Goal: Task Accomplishment & Management: Manage account settings

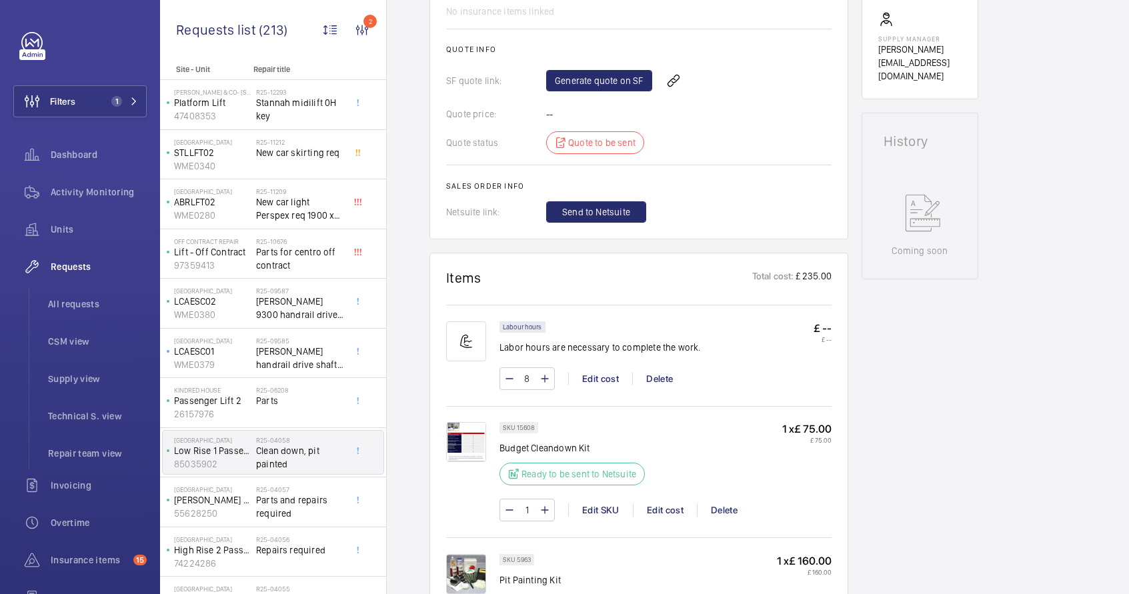
scroll to position [459, 0]
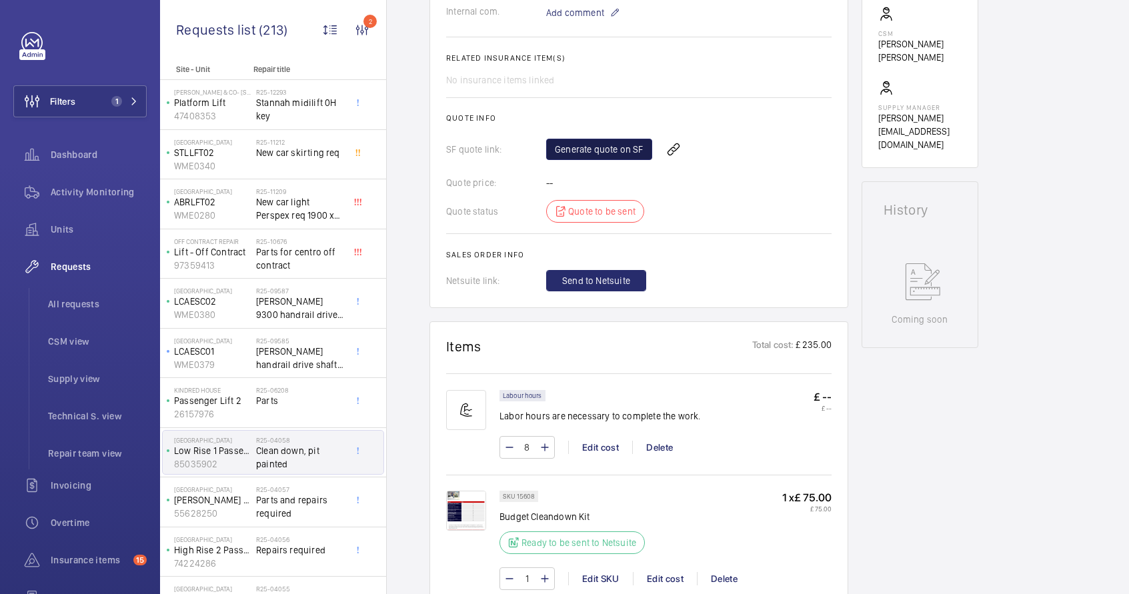
click at [631, 156] on link "Generate quote on SF" at bounding box center [599, 149] width 106 height 21
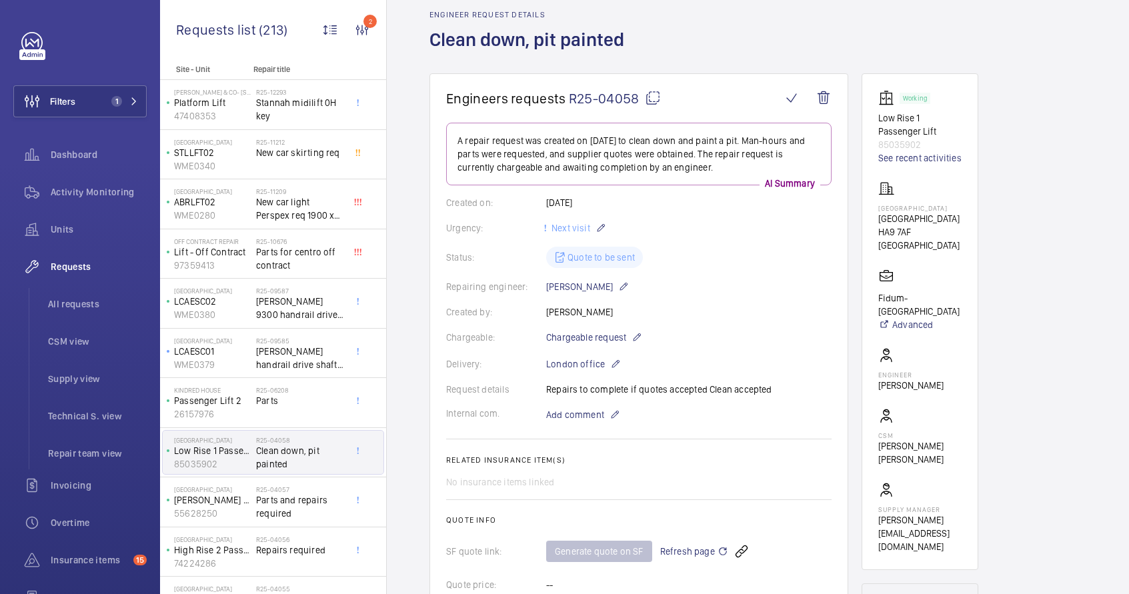
scroll to position [0, 0]
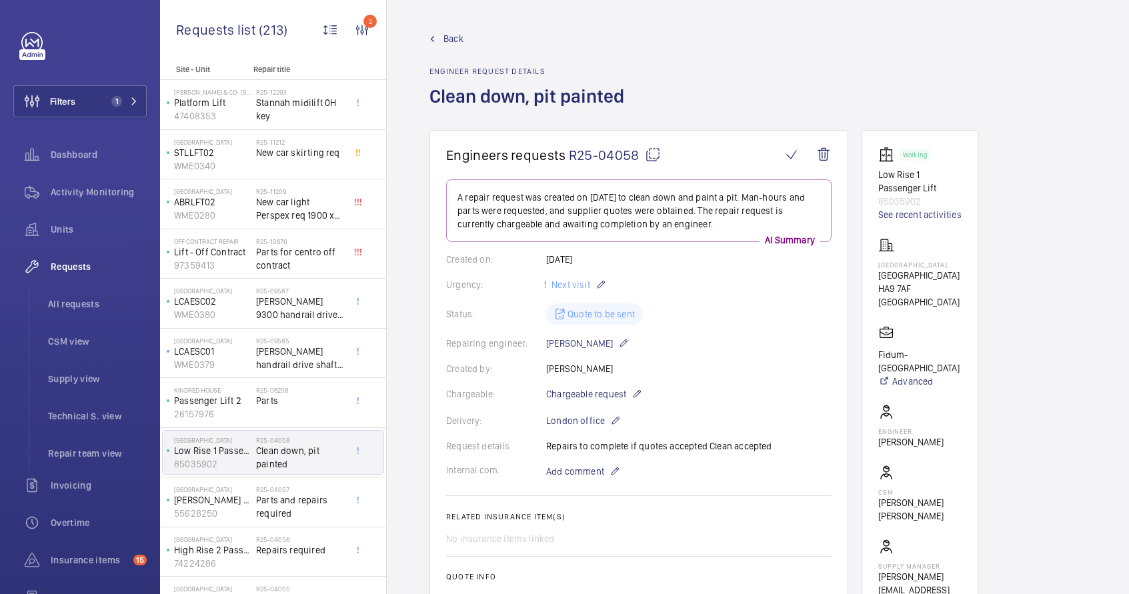
click at [651, 153] on mat-icon at bounding box center [653, 155] width 16 height 16
click at [277, 511] on span "Parts and repairs required" at bounding box center [300, 506] width 88 height 27
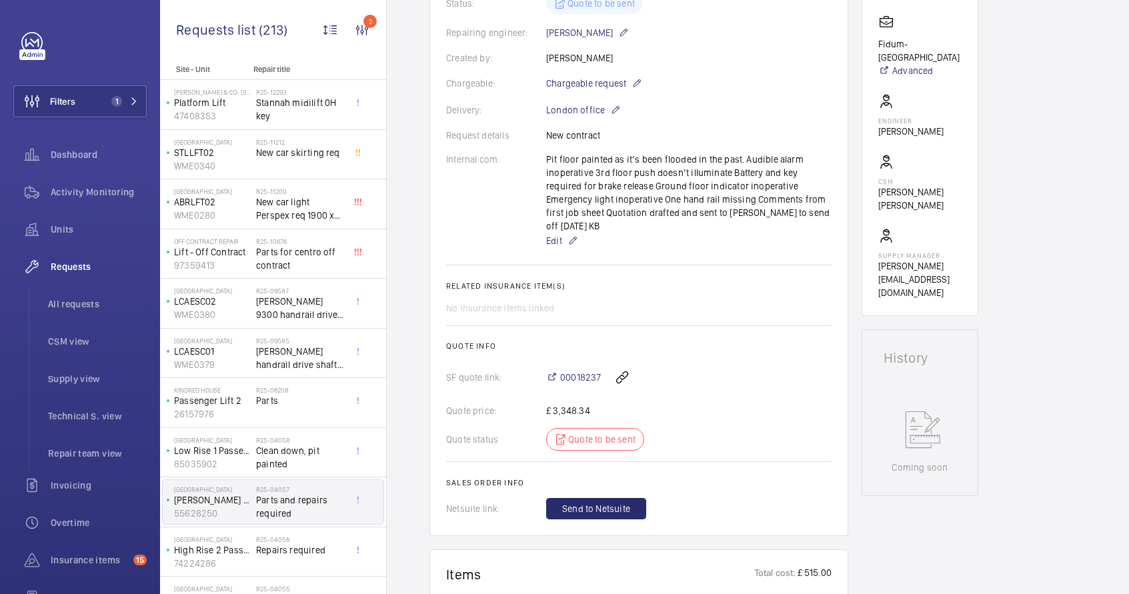
scroll to position [329, 0]
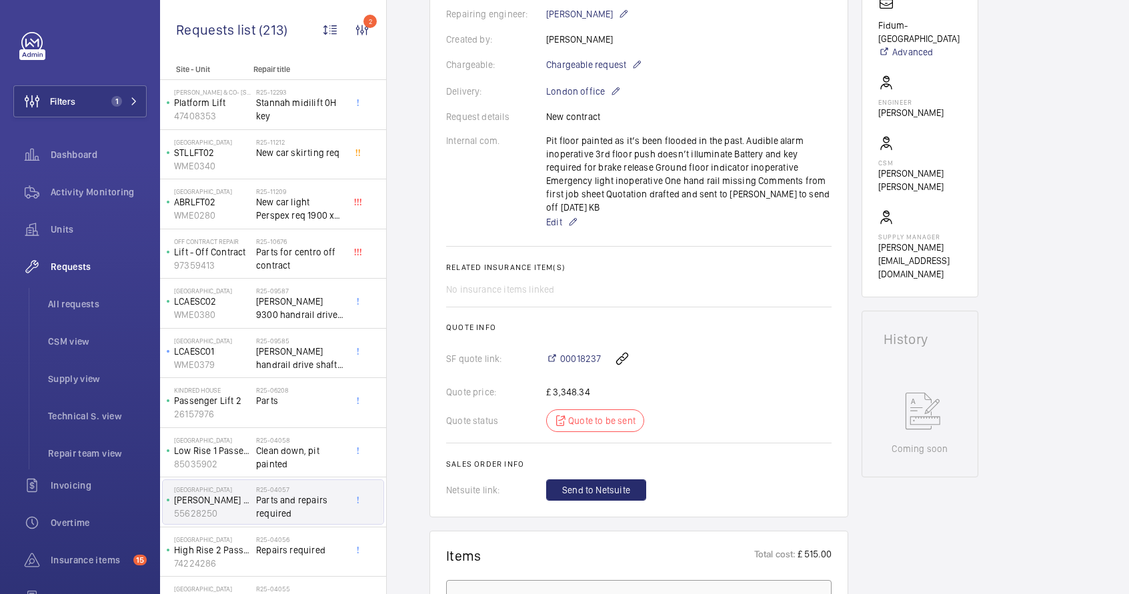
click at [546, 157] on div "Pit floor painted as it’s been flooded in the past. Audible alarm inoperative 3…" at bounding box center [688, 182] width 285 height 96
click at [583, 357] on span "00018237" at bounding box center [580, 357] width 41 height 13
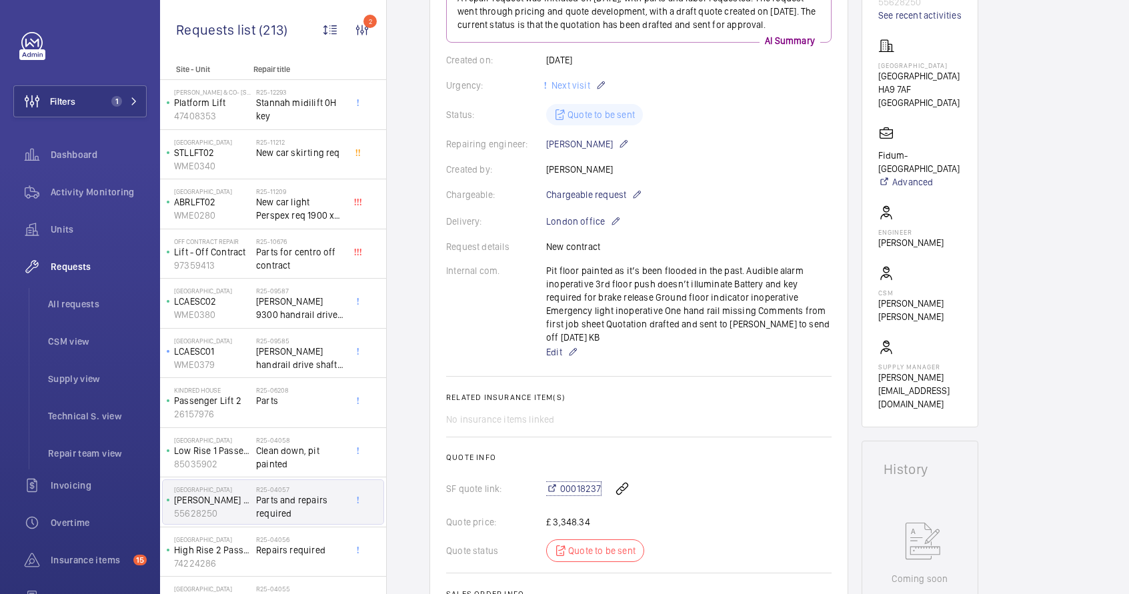
scroll to position [0, 0]
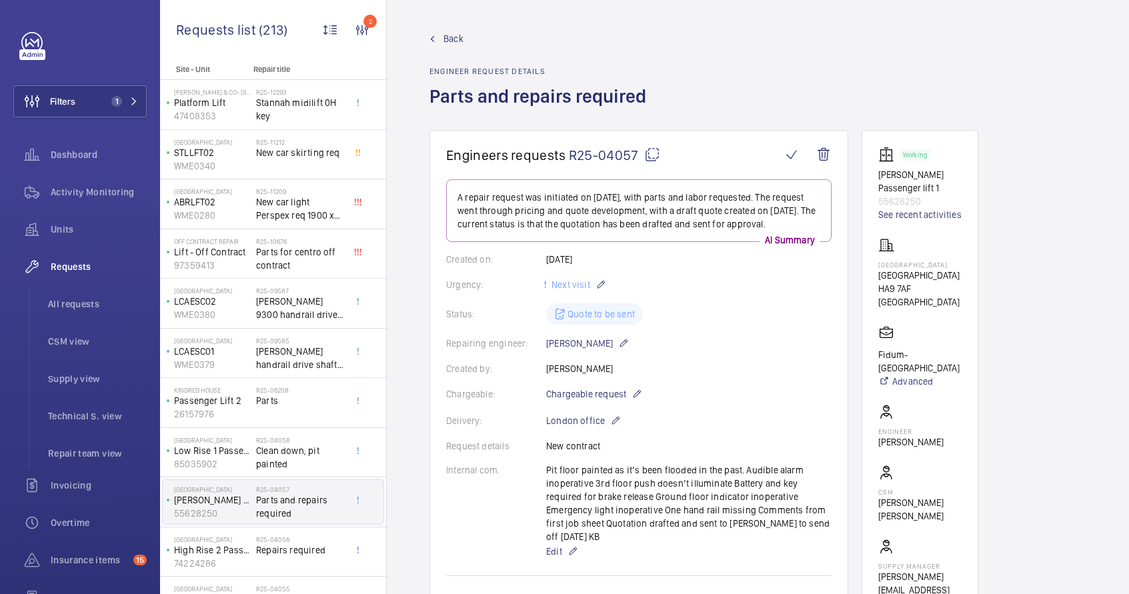
click at [653, 154] on mat-icon at bounding box center [652, 155] width 16 height 16
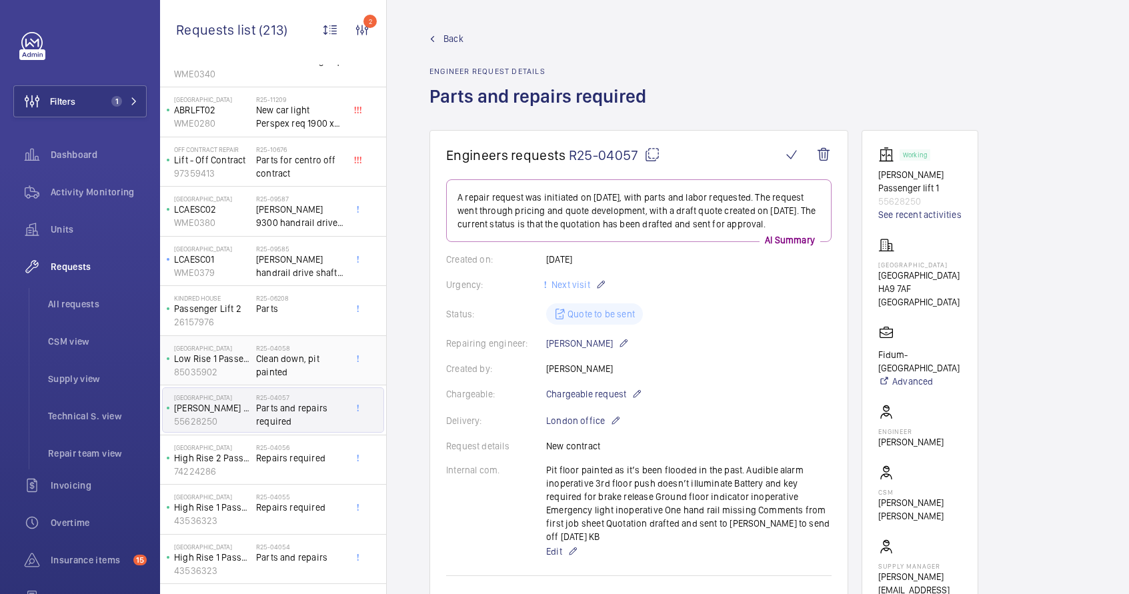
scroll to position [113, 0]
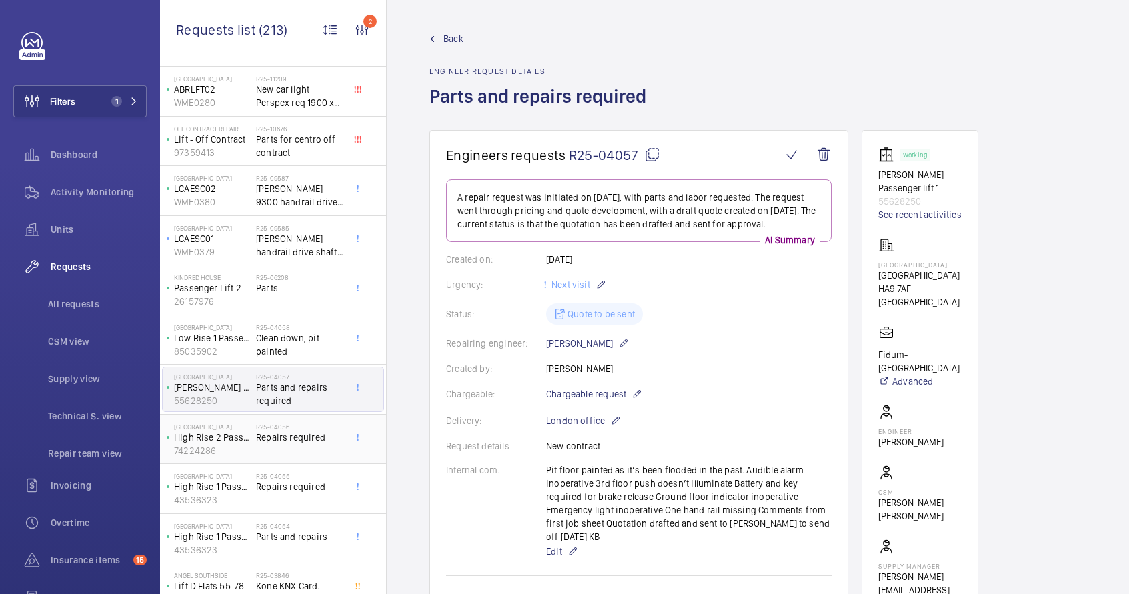
click at [283, 446] on div "R25-04056 Repairs required" at bounding box center [300, 442] width 88 height 39
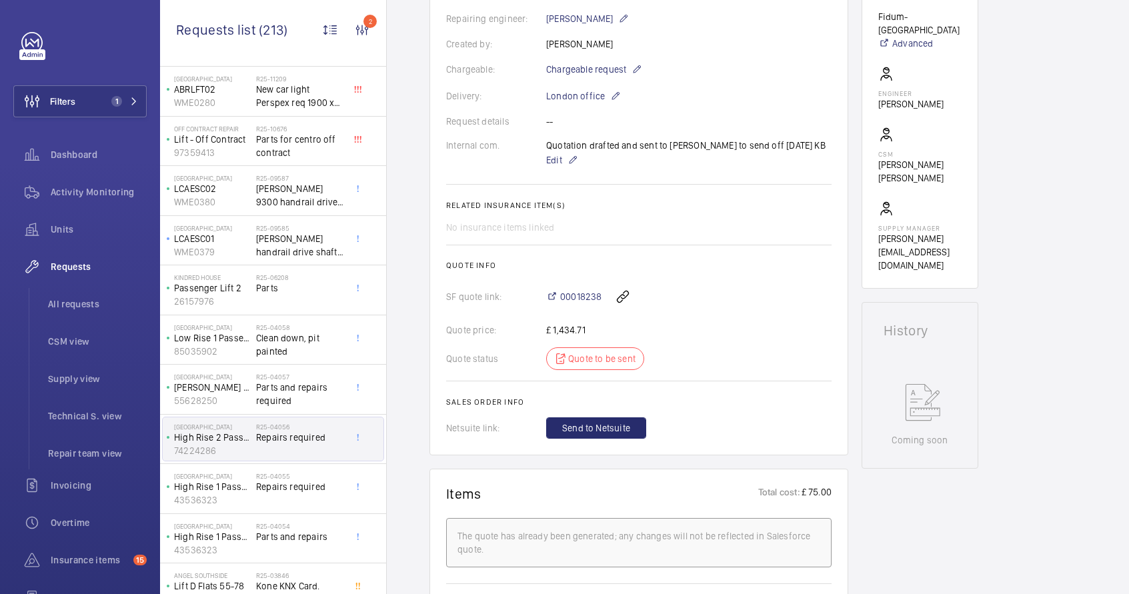
scroll to position [339, 0]
click at [576, 299] on span "00018238" at bounding box center [580, 295] width 41 height 13
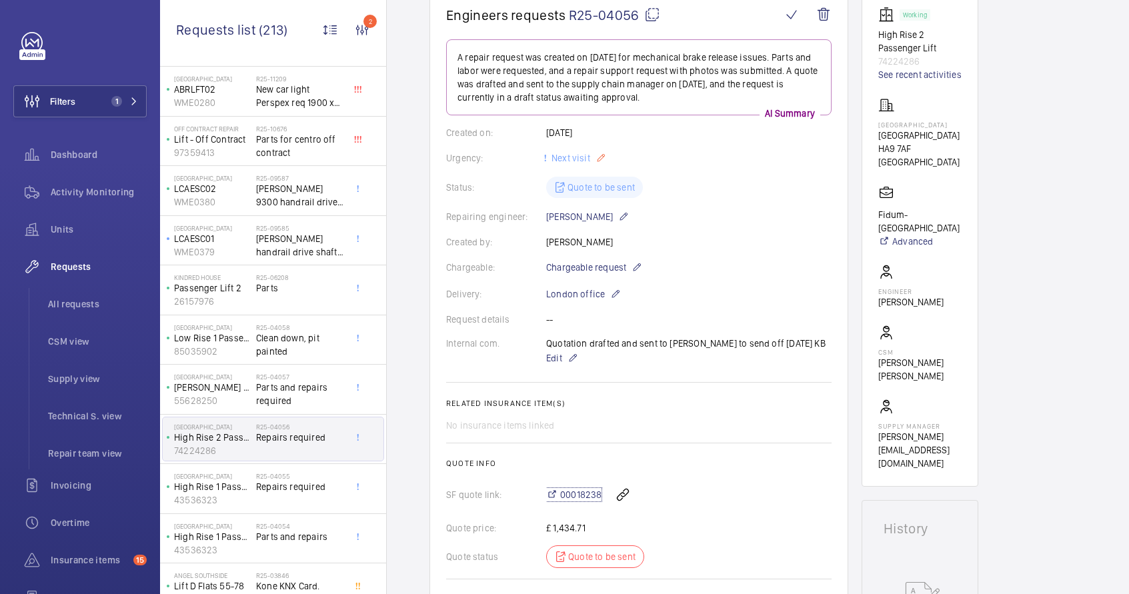
scroll to position [0, 0]
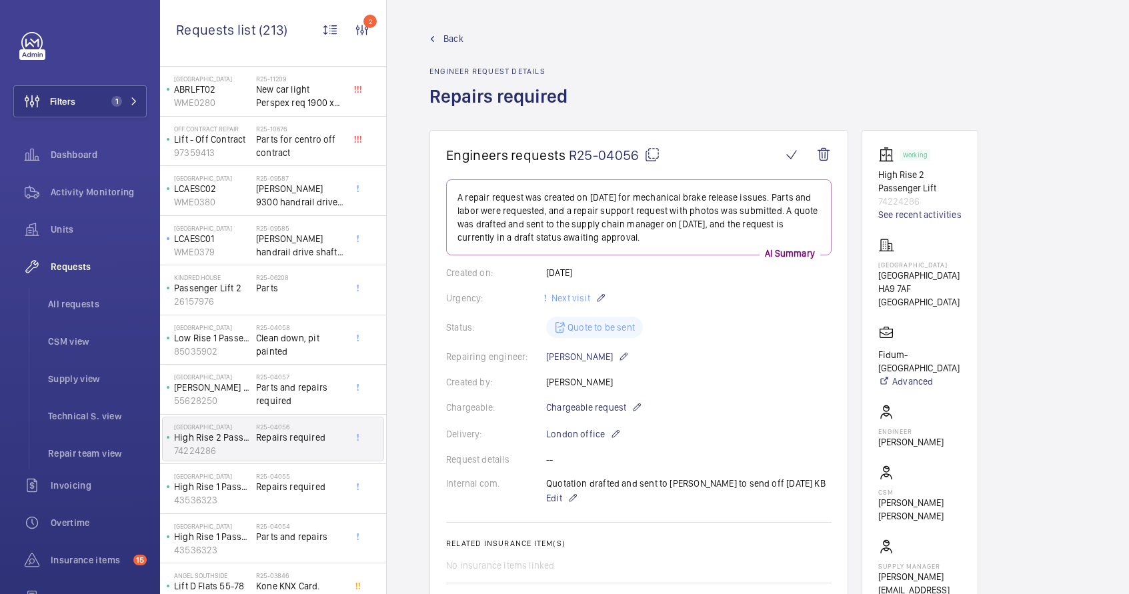
click at [655, 155] on mat-icon at bounding box center [652, 155] width 16 height 16
click at [305, 499] on div "R25-04055 Repairs required" at bounding box center [300, 491] width 88 height 39
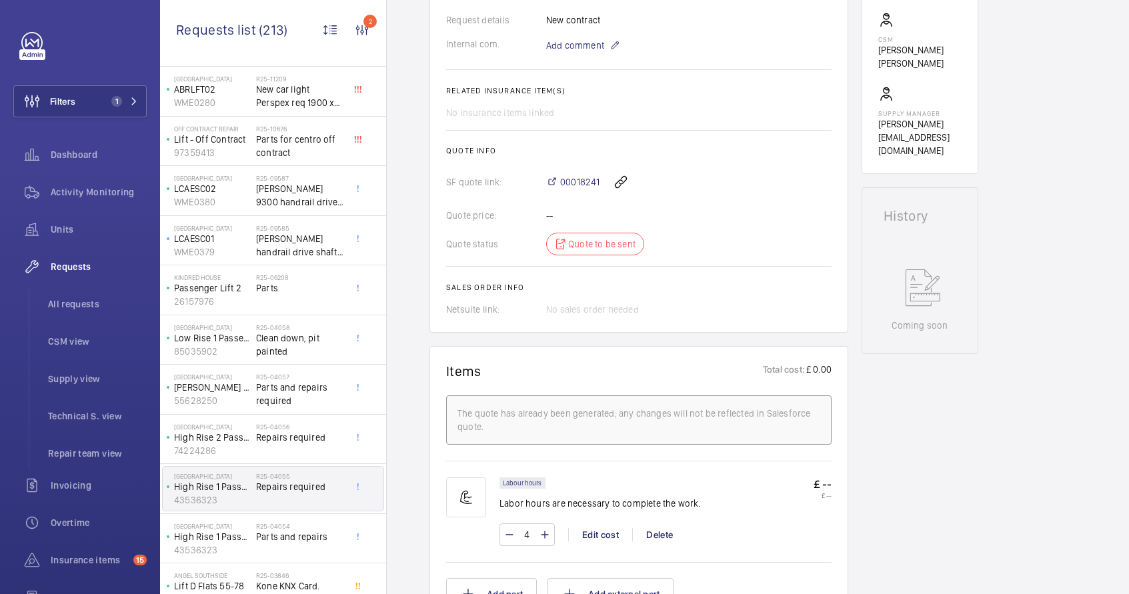
scroll to position [473, 0]
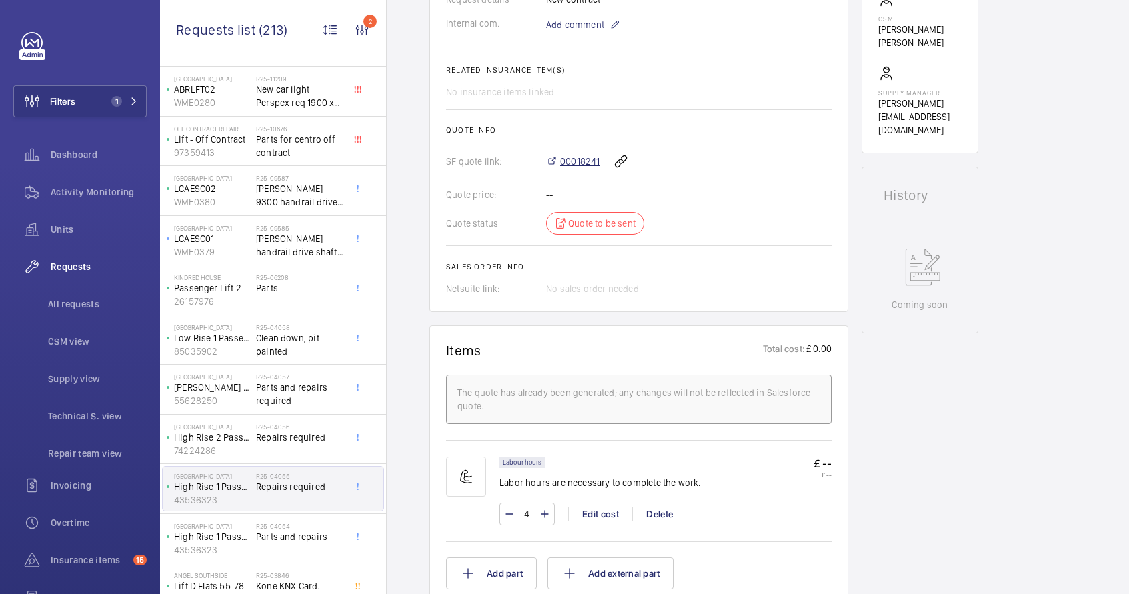
click at [571, 155] on span "00018241" at bounding box center [579, 161] width 39 height 13
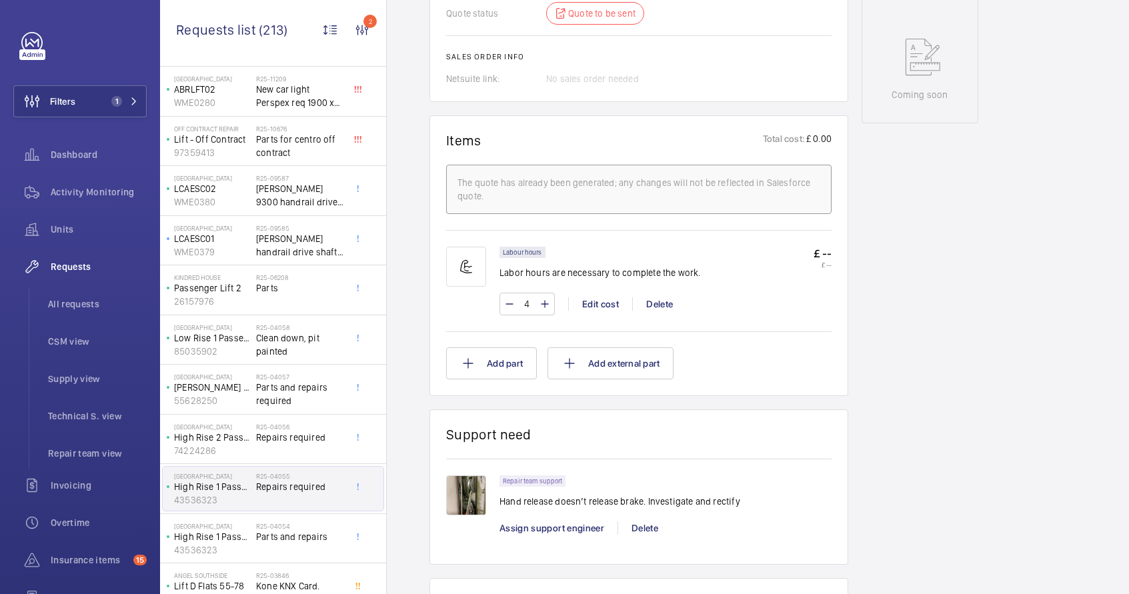
scroll to position [685, 0]
click at [549, 493] on p "Hand release doesn’t release brake. Investigate and rectify" at bounding box center [619, 499] width 241 height 13
copy p "Hand release doesn’t release brake. Investigate and rectify"
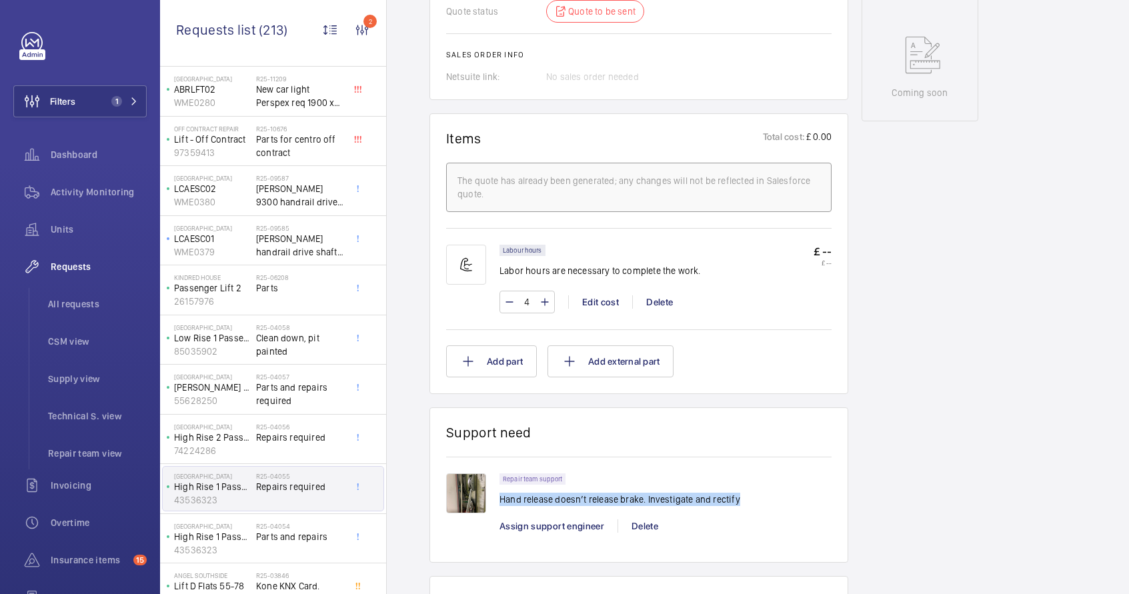
click at [484, 481] on img at bounding box center [466, 493] width 40 height 40
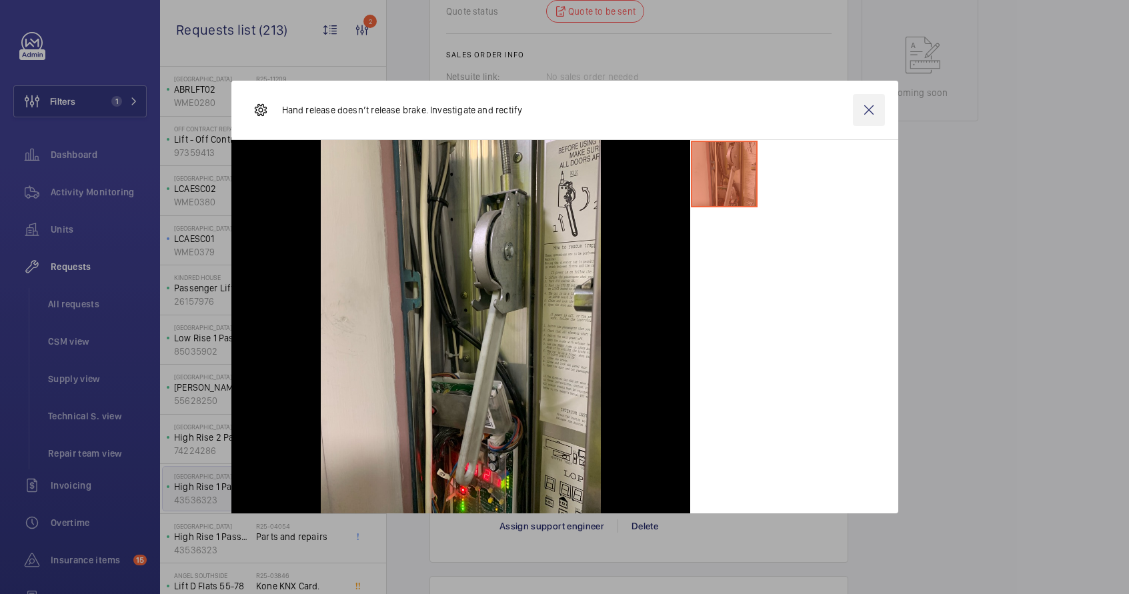
click at [867, 110] on wm-front-icon-button at bounding box center [869, 110] width 32 height 32
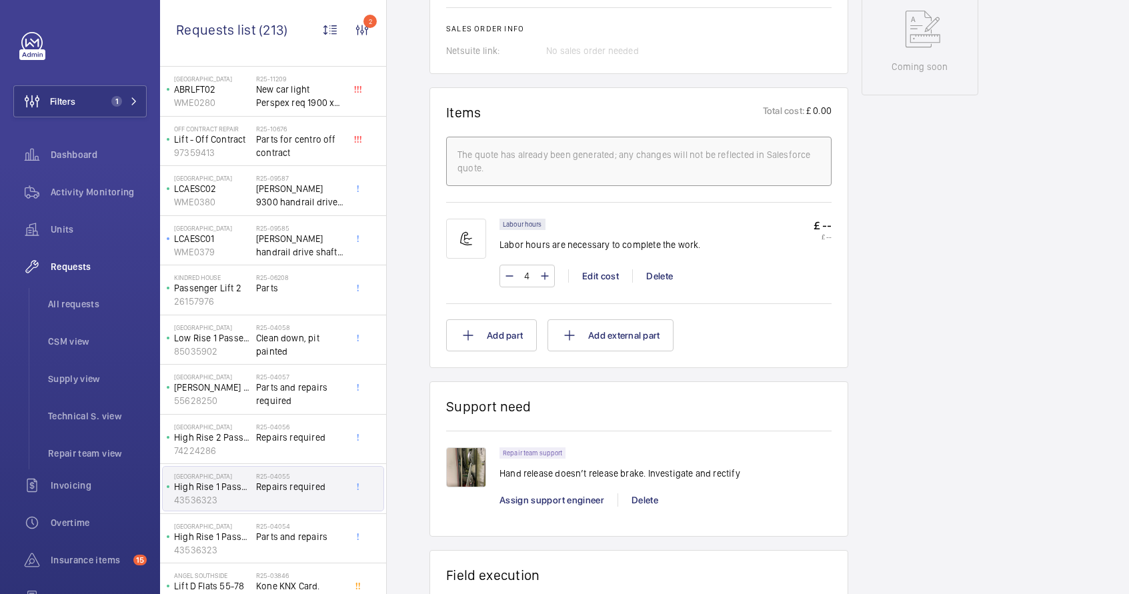
scroll to position [758, 0]
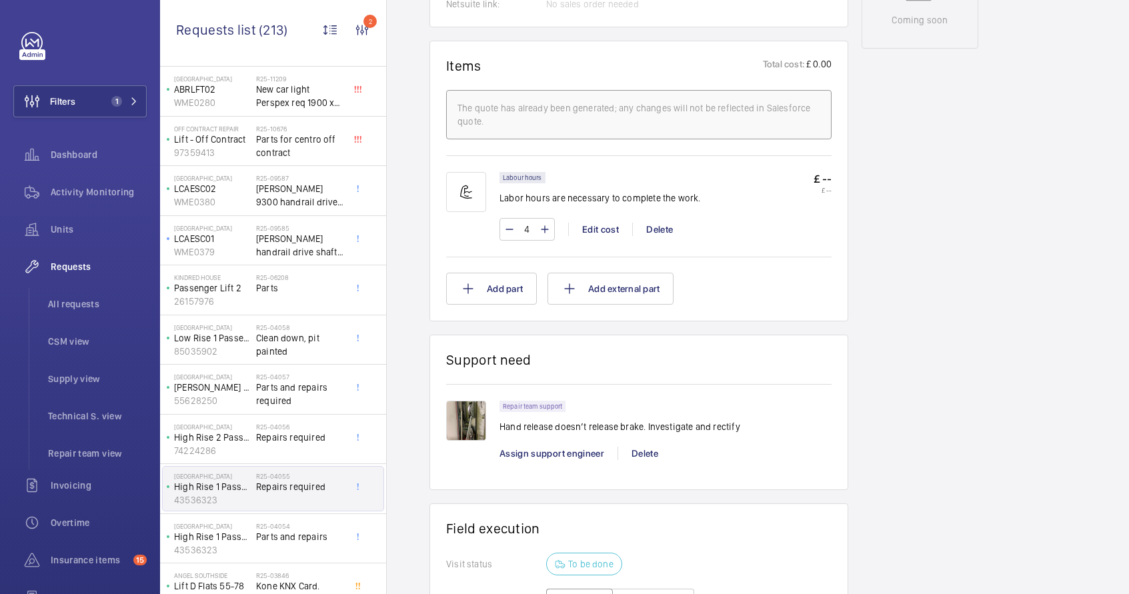
click at [605, 420] on p "Hand release doesn’t release brake. Investigate and rectify" at bounding box center [619, 426] width 241 height 13
copy p "Hand release doesn’t release brake. Investigate and rectify"
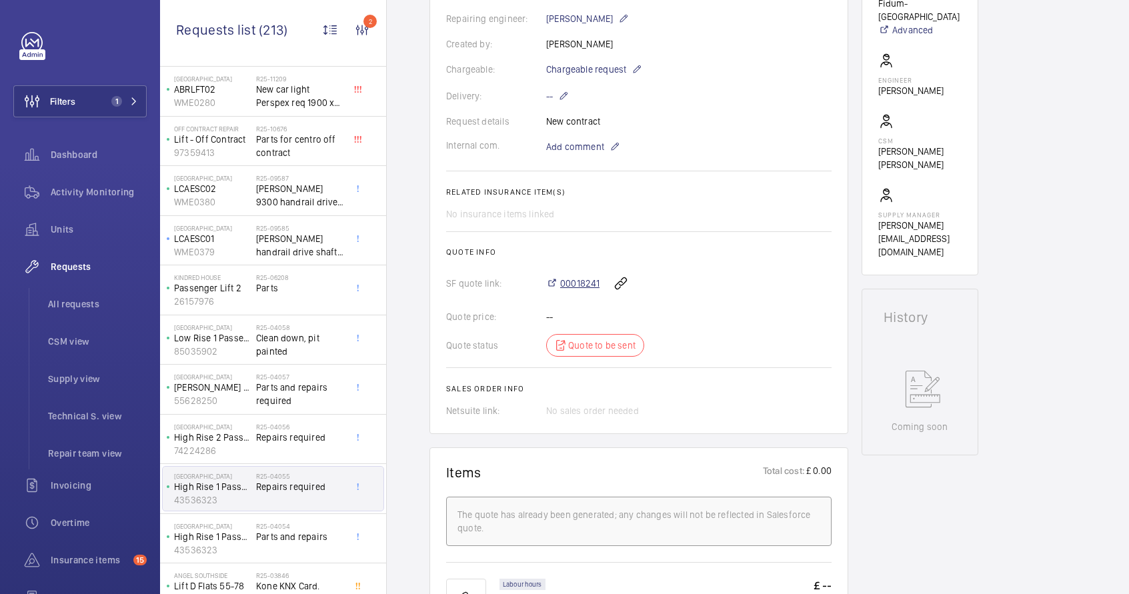
click at [587, 277] on span "00018241" at bounding box center [579, 283] width 39 height 13
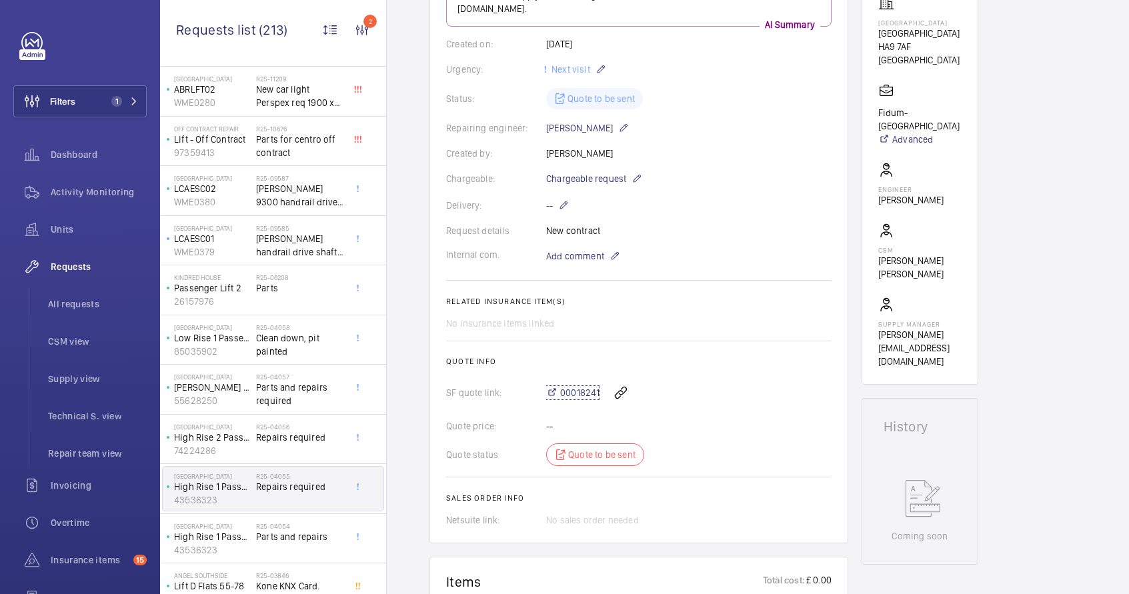
scroll to position [0, 0]
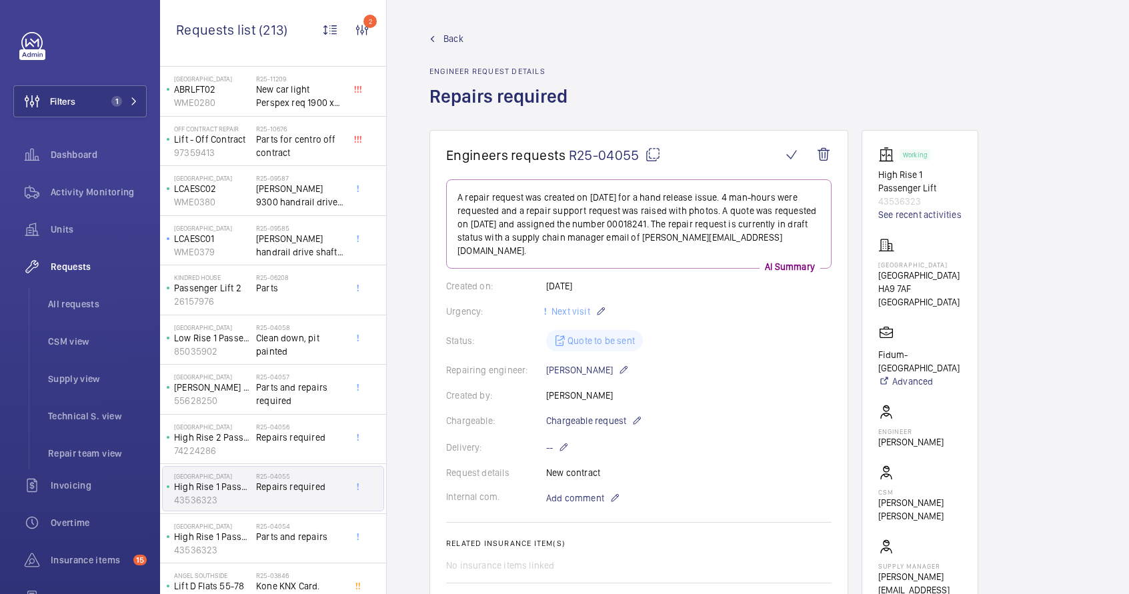
click at [653, 153] on mat-icon at bounding box center [653, 155] width 16 height 16
copy p "Hand release doesn’t release brake. Investigate and rectify"
type textarea "R25-04055"
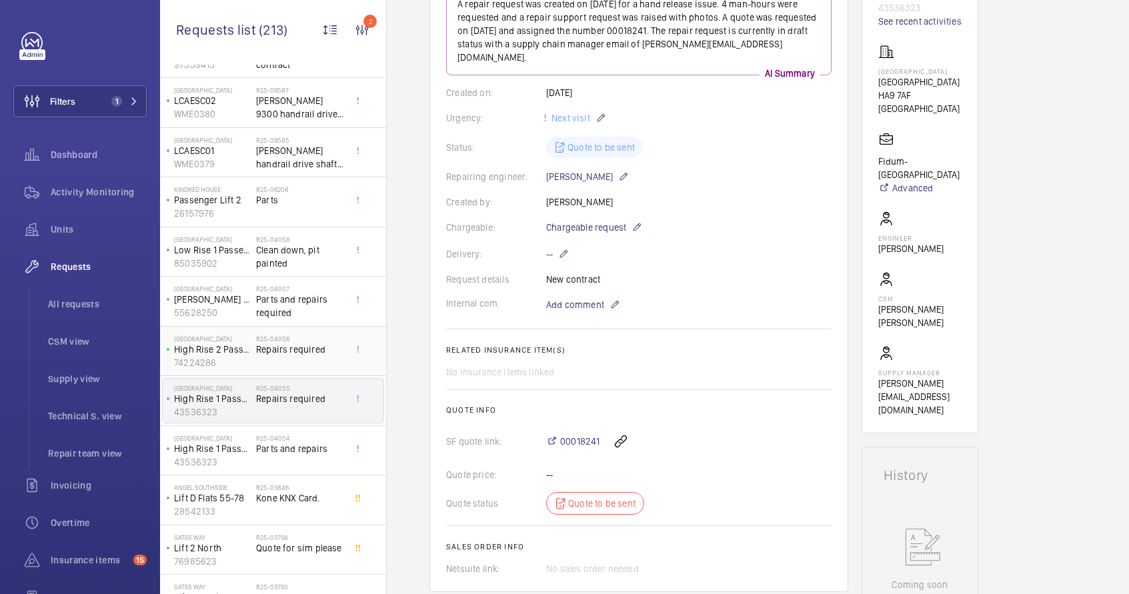
scroll to position [205, 0]
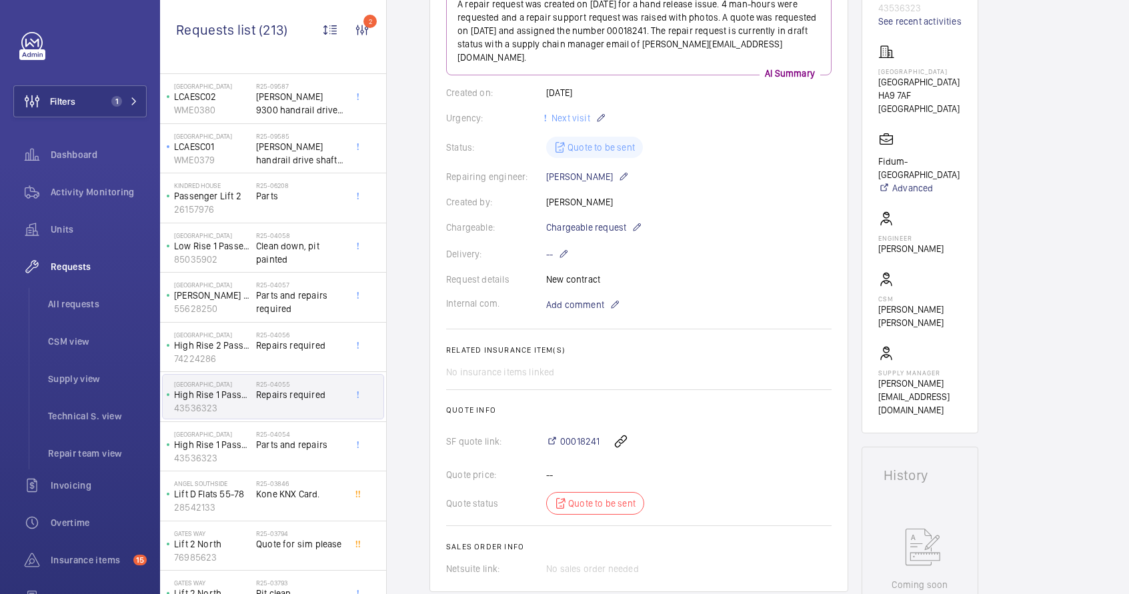
click at [273, 393] on span "Repairs required" at bounding box center [300, 394] width 88 height 13
click at [258, 409] on div "R25-04055 Repairs required" at bounding box center [300, 399] width 88 height 39
click at [265, 407] on div "R25-04055 Repairs required" at bounding box center [300, 399] width 88 height 39
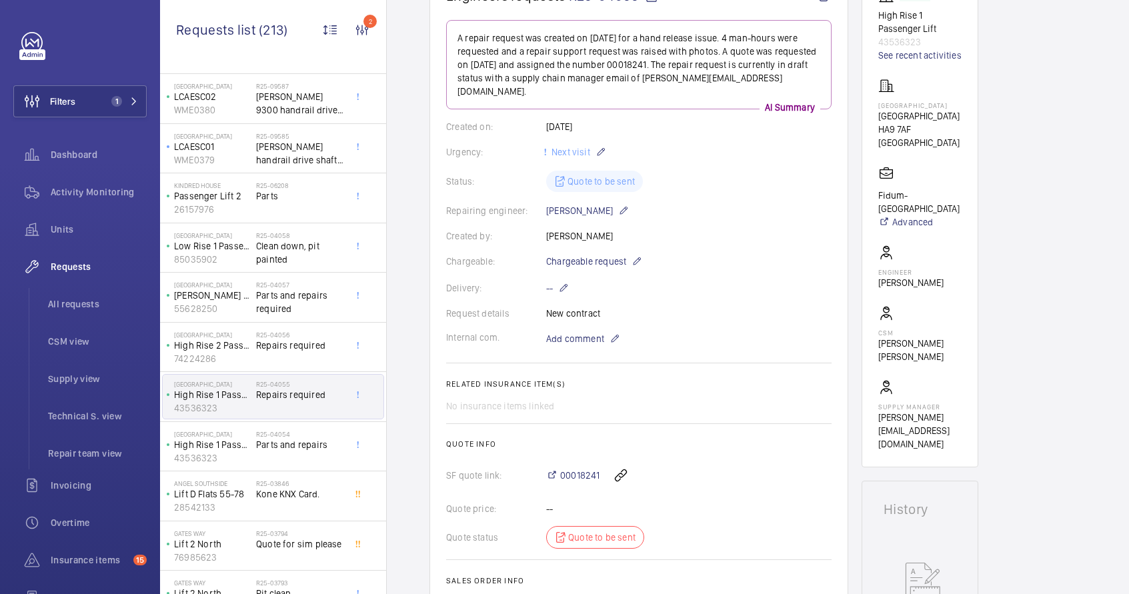
scroll to position [133, 0]
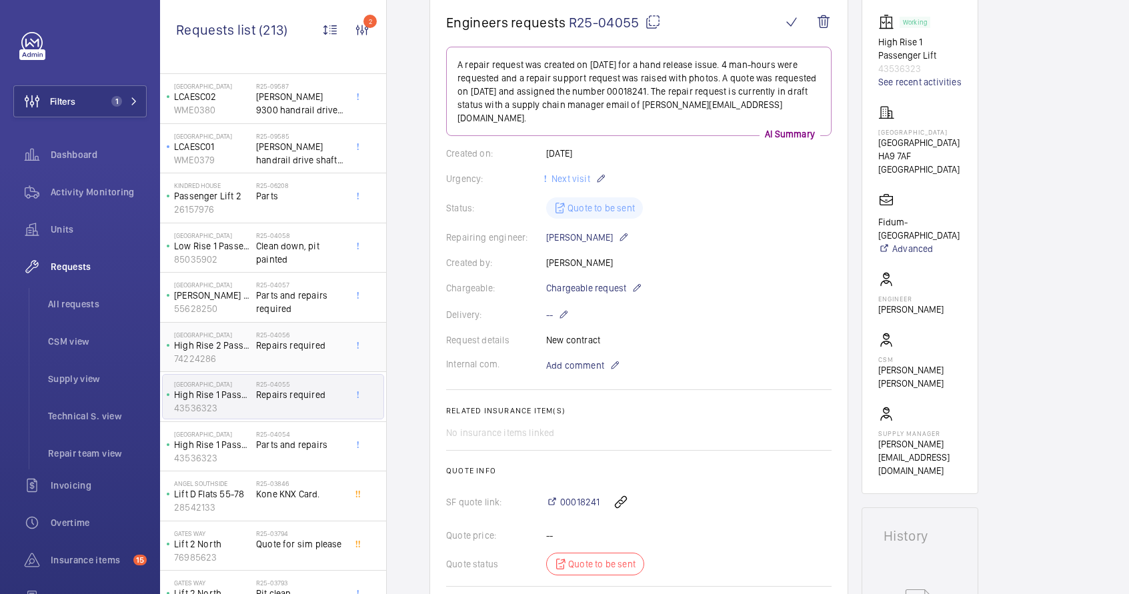
click at [279, 351] on div "R25-04056 Repairs required" at bounding box center [300, 350] width 88 height 39
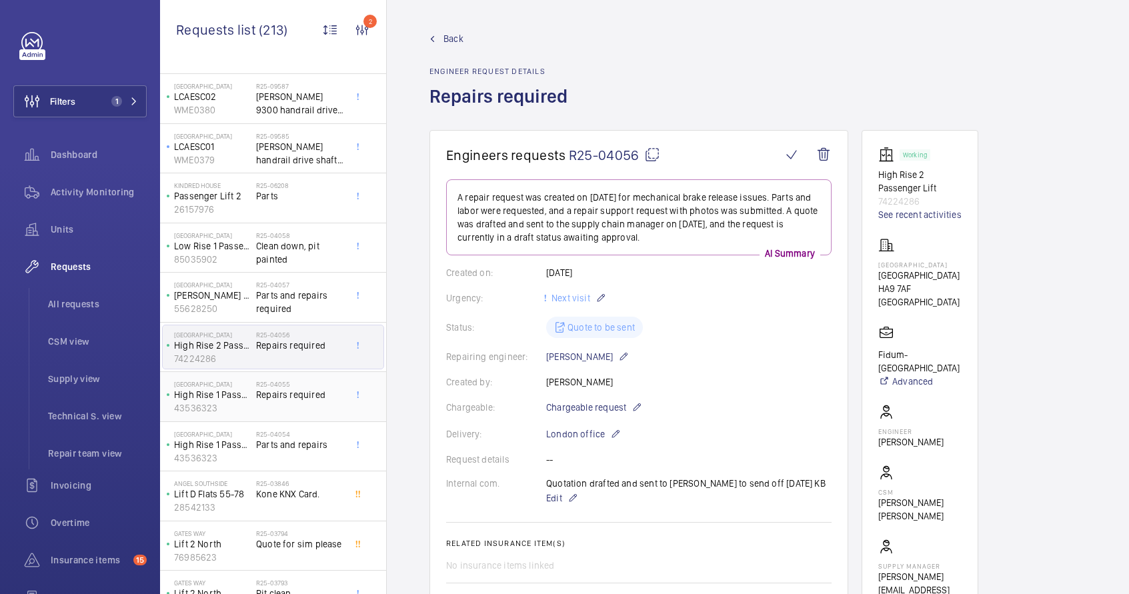
click at [271, 403] on div "R25-04055 Repairs required" at bounding box center [300, 399] width 88 height 39
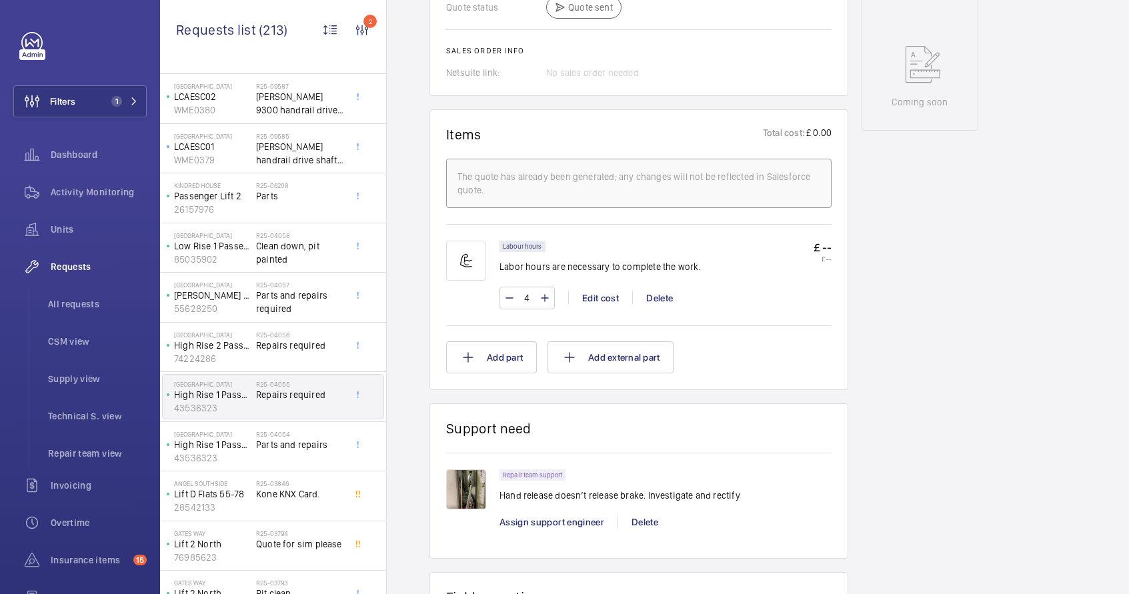
scroll to position [684, 0]
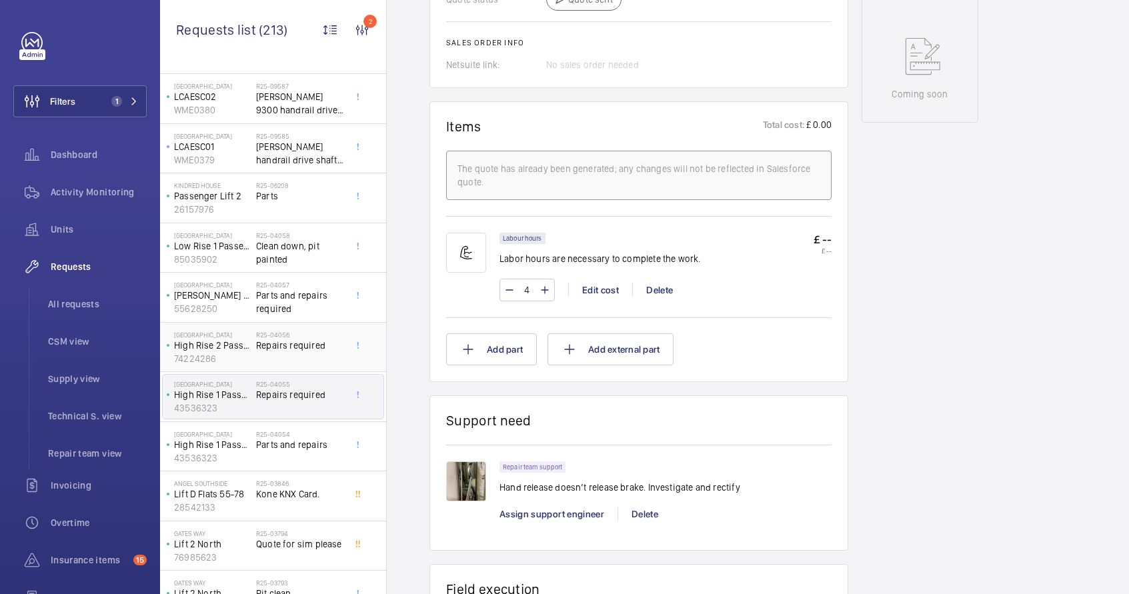
click at [323, 363] on div "R25-04056 Repairs required" at bounding box center [300, 350] width 88 height 39
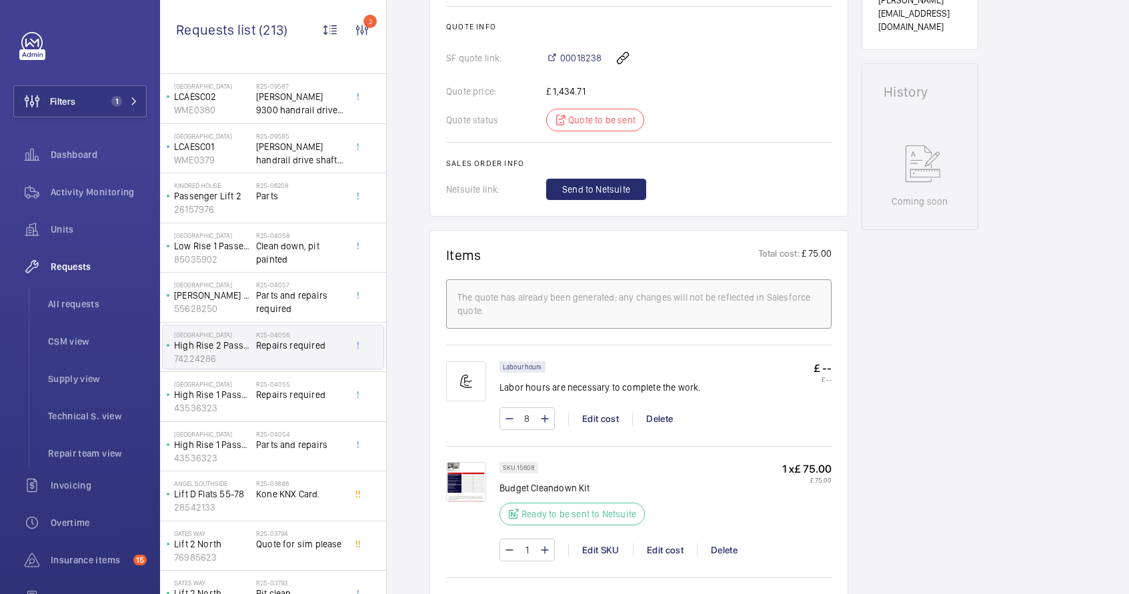
scroll to position [578, 0]
click at [270, 393] on span "Repairs required" at bounding box center [300, 394] width 88 height 13
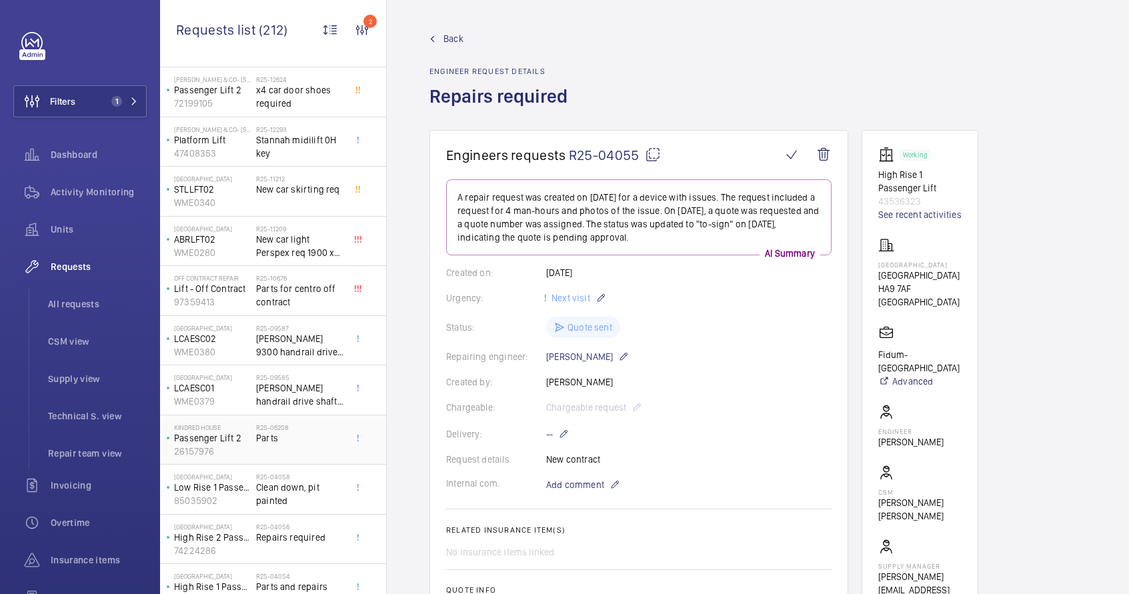
scroll to position [35, 0]
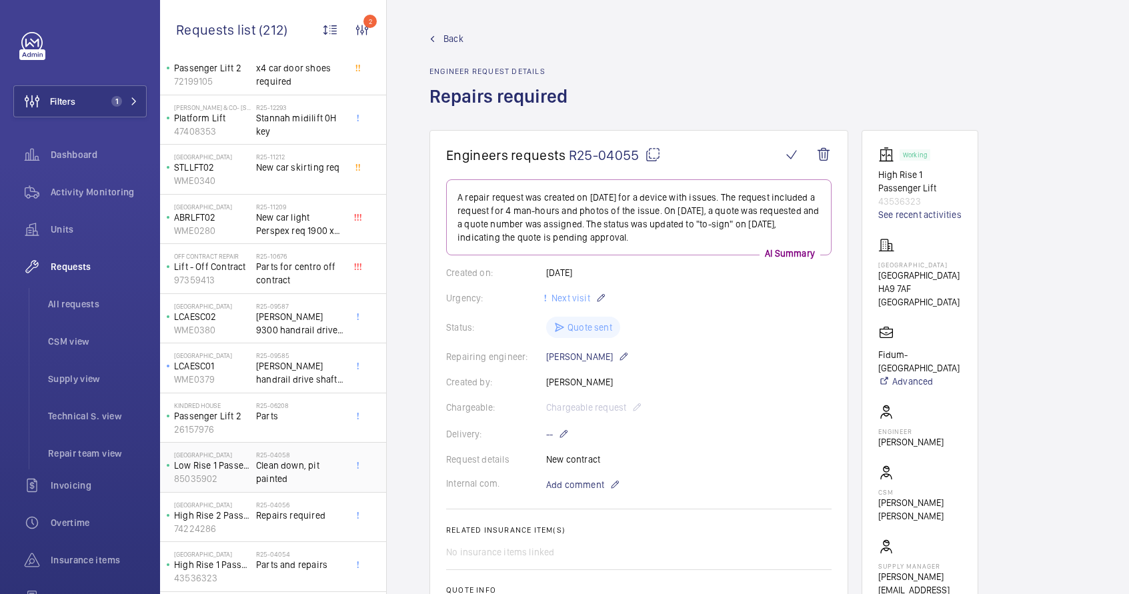
click at [289, 471] on span "Clean down, pit painted" at bounding box center [300, 472] width 88 height 27
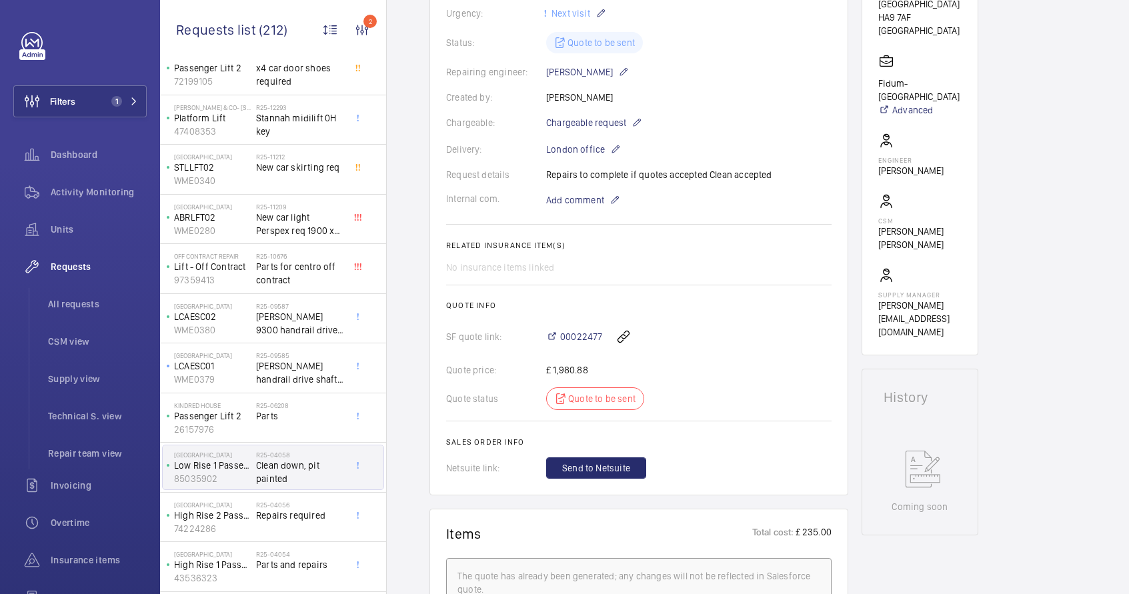
scroll to position [270, 0]
click at [255, 417] on div "Kindred House Passenger Lift 2 26157976" at bounding box center [209, 418] width 93 height 44
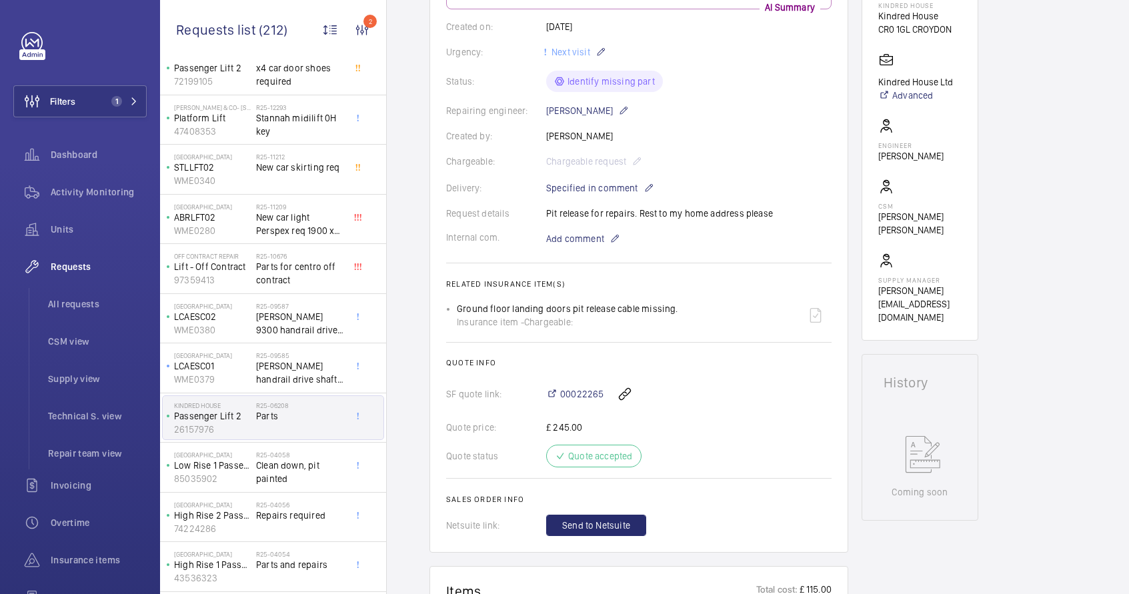
scroll to position [154, 0]
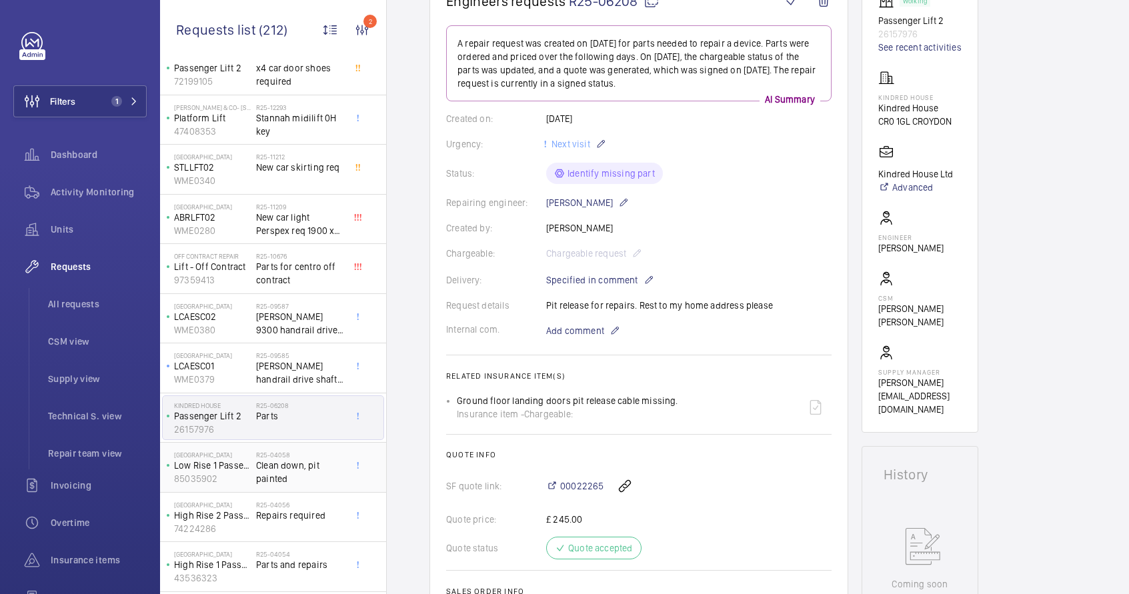
click at [269, 473] on span "Clean down, pit painted" at bounding box center [300, 472] width 88 height 27
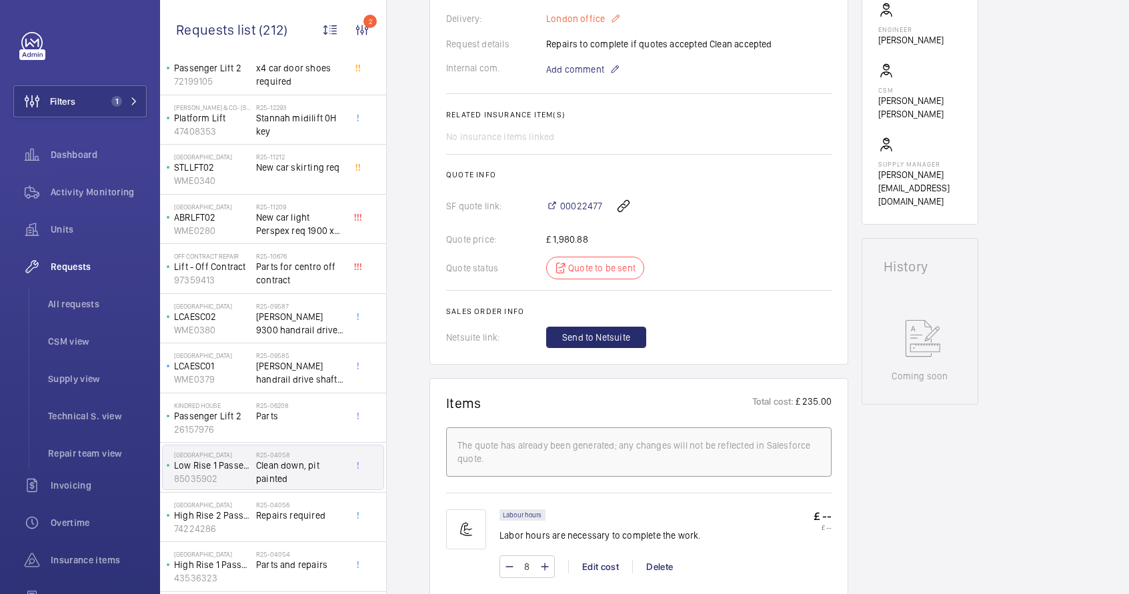
scroll to position [265, 0]
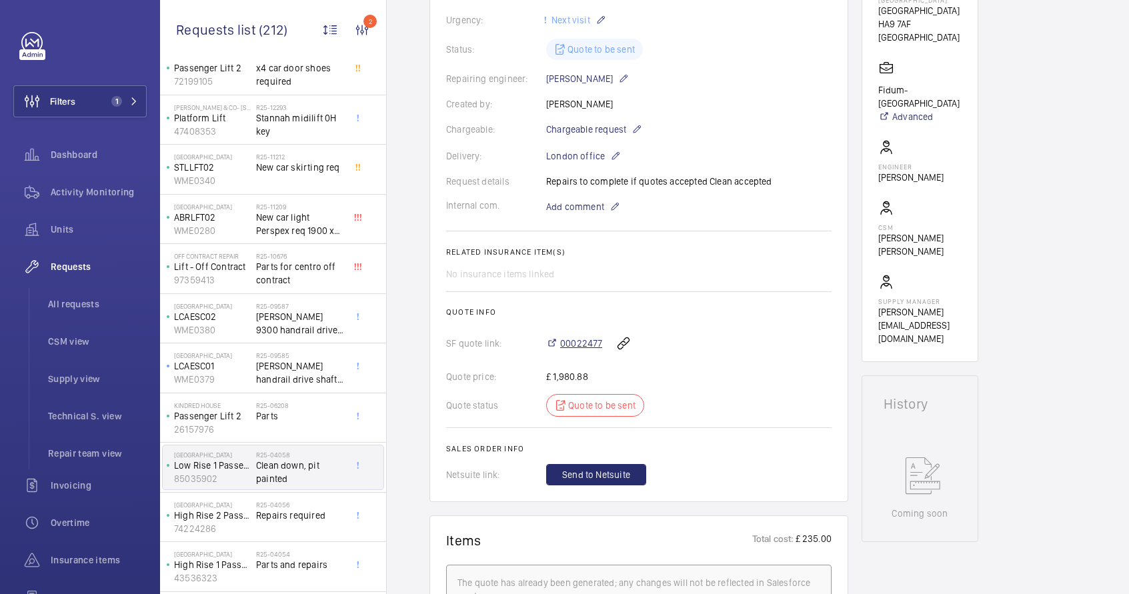
click at [580, 344] on span "00022477" at bounding box center [581, 343] width 42 height 13
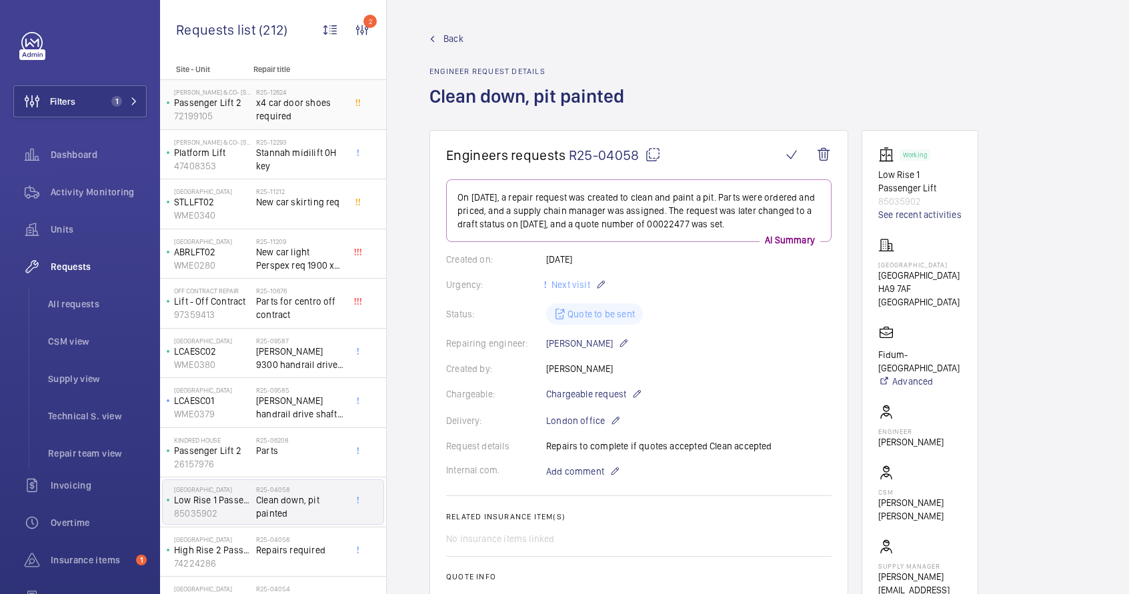
click at [244, 116] on p "72199105" at bounding box center [212, 115] width 77 height 13
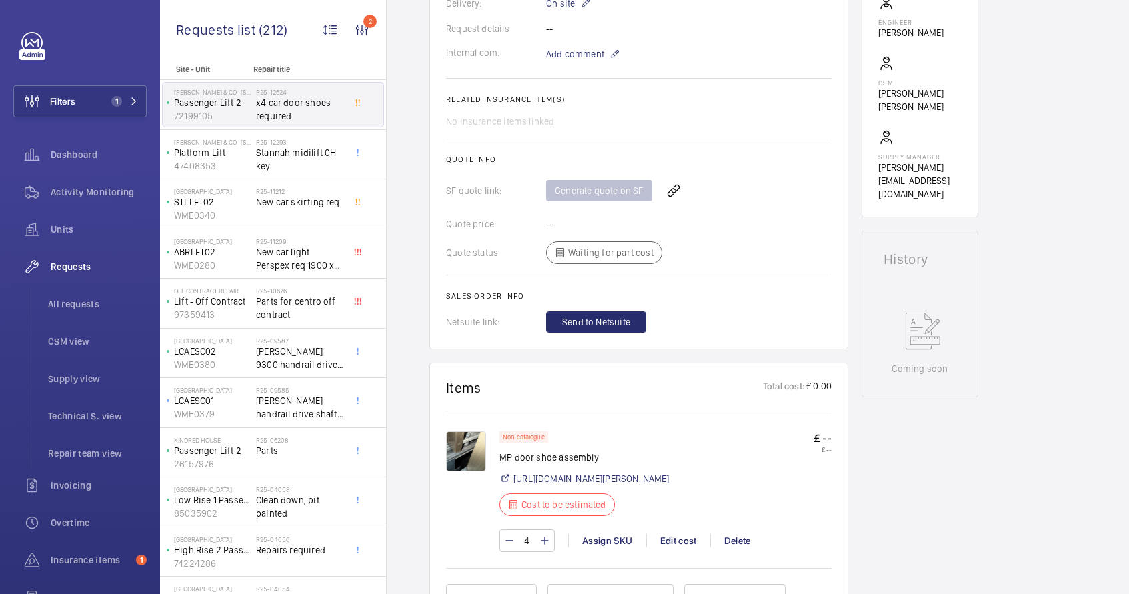
scroll to position [484, 0]
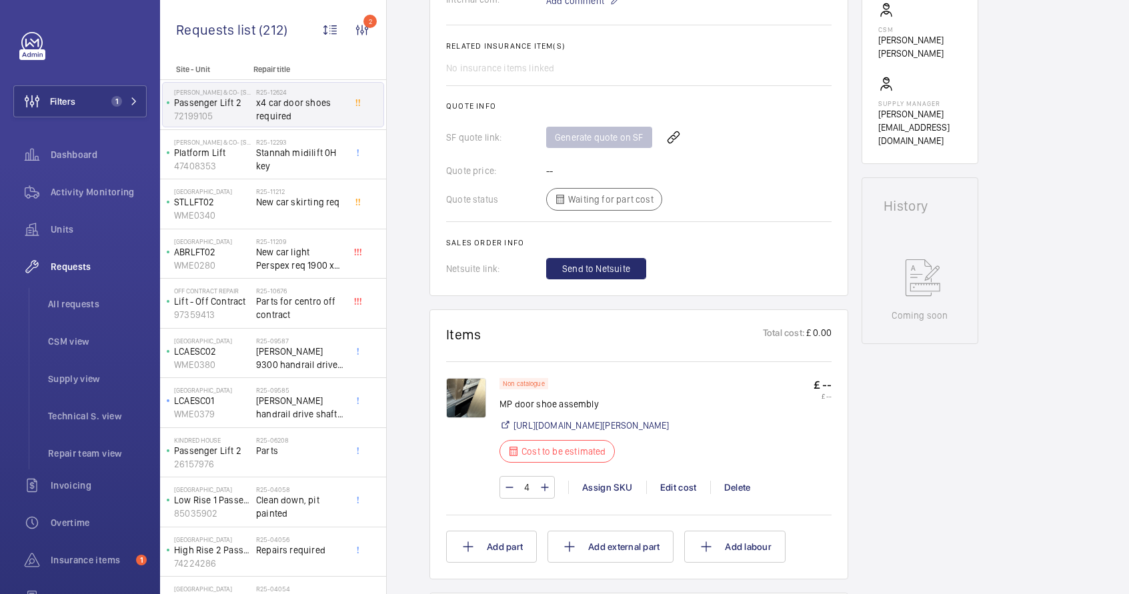
click at [463, 405] on img at bounding box center [466, 398] width 40 height 40
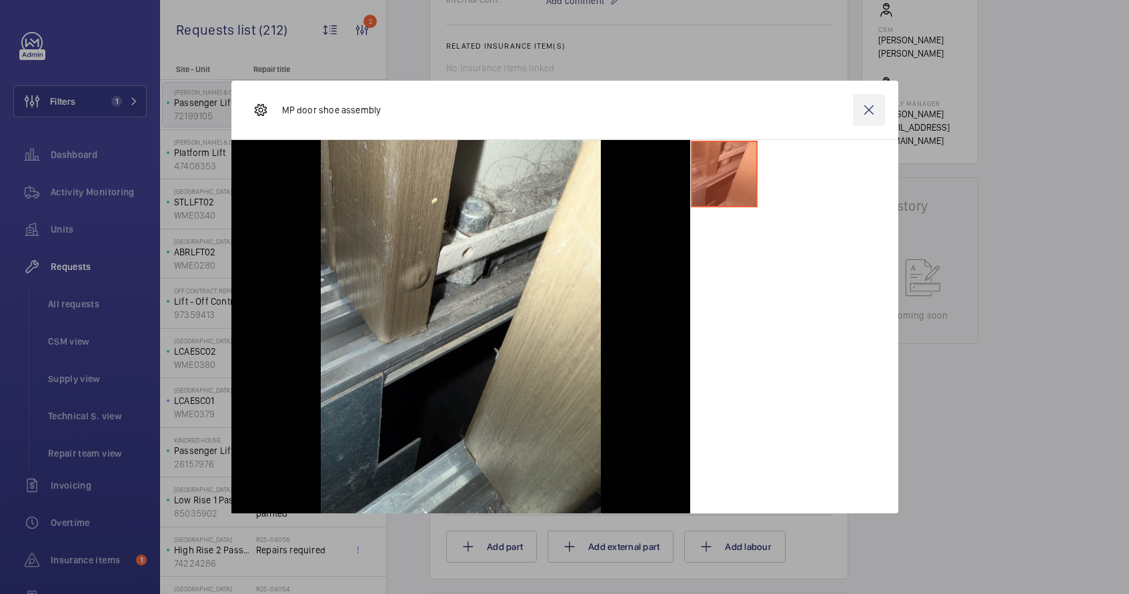
click at [864, 112] on wm-front-icon-button at bounding box center [869, 110] width 32 height 32
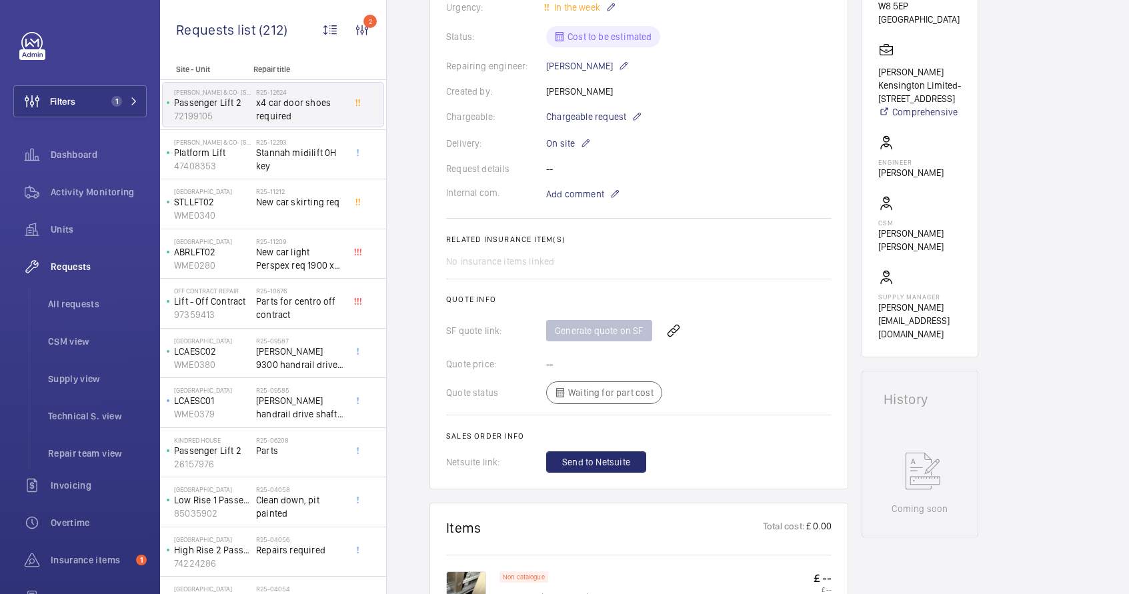
scroll to position [296, 0]
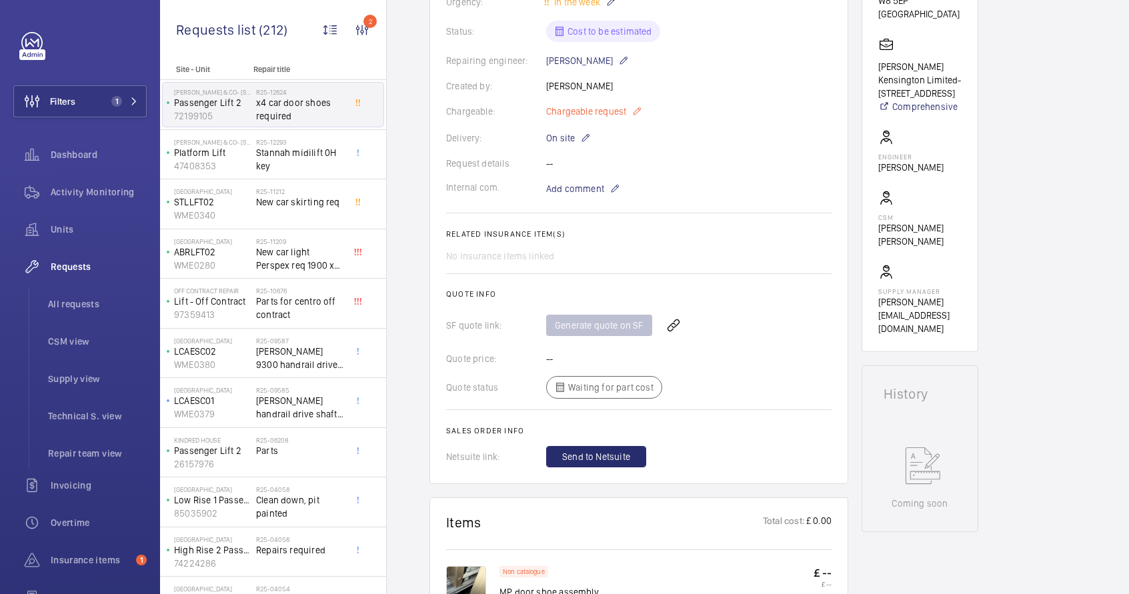
click at [634, 112] on mat-icon at bounding box center [636, 111] width 11 height 16
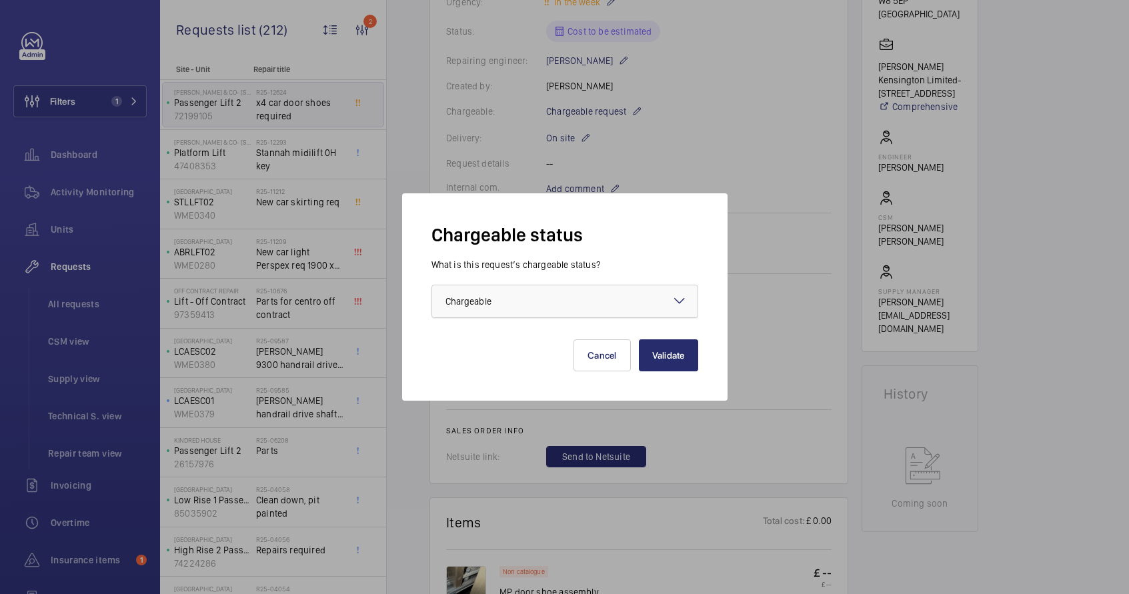
click at [593, 312] on div at bounding box center [564, 301] width 265 height 32
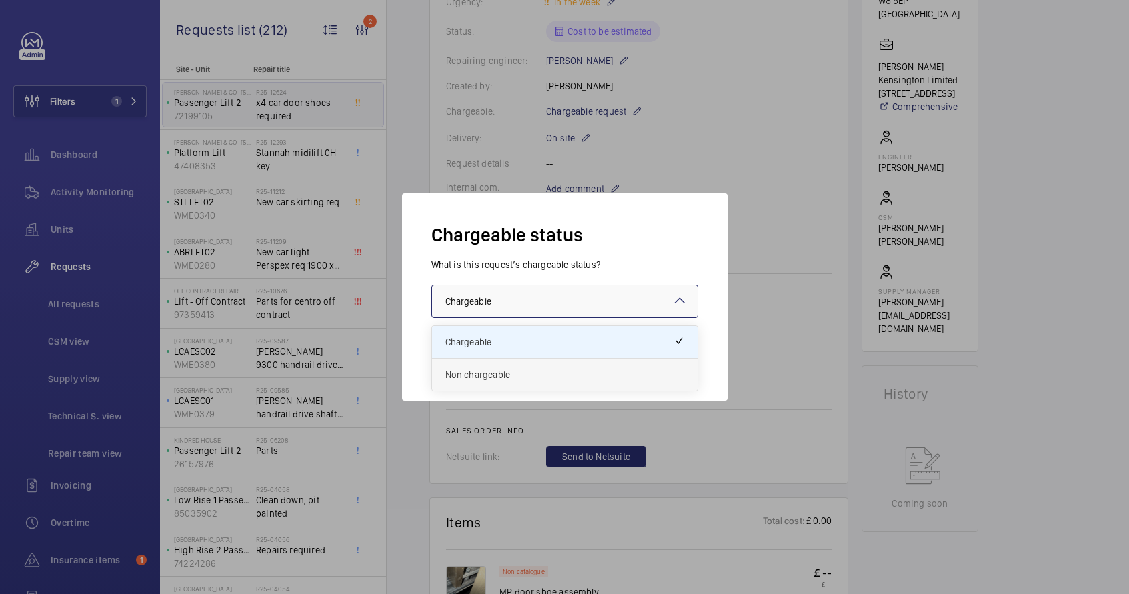
click at [564, 379] on span "Non chargeable" at bounding box center [564, 374] width 239 height 13
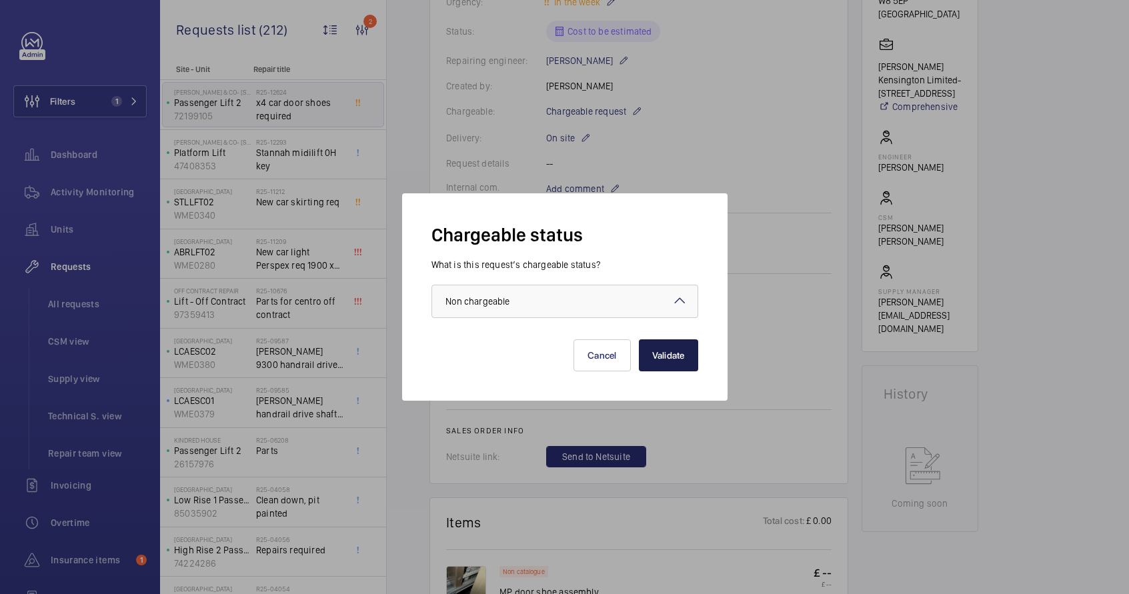
click at [665, 359] on button "Validate" at bounding box center [668, 355] width 59 height 32
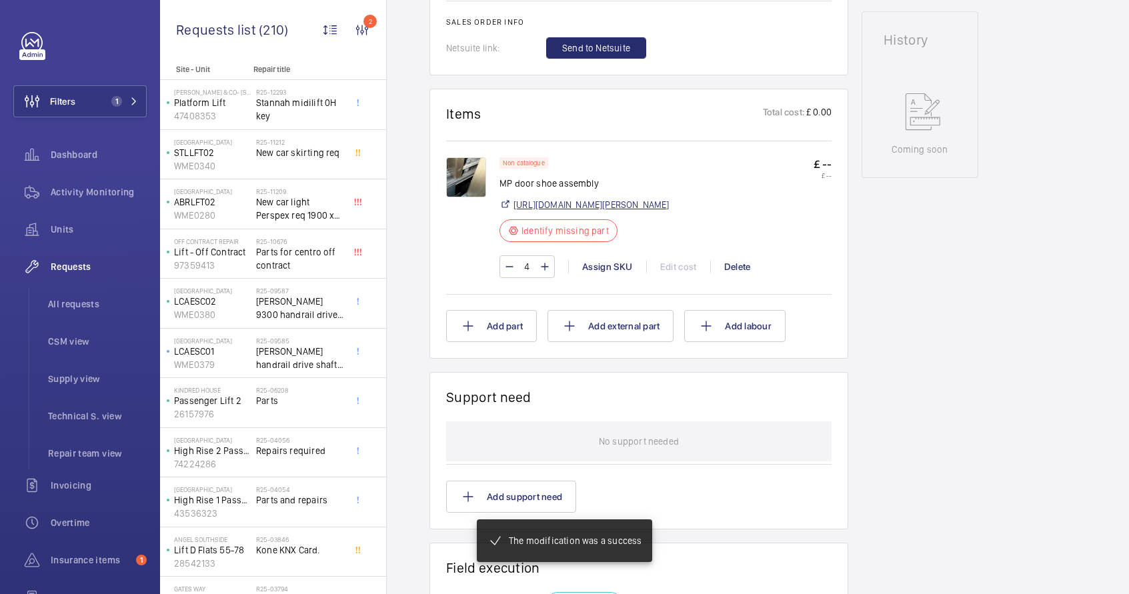
scroll to position [663, 0]
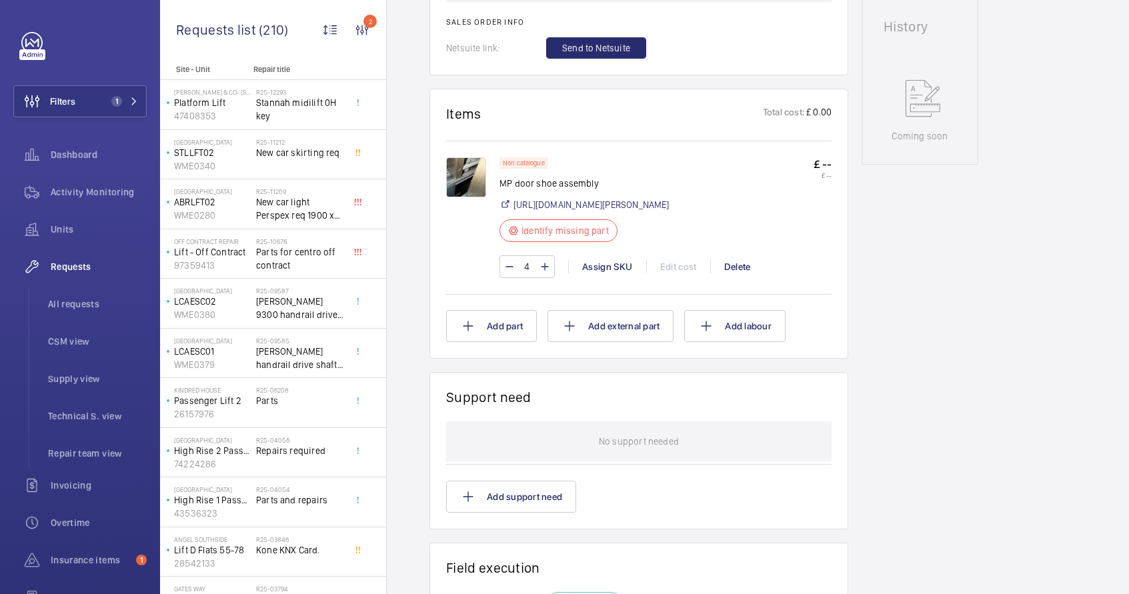
click at [477, 181] on img at bounding box center [466, 177] width 40 height 40
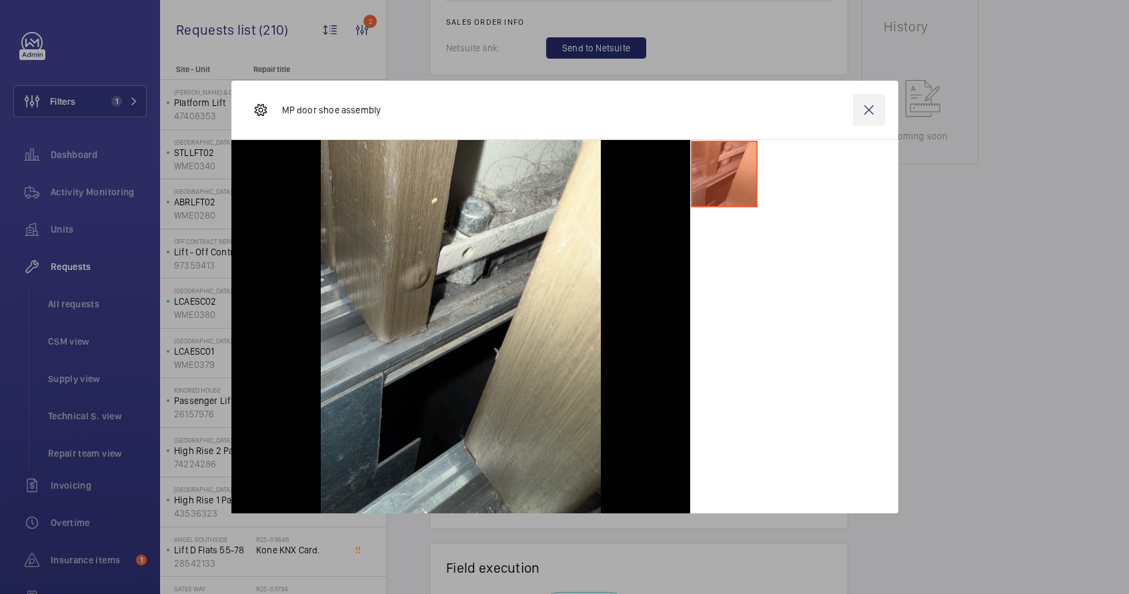
click at [862, 117] on wm-front-icon-button at bounding box center [869, 110] width 32 height 32
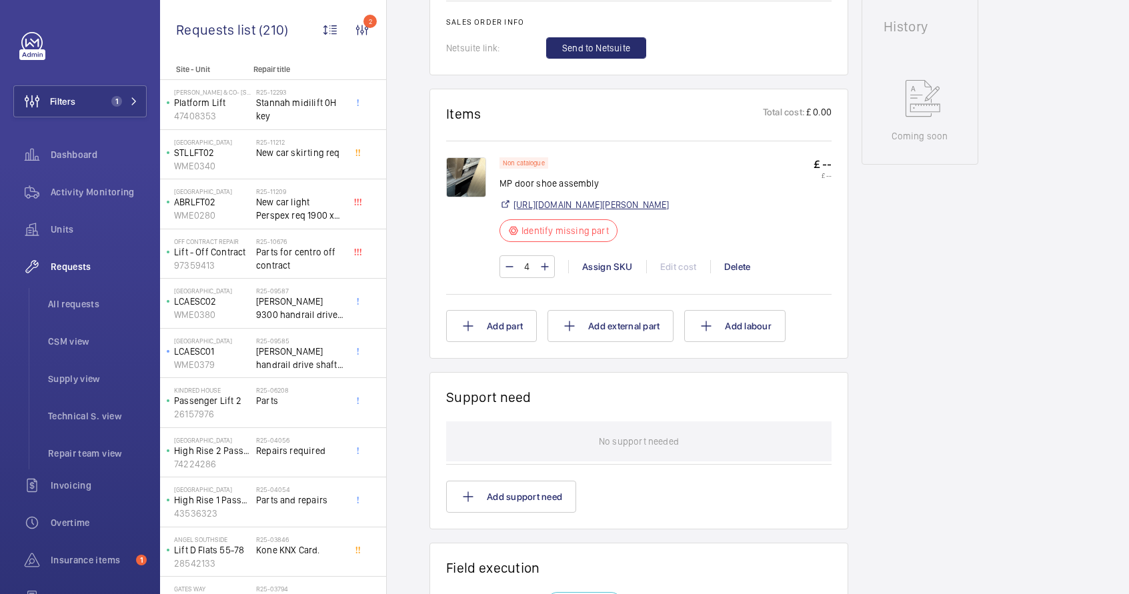
click at [606, 211] on link "https://www.reeley.co.uk/collections/macpuarsa/products/steel-door-shoe-with-ny…" at bounding box center [591, 204] width 156 height 13
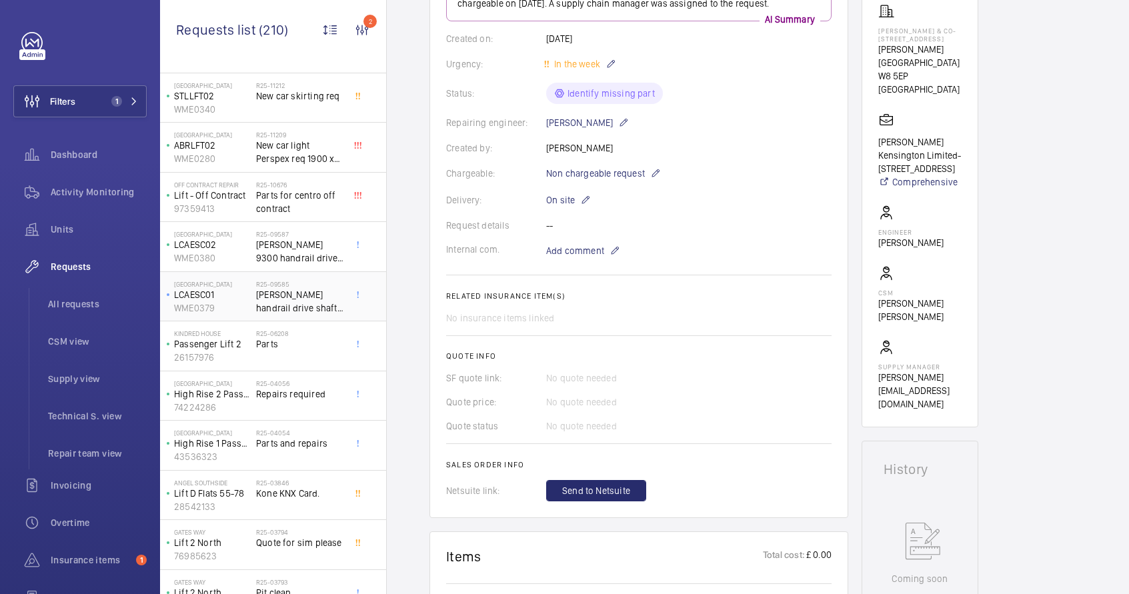
scroll to position [72, 0]
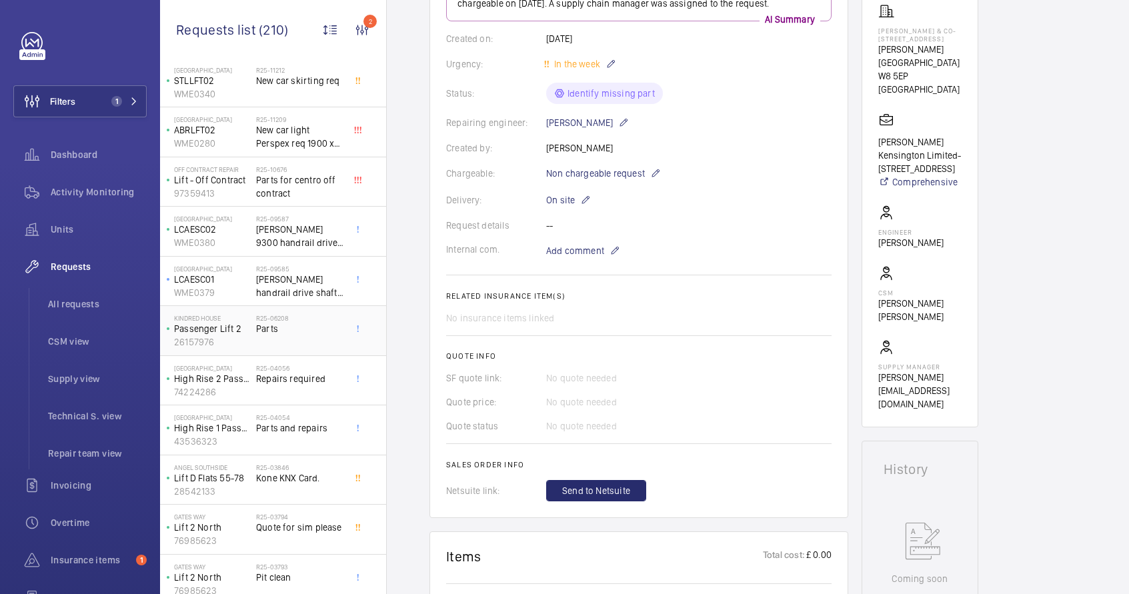
click at [251, 333] on div "Kindred House Passenger Lift 2 26157976" at bounding box center [209, 331] width 93 height 44
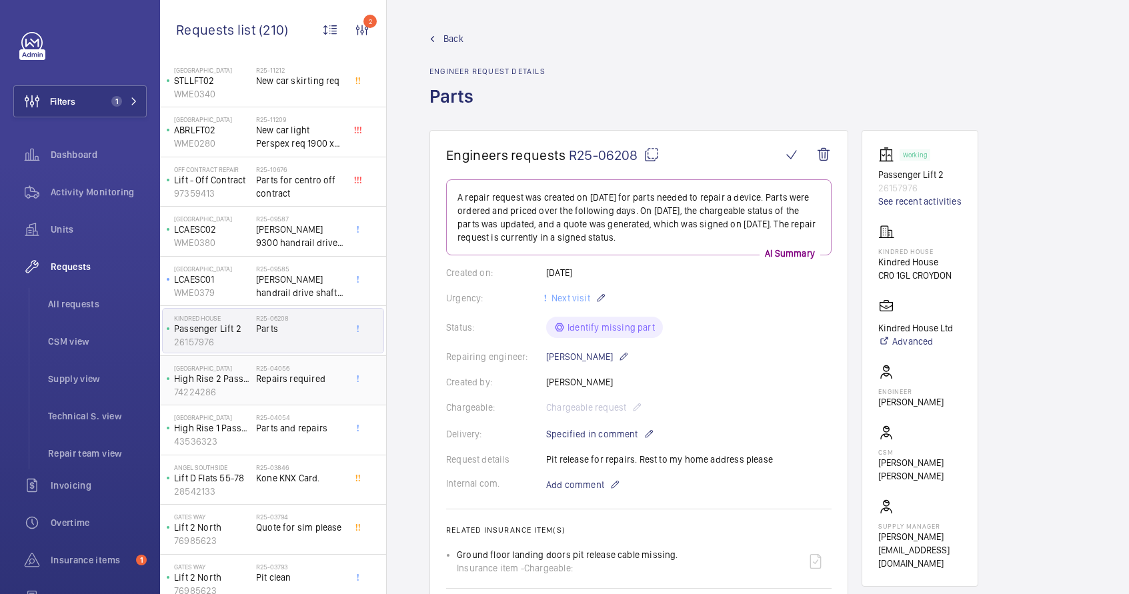
click at [249, 385] on p "High Rise 2 Passenger Lift" at bounding box center [212, 378] width 77 height 13
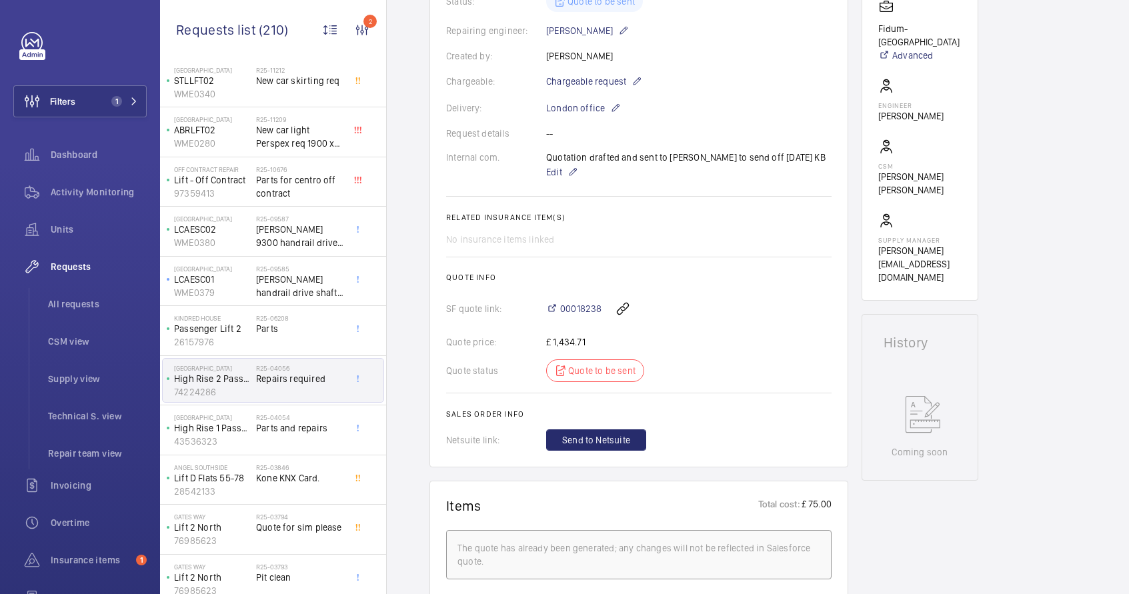
scroll to position [370, 0]
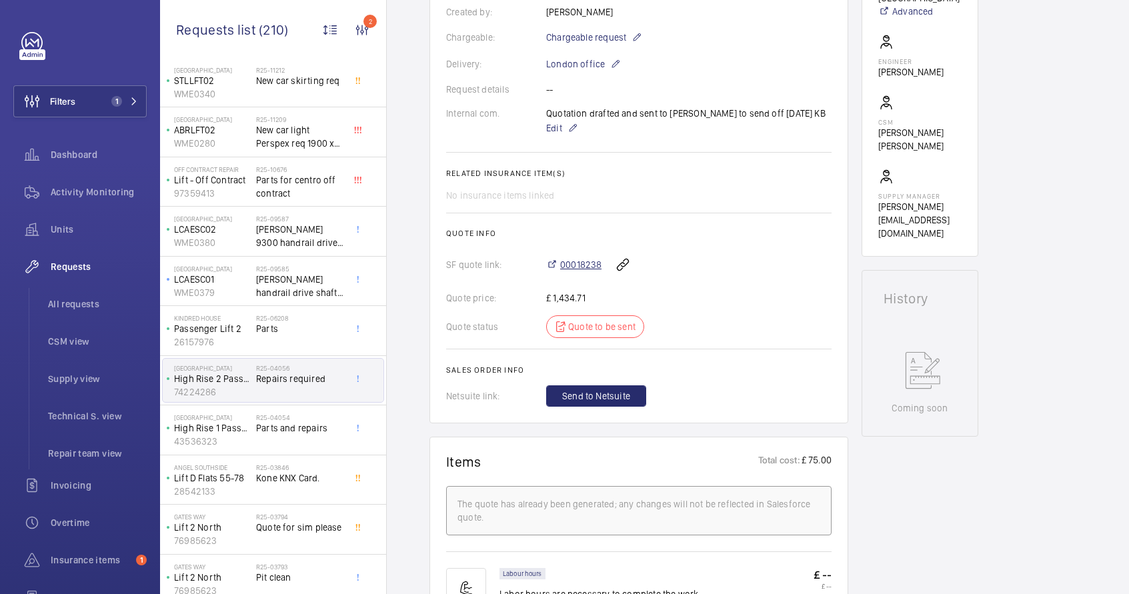
click at [584, 265] on span "00018238" at bounding box center [580, 264] width 41 height 13
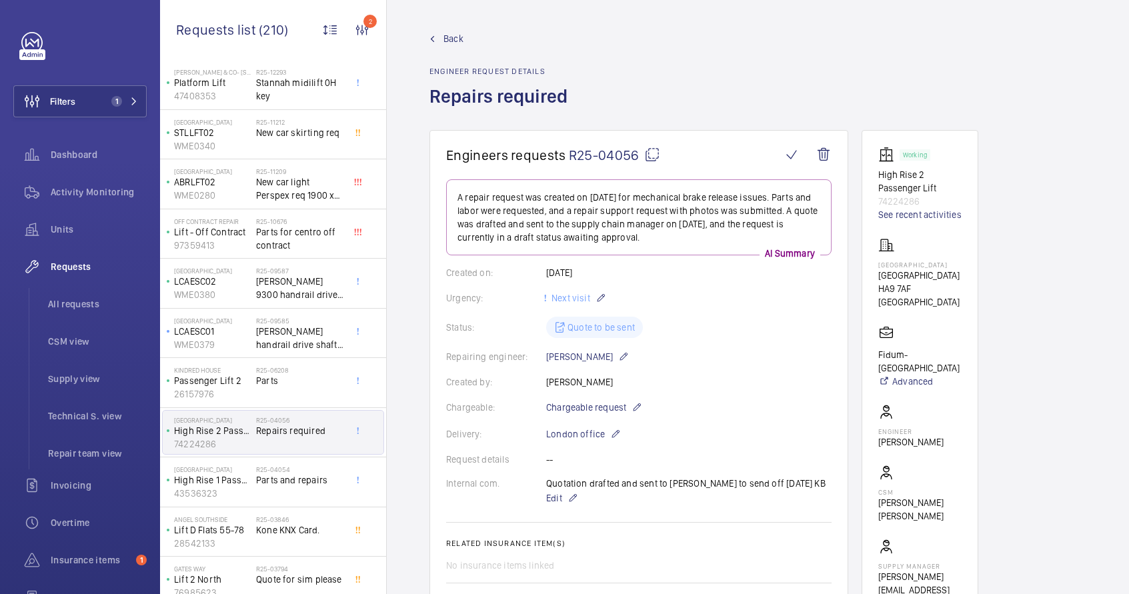
scroll to position [24, 0]
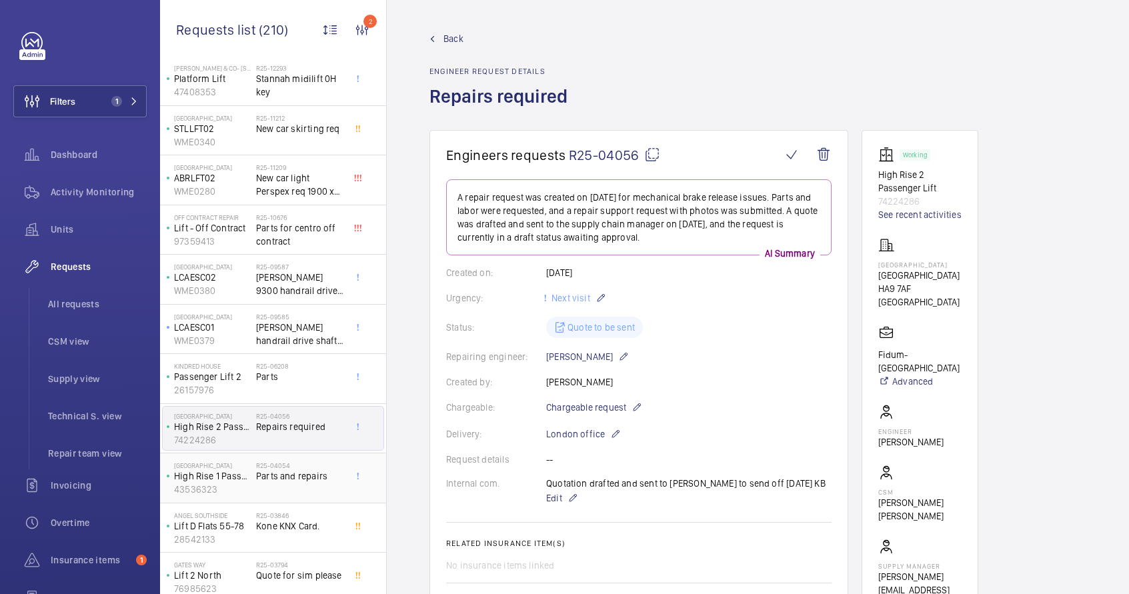
click at [235, 489] on p "43536323" at bounding box center [212, 489] width 77 height 13
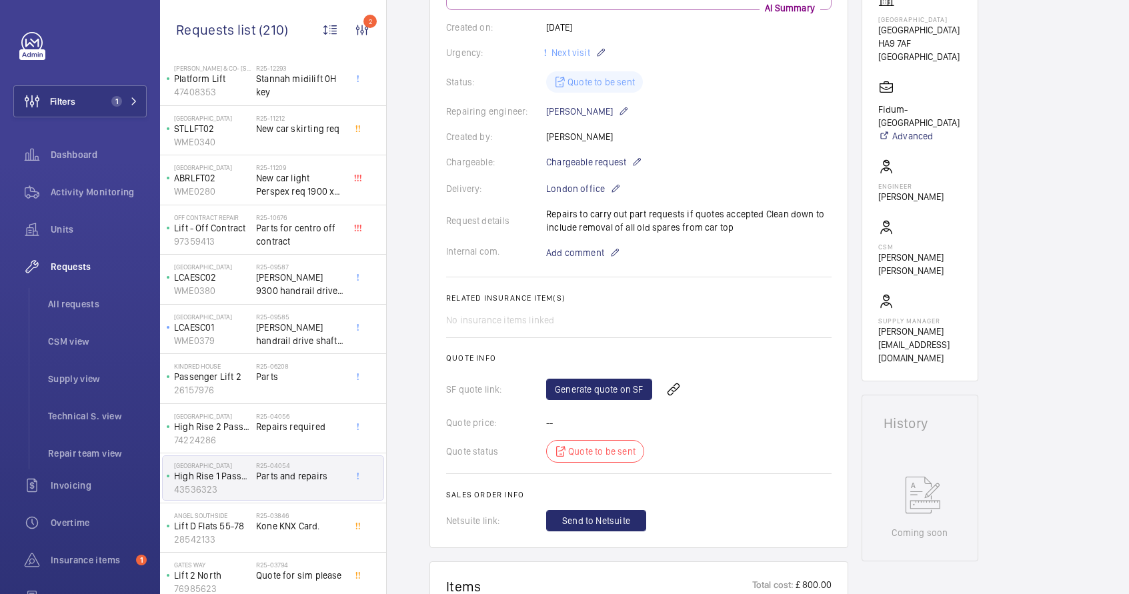
scroll to position [236, 0]
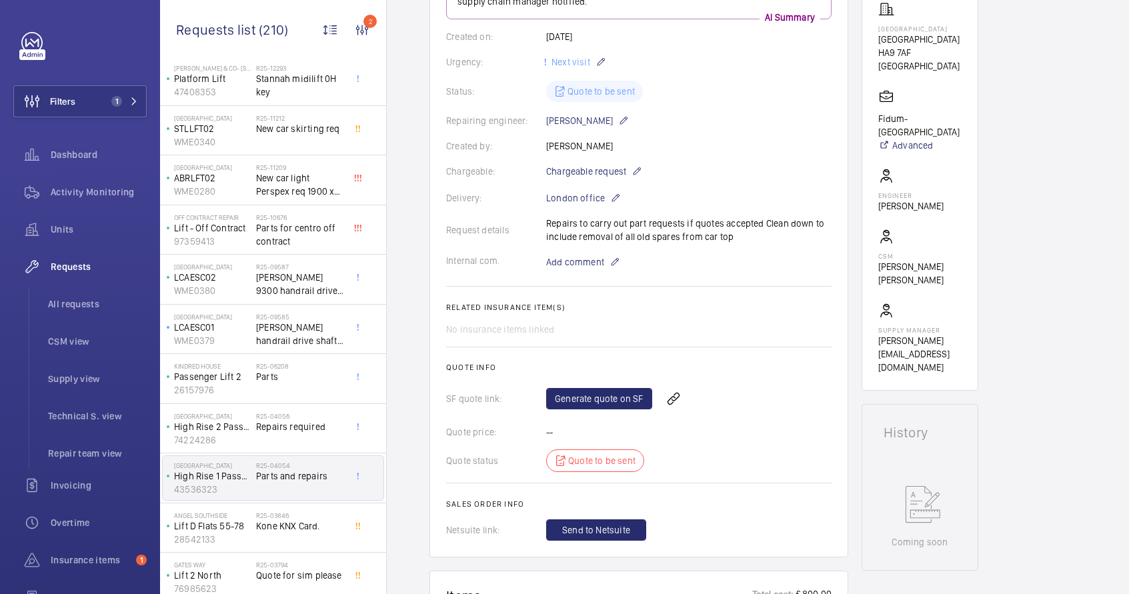
click at [559, 226] on div "Request details Repairs to carry out part requests if quotes accepted Clean dow…" at bounding box center [638, 230] width 385 height 27
drag, startPoint x: 541, startPoint y: 221, endPoint x: 770, endPoint y: 241, distance: 230.2
click at [770, 241] on div "Request details Repairs to carry out part requests if quotes accepted Clean dow…" at bounding box center [638, 230] width 385 height 27
copy div "Request details Repairs to carry out part requests if quotes accepted Clean dow…"
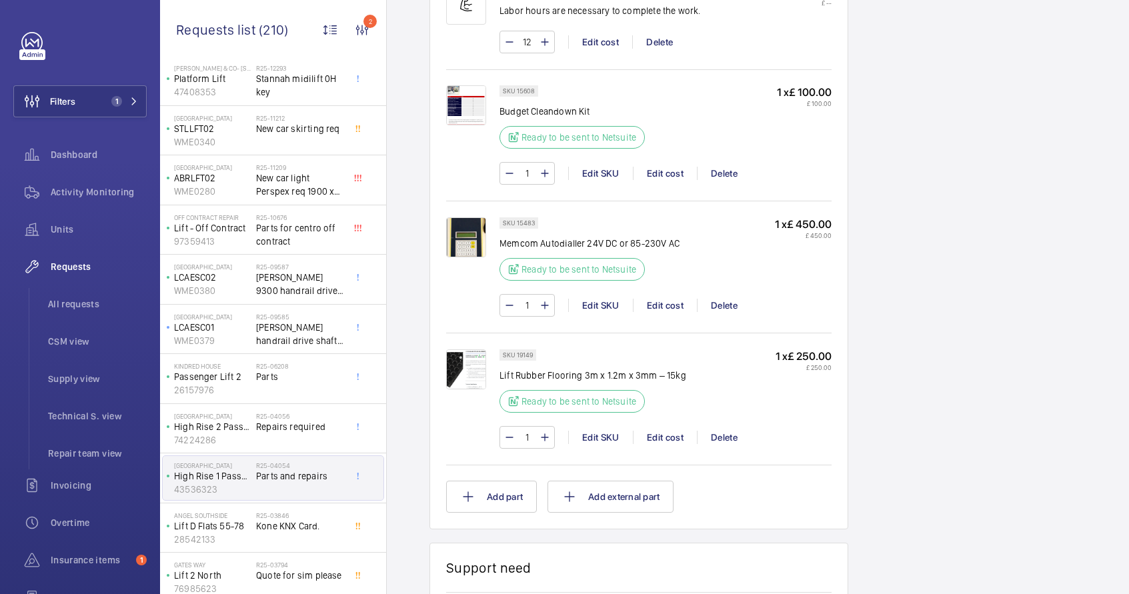
scroll to position [893, 0]
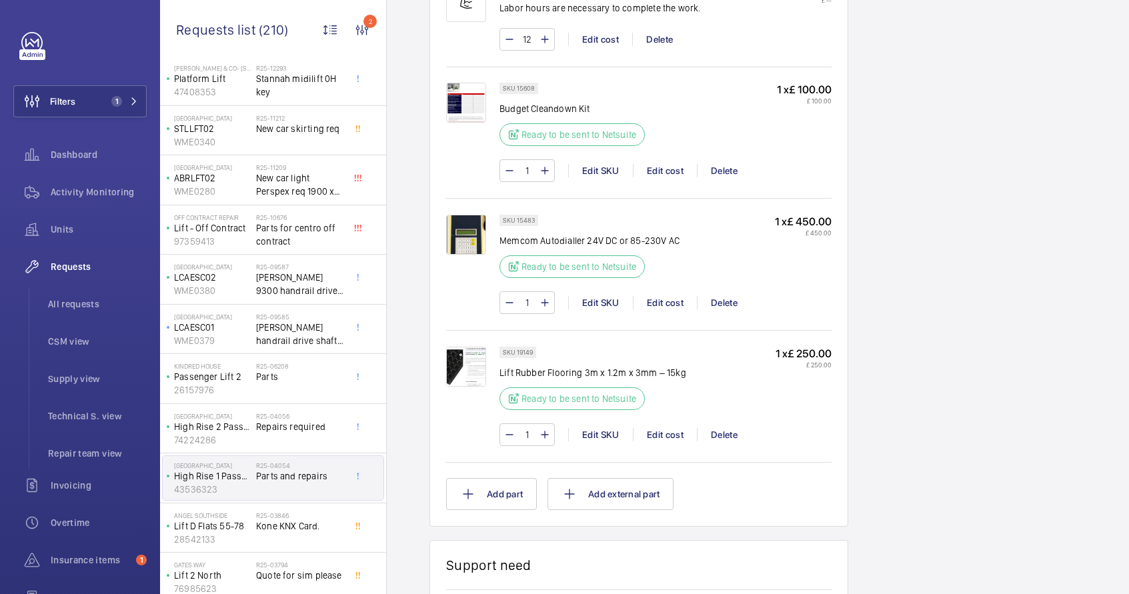
click at [517, 374] on p "Lift Rubber Flooring 3m x 1.2m x 3mm – 15kg" at bounding box center [592, 372] width 187 height 13
copy div "Lift Rubber Flooring 3m x 1.2m x 3mm – 15kg"
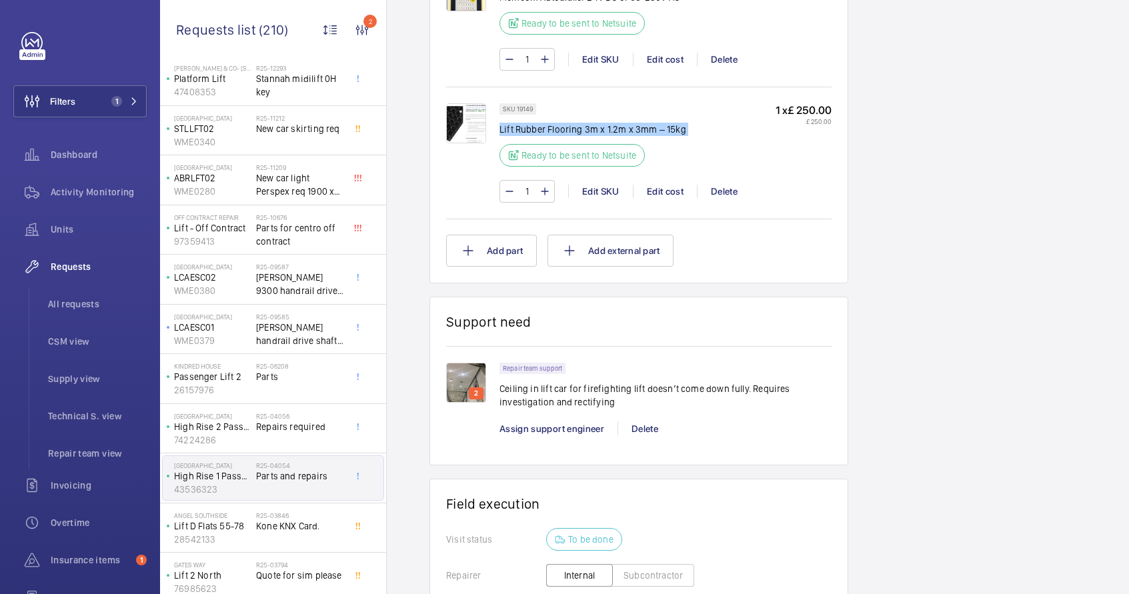
scroll to position [1145, 0]
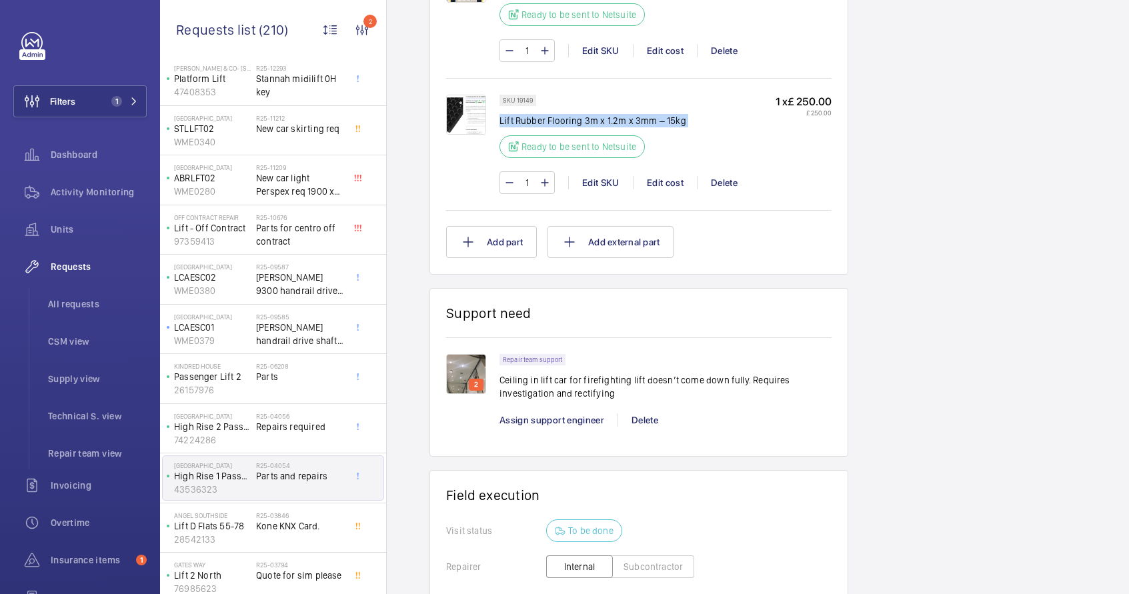
click at [506, 379] on p "Ceiling in lift car for firefighting lift doesn’t come down fully. Requires inv…" at bounding box center [665, 386] width 332 height 27
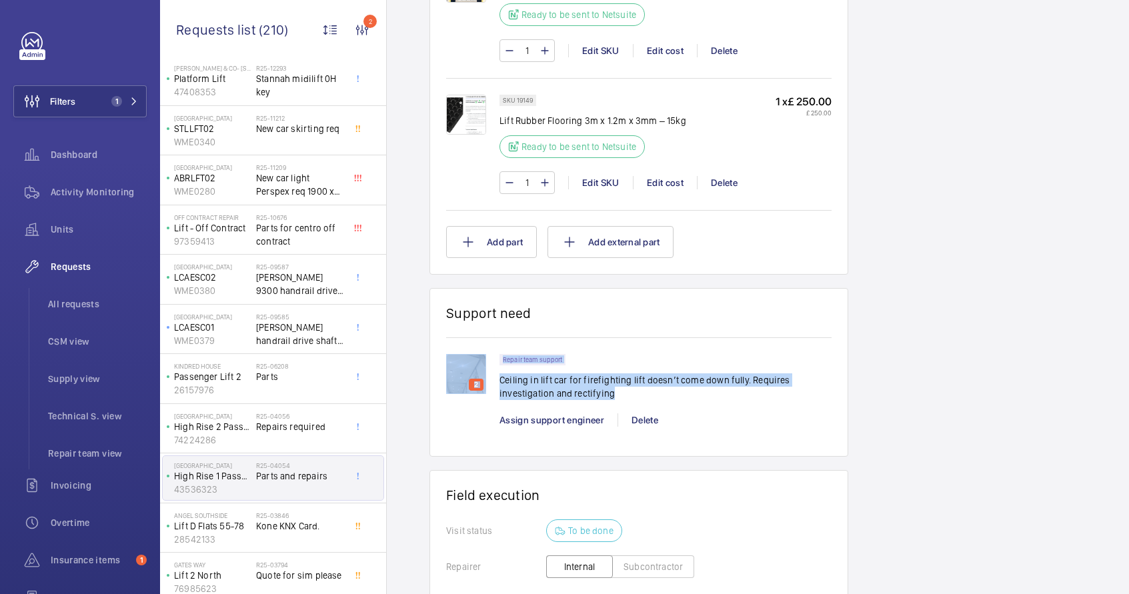
drag, startPoint x: 615, startPoint y: 397, endPoint x: 499, endPoint y: 379, distance: 117.4
click at [499, 379] on p "Ceiling in lift car for firefighting lift doesn’t come down fully. Requires inv…" at bounding box center [665, 386] width 332 height 27
copy div "2 Repair team support Ceiling in lift car for firefighting lift doesn’t come do…"
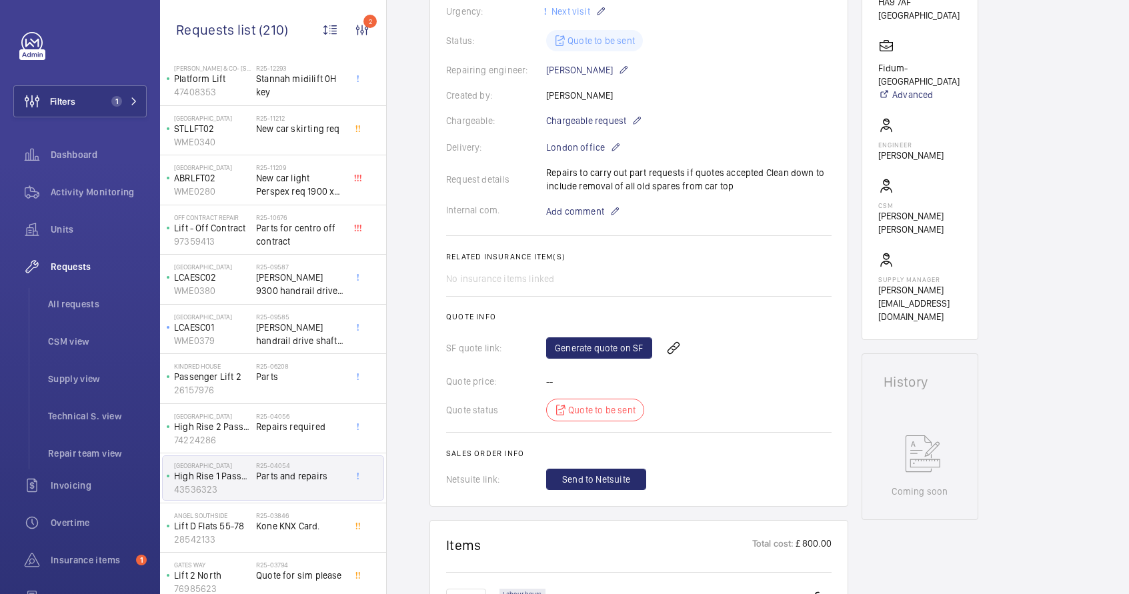
scroll to position [191, 0]
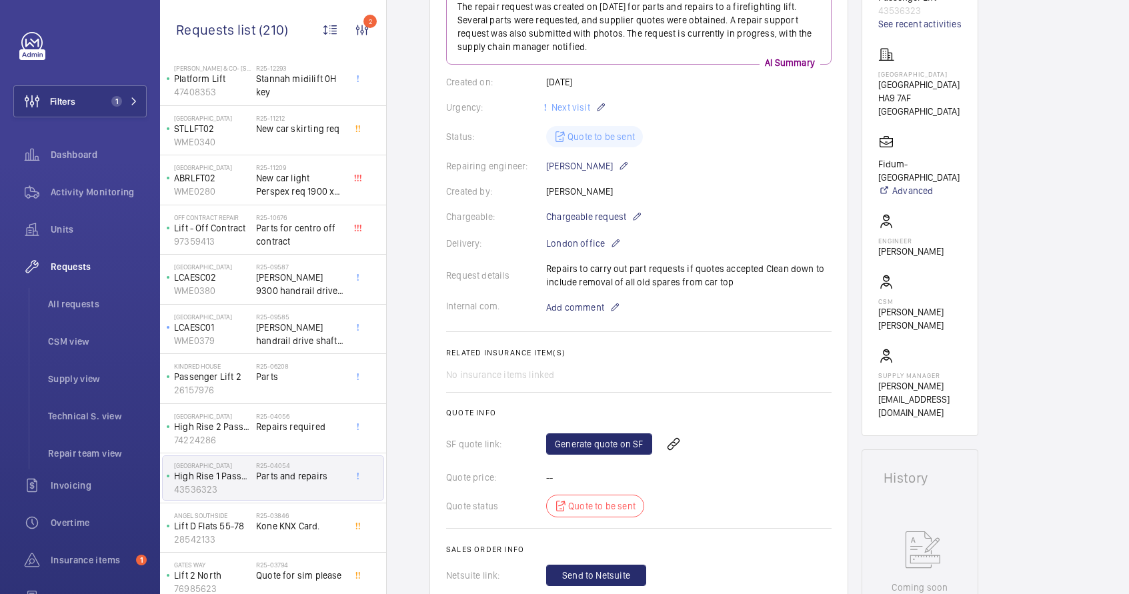
click at [549, 269] on div "Request details Repairs to carry out part requests if quotes accepted Clean dow…" at bounding box center [638, 275] width 385 height 27
copy p "Repairs to carry out part requests if quotes accepted Clean down to include rem…"
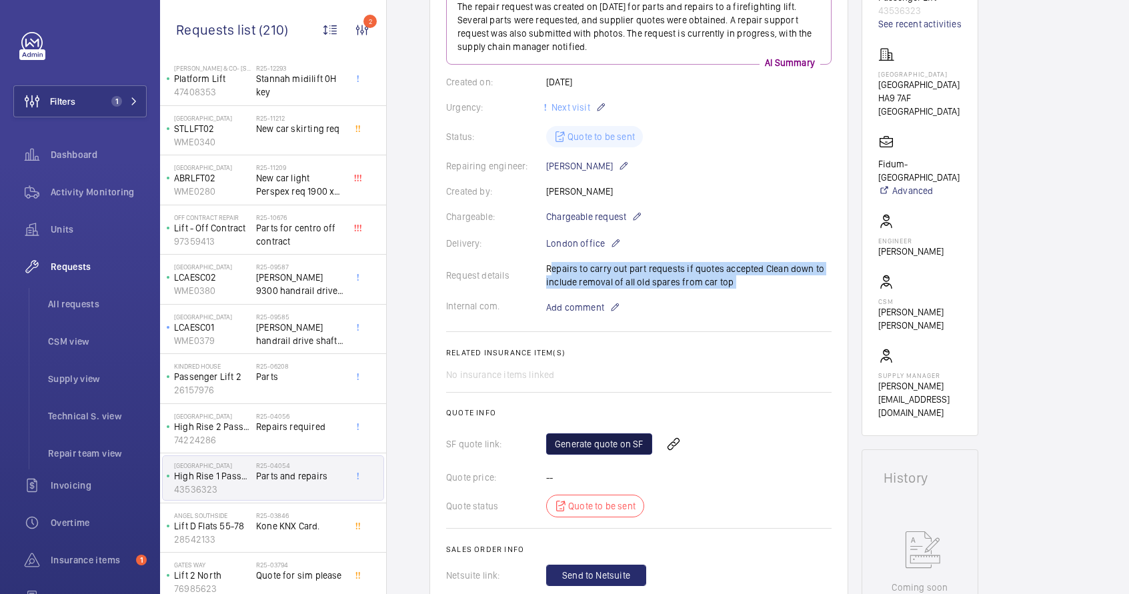
click at [577, 447] on link "Generate quote on SF" at bounding box center [599, 443] width 106 height 21
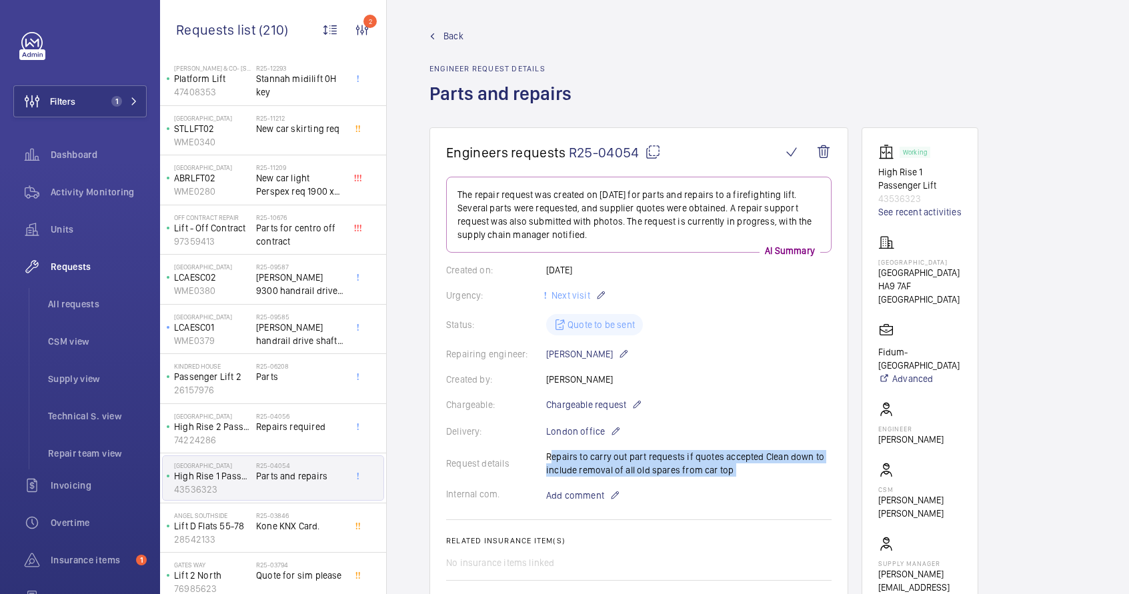
scroll to position [0, 0]
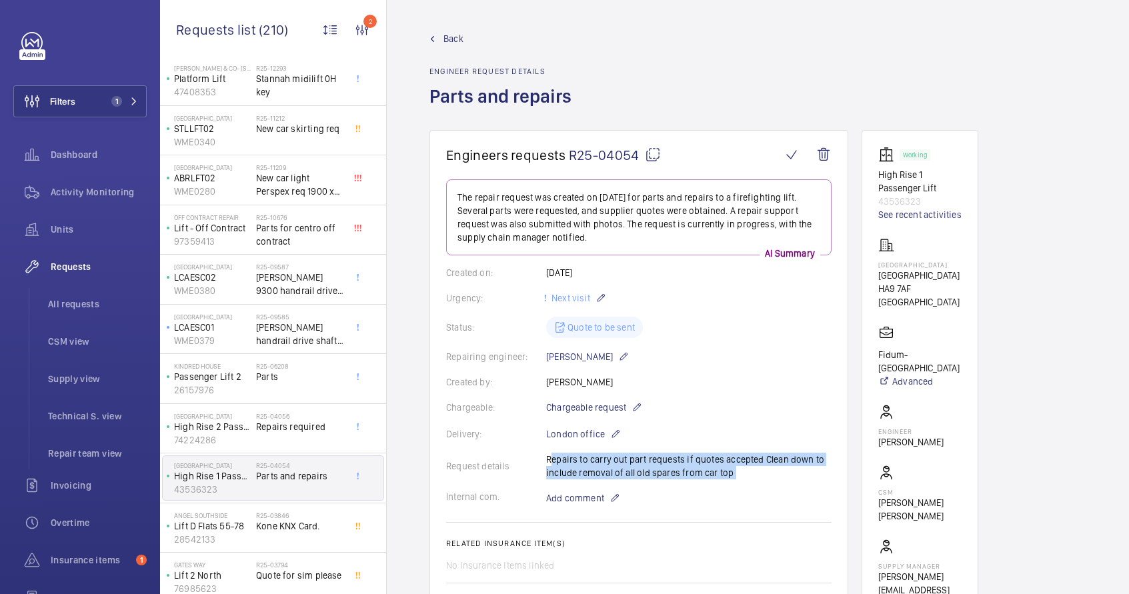
click at [649, 159] on mat-icon at bounding box center [653, 155] width 16 height 16
copy p "Repairs to carry out part requests if quotes accepted Clean down to include rem…"
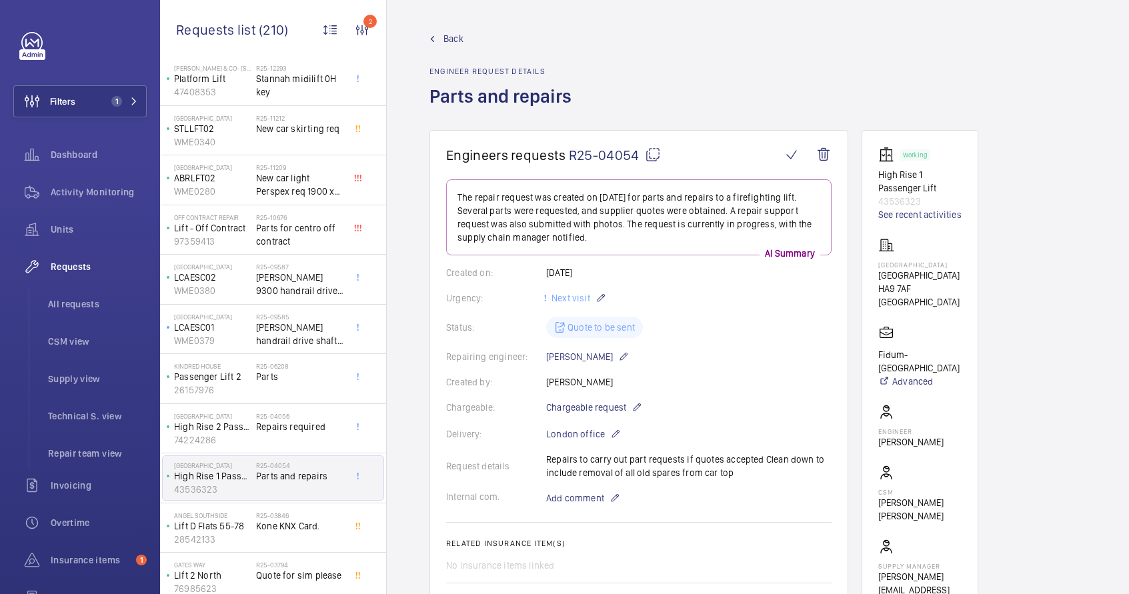
drag, startPoint x: 651, startPoint y: 154, endPoint x: 622, endPoint y: 135, distance: 34.2
click at [651, 154] on mat-icon at bounding box center [653, 155] width 16 height 16
click at [295, 521] on span "Kone KNX Card." at bounding box center [300, 525] width 88 height 13
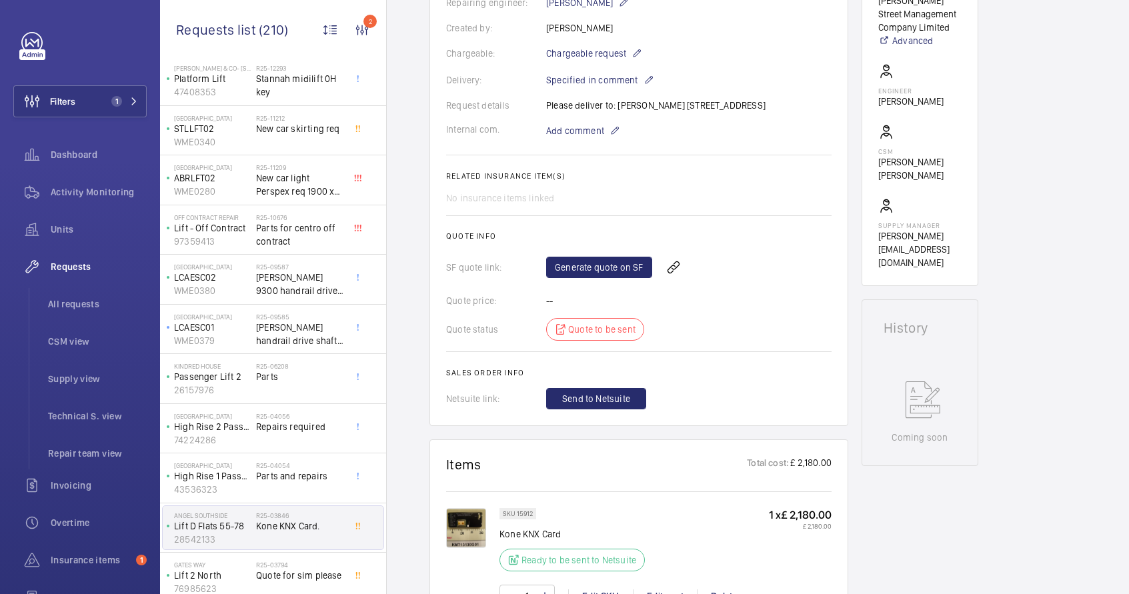
scroll to position [406, 0]
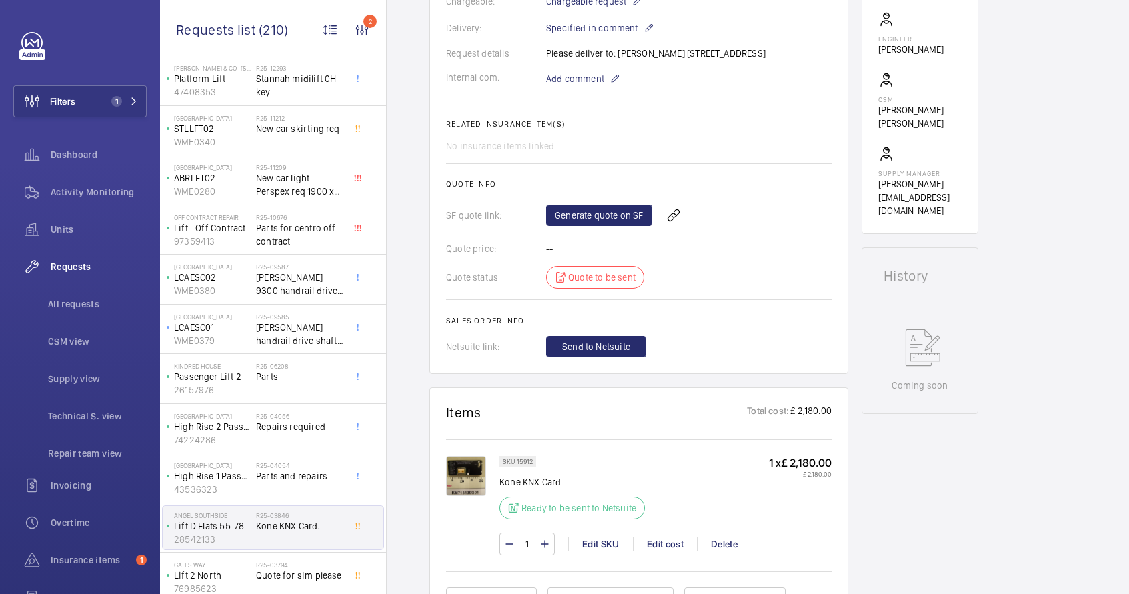
click at [525, 483] on p "Kone KNX Card" at bounding box center [575, 481] width 153 height 13
copy div "Kone KNX Card"
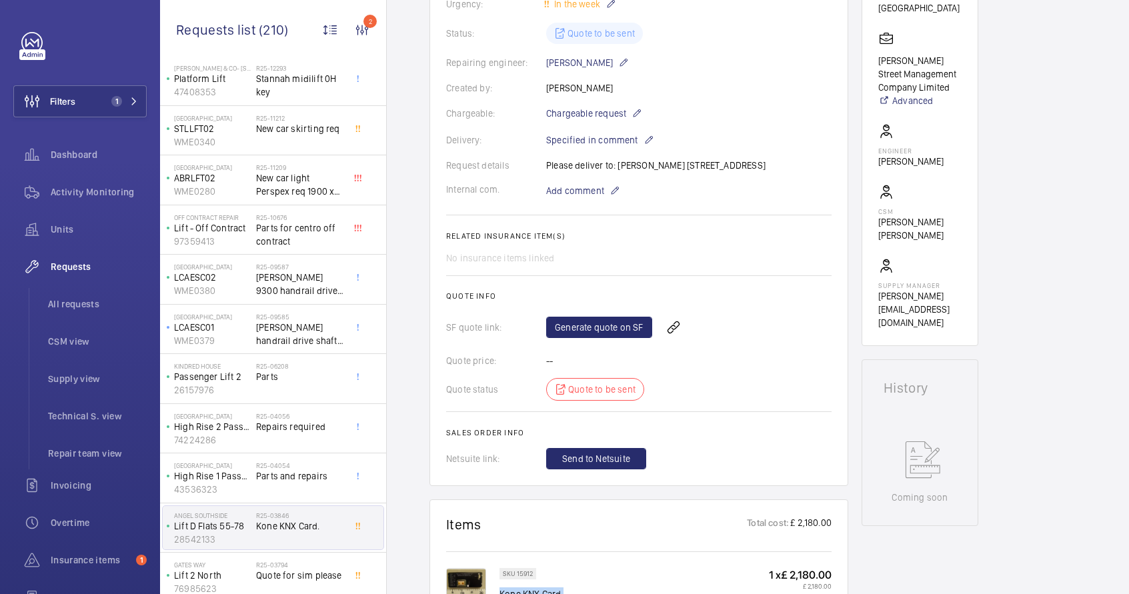
scroll to position [282, 0]
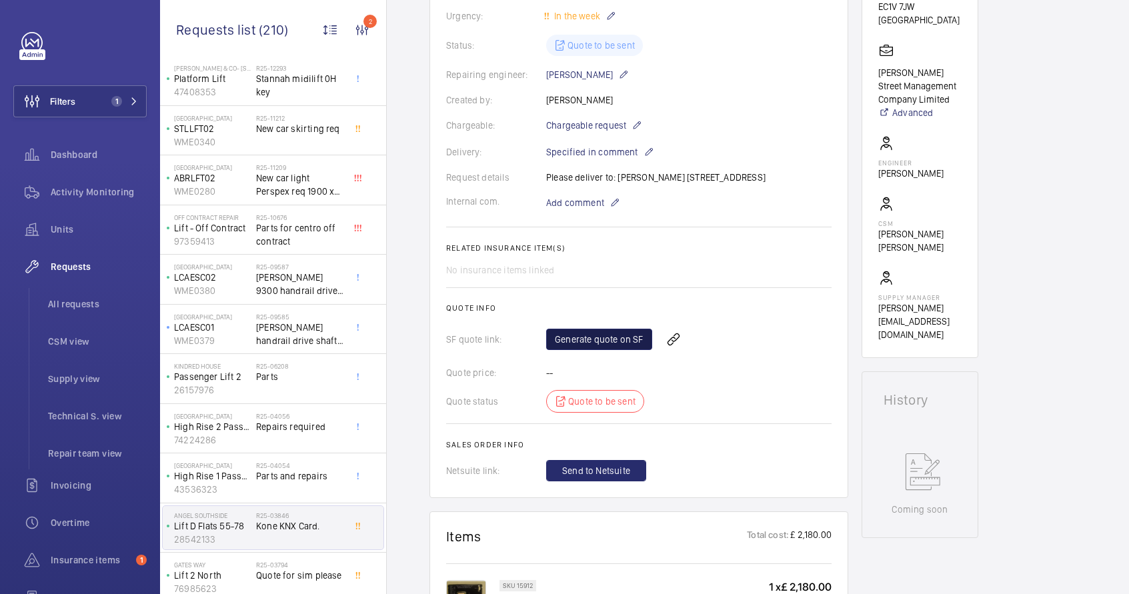
click at [593, 345] on link "Generate quote on SF" at bounding box center [599, 339] width 106 height 21
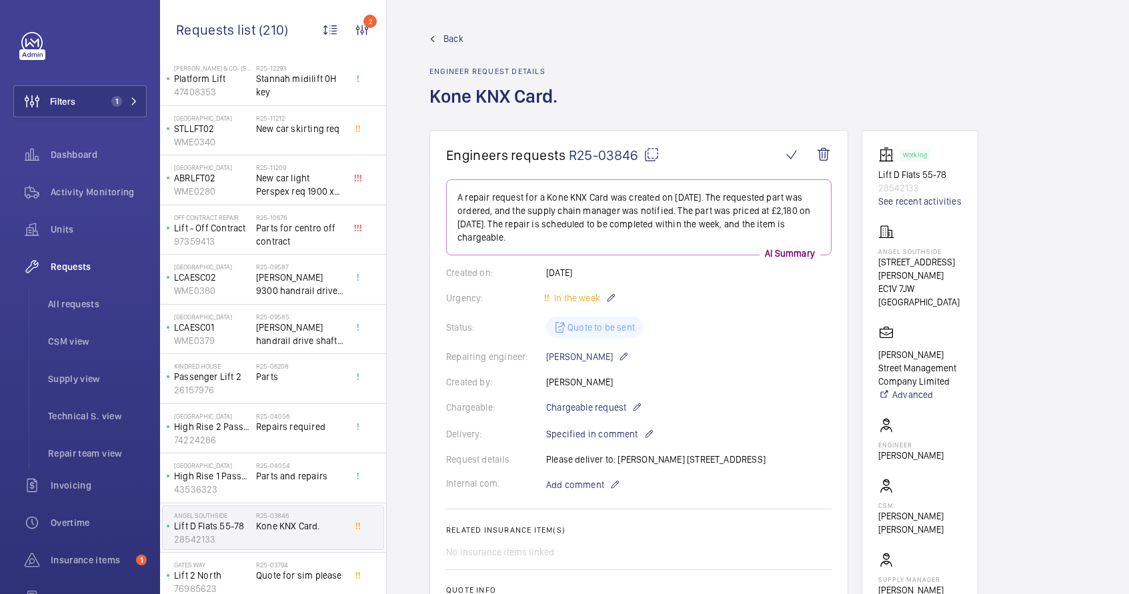
click at [654, 155] on mat-icon at bounding box center [651, 155] width 16 height 16
copy div "Kone KNX Card"
type textarea "R25-03846"
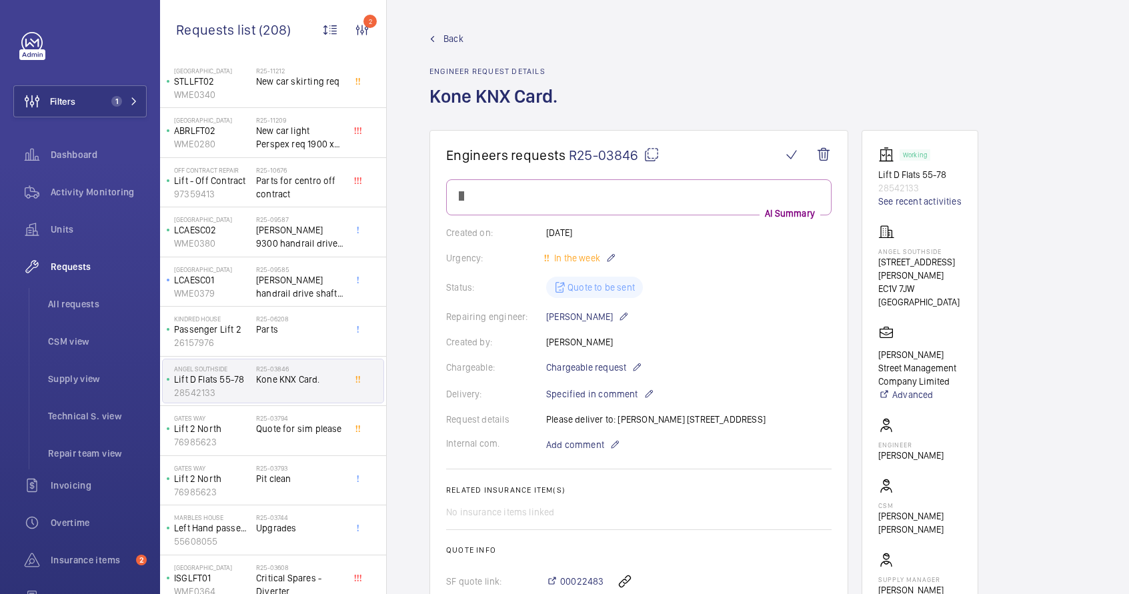
scroll to position [72, 0]
click at [292, 431] on span "Quote for sim please" at bounding box center [300, 427] width 88 height 13
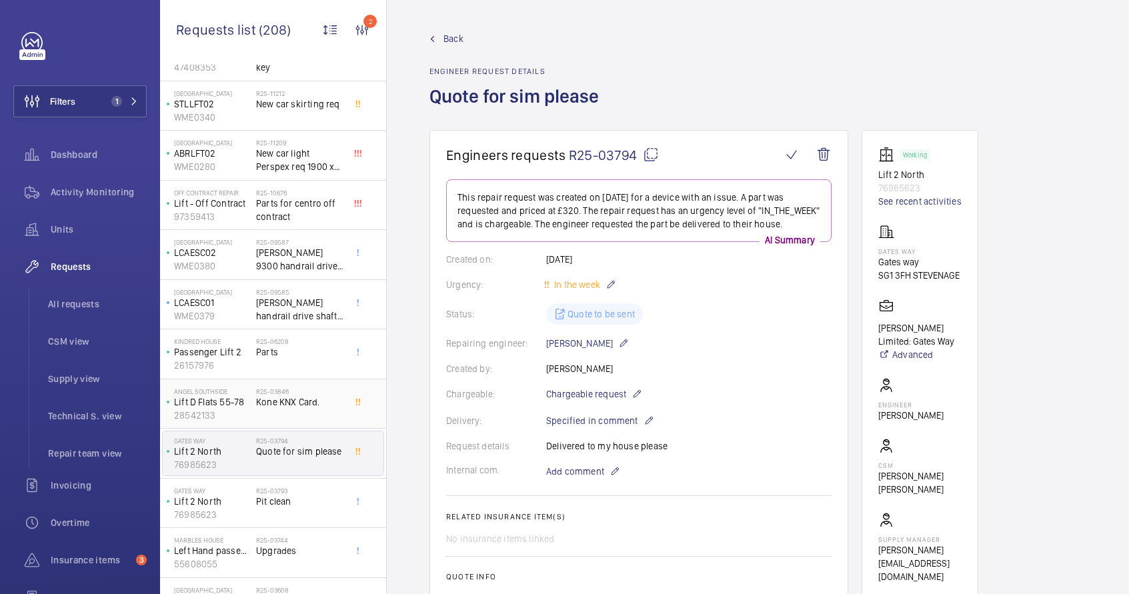
scroll to position [63, 0]
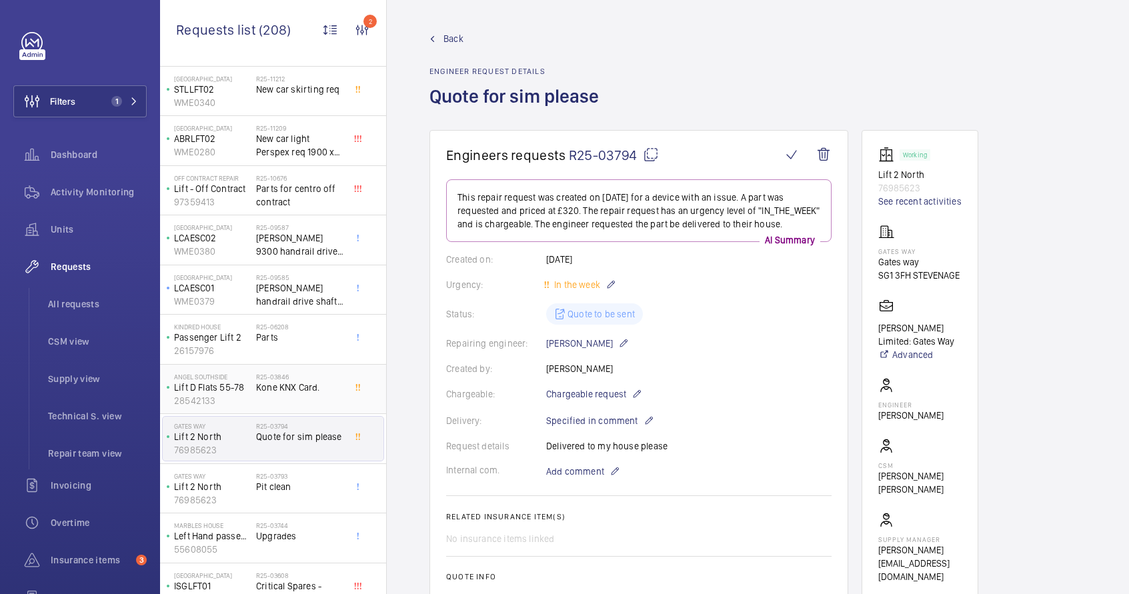
click at [286, 387] on span "Kone KNX Card." at bounding box center [300, 387] width 88 height 13
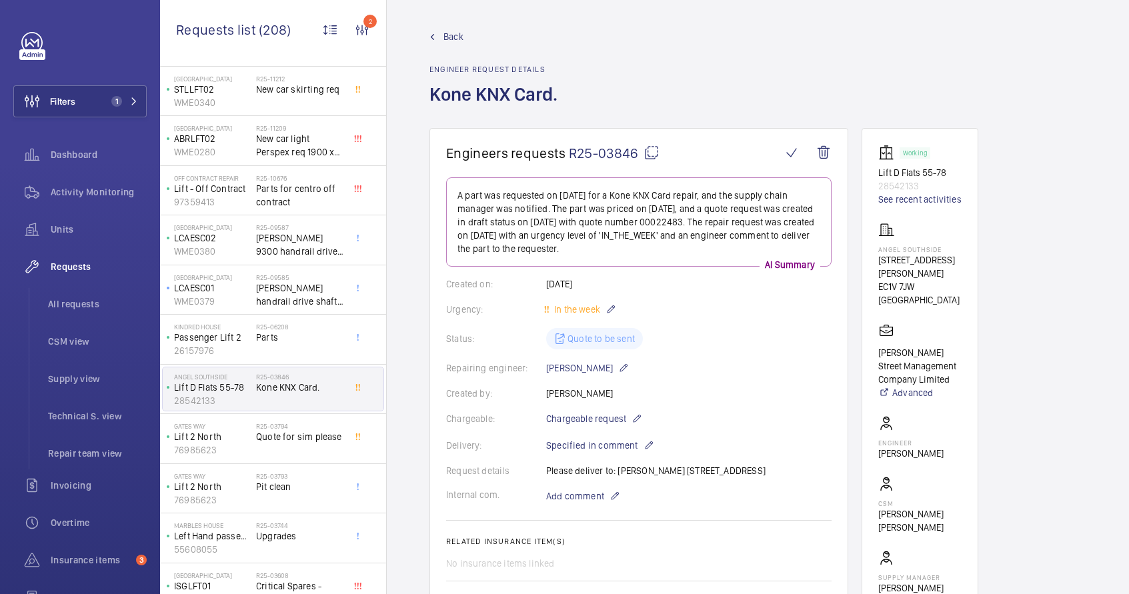
scroll to position [3, 0]
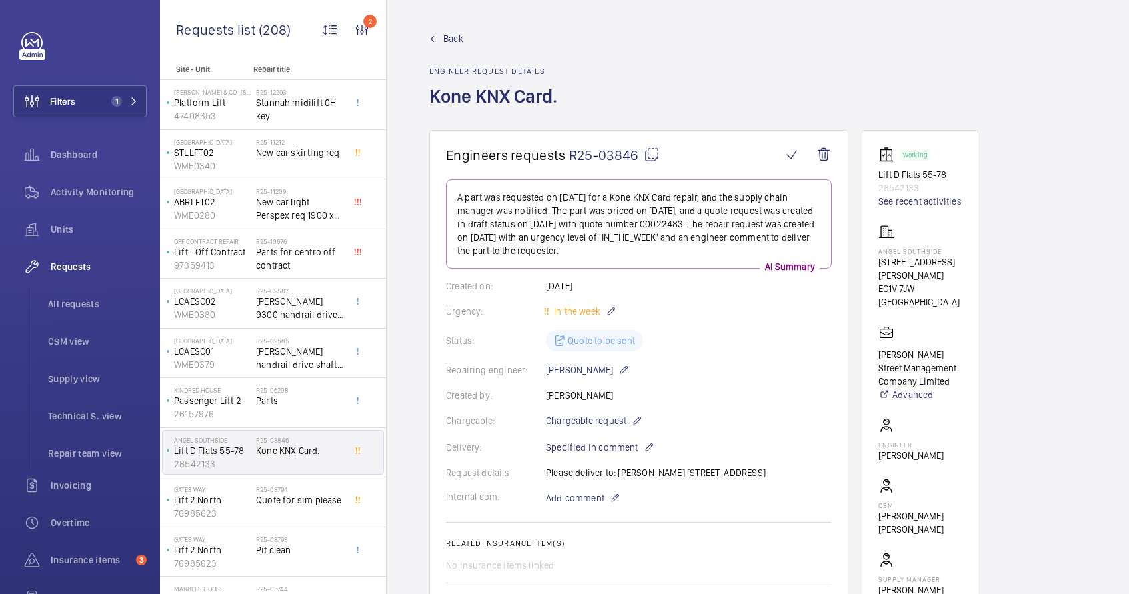
scroll to position [3, 0]
click at [287, 505] on div "R25-03794 Quote for sim please" at bounding box center [300, 502] width 88 height 39
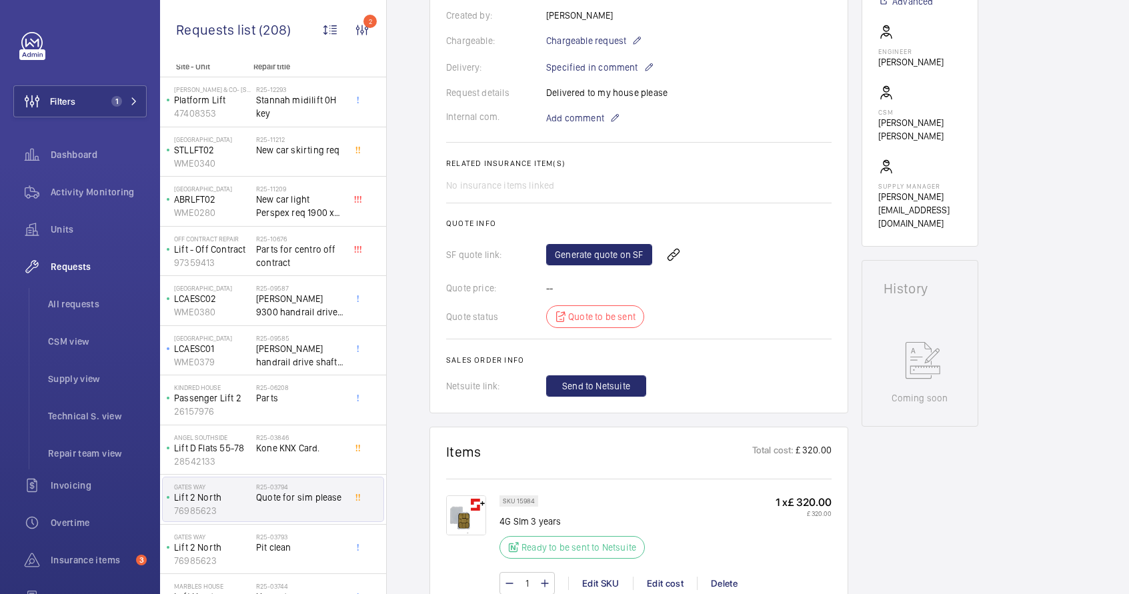
scroll to position [450, 0]
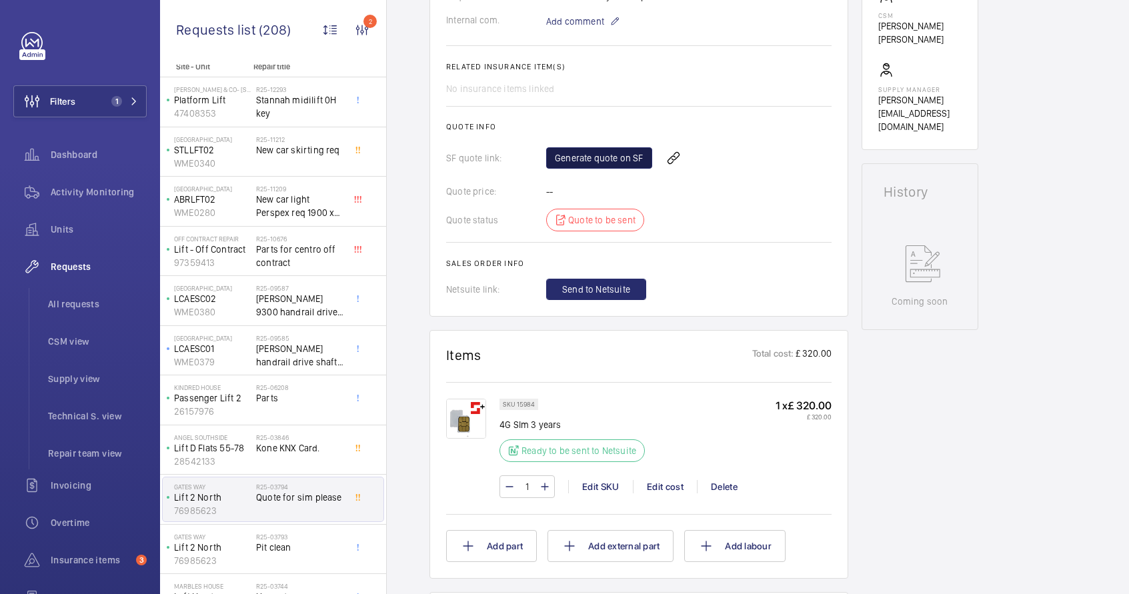
click at [596, 162] on link "Generate quote on SF" at bounding box center [599, 157] width 106 height 21
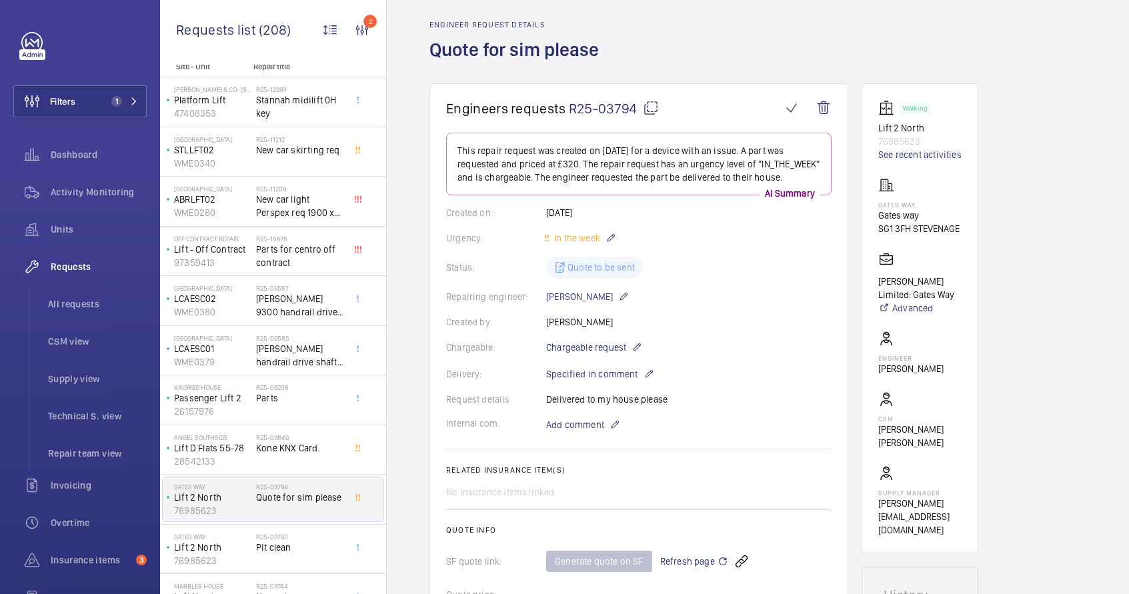
scroll to position [0, 0]
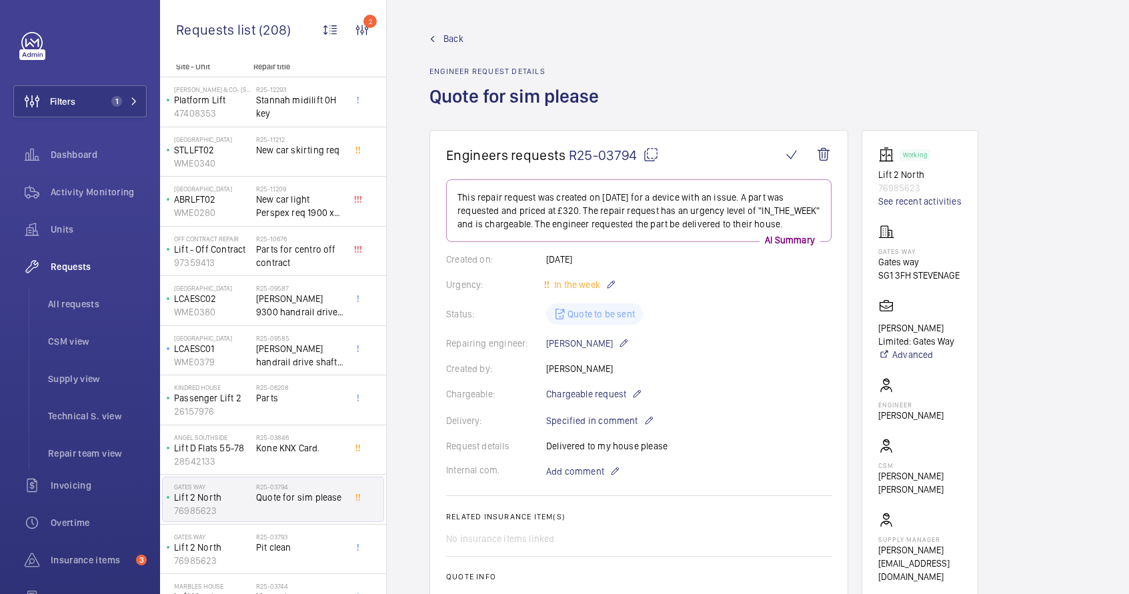
click at [651, 153] on mat-icon at bounding box center [651, 155] width 16 height 16
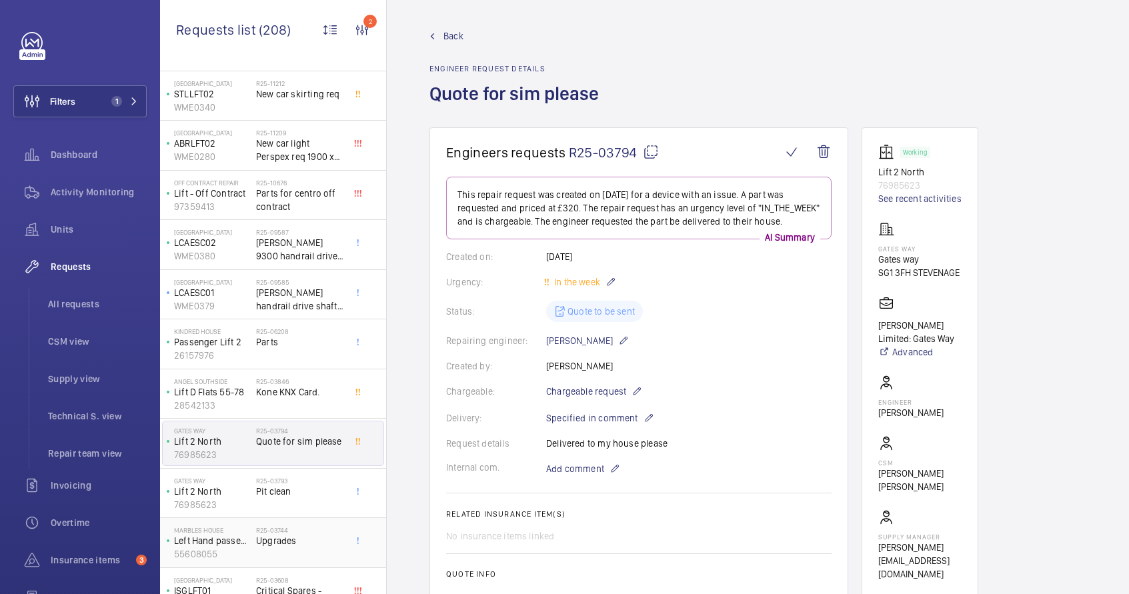
scroll to position [79, 0]
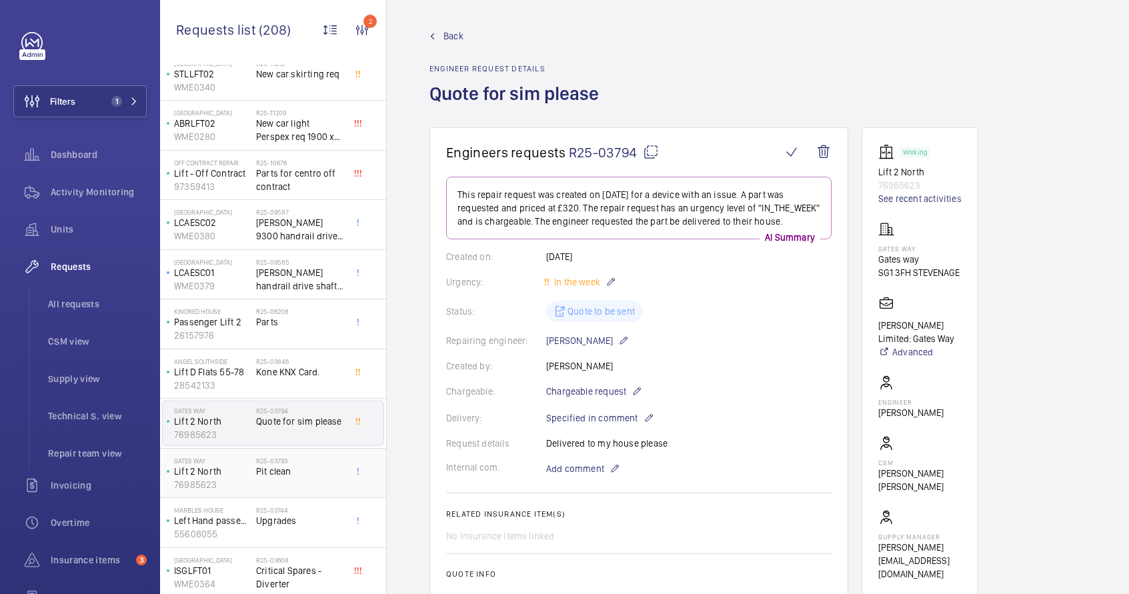
click at [255, 478] on div "Gates Way Lift 2 North 76985623" at bounding box center [209, 473] width 93 height 44
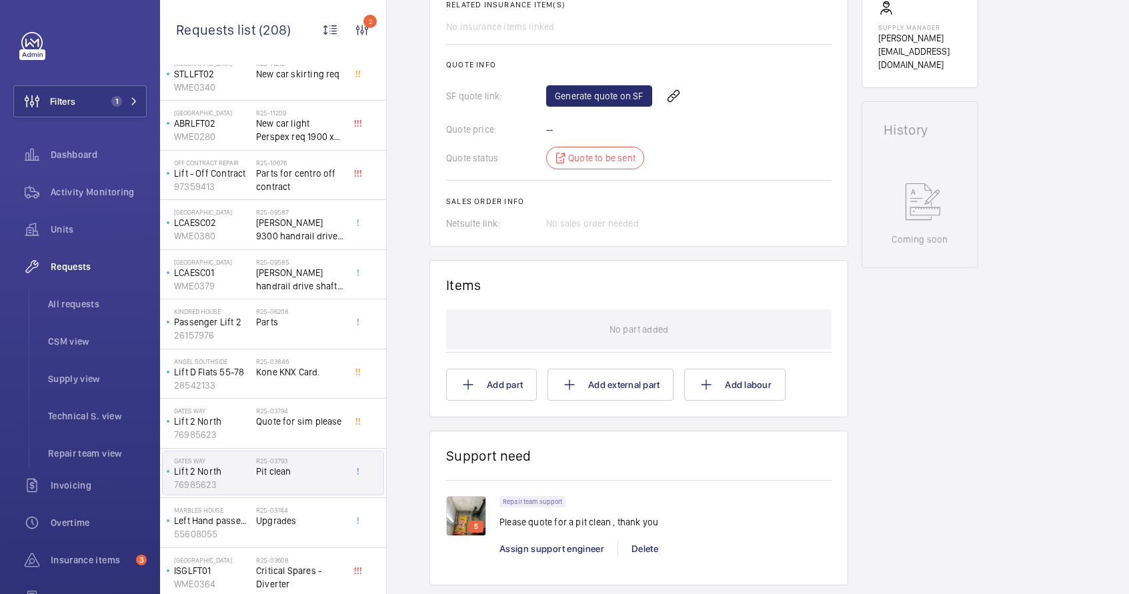
scroll to position [535, 0]
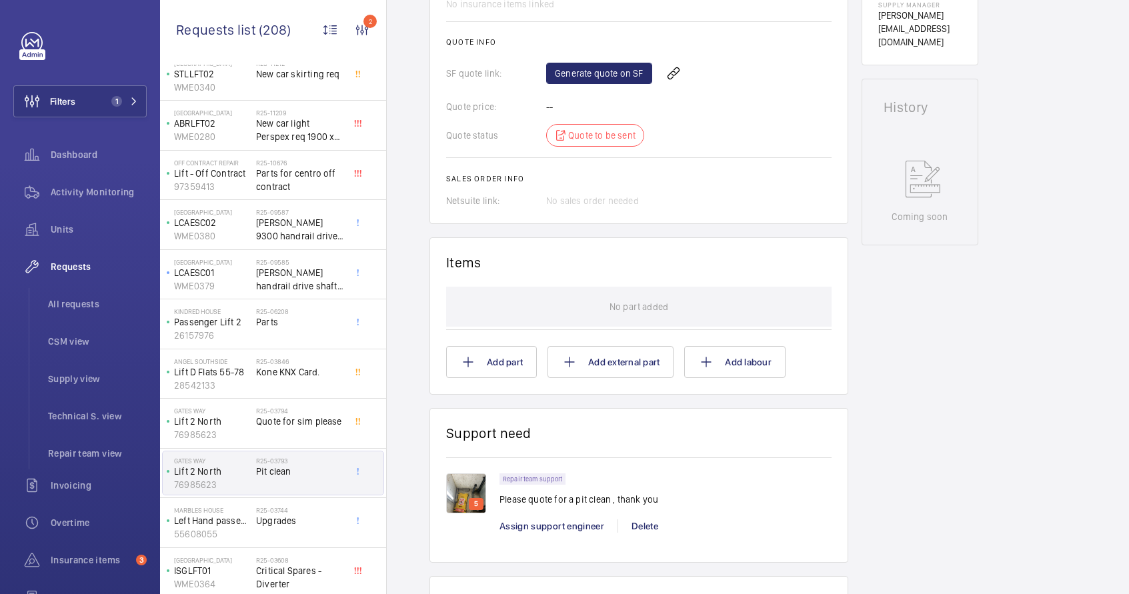
click at [548, 501] on p "Please quote for a pit clean , thank you" at bounding box center [578, 499] width 159 height 13
click at [456, 498] on img at bounding box center [466, 493] width 40 height 40
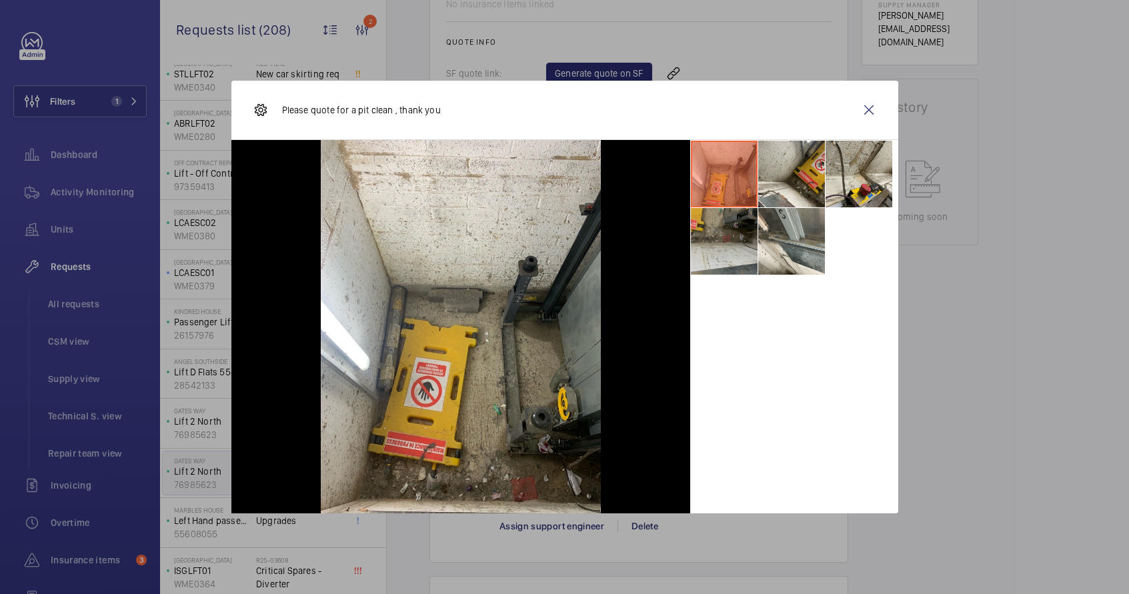
click at [747, 241] on li at bounding box center [724, 241] width 67 height 67
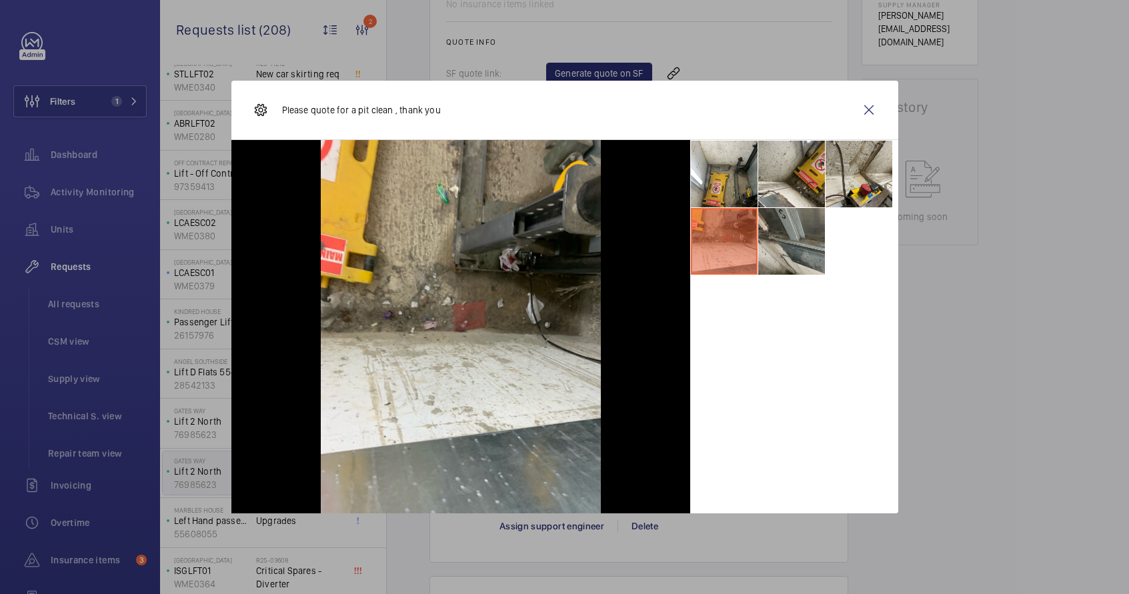
click at [773, 250] on li at bounding box center [791, 241] width 67 height 67
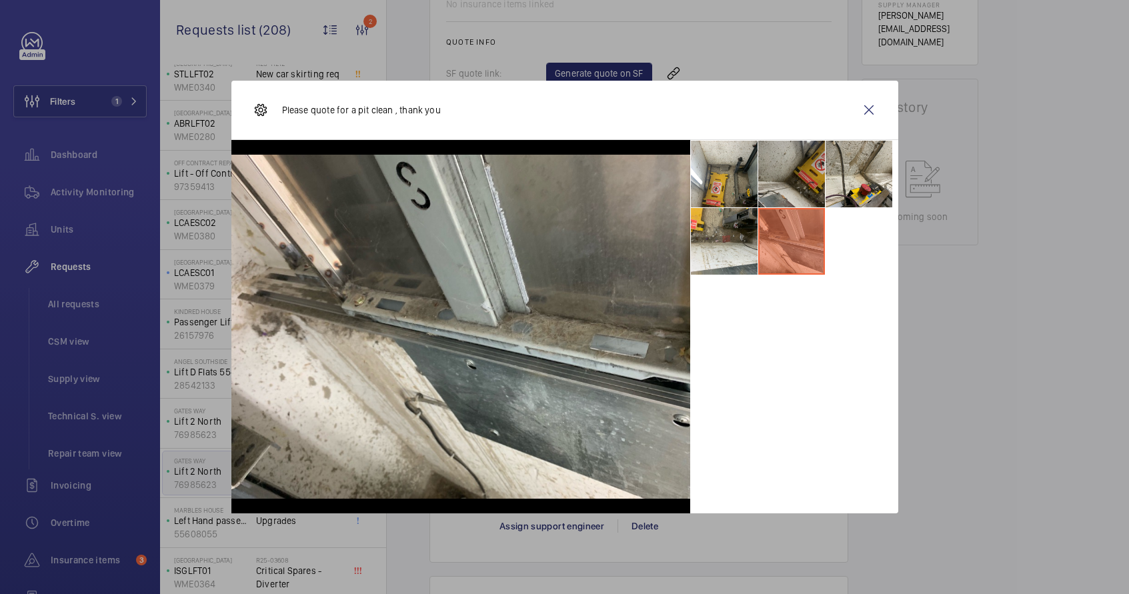
click at [780, 177] on li at bounding box center [791, 174] width 67 height 67
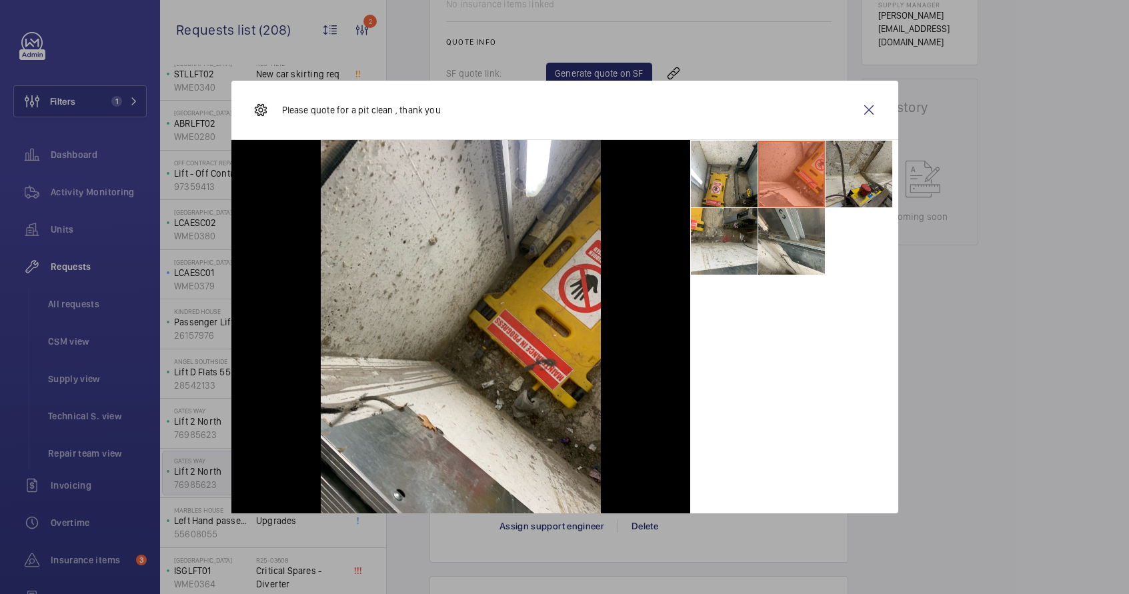
click at [827, 181] on li at bounding box center [858, 174] width 67 height 67
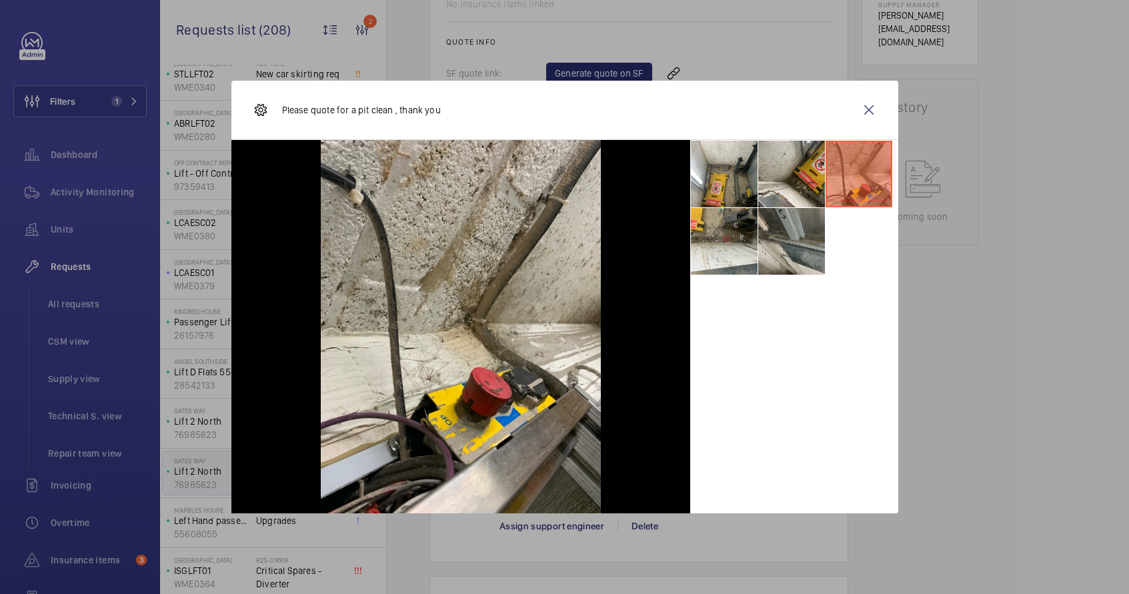
click at [808, 254] on li at bounding box center [791, 241] width 67 height 67
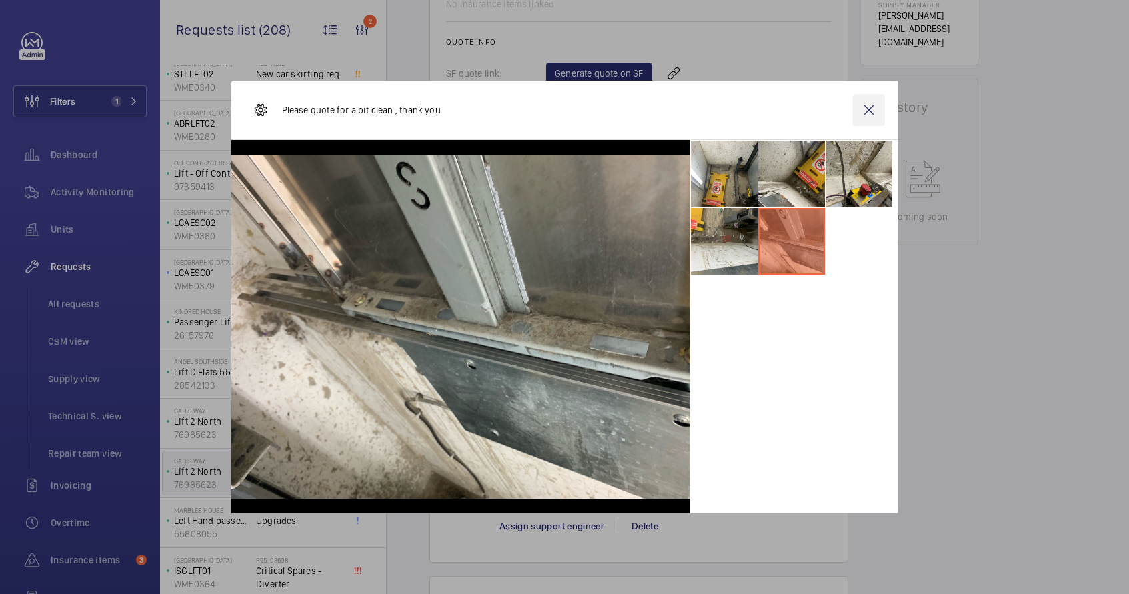
click at [867, 119] on wm-front-icon-button at bounding box center [869, 110] width 32 height 32
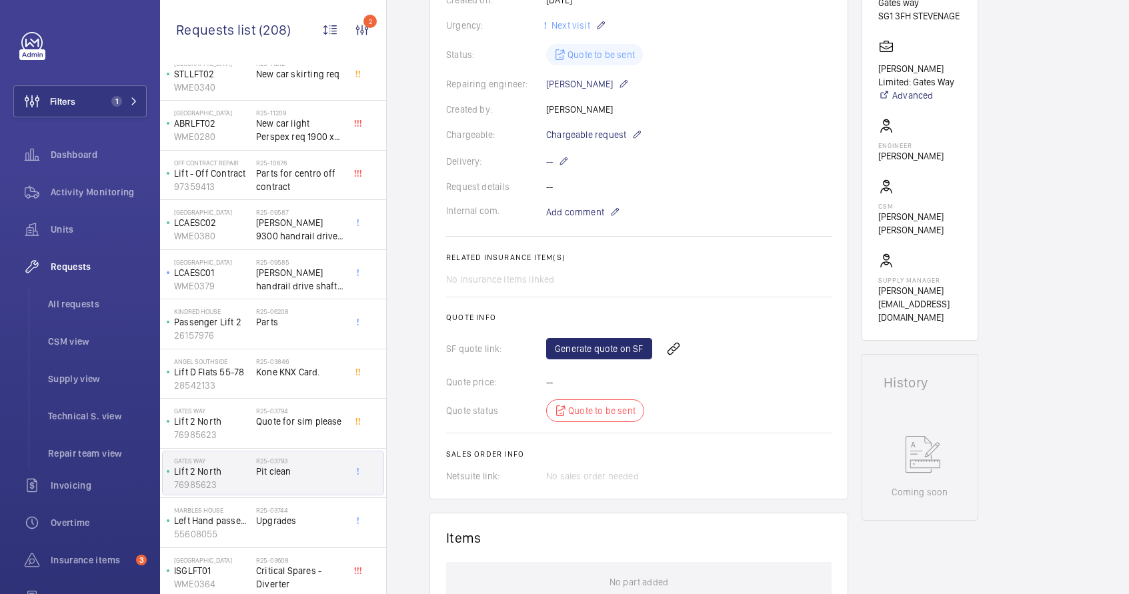
scroll to position [258, 0]
click at [638, 137] on mat-icon at bounding box center [636, 136] width 11 height 16
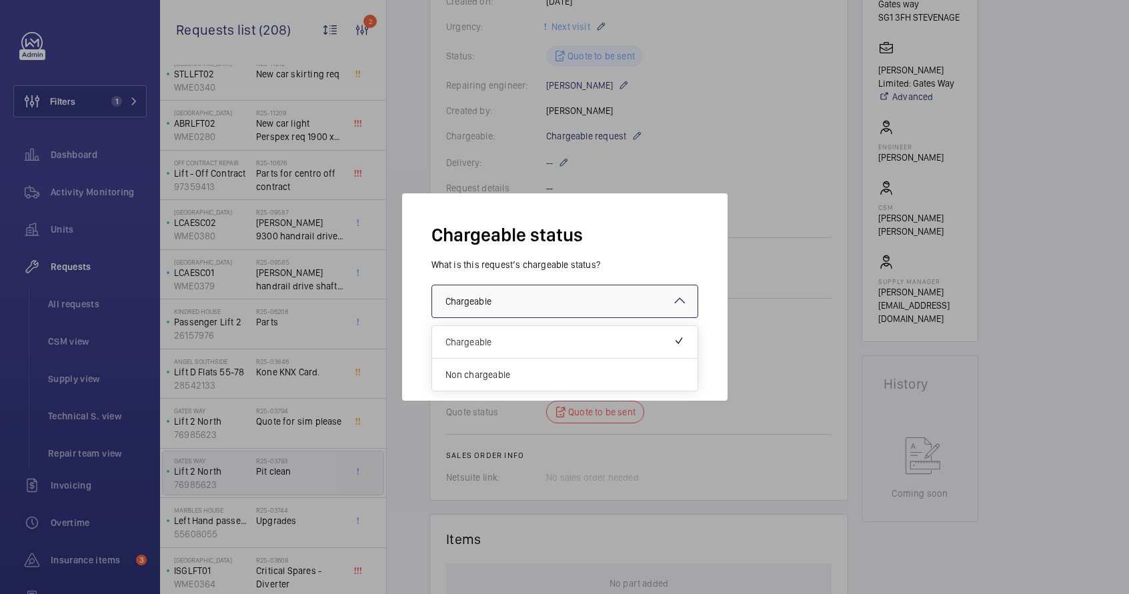
click at [601, 306] on div at bounding box center [564, 301] width 265 height 32
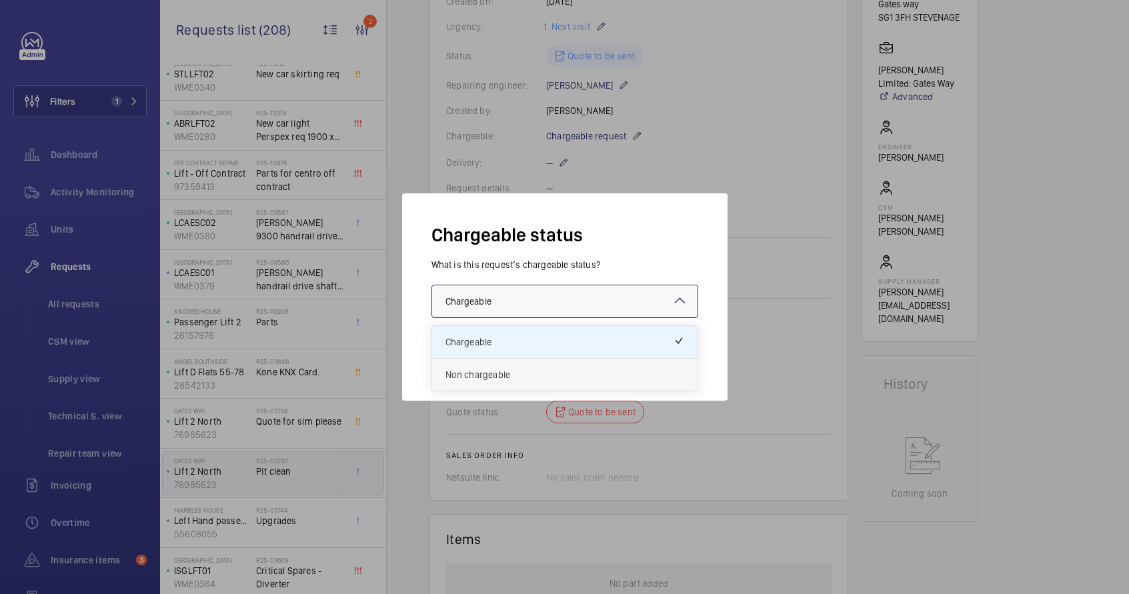
click at [553, 377] on span "Non chargeable" at bounding box center [564, 374] width 239 height 13
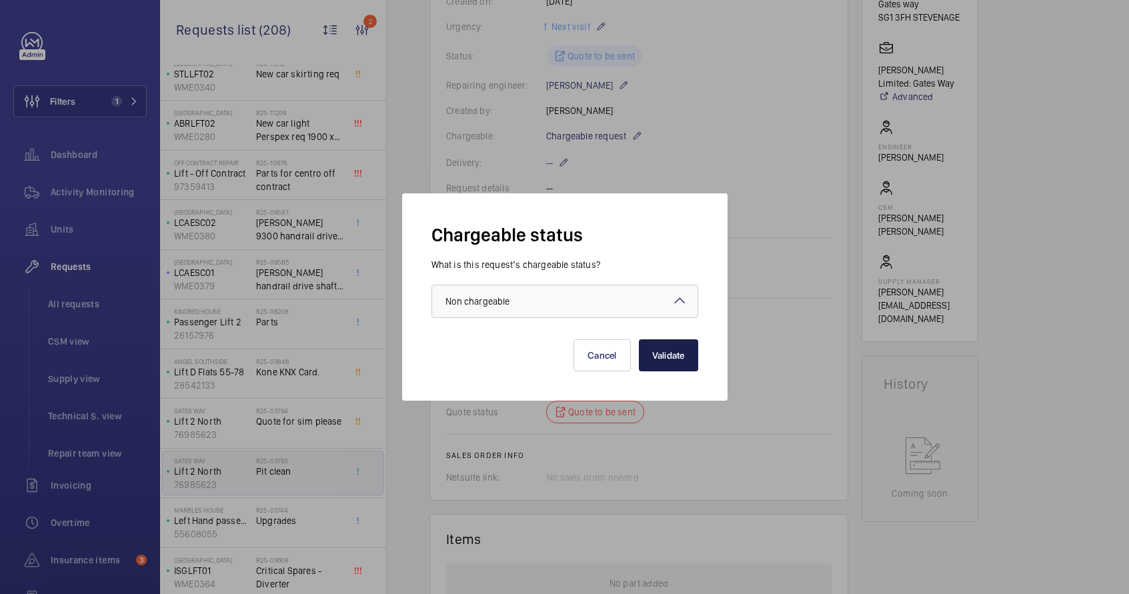
click at [685, 361] on button "Validate" at bounding box center [668, 355] width 59 height 32
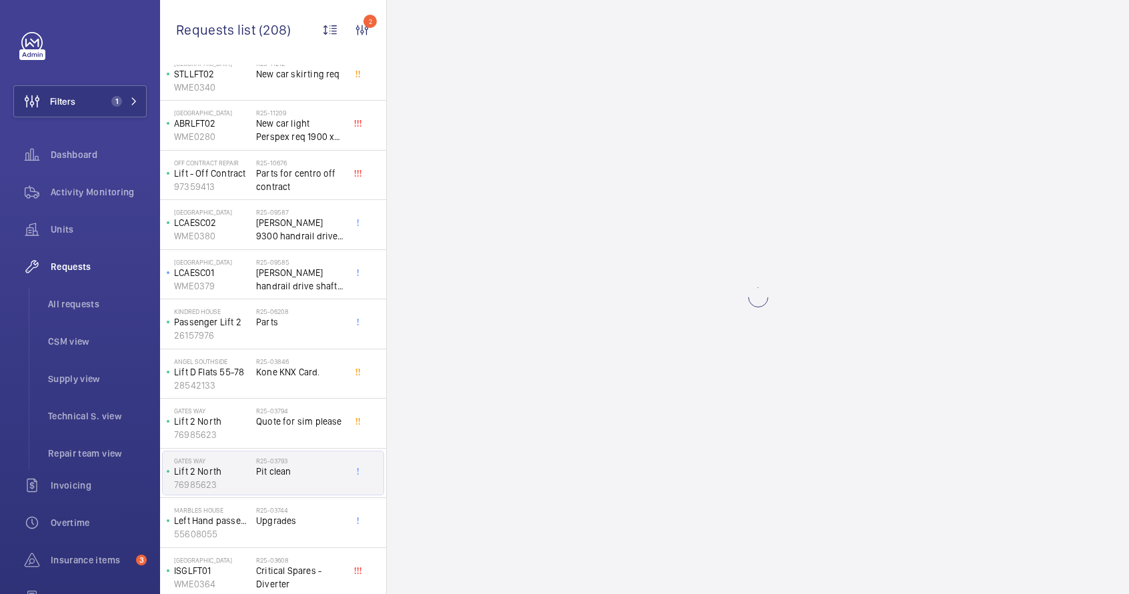
scroll to position [0, 0]
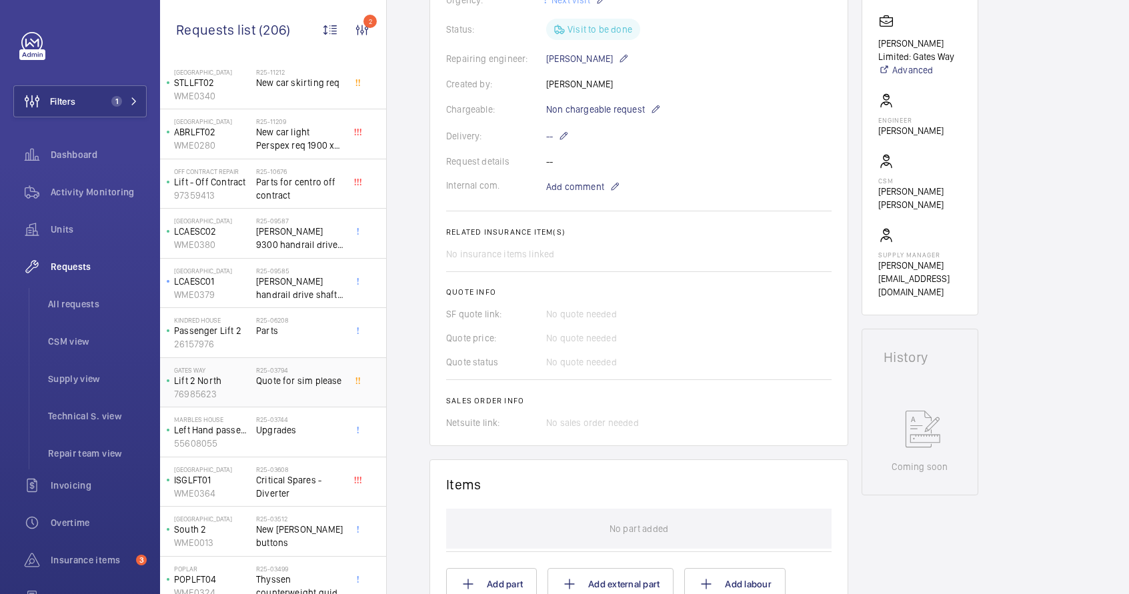
scroll to position [85, 0]
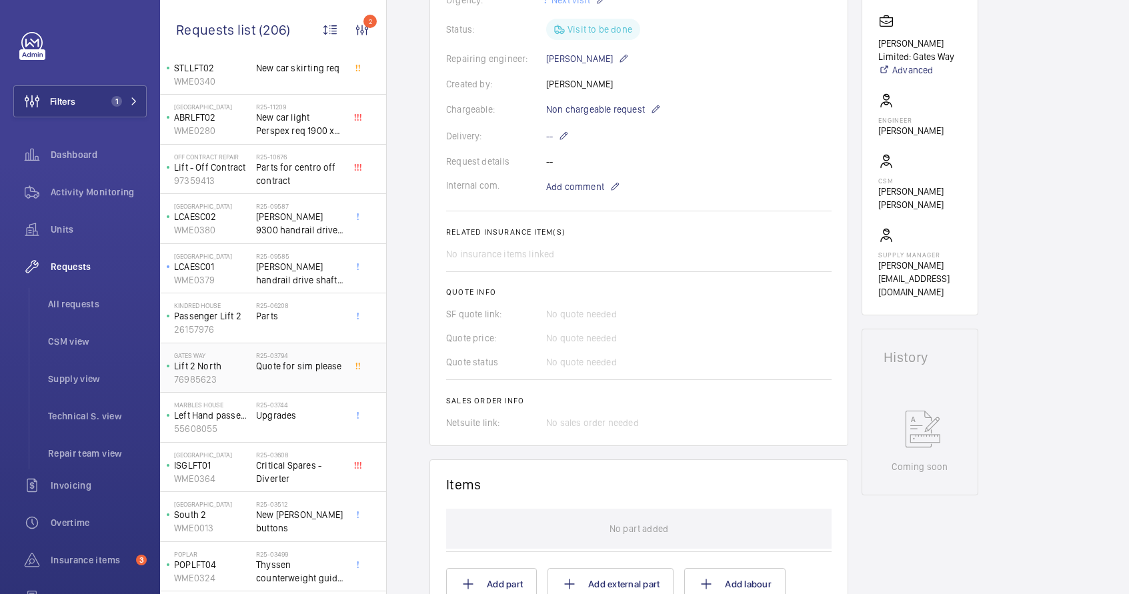
click at [289, 377] on div "R25-03794 Quote for sim please" at bounding box center [300, 370] width 88 height 39
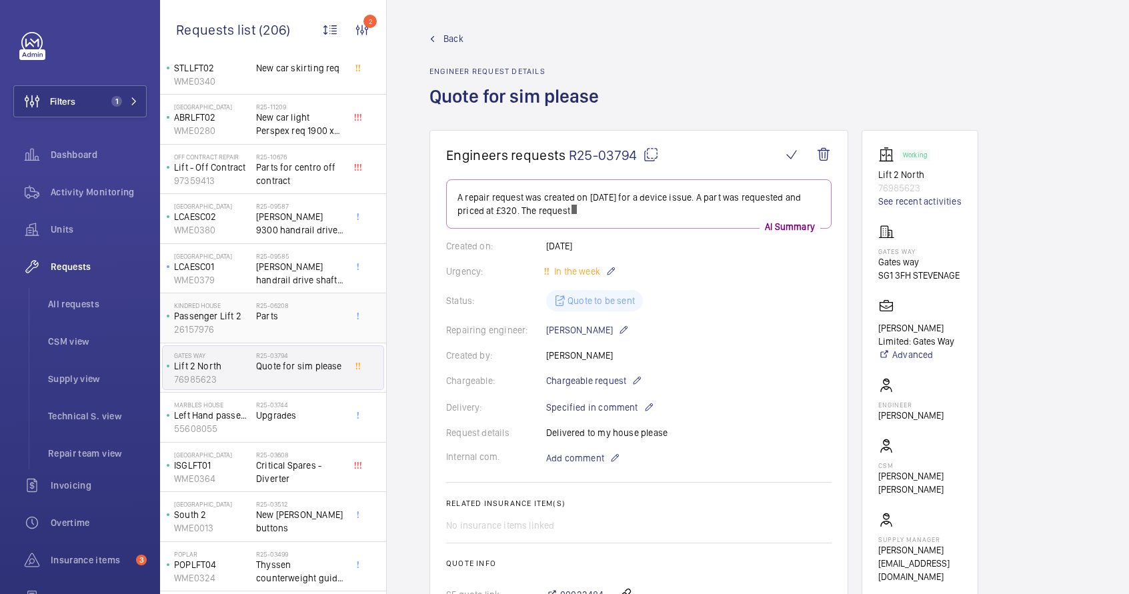
click at [285, 318] on span "Parts" at bounding box center [300, 315] width 88 height 13
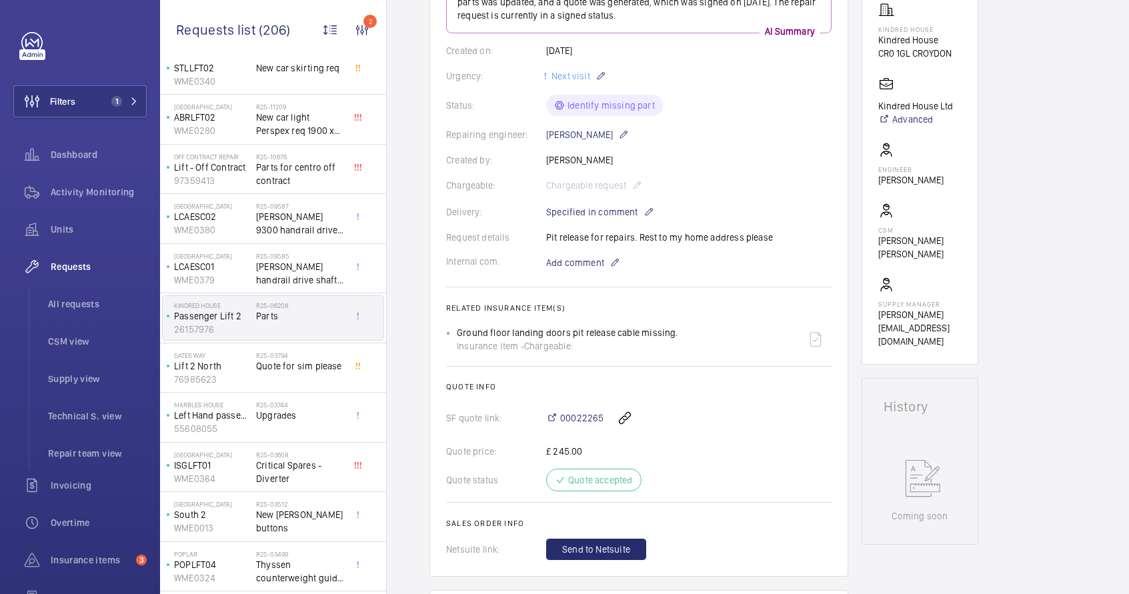
scroll to position [225, 0]
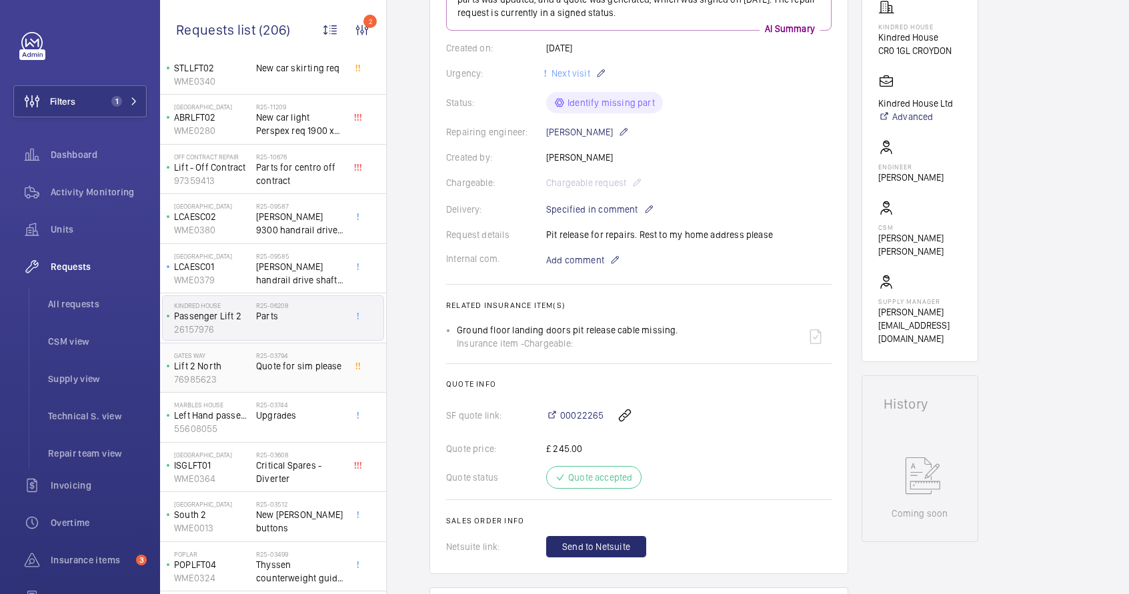
click at [311, 381] on div "R25-03794 Quote for sim please" at bounding box center [300, 370] width 88 height 39
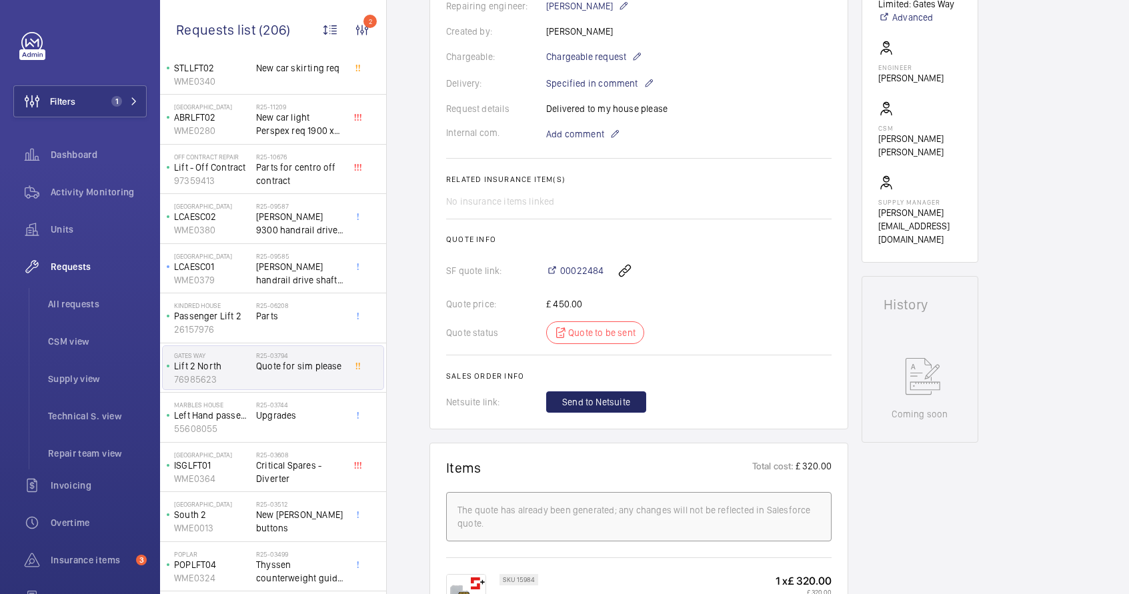
scroll to position [253, 0]
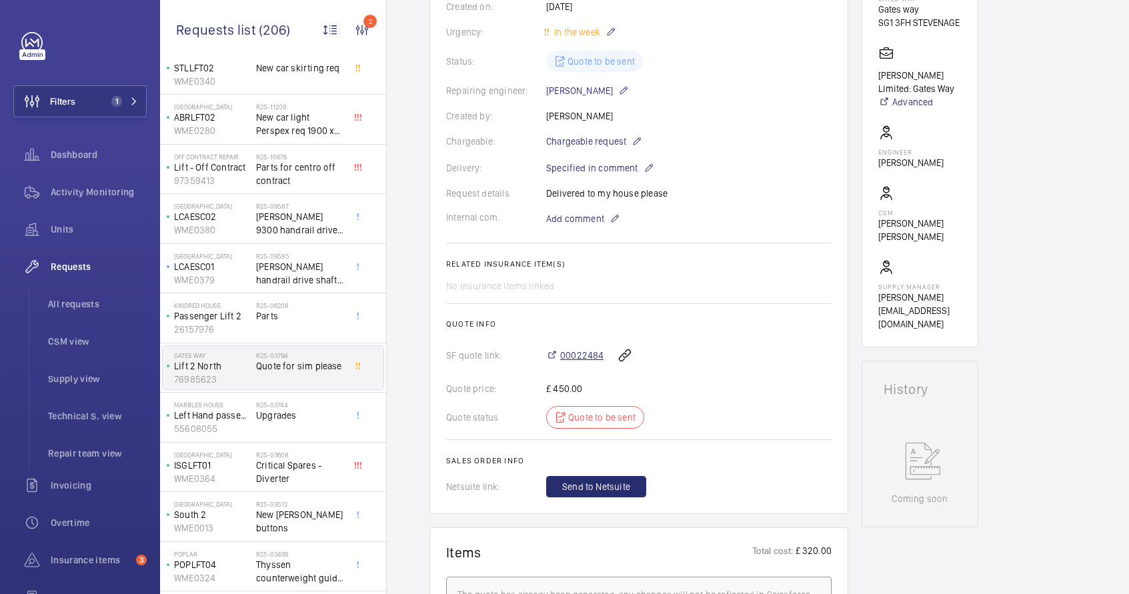
click at [573, 356] on span "00022484" at bounding box center [581, 355] width 43 height 13
click at [287, 419] on span "Upgrades" at bounding box center [300, 415] width 88 height 13
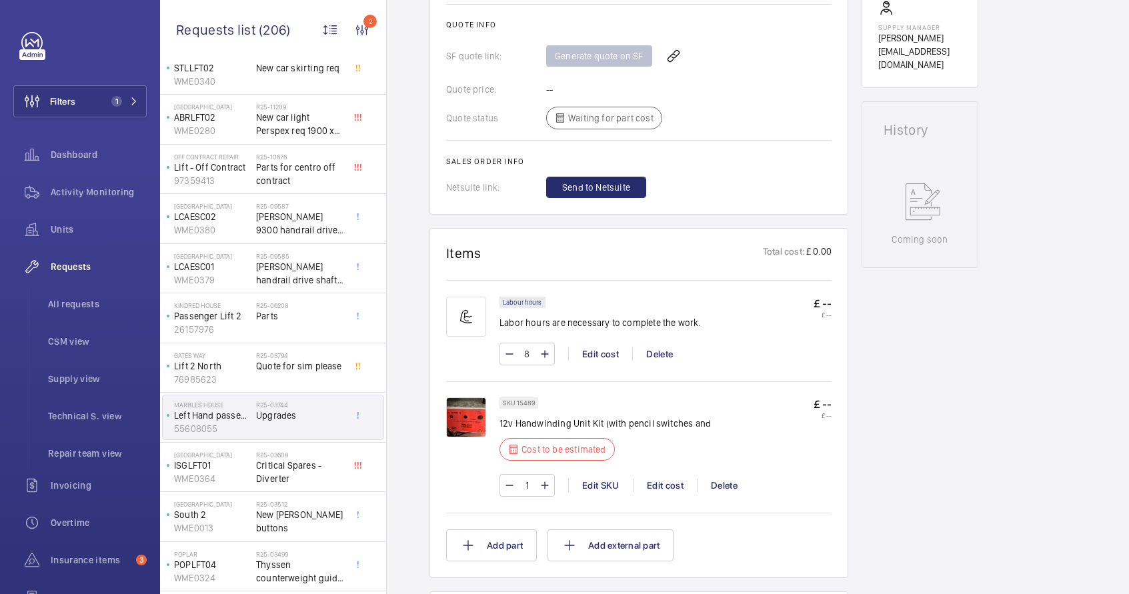
scroll to position [593, 0]
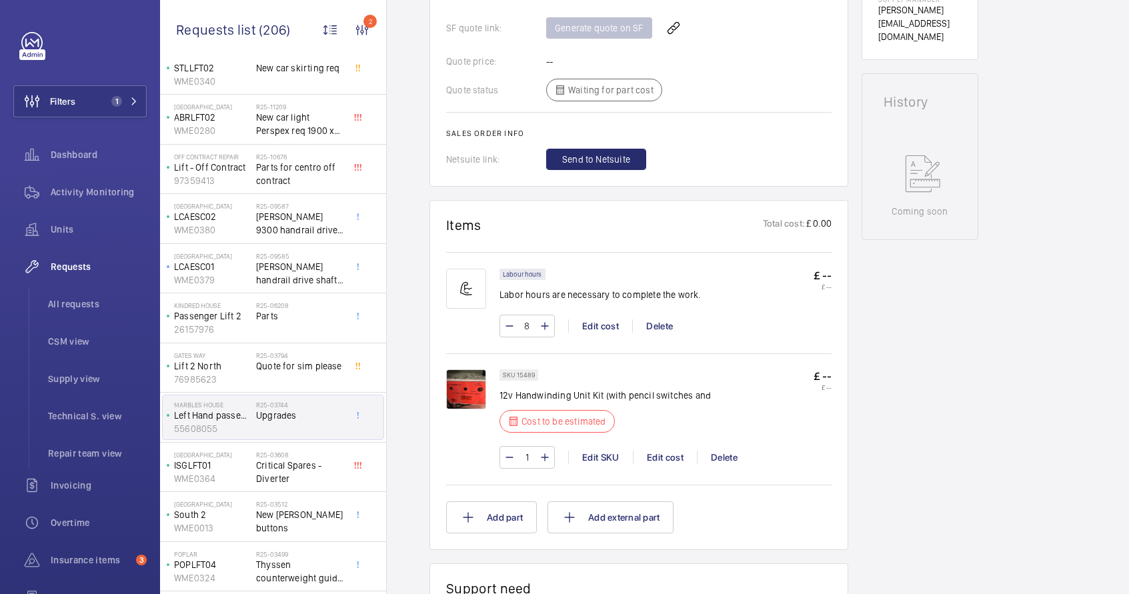
click at [551, 395] on p "12v Handwinding Unit Kit (with pencil switches and" at bounding box center [604, 395] width 211 height 13
copy div "12v Handwinding Unit Kit (with pencil switches and"
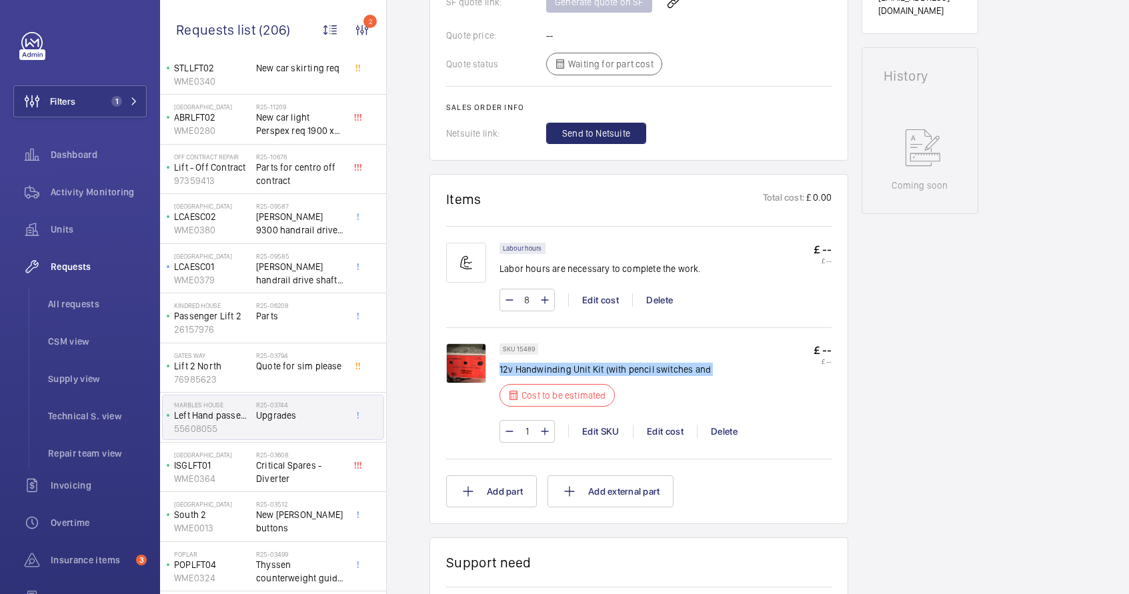
scroll to position [629, 0]
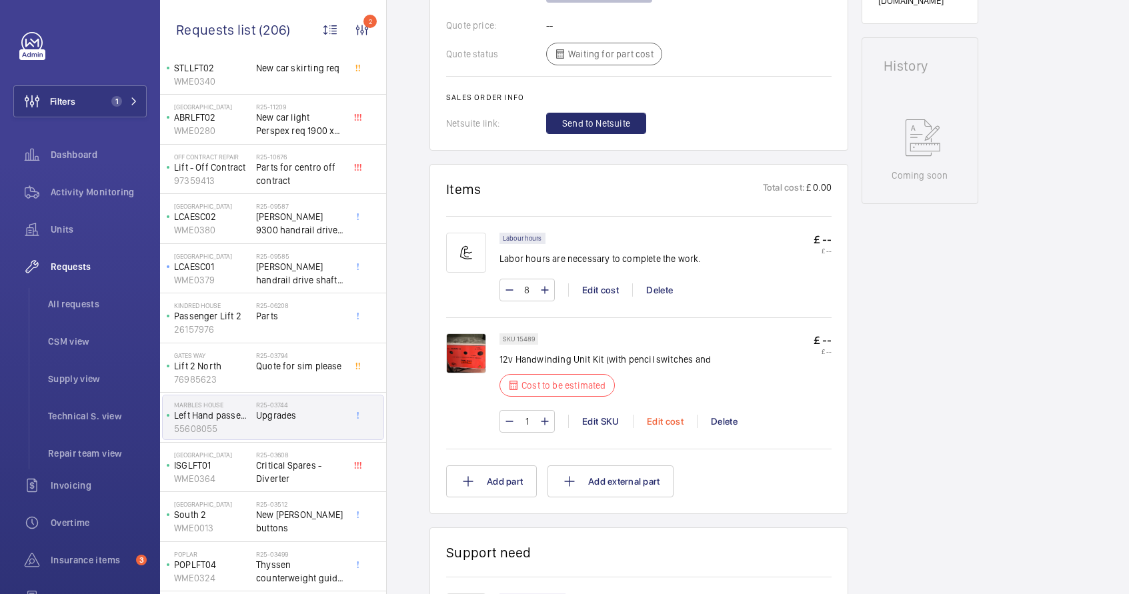
click at [655, 421] on div "Edit cost" at bounding box center [665, 421] width 64 height 13
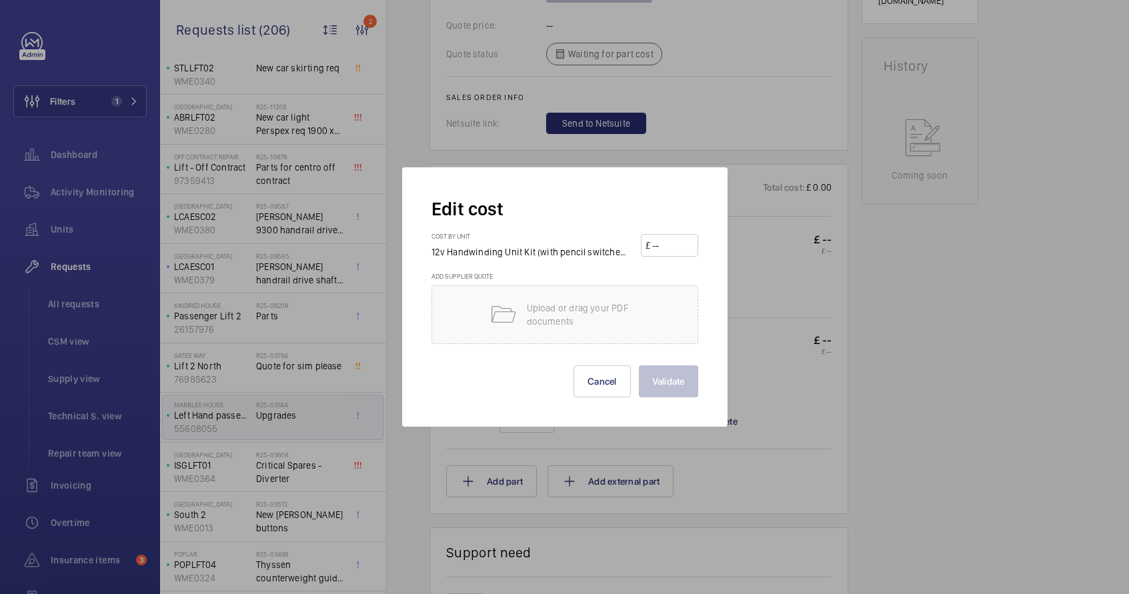
click at [657, 249] on input "number" at bounding box center [672, 245] width 43 height 21
type input "420"
click at [687, 375] on button "Validate" at bounding box center [668, 381] width 59 height 32
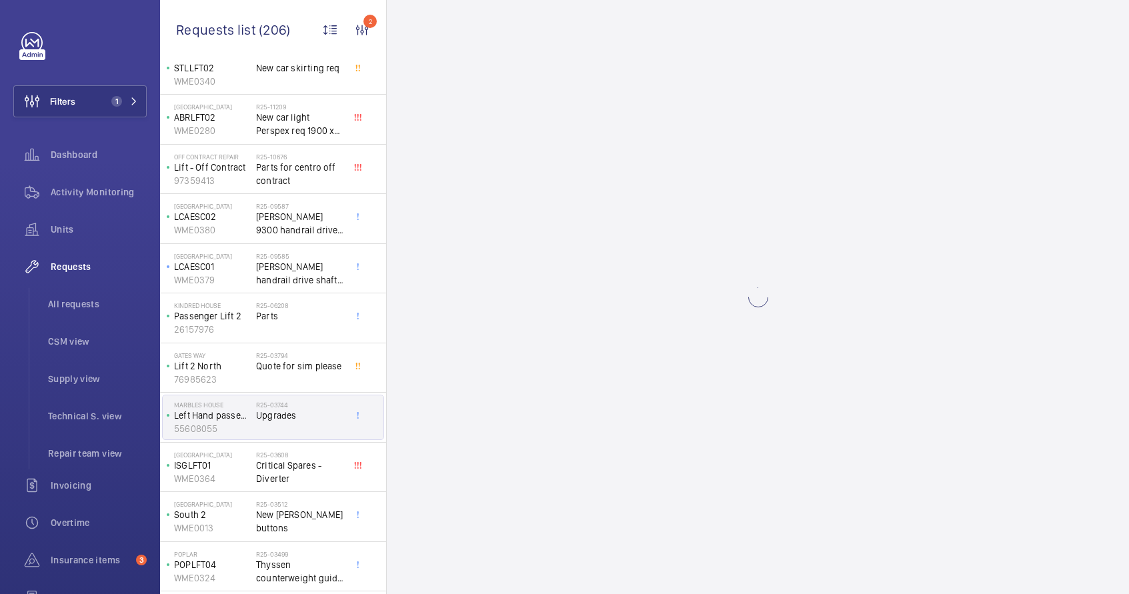
scroll to position [0, 0]
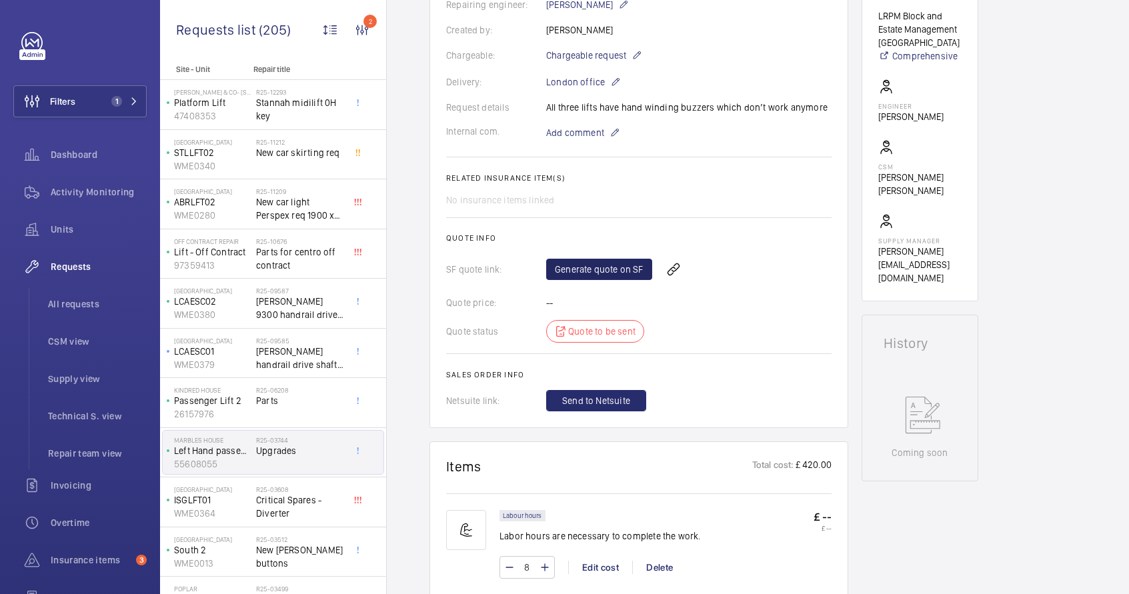
scroll to position [364, 0]
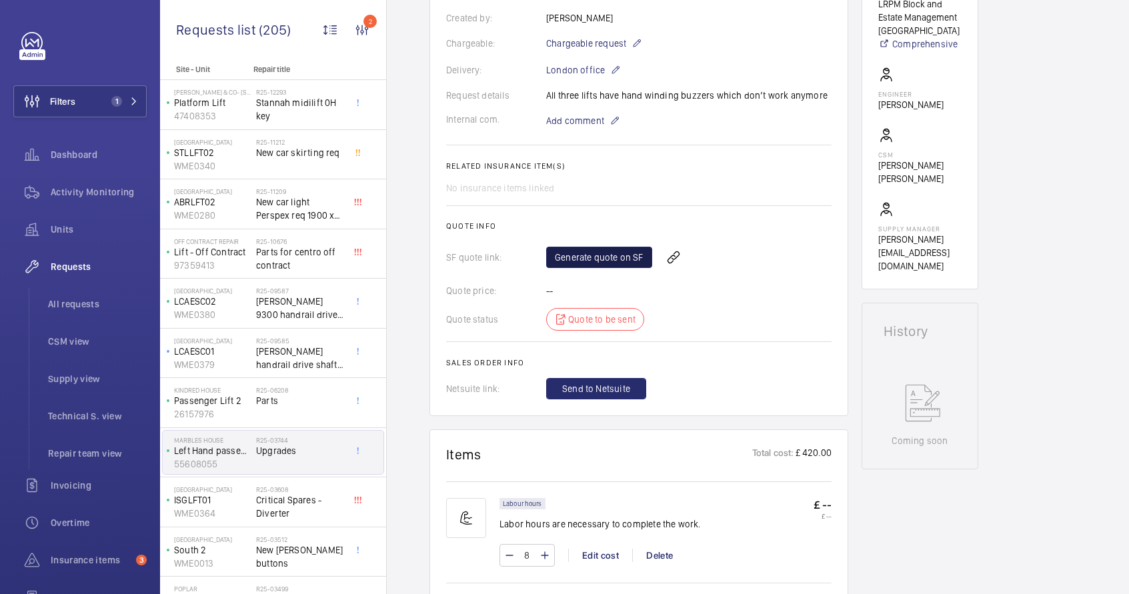
click at [605, 255] on link "Generate quote on SF" at bounding box center [599, 257] width 106 height 21
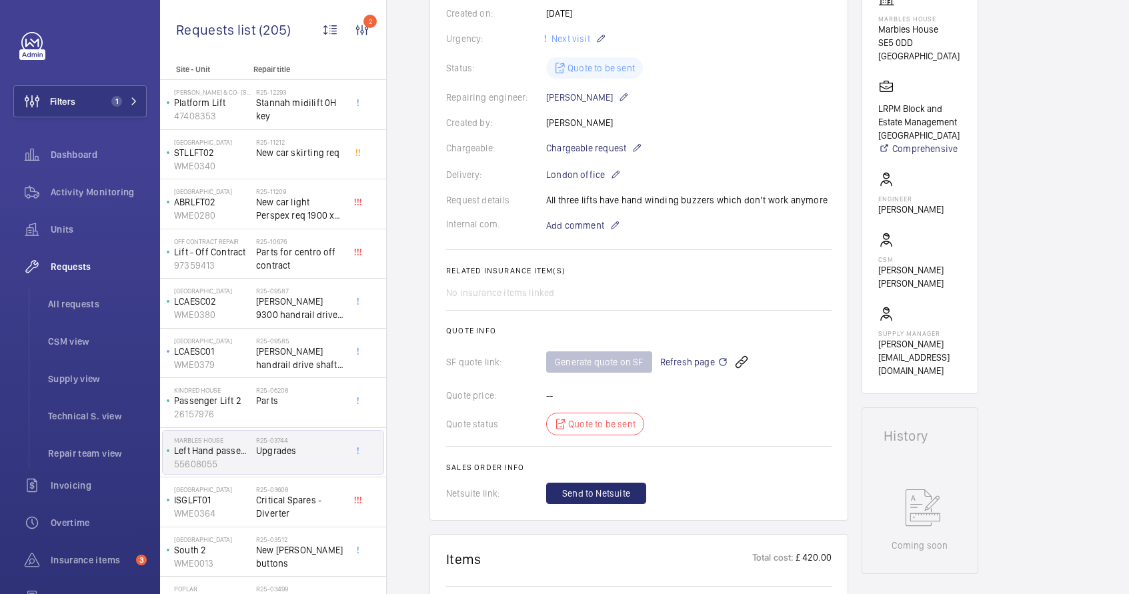
scroll to position [224, 0]
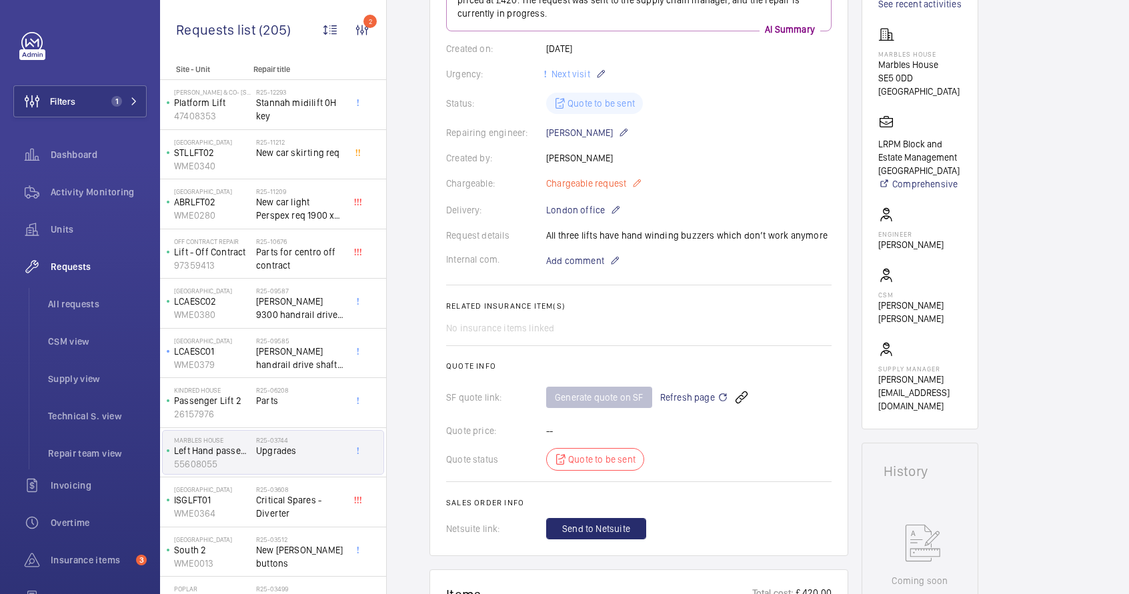
click at [633, 185] on mat-icon at bounding box center [636, 183] width 11 height 16
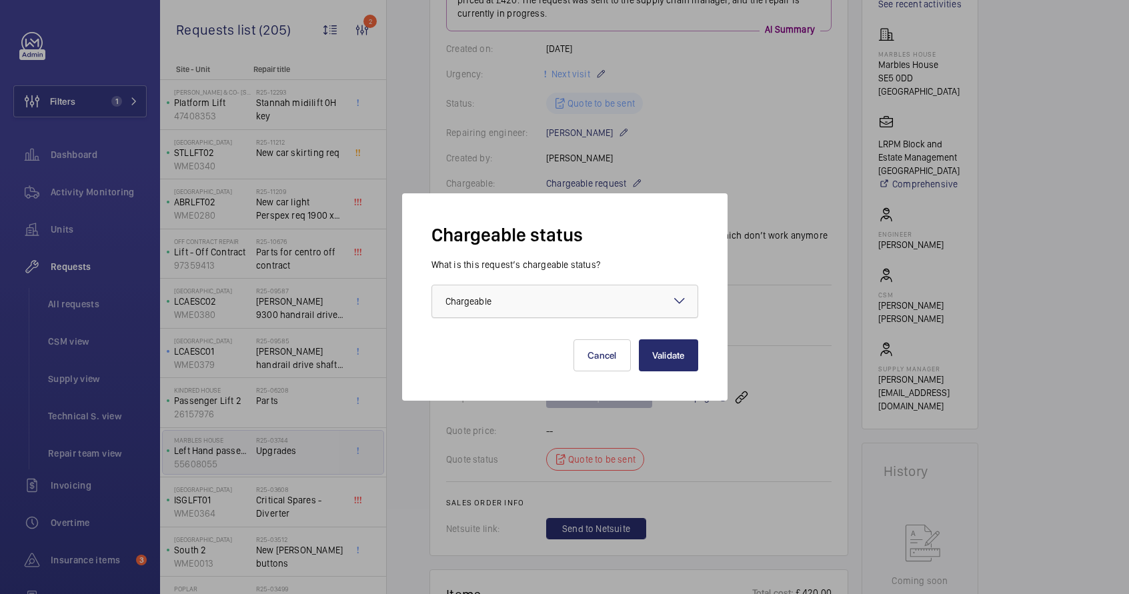
click at [601, 313] on div at bounding box center [564, 301] width 265 height 32
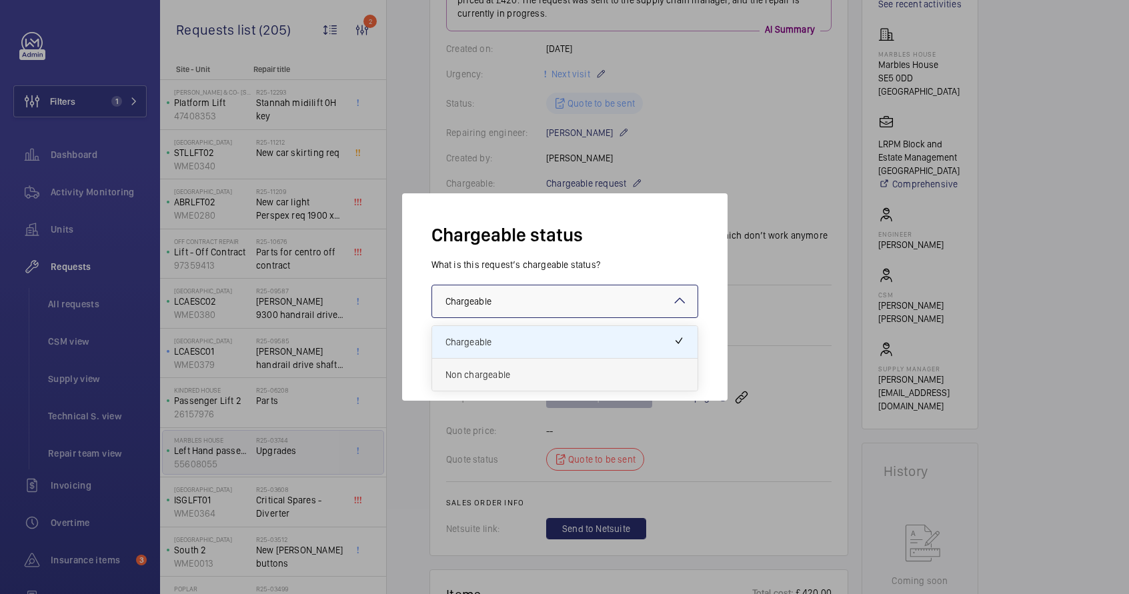
click at [541, 373] on span "Non chargeable" at bounding box center [564, 374] width 239 height 13
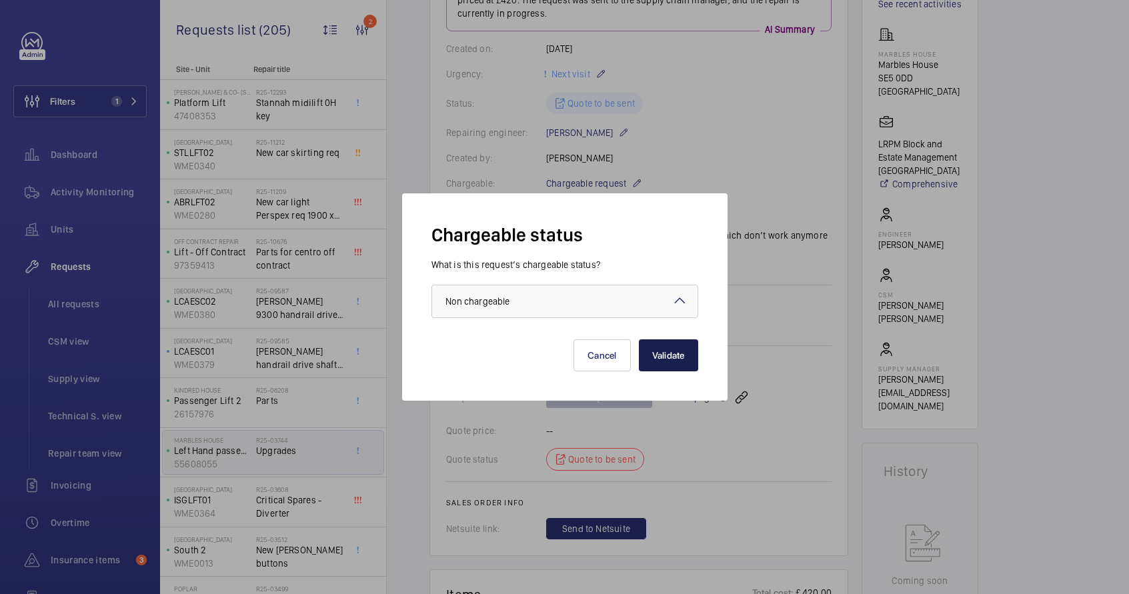
click at [677, 362] on button "Validate" at bounding box center [668, 355] width 59 height 32
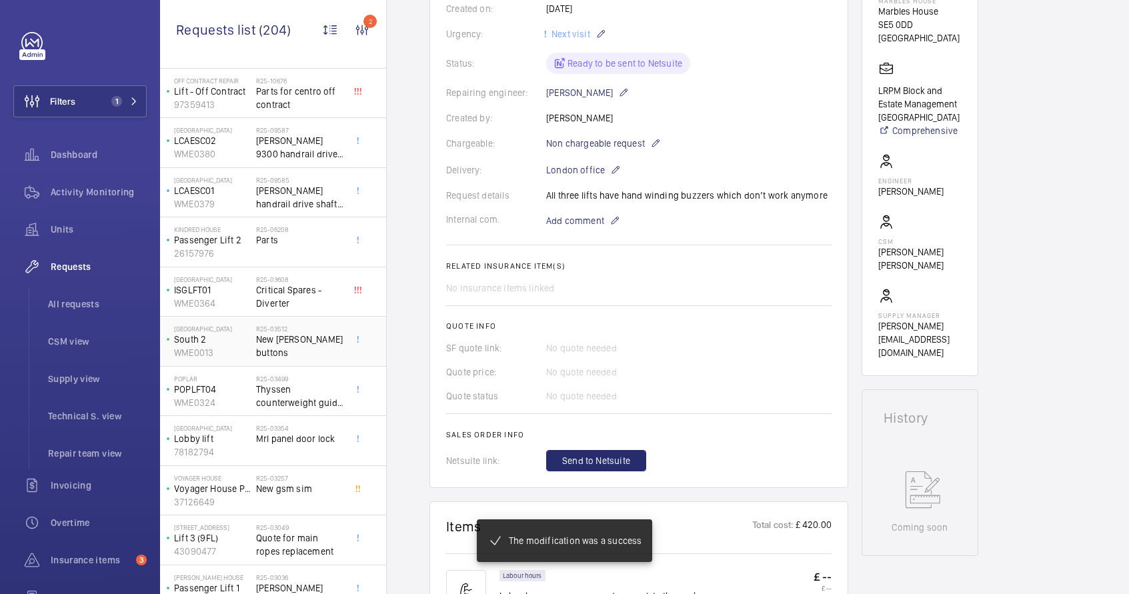
scroll to position [199, 0]
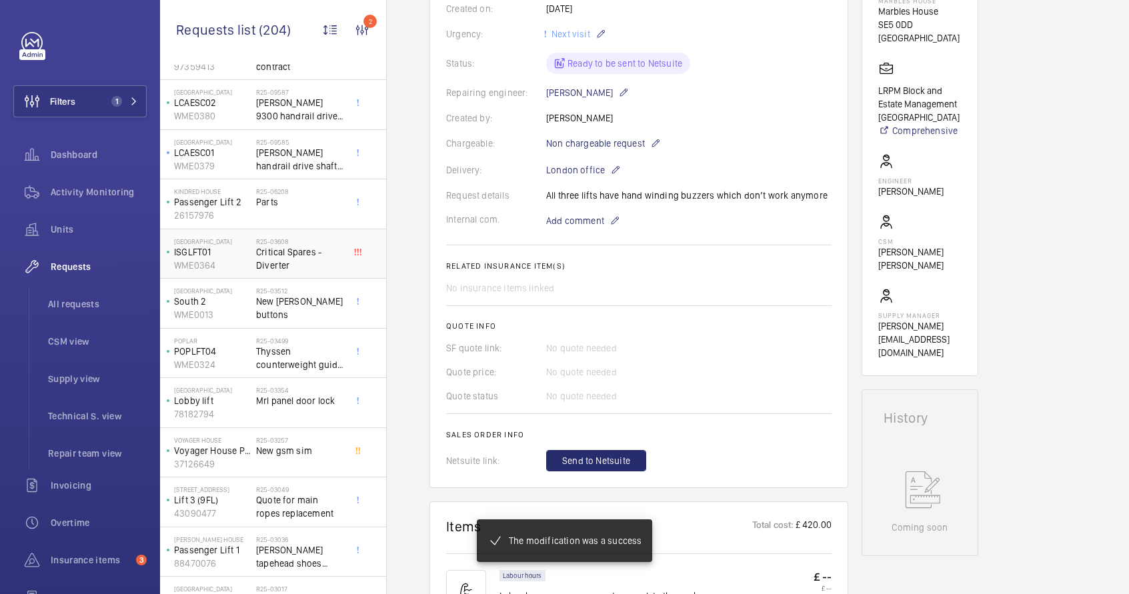
click at [273, 243] on h2 "R25-03608" at bounding box center [300, 241] width 88 height 8
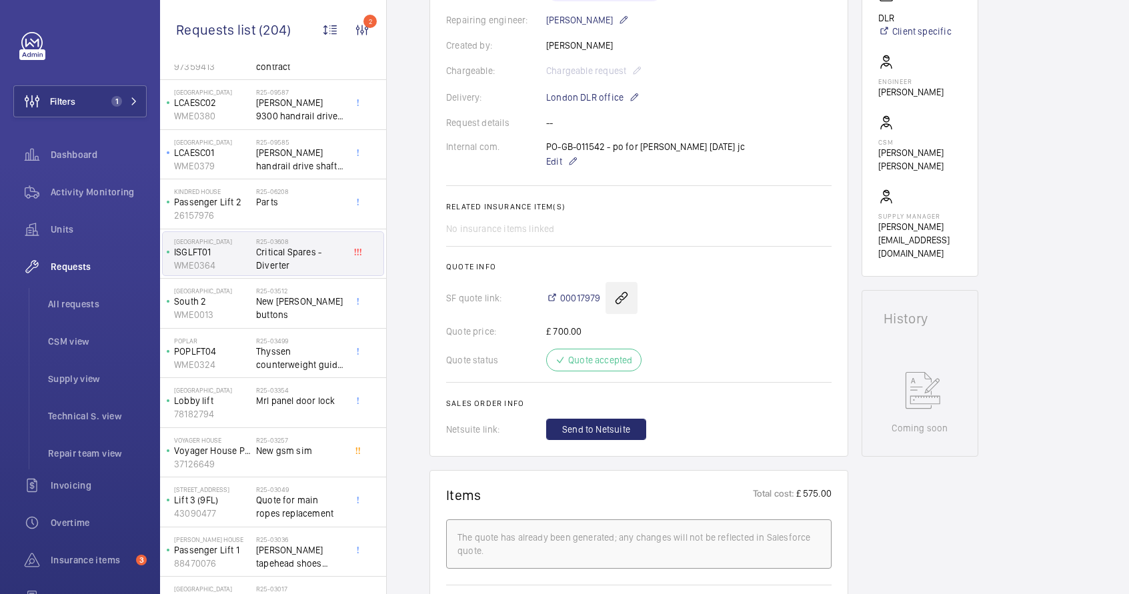
scroll to position [523, 0]
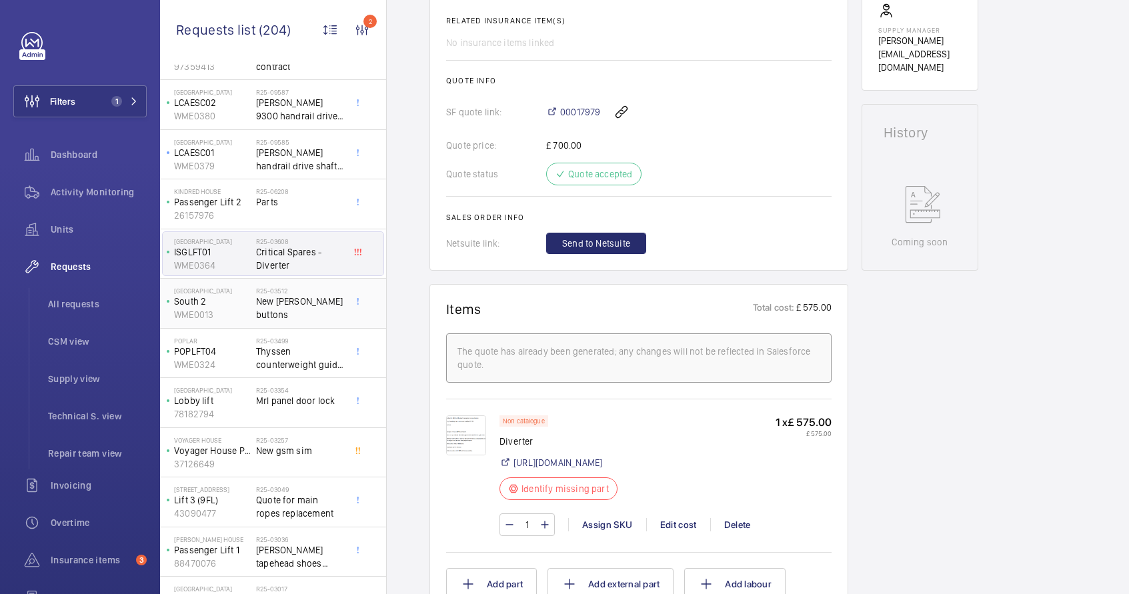
click at [296, 309] on div "R25-03512 New Otis buttons" at bounding box center [300, 306] width 88 height 39
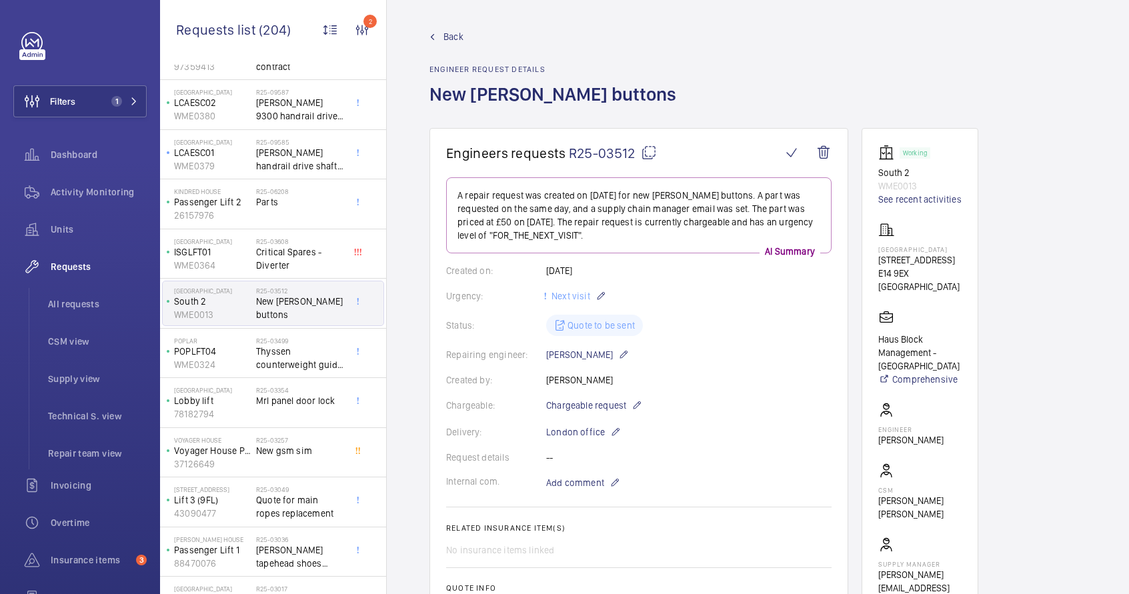
scroll to position [3, 0]
click at [267, 263] on span "Critical Spares - Diverter" at bounding box center [300, 258] width 88 height 27
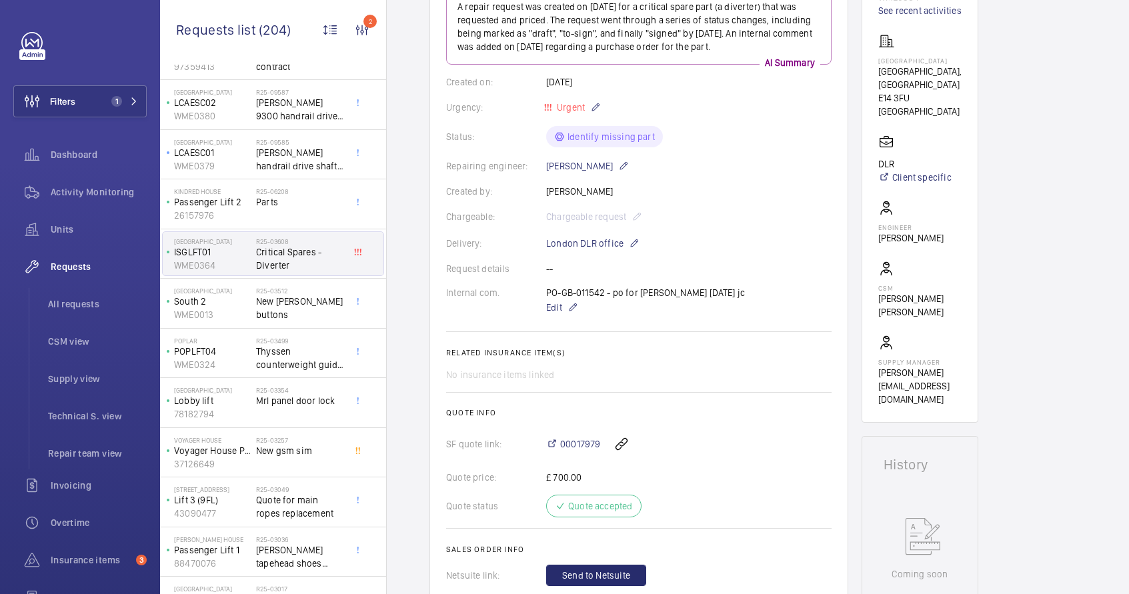
scroll to position [199, 0]
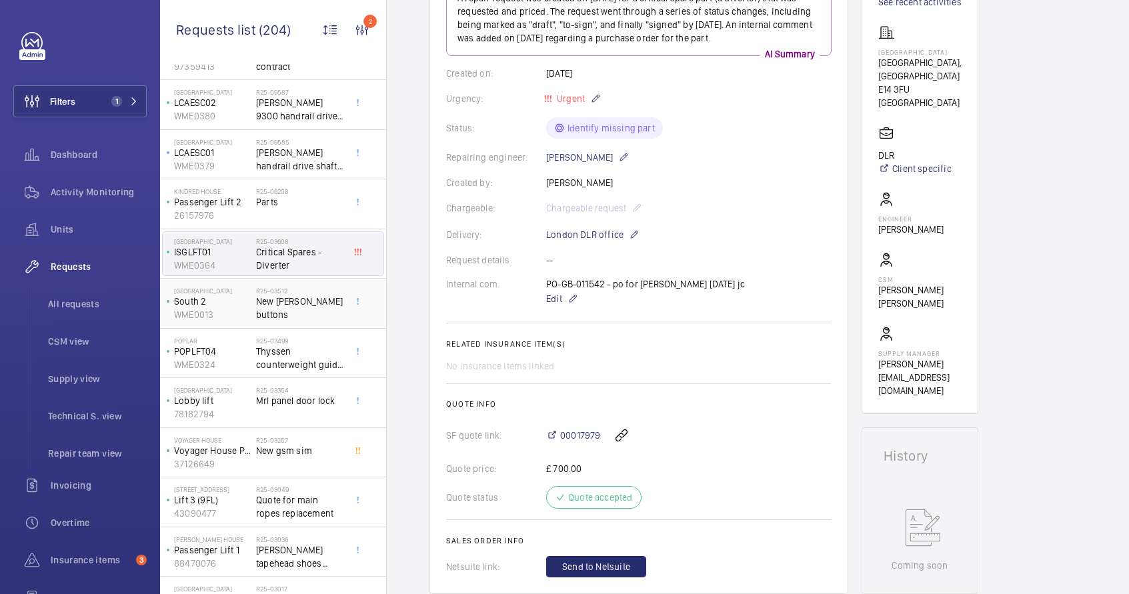
click at [291, 313] on div "R25-03512 New Otis buttons" at bounding box center [300, 306] width 88 height 39
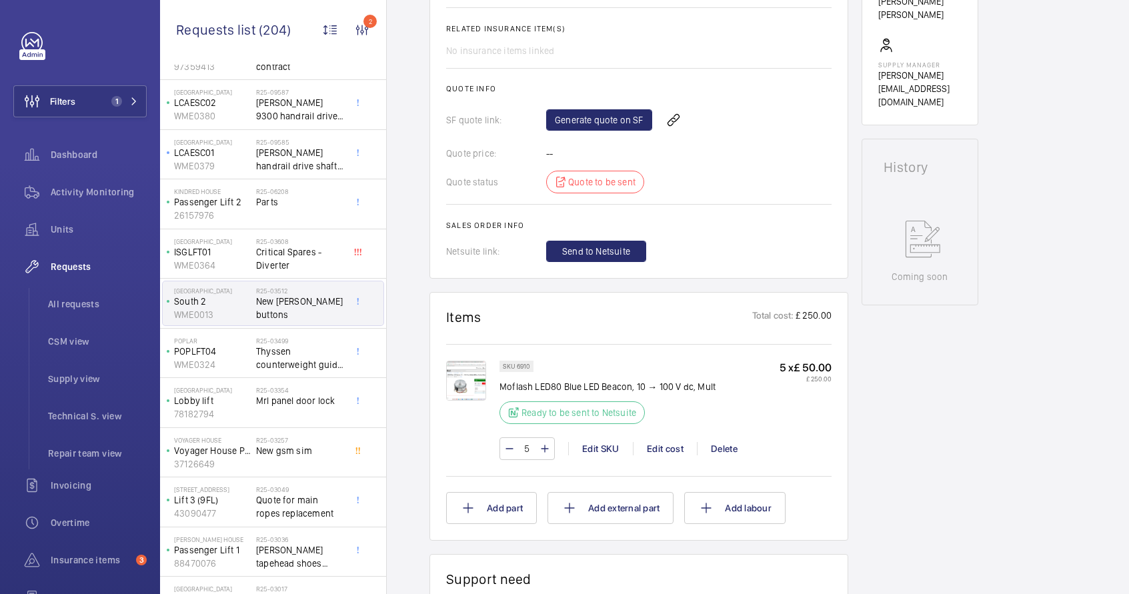
scroll to position [519, 0]
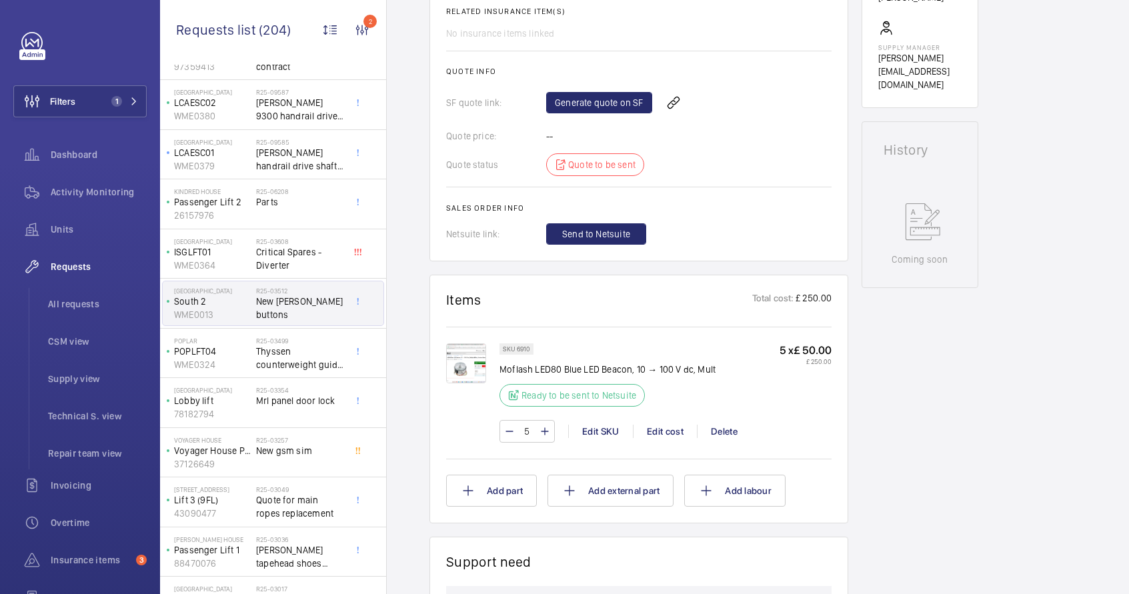
click at [465, 375] on img at bounding box center [466, 363] width 40 height 40
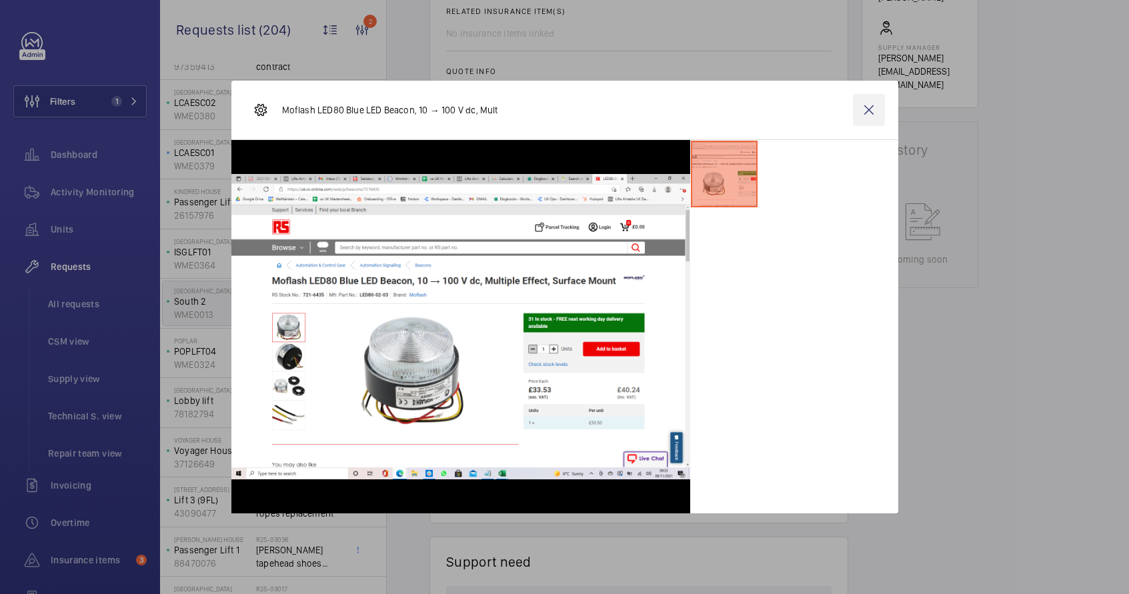
click at [865, 117] on wm-front-icon-button at bounding box center [869, 110] width 32 height 32
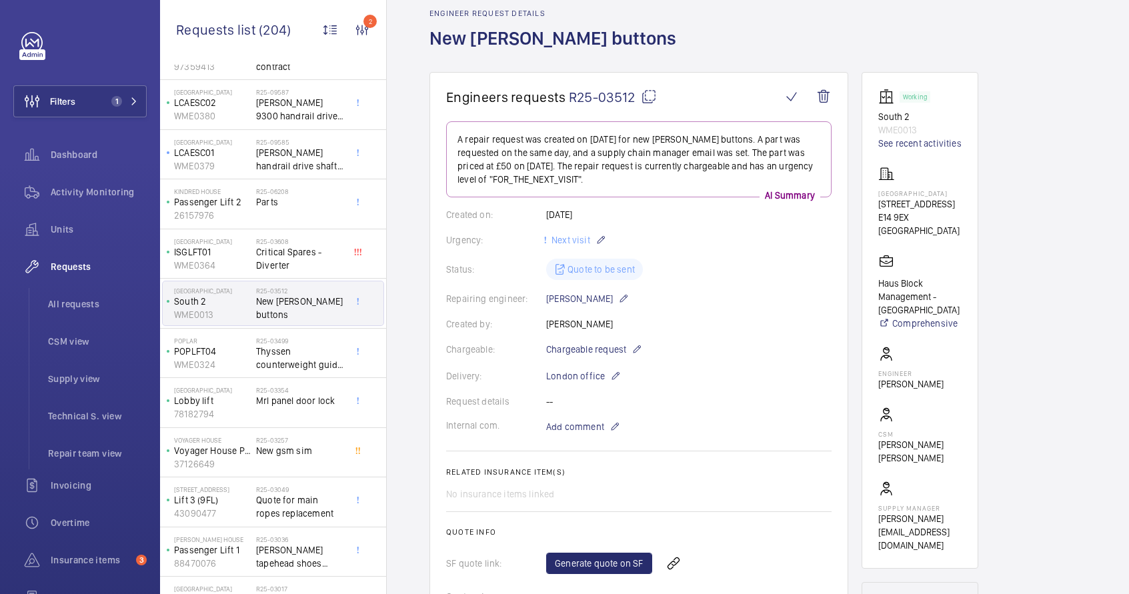
scroll to position [0, 0]
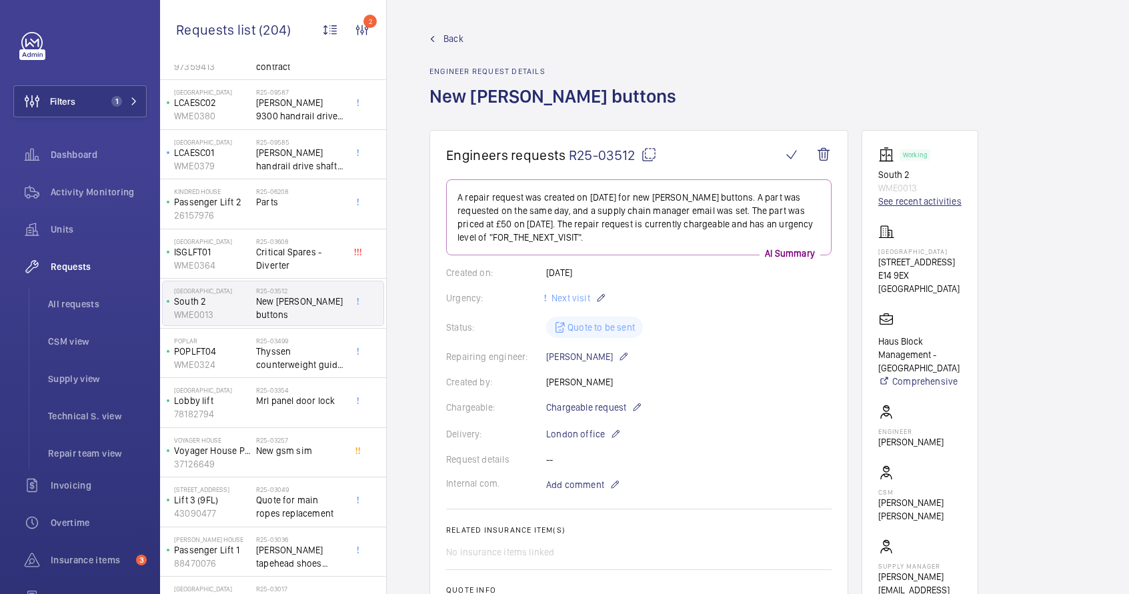
click at [898, 203] on link "See recent activities" at bounding box center [919, 201] width 83 height 13
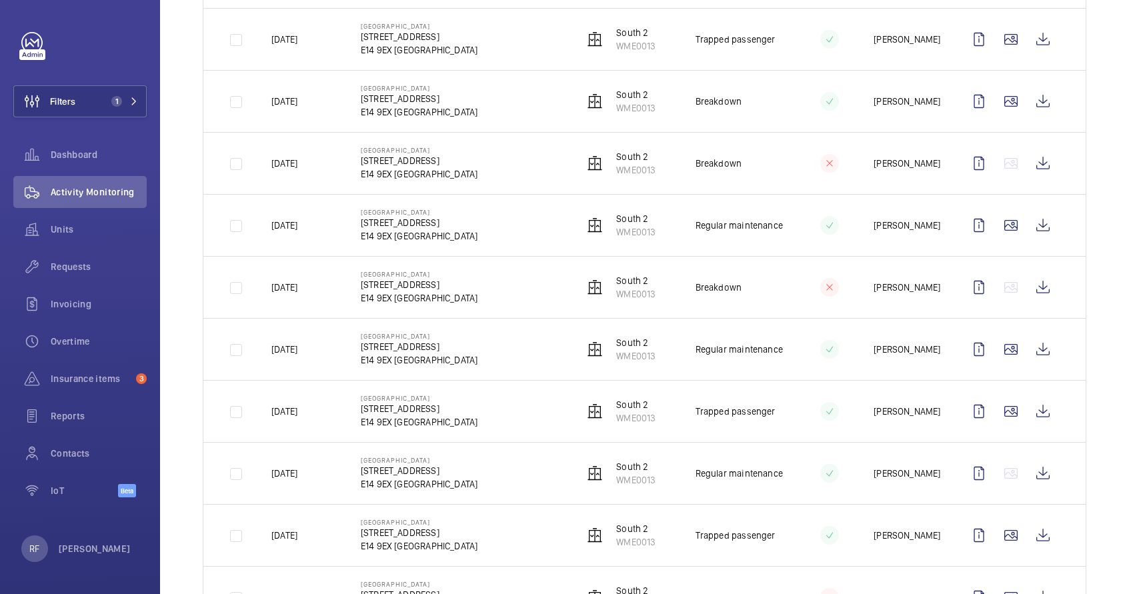
scroll to position [815, 0]
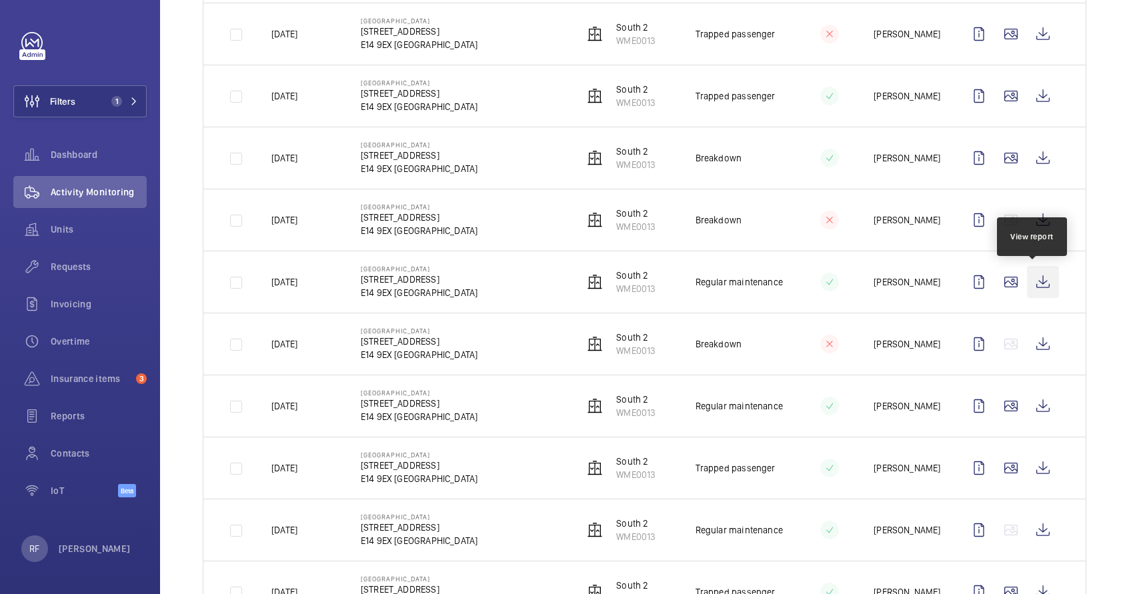
click at [1027, 281] on wm-front-icon-button at bounding box center [1043, 282] width 32 height 32
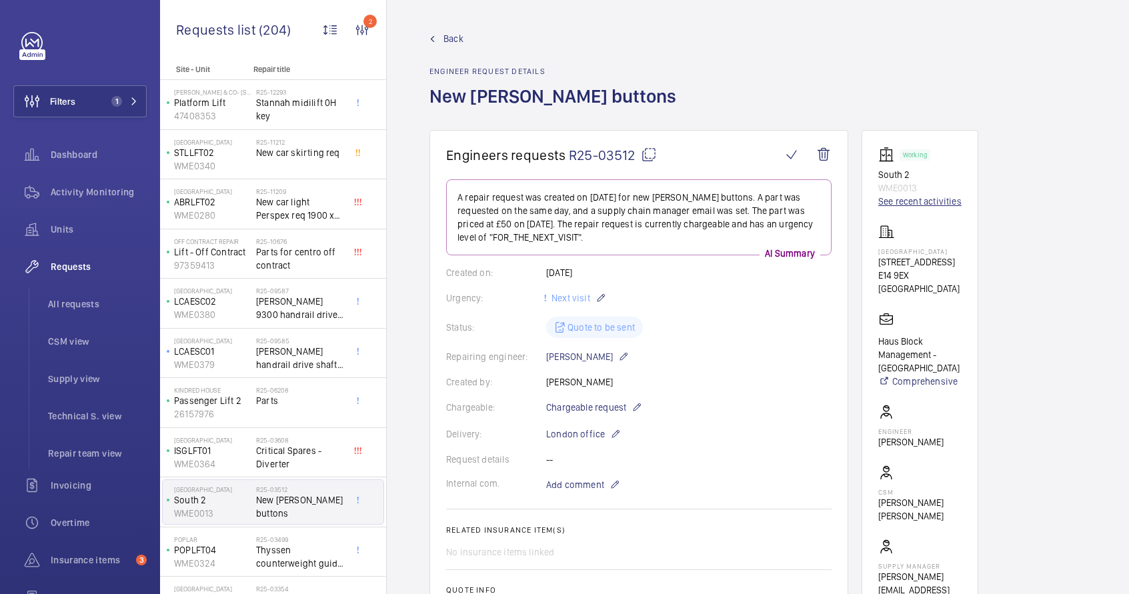
click at [917, 203] on link "See recent activities" at bounding box center [919, 201] width 83 height 13
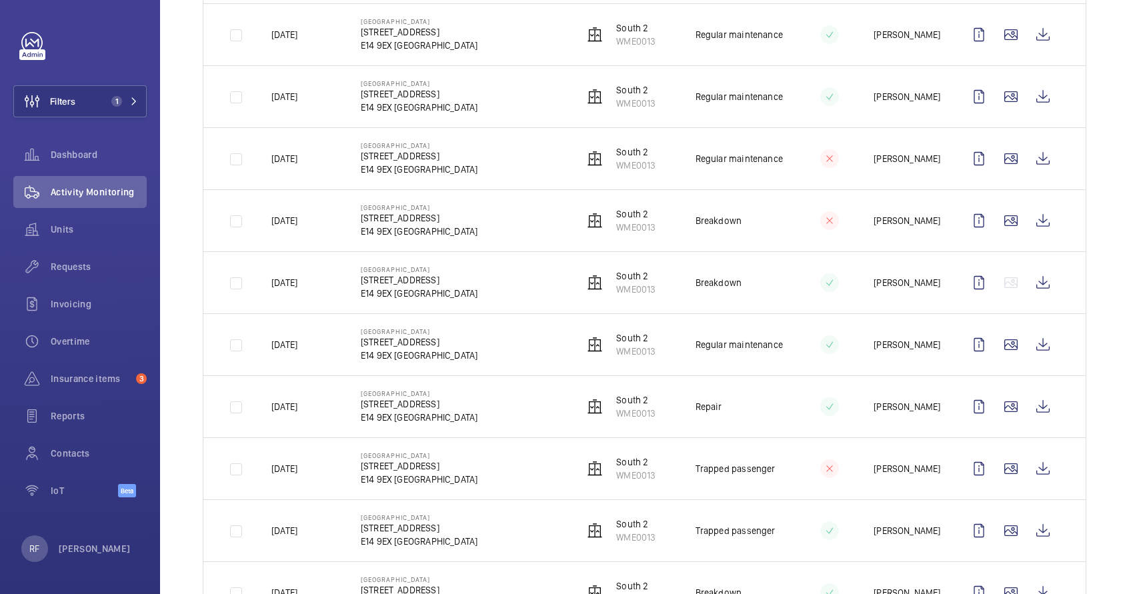
scroll to position [351, 0]
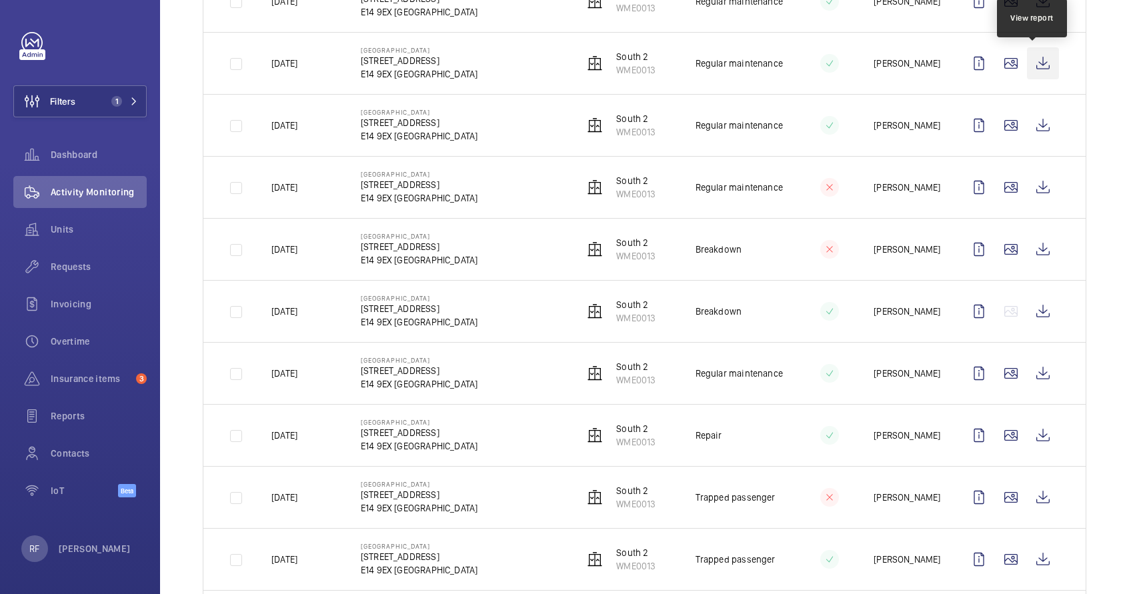
click at [1033, 65] on wm-front-icon-button at bounding box center [1043, 63] width 32 height 32
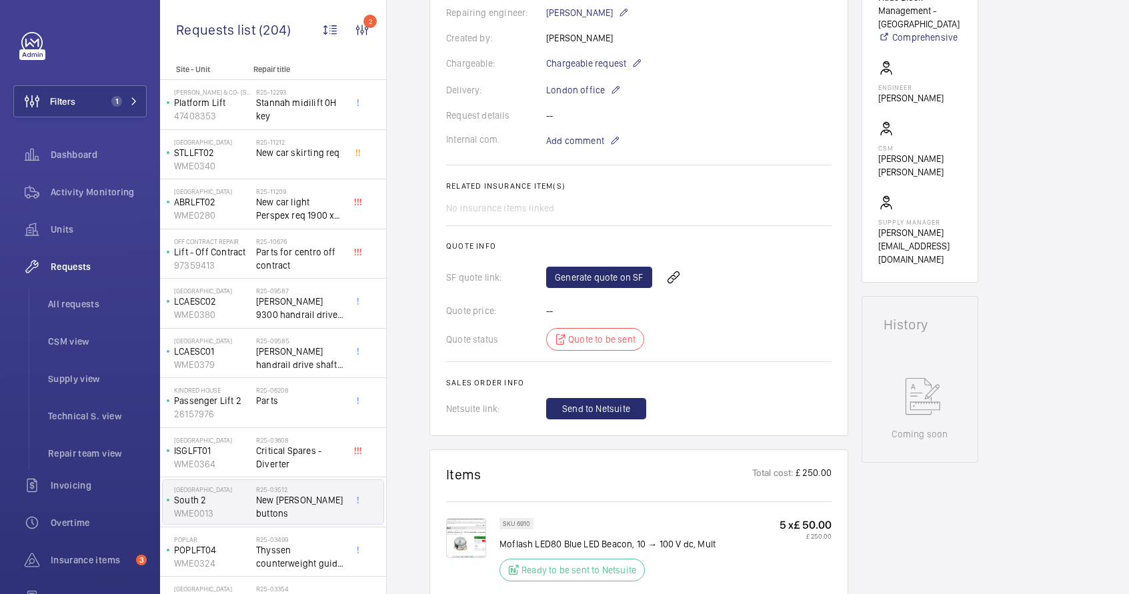
scroll to position [491, 0]
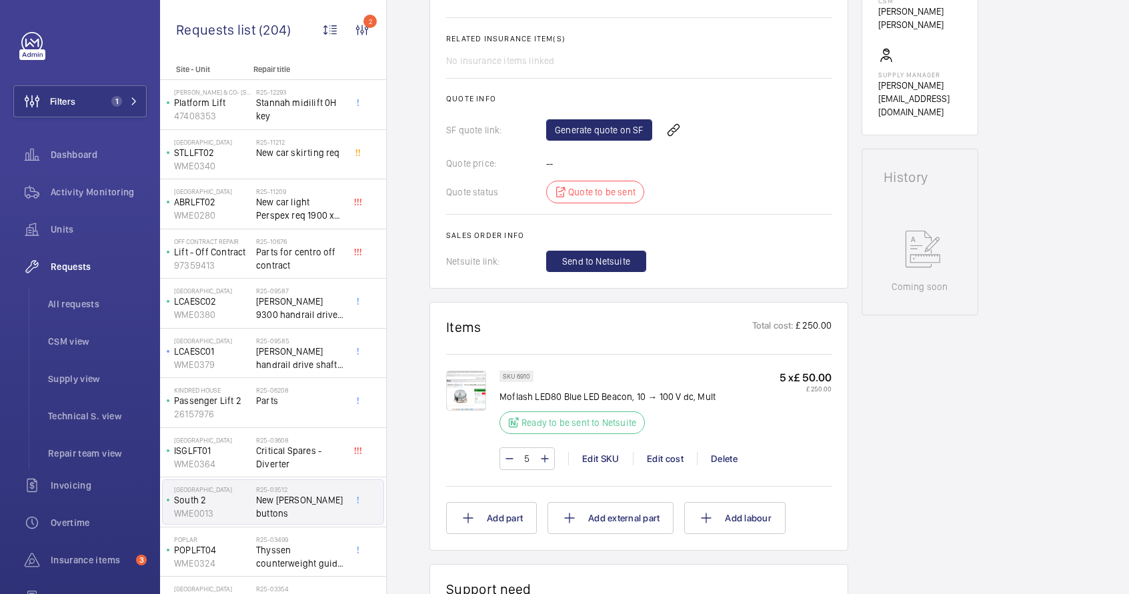
click at [531, 396] on p "Moflash LED80 Blue LED Beacon, 10 → 100 V dc, Mult" at bounding box center [607, 396] width 216 height 13
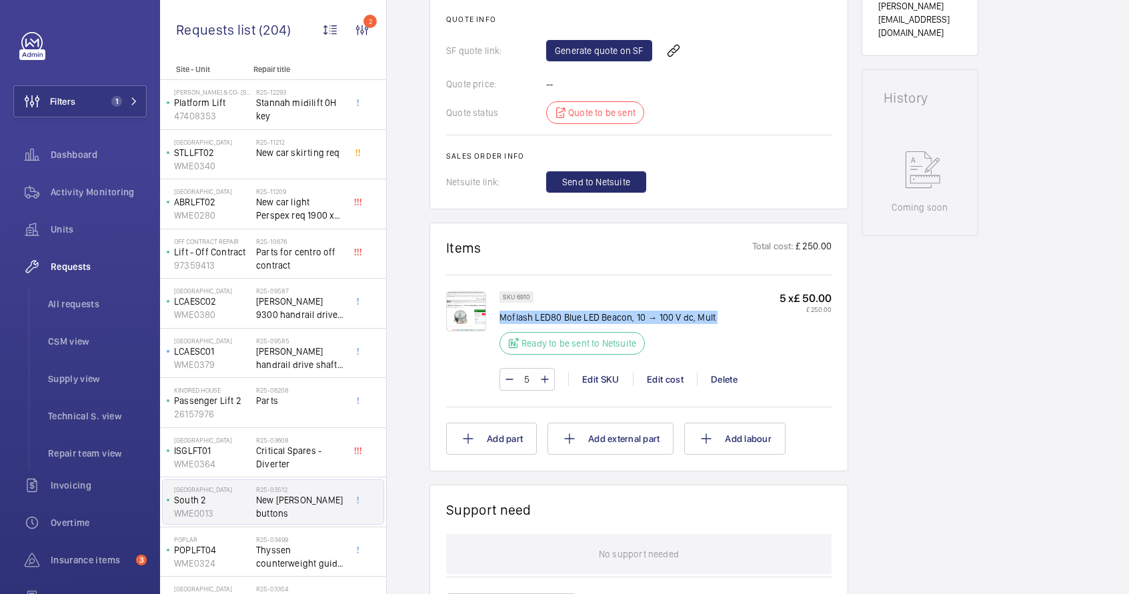
scroll to position [581, 0]
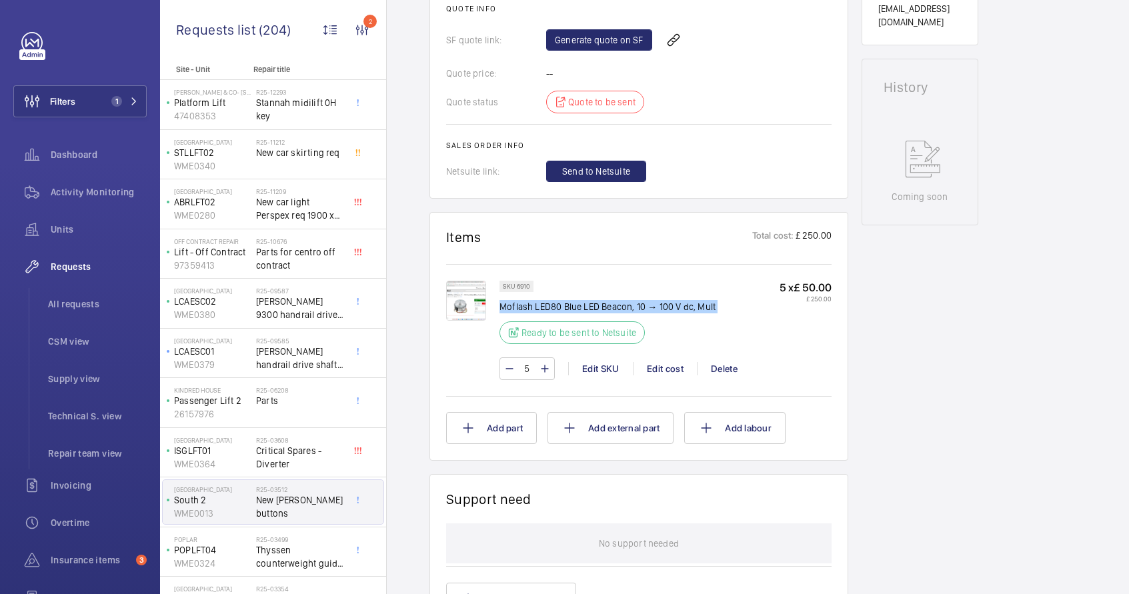
copy div "Moflash LED80 Blue LED Beacon, 10 → 100 V dc, Mult"
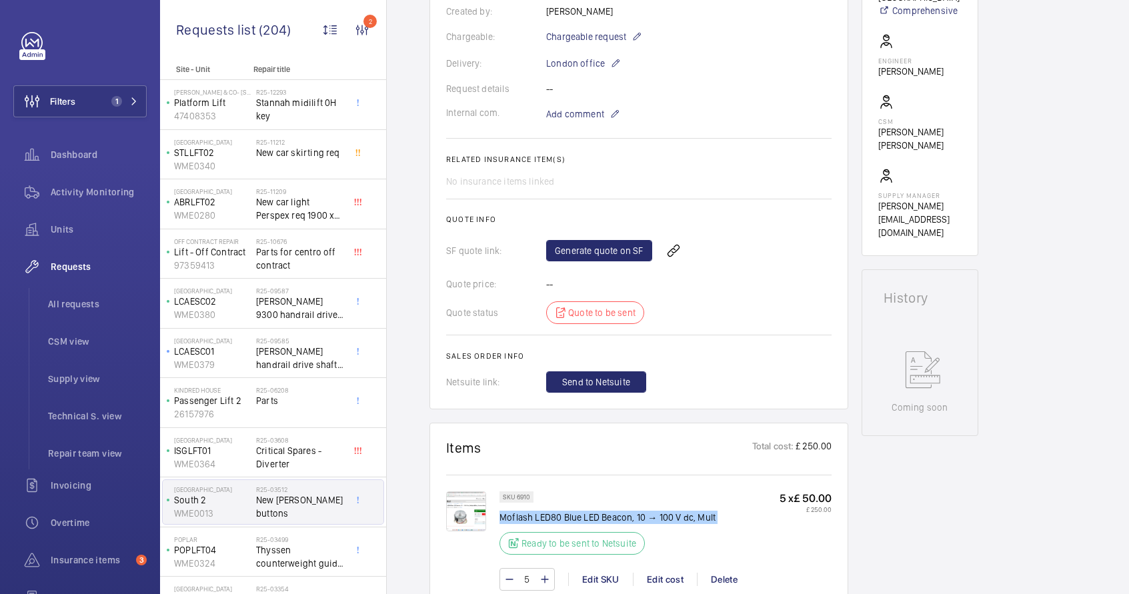
scroll to position [136, 0]
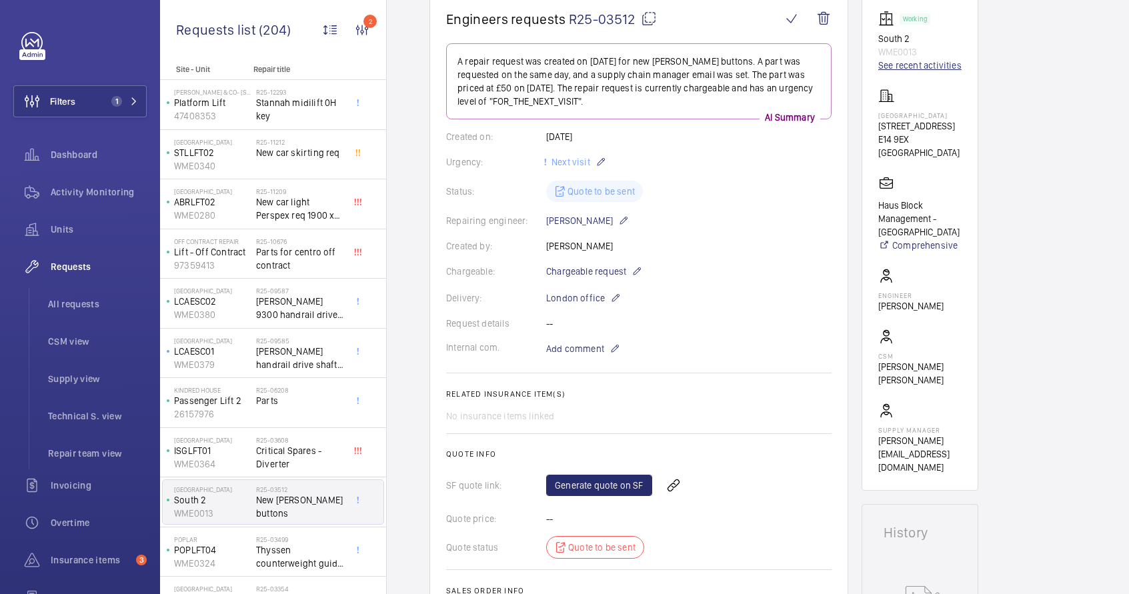
click at [940, 65] on link "See recent activities" at bounding box center [919, 65] width 83 height 13
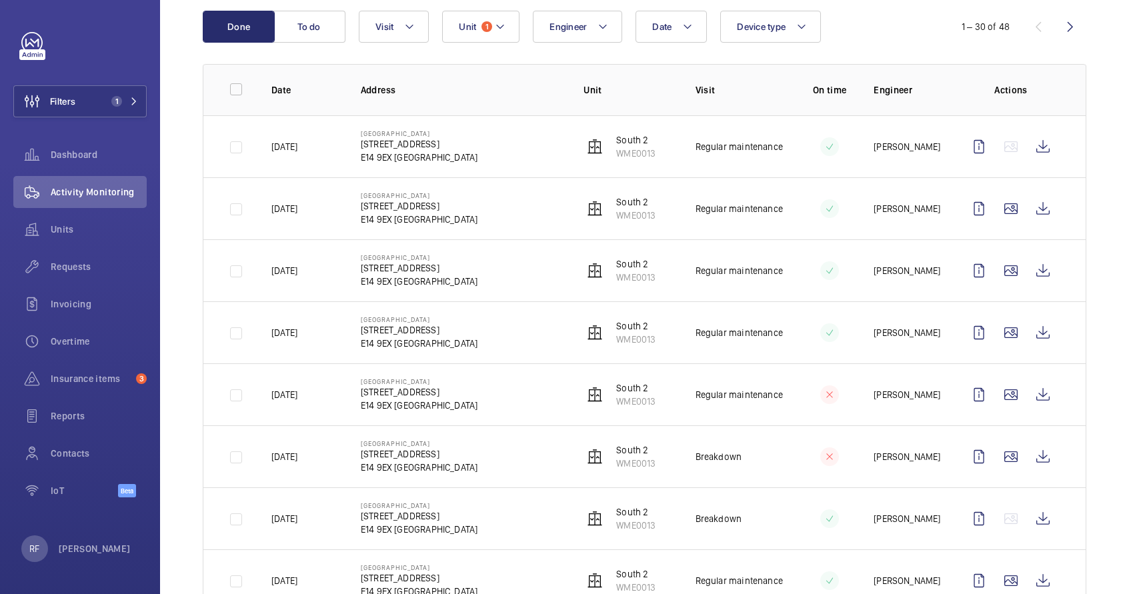
scroll to position [105, 0]
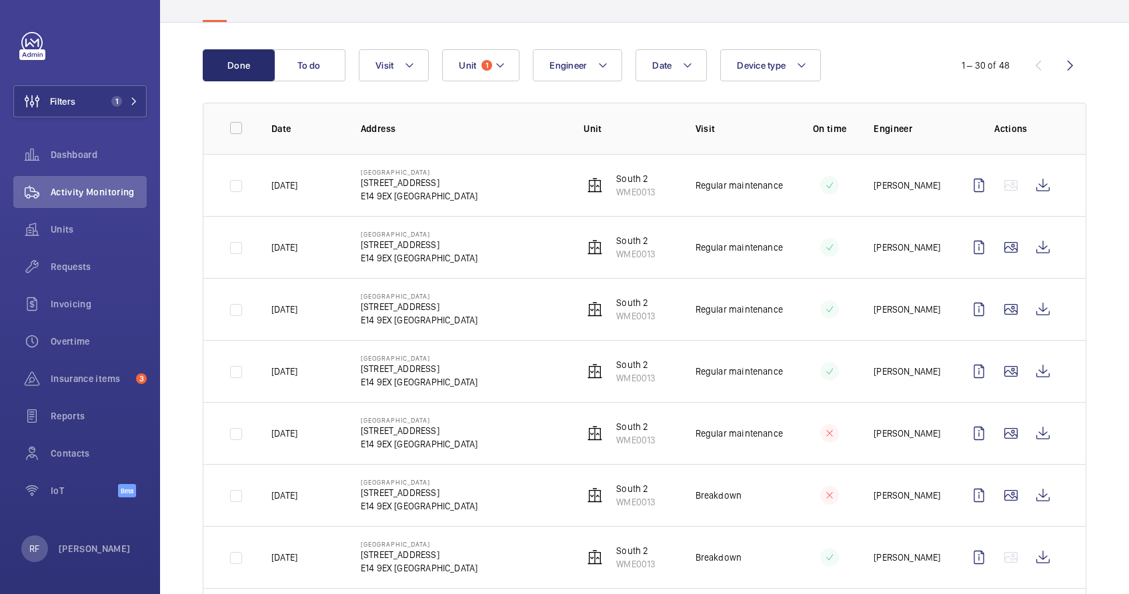
click at [330, 199] on td "04/09/2025" at bounding box center [294, 185] width 89 height 62
click at [622, 194] on p "WME0013" at bounding box center [635, 191] width 39 height 13
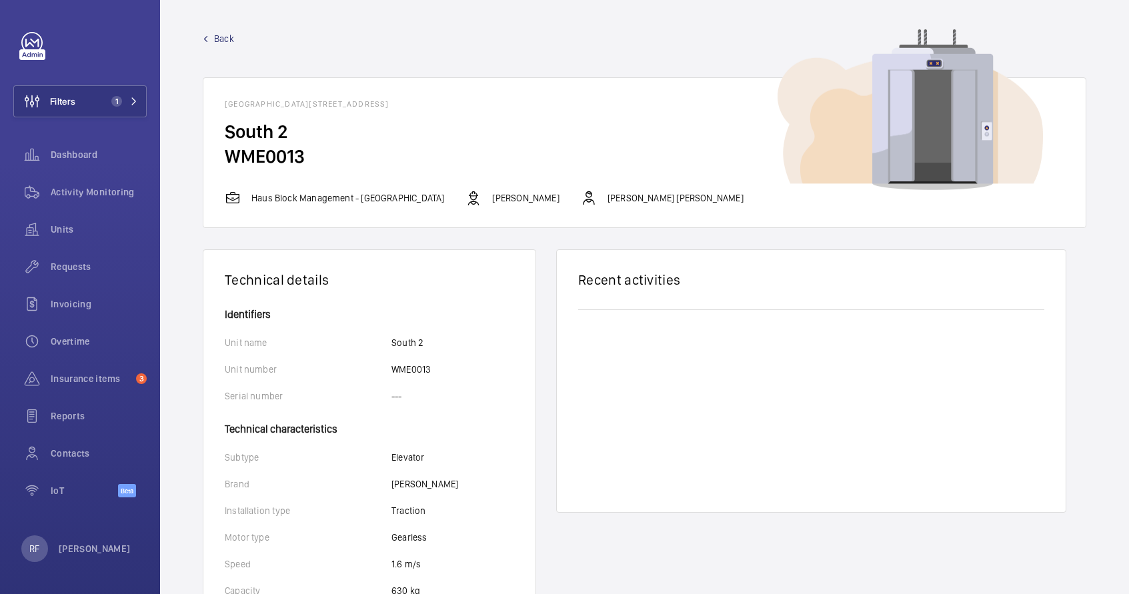
click at [543, 199] on p "Lewis Wormleighton" at bounding box center [525, 197] width 67 height 13
copy div "Lewis Wormleighton"
click at [221, 41] on span "Back" at bounding box center [224, 38] width 20 height 13
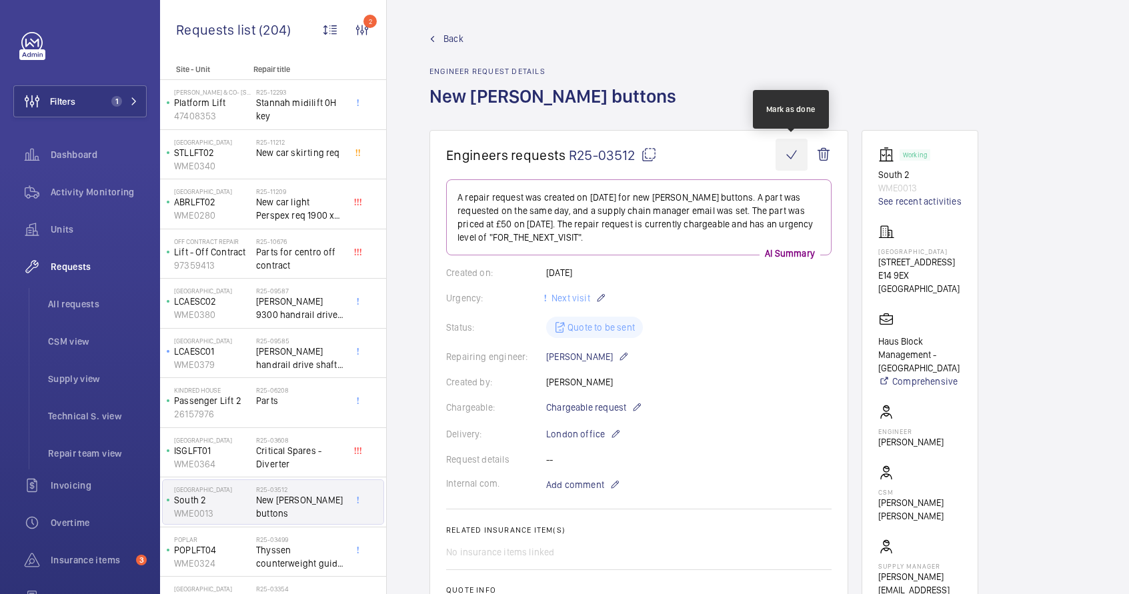
click at [794, 149] on wm-front-icon-button at bounding box center [791, 155] width 32 height 32
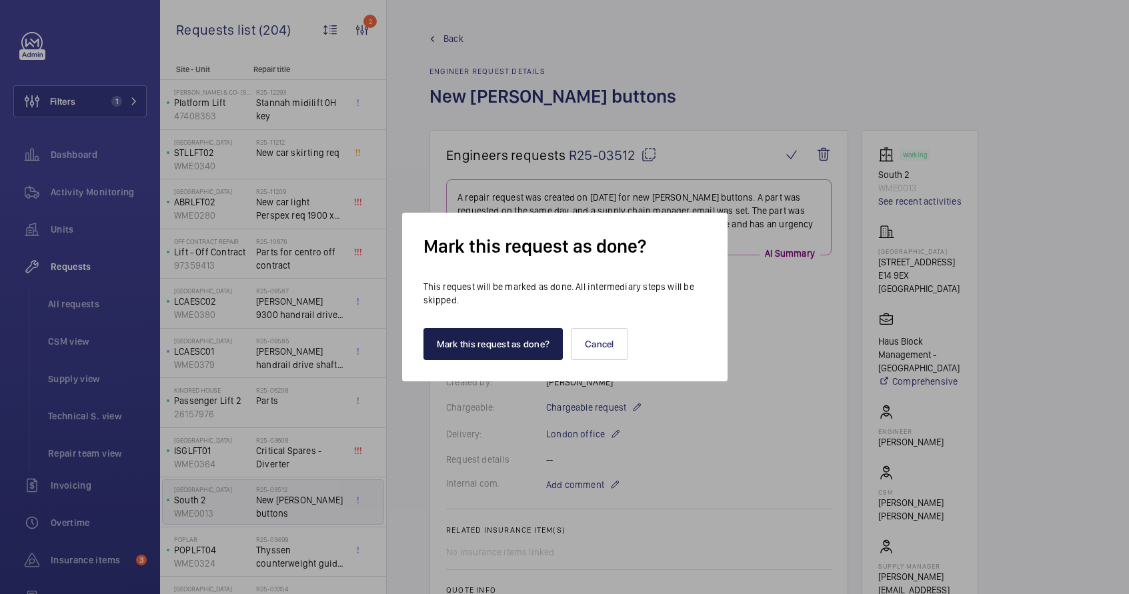
click at [501, 343] on button "Mark this request as done?" at bounding box center [493, 344] width 140 height 32
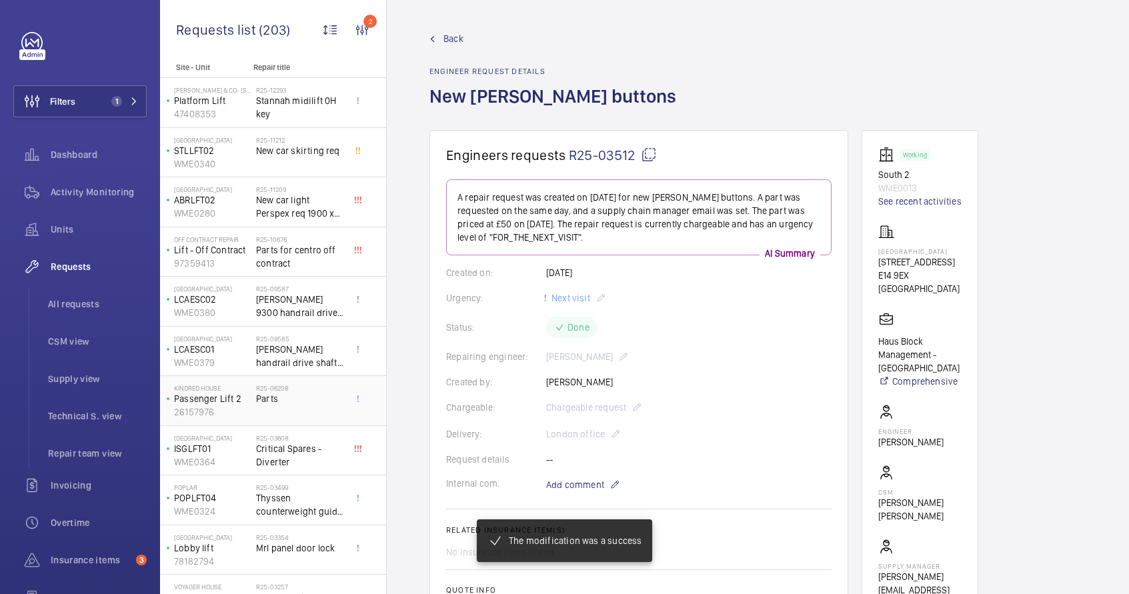
scroll to position [3, 0]
click at [297, 403] on span "Parts" at bounding box center [300, 397] width 88 height 13
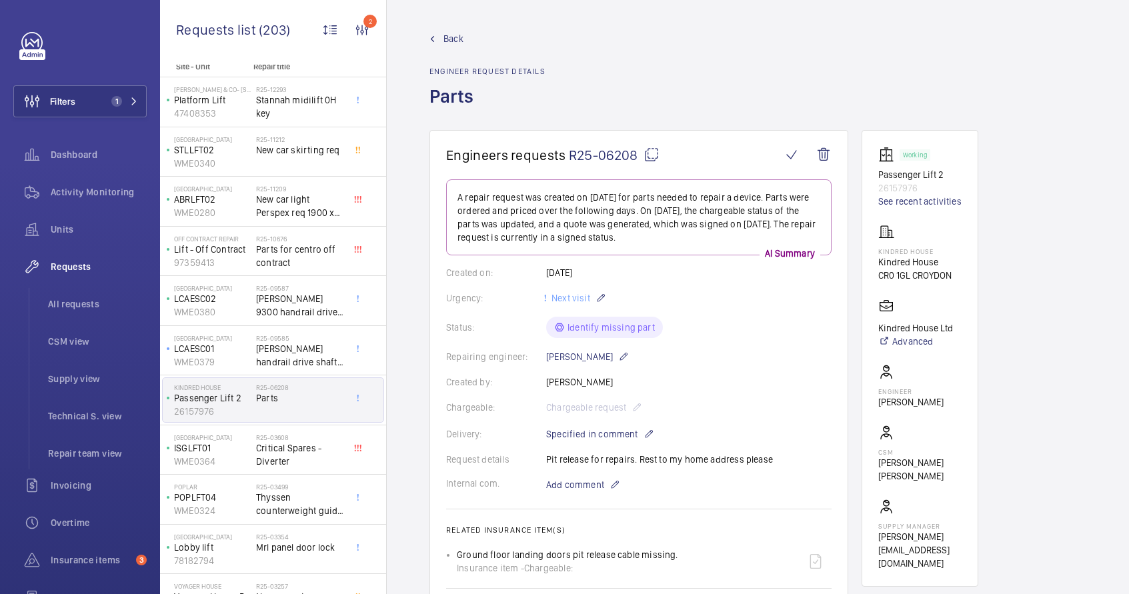
scroll to position [348, 0]
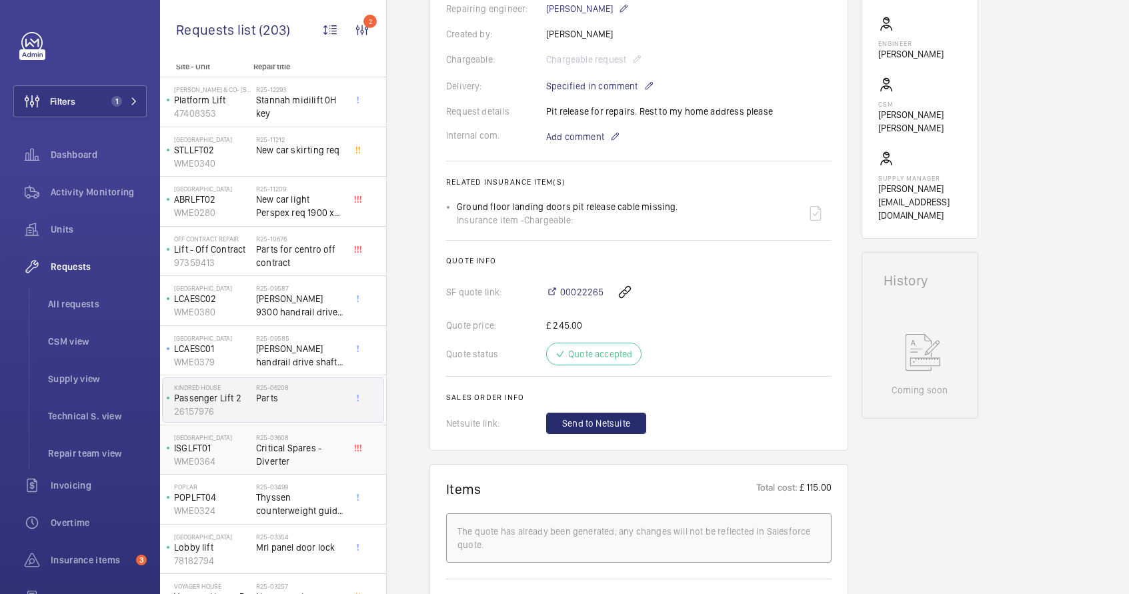
click at [288, 447] on span "Critical Spares - Diverter" at bounding box center [300, 454] width 88 height 27
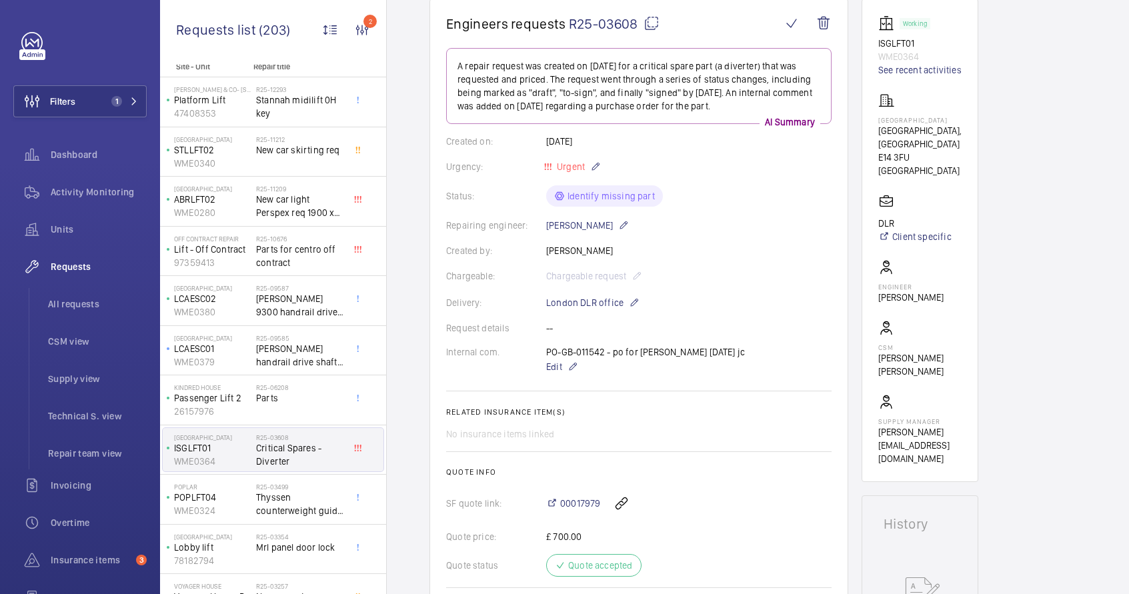
scroll to position [177, 0]
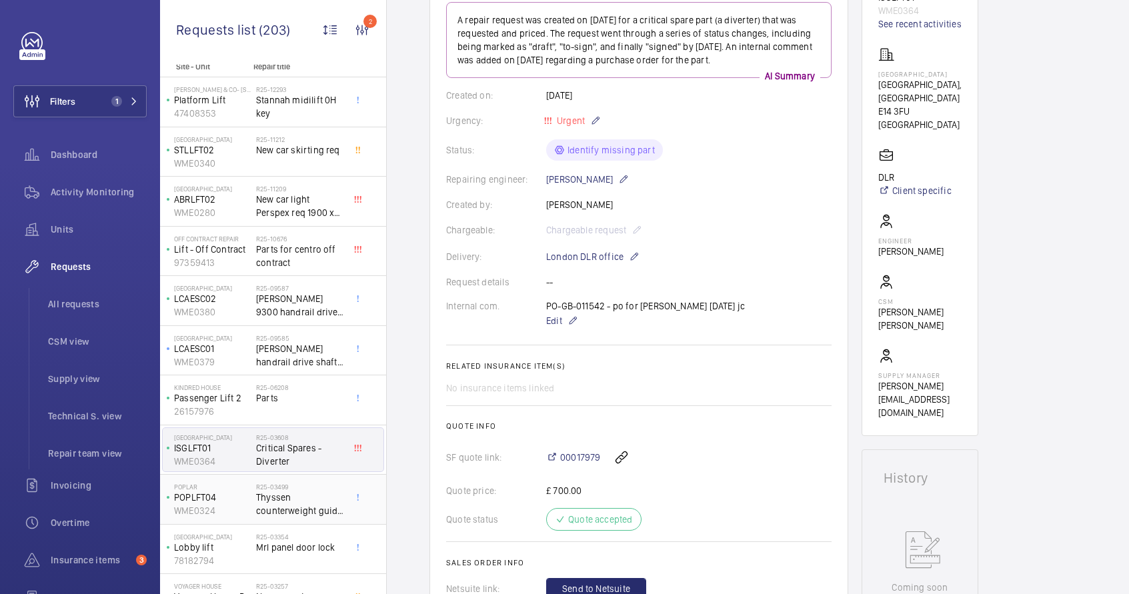
click at [309, 500] on span "Thyssen counterweight guide rollers" at bounding box center [300, 504] width 88 height 27
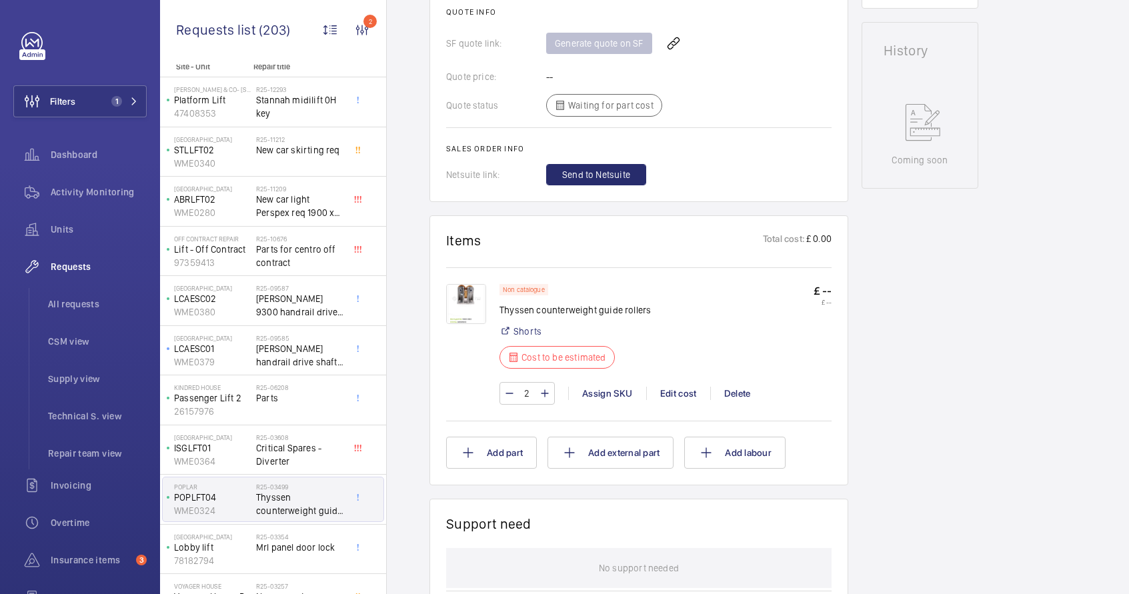
scroll to position [593, 0]
click at [466, 299] on img at bounding box center [466, 302] width 40 height 40
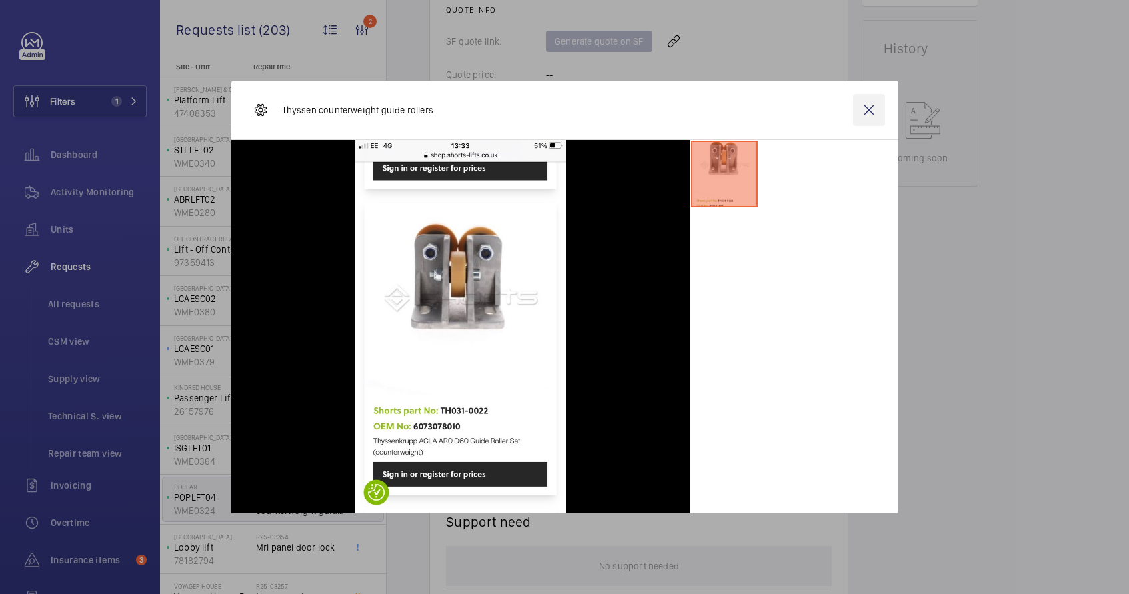
click at [863, 113] on wm-front-icon-button at bounding box center [869, 110] width 32 height 32
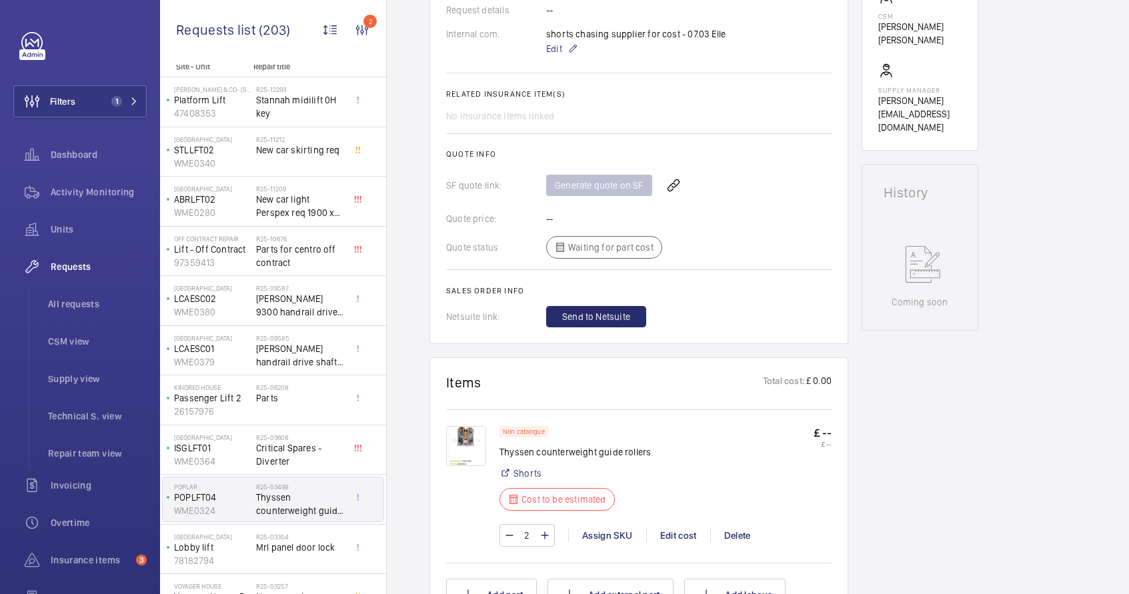
scroll to position [467, 0]
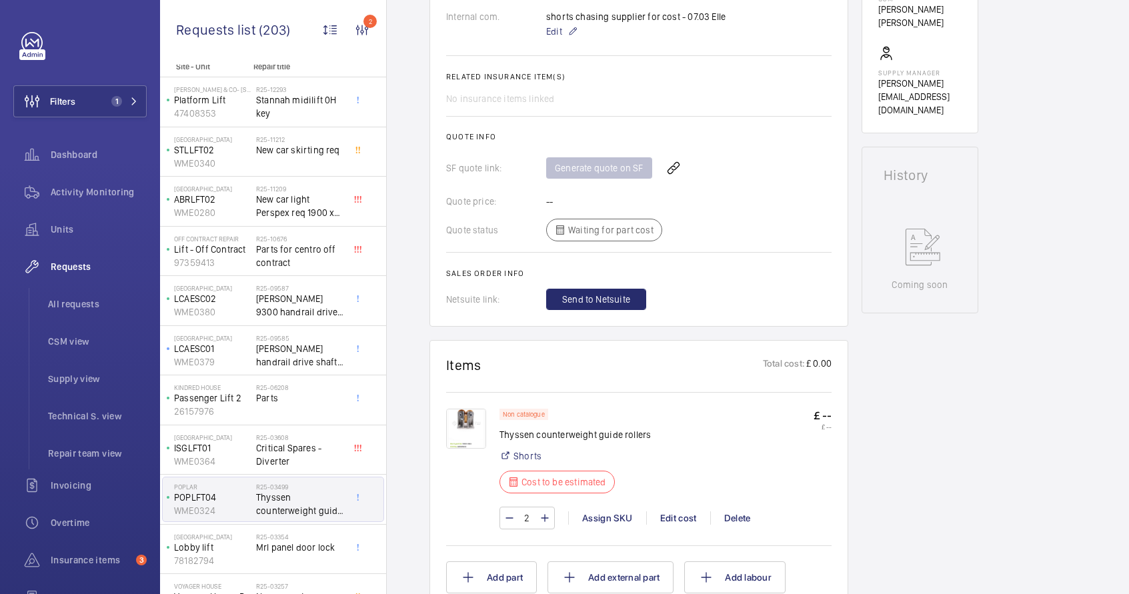
click at [461, 424] on img at bounding box center [466, 429] width 40 height 40
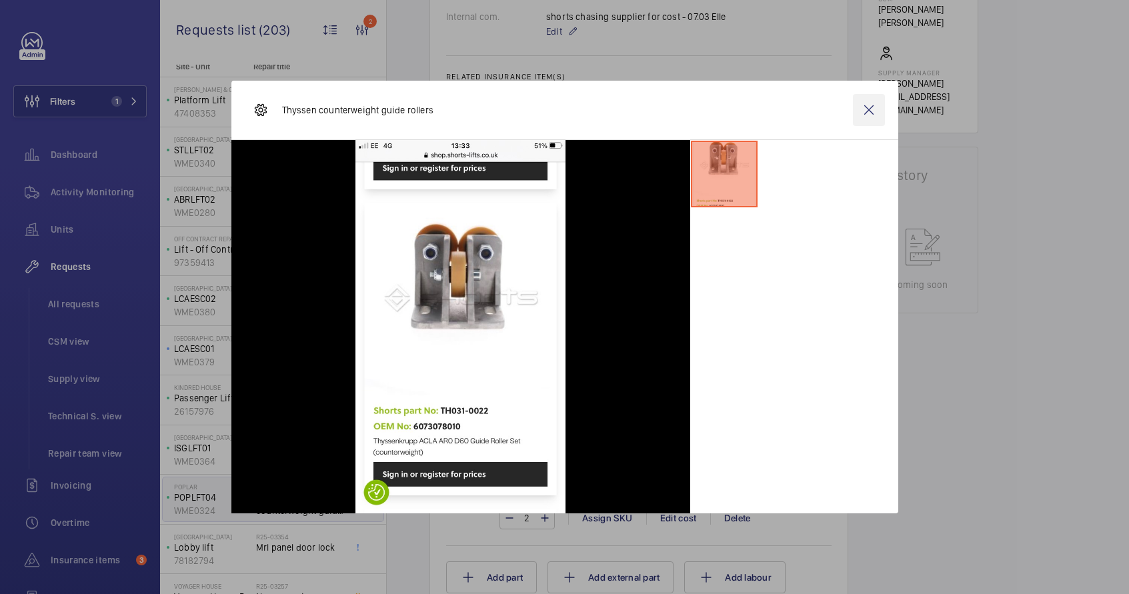
click at [876, 111] on wm-front-icon-button at bounding box center [869, 110] width 32 height 32
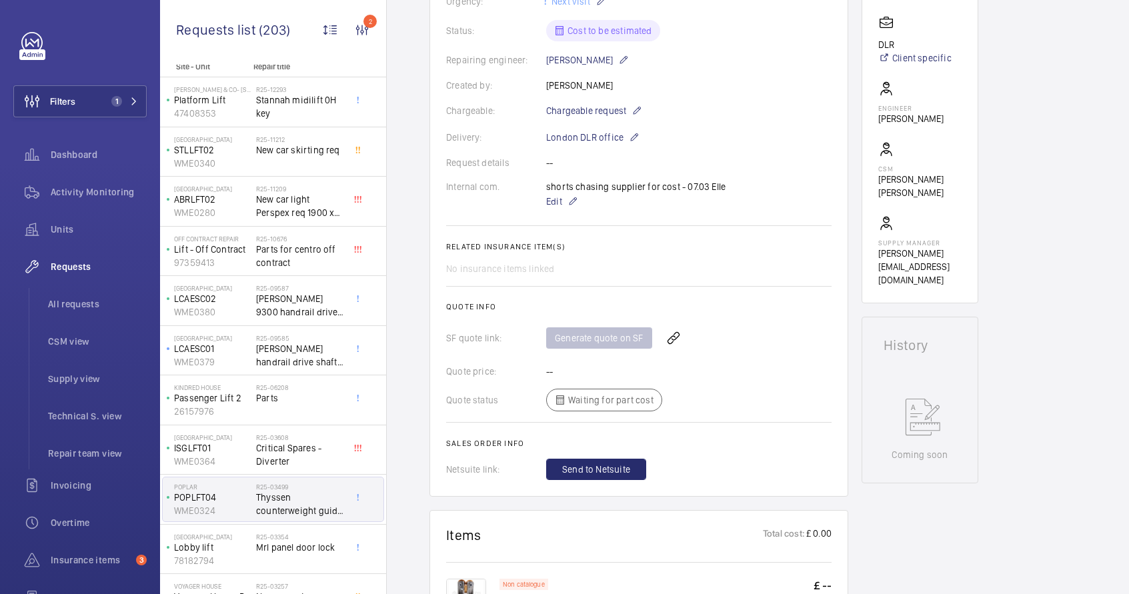
scroll to position [375, 0]
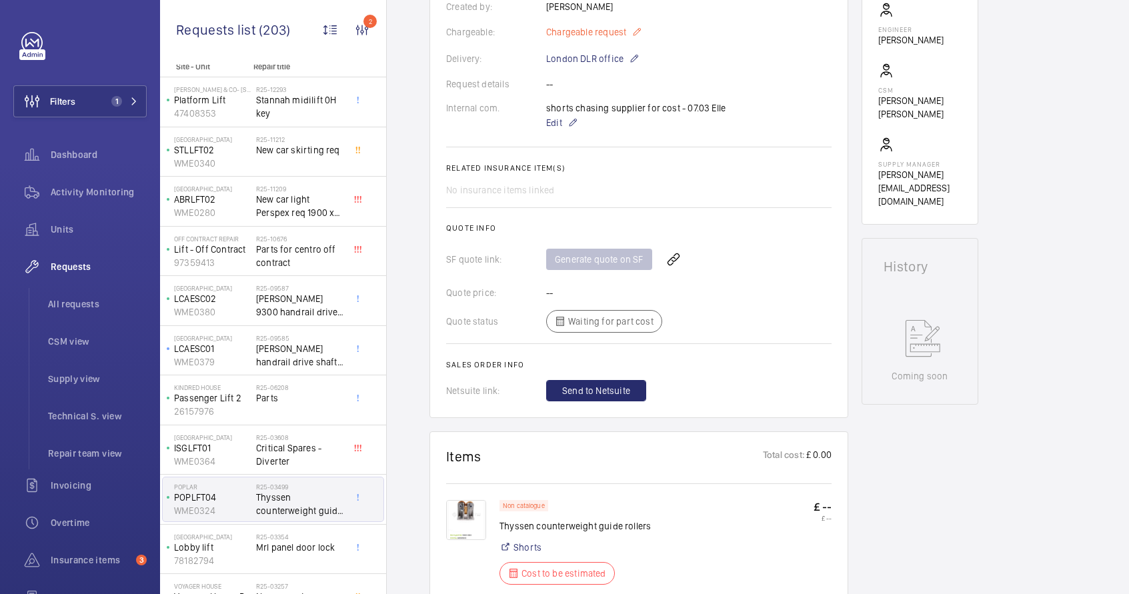
click at [633, 31] on mat-icon at bounding box center [636, 32] width 11 height 16
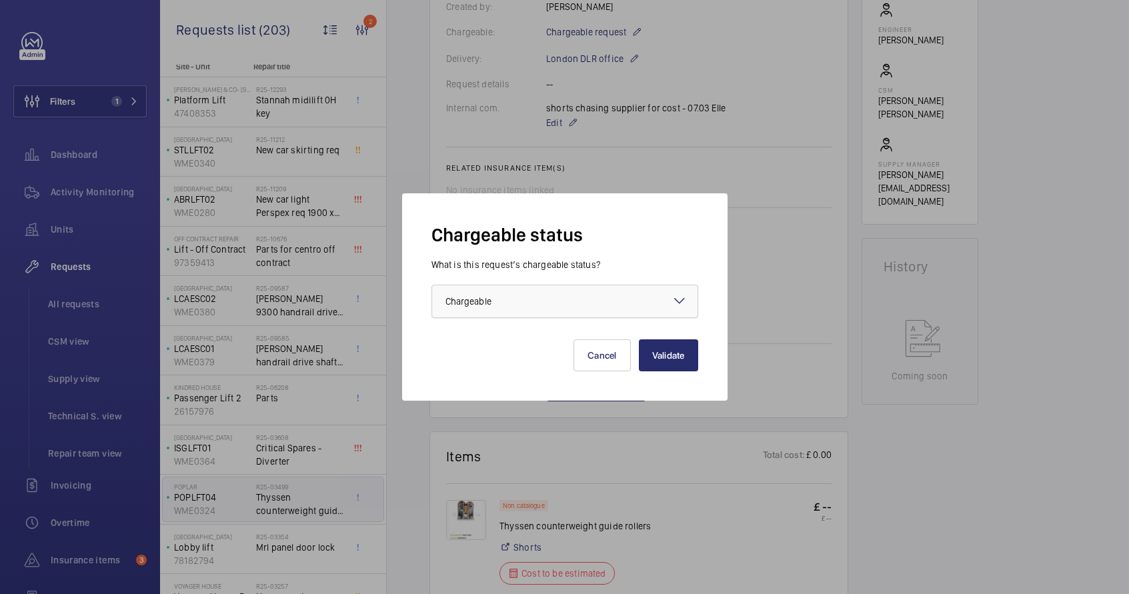
click at [548, 307] on div at bounding box center [564, 301] width 265 height 32
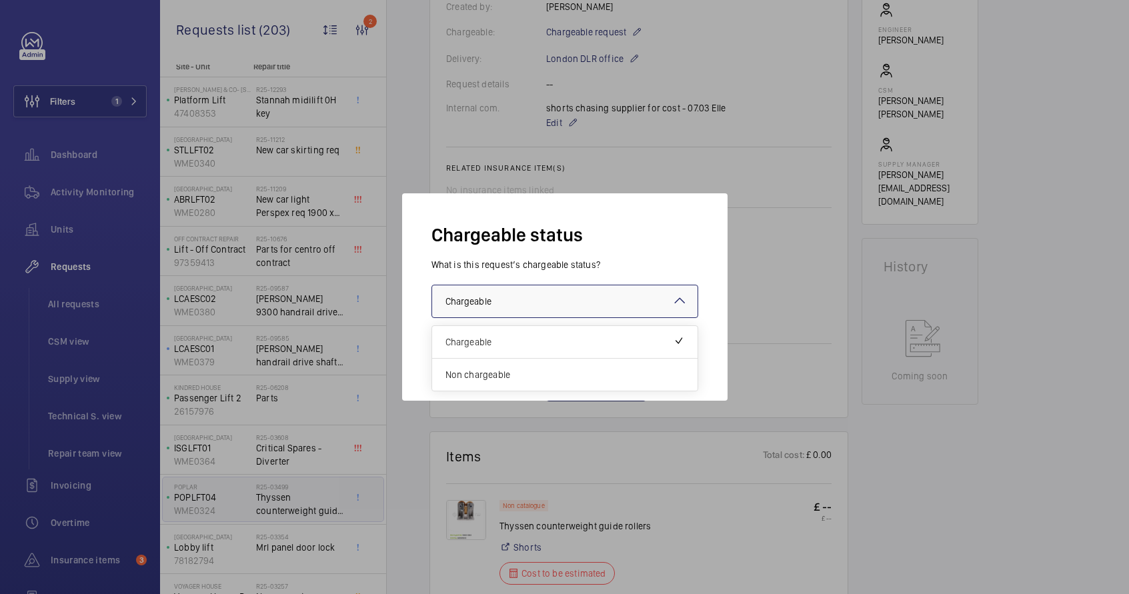
click at [737, 169] on div at bounding box center [564, 297] width 1129 height 594
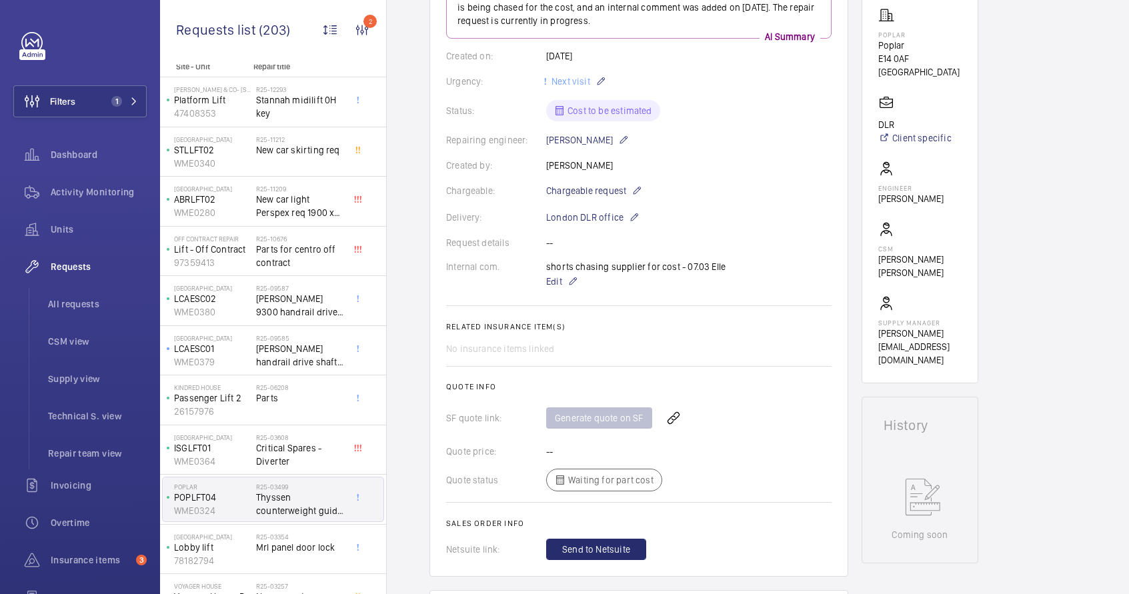
scroll to position [11, 0]
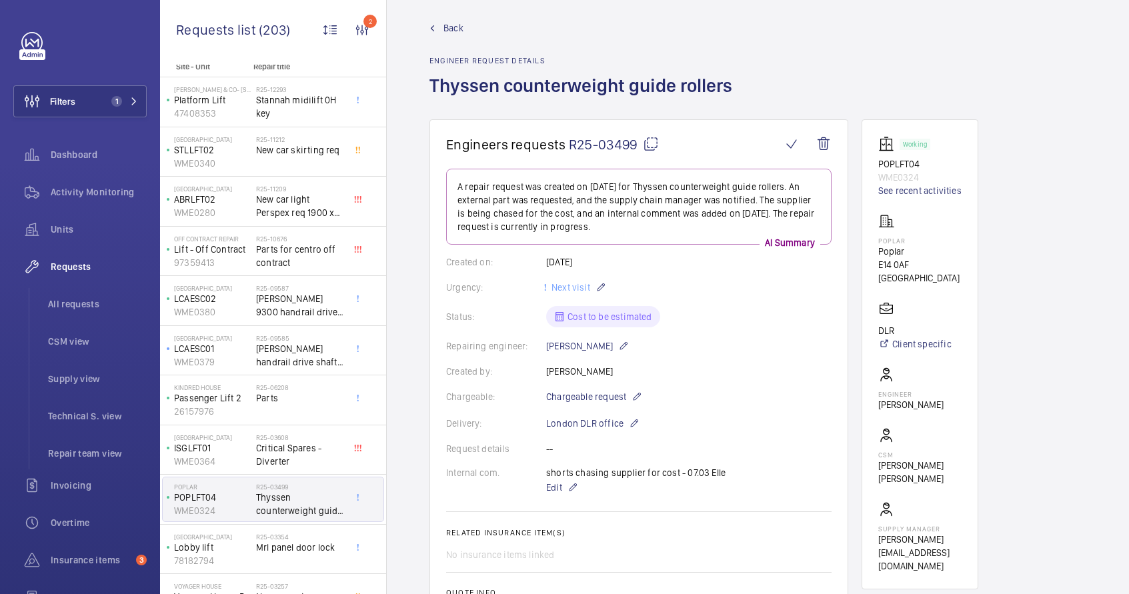
click at [655, 147] on mat-icon at bounding box center [651, 144] width 16 height 16
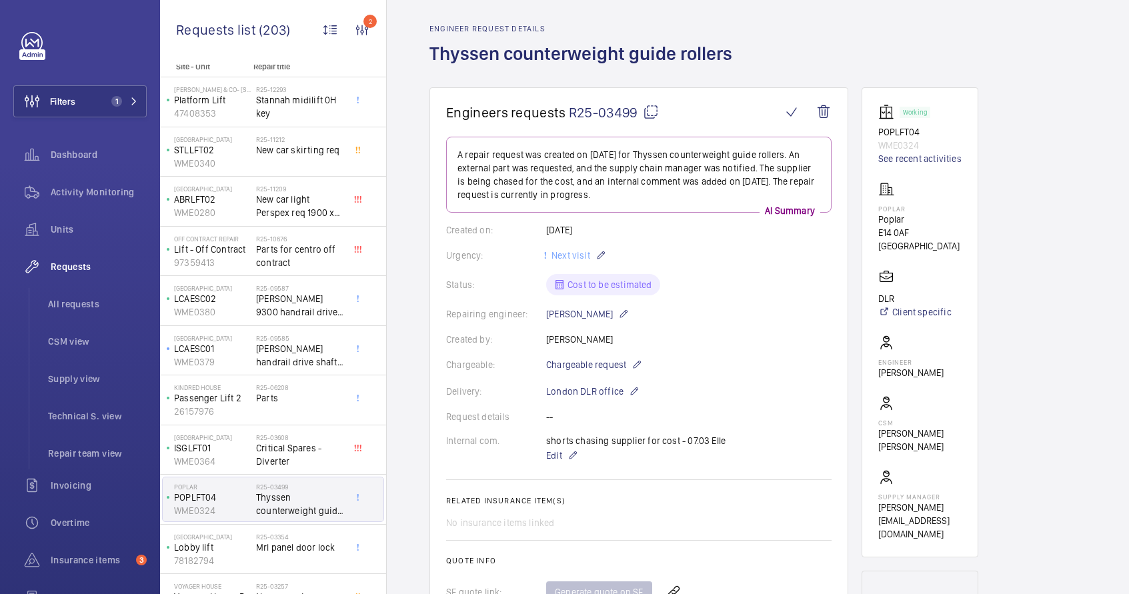
scroll to position [329, 0]
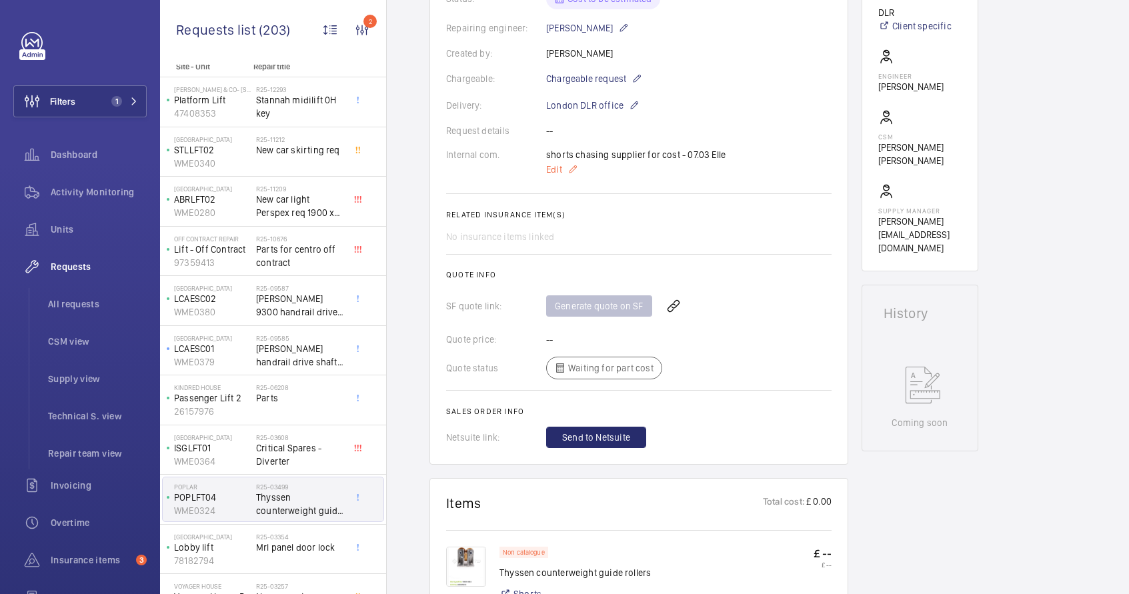
click at [574, 170] on mat-icon at bounding box center [572, 169] width 11 height 16
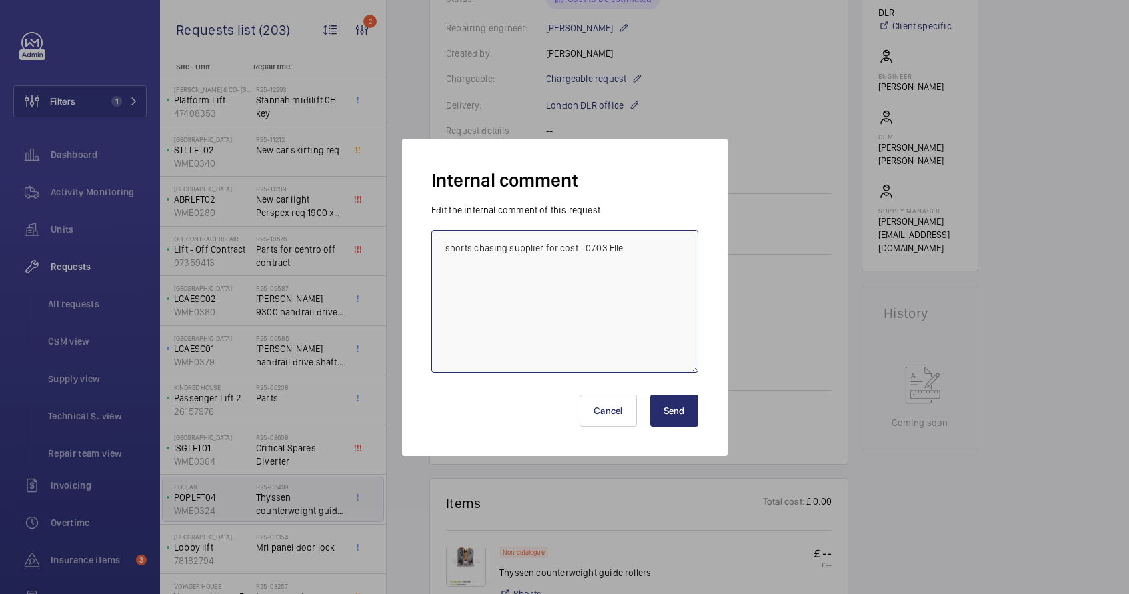
click at [641, 257] on textarea "shorts chasing supplier for cost - 07.03 Elle" at bounding box center [564, 301] width 267 height 143
type textarea "shorts chasing supplier for cost - 07.03 Elle - Ricardo 23/09/2025 Request more…"
click at [686, 411] on button "Send" at bounding box center [674, 411] width 48 height 32
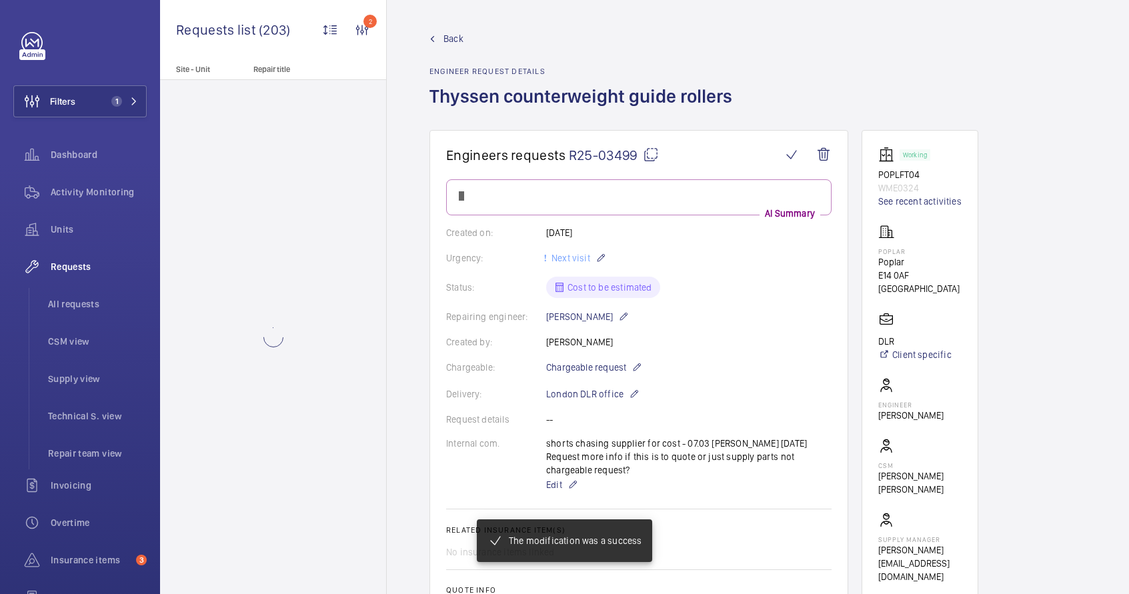
scroll to position [0, 0]
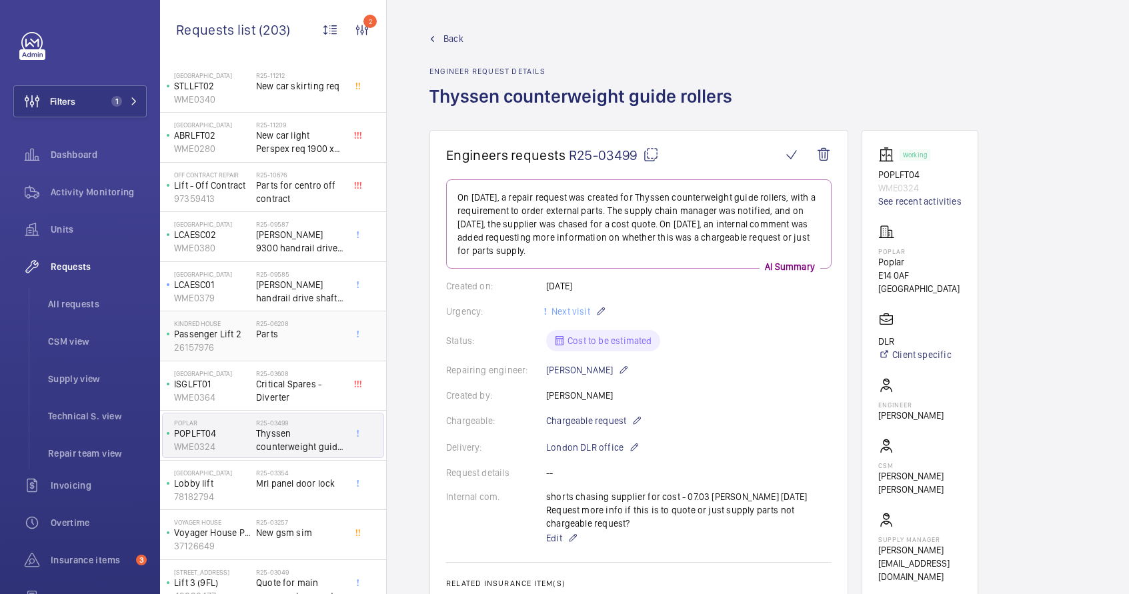
scroll to position [219, 0]
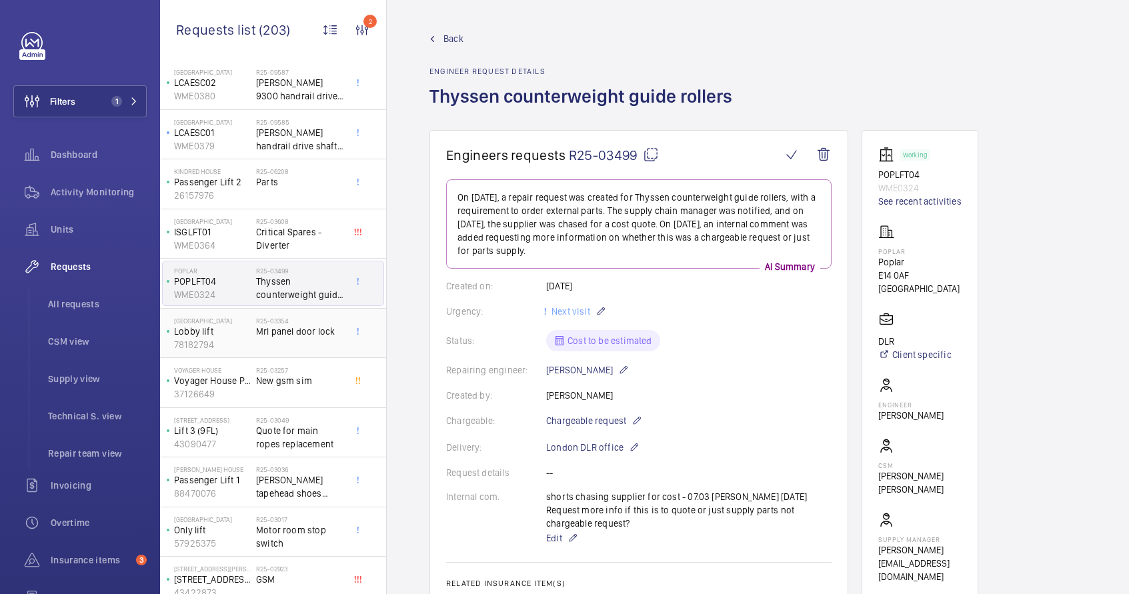
click at [294, 342] on div "R25-03354 Mrl panel door lock" at bounding box center [300, 336] width 88 height 39
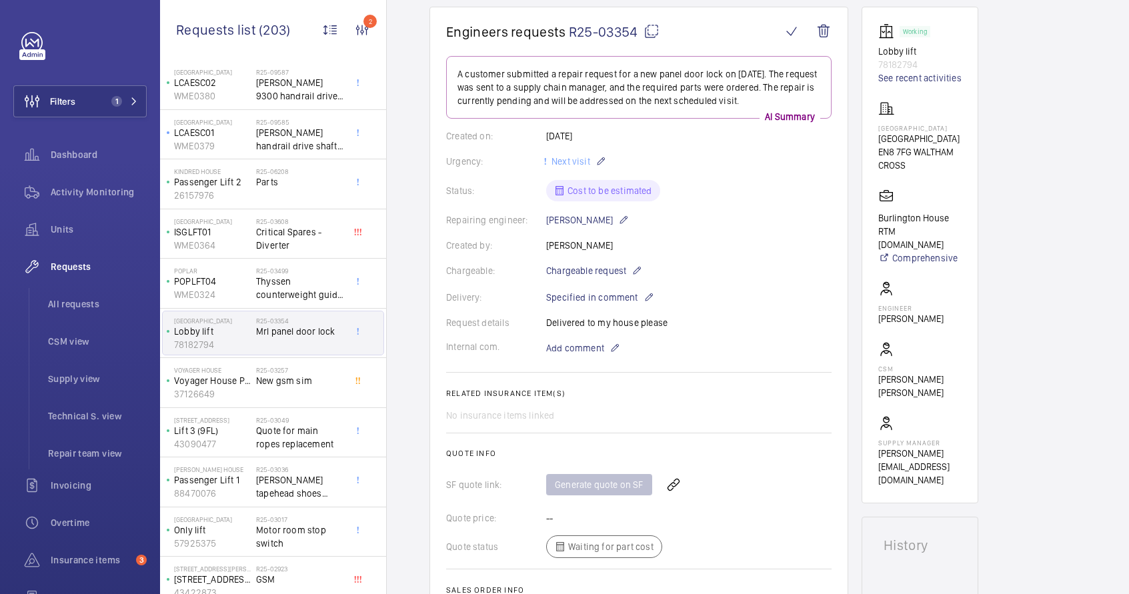
scroll to position [380, 0]
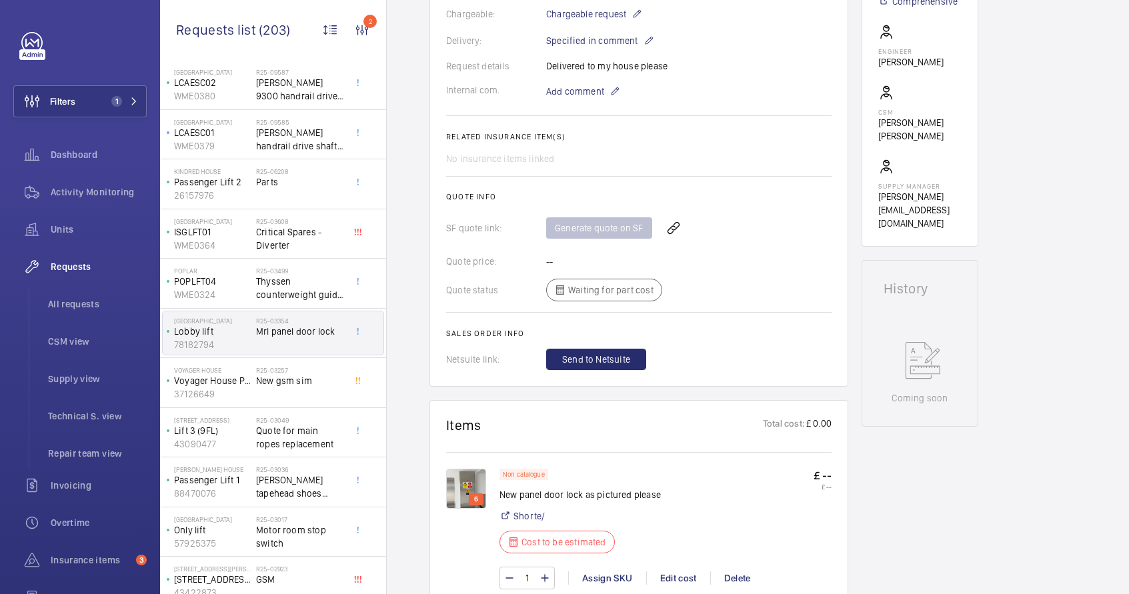
click at [477, 486] on img at bounding box center [466, 489] width 40 height 40
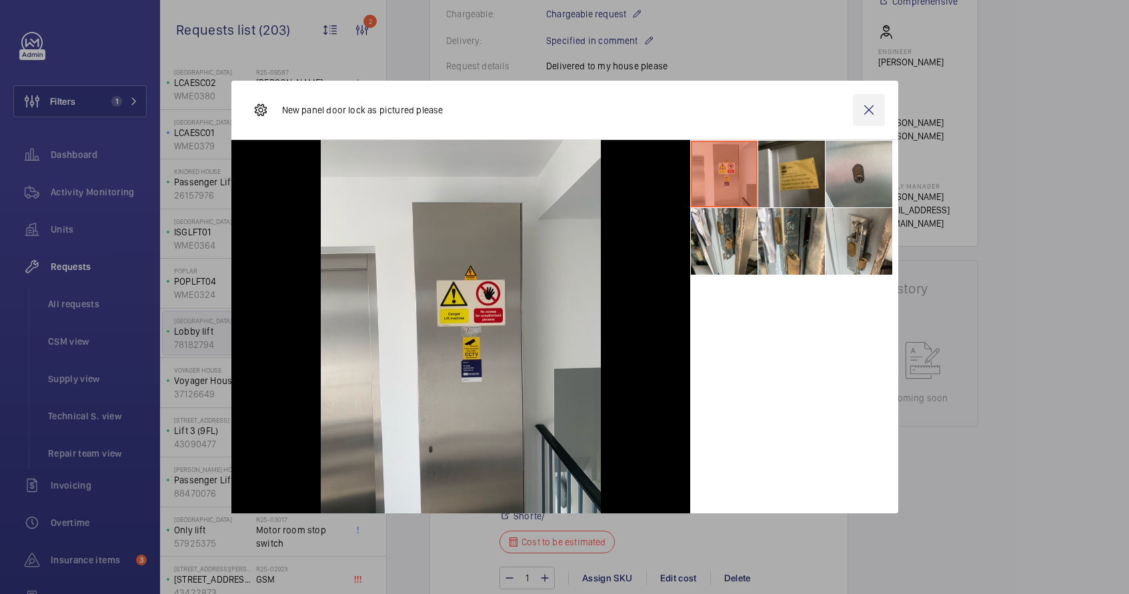
click at [868, 115] on wm-front-icon-button at bounding box center [869, 110] width 32 height 32
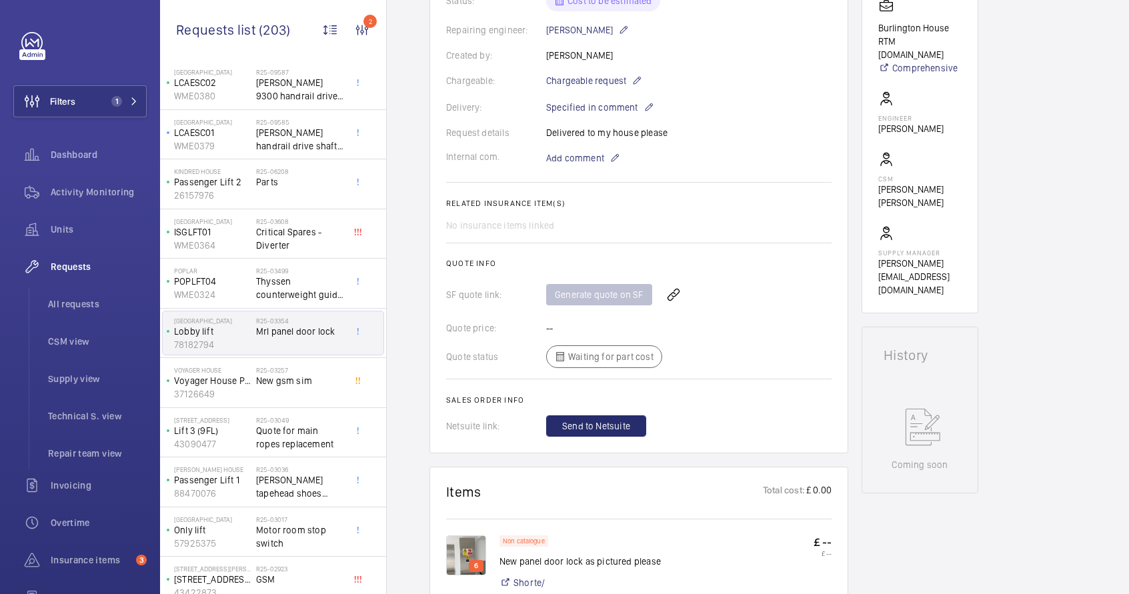
scroll to position [625, 0]
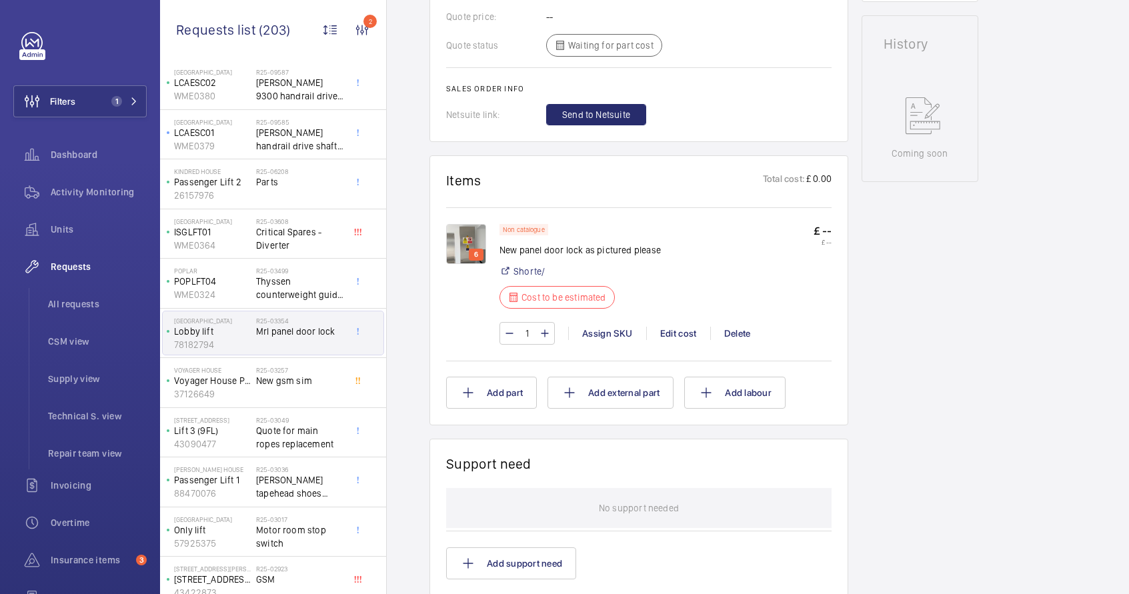
click at [467, 255] on img at bounding box center [466, 244] width 40 height 40
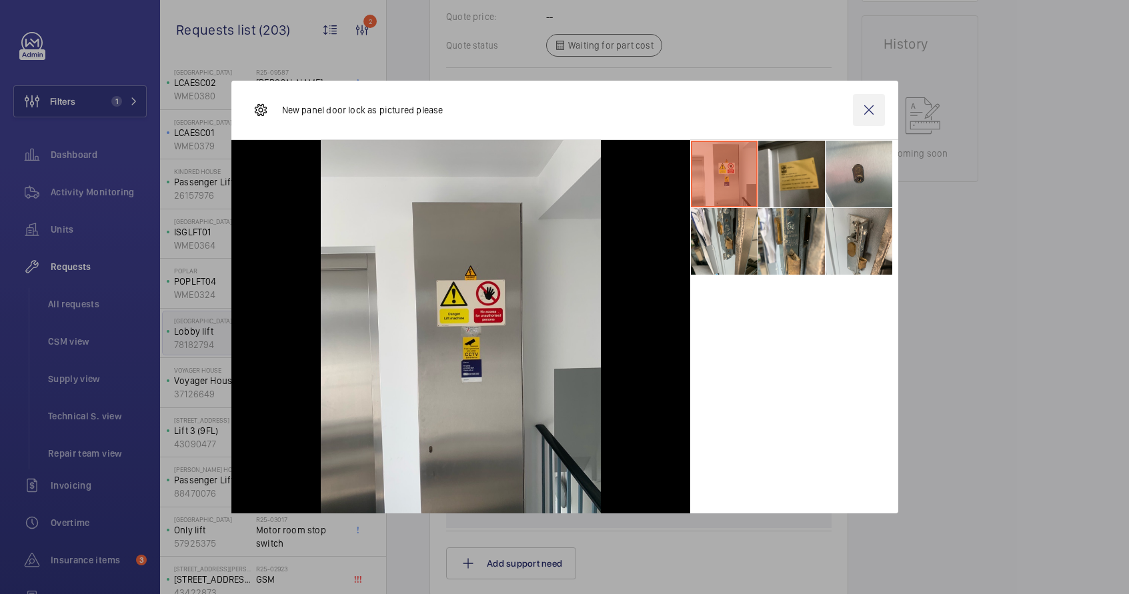
click at [863, 119] on wm-front-icon-button at bounding box center [869, 110] width 32 height 32
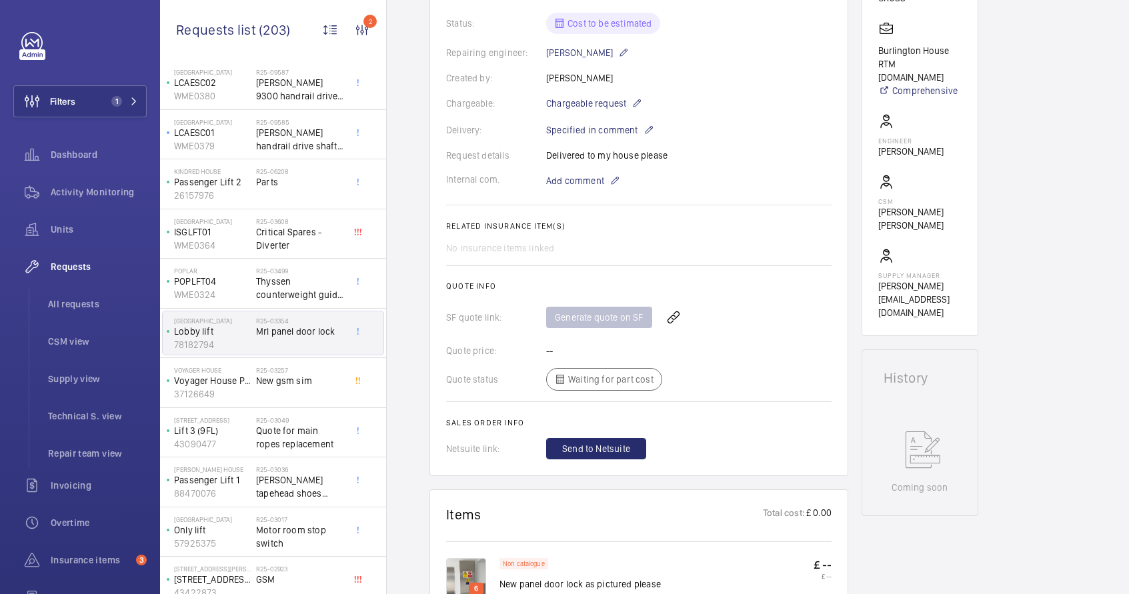
scroll to position [553, 0]
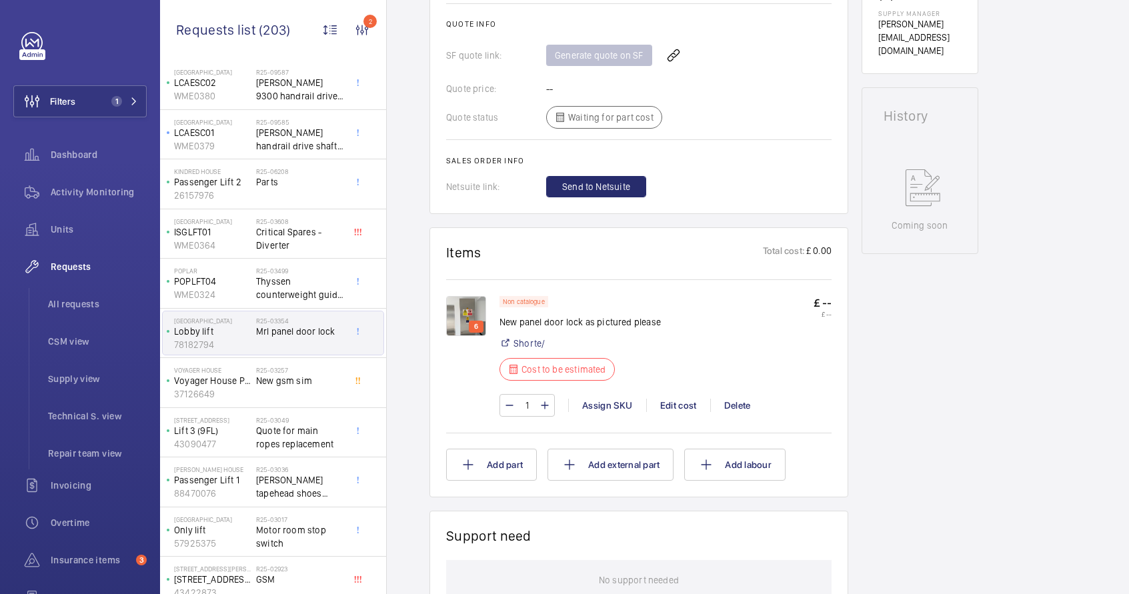
click at [470, 322] on div "6" at bounding box center [476, 327] width 15 height 12
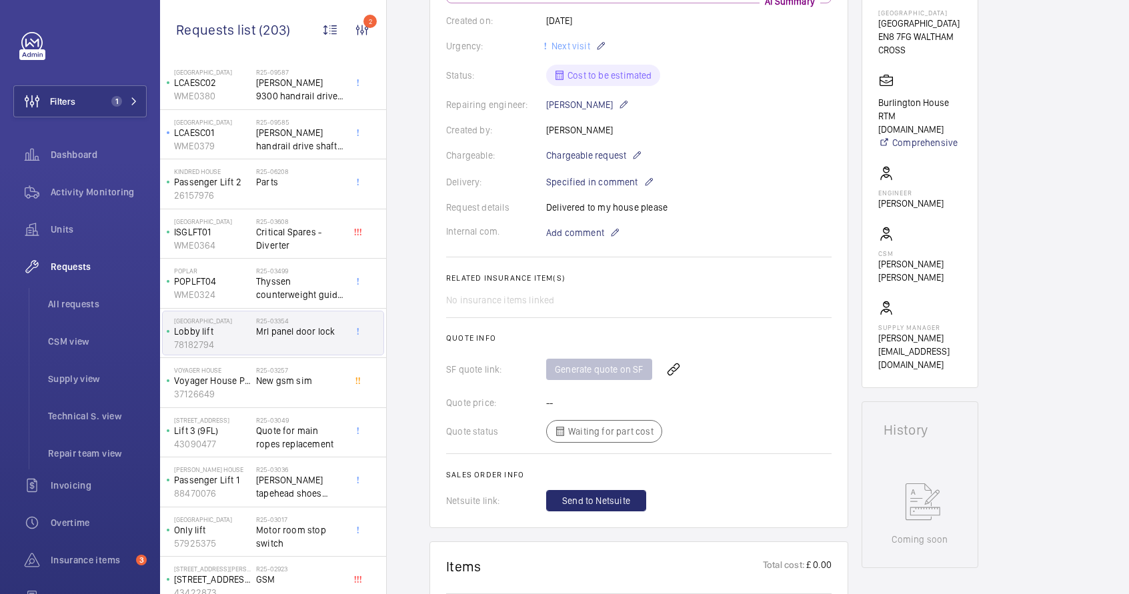
scroll to position [210, 0]
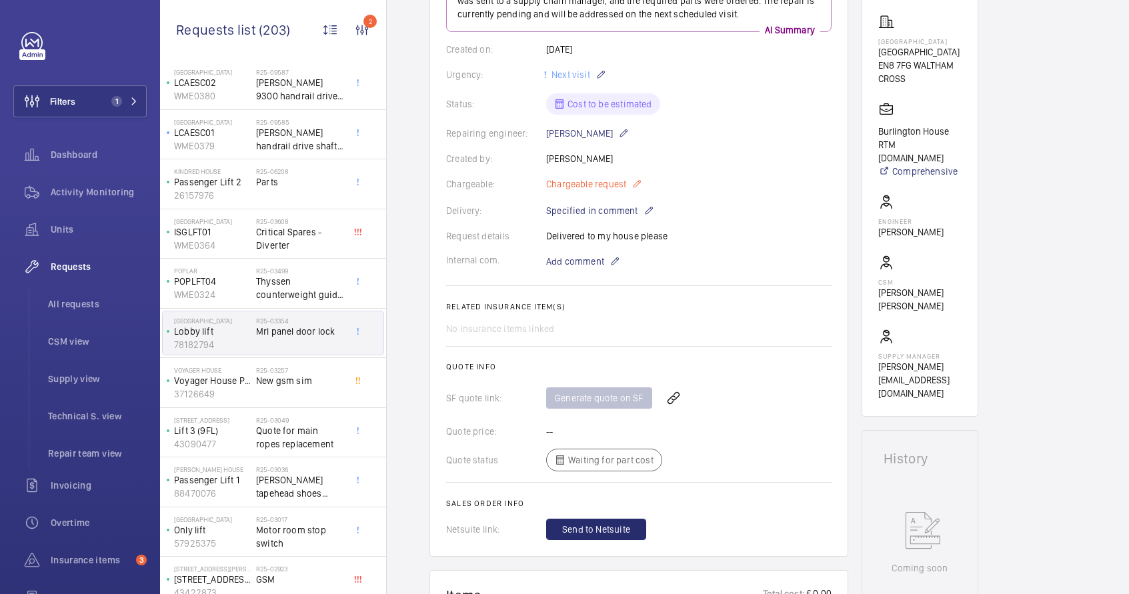
click at [641, 183] on mat-icon at bounding box center [636, 184] width 11 height 16
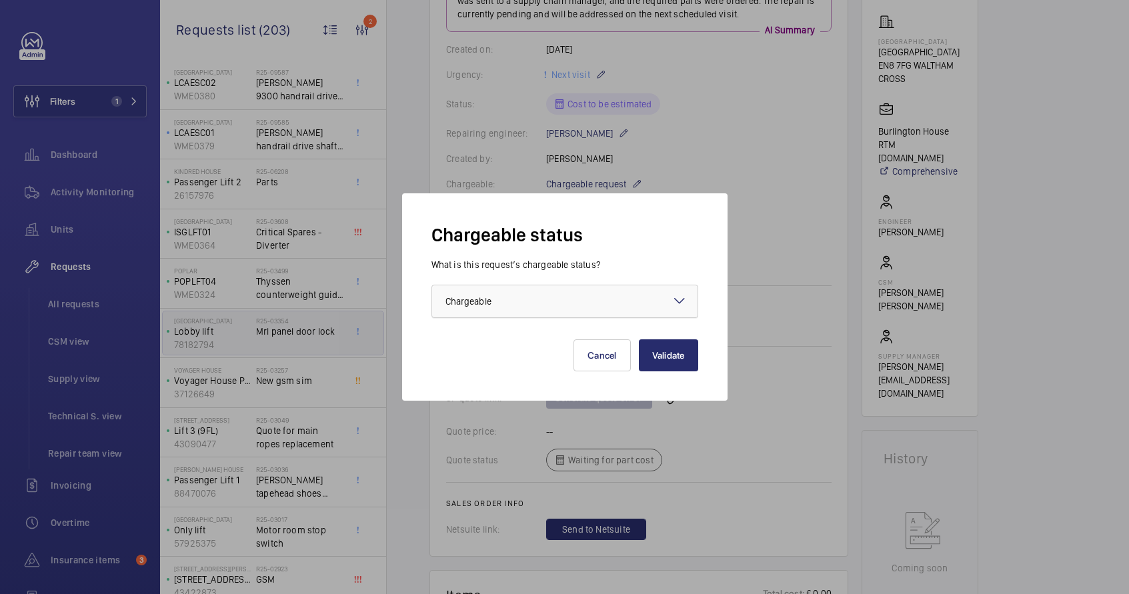
click at [643, 299] on div at bounding box center [564, 301] width 265 height 32
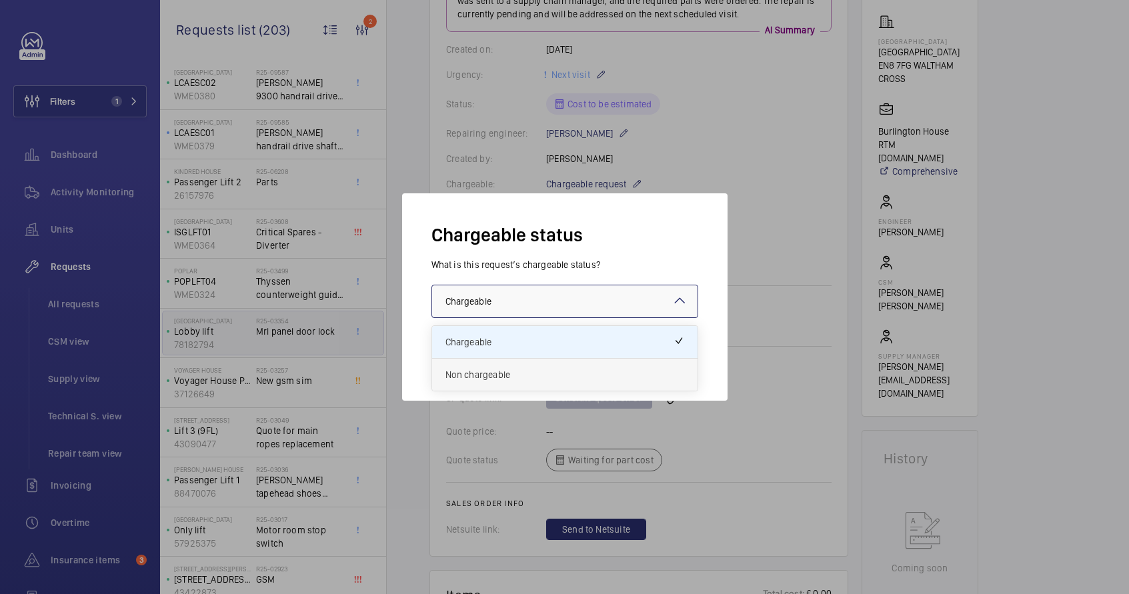
click at [577, 374] on span "Non chargeable" at bounding box center [564, 374] width 239 height 13
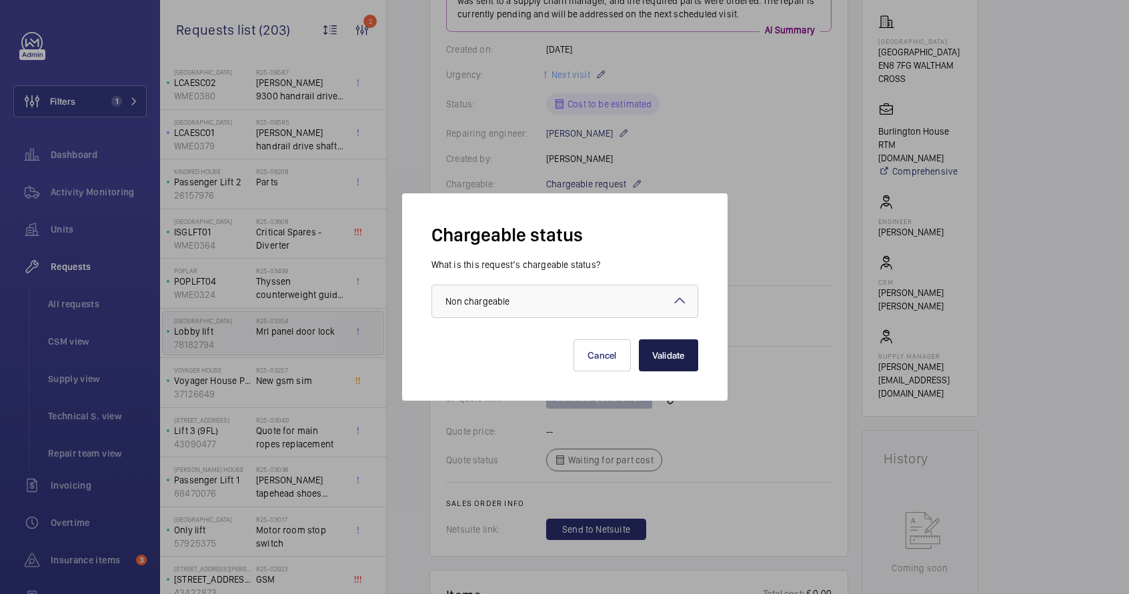
click at [682, 362] on button "Validate" at bounding box center [668, 355] width 59 height 32
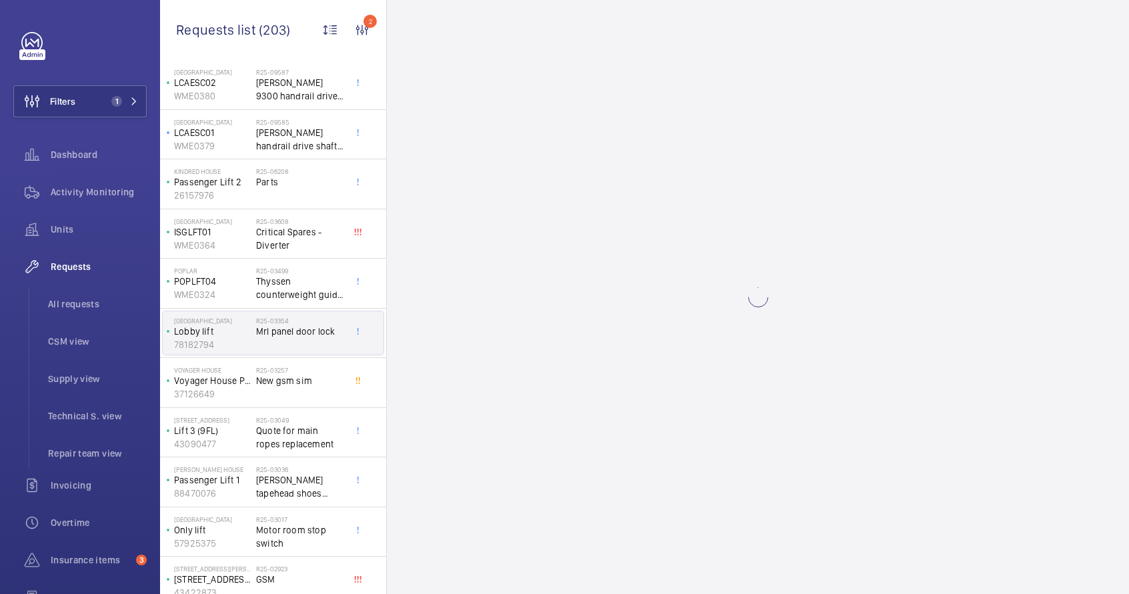
scroll to position [0, 0]
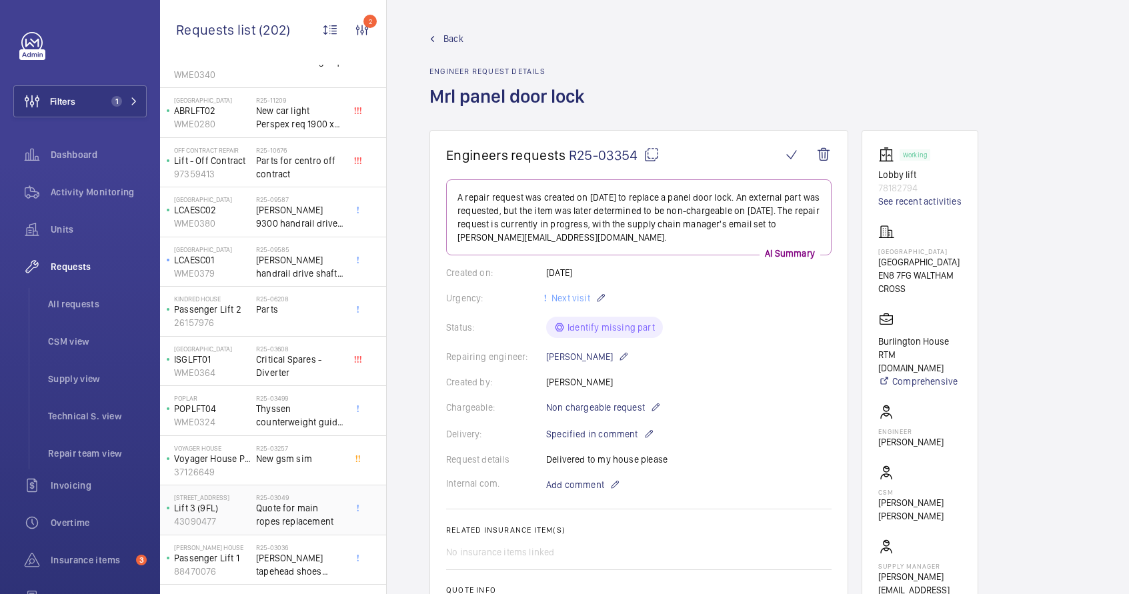
scroll to position [109, 0]
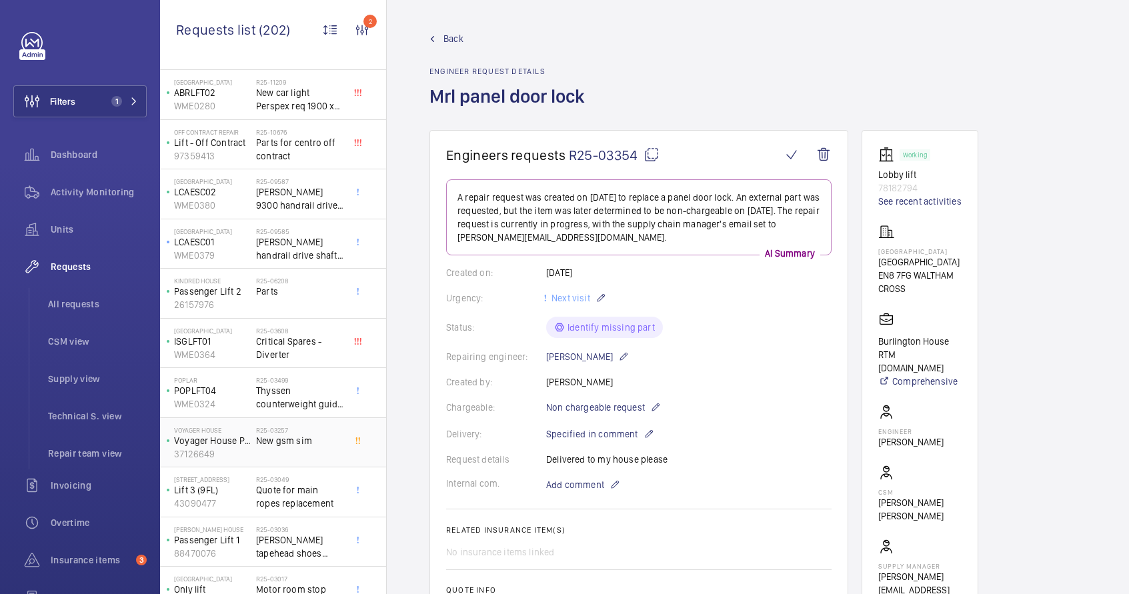
click at [283, 452] on div "R25-03257 New gsm sim" at bounding box center [300, 445] width 88 height 39
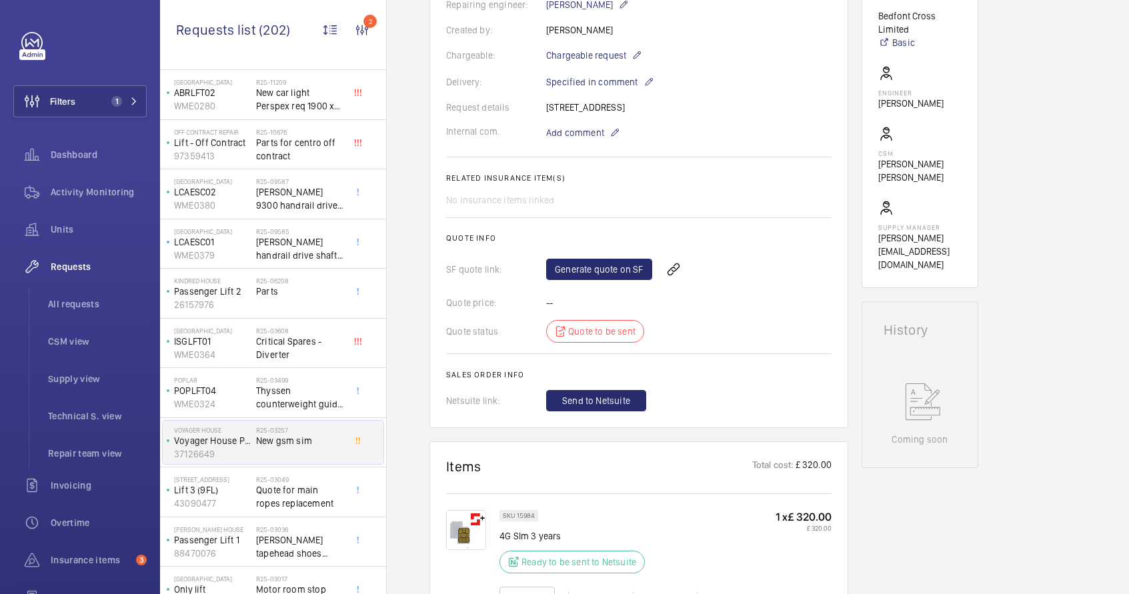
scroll to position [365, 0]
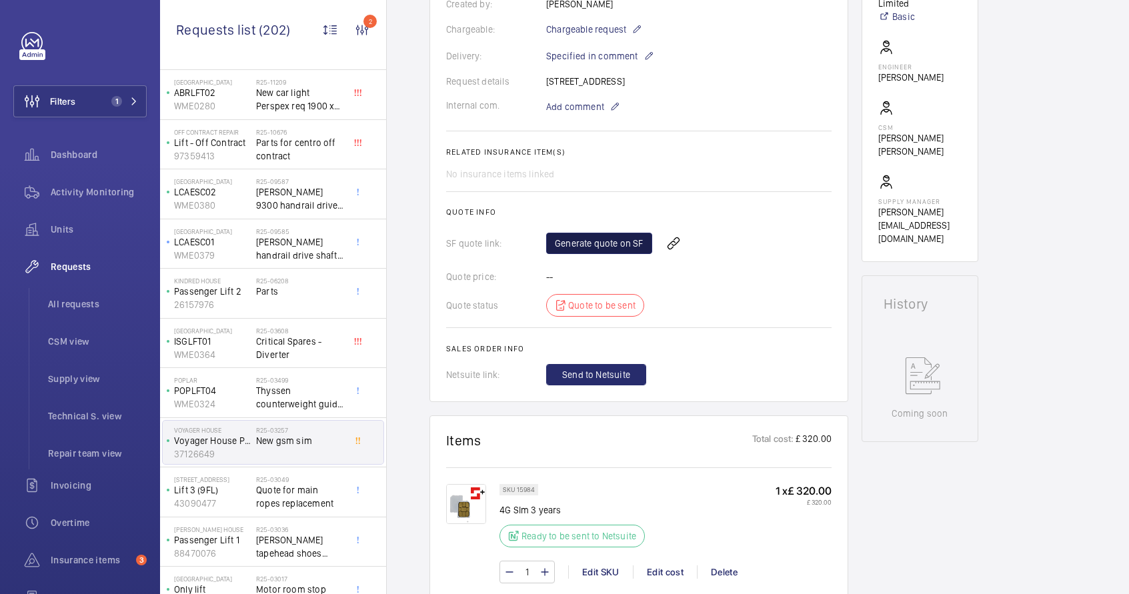
click at [597, 249] on link "Generate quote on SF" at bounding box center [599, 243] width 106 height 21
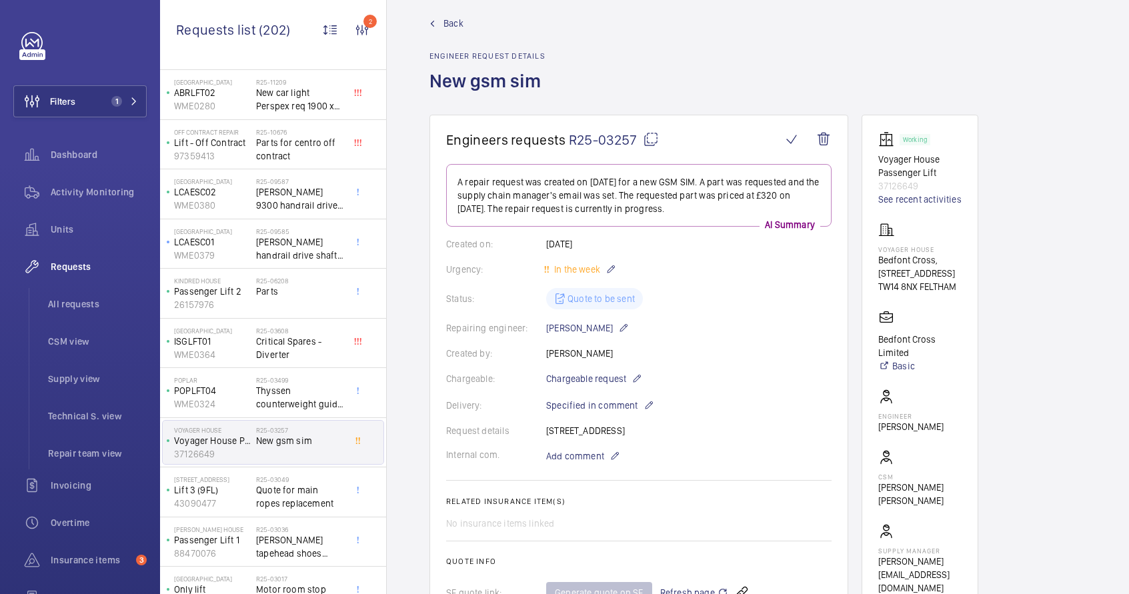
click at [647, 142] on mat-icon at bounding box center [651, 139] width 16 height 16
type textarea "R25-03257"
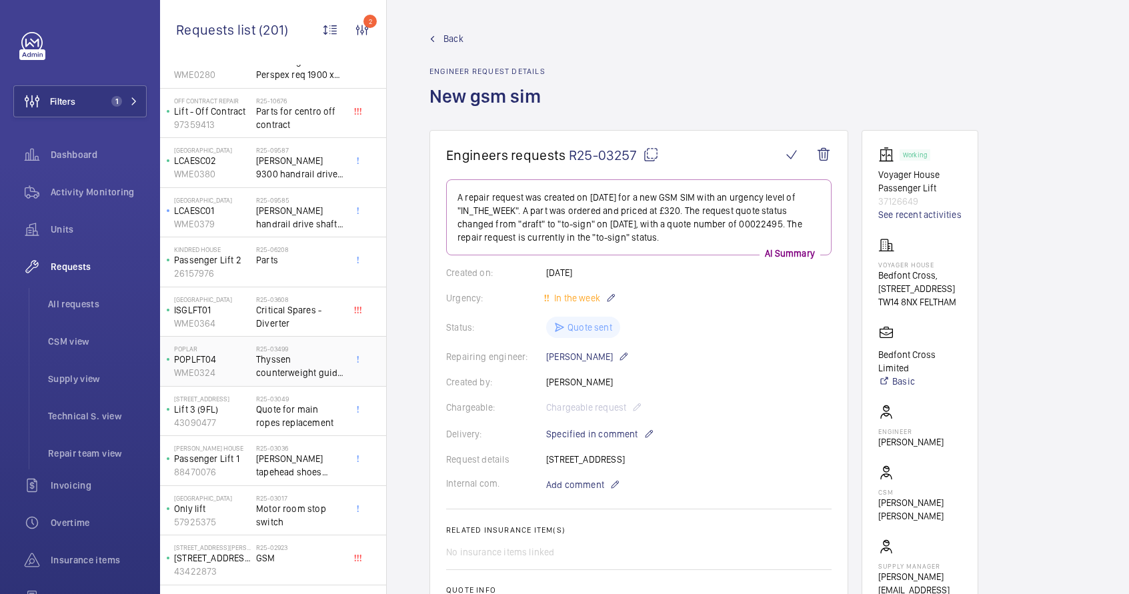
scroll to position [149, 0]
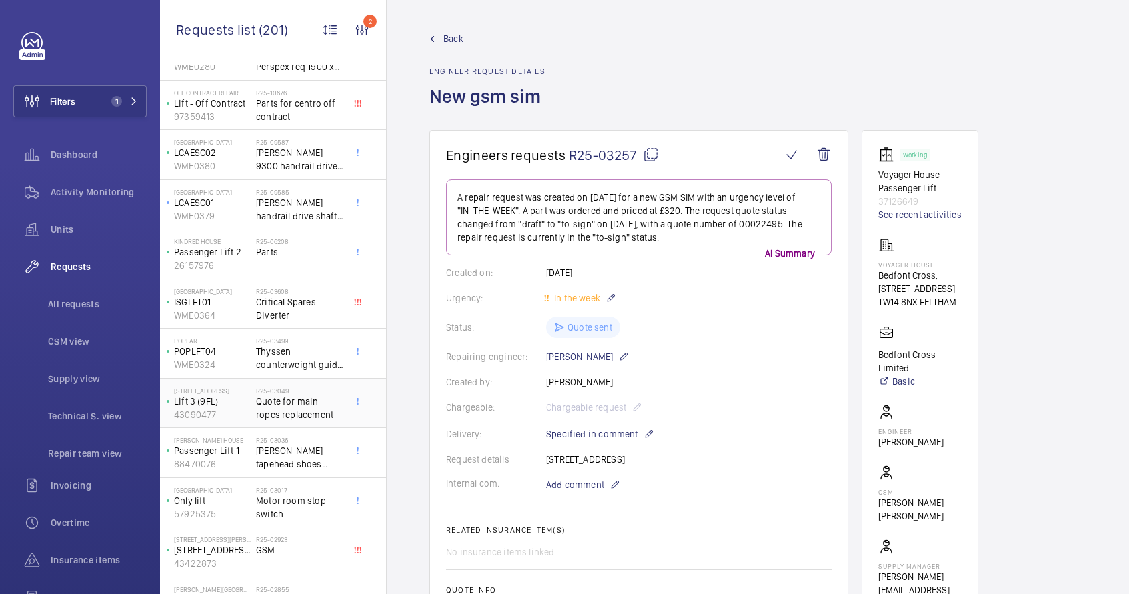
click at [291, 407] on span "Quote for main ropes replacement" at bounding box center [300, 408] width 88 height 27
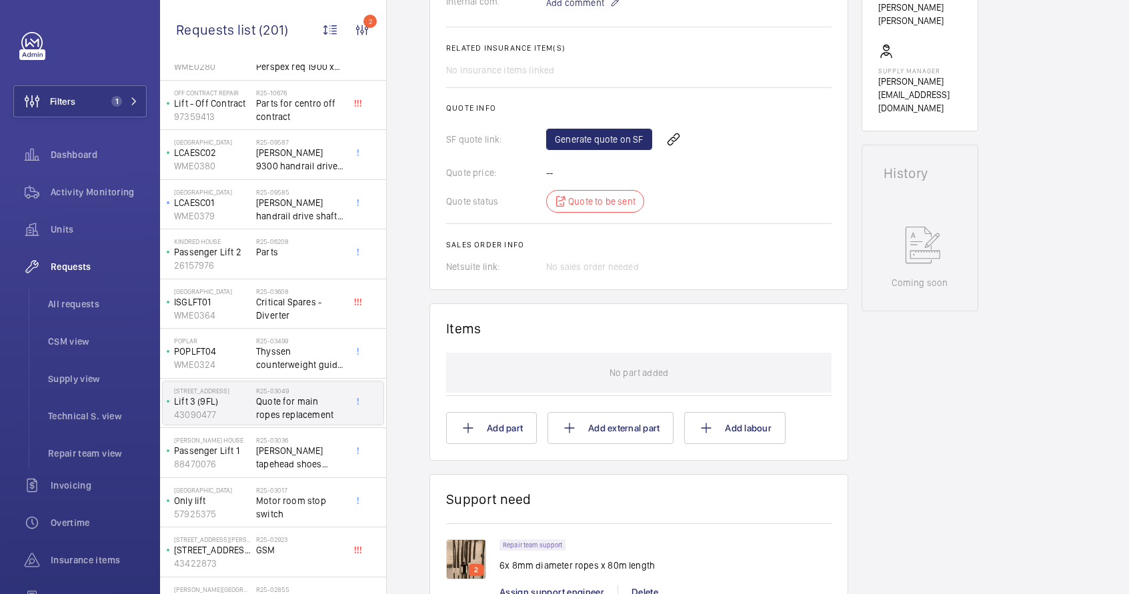
scroll to position [669, 0]
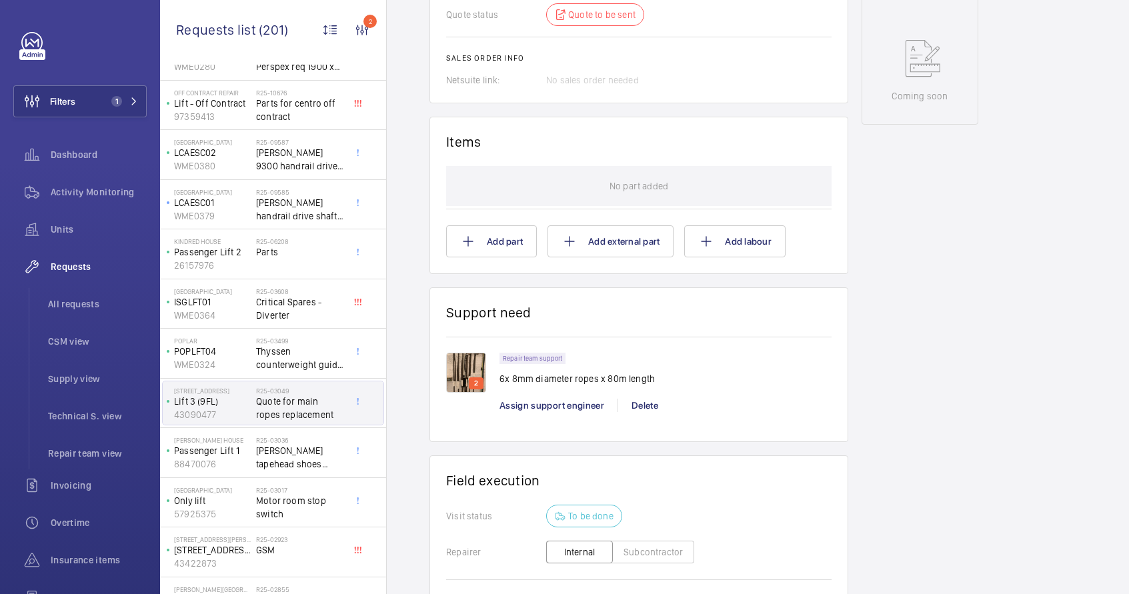
click at [515, 381] on p "6x 8mm diameter ropes x 80m length" at bounding box center [576, 378] width 155 height 13
click at [467, 370] on img at bounding box center [466, 373] width 40 height 40
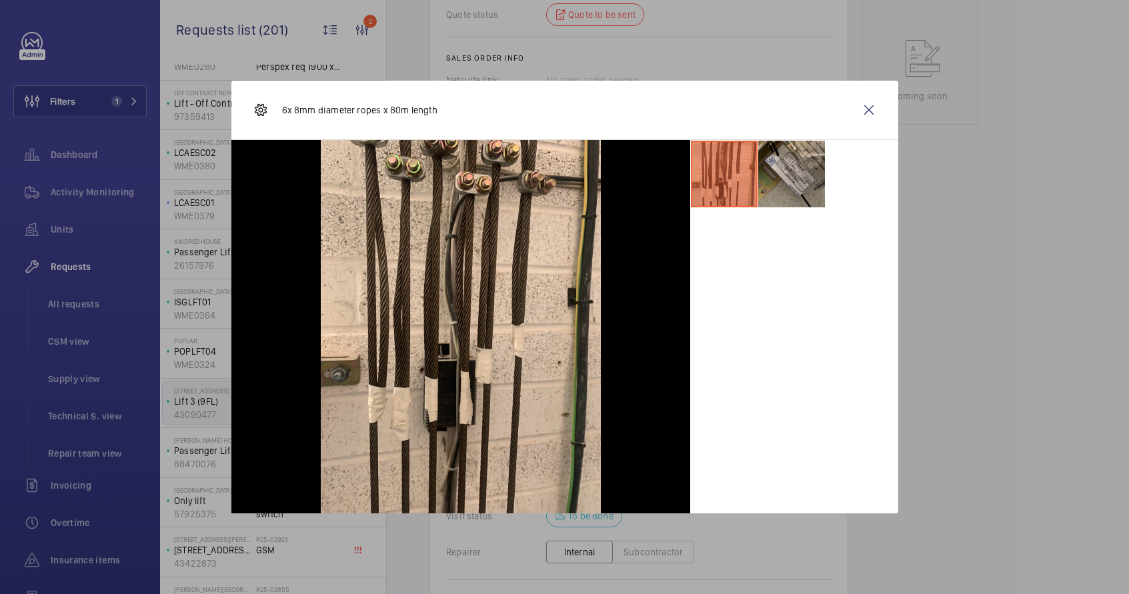
click at [791, 171] on li at bounding box center [791, 174] width 67 height 67
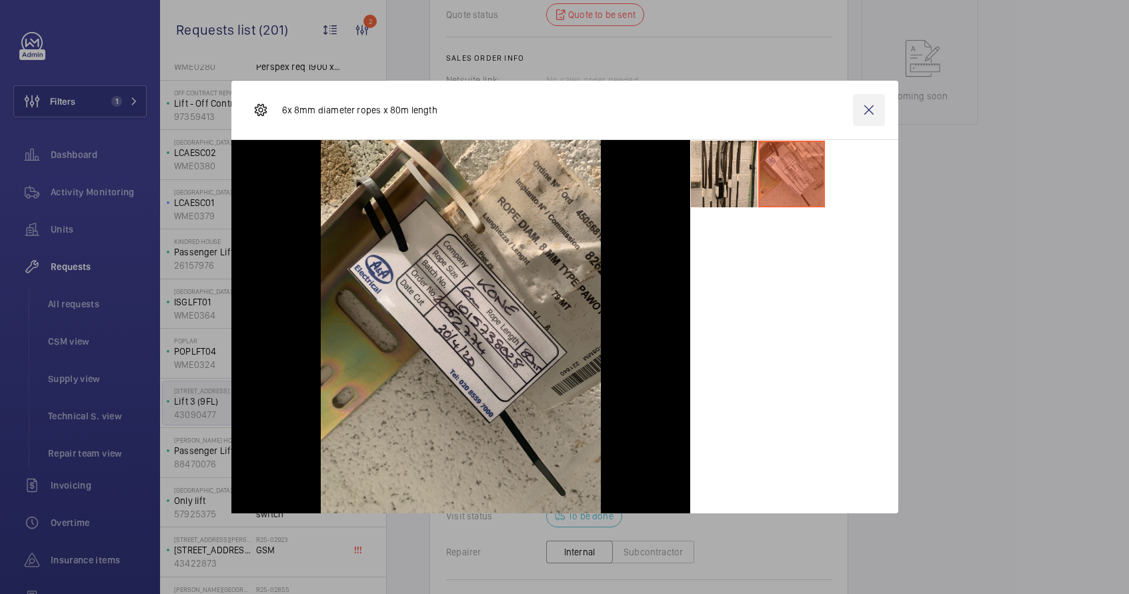
click at [875, 114] on wm-front-icon-button at bounding box center [869, 110] width 32 height 32
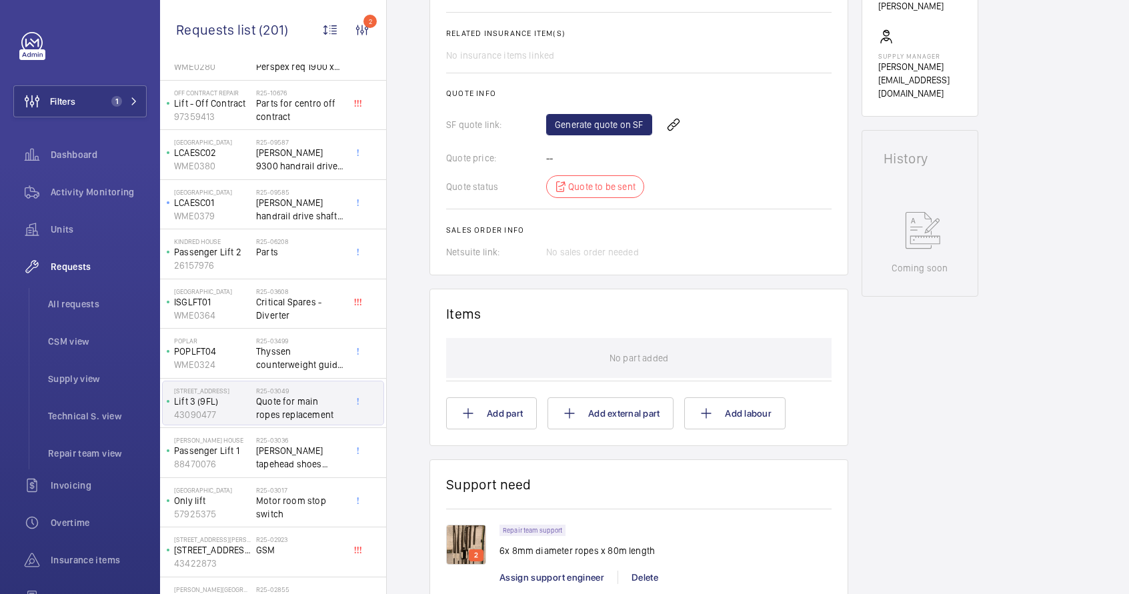
scroll to position [515, 0]
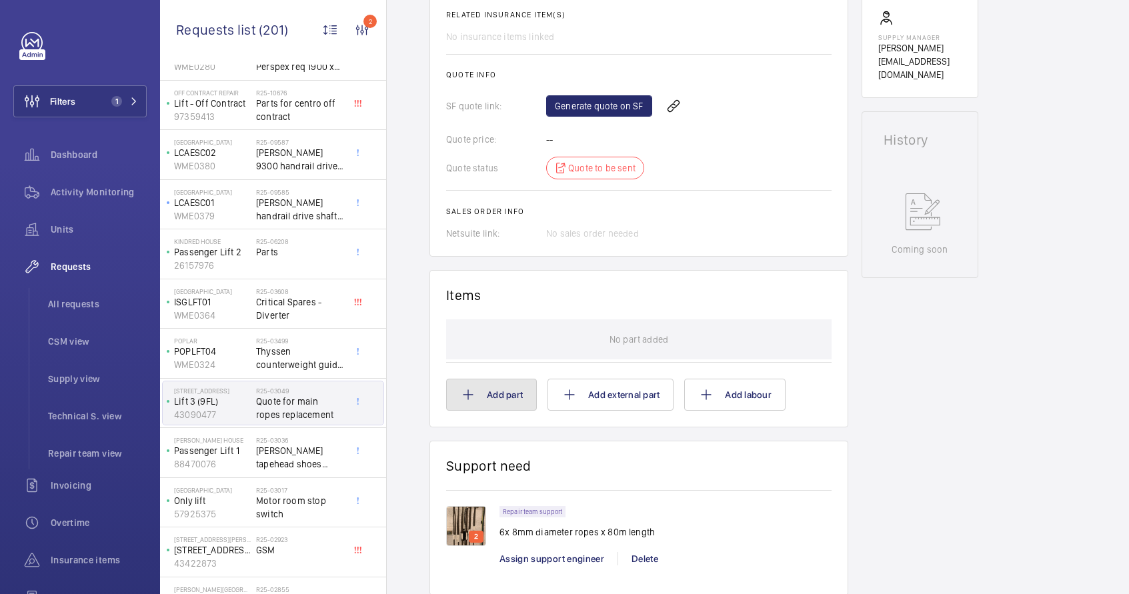
click at [516, 408] on button "Add part" at bounding box center [491, 395] width 91 height 32
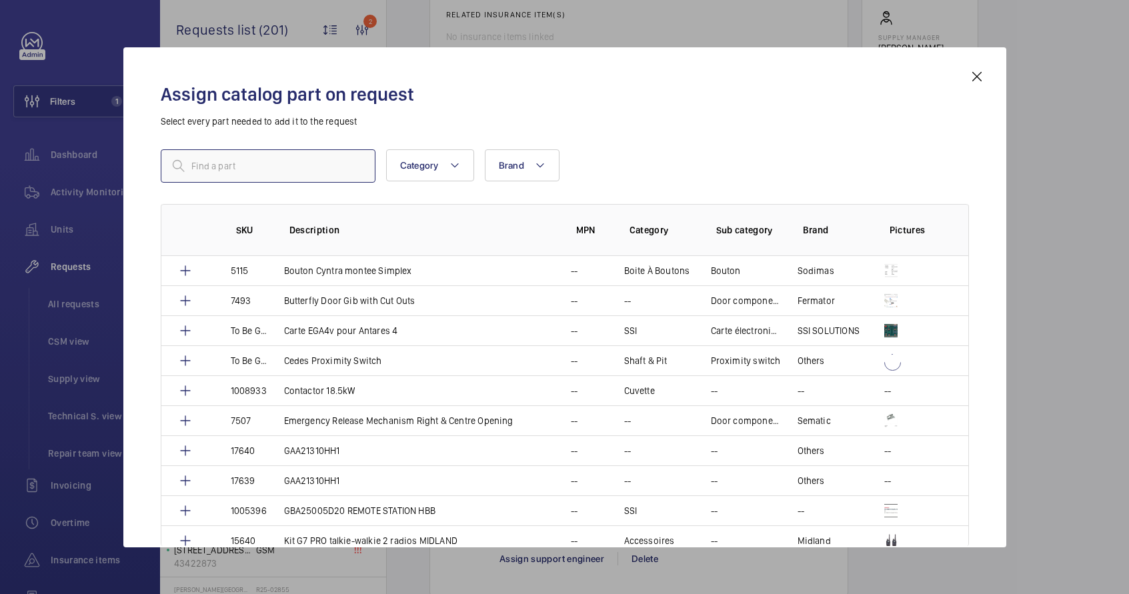
click at [284, 172] on input "text" at bounding box center [268, 165] width 215 height 33
type input "9"
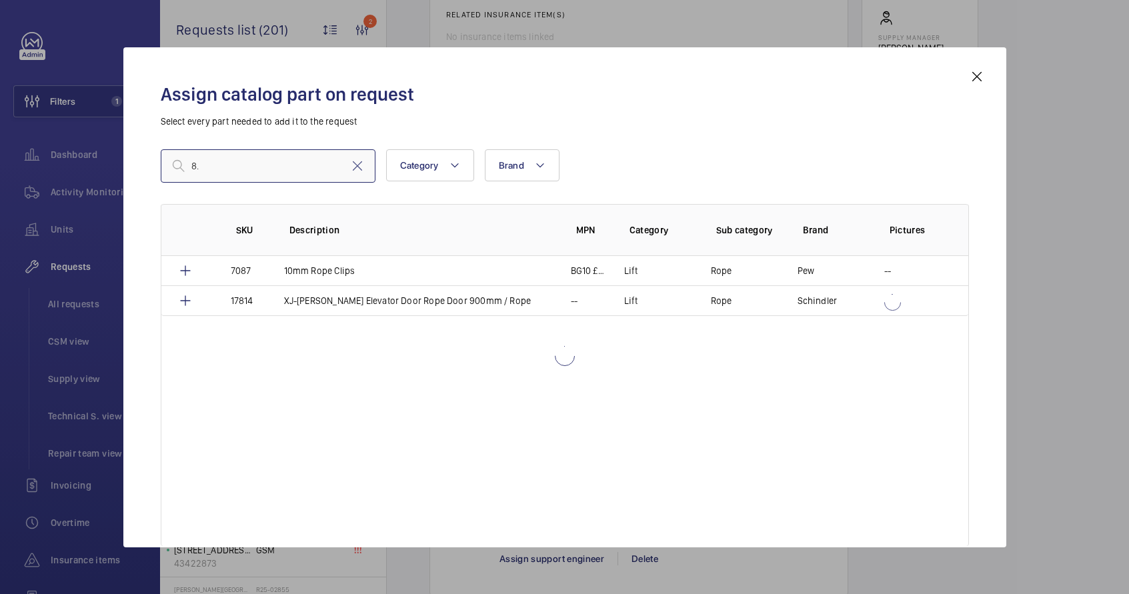
type input "8"
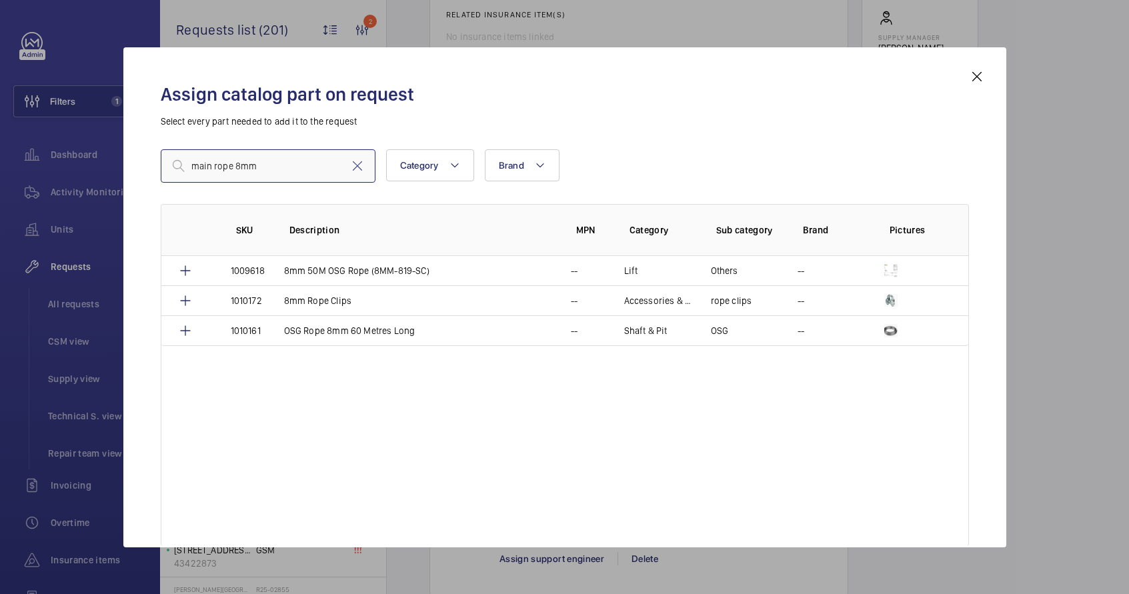
type input "main rope 8mm"
click at [976, 79] on mat-icon at bounding box center [977, 77] width 16 height 16
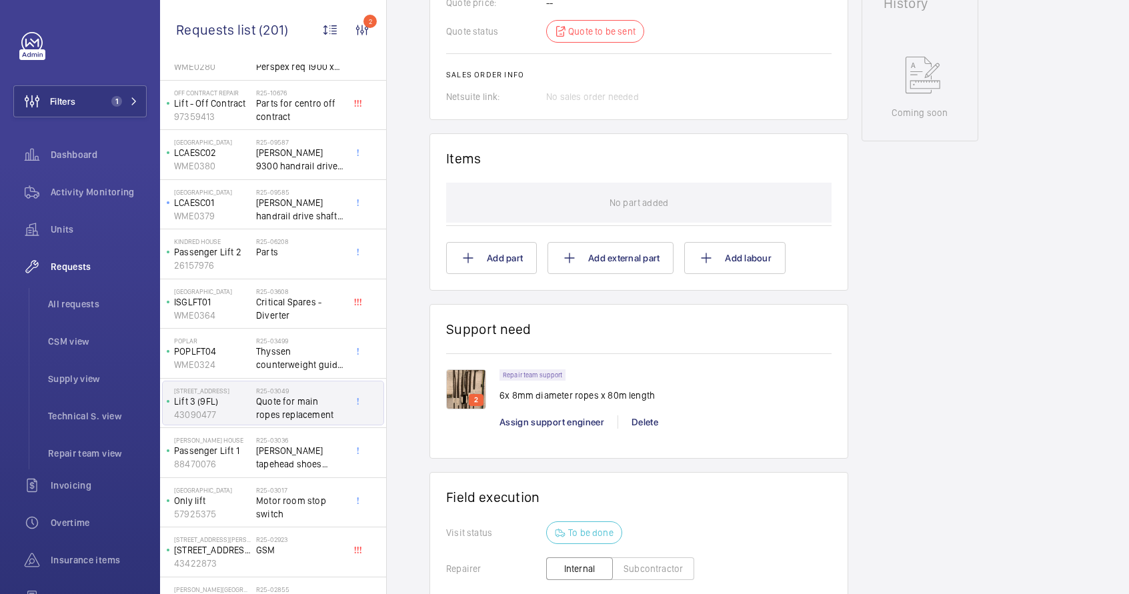
scroll to position [161, 0]
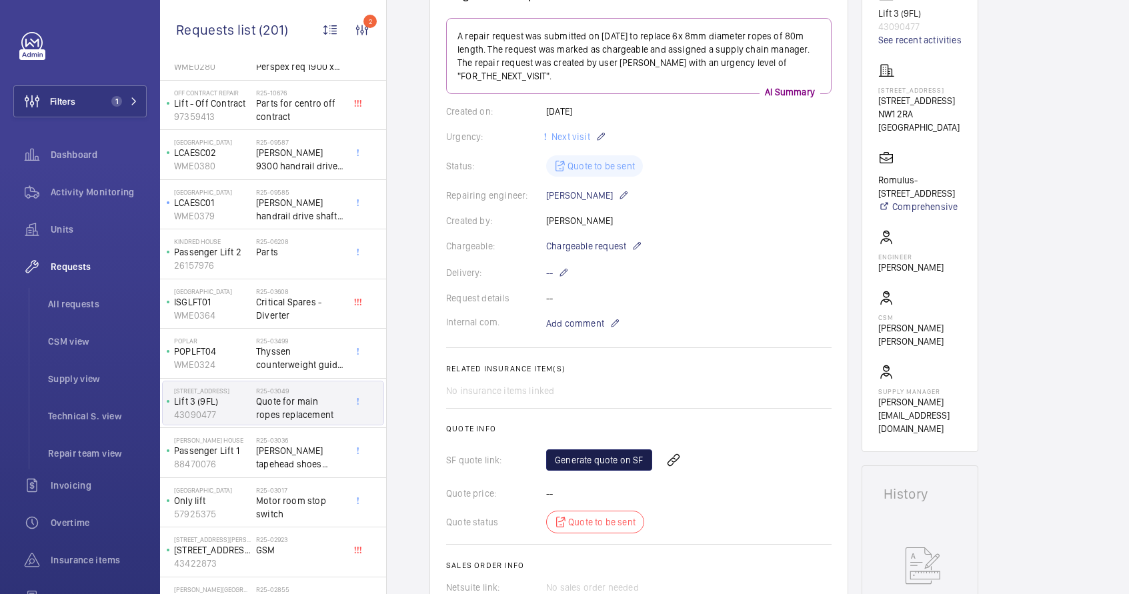
click at [573, 457] on link "Generate quote on SF" at bounding box center [599, 459] width 106 height 21
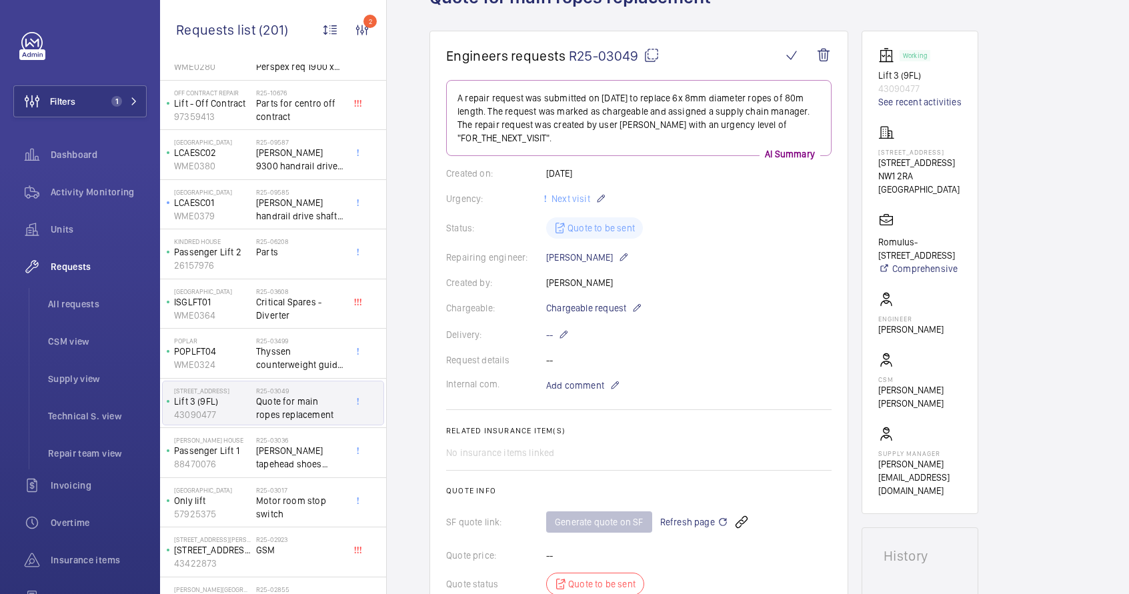
scroll to position [0, 0]
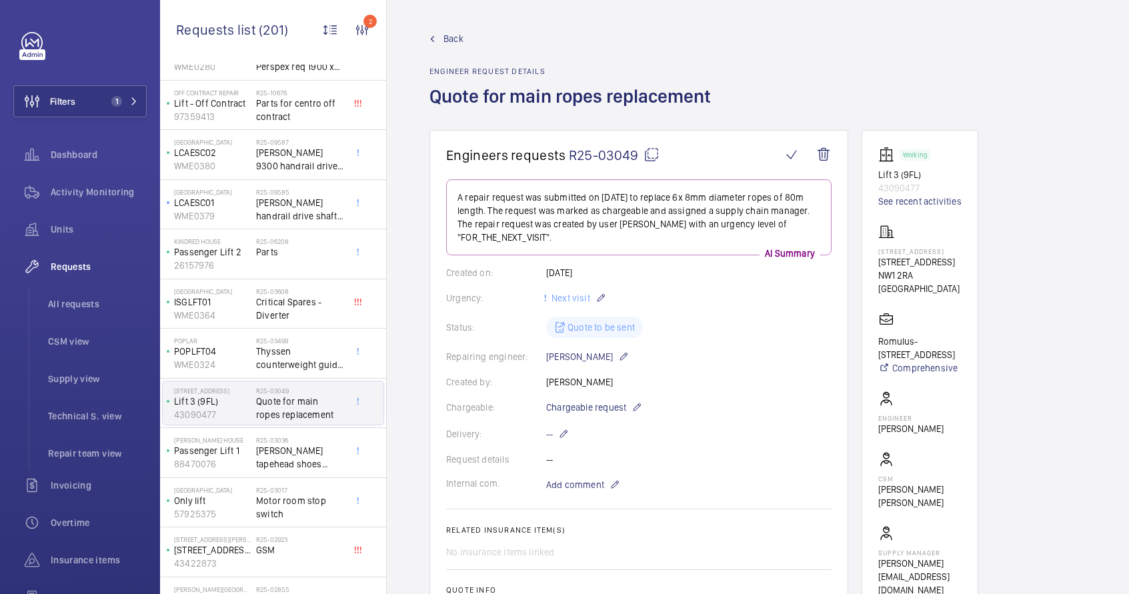
click at [649, 160] on mat-icon at bounding box center [651, 155] width 16 height 16
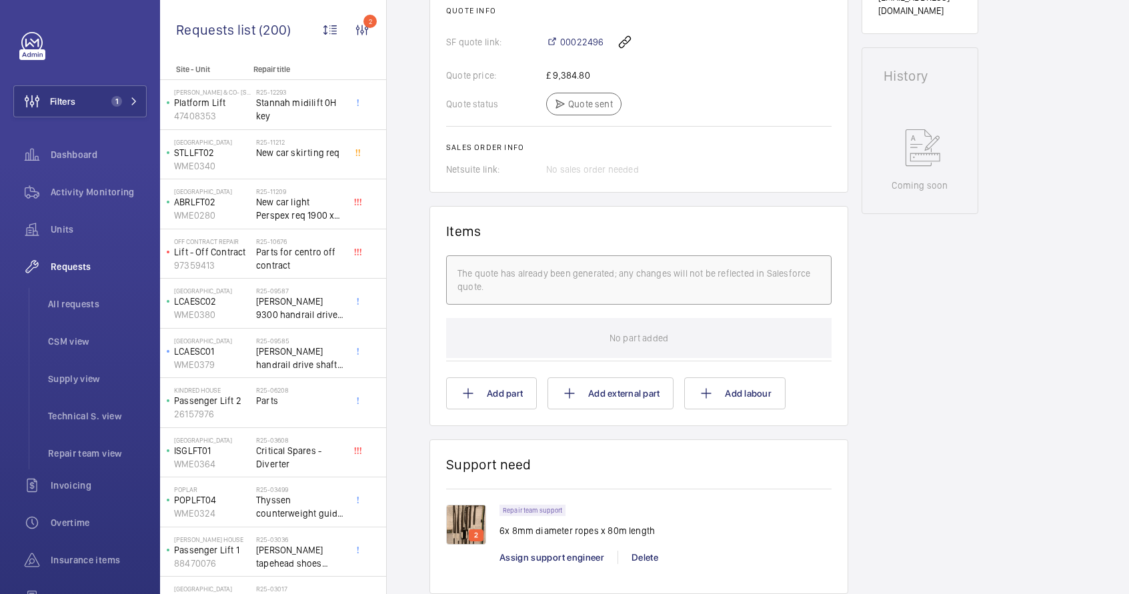
scroll to position [214, 0]
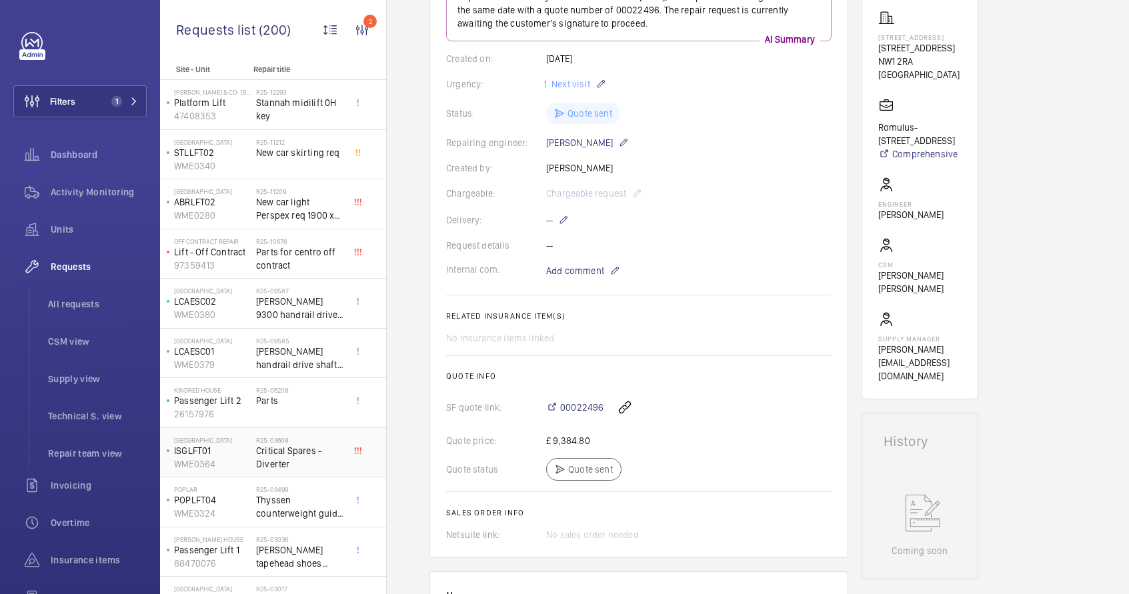
click at [299, 462] on span "Critical Spares - Diverter" at bounding box center [300, 457] width 88 height 27
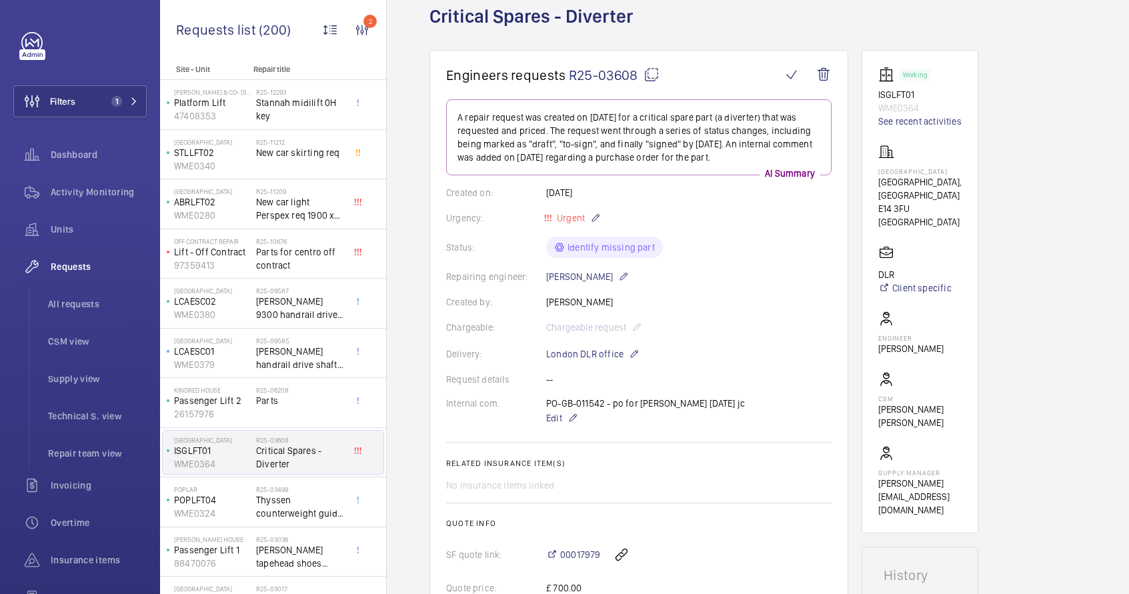
scroll to position [155, 0]
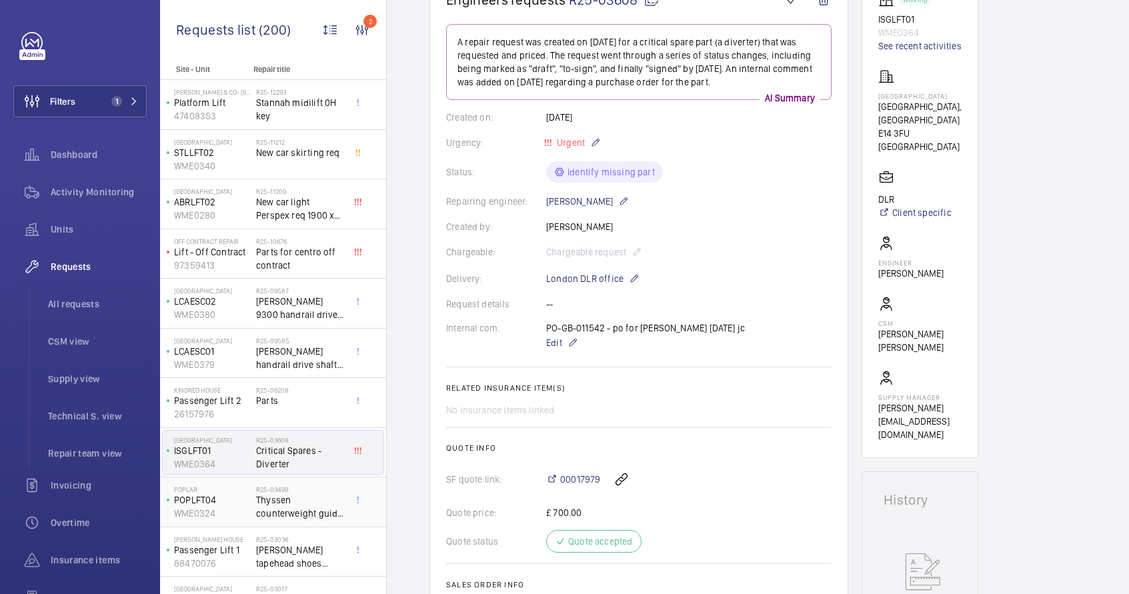
click at [265, 496] on span "Thyssen counterweight guide rollers" at bounding box center [300, 506] width 88 height 27
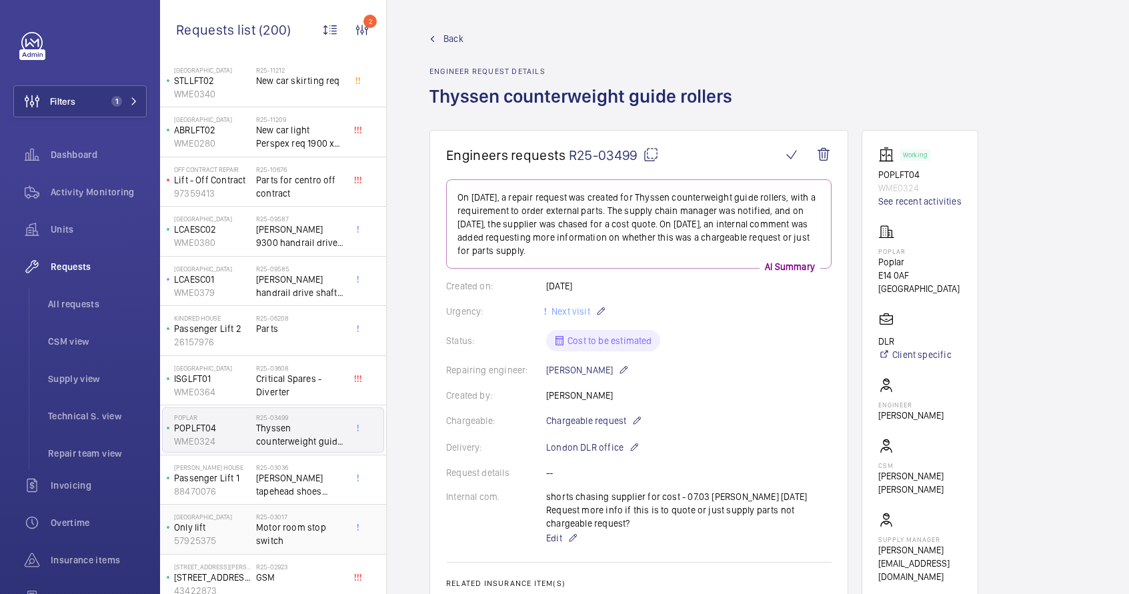
scroll to position [85, 0]
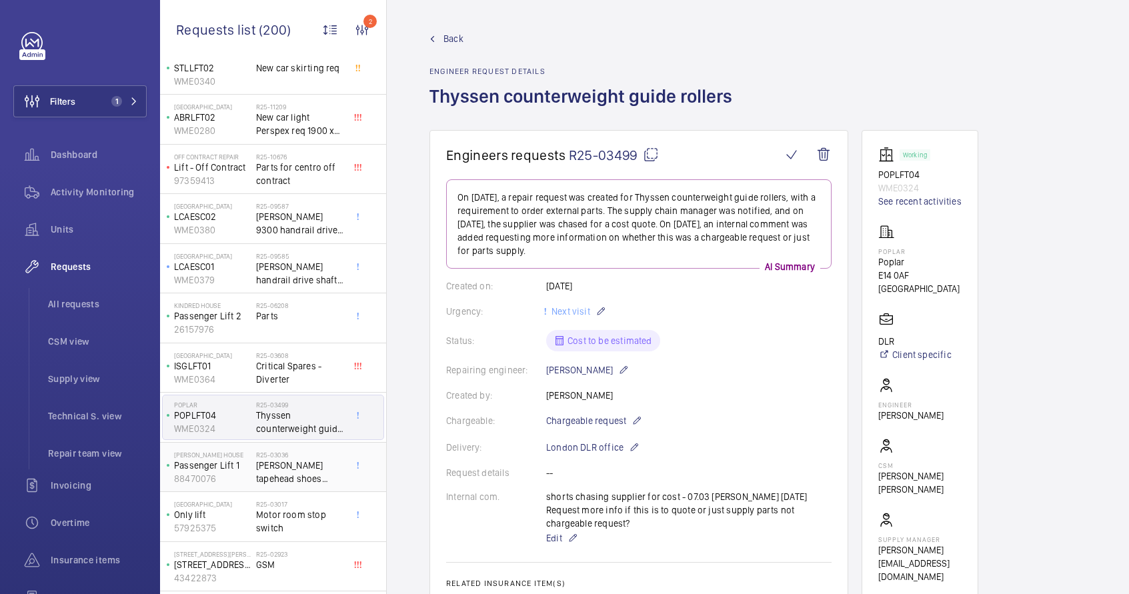
click at [253, 454] on div "Bertha Neubergh House Passenger Lift 1 88470076" at bounding box center [209, 467] width 93 height 44
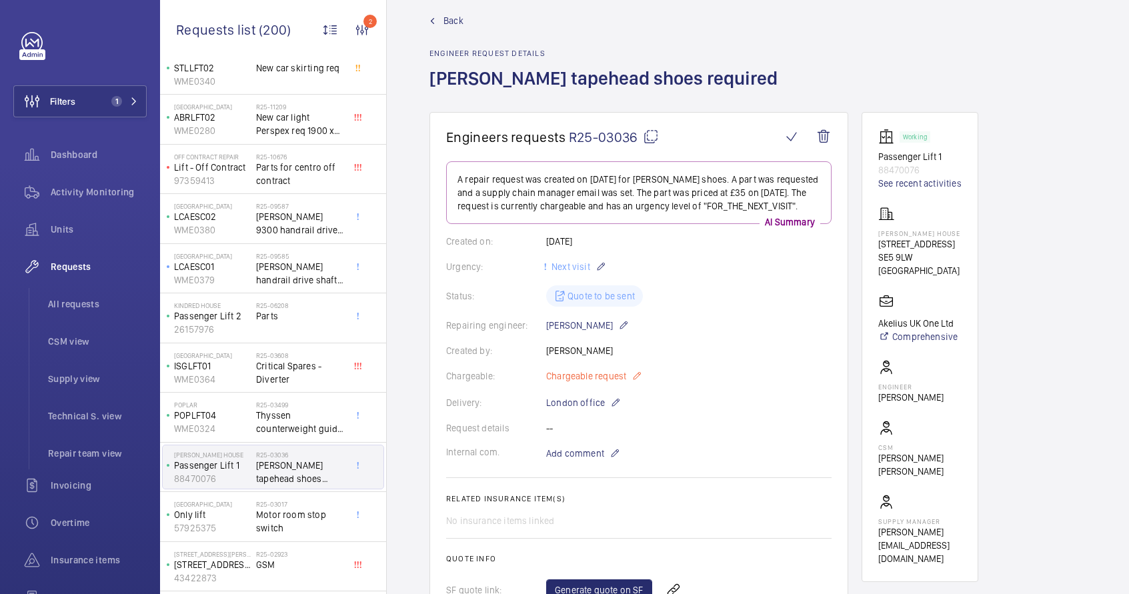
scroll to position [19, 0]
click at [641, 383] on mat-icon at bounding box center [636, 375] width 11 height 16
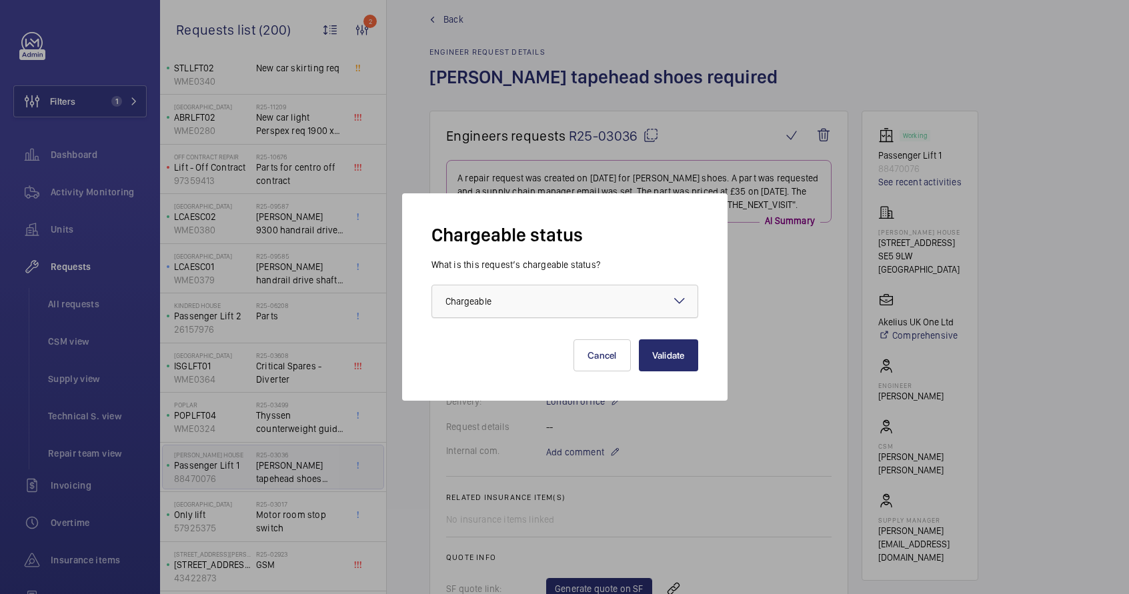
click at [591, 316] on div at bounding box center [564, 301] width 265 height 32
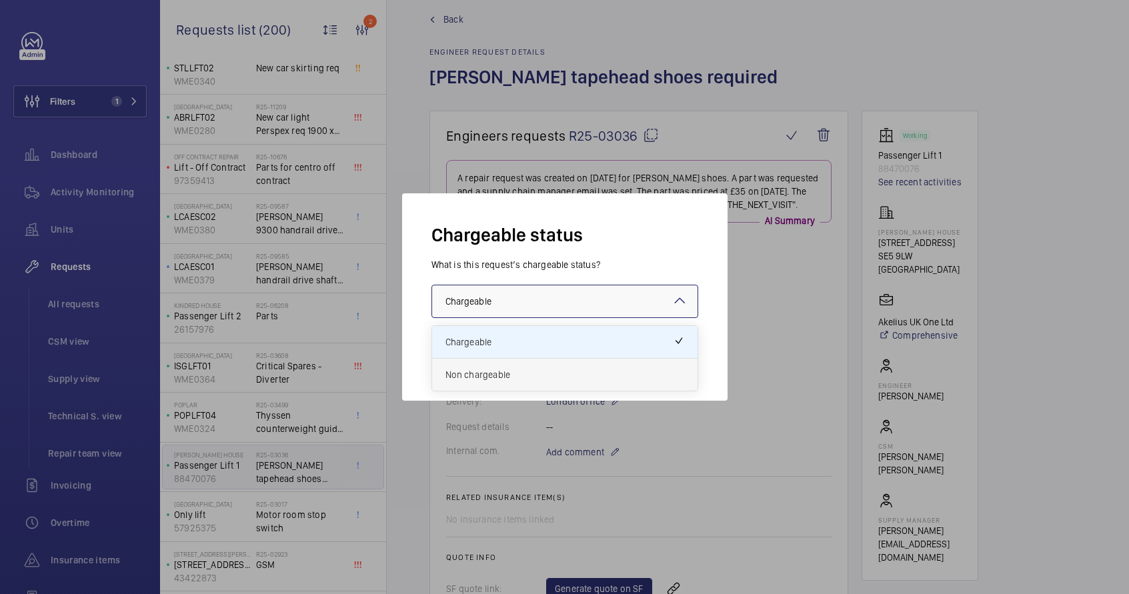
click at [568, 372] on span "Non chargeable" at bounding box center [564, 374] width 239 height 13
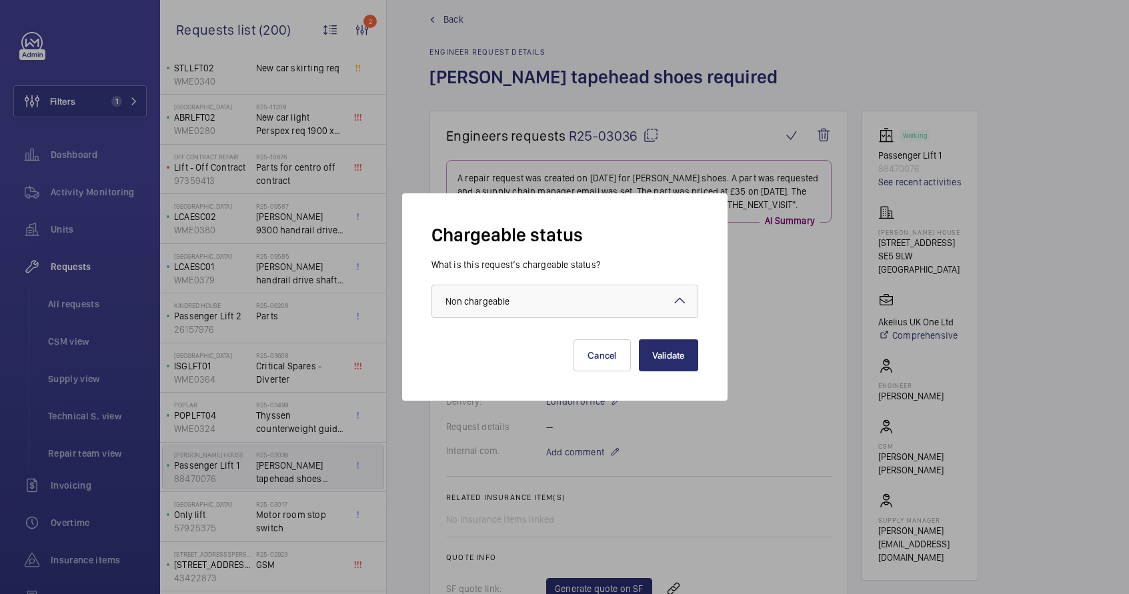
click at [703, 360] on div "Chargeable status What is this request’s chargeable status? Choose one option ×…" at bounding box center [564, 296] width 325 height 207
click at [663, 361] on button "Validate" at bounding box center [668, 355] width 59 height 32
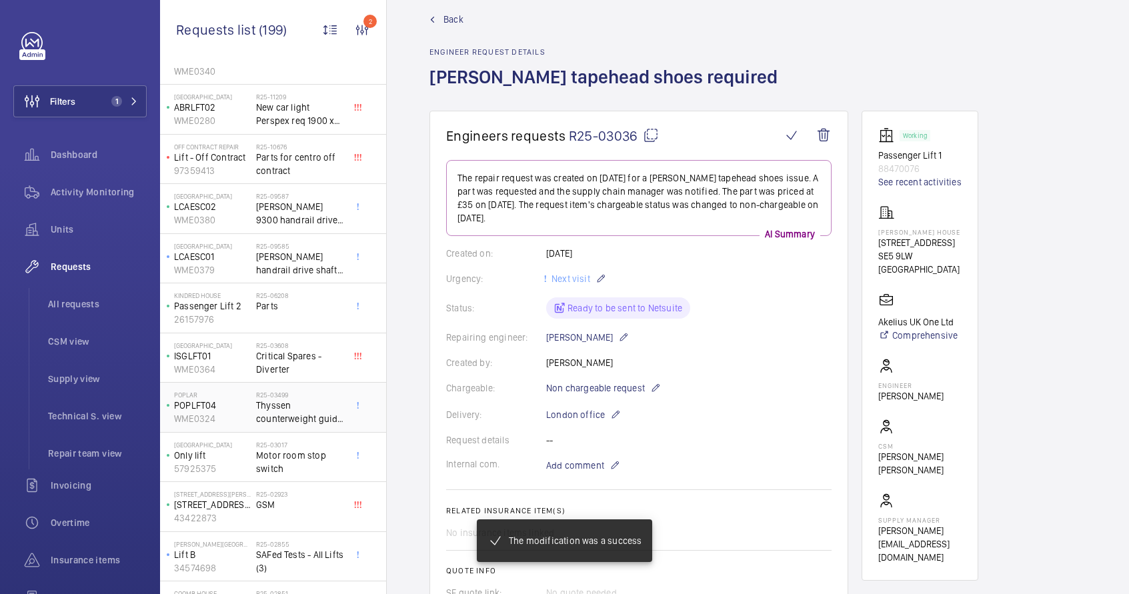
scroll to position [95, 0]
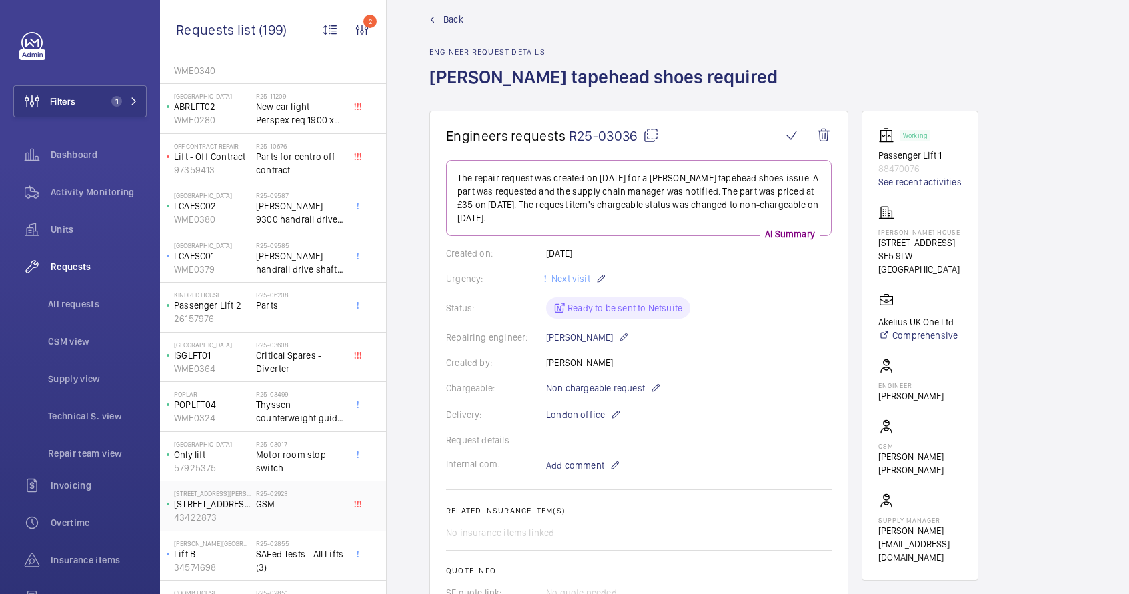
click at [287, 509] on span "GSM" at bounding box center [300, 503] width 88 height 13
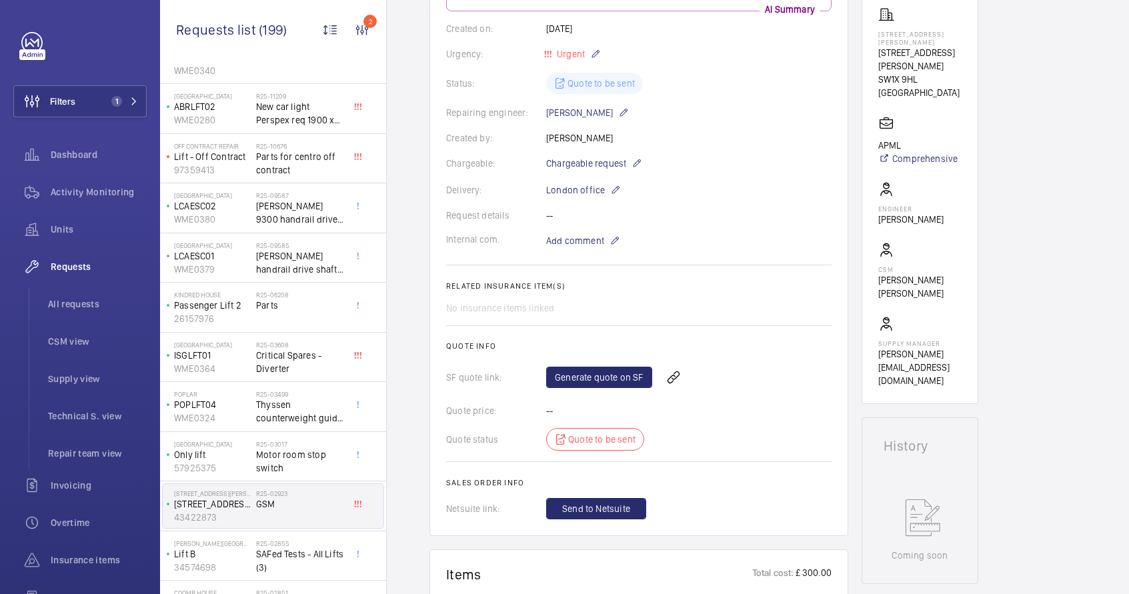
scroll to position [158, 0]
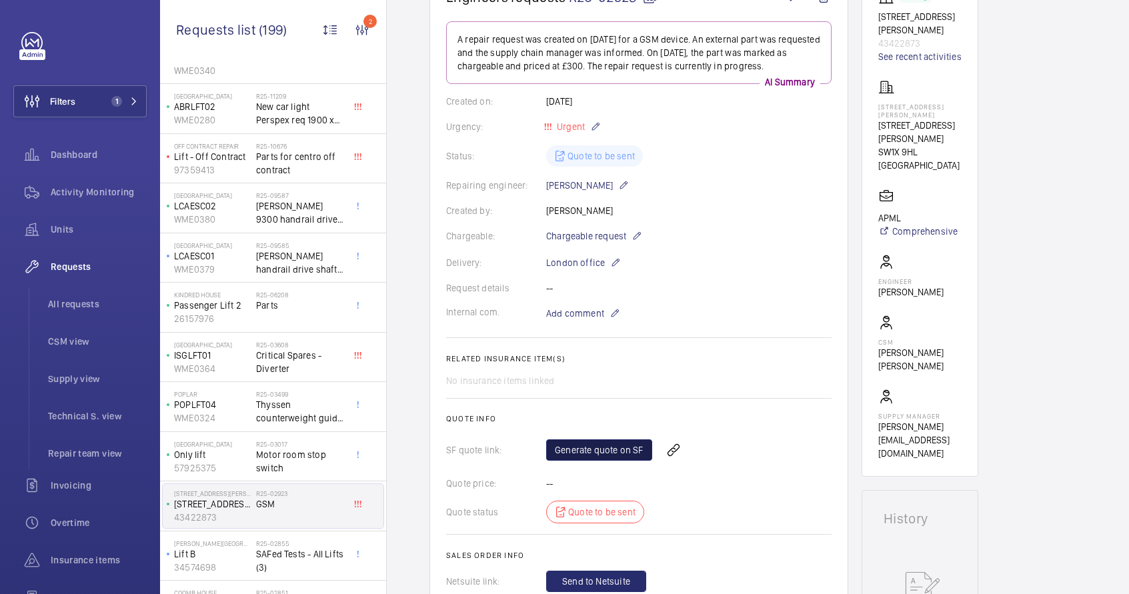
click at [608, 446] on link "Generate quote on SF" at bounding box center [599, 449] width 106 height 21
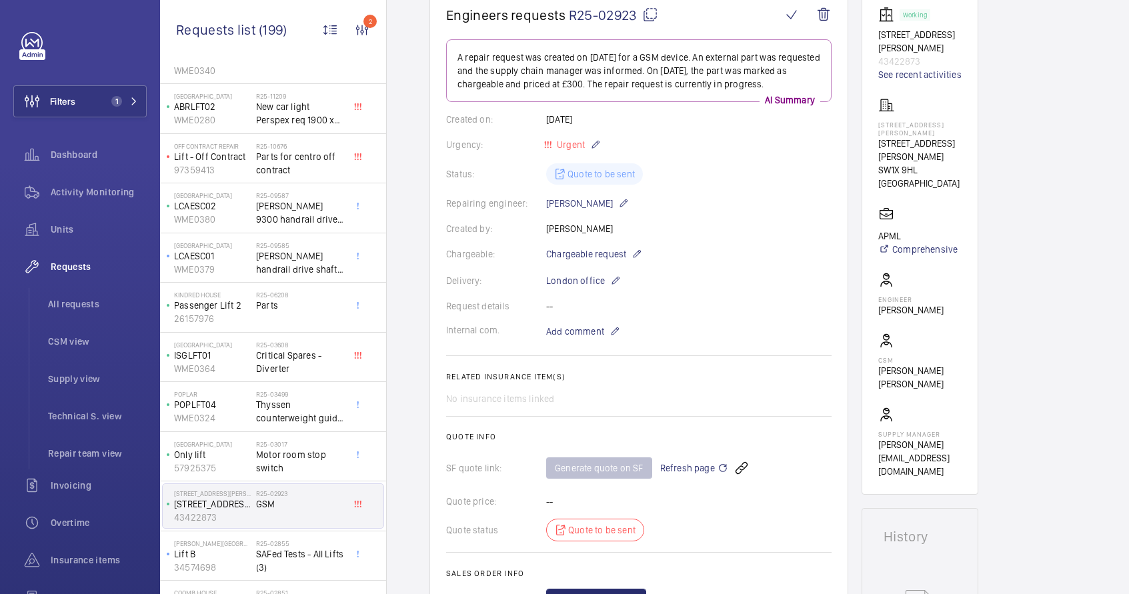
scroll to position [20, 0]
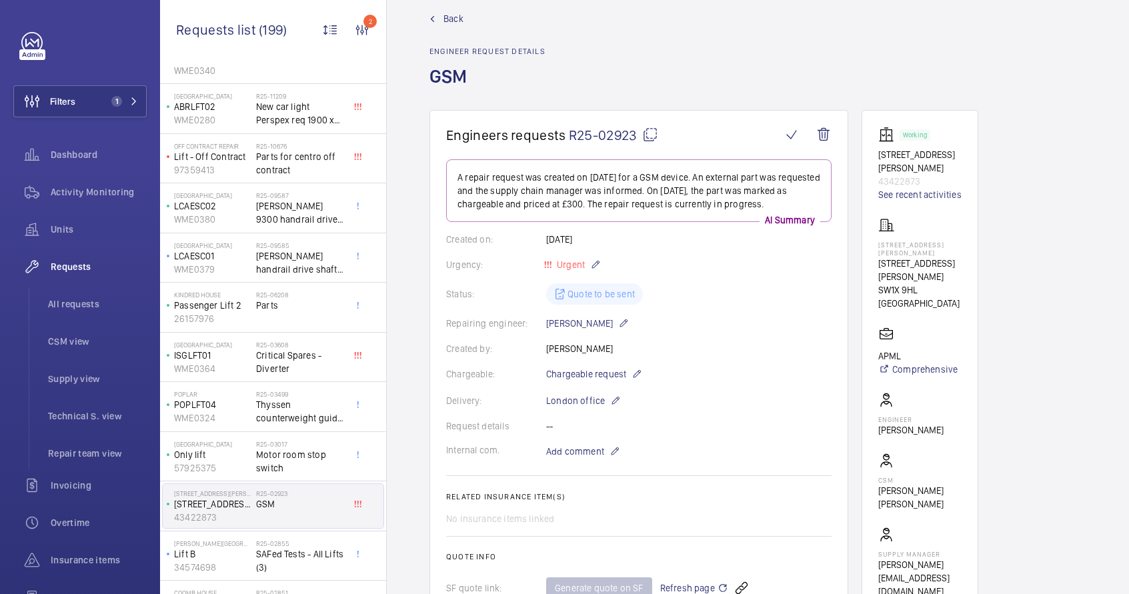
click at [651, 136] on mat-icon at bounding box center [650, 135] width 16 height 16
click at [653, 135] on mat-icon at bounding box center [650, 135] width 16 height 16
click at [749, 393] on div "Delivery: London office" at bounding box center [638, 401] width 385 height 16
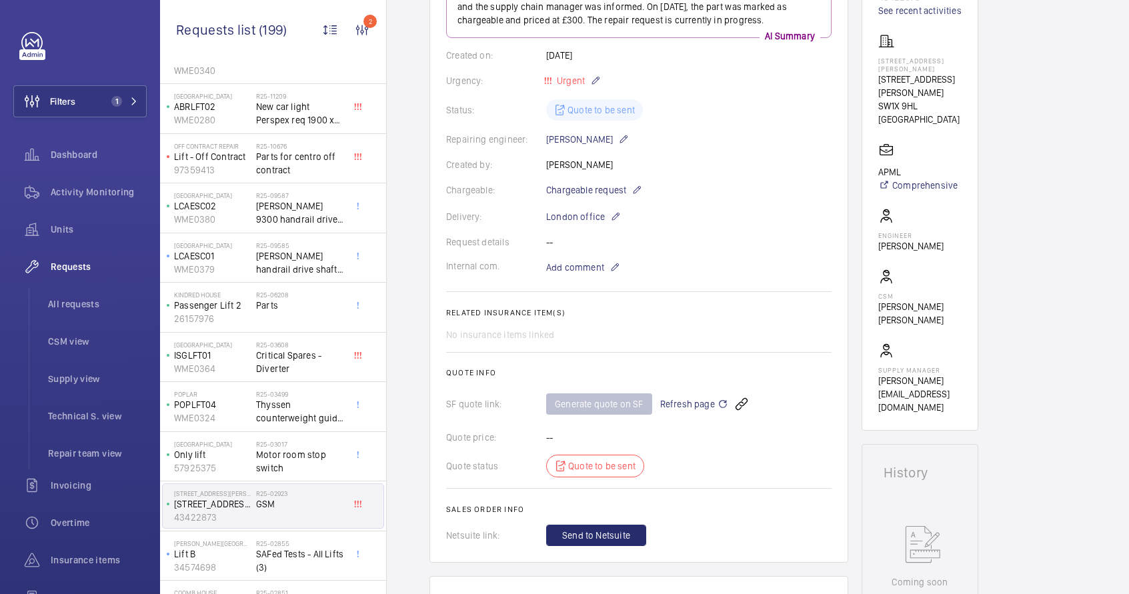
scroll to position [0, 0]
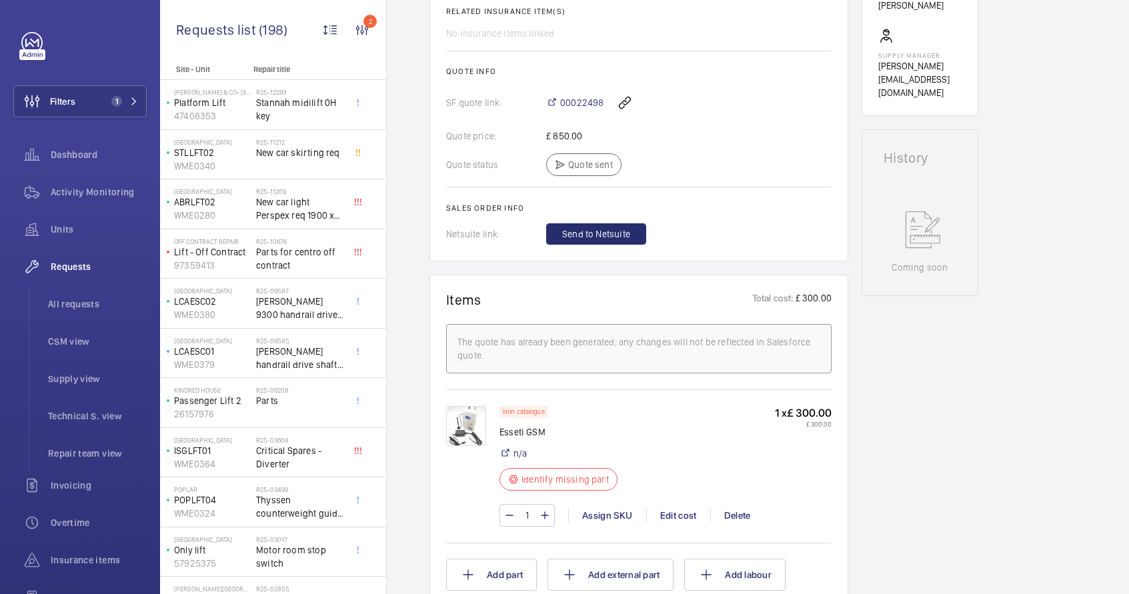
scroll to position [520, 0]
click at [295, 518] on span "Thyssen counterweight guide rollers" at bounding box center [300, 506] width 88 height 27
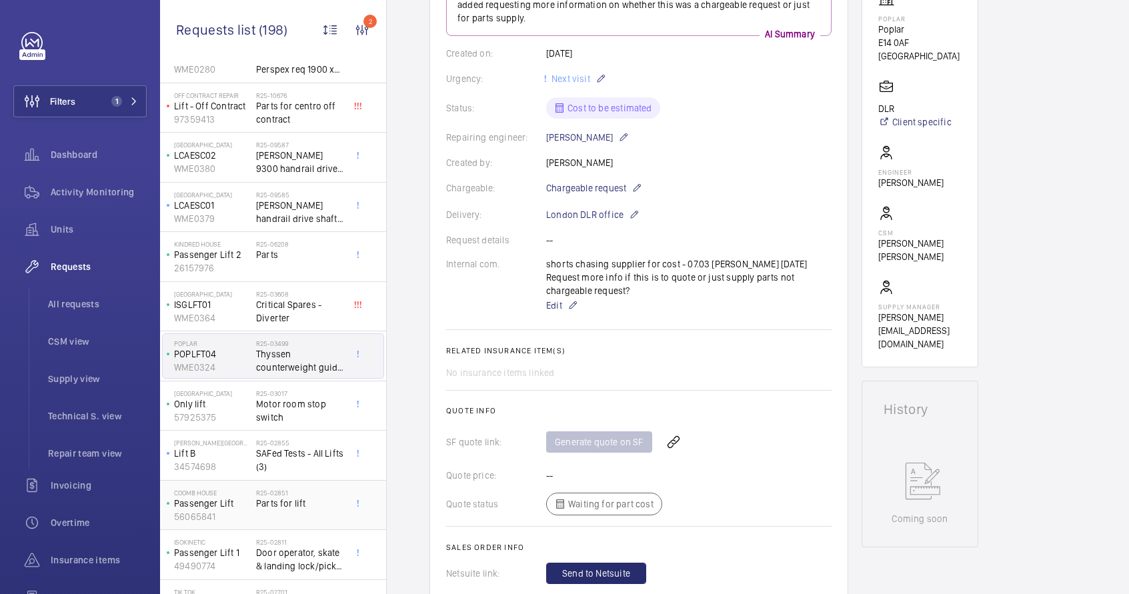
scroll to position [151, 0]
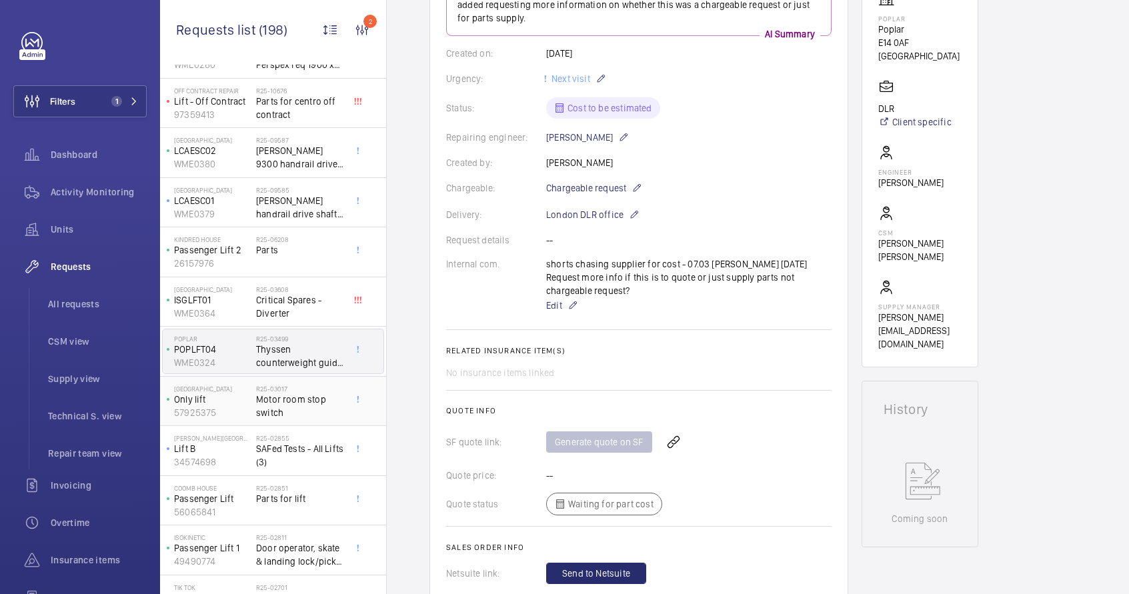
click at [281, 411] on span "Motor room stop switch" at bounding box center [300, 406] width 88 height 27
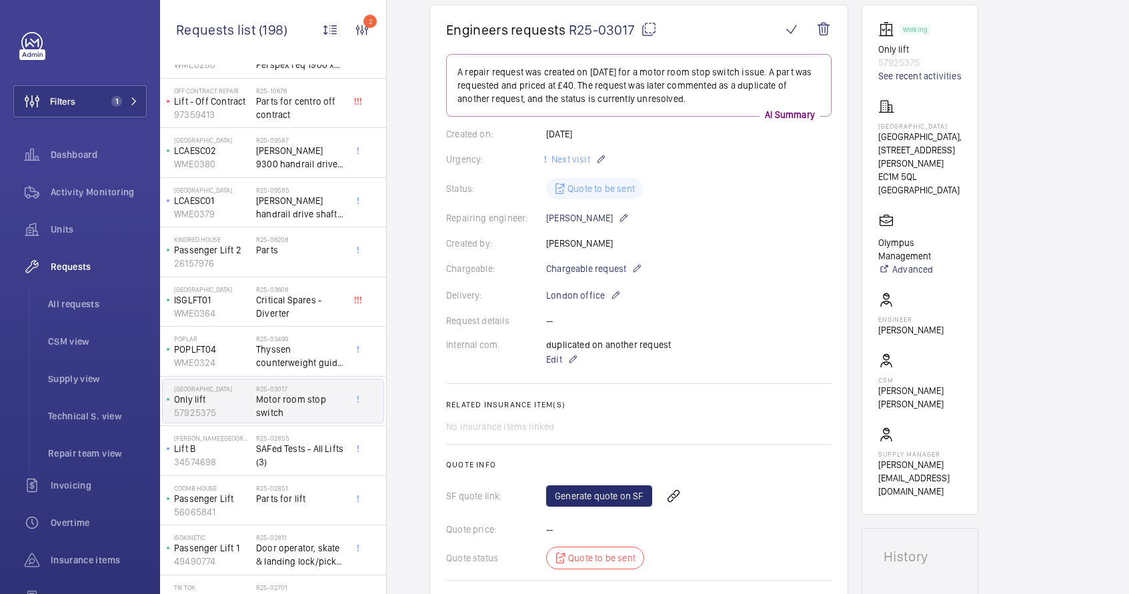
scroll to position [109, 0]
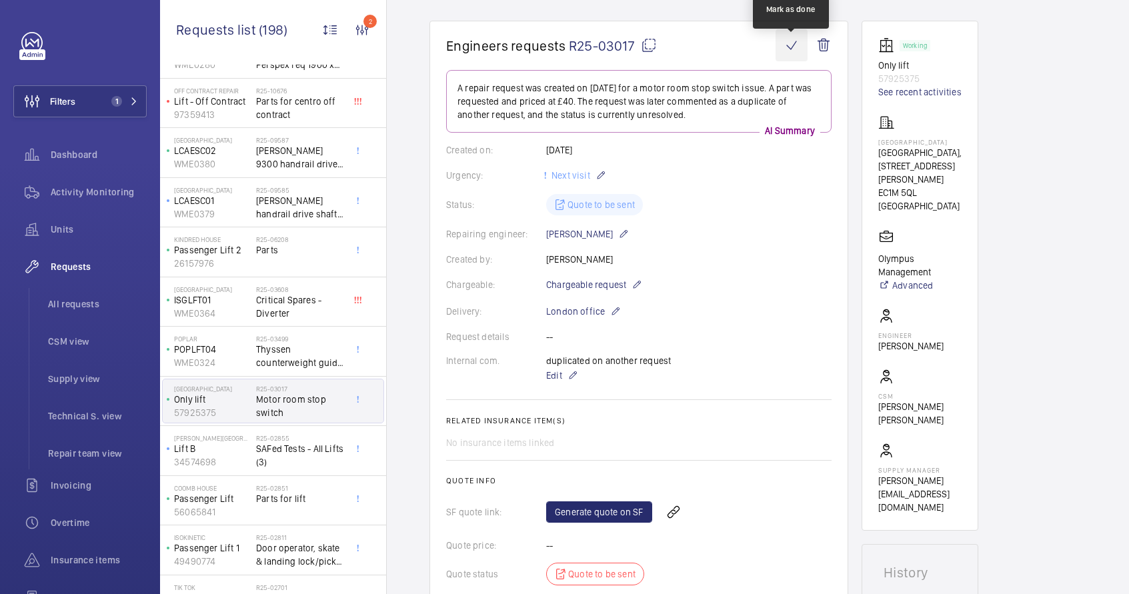
click at [788, 53] on wm-front-icon-button at bounding box center [791, 45] width 32 height 32
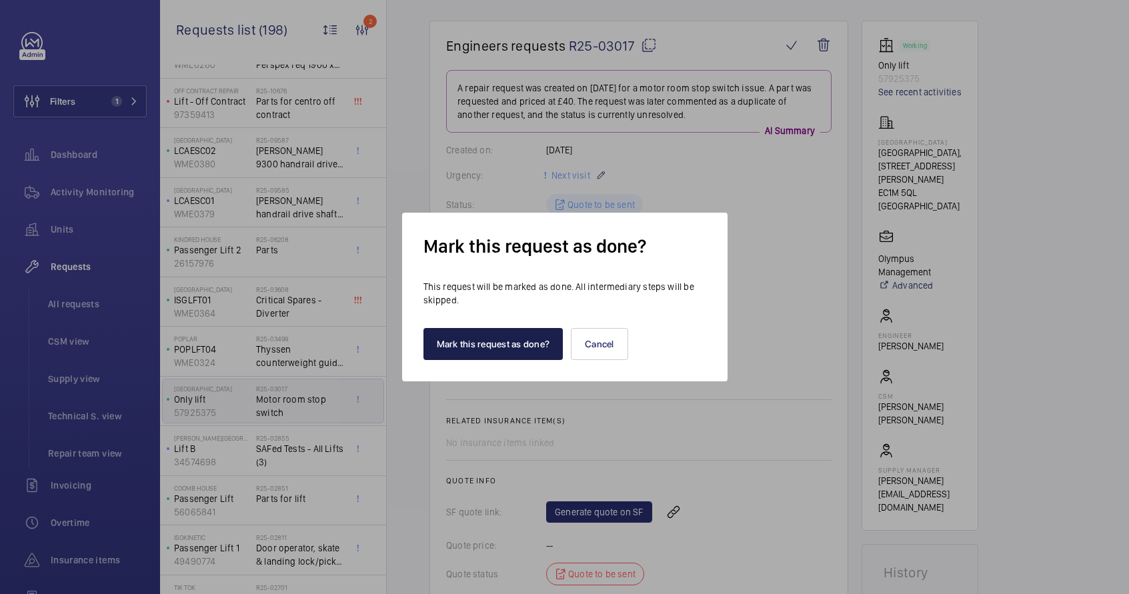
click at [501, 350] on button "Mark this request as done?" at bounding box center [493, 344] width 140 height 32
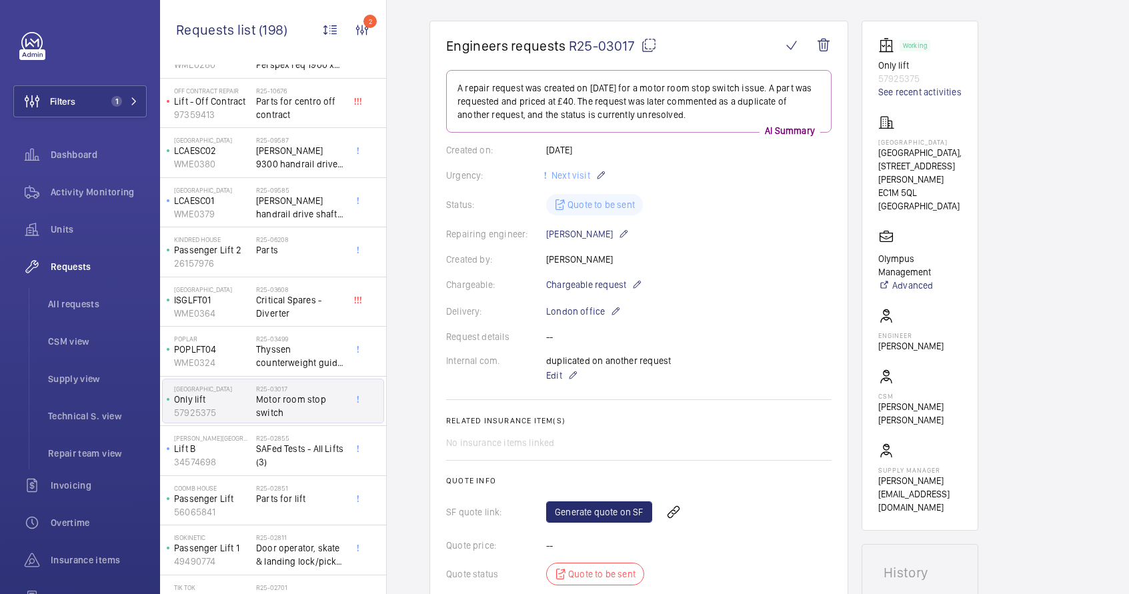
scroll to position [0, 0]
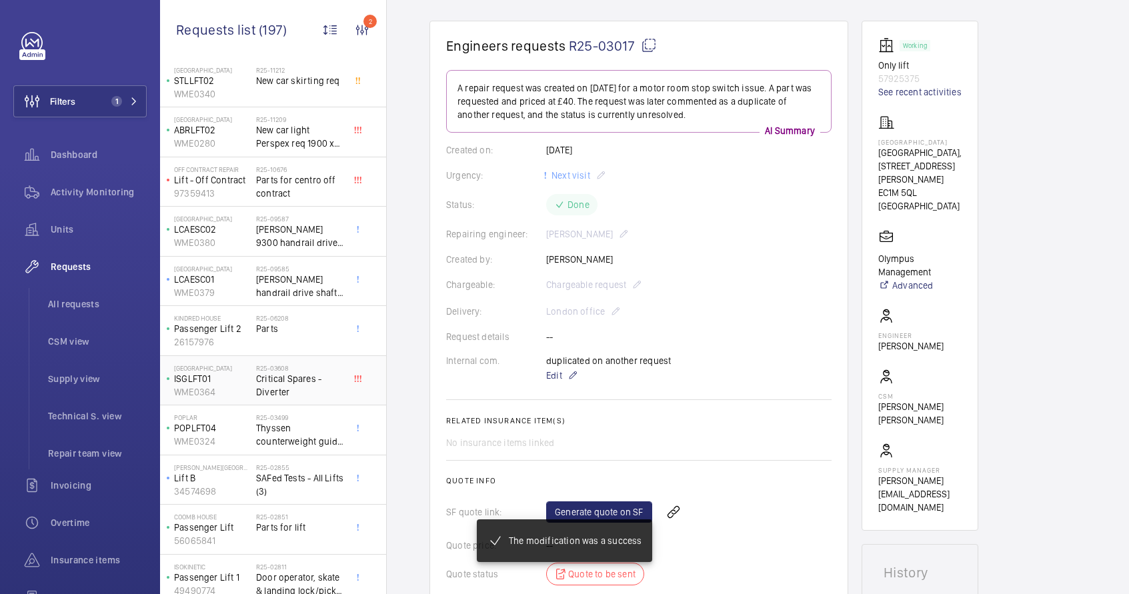
scroll to position [85, 0]
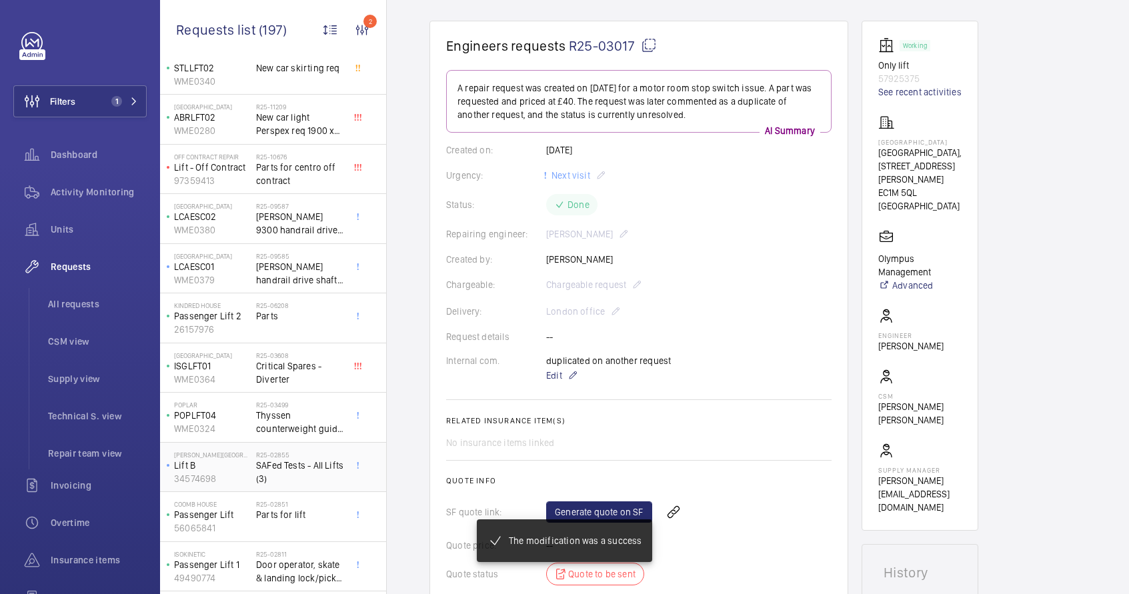
click at [304, 465] on span "SAFed Tests - All Lifts (3)" at bounding box center [300, 472] width 88 height 27
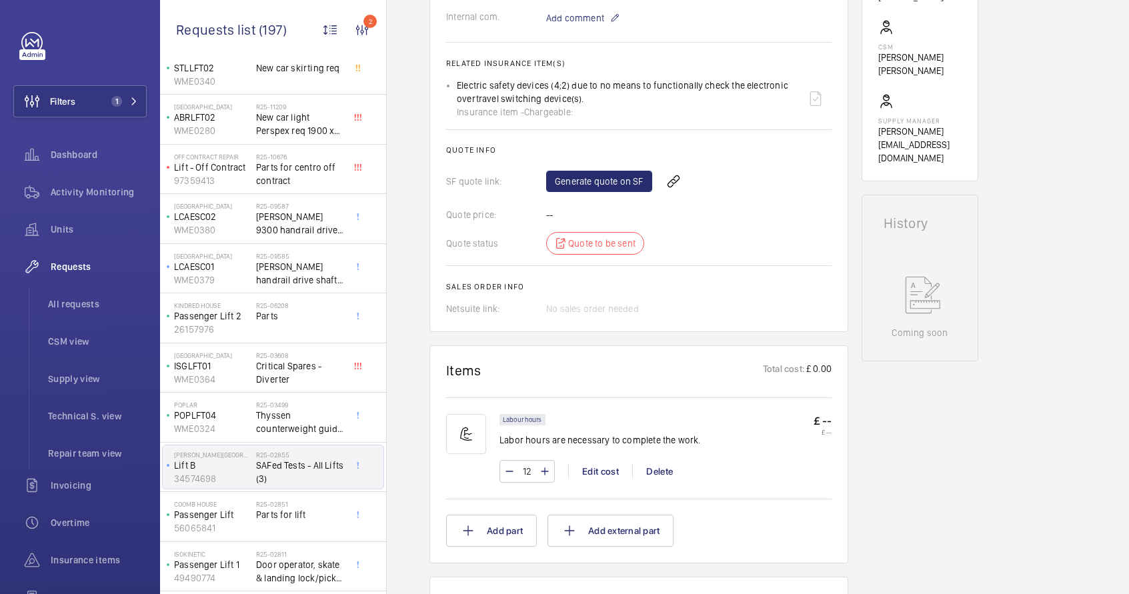
scroll to position [451, 0]
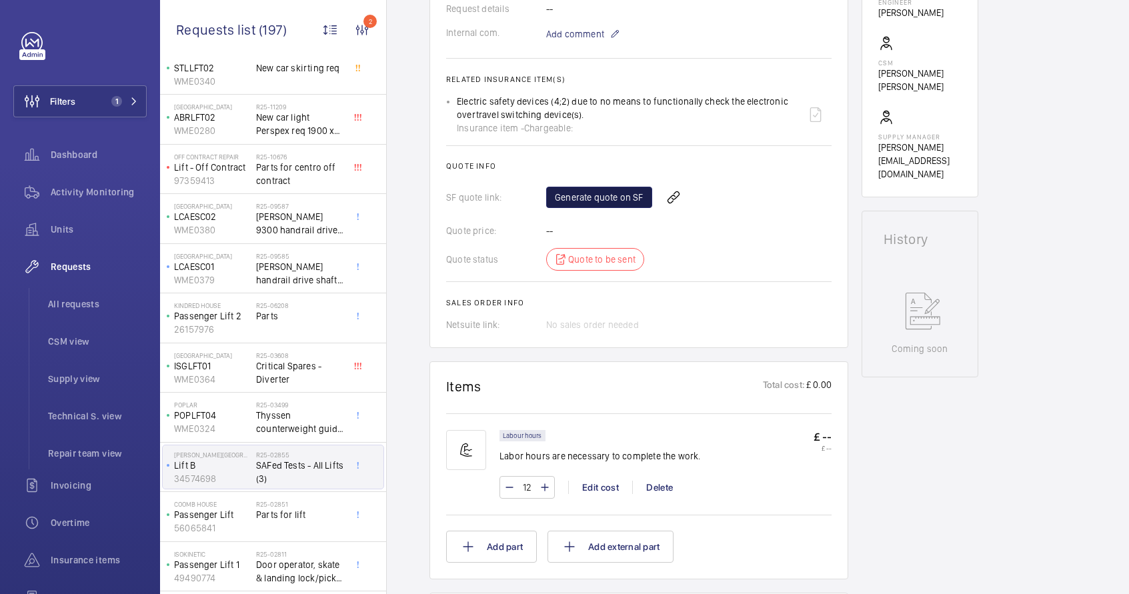
click at [579, 201] on link "Generate quote on SF" at bounding box center [599, 197] width 106 height 21
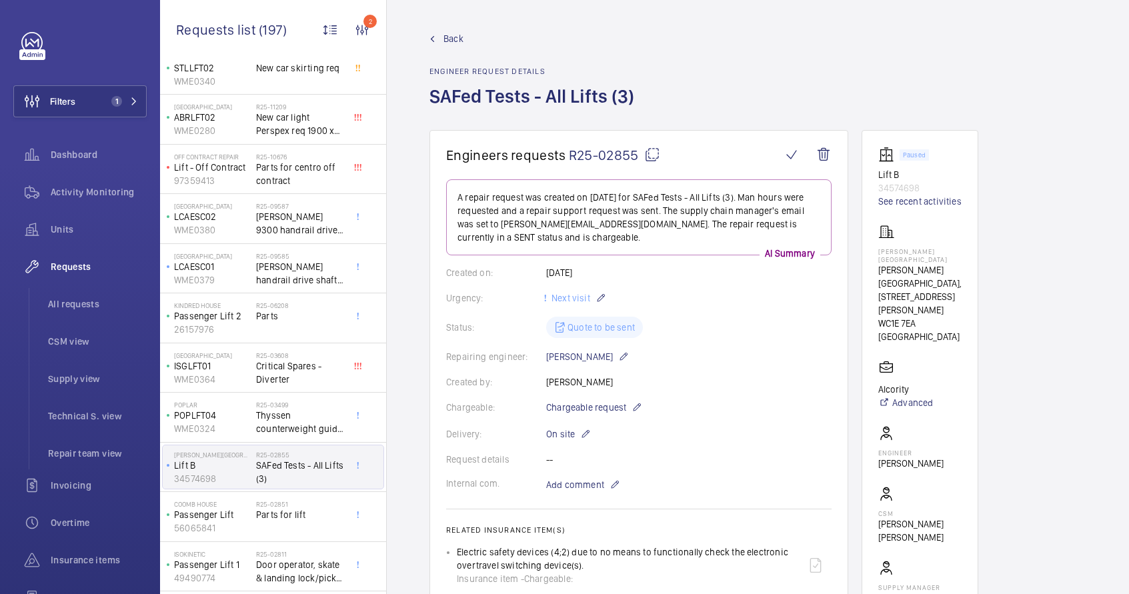
click at [649, 153] on mat-icon at bounding box center [652, 155] width 16 height 16
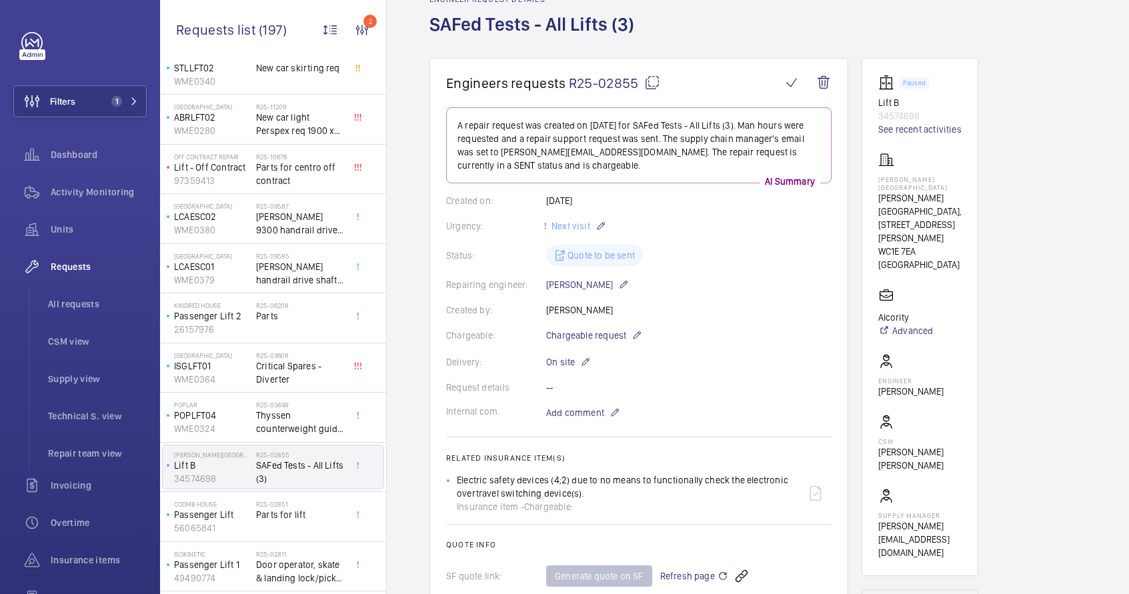
scroll to position [88, 0]
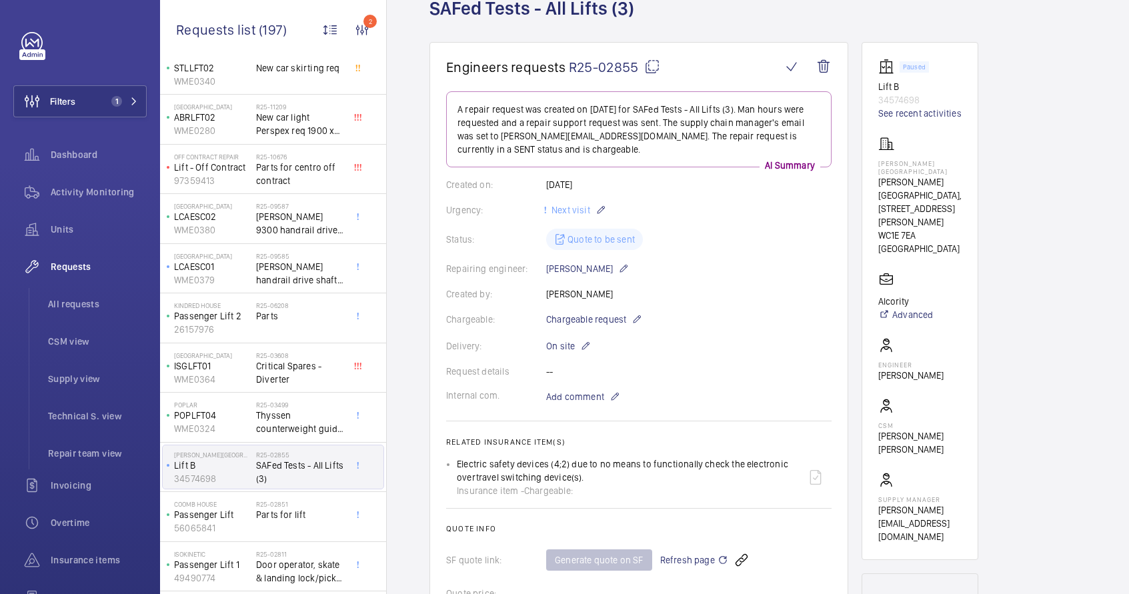
click at [465, 465] on div "Electric safety devices (4;2) due to no means to functionally check the electro…" at bounding box center [628, 477] width 343 height 40
drag, startPoint x: 446, startPoint y: 441, endPoint x: 581, endPoint y: 481, distance: 140.9
click at [581, 481] on wm-front-card-body "A repair request was created on [DATE] for SAFed Tests - All Lifts (3). Man hou…" at bounding box center [638, 392] width 385 height 603
copy wm-front-card-body "Related insurance item(s) Electric safety devices (4;2) due to no means to func…"
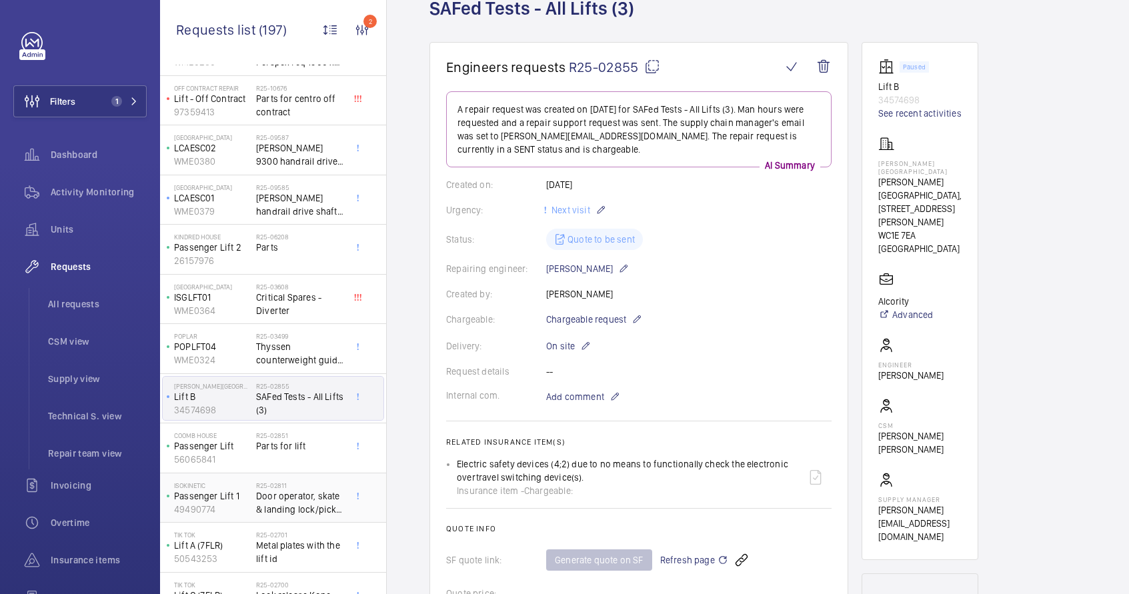
scroll to position [170, 0]
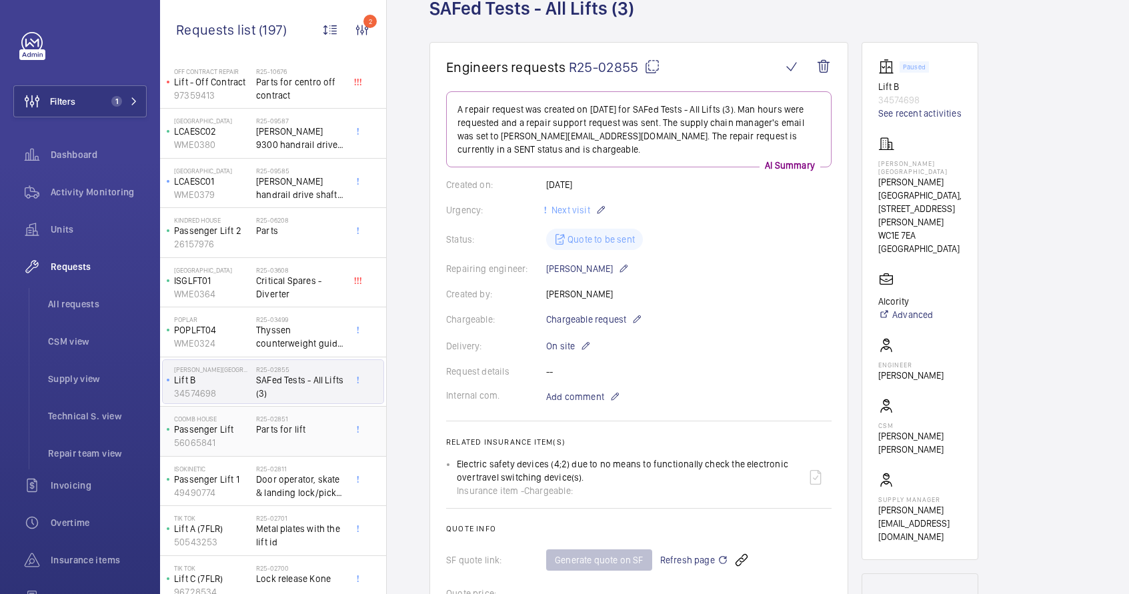
click at [268, 427] on span "Parts for lift" at bounding box center [300, 429] width 88 height 13
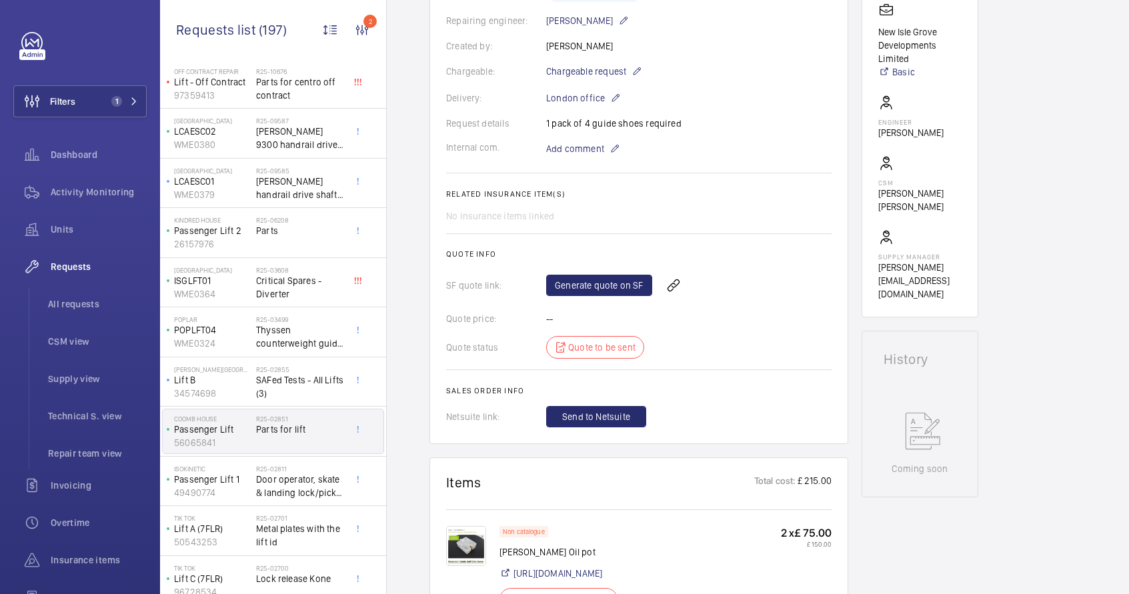
scroll to position [288, 0]
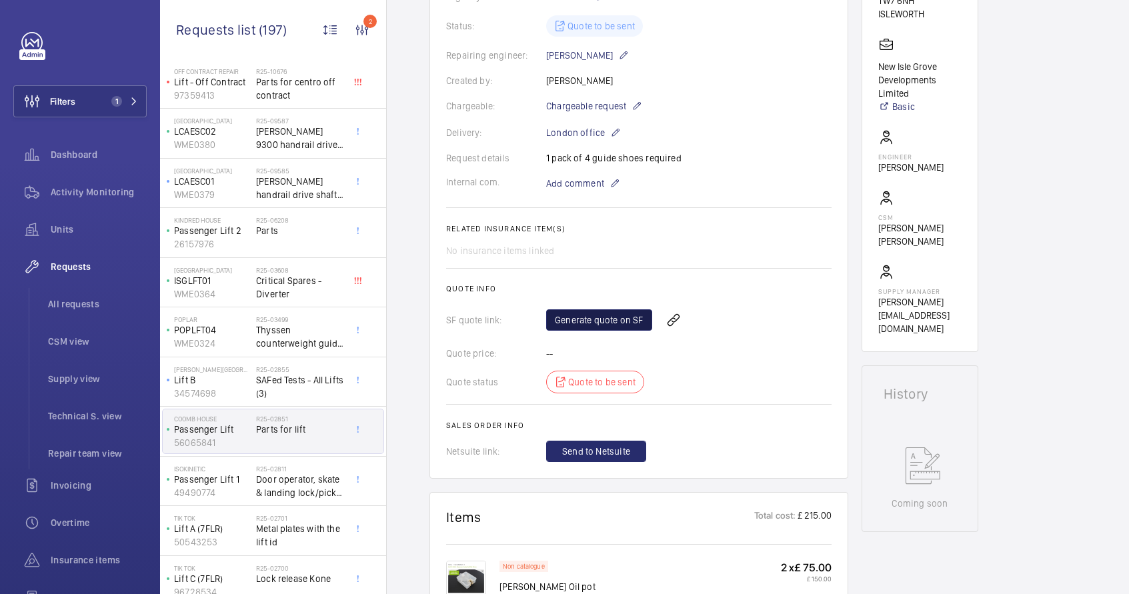
click at [578, 319] on link "Generate quote on SF" at bounding box center [599, 319] width 106 height 21
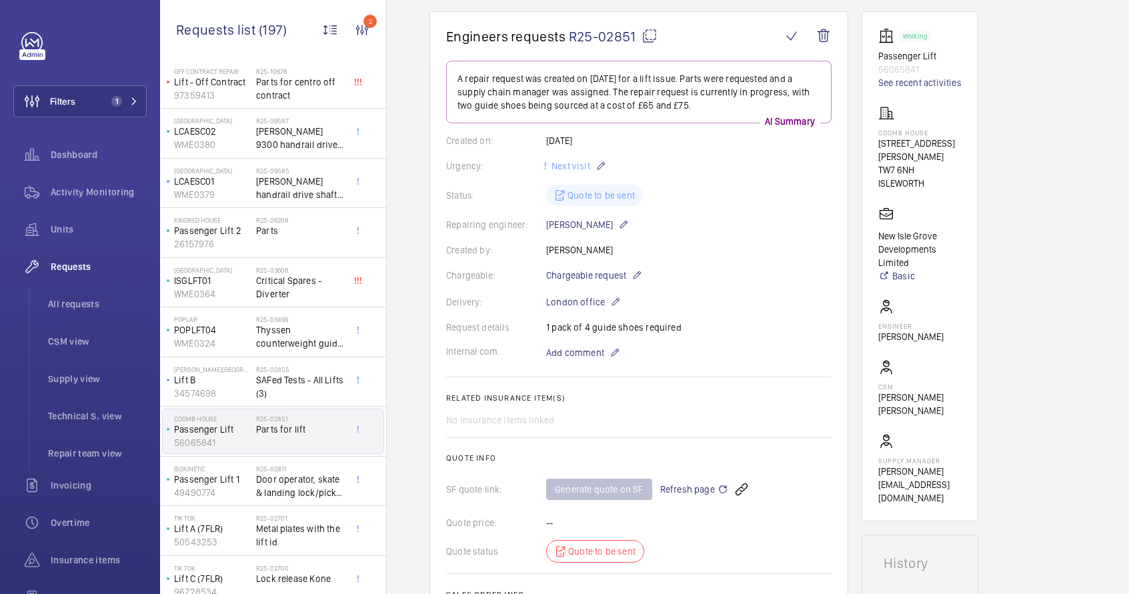
scroll to position [0, 0]
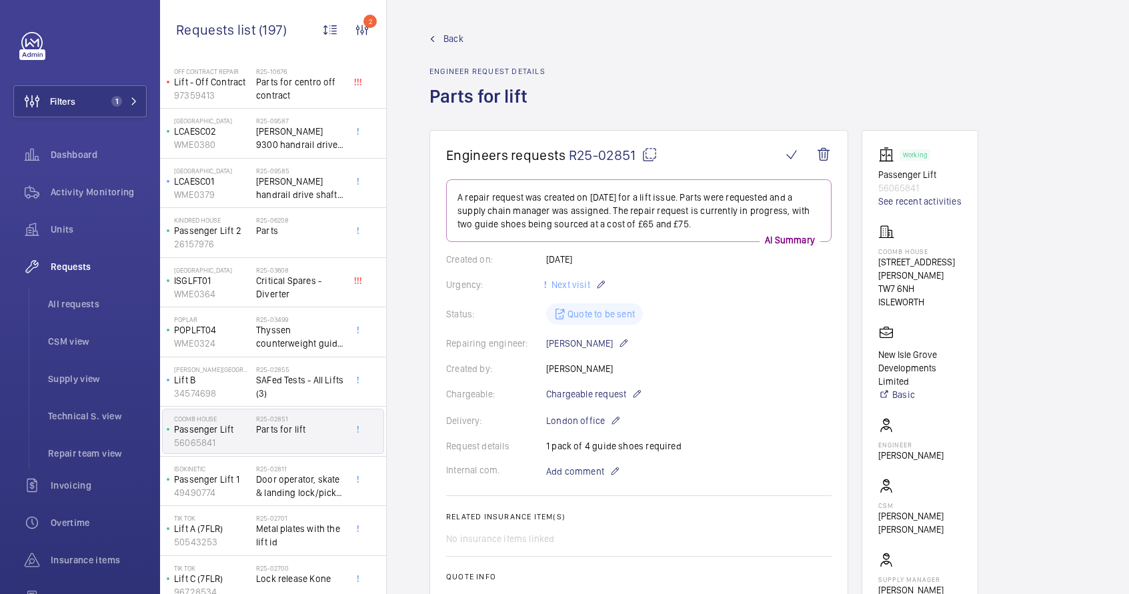
click at [647, 158] on mat-icon at bounding box center [649, 155] width 16 height 16
type textarea "R25-02851"
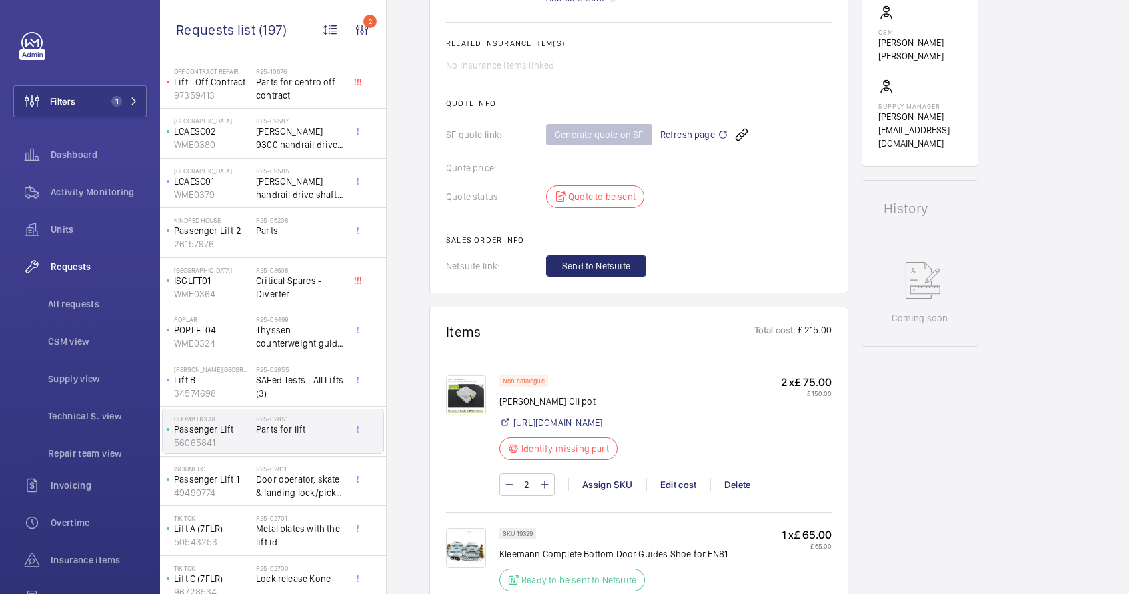
scroll to position [499, 0]
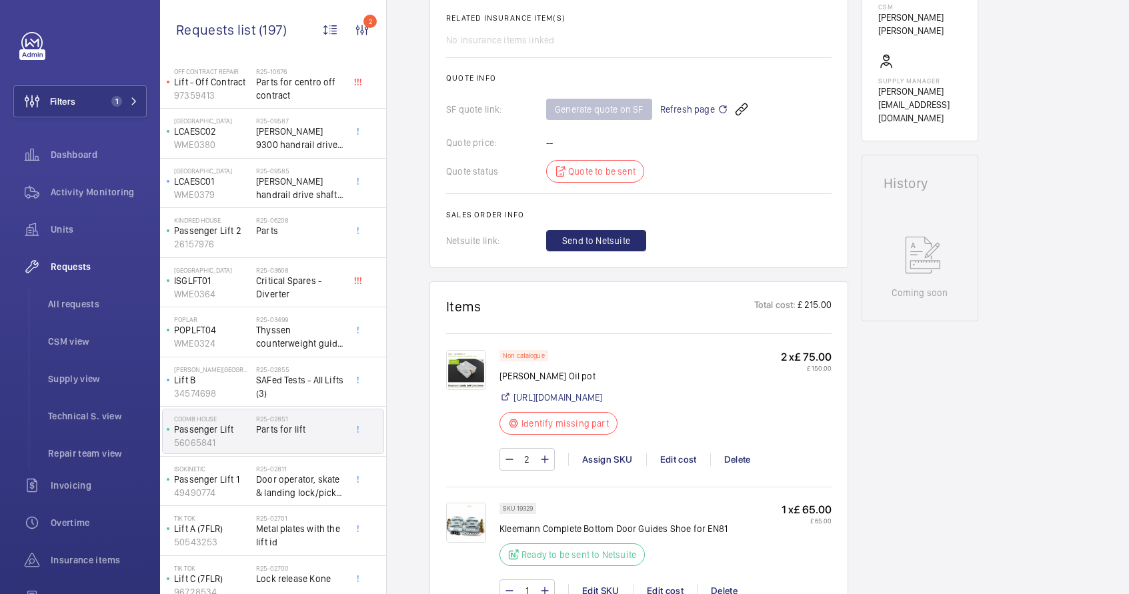
click at [525, 375] on p "[PERSON_NAME] Oil pot" at bounding box center [562, 375] width 126 height 13
copy div "[PERSON_NAME] Oil pot"
click at [538, 404] on link "[URL][DOMAIN_NAME]" at bounding box center [557, 397] width 89 height 13
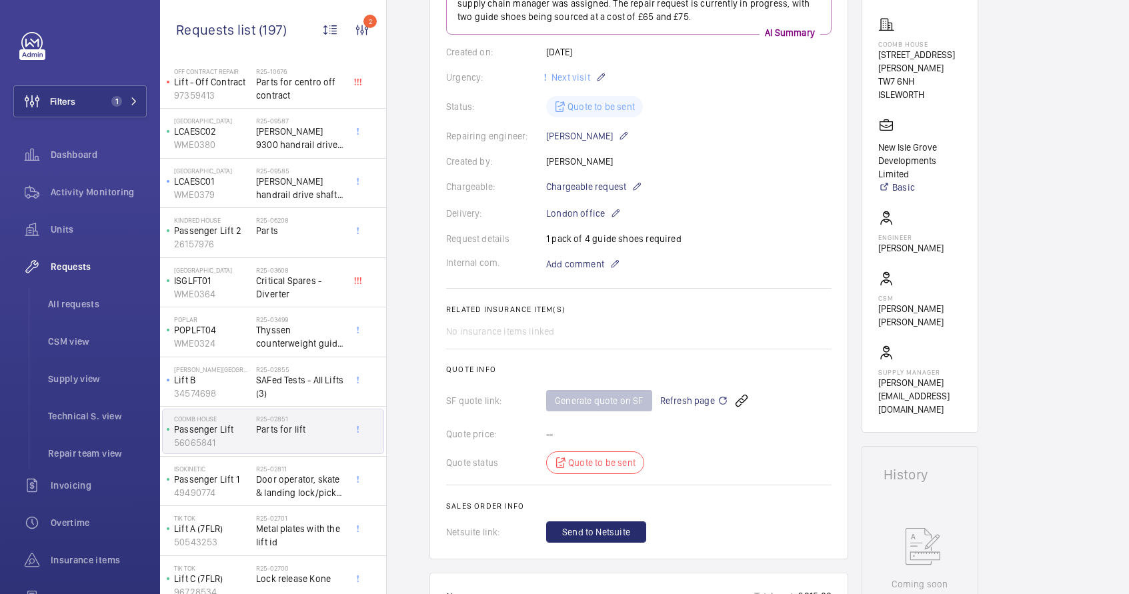
scroll to position [205, 0]
click at [575, 238] on div "Request details 1 pack of 4 guide shoes required" at bounding box center [638, 240] width 385 height 13
click at [575, 240] on div "Request details 1 pack of 4 guide shoes required" at bounding box center [638, 240] width 385 height 13
click at [575, 241] on div "Request details 1 pack of 4 guide shoes required" at bounding box center [638, 240] width 385 height 13
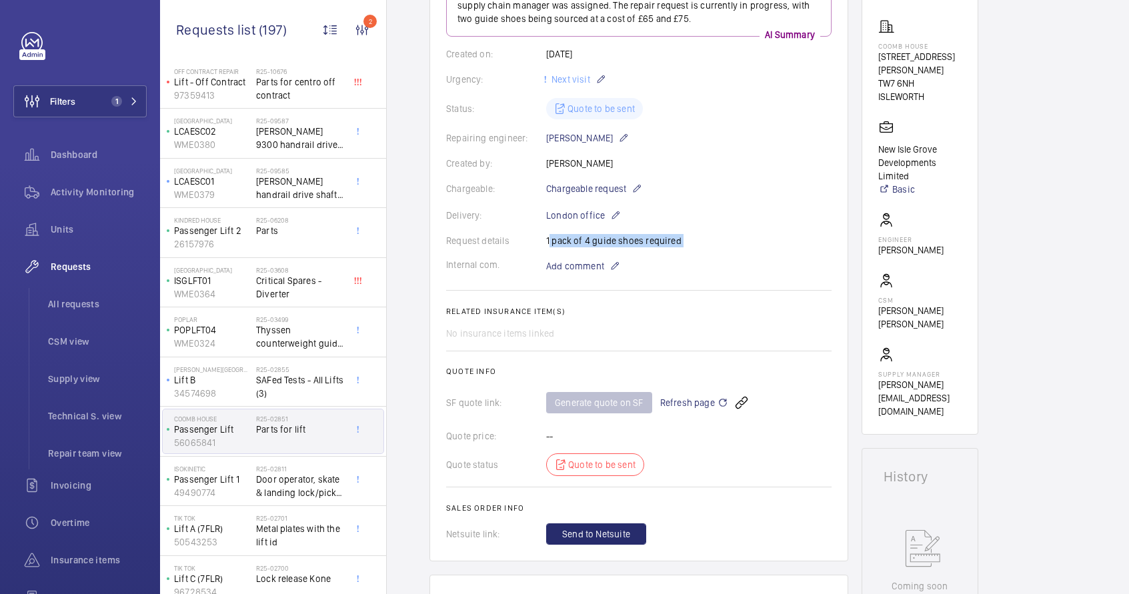
click at [575, 241] on div "Request details 1 pack of 4 guide shoes required" at bounding box center [638, 240] width 385 height 13
copy p "1 pack of 4 guide shoes required"
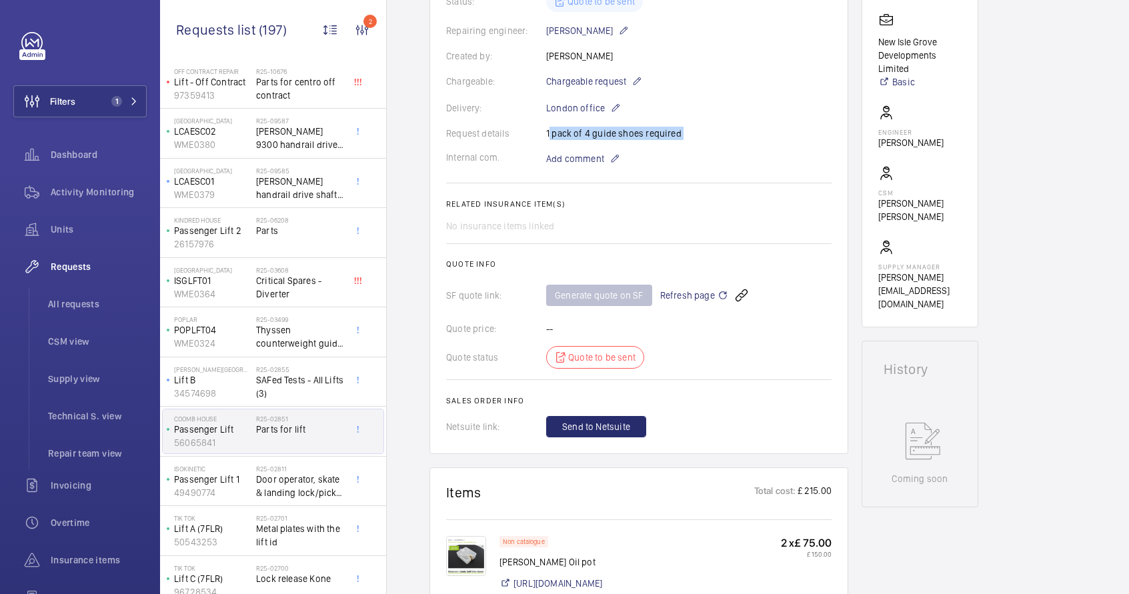
scroll to position [488, 0]
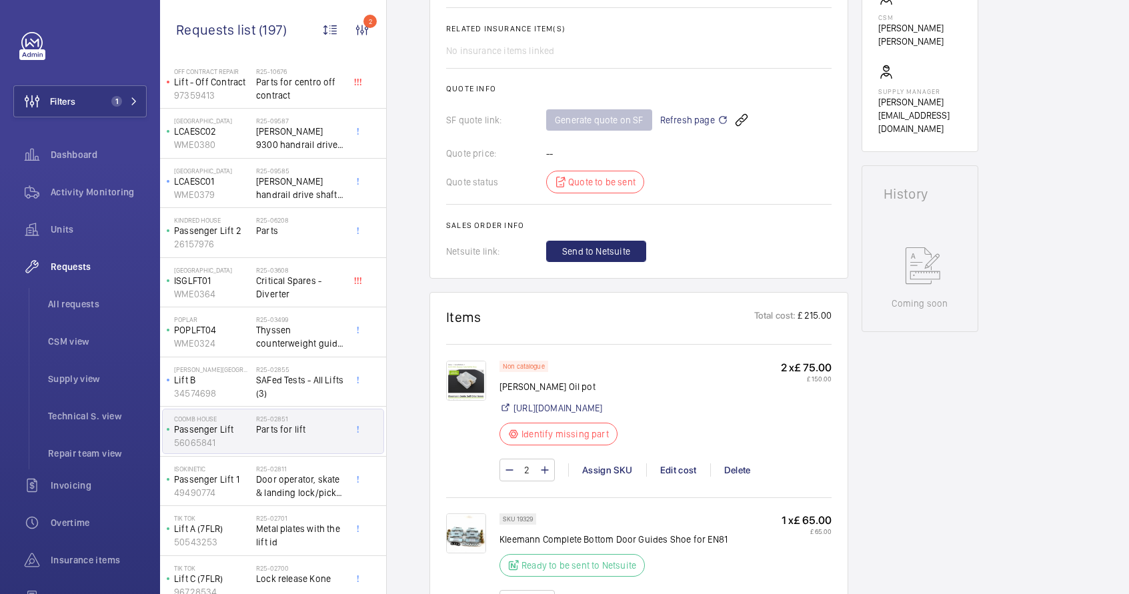
click at [516, 388] on p "[PERSON_NAME] Oil pot" at bounding box center [562, 386] width 126 height 13
copy div "[PERSON_NAME] Oil pot"
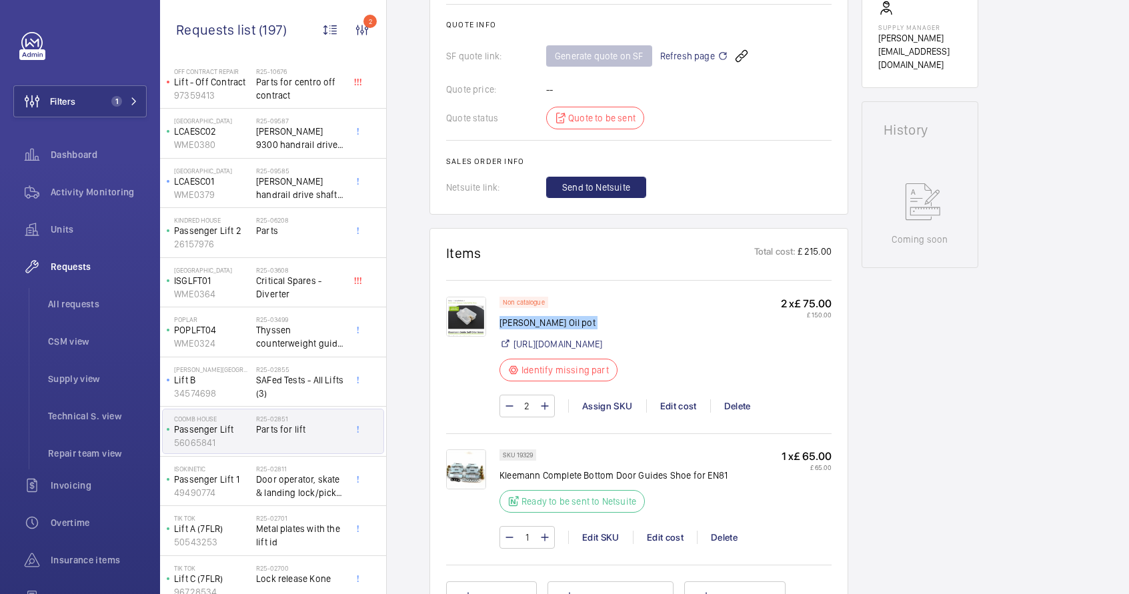
scroll to position [573, 0]
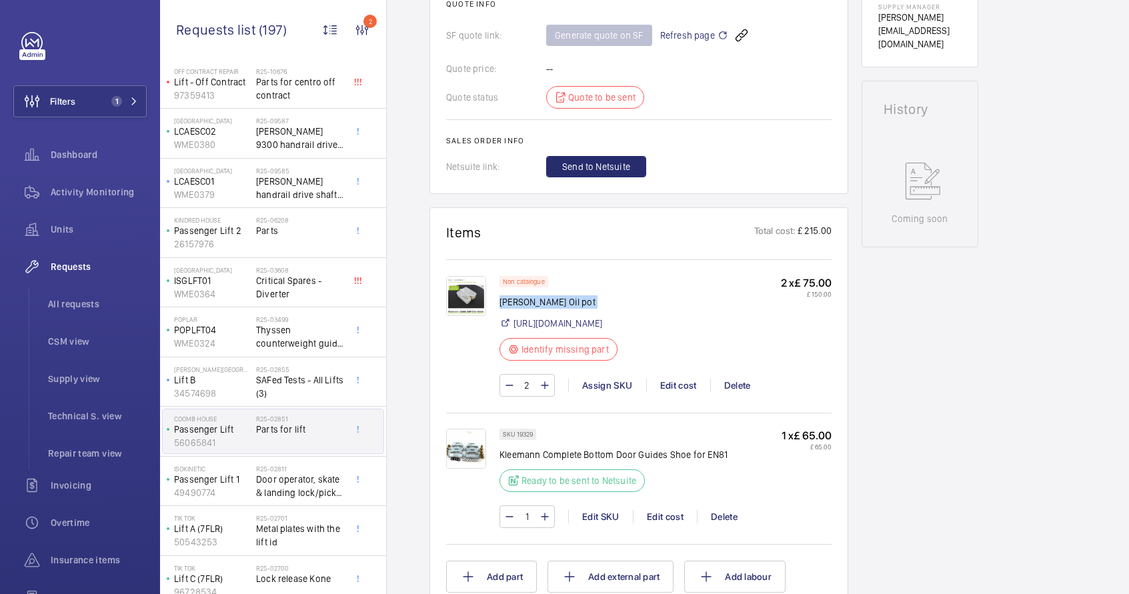
click at [609, 461] on p "Kleemann Complete Bottom Door Guides Shoe for EN81" at bounding box center [613, 454] width 228 height 13
copy div "Kleemann Complete Bottom Door Guides Shoe for EN81"
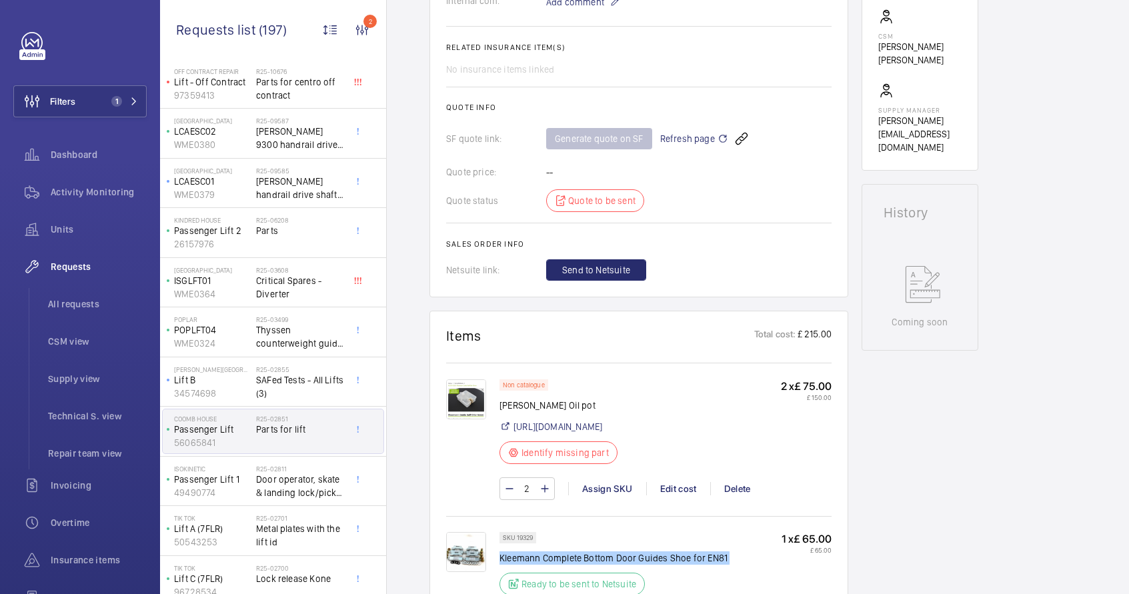
scroll to position [446, 0]
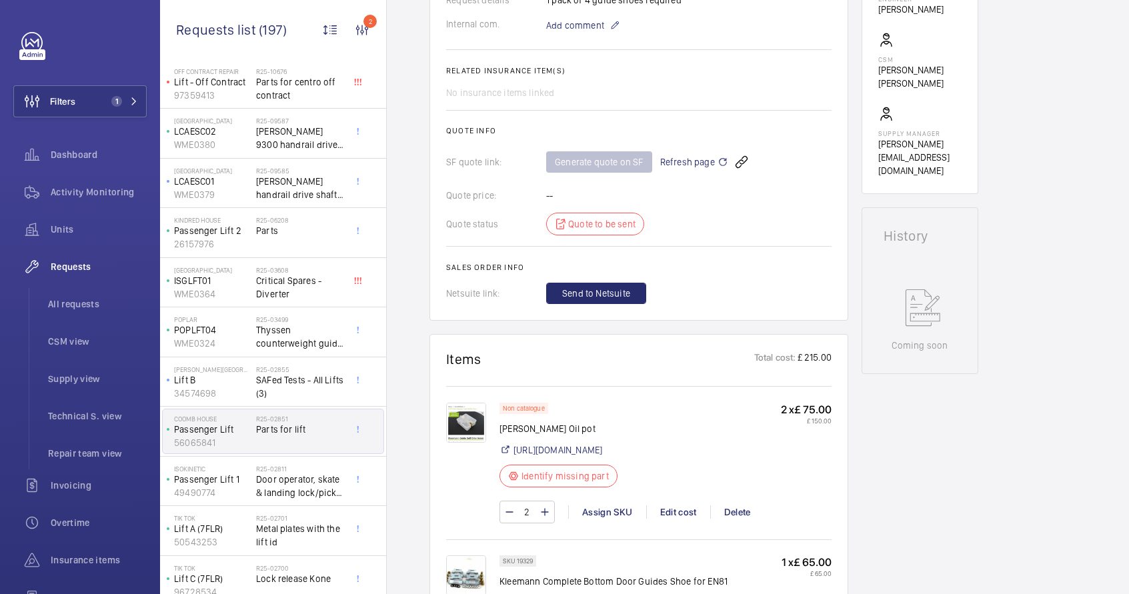
click at [586, 163] on div "Generate quote on SF Refresh page" at bounding box center [688, 162] width 285 height 32
click at [690, 162] on span "Refresh page" at bounding box center [694, 162] width 68 height 16
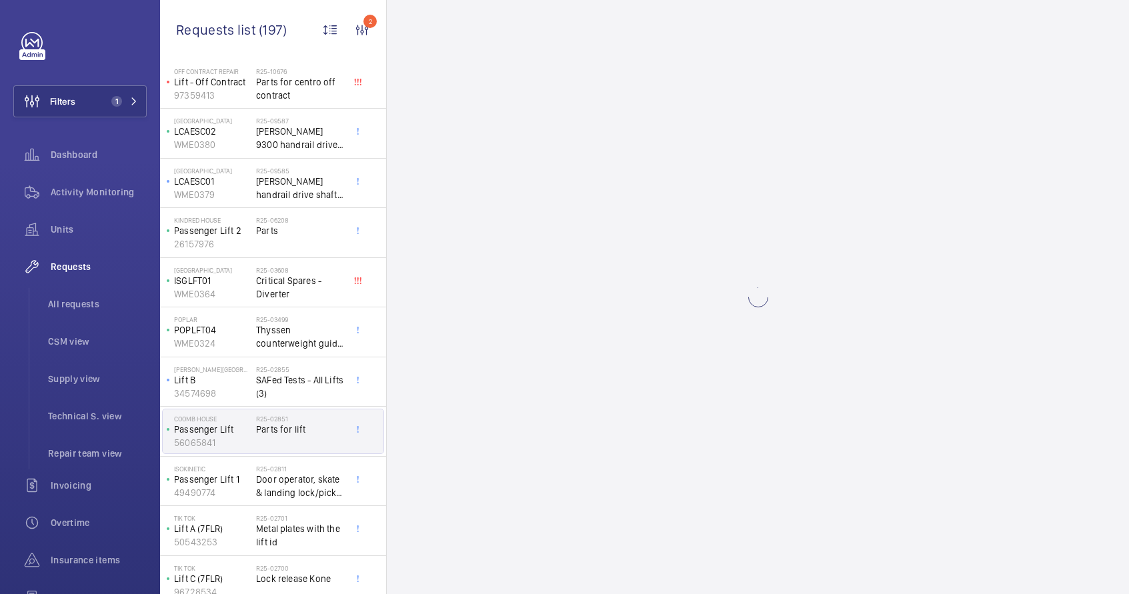
scroll to position [0, 0]
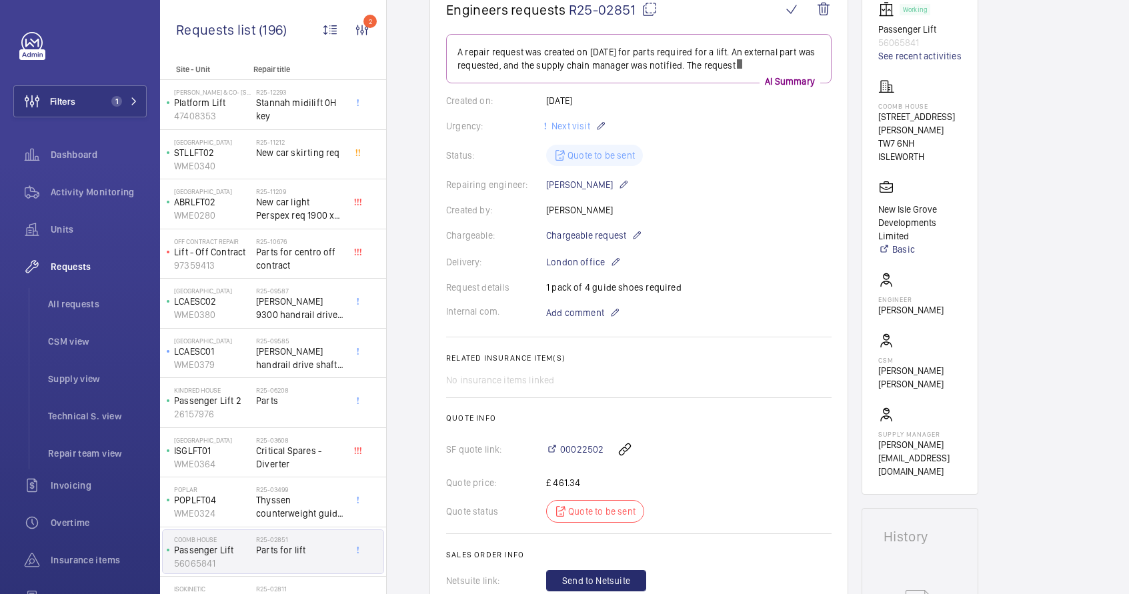
scroll to position [150, 0]
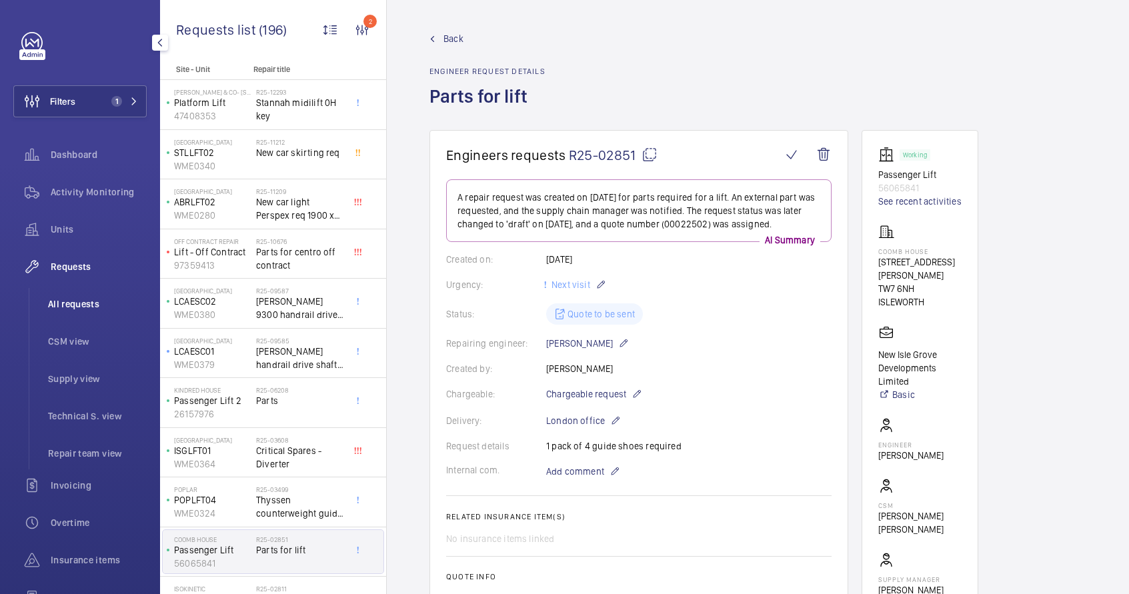
click at [75, 312] on li "All requests" at bounding box center [91, 304] width 109 height 32
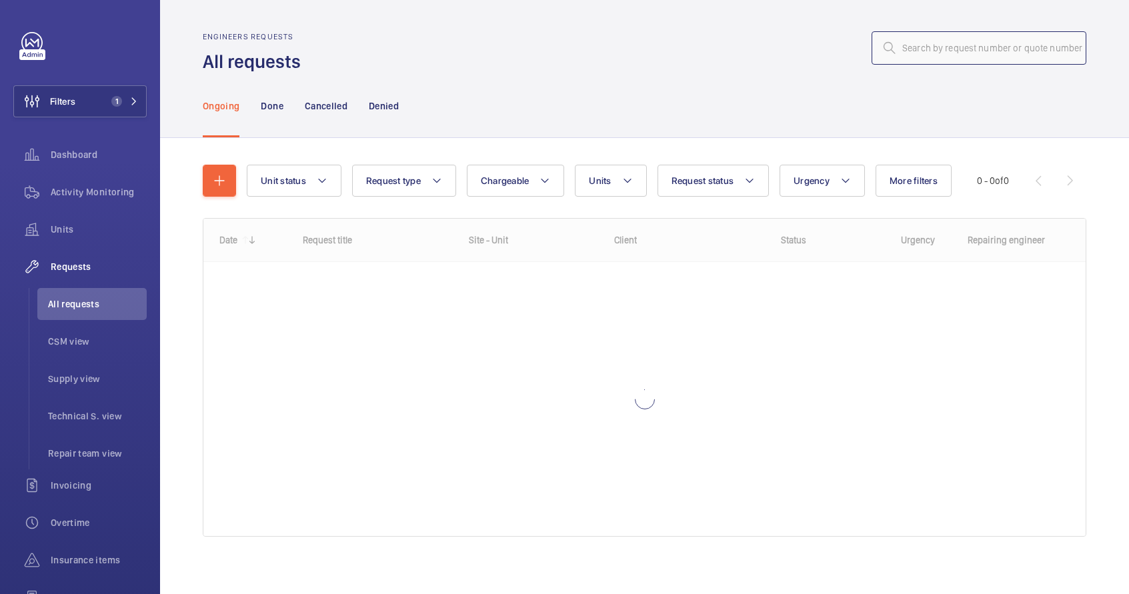
click at [939, 58] on input "text" at bounding box center [978, 47] width 215 height 33
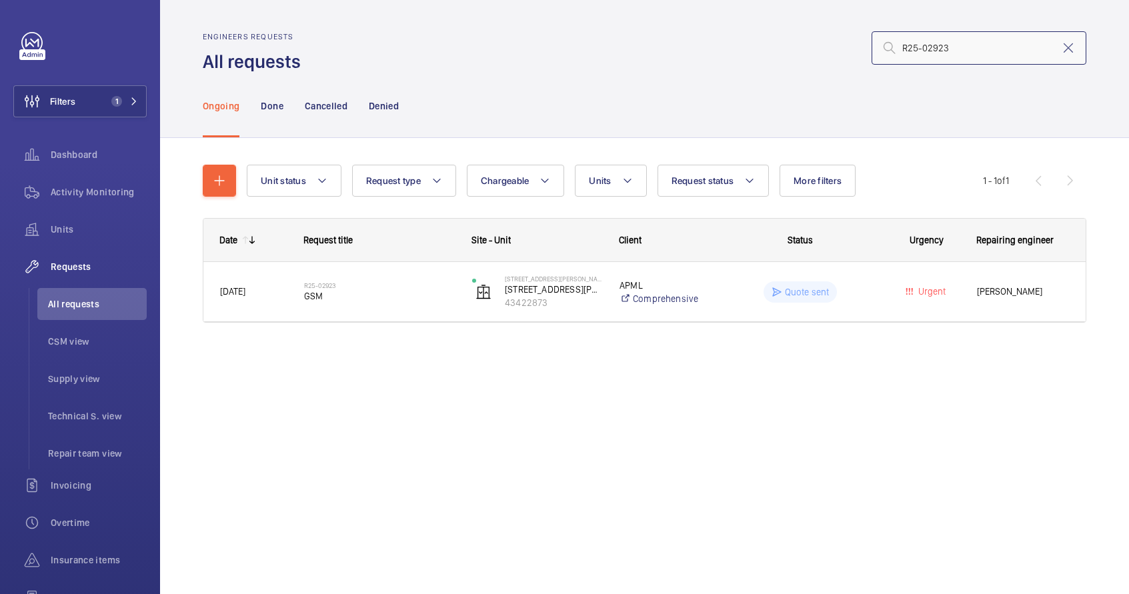
type input "R25-02923"
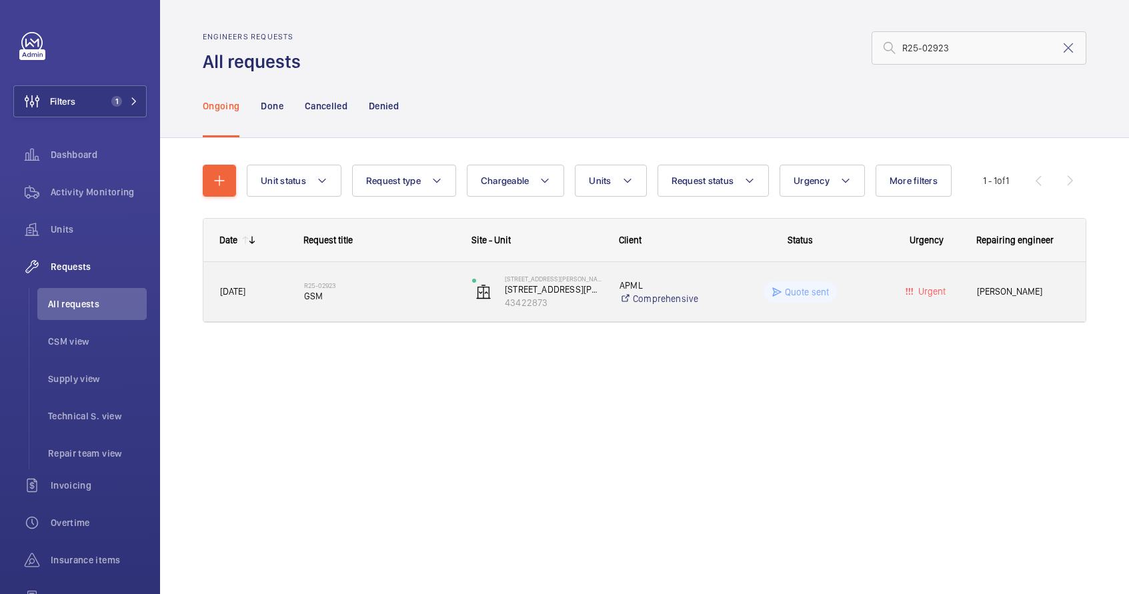
click at [749, 285] on wm-front-pills-cell "Quote sent" at bounding box center [800, 291] width 151 height 21
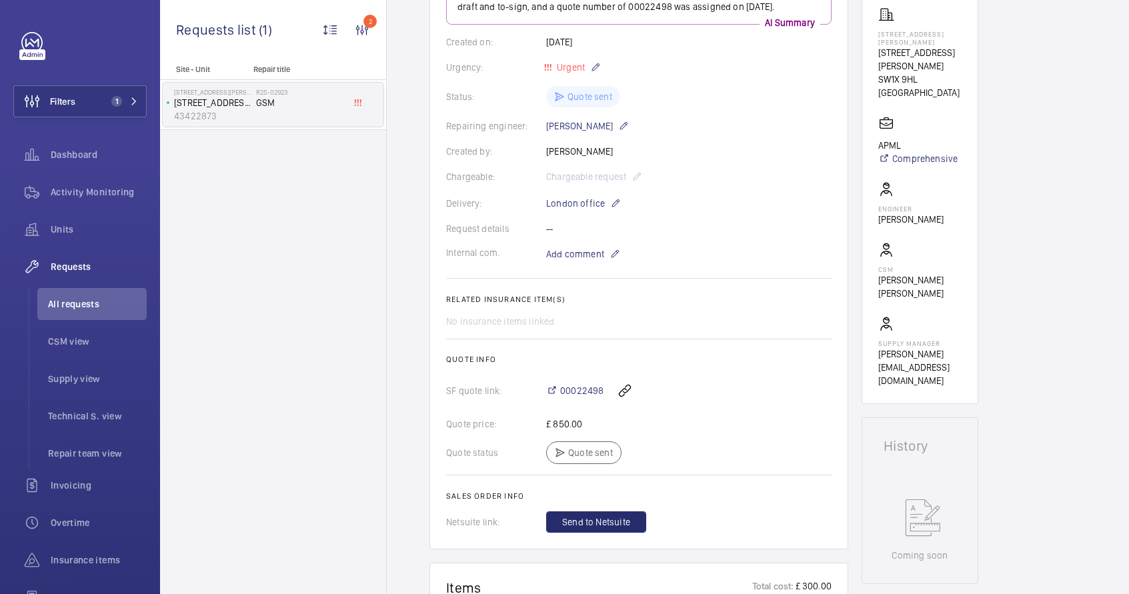
scroll to position [52, 0]
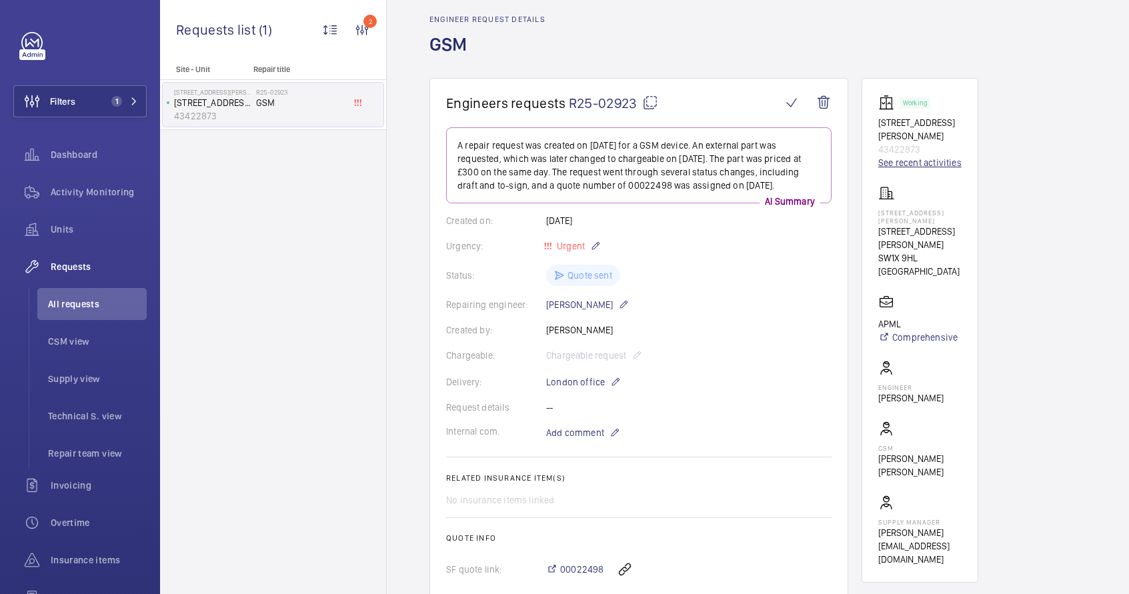
click at [921, 163] on link "See recent activities" at bounding box center [919, 162] width 83 height 13
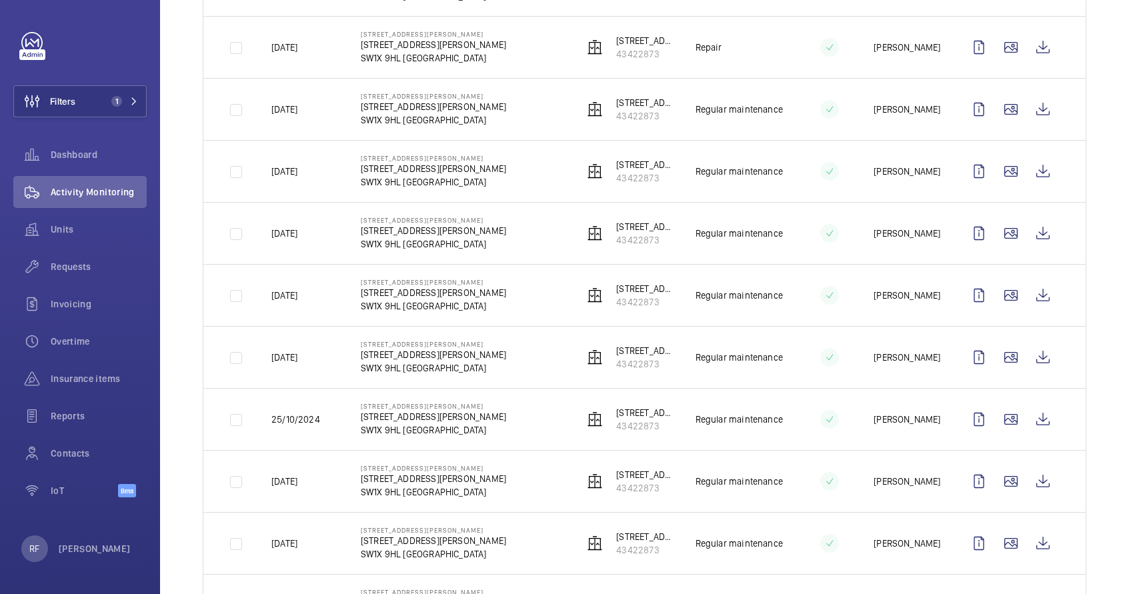
scroll to position [582, 0]
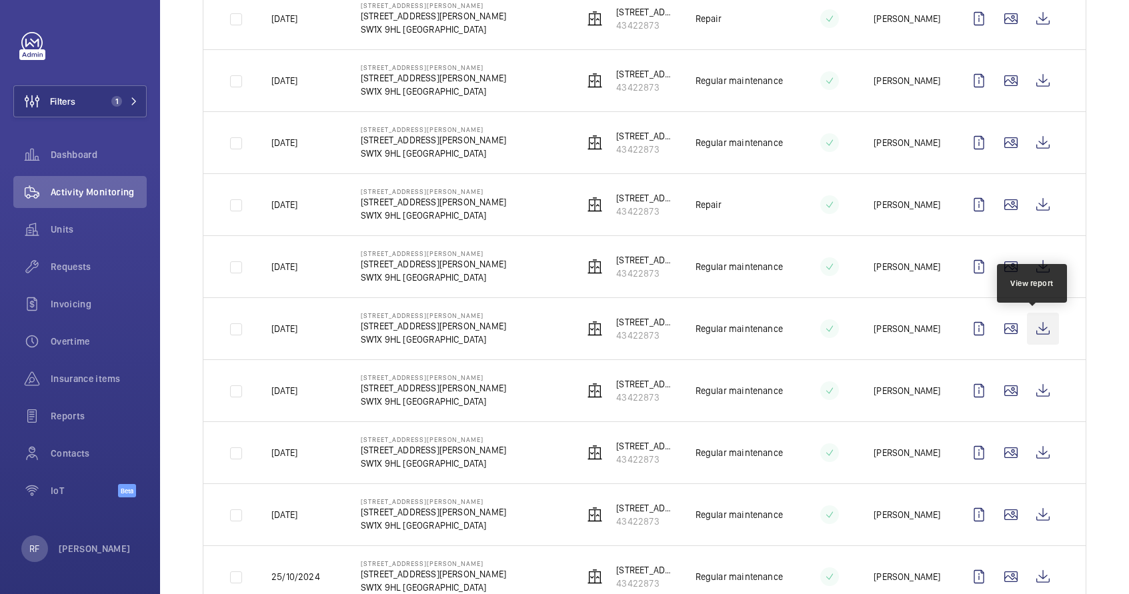
click at [1030, 330] on wm-front-icon-button at bounding box center [1043, 329] width 32 height 32
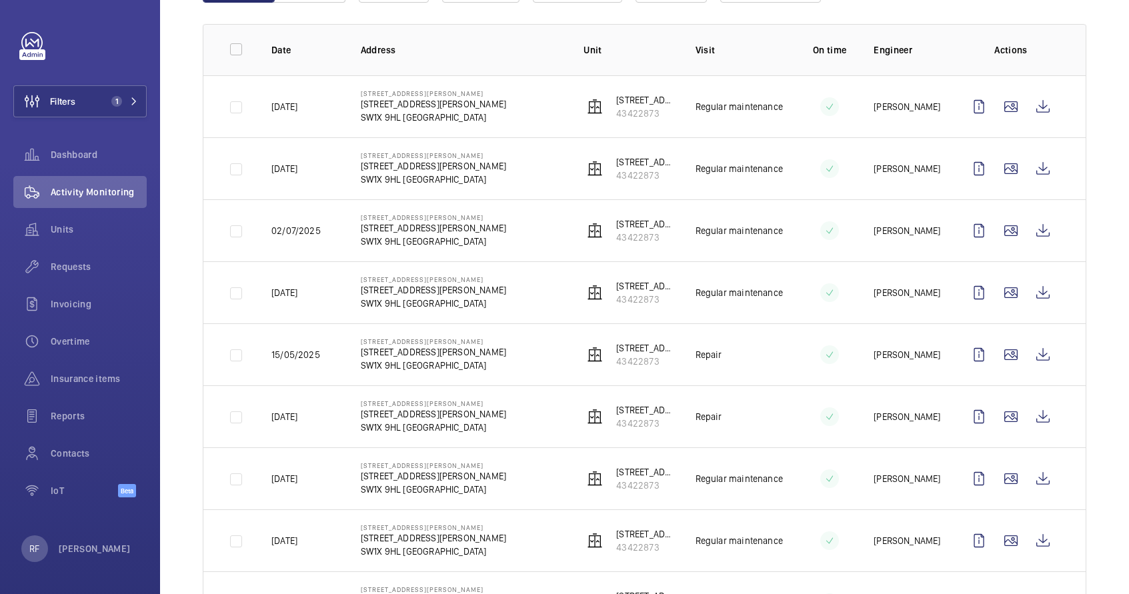
scroll to position [0, 0]
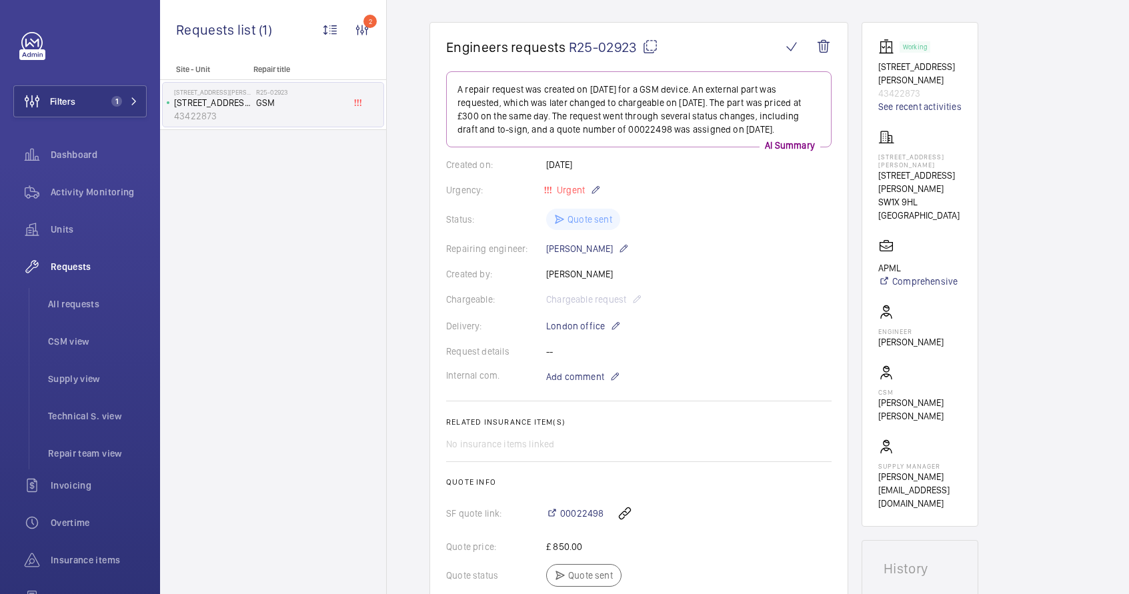
scroll to position [105, 0]
click at [557, 277] on div "Created by: Gianluca Storti" at bounding box center [638, 276] width 385 height 13
copy p "Gianluca Storti"
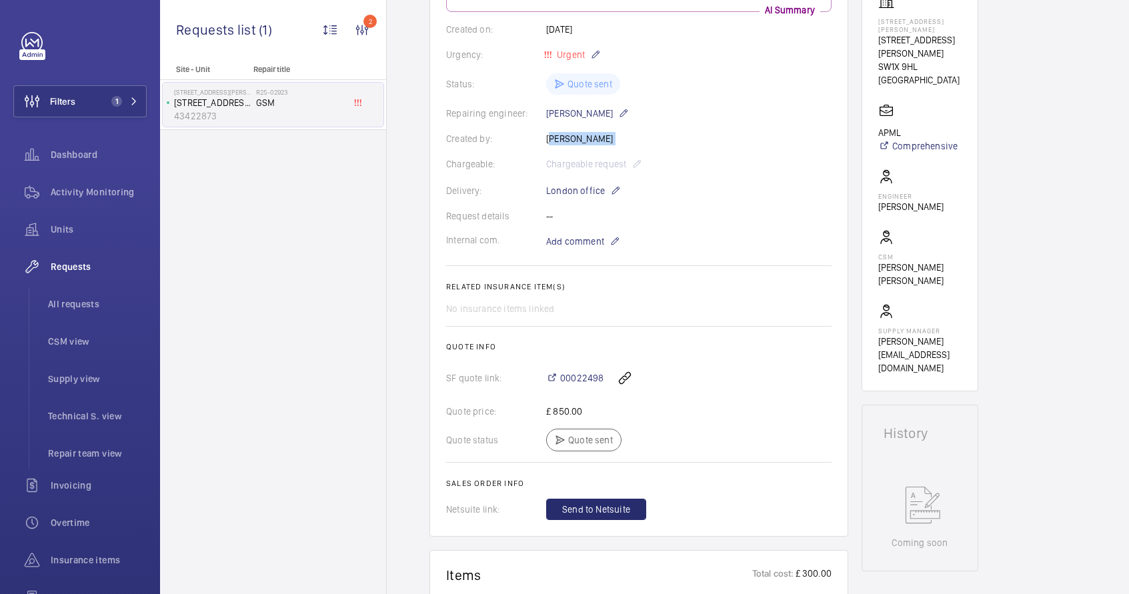
scroll to position [73, 0]
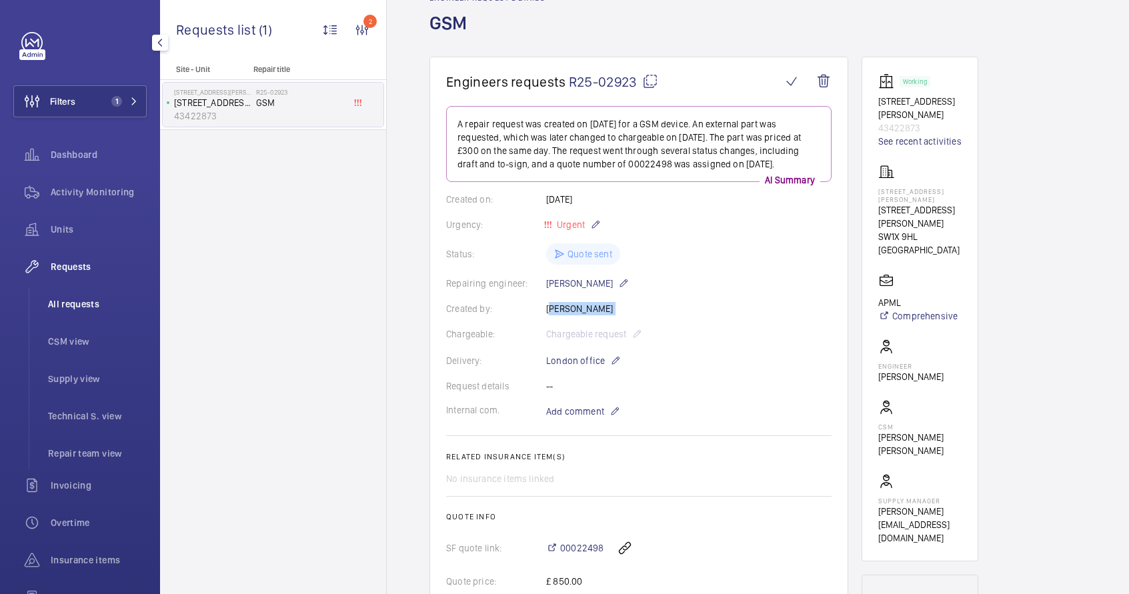
click at [68, 299] on span "All requests" at bounding box center [97, 303] width 99 height 13
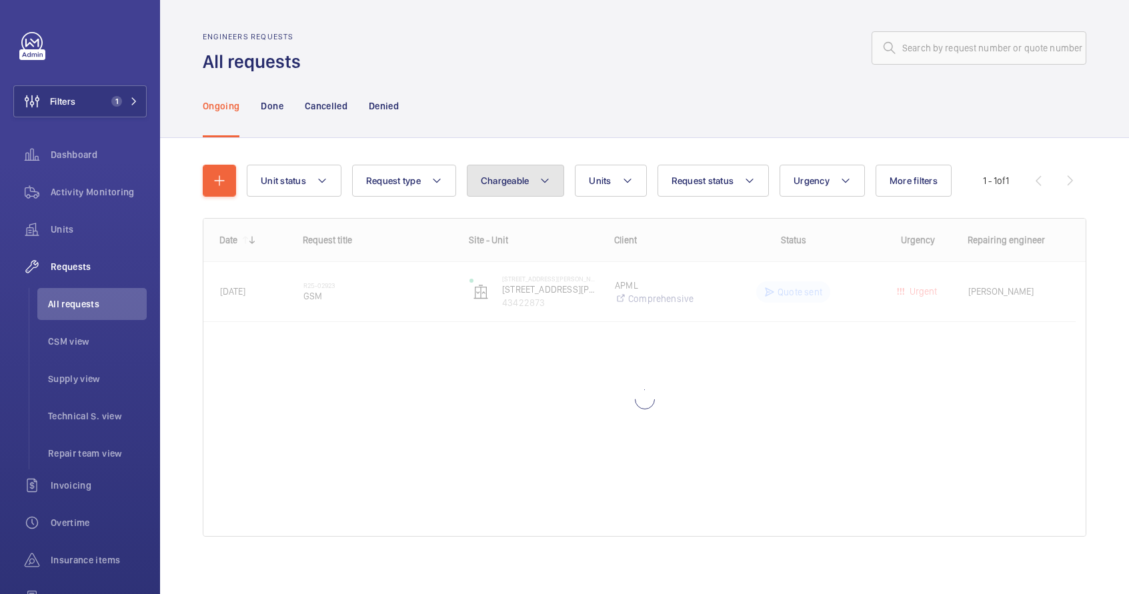
click at [544, 181] on mat-icon at bounding box center [544, 181] width 11 height 16
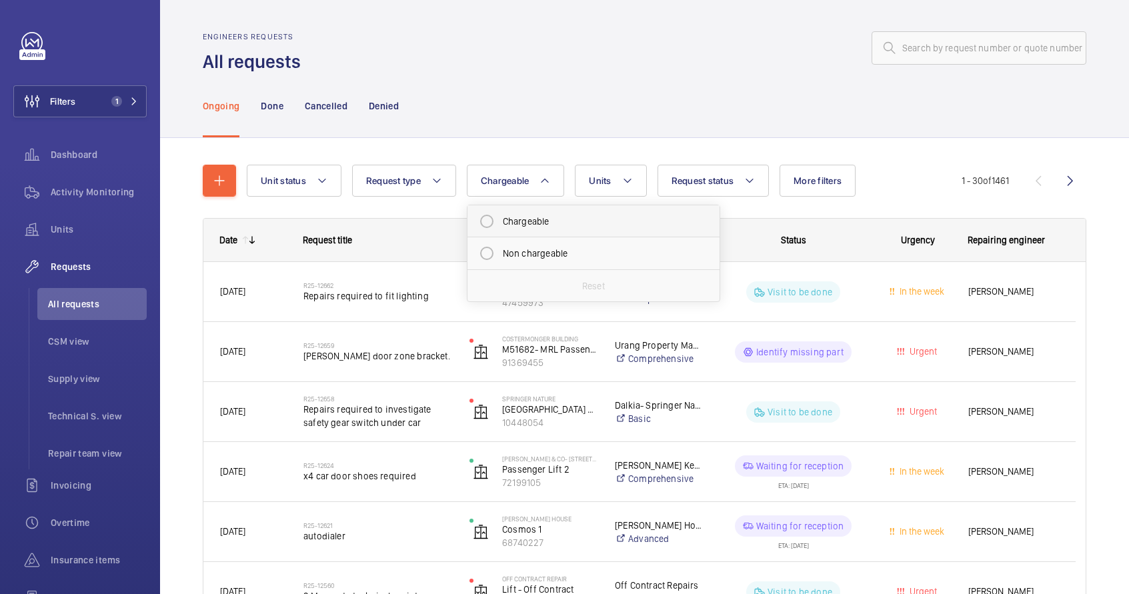
click at [539, 226] on mat-radio-button "Chargeable" at bounding box center [593, 221] width 240 height 27
radio input "true"
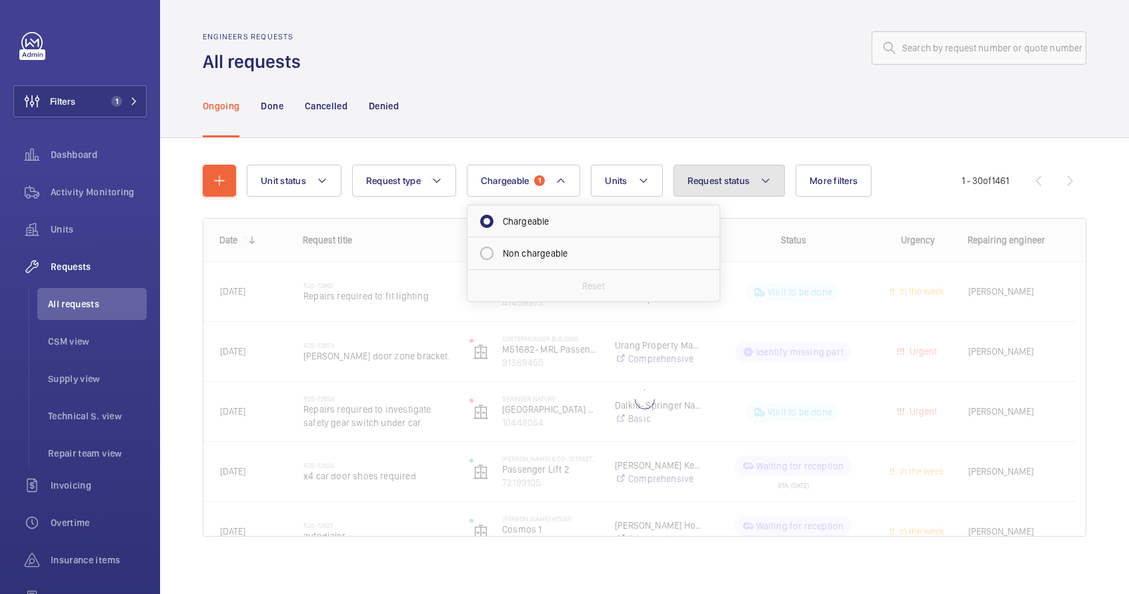
click at [701, 187] on button "Request status" at bounding box center [729, 181] width 112 height 32
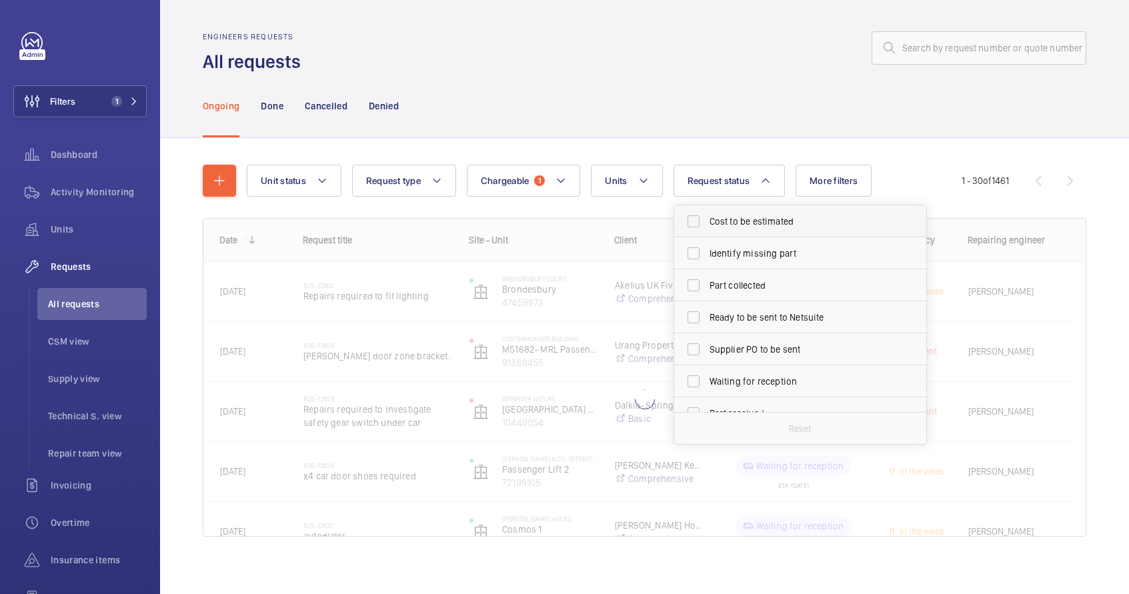
click at [711, 227] on span "Cost to be estimated" at bounding box center [800, 221] width 183 height 13
click at [707, 227] on input "Cost to be estimated" at bounding box center [693, 221] width 27 height 27
checkbox input "true"
click at [717, 247] on span "Identify missing part" at bounding box center [800, 253] width 183 height 13
click at [707, 247] on input "Identify missing part" at bounding box center [693, 253] width 27 height 27
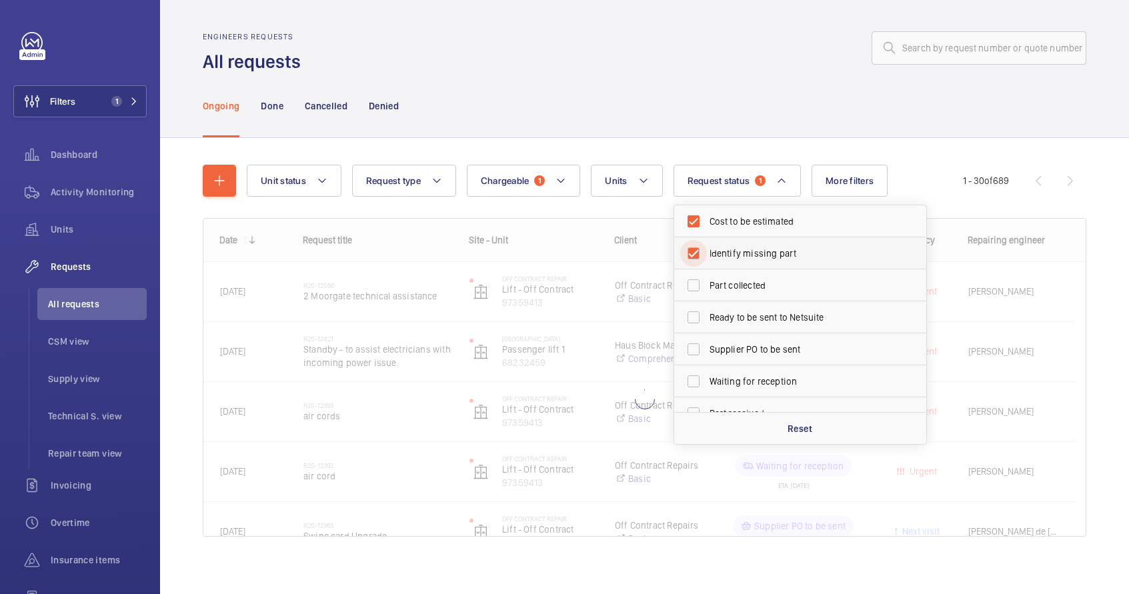
checkbox input "true"
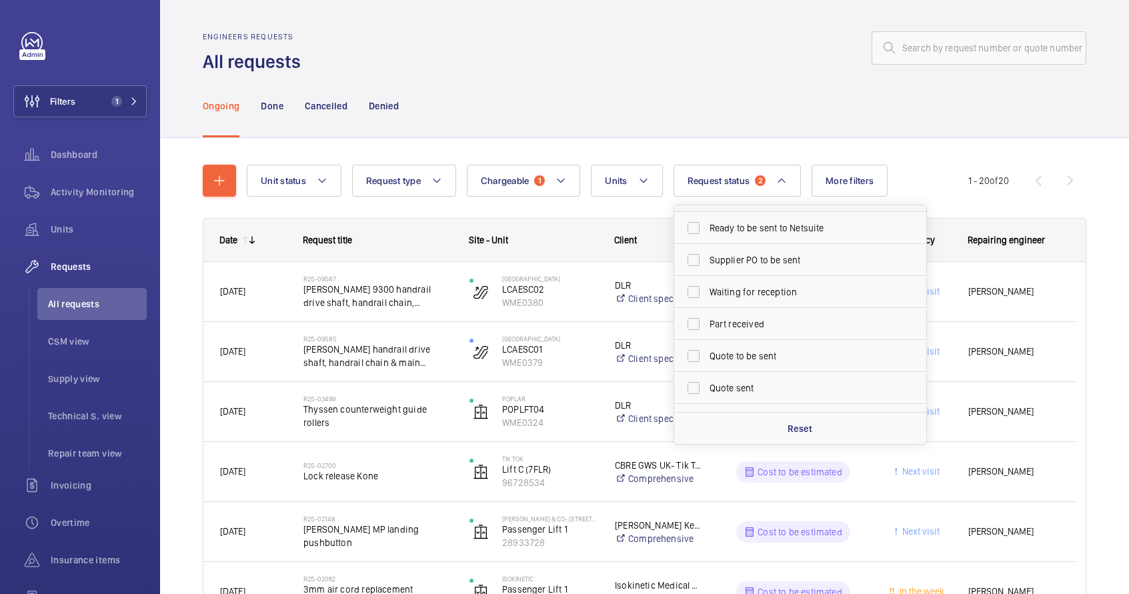
scroll to position [94, 0]
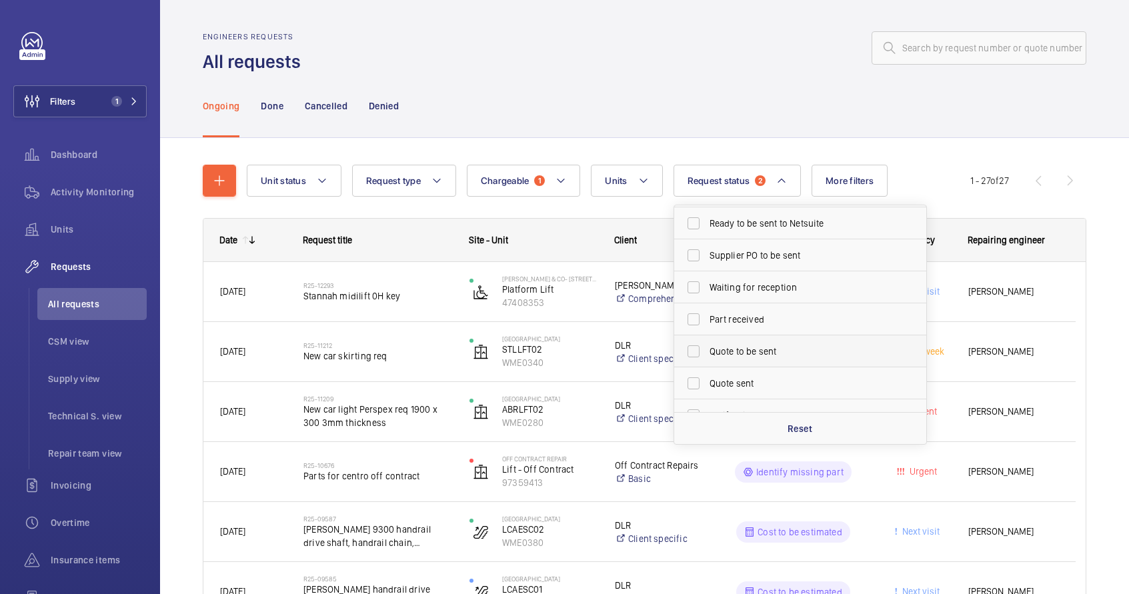
click at [735, 350] on span "Quote to be sent" at bounding box center [800, 351] width 183 height 13
click at [707, 350] on input "Quote to be sent" at bounding box center [693, 351] width 27 height 27
checkbox input "true"
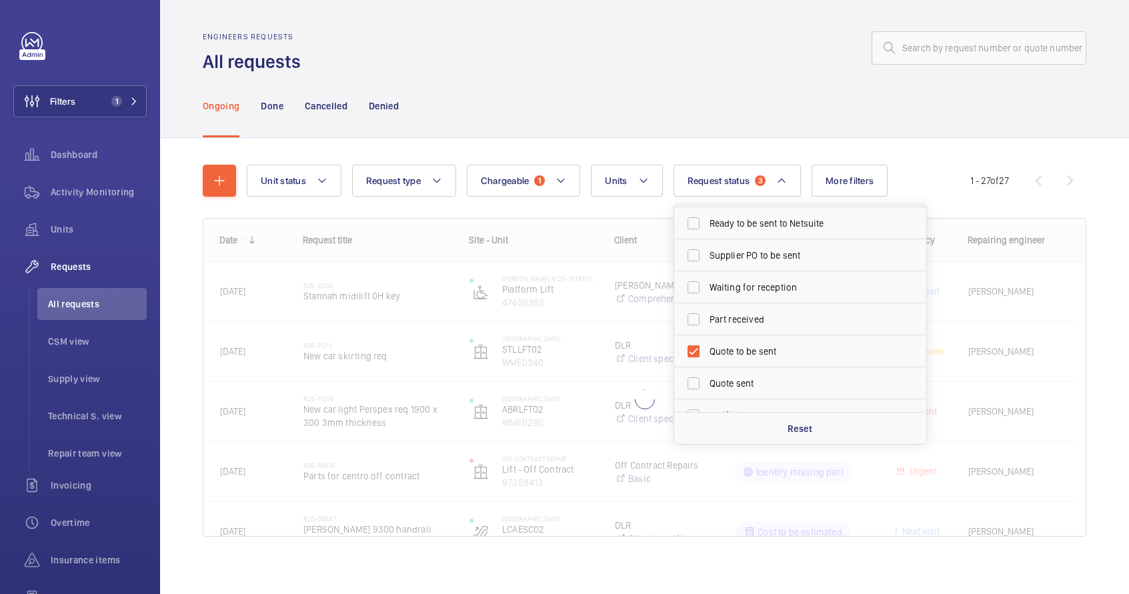
click at [699, 112] on div "Ongoing Done Cancelled Denied" at bounding box center [644, 105] width 883 height 63
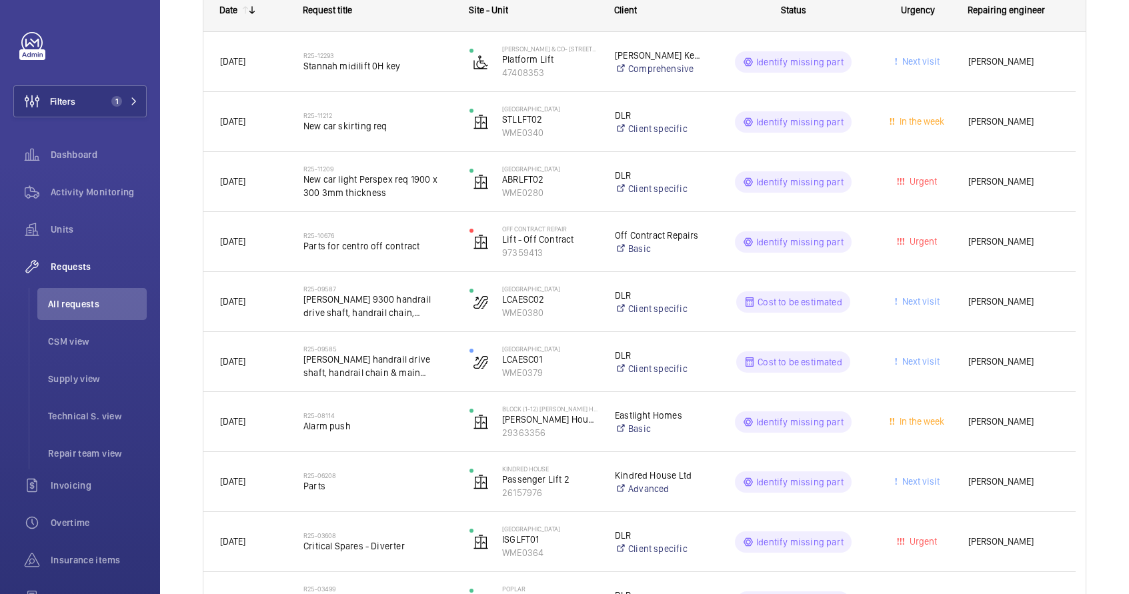
scroll to position [332, 0]
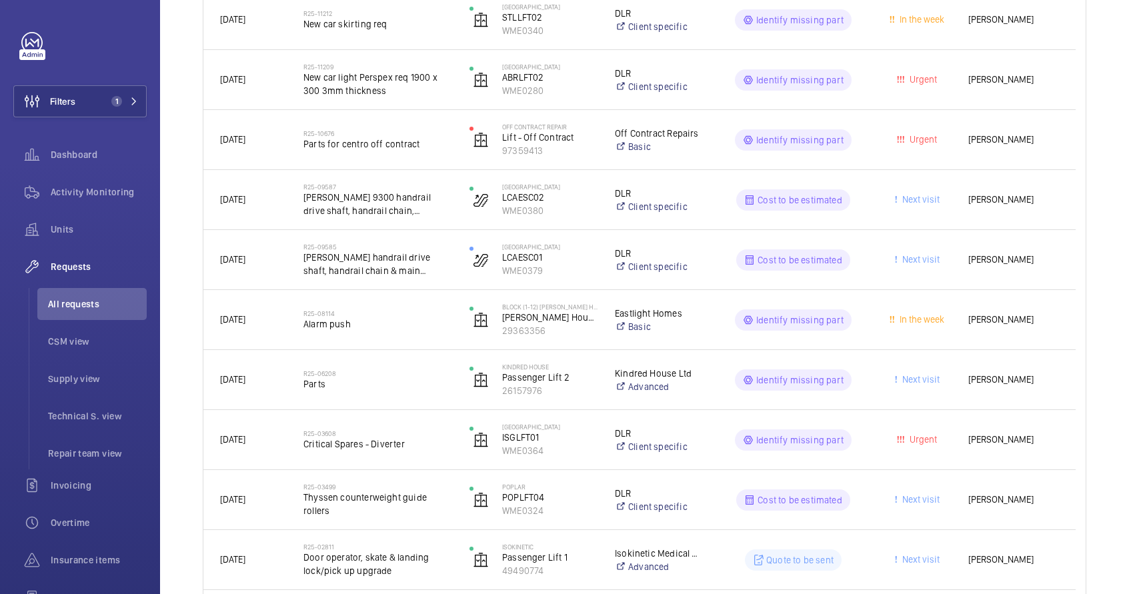
click at [400, 325] on span "Alarm push" at bounding box center [377, 323] width 149 height 13
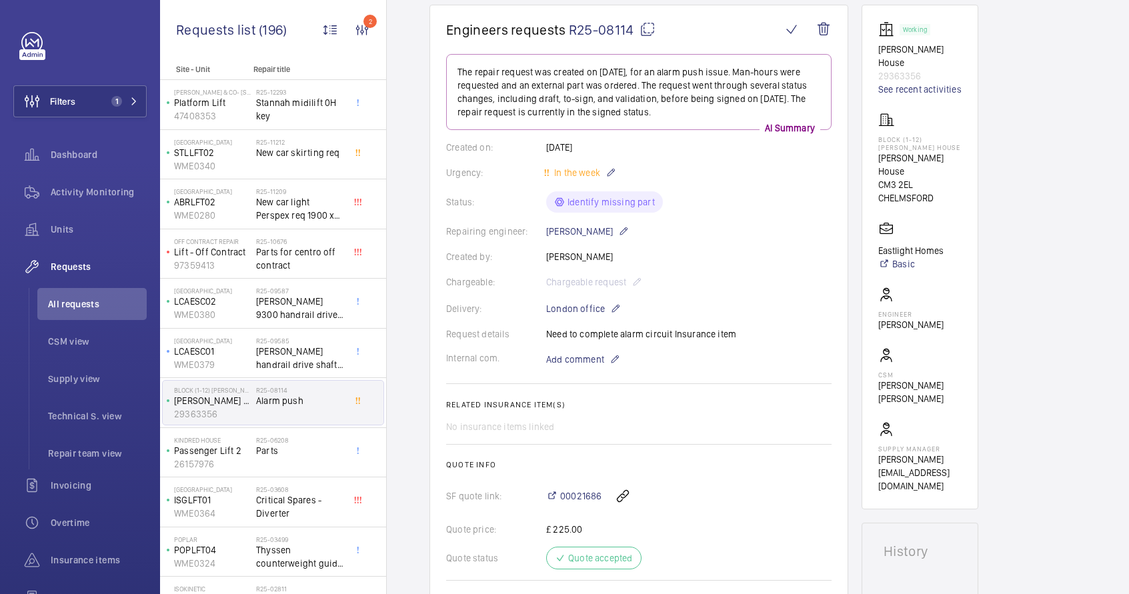
scroll to position [191, 0]
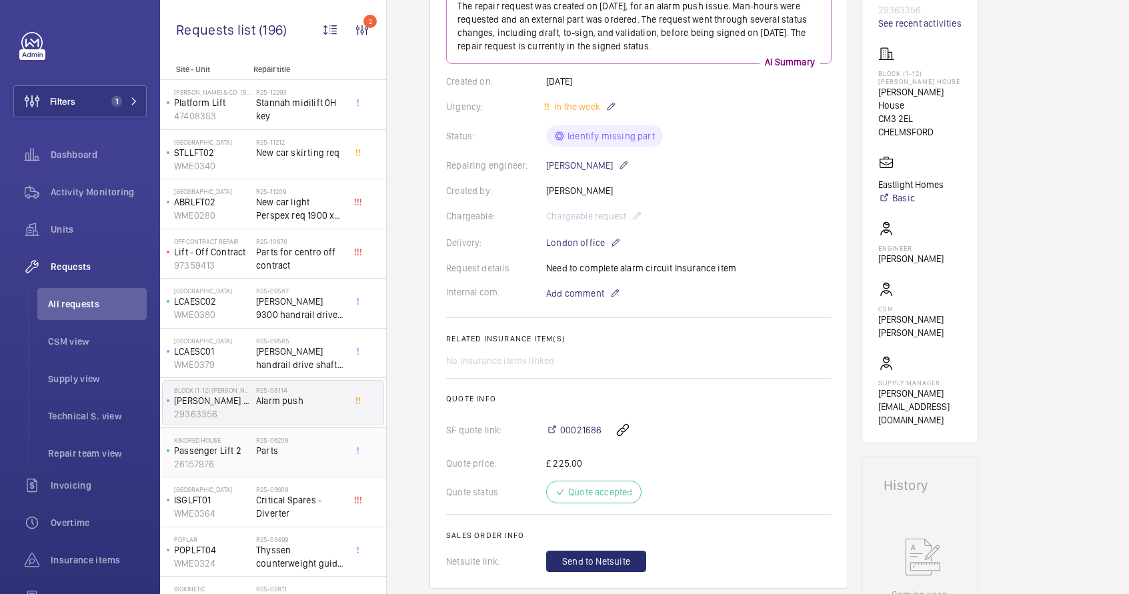
click at [299, 464] on div "R25-06208 Parts" at bounding box center [300, 455] width 88 height 39
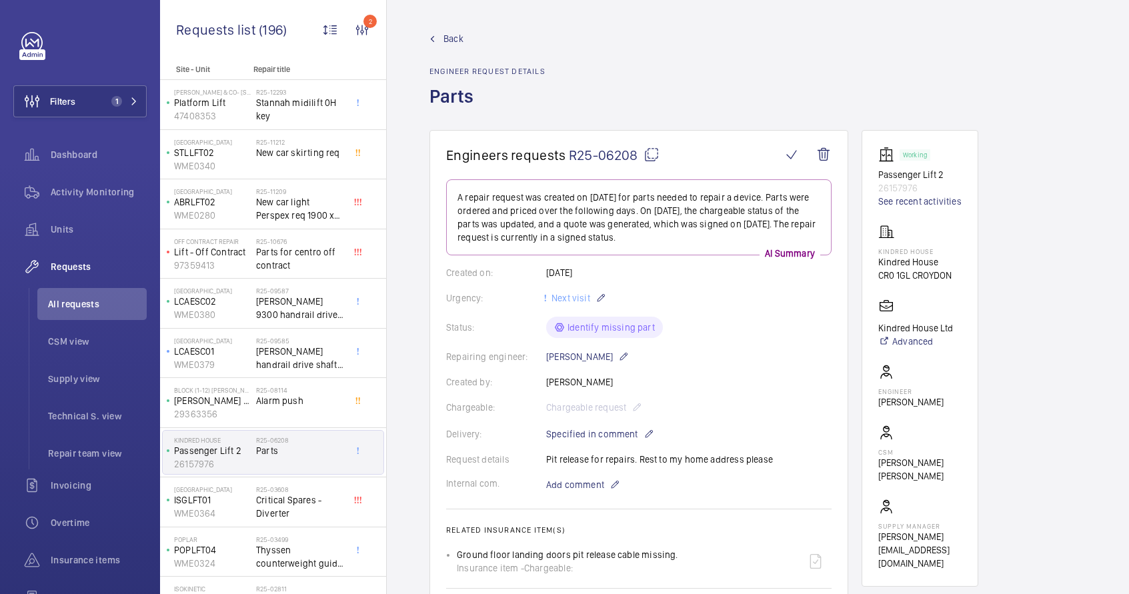
scroll to position [363, 0]
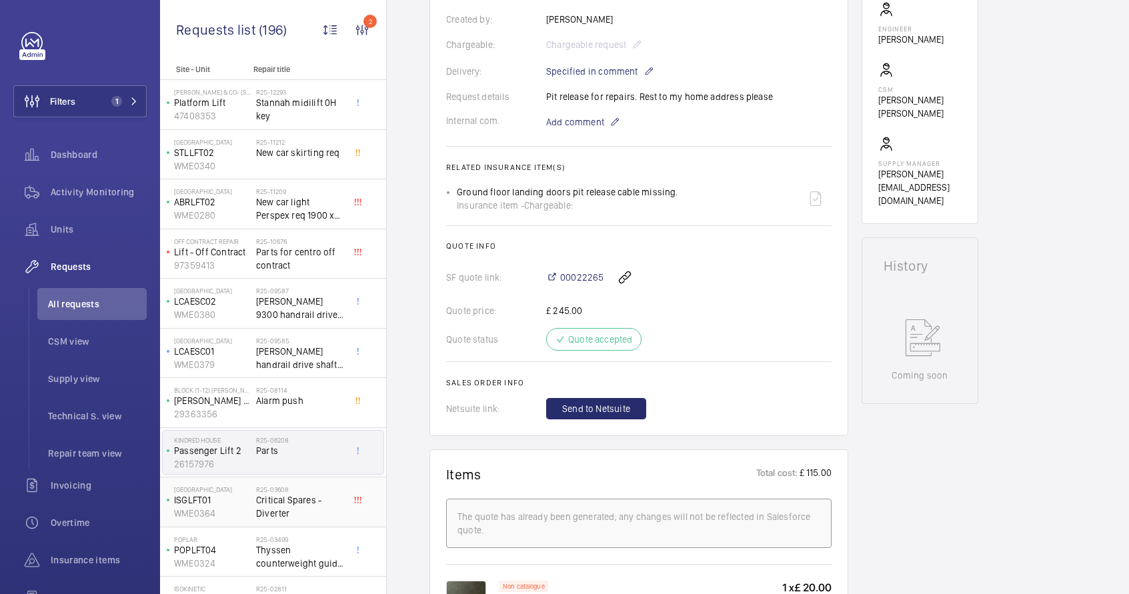
click at [307, 499] on span "Critical Spares - Diverter" at bounding box center [300, 506] width 88 height 27
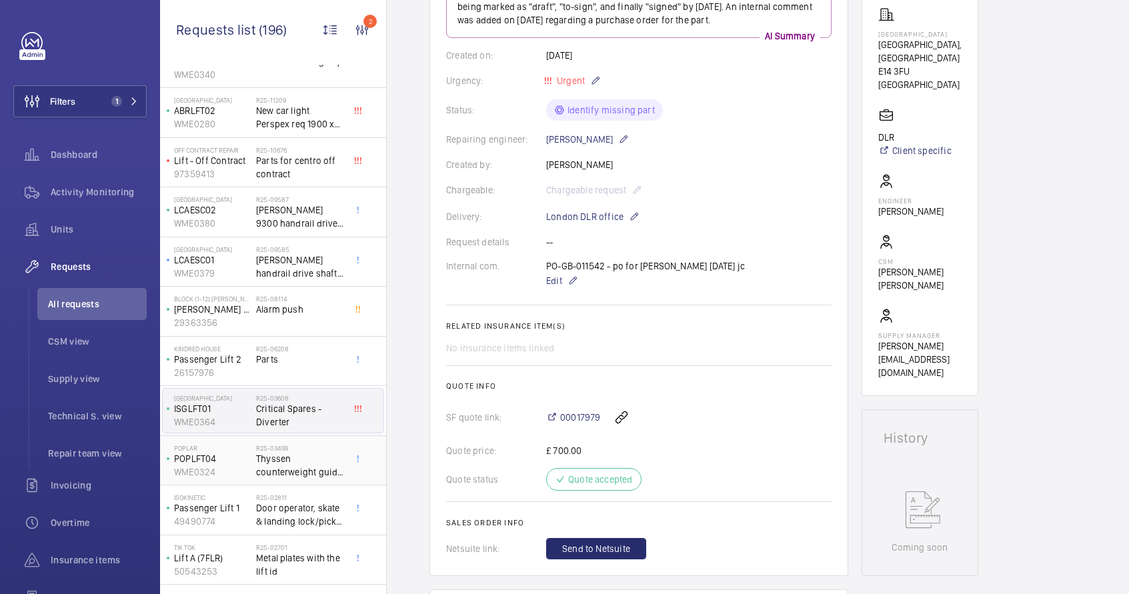
scroll to position [94, 0]
click at [302, 451] on span "Thyssen counterweight guide rollers" at bounding box center [300, 462] width 88 height 27
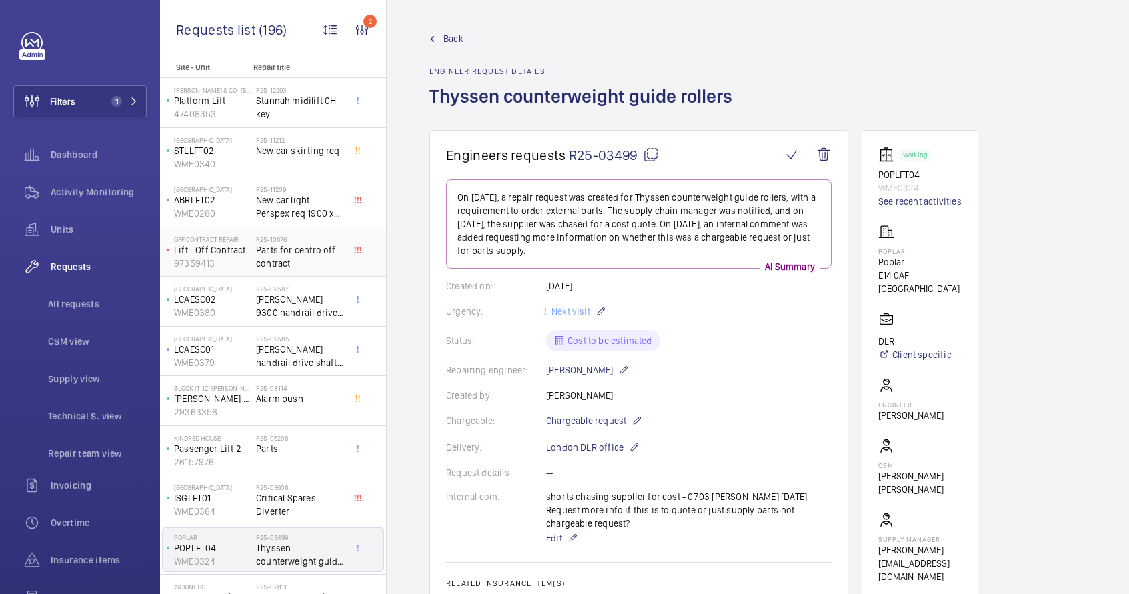
scroll to position [3, 0]
click at [291, 115] on span "Stannah midilift 0H key" at bounding box center [300, 106] width 88 height 27
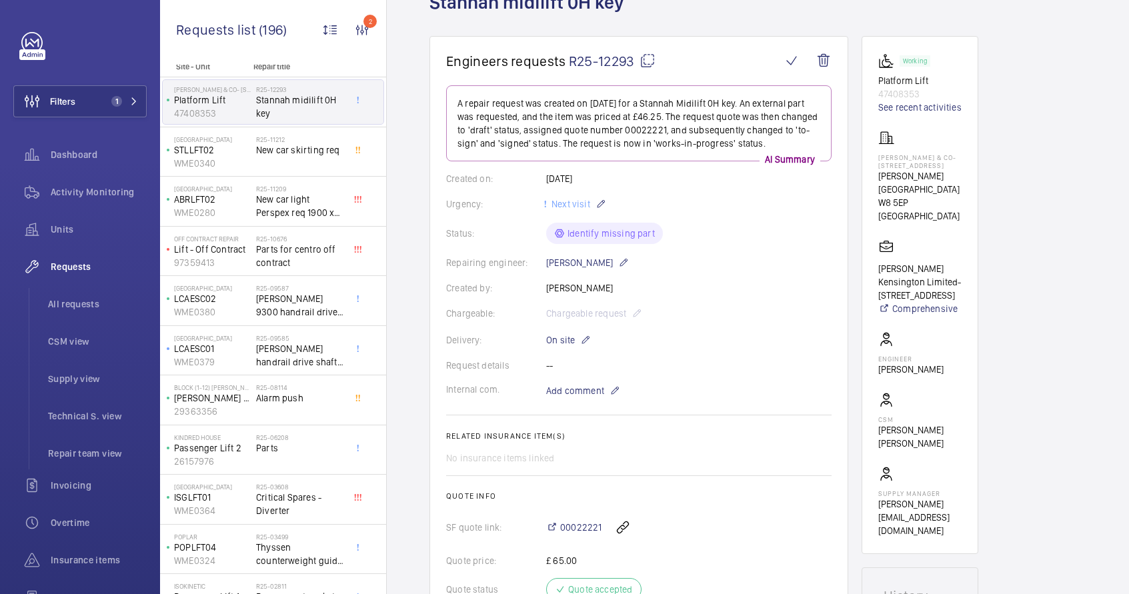
scroll to position [72, 0]
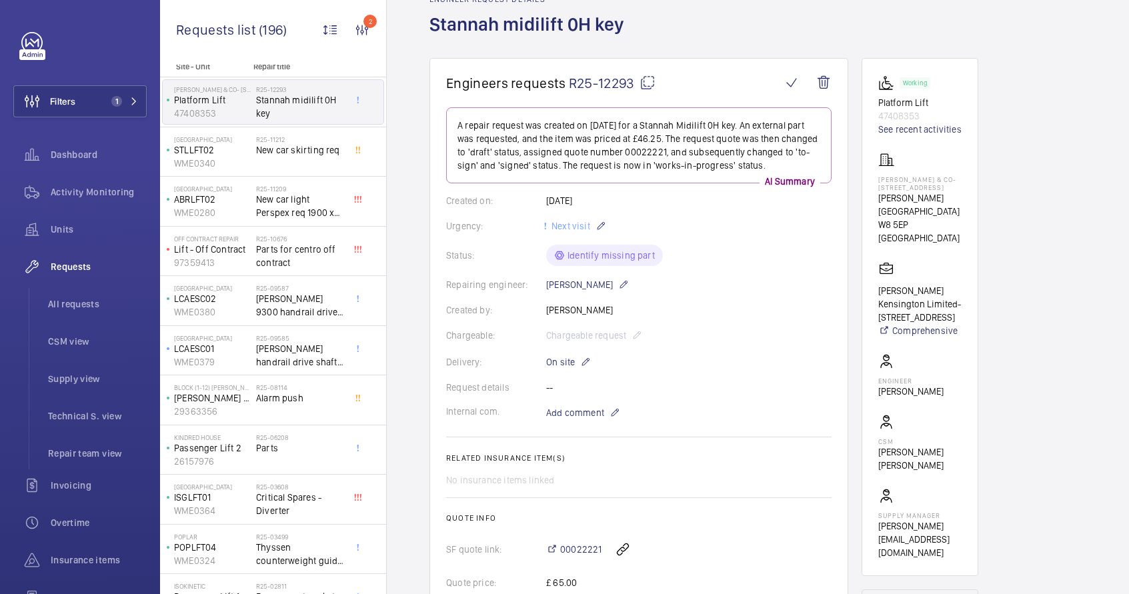
click at [643, 82] on mat-icon at bounding box center [647, 83] width 16 height 16
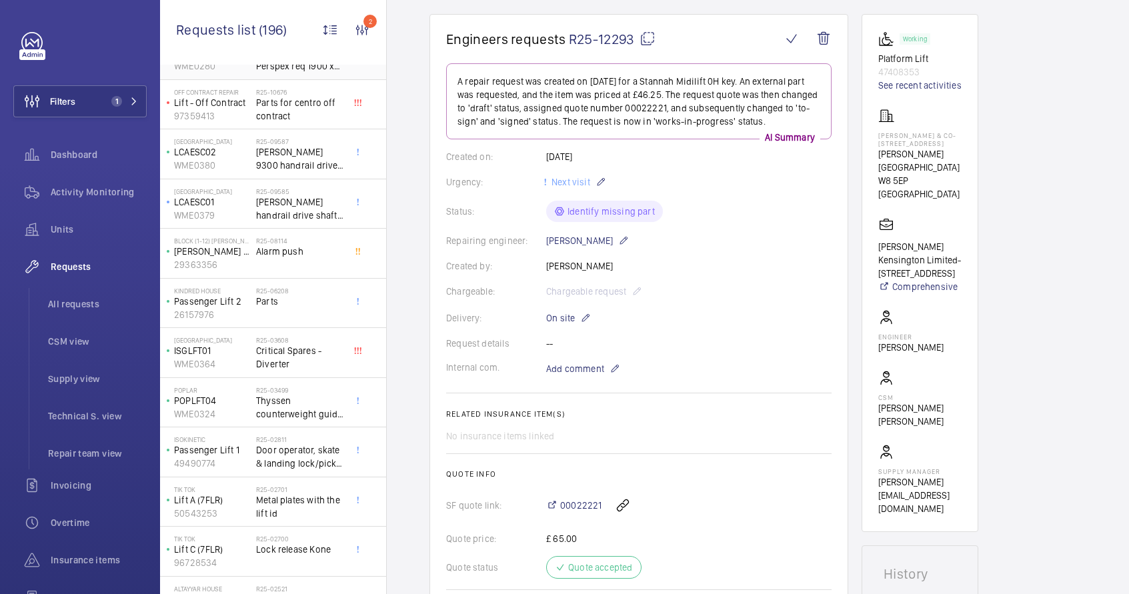
scroll to position [373, 0]
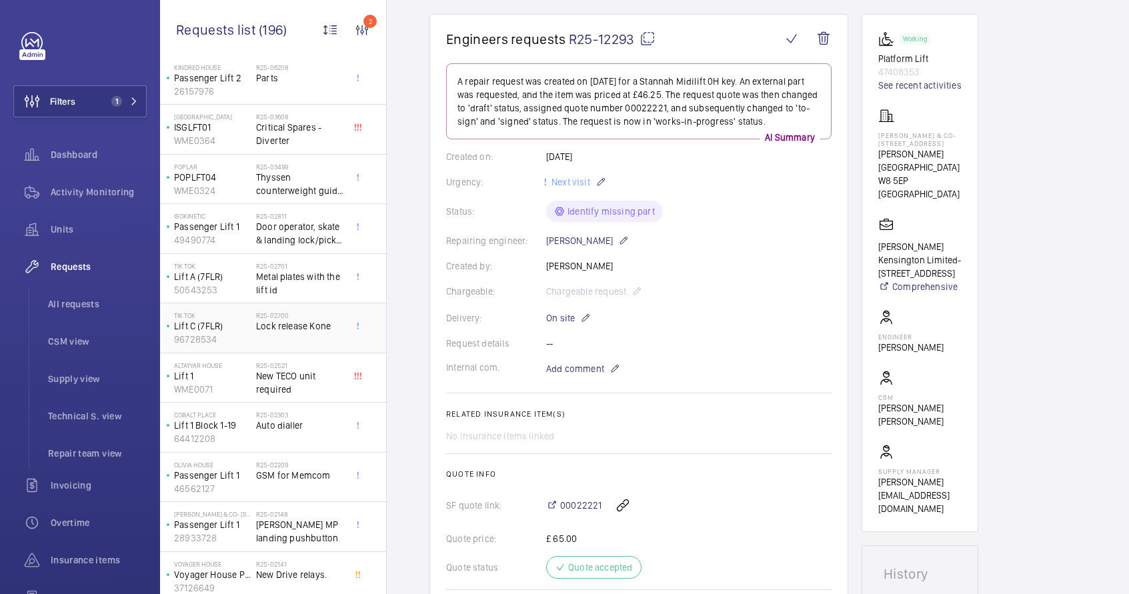
click at [283, 338] on div "R25-02700 Lock release Kone" at bounding box center [300, 330] width 88 height 39
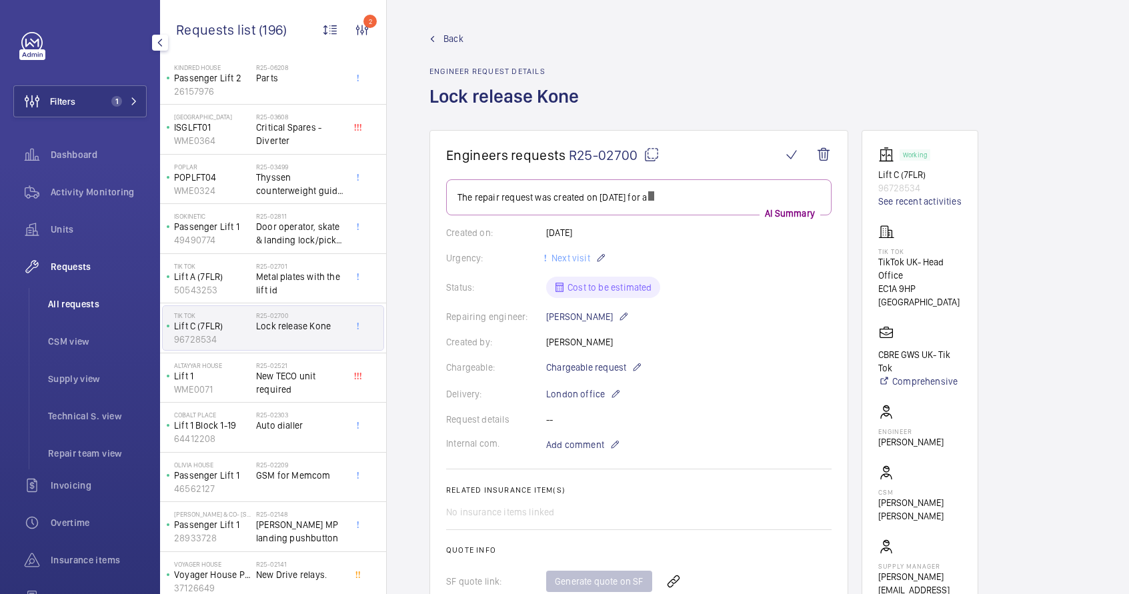
click at [101, 303] on span "All requests" at bounding box center [97, 303] width 99 height 13
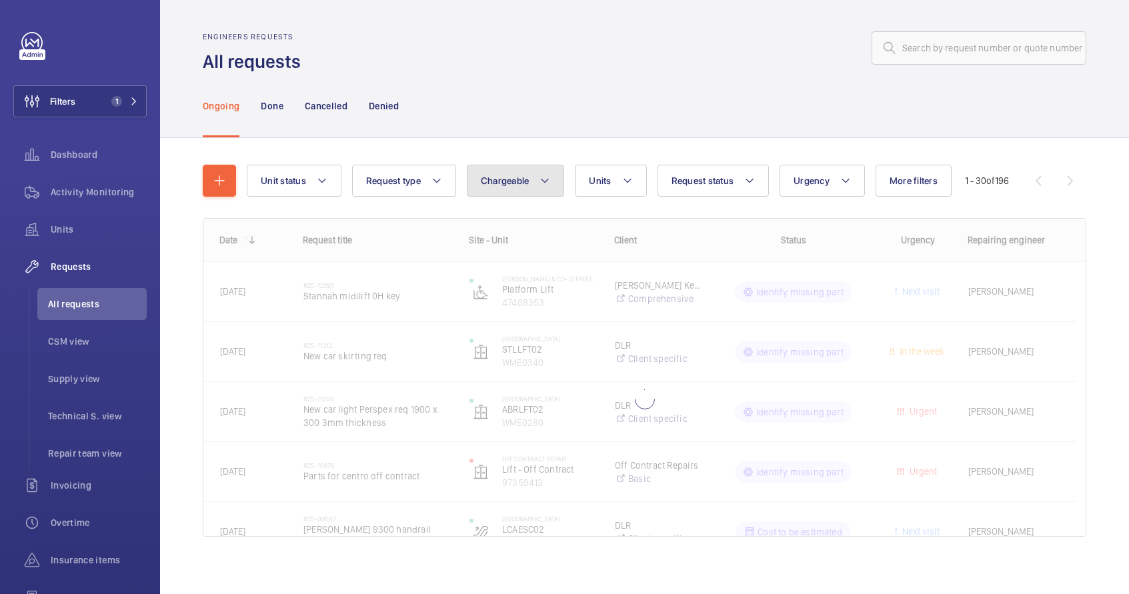
click at [538, 181] on button "Chargeable" at bounding box center [516, 181] width 98 height 32
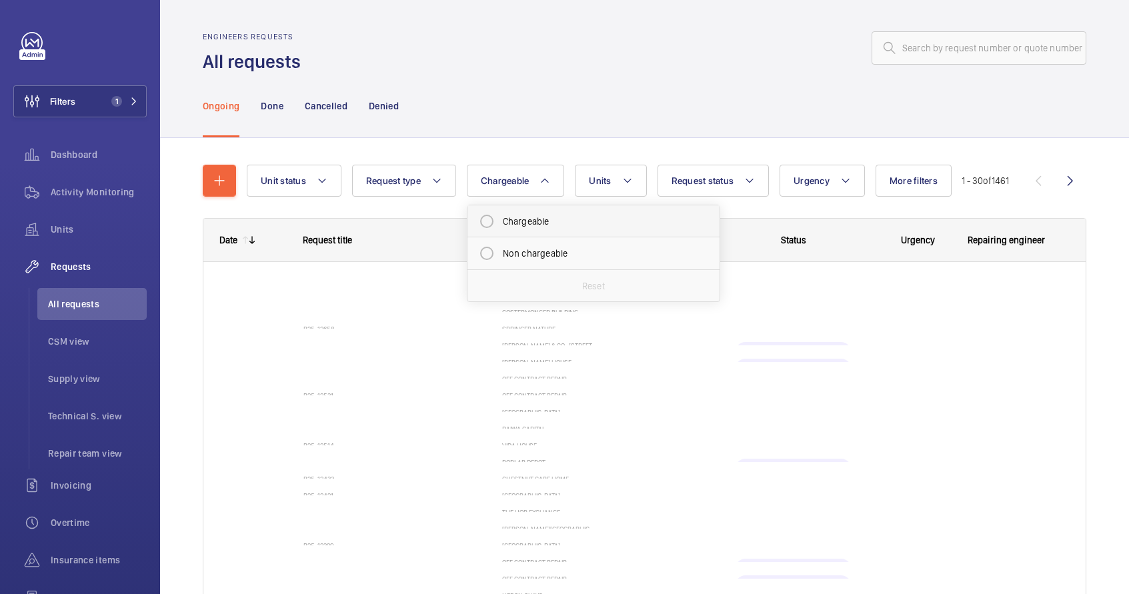
click at [525, 228] on mat-radio-button "Chargeable" at bounding box center [593, 221] width 240 height 27
radio input "true"
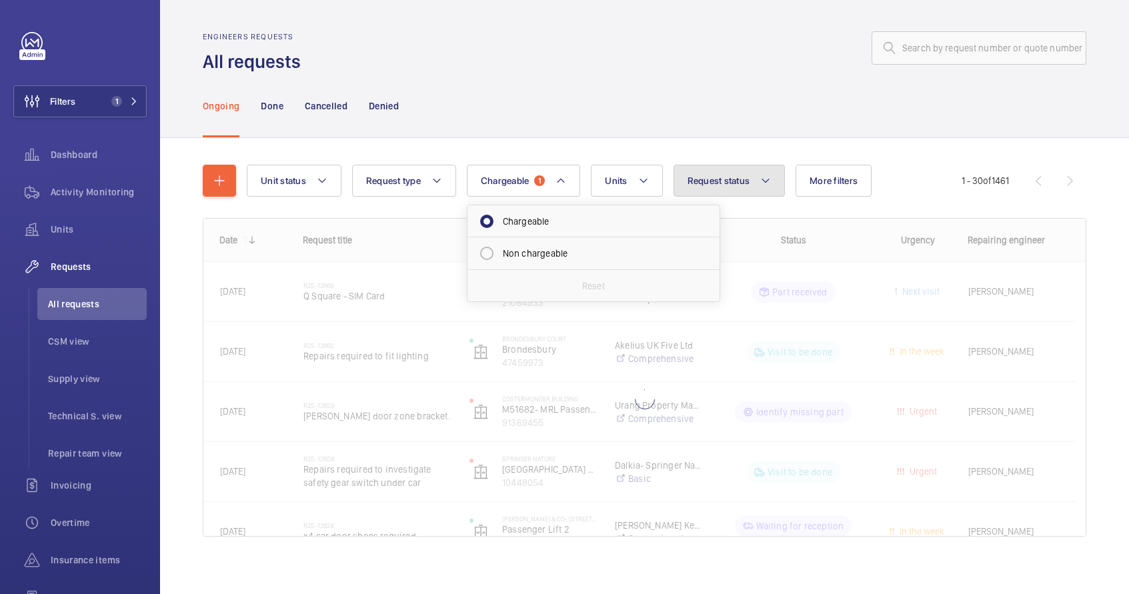
click at [729, 189] on button "Request status" at bounding box center [729, 181] width 112 height 32
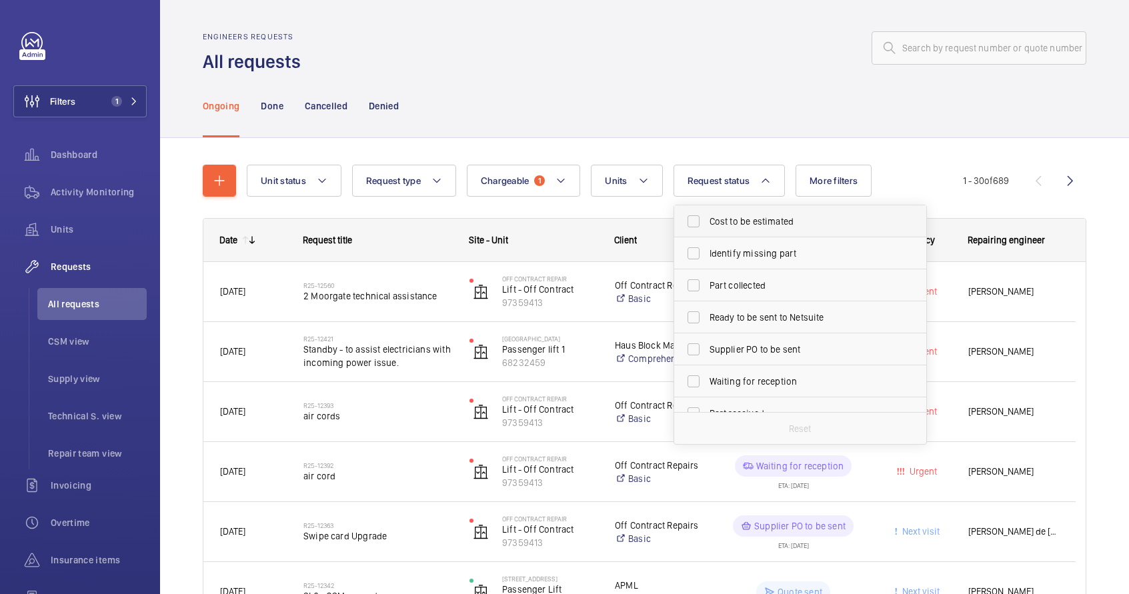
click at [730, 216] on span "Cost to be estimated" at bounding box center [800, 221] width 183 height 13
click at [707, 216] on input "Cost to be estimated" at bounding box center [693, 221] width 27 height 27
checkbox input "true"
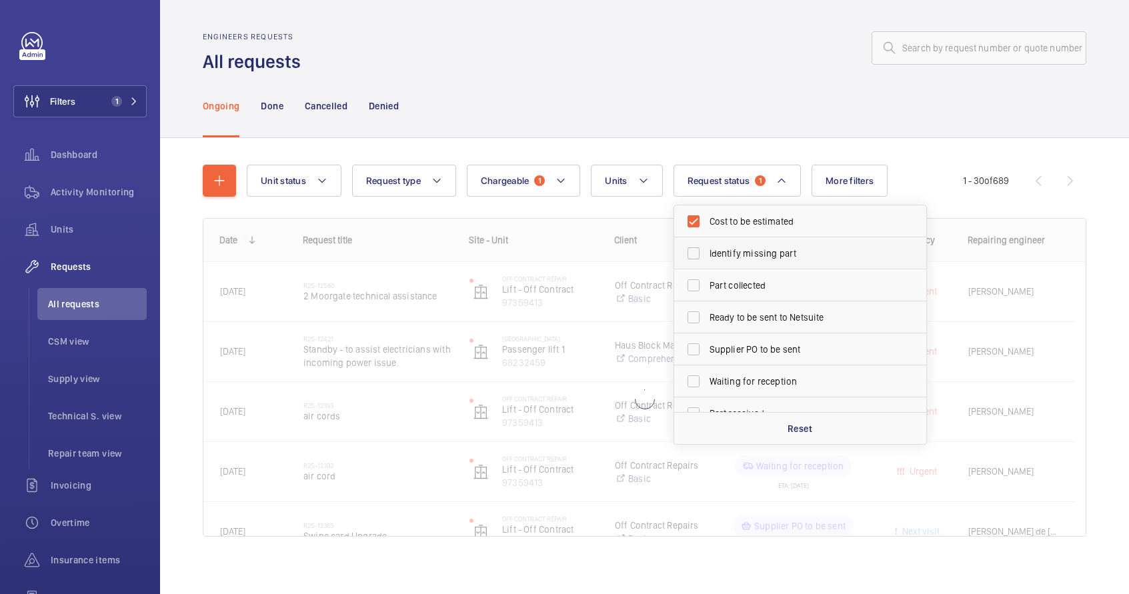
click at [745, 251] on span "Identify missing part" at bounding box center [800, 253] width 183 height 13
click at [707, 251] on input "Identify missing part" at bounding box center [693, 253] width 27 height 27
checkbox input "true"
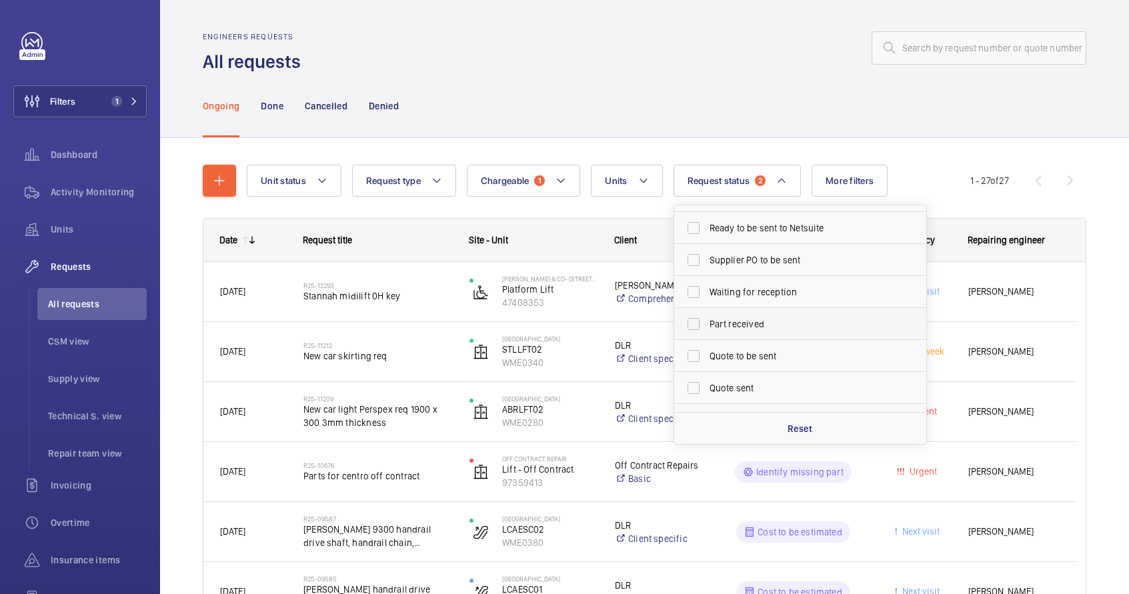
scroll to position [91, 0]
click at [749, 351] on span "Quote to be sent" at bounding box center [800, 354] width 183 height 13
click at [707, 351] on input "Quote to be sent" at bounding box center [693, 354] width 27 height 27
checkbox input "true"
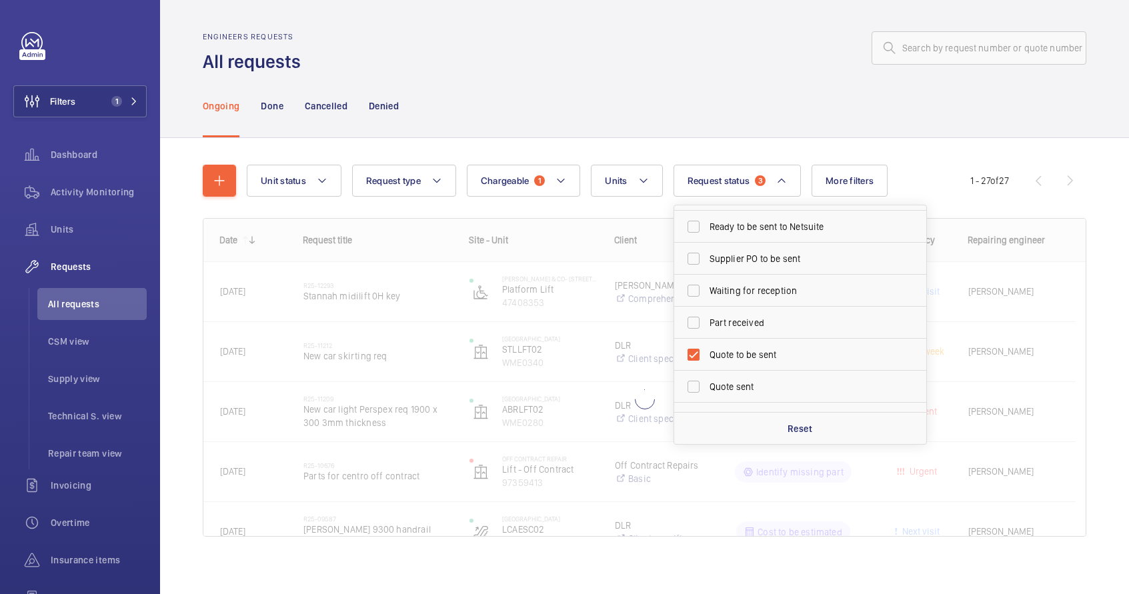
click at [675, 101] on div "Ongoing Done Cancelled Denied" at bounding box center [644, 105] width 883 height 63
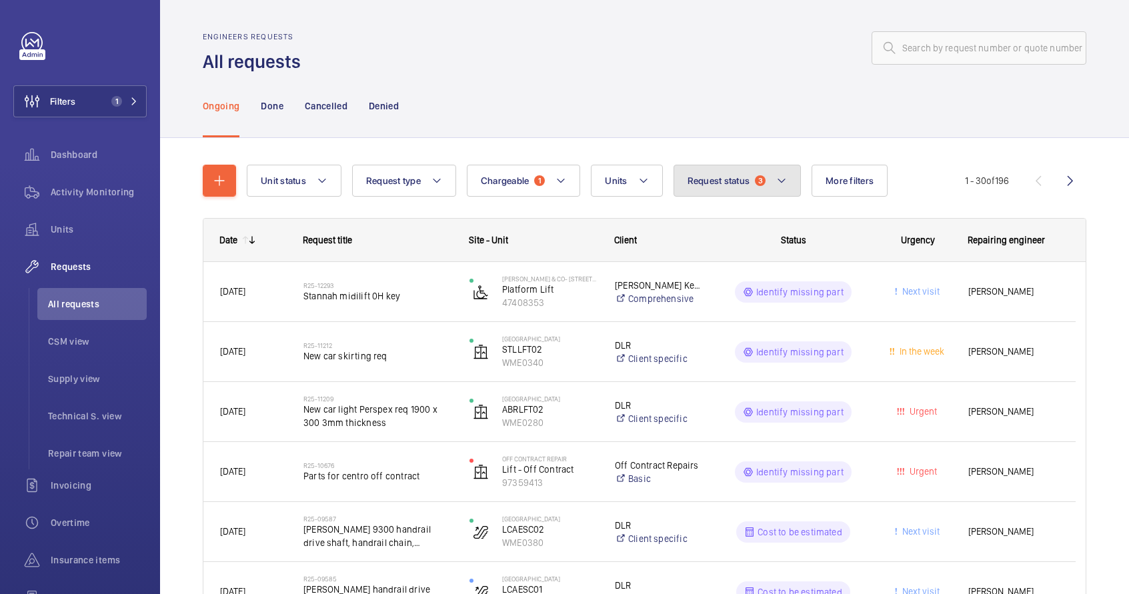
click at [739, 181] on span "Request status" at bounding box center [718, 180] width 63 height 11
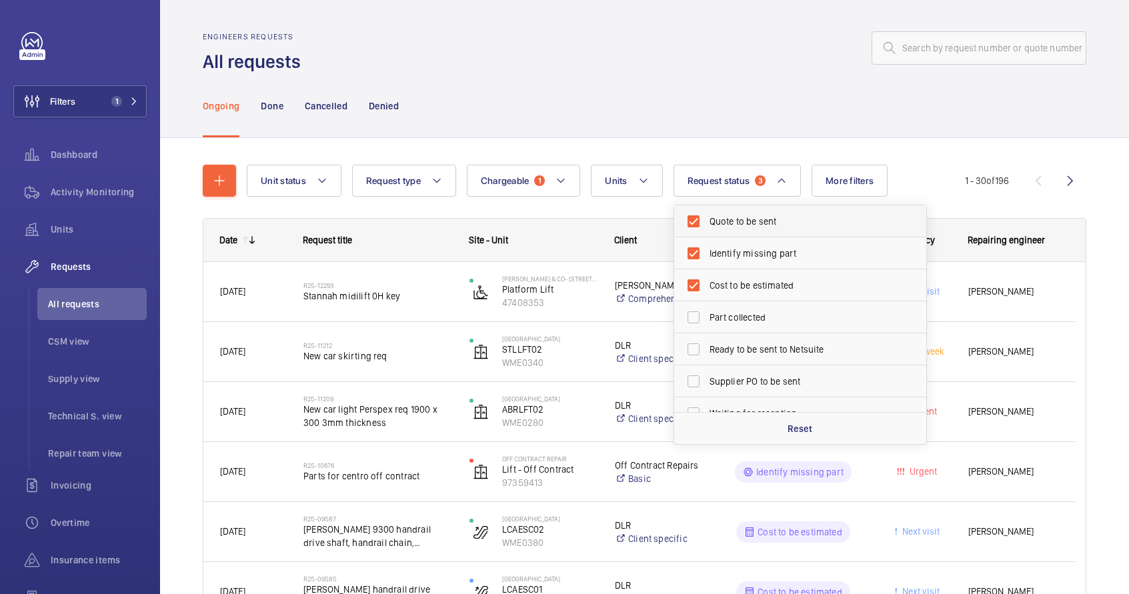
click at [749, 222] on span "Quote to be sent" at bounding box center [800, 221] width 183 height 13
click at [707, 222] on input "Quote to be sent" at bounding box center [693, 221] width 27 height 27
checkbox input "false"
click at [739, 255] on span "Identify missing part" at bounding box center [800, 253] width 183 height 13
click at [707, 255] on input "Identify missing part" at bounding box center [693, 253] width 27 height 27
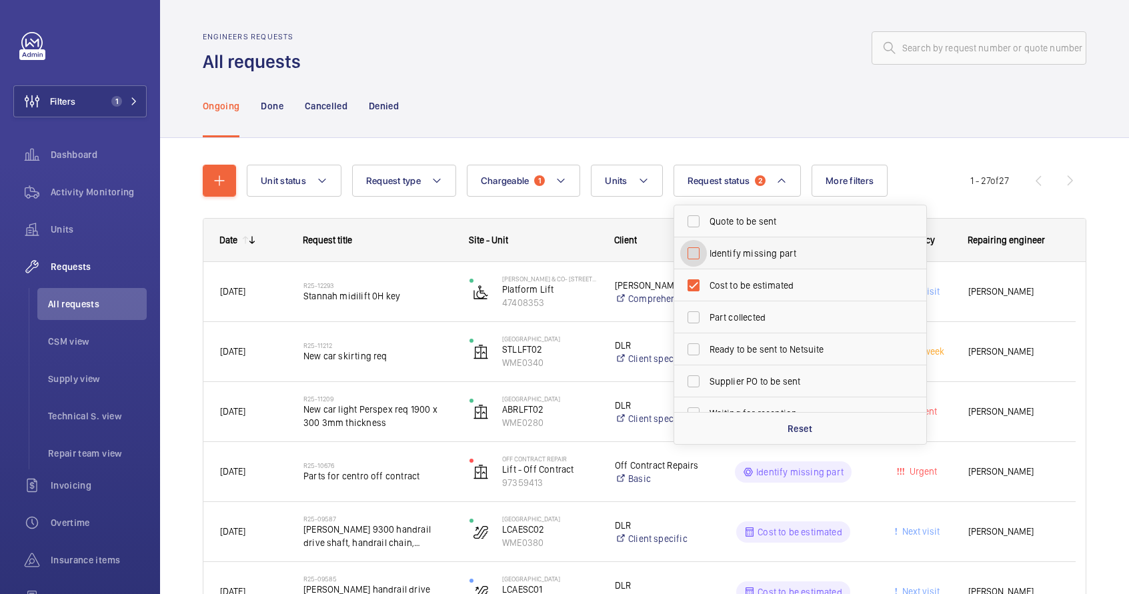
checkbox input "false"
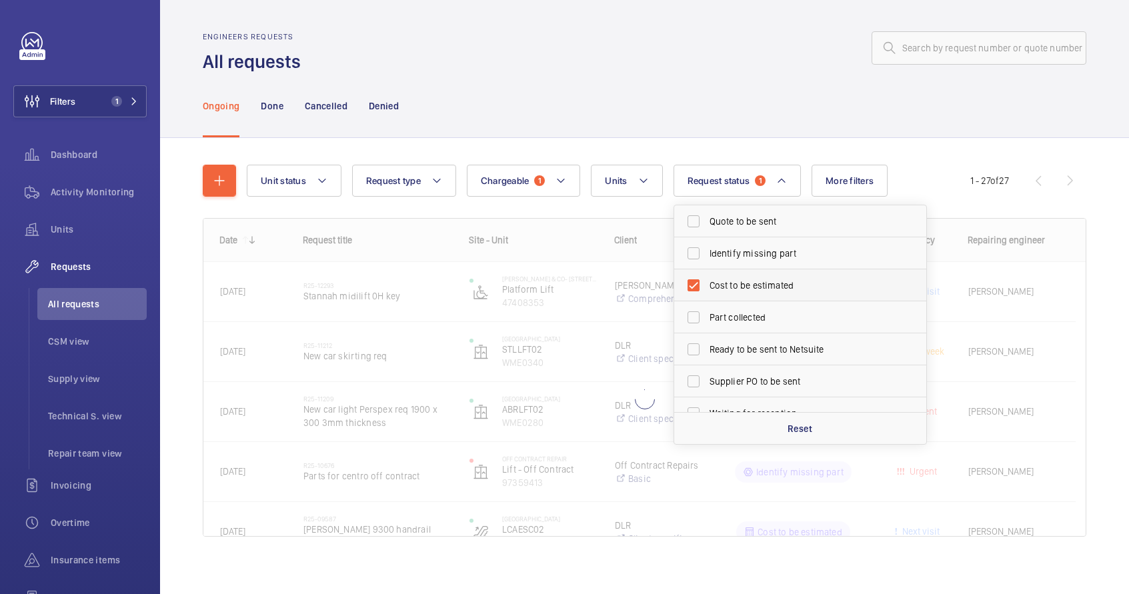
click at [733, 283] on span "Cost to be estimated" at bounding box center [800, 285] width 183 height 13
click at [707, 283] on input "Cost to be estimated" at bounding box center [693, 285] width 27 height 27
checkbox input "false"
click at [737, 225] on span "Quote to be sent" at bounding box center [800, 221] width 183 height 13
click at [707, 225] on input "Quote to be sent" at bounding box center [693, 221] width 27 height 27
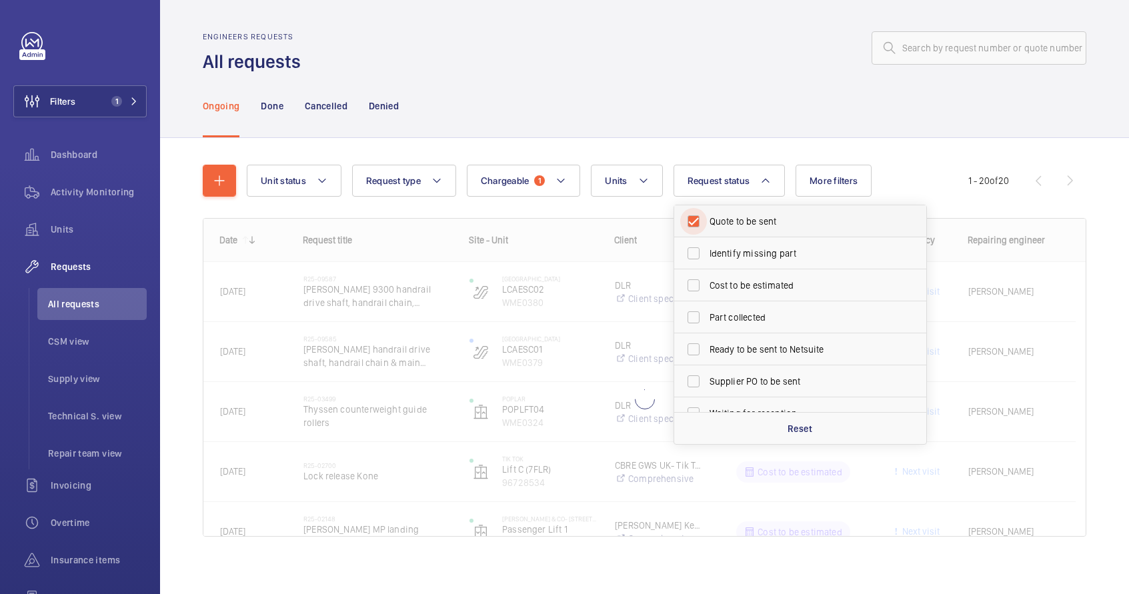
checkbox input "true"
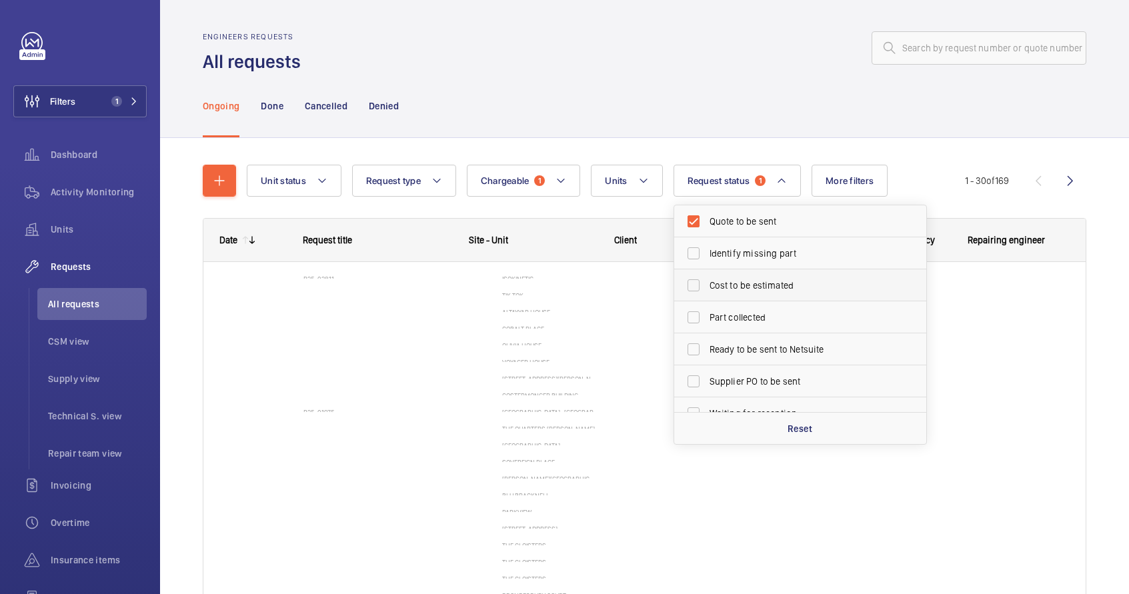
click at [729, 289] on span "Cost to be estimated" at bounding box center [800, 285] width 183 height 13
click at [707, 289] on input "Cost to be estimated" at bounding box center [693, 285] width 27 height 27
checkbox input "true"
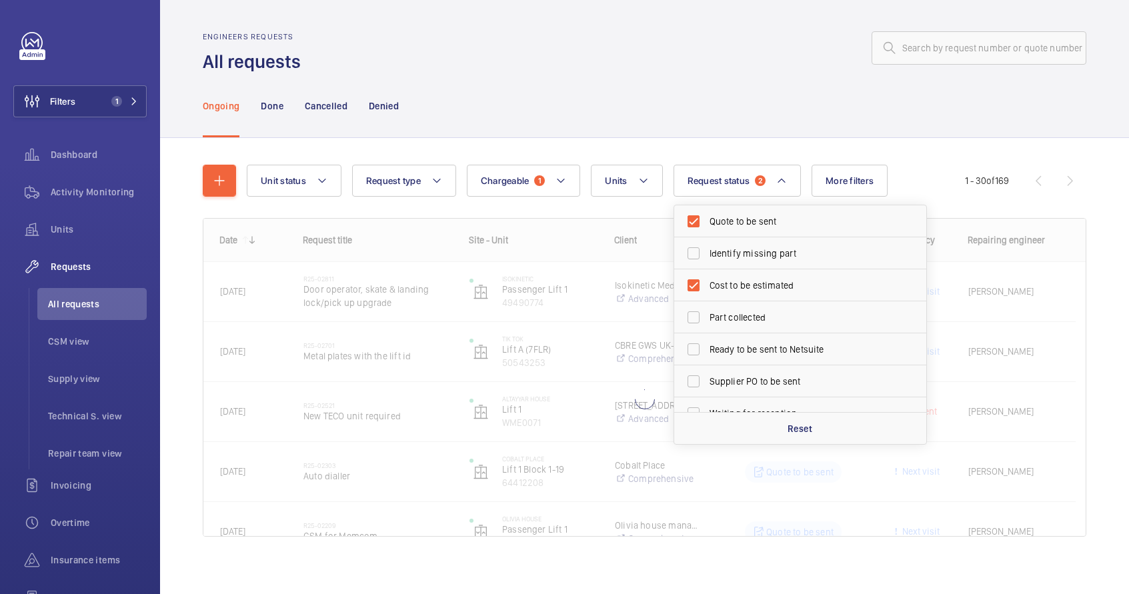
click at [673, 52] on div at bounding box center [697, 48] width 777 height 32
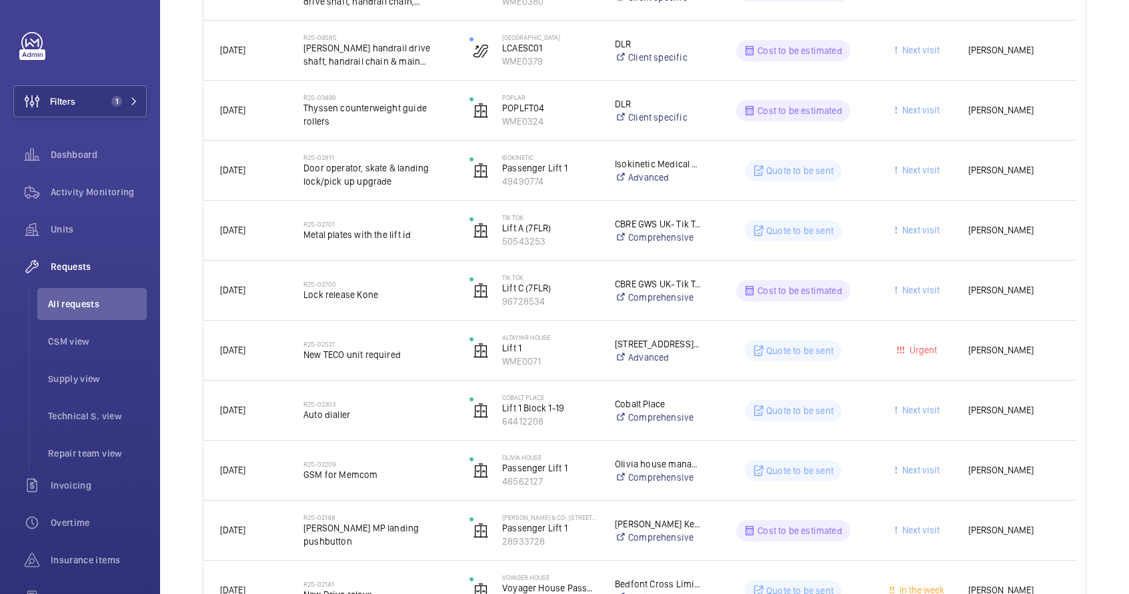
scroll to position [303, 0]
click at [436, 358] on span "New TECO unit required" at bounding box center [377, 352] width 149 height 13
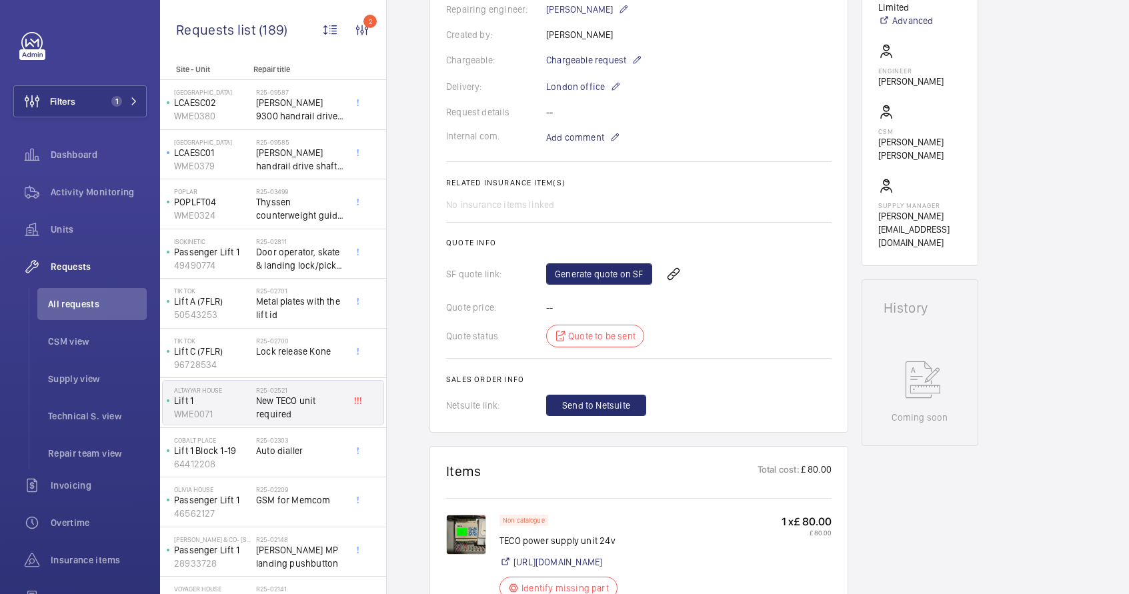
scroll to position [472, 0]
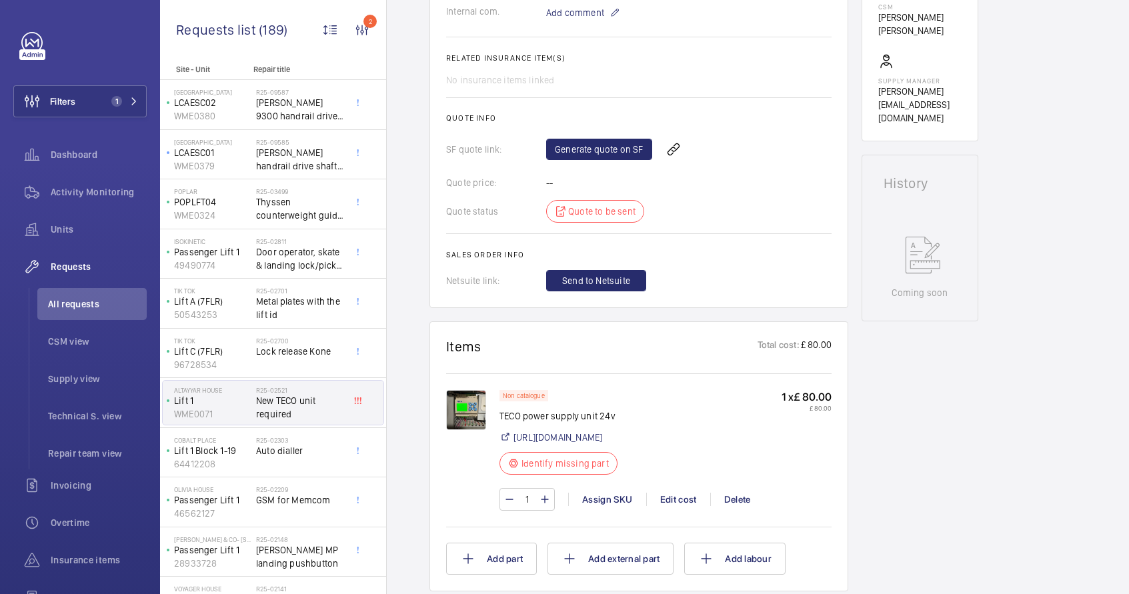
click at [471, 413] on img at bounding box center [466, 410] width 40 height 40
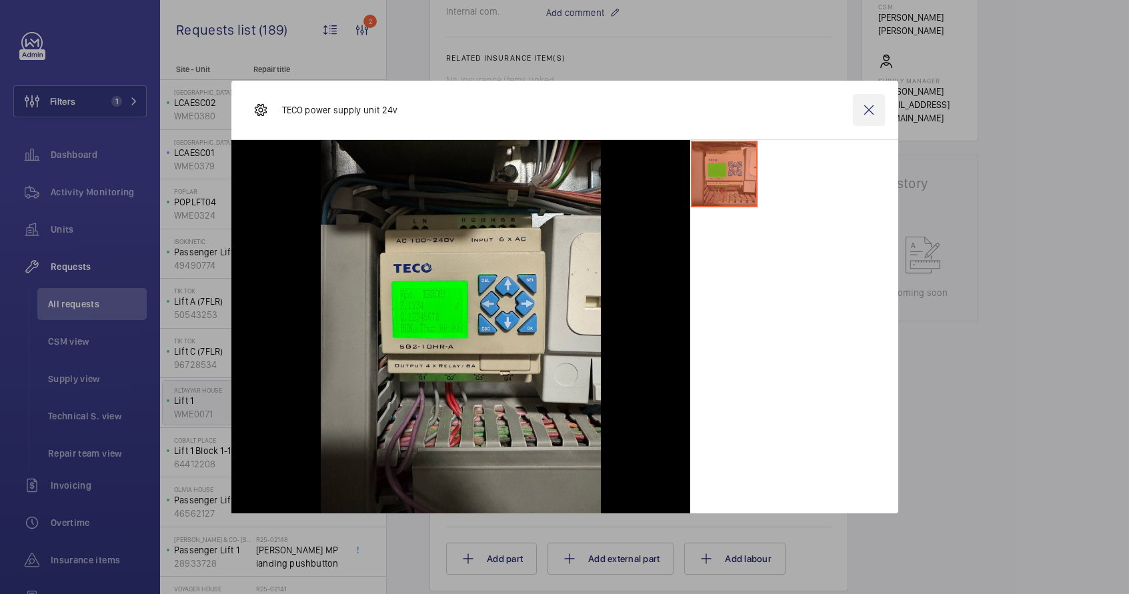
click at [872, 109] on wm-front-icon-button at bounding box center [869, 110] width 32 height 32
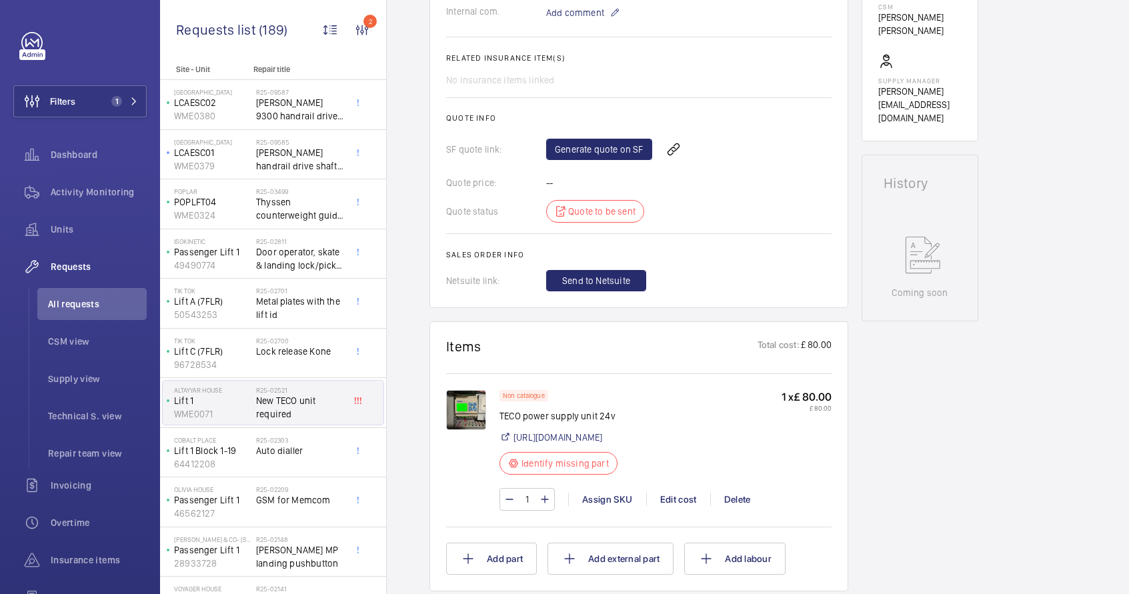
scroll to position [488, 0]
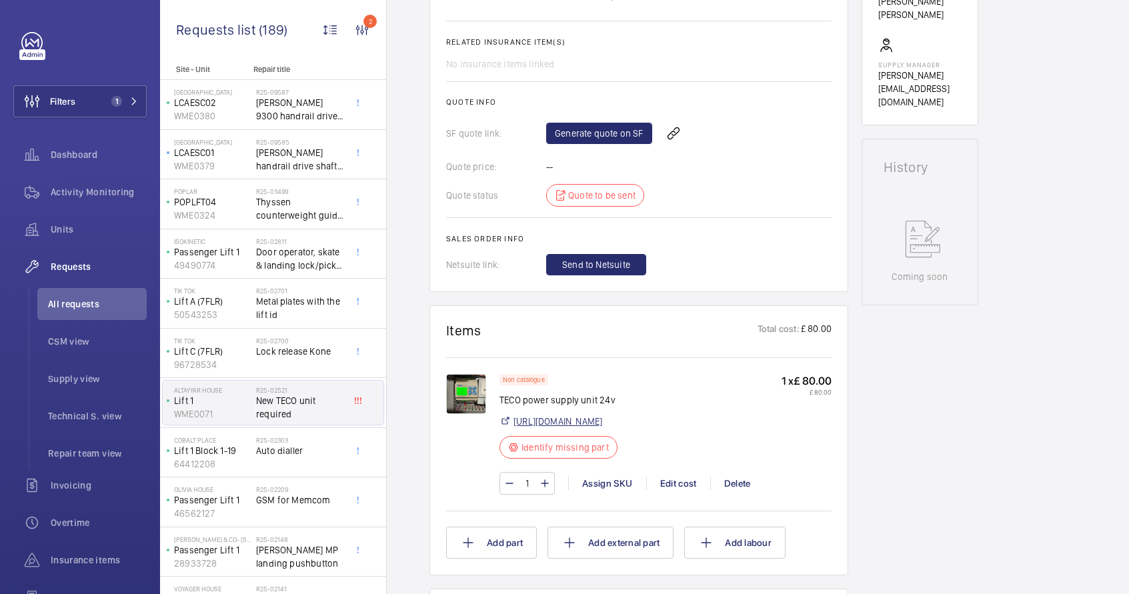
click at [602, 423] on link "https://uk.rs-online.com/web/p/plcs-programmable-logic-controllers/0286402" at bounding box center [557, 421] width 89 height 13
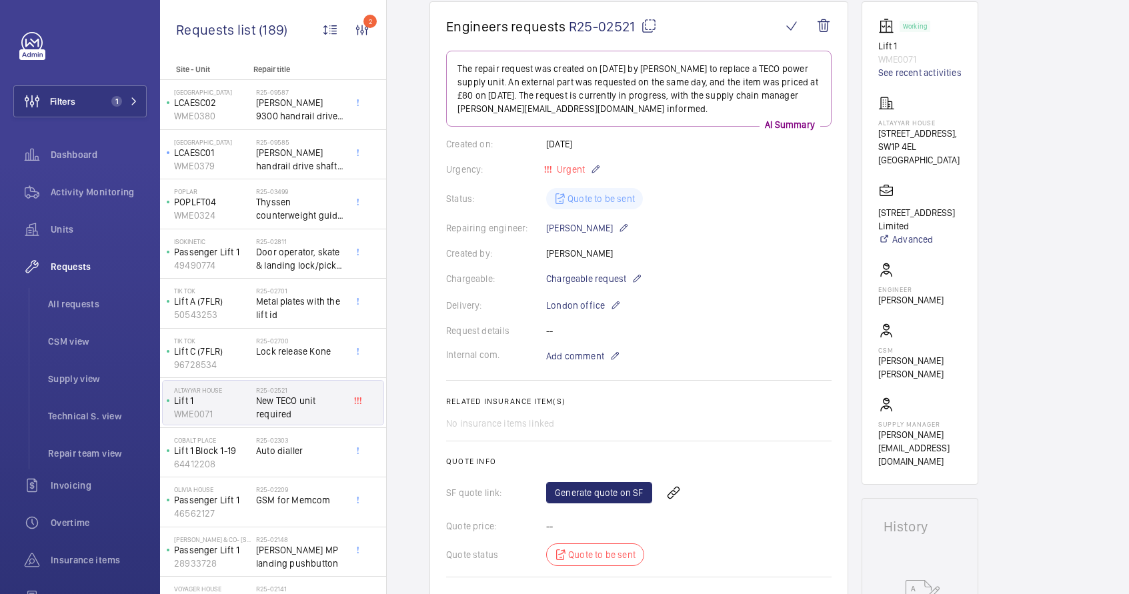
scroll to position [36, 0]
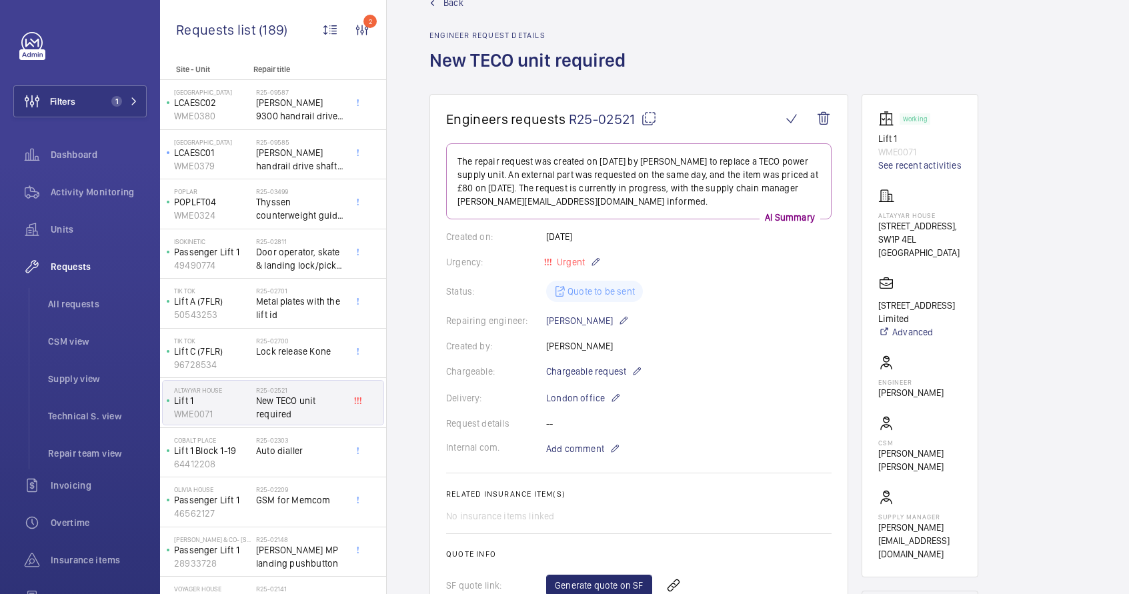
click at [879, 215] on p "Altayyar House" at bounding box center [919, 215] width 83 height 8
copy p "Altayyar House"
click at [887, 139] on p "Lift 1" at bounding box center [919, 138] width 83 height 13
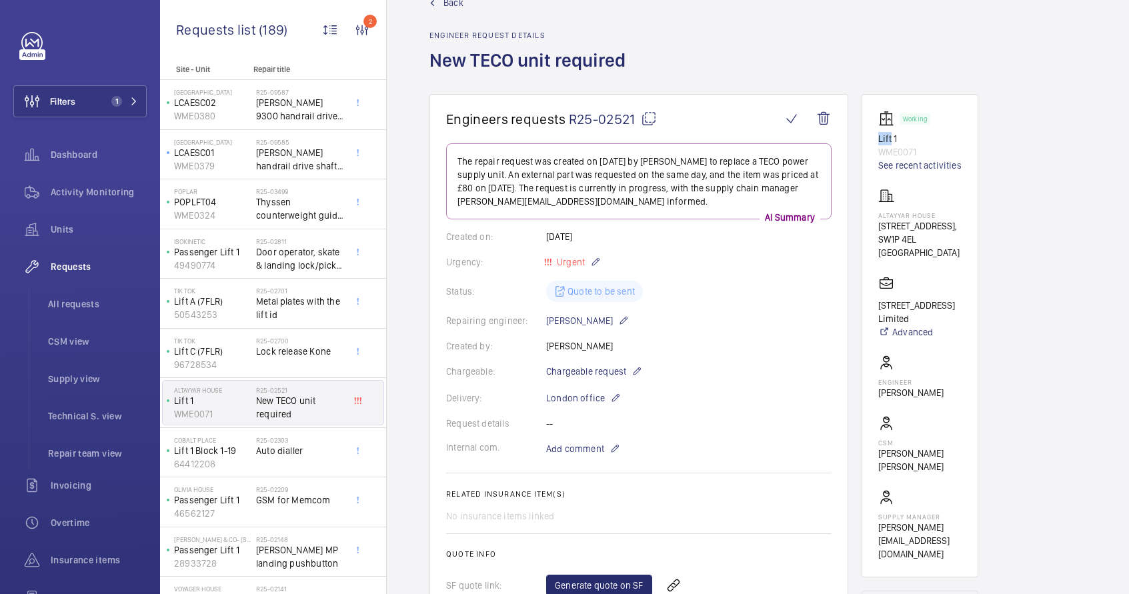
click at [887, 139] on p "Lift 1" at bounding box center [919, 138] width 83 height 13
click at [876, 139] on wm-front-card "Working Lift 1 WME0071 See recent activities Altayyar House 102 Marsham Street,…" at bounding box center [919, 335] width 117 height 483
drag, startPoint x: 876, startPoint y: 137, endPoint x: 907, endPoint y: 150, distance: 33.8
click at [907, 150] on wm-front-card "Working Lift 1 WME0071 See recent activities Altayyar House 102 Marsham Street,…" at bounding box center [919, 335] width 117 height 483
copy div "Lift 1 WME0071"
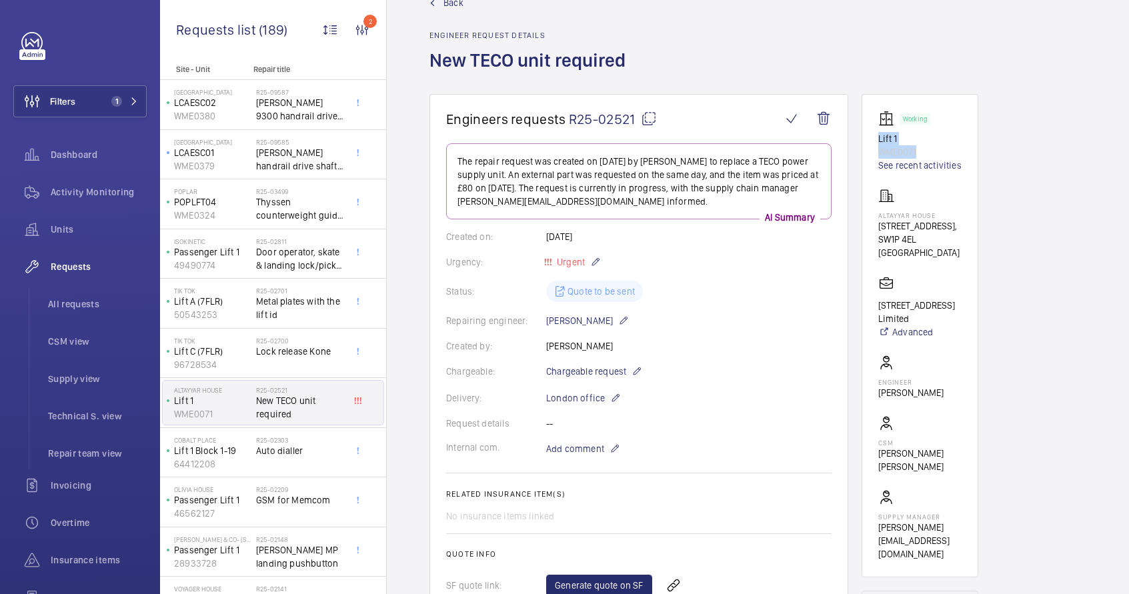
click at [651, 121] on mat-icon at bounding box center [649, 119] width 16 height 16
copy div "Lift 1 WME0071"
click at [651, 121] on mat-icon at bounding box center [649, 119] width 16 height 16
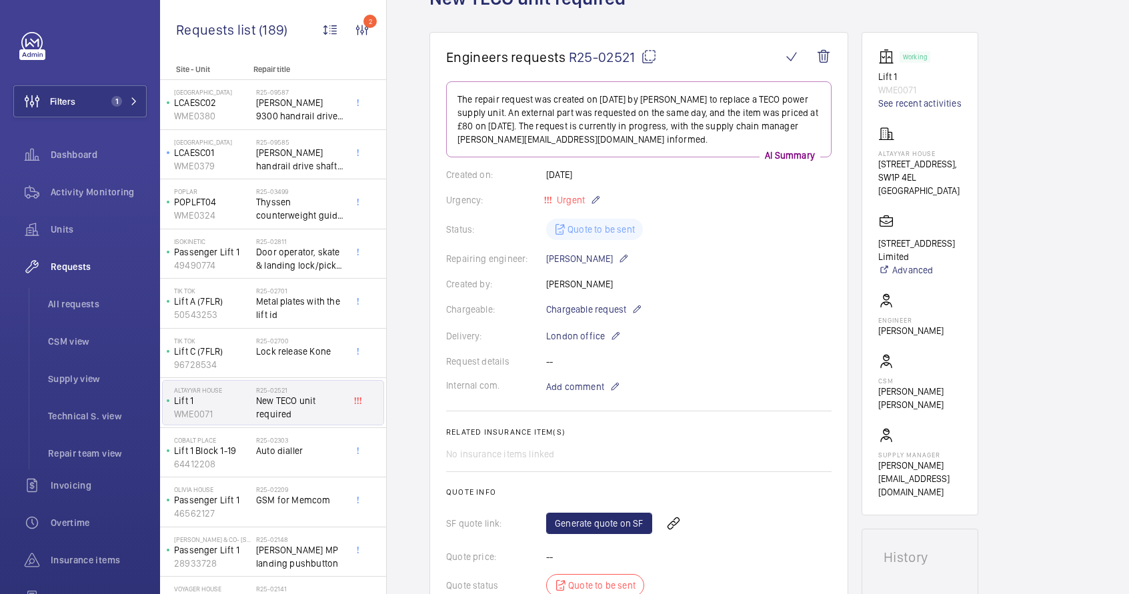
scroll to position [121, 0]
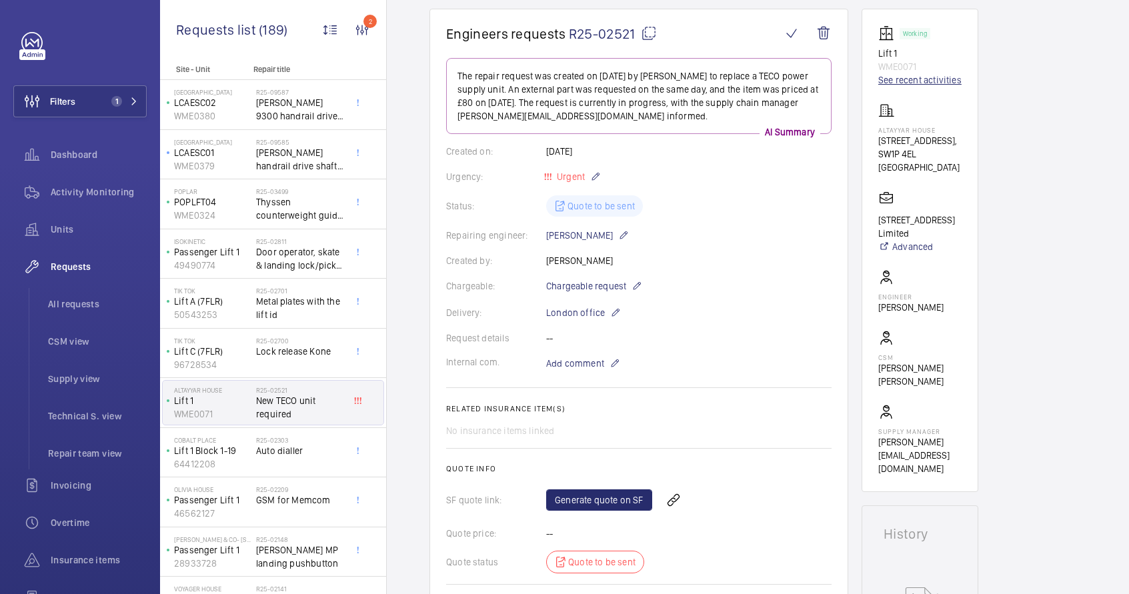
click at [928, 81] on link "See recent activities" at bounding box center [919, 79] width 83 height 13
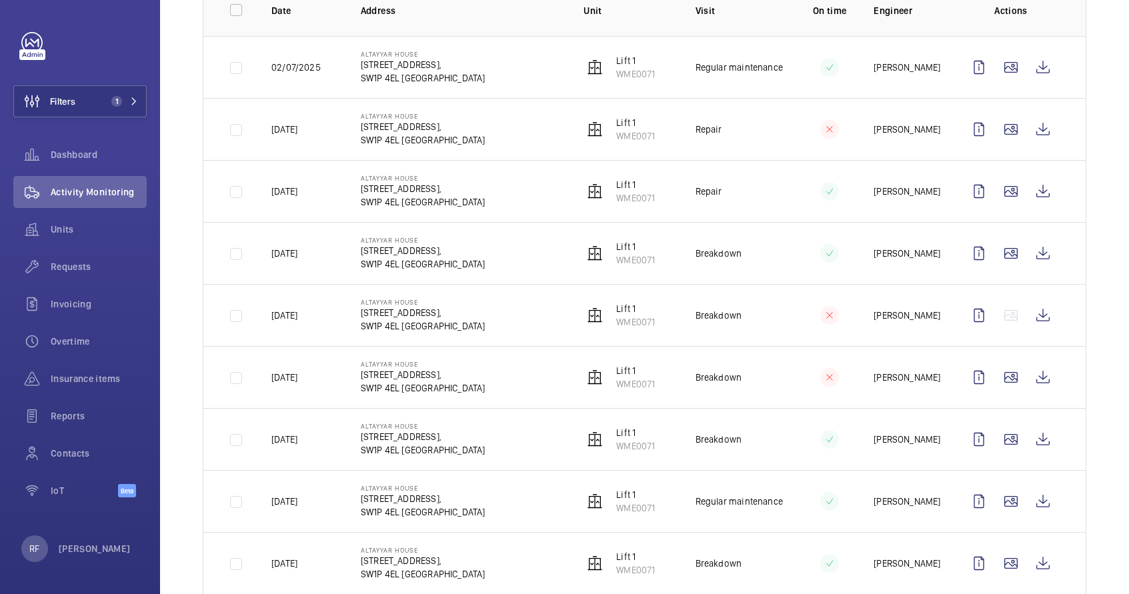
scroll to position [101, 0]
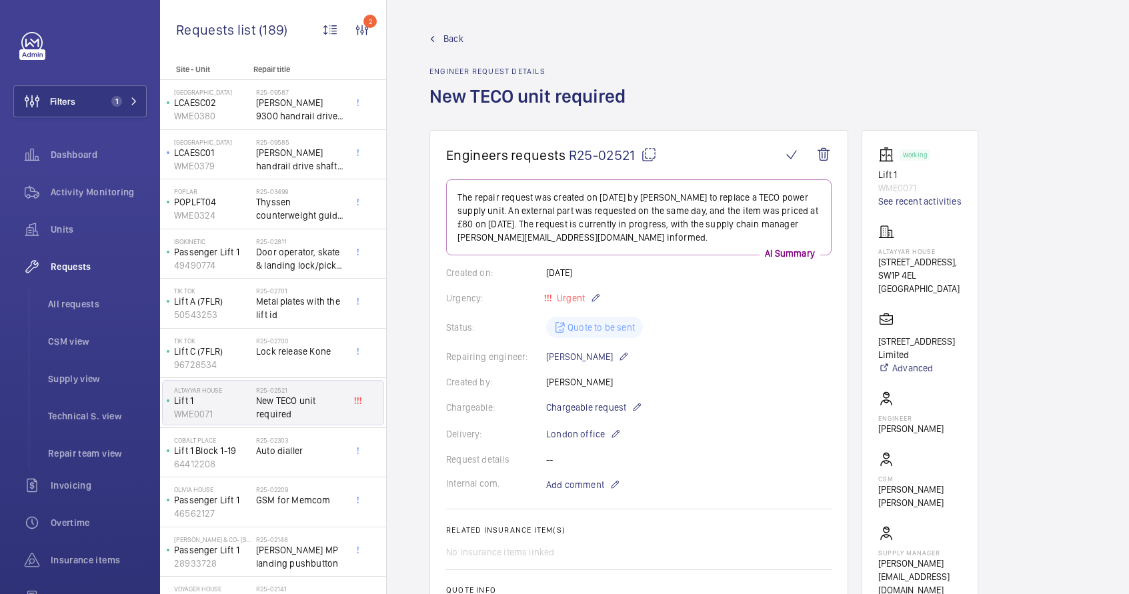
click at [578, 273] on div "Created on: 17/02/2025" at bounding box center [638, 272] width 385 height 13
copy p "17/02/2025"
click at [898, 201] on link "See recent activities" at bounding box center [919, 201] width 83 height 13
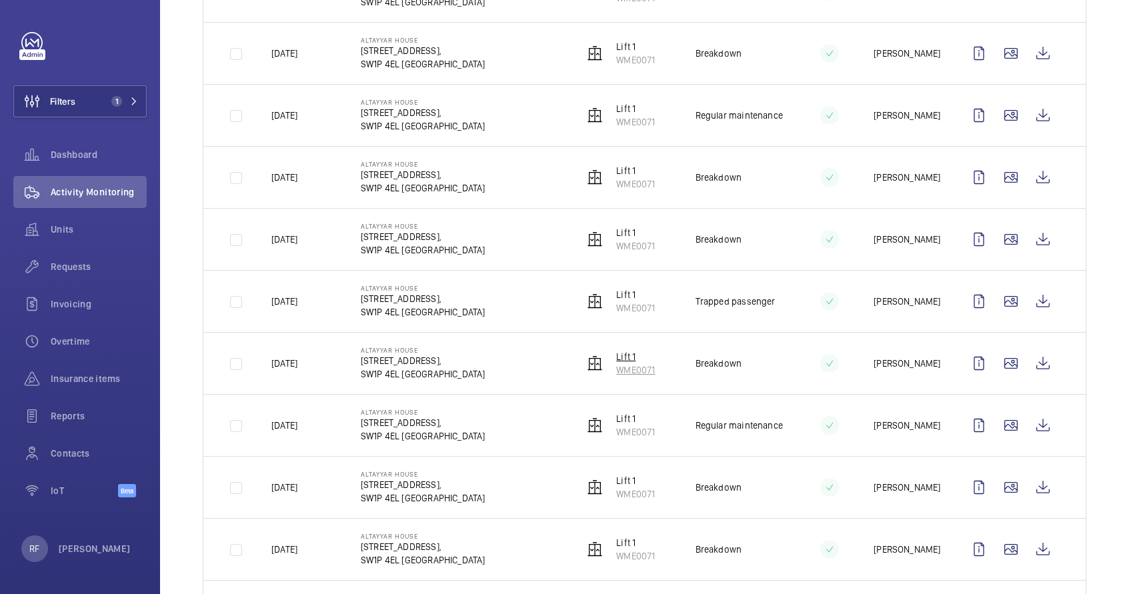
scroll to position [607, 0]
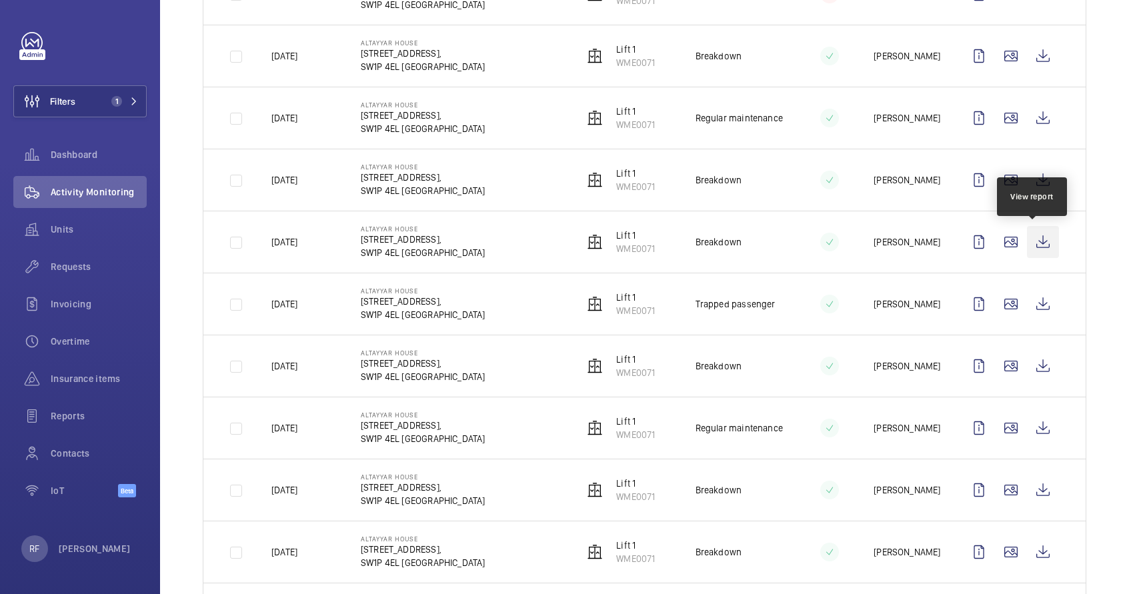
click at [1031, 245] on wm-front-icon-button at bounding box center [1043, 242] width 32 height 32
click at [1038, 181] on wm-front-icon-button at bounding box center [1043, 180] width 32 height 32
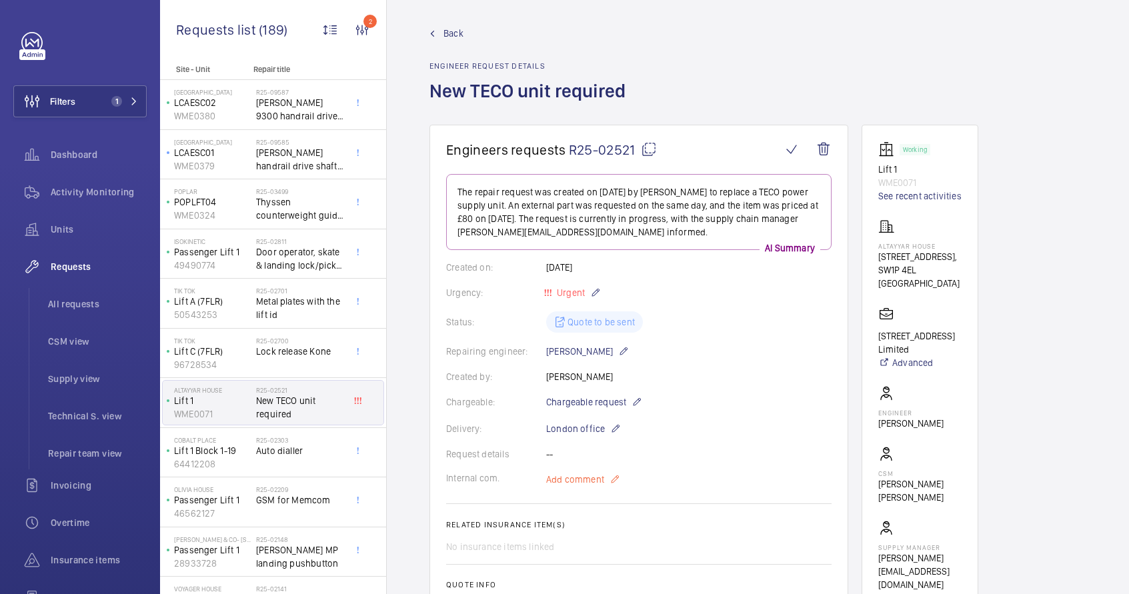
scroll to position [7, 0]
click at [614, 479] on mat-icon at bounding box center [614, 477] width 11 height 16
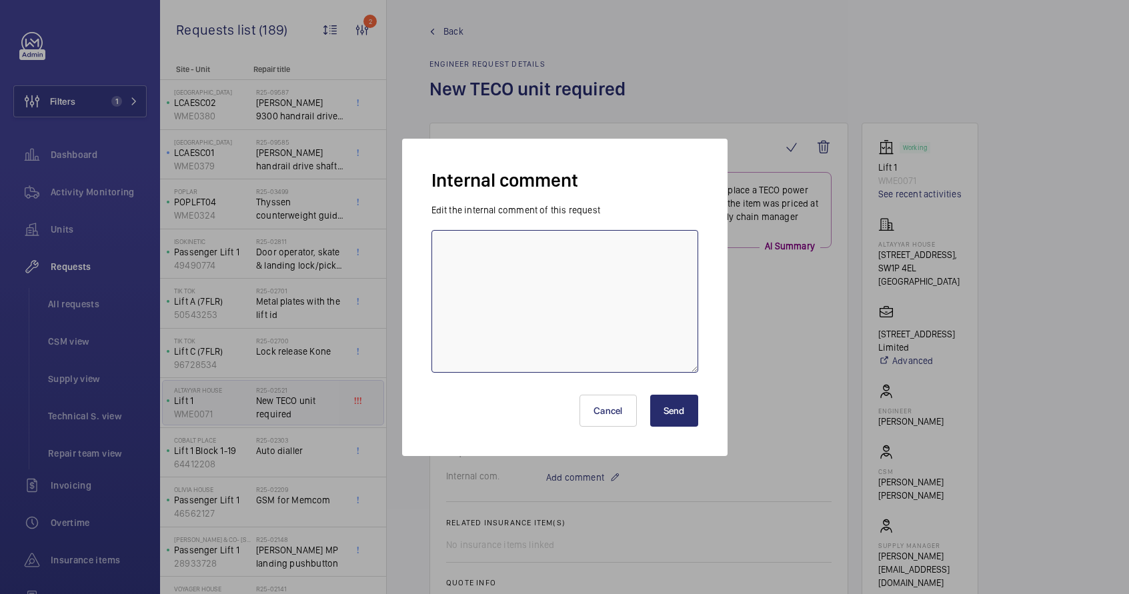
click at [528, 323] on textarea at bounding box center [564, 301] width 267 height 143
paste textarea "✓ The device is in service • The defect was due to defective material • The def…"
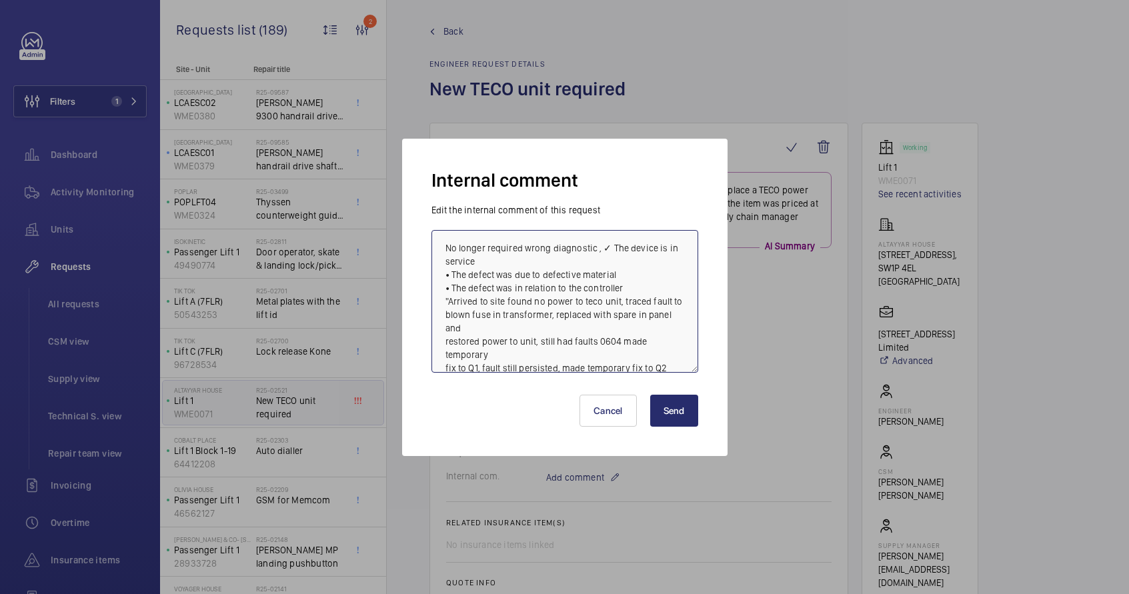
scroll to position [29, 0]
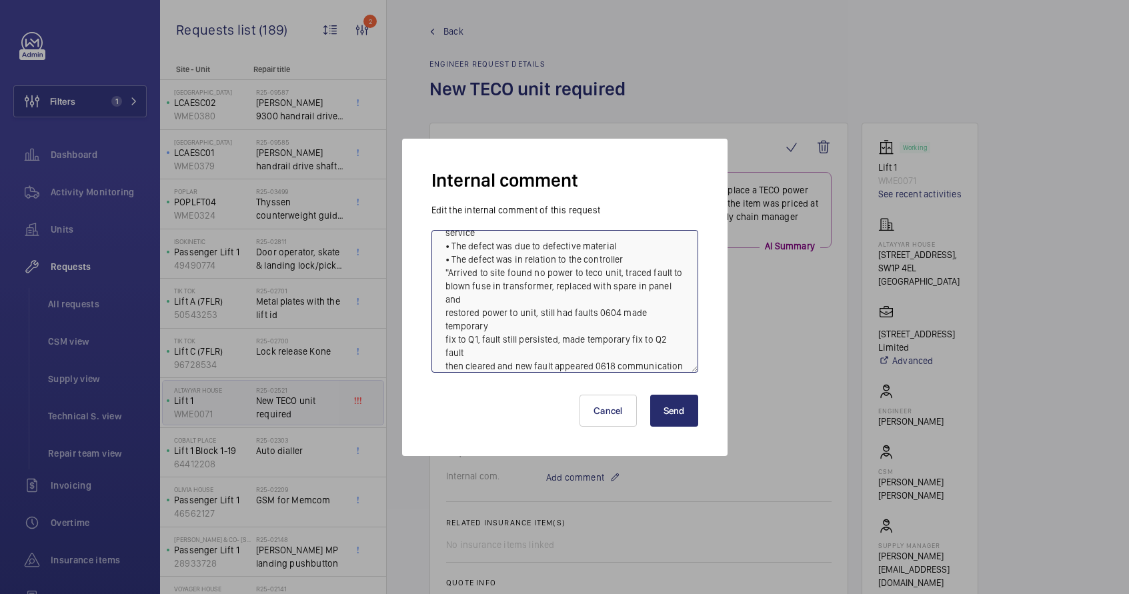
click at [531, 270] on textarea "No longer required wrong diagnostic , ✓ The device is in service • The defect w…" at bounding box center [564, 301] width 267 height 143
type textarea "No longer required wrong diagnostic , ✓ The device is in service • The defect w…"
click at [691, 409] on button "Send" at bounding box center [674, 411] width 48 height 32
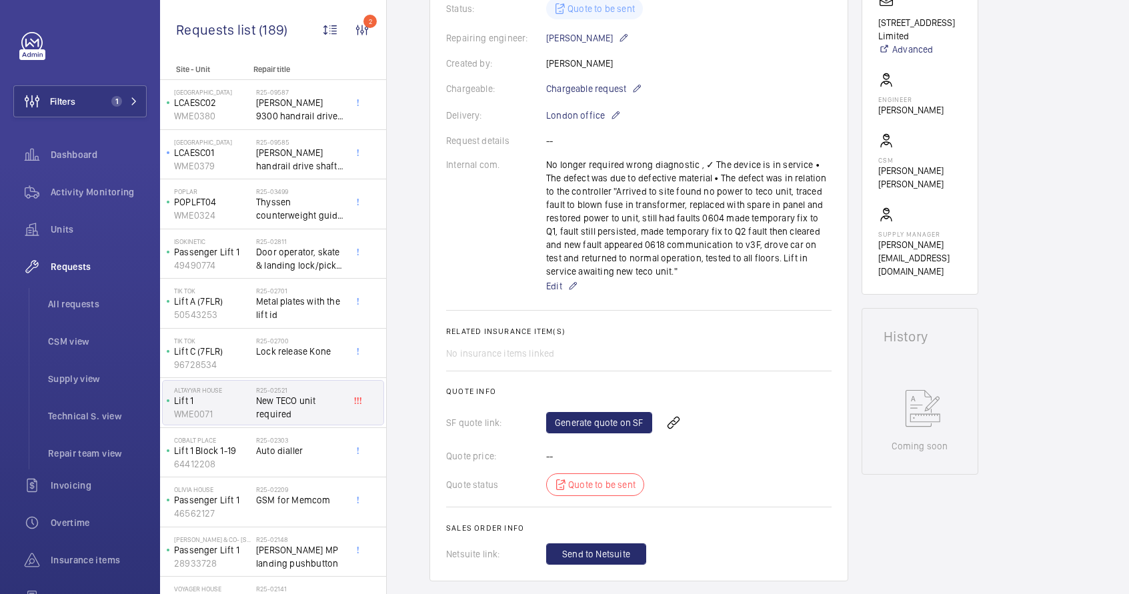
scroll to position [0, 0]
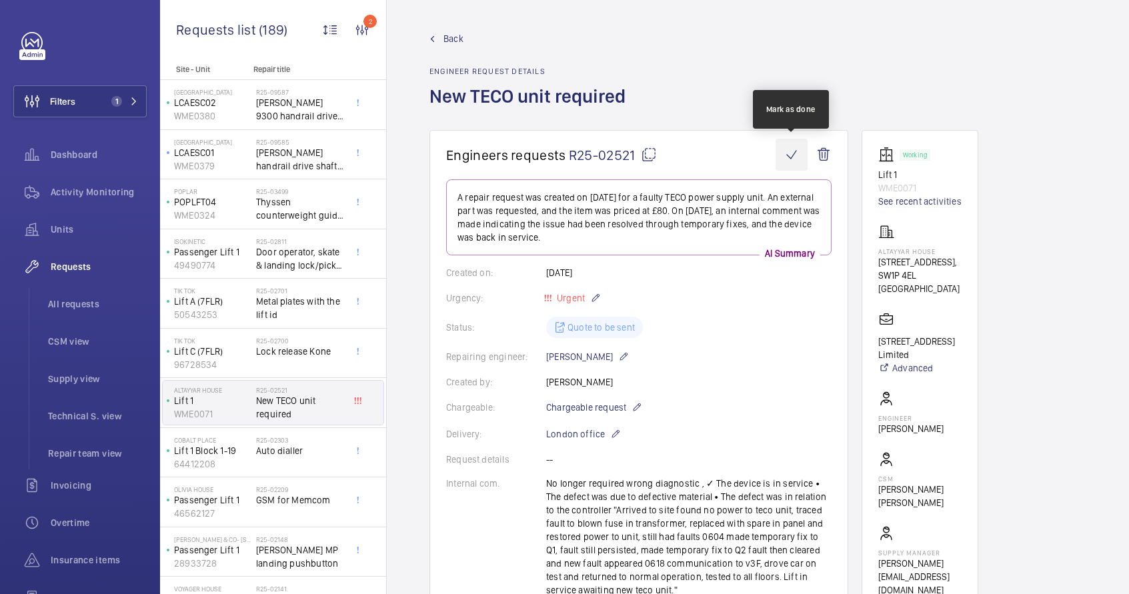
click at [795, 153] on wm-front-icon-button at bounding box center [791, 155] width 32 height 32
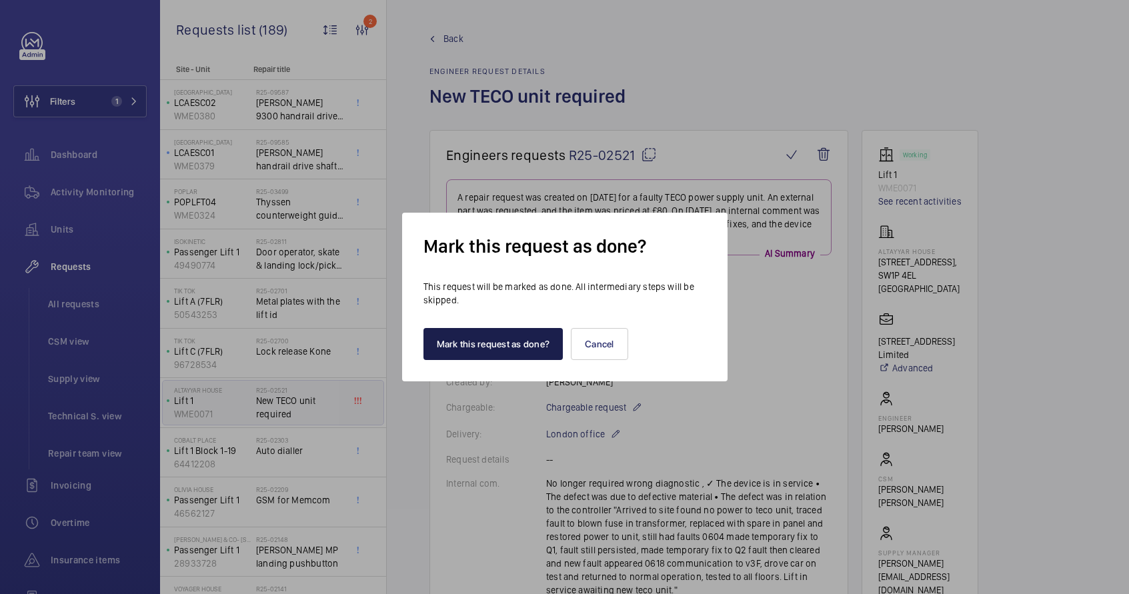
click at [511, 342] on button "Mark this request as done?" at bounding box center [493, 344] width 140 height 32
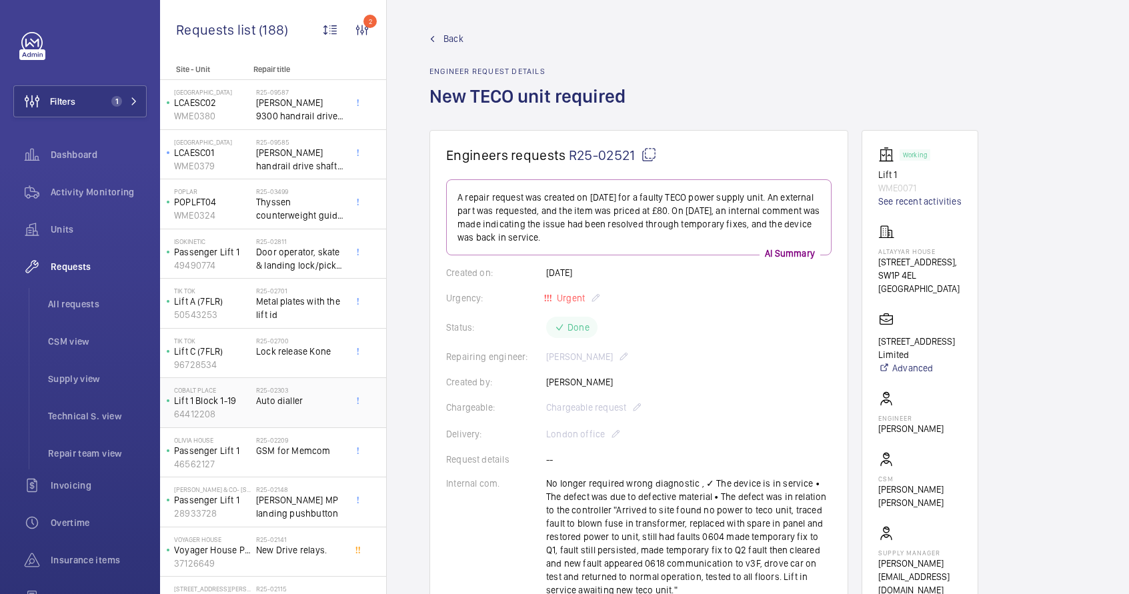
click at [305, 414] on div "R25-02303 Auto dialler" at bounding box center [300, 405] width 88 height 39
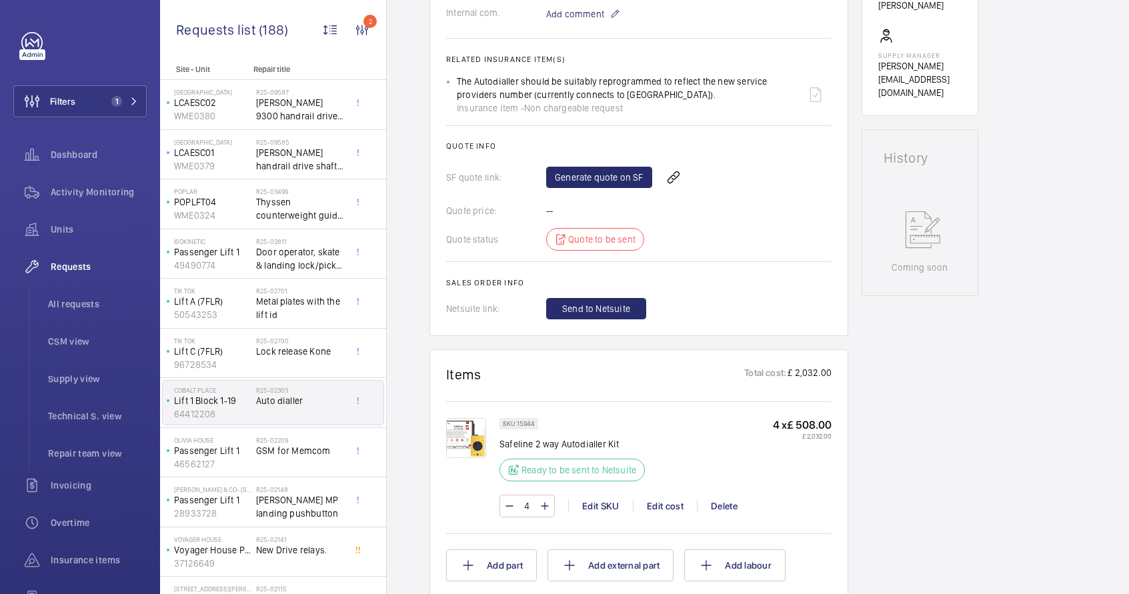
scroll to position [133, 0]
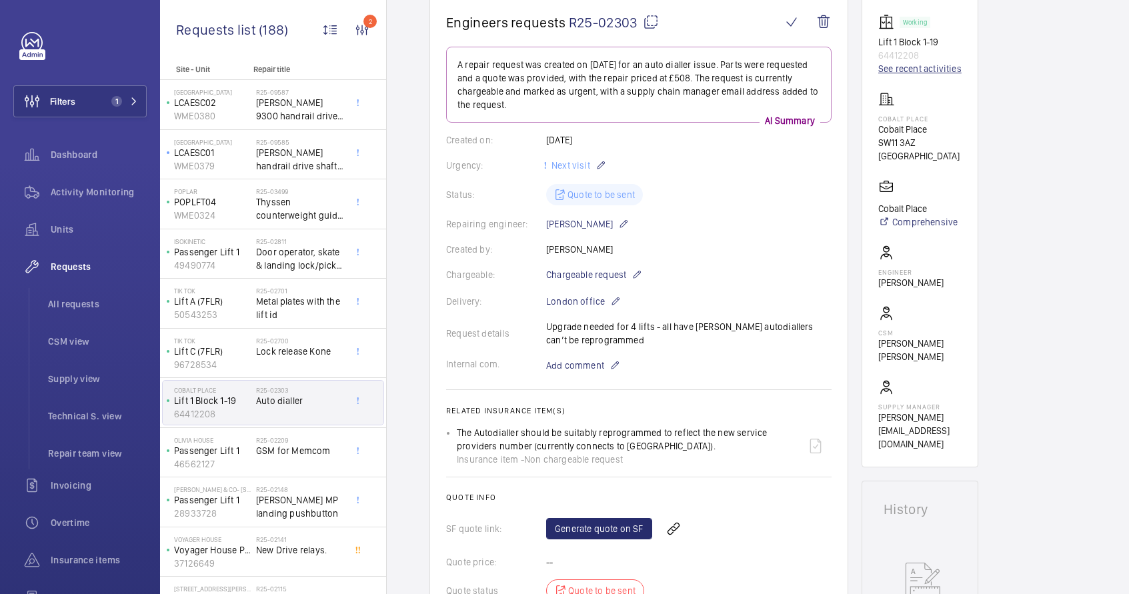
click at [924, 67] on link "See recent activities" at bounding box center [919, 68] width 83 height 13
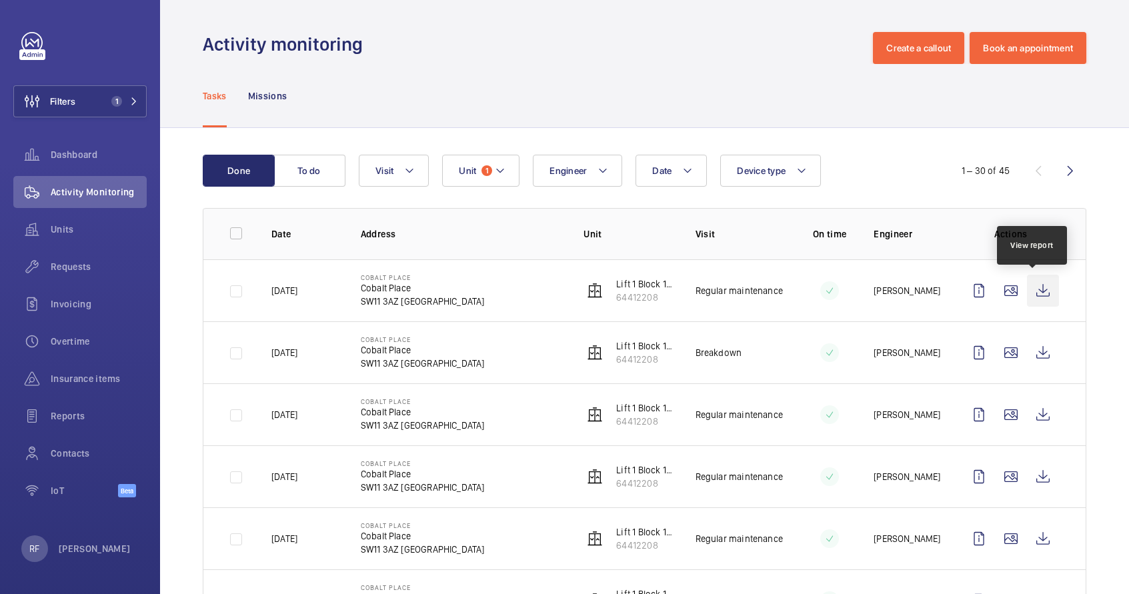
click at [1043, 293] on wm-front-icon-button at bounding box center [1043, 291] width 32 height 32
click at [627, 292] on p "64412208" at bounding box center [644, 297] width 57 height 13
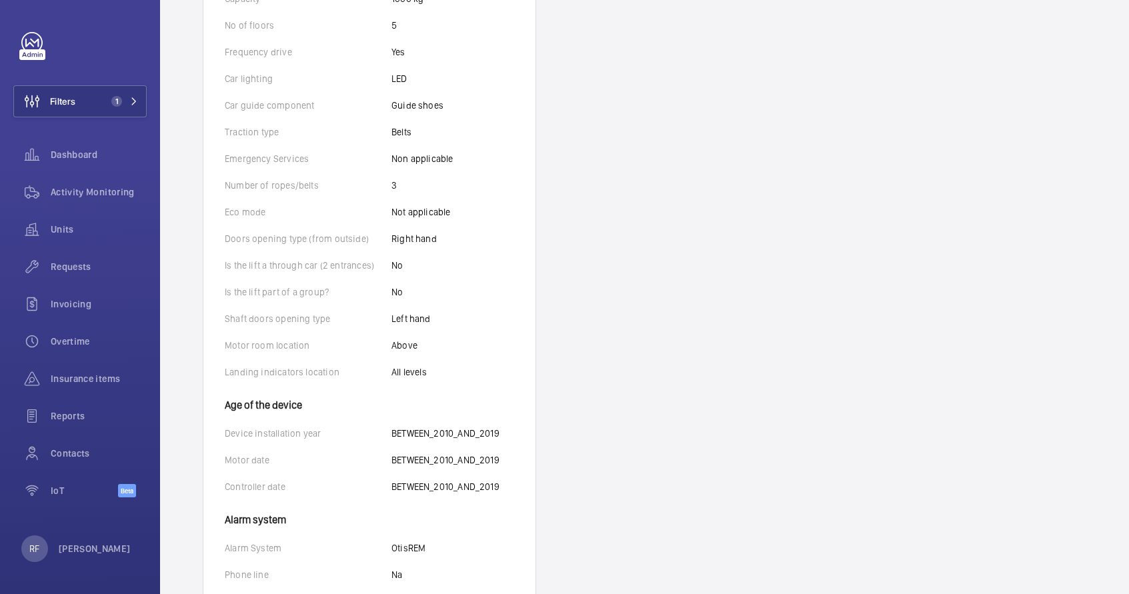
scroll to position [191, 0]
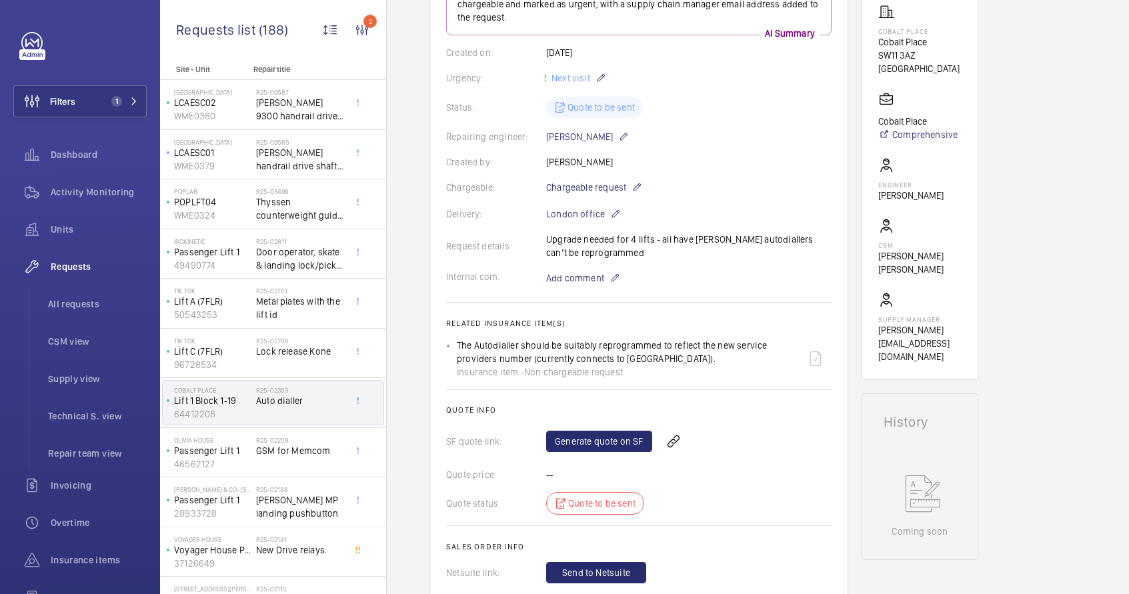
scroll to position [227, 0]
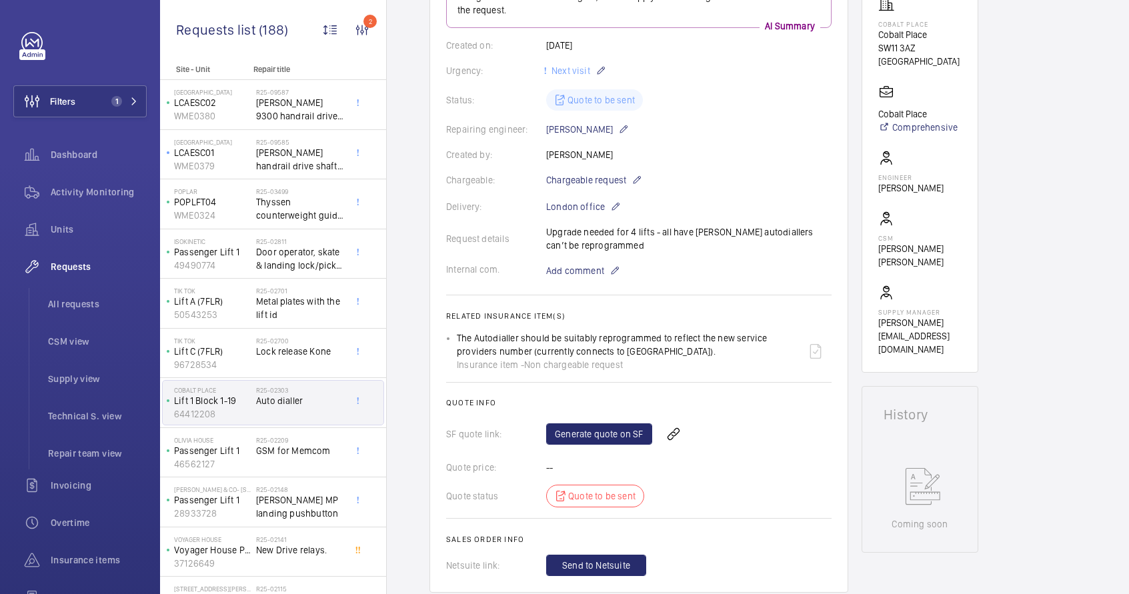
click at [548, 243] on div "Request details Upgrade needed for 4 lifts - all have Otis autodiallers can’t b…" at bounding box center [638, 238] width 385 height 27
click at [441, 317] on wm-front-card "Engineers requests R25-02303 A repair request was created on 2025-02-13 for an …" at bounding box center [638, 248] width 419 height 690
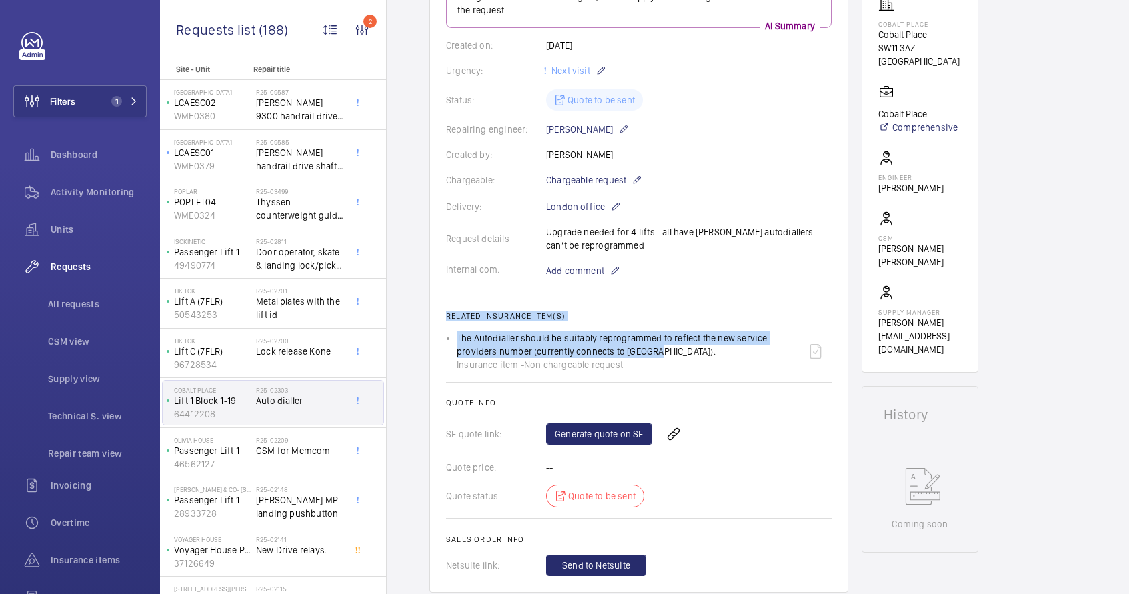
drag, startPoint x: 447, startPoint y: 313, endPoint x: 646, endPoint y: 355, distance: 202.9
click at [646, 355] on wm-front-card-body "A repair request was created on 2025-02-13 for an auto dialler issue. Parts wer…" at bounding box center [638, 264] width 385 height 624
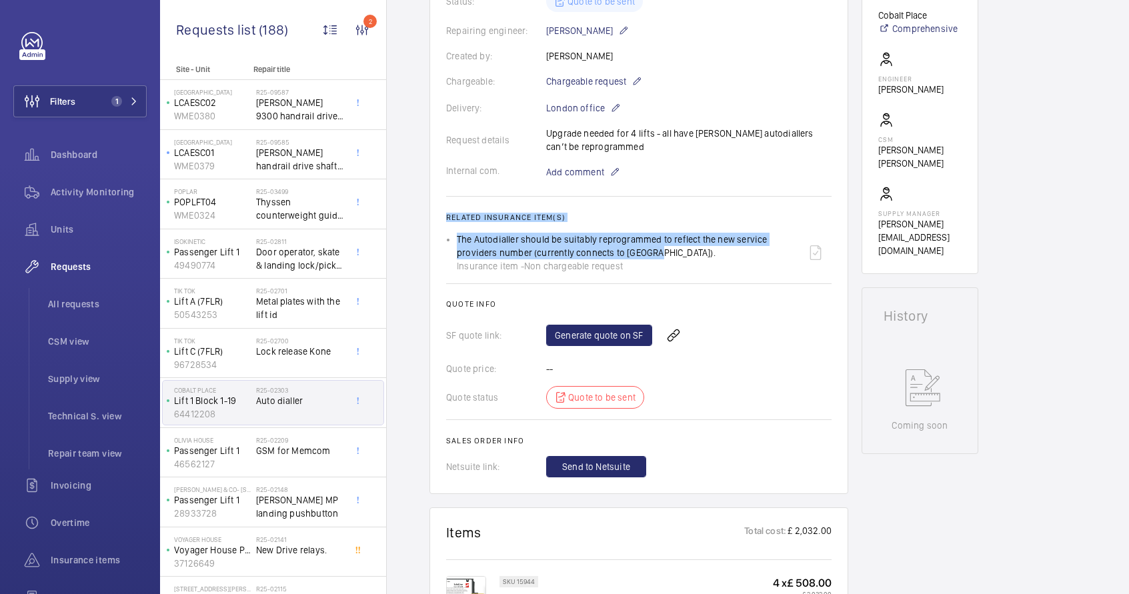
scroll to position [384, 0]
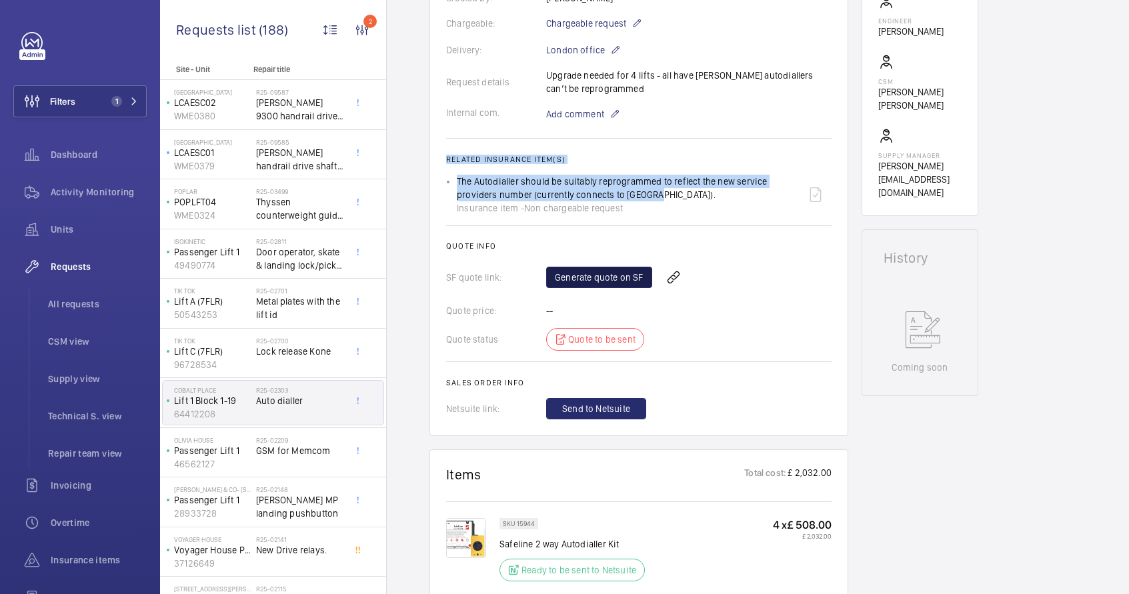
click at [595, 281] on link "Generate quote on SF" at bounding box center [599, 277] width 106 height 21
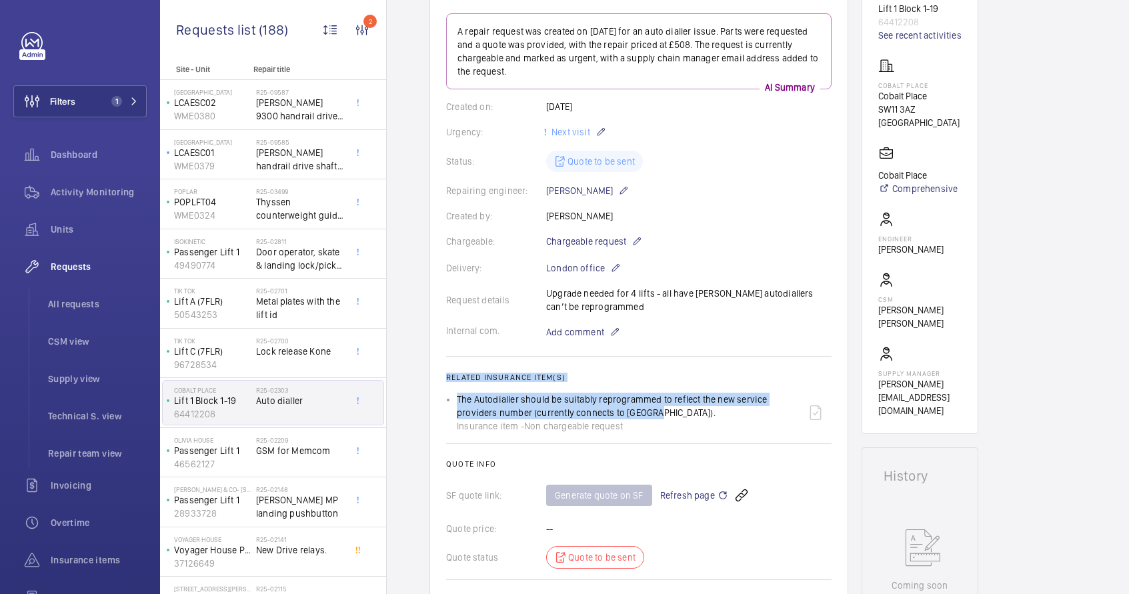
scroll to position [0, 0]
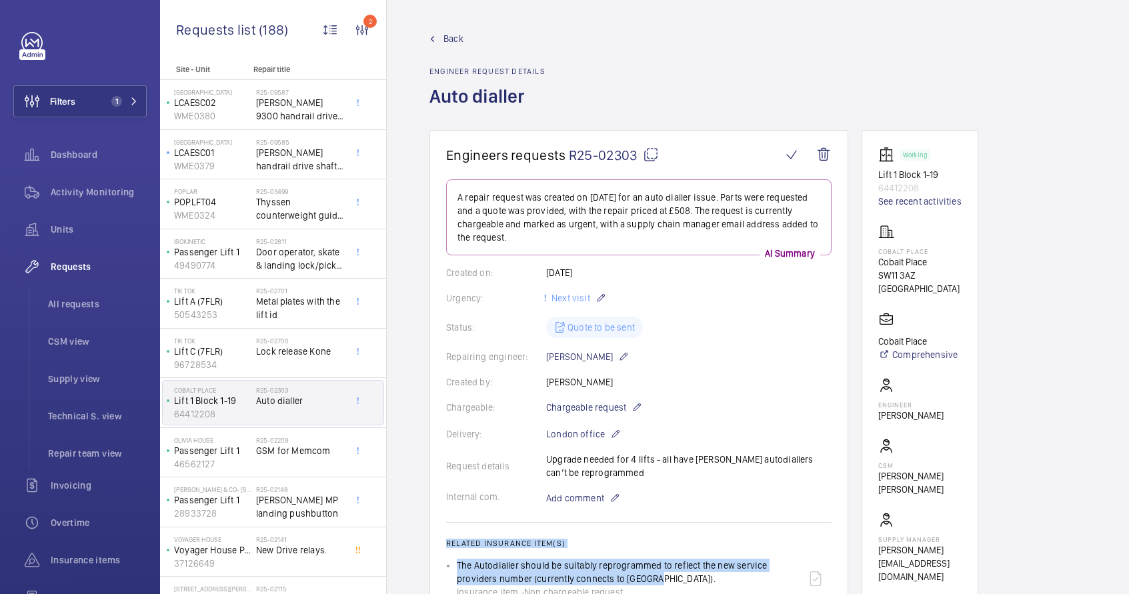
click at [649, 157] on mat-icon at bounding box center [651, 155] width 16 height 16
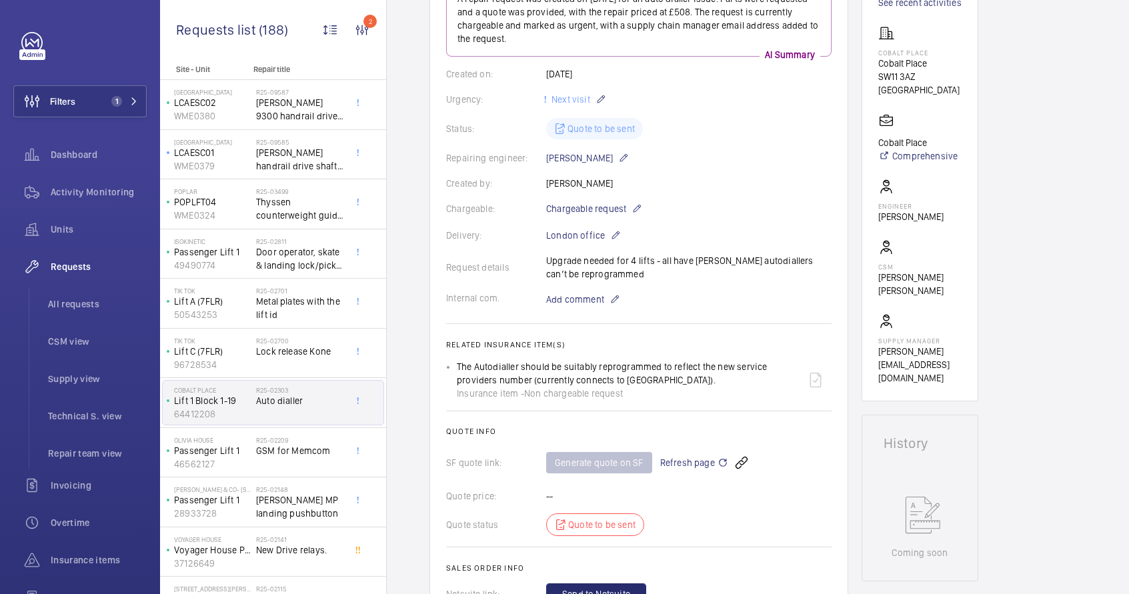
scroll to position [200, 0]
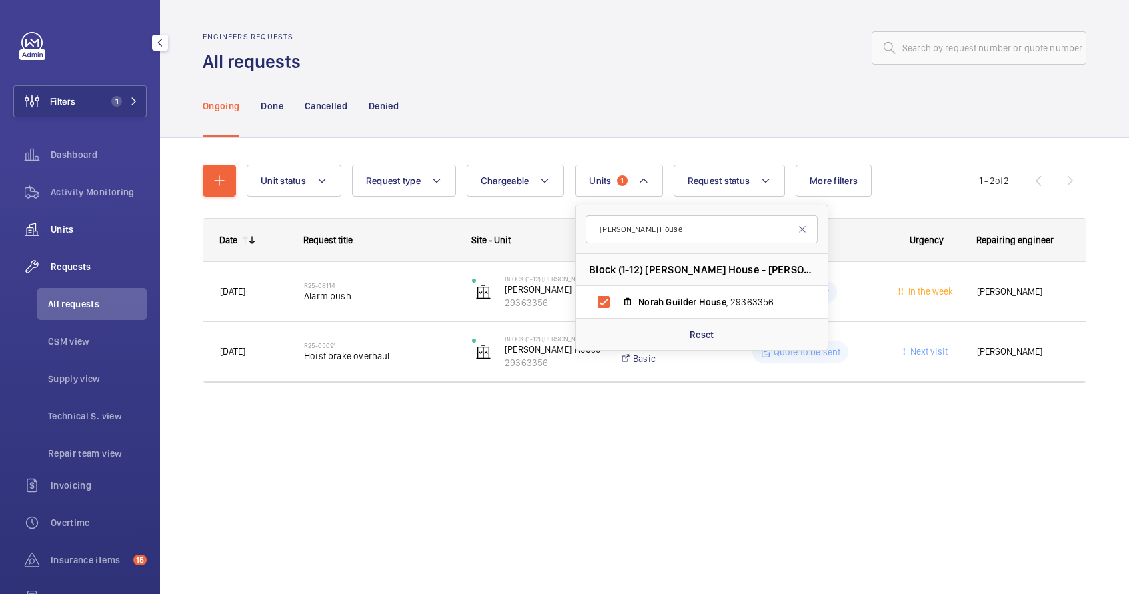
click at [93, 221] on div "Units" at bounding box center [79, 229] width 133 height 32
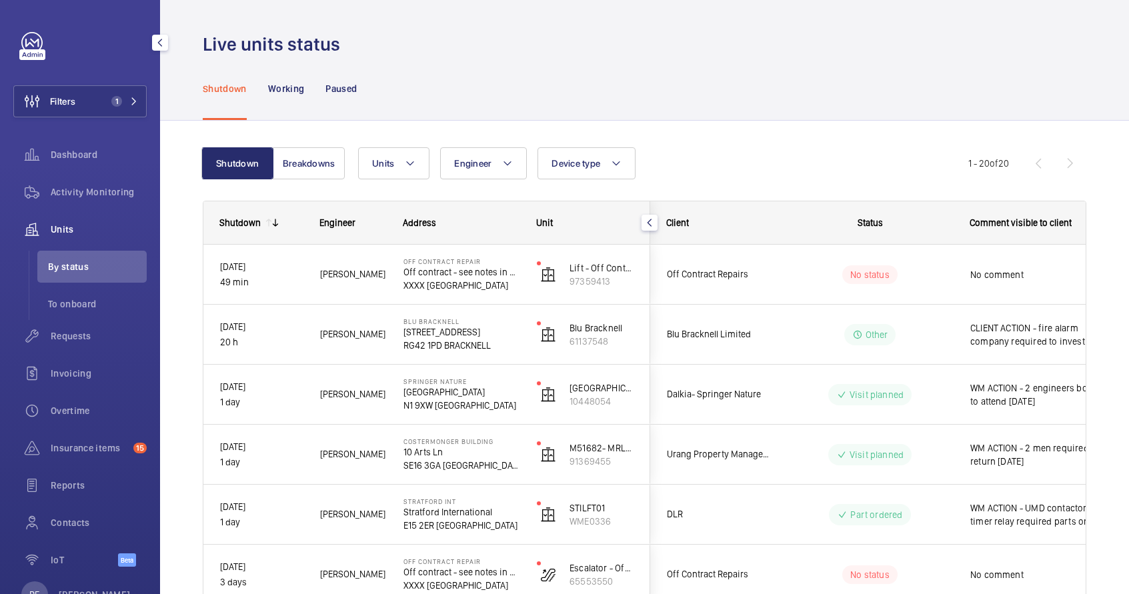
click at [79, 227] on span "Units" at bounding box center [99, 229] width 96 height 13
click at [87, 197] on span "Activity Monitoring" at bounding box center [99, 191] width 96 height 13
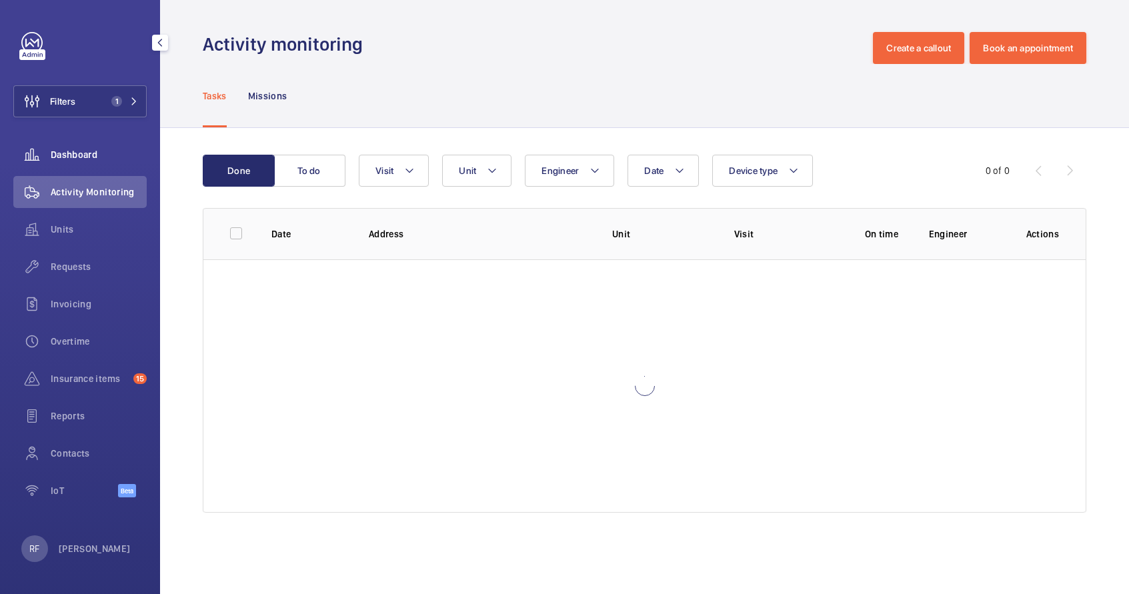
click at [87, 157] on span "Dashboard" at bounding box center [99, 154] width 96 height 13
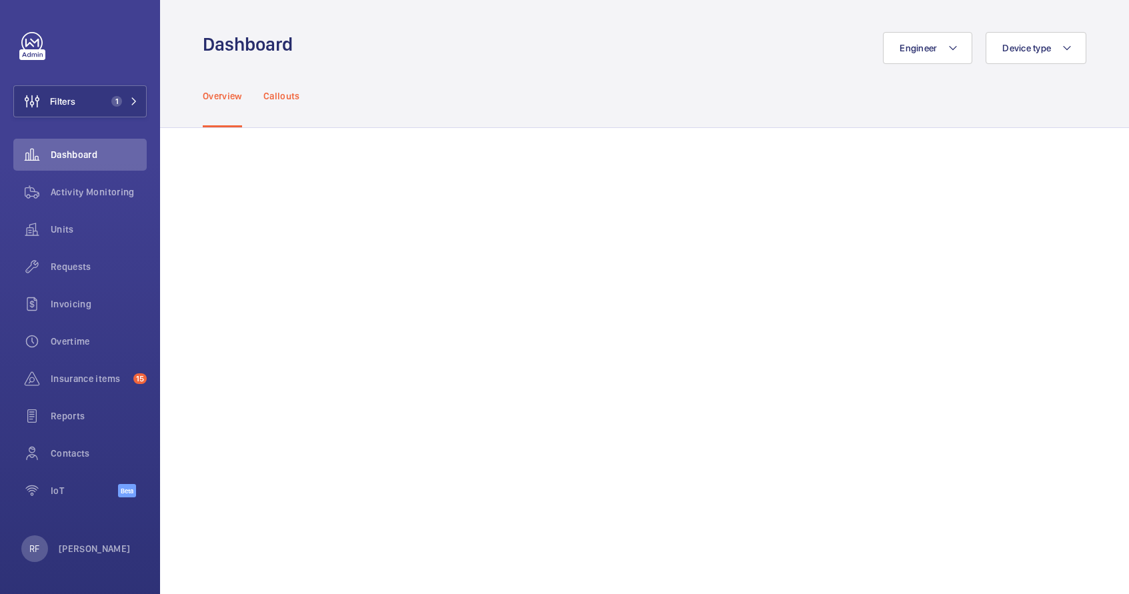
click at [282, 87] on div "Callouts" at bounding box center [281, 95] width 37 height 63
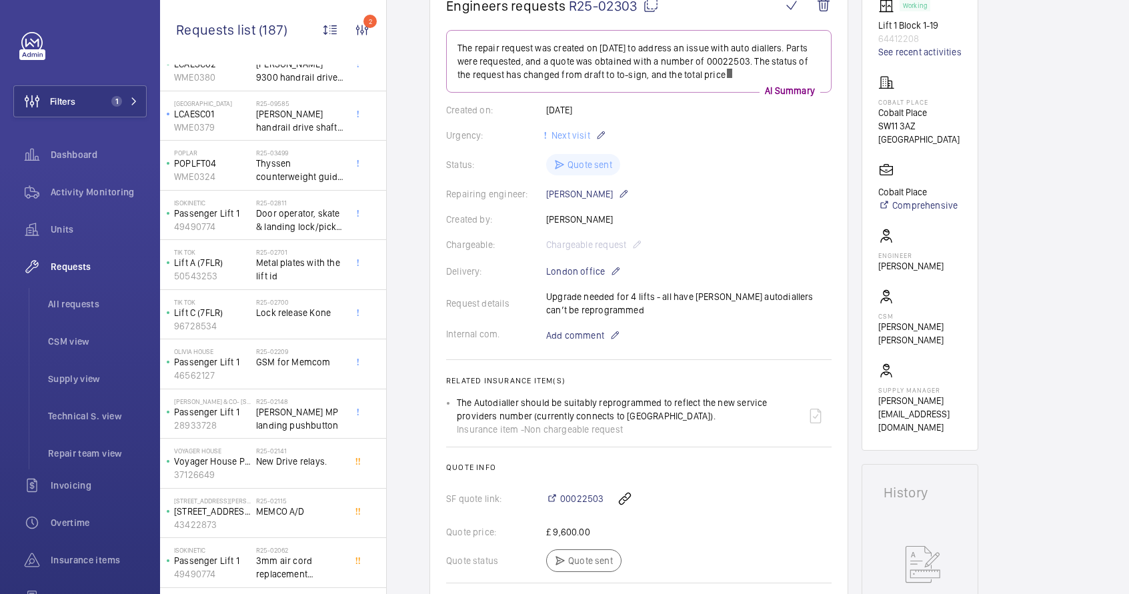
scroll to position [162, 0]
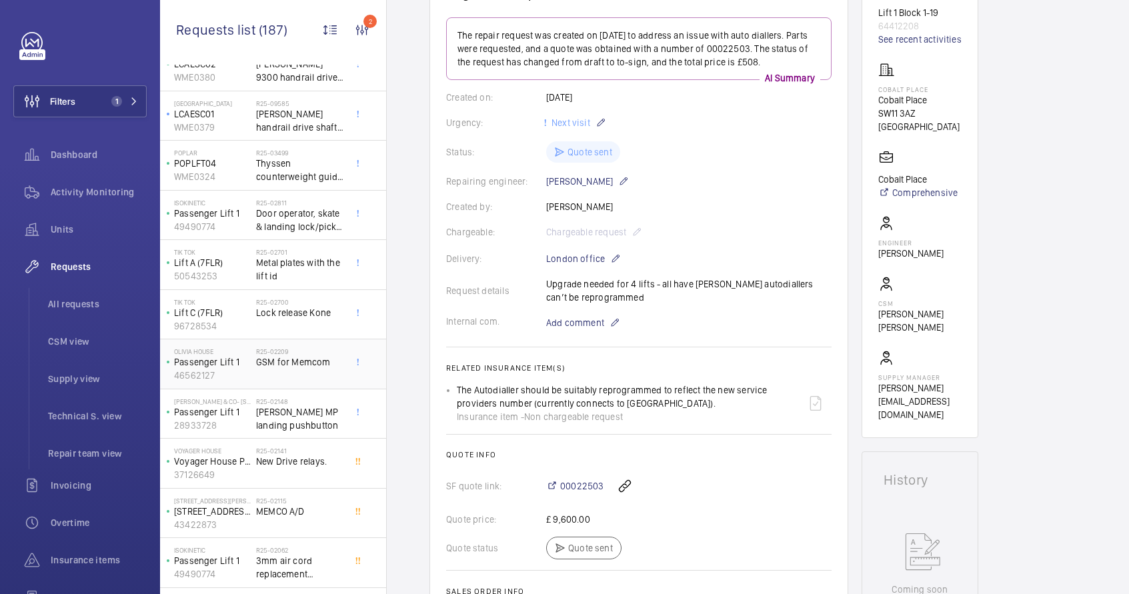
click at [289, 372] on div "R25-02209 GSM for Memcom" at bounding box center [300, 366] width 88 height 39
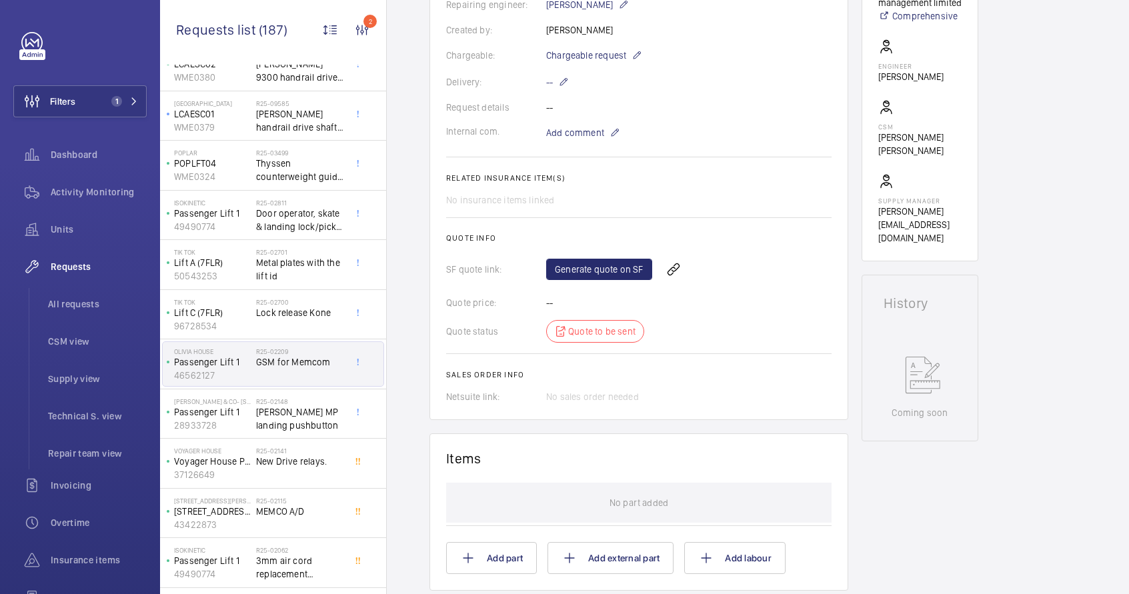
scroll to position [326, 0]
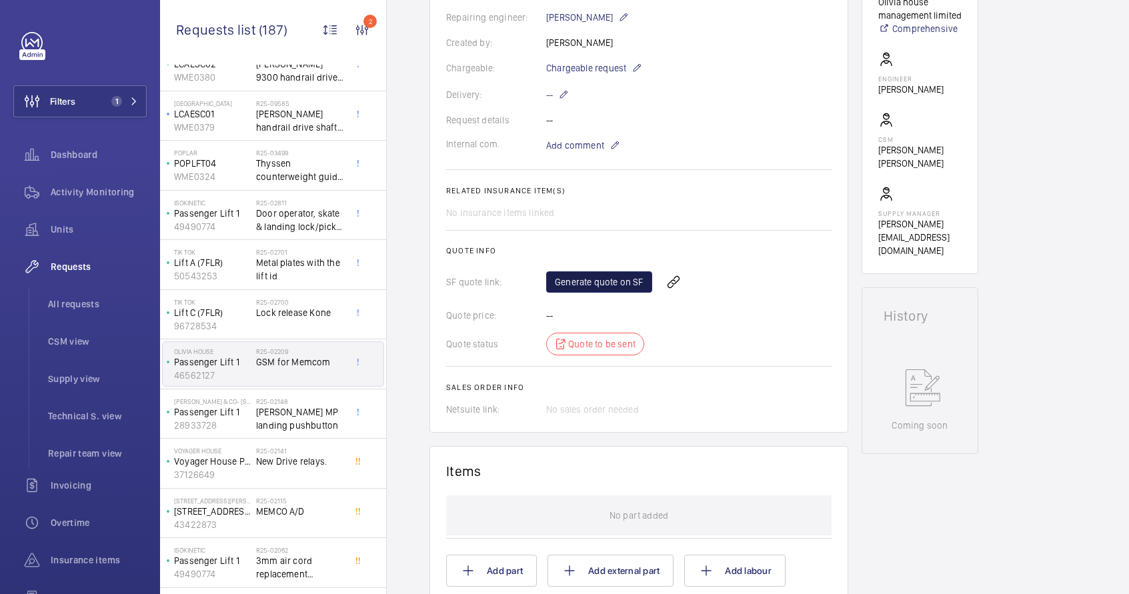
click at [609, 285] on link "Generate quote on SF" at bounding box center [599, 281] width 106 height 21
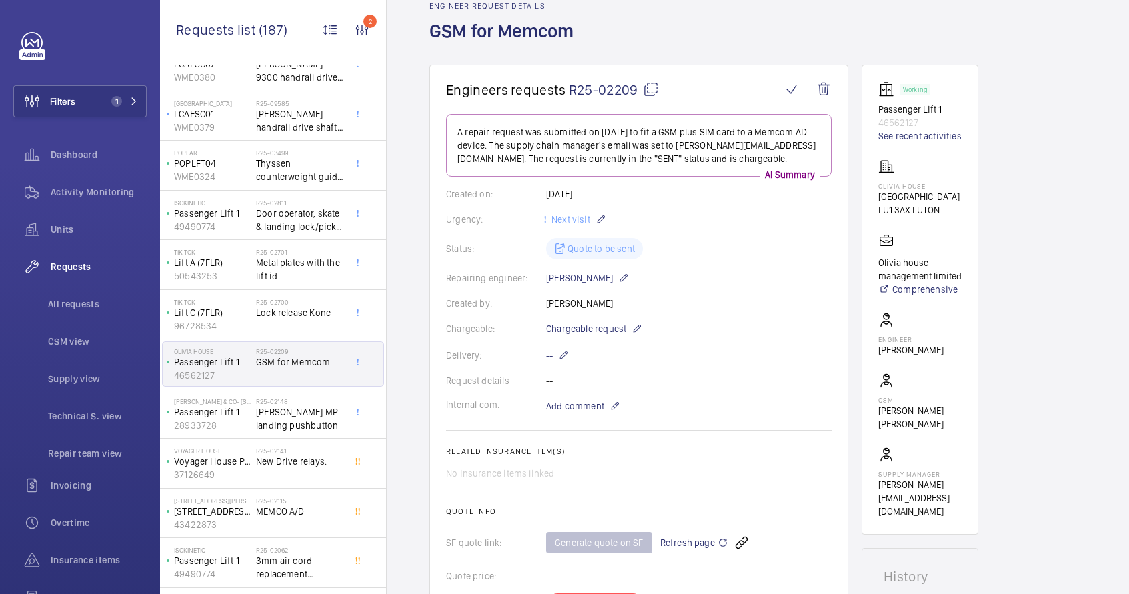
scroll to position [64, 0]
click at [647, 87] on mat-icon at bounding box center [651, 91] width 16 height 16
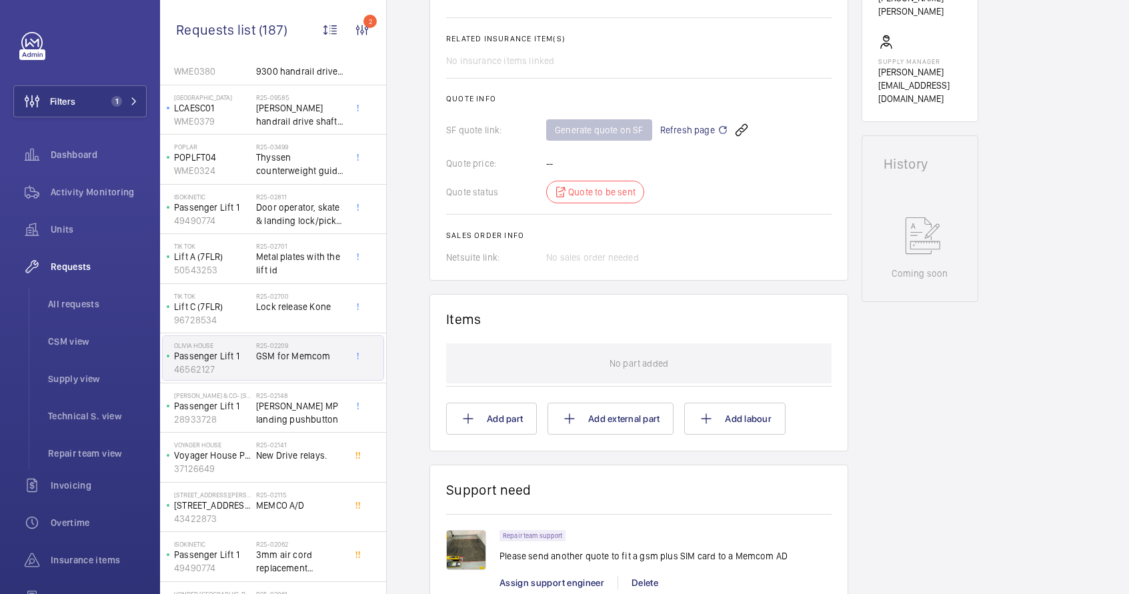
scroll to position [81, 0]
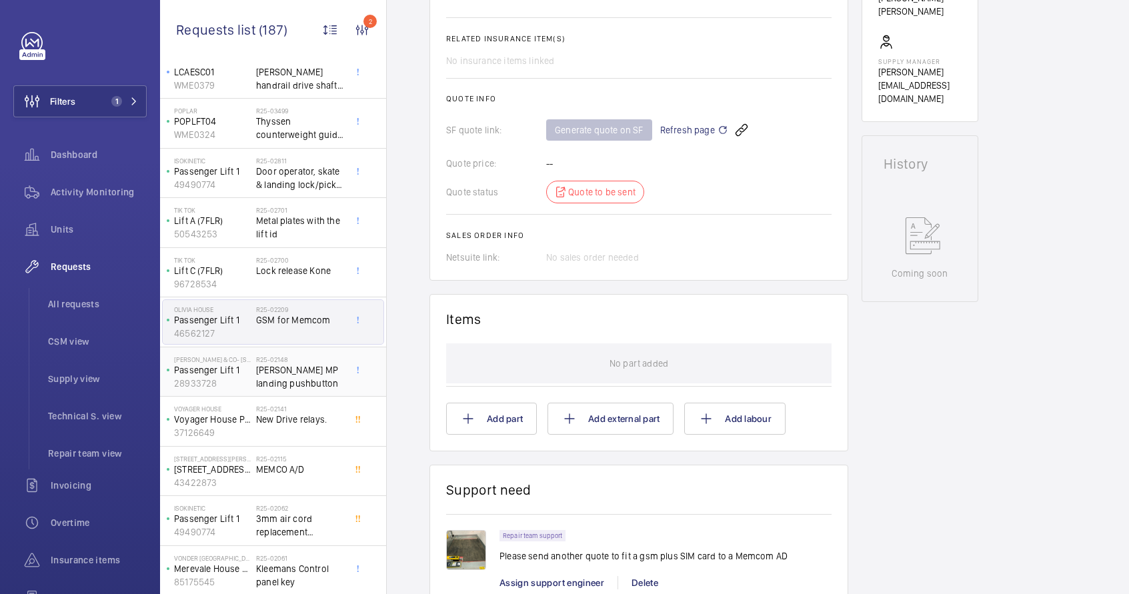
click at [289, 385] on span "[PERSON_NAME] MP landing pushbutton" at bounding box center [300, 376] width 88 height 27
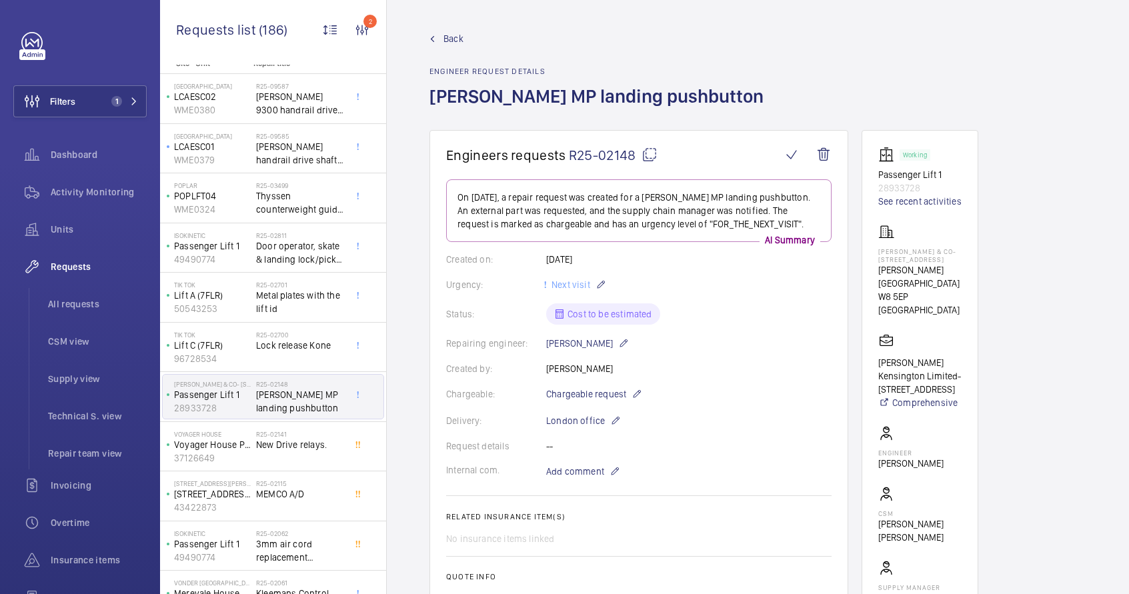
scroll to position [7, 0]
click at [293, 397] on span "[PERSON_NAME] MP landing pushbutton" at bounding box center [300, 400] width 88 height 27
click at [227, 405] on p "28933728" at bounding box center [212, 406] width 77 height 13
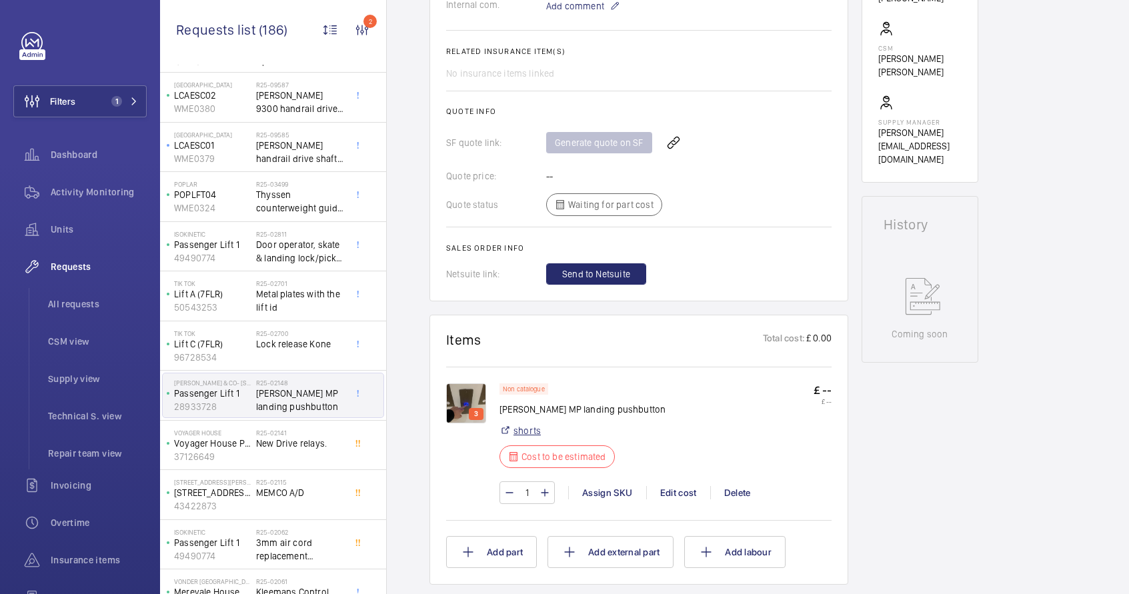
scroll to position [485, 0]
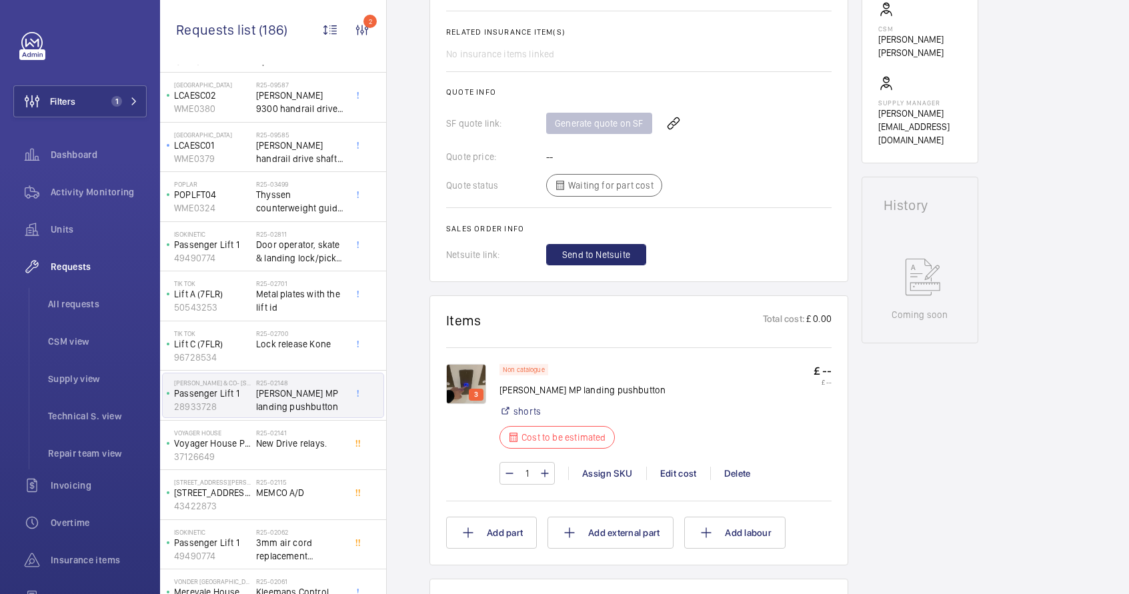
click at [465, 379] on img at bounding box center [466, 384] width 40 height 40
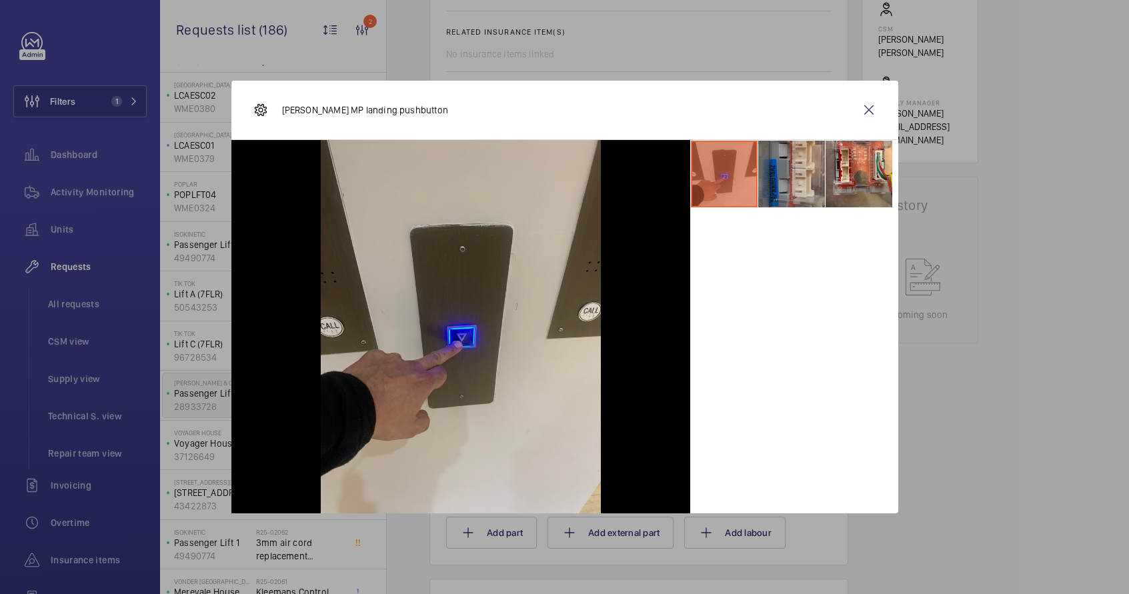
click at [789, 182] on li at bounding box center [791, 174] width 67 height 67
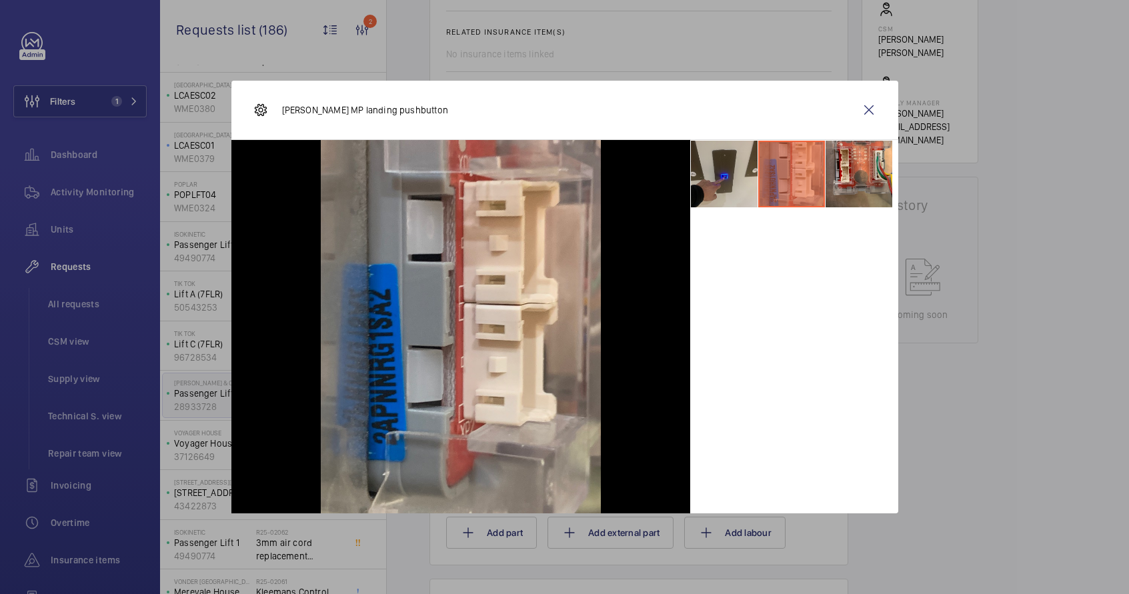
click at [819, 181] on li at bounding box center [791, 174] width 67 height 67
click at [849, 180] on li at bounding box center [858, 174] width 67 height 67
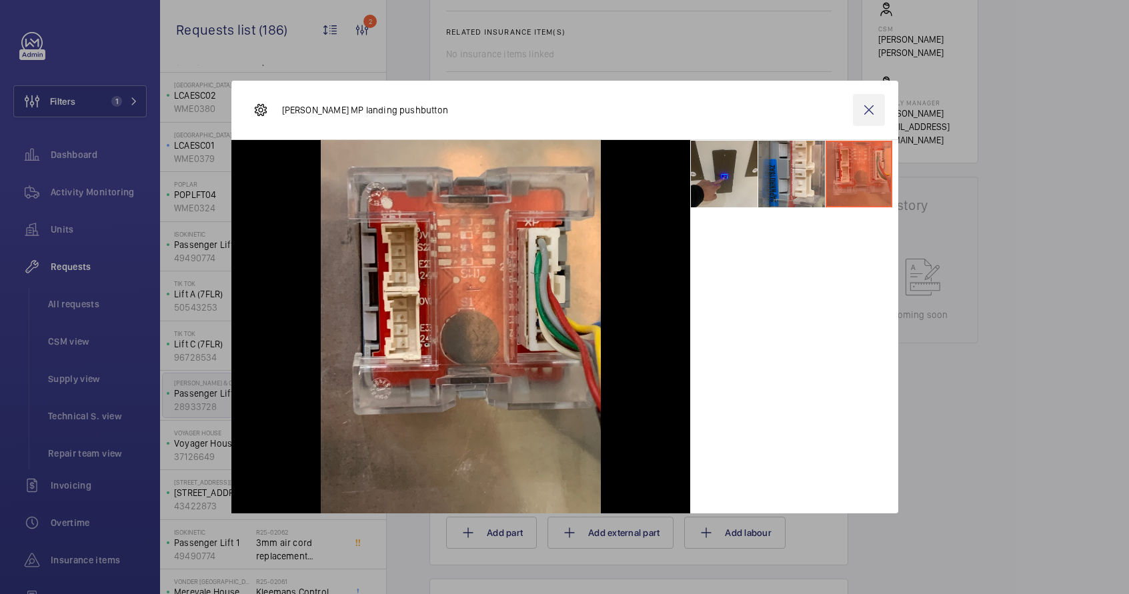
click at [875, 111] on wm-front-icon-button at bounding box center [869, 110] width 32 height 32
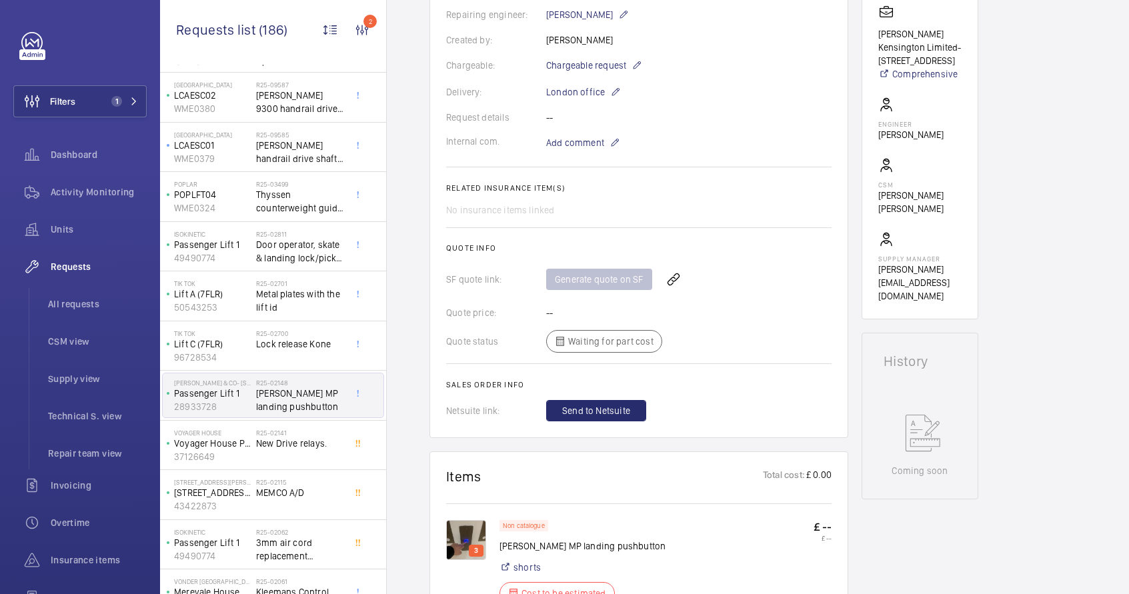
scroll to position [283, 0]
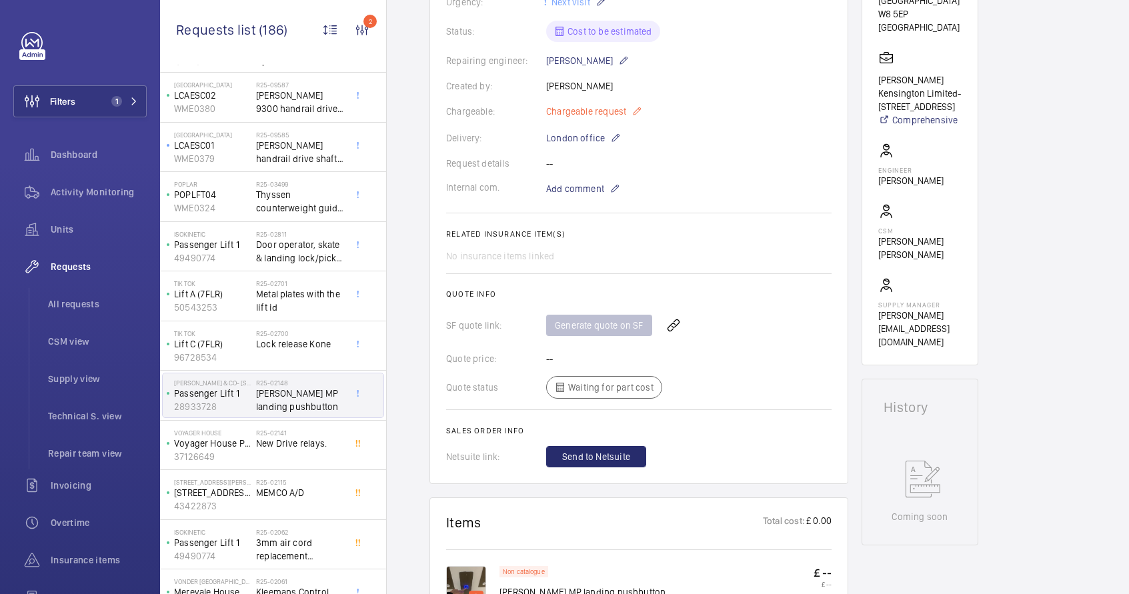
click at [627, 113] on p "Chargeable request" at bounding box center [594, 111] width 96 height 16
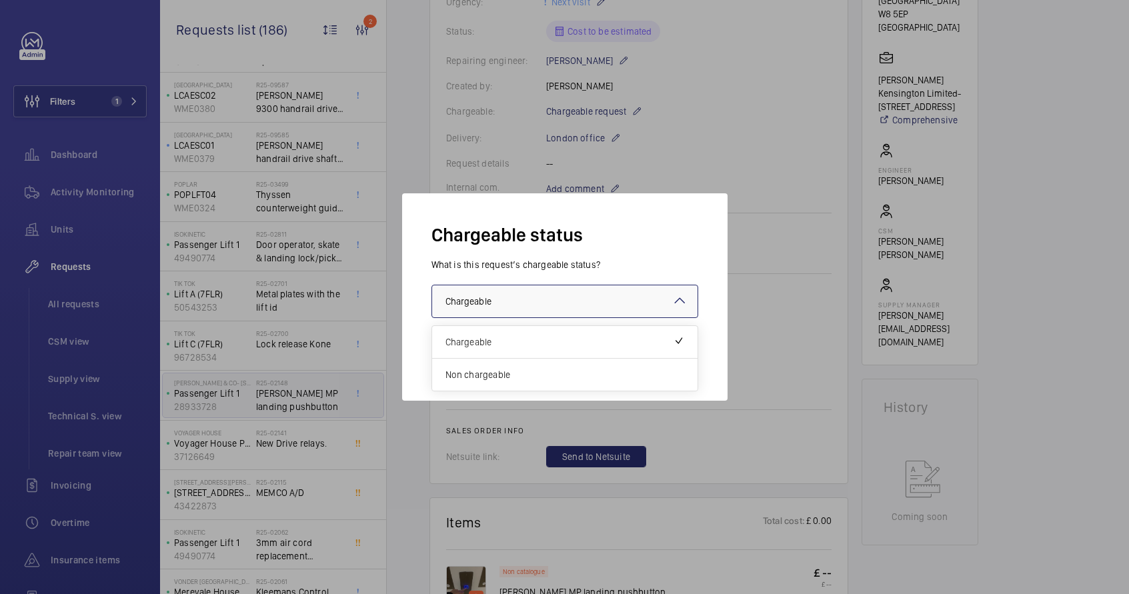
click at [596, 303] on div at bounding box center [564, 301] width 265 height 32
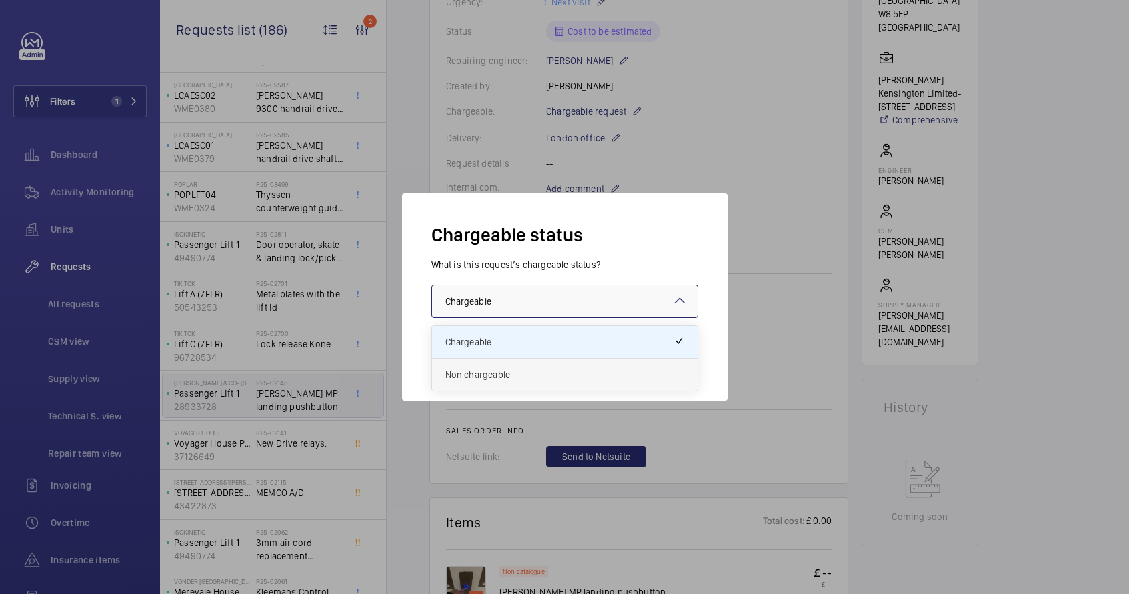
click at [545, 375] on span "Non chargeable" at bounding box center [564, 374] width 239 height 13
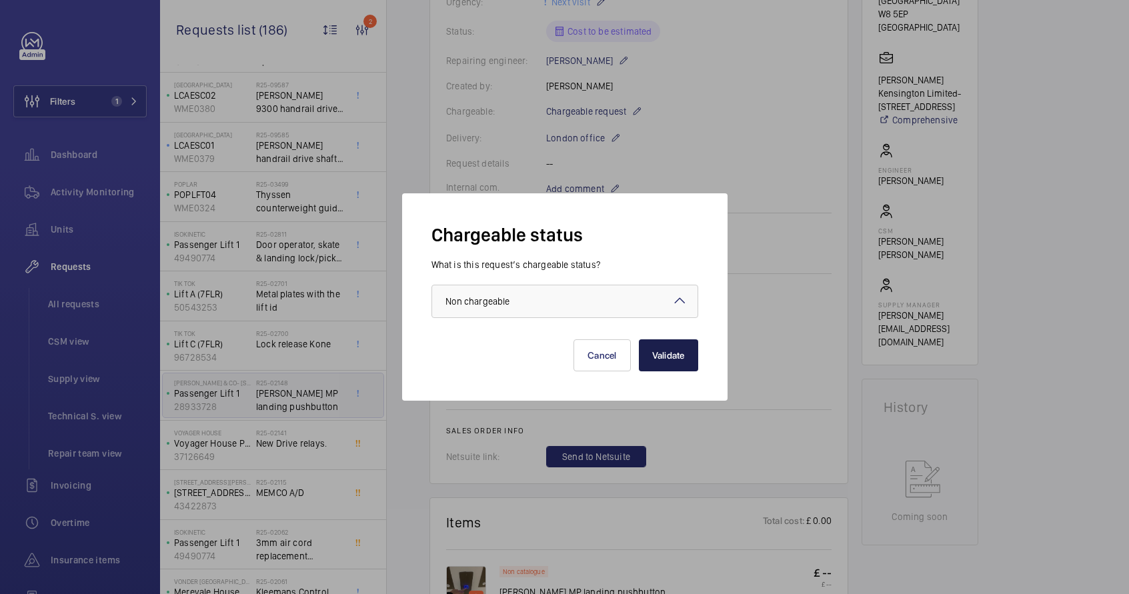
click at [669, 359] on button "Validate" at bounding box center [668, 355] width 59 height 32
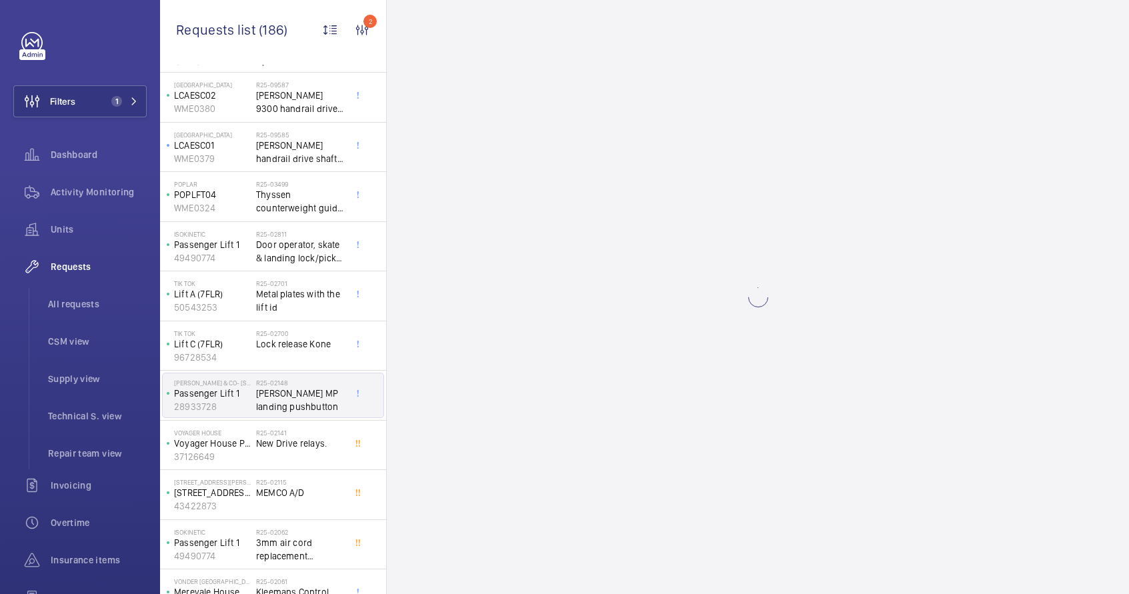
scroll to position [0, 0]
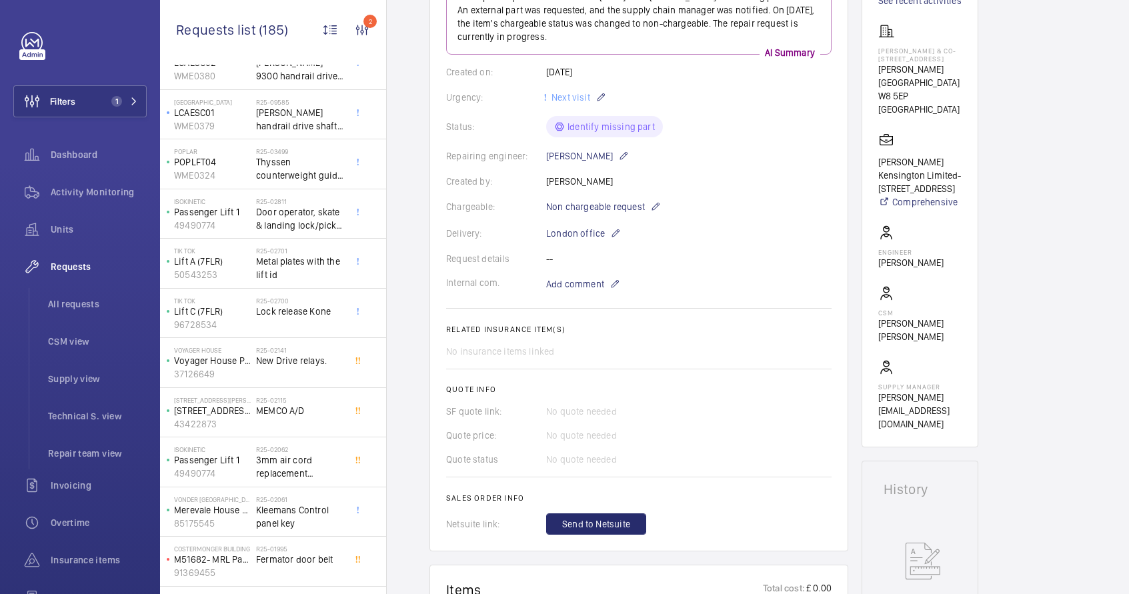
scroll to position [186, 0]
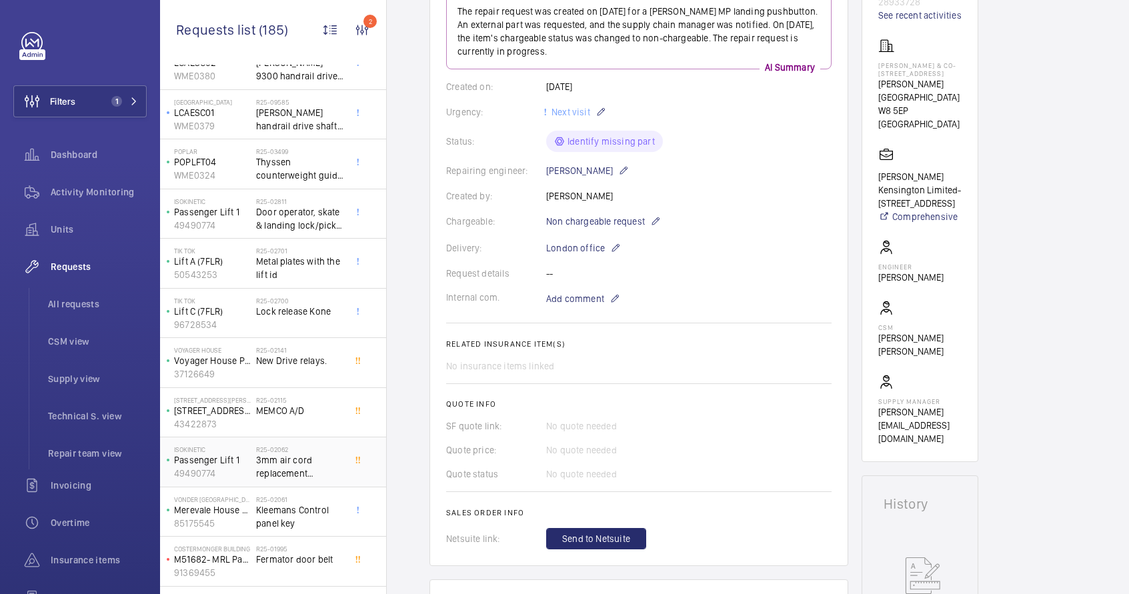
click at [281, 456] on span "3mm air cord replacement .1200x3mm and 1100x3mm" at bounding box center [300, 466] width 88 height 27
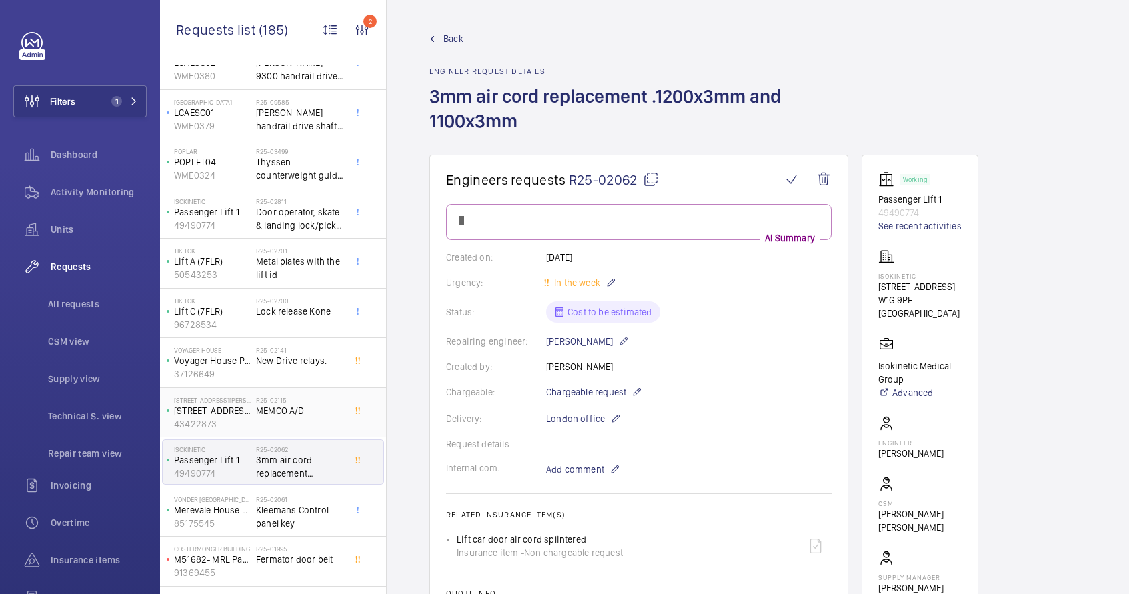
click at [286, 408] on span "MEMCO A/D" at bounding box center [300, 410] width 88 height 13
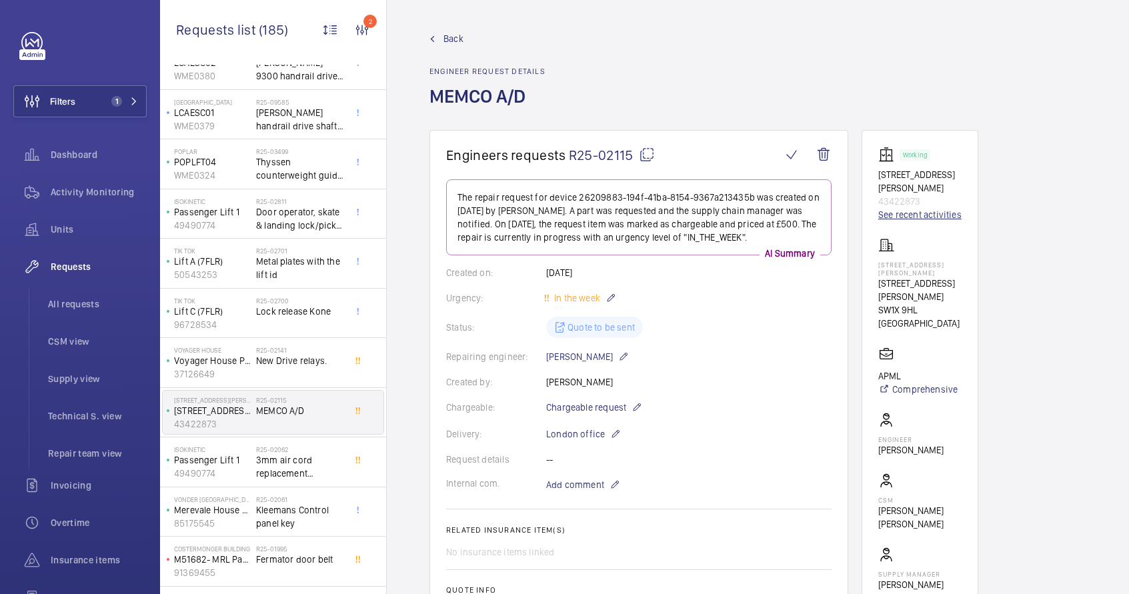
click at [913, 213] on link "See recent activities" at bounding box center [919, 214] width 83 height 13
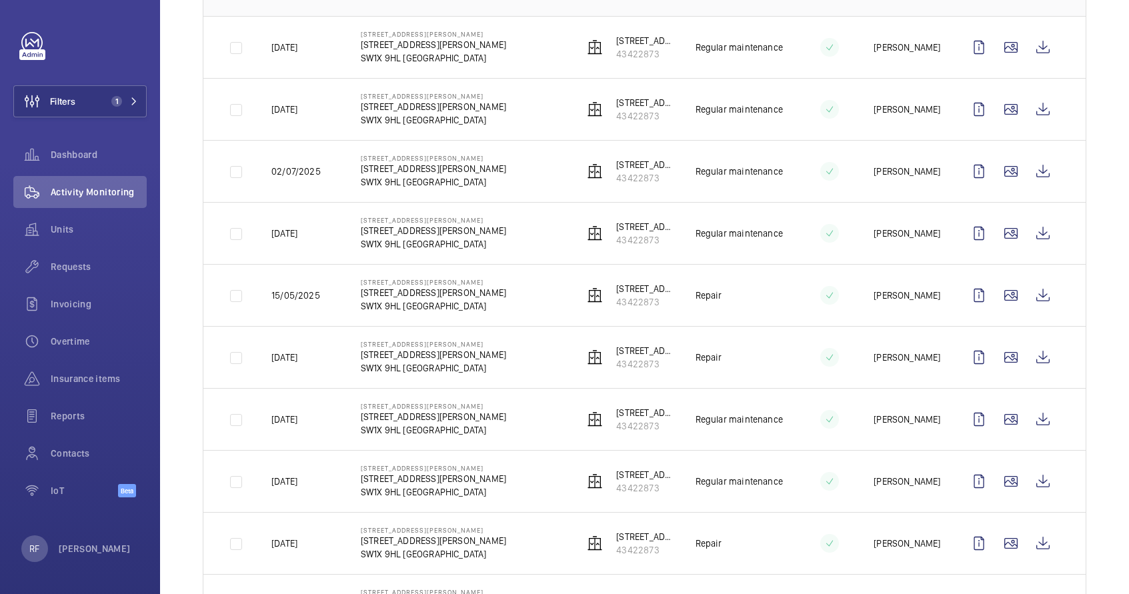
scroll to position [159, 0]
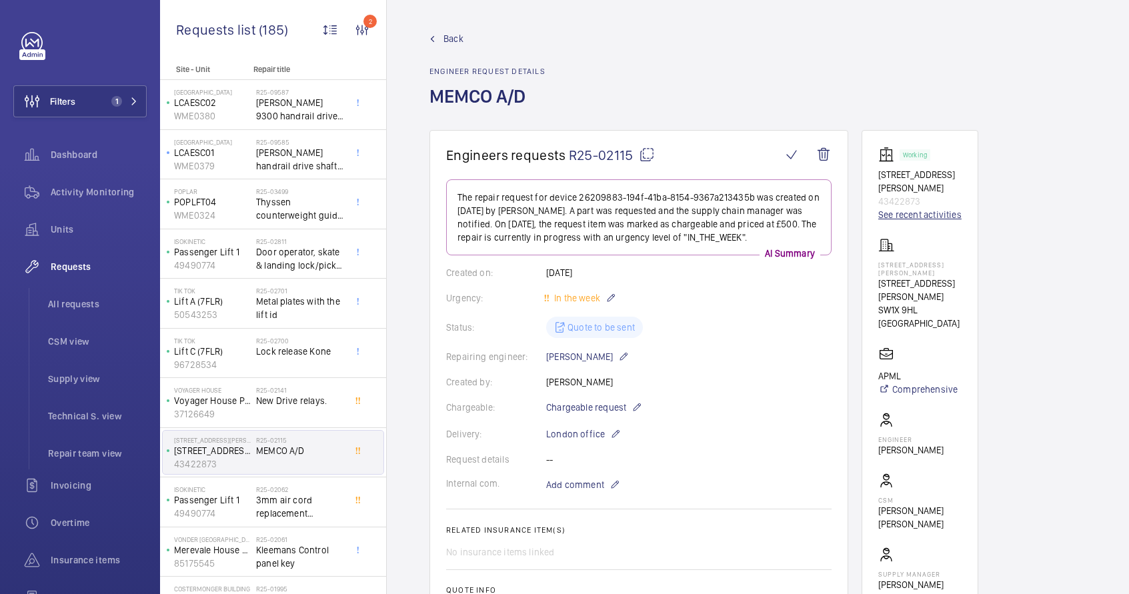
click at [931, 211] on link "See recent activities" at bounding box center [919, 214] width 83 height 13
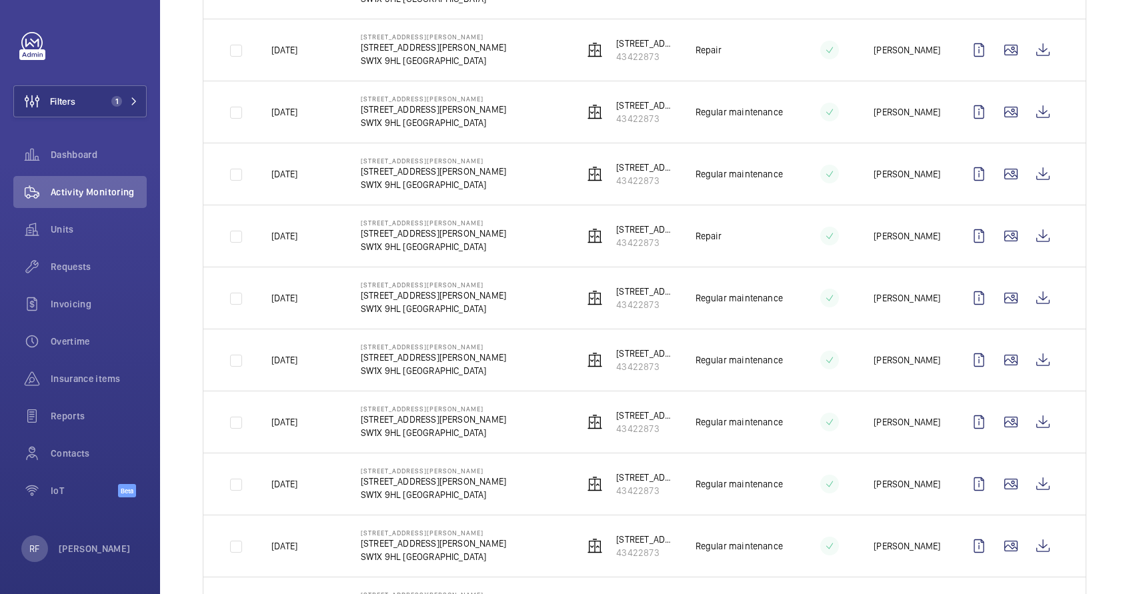
scroll to position [553, 0]
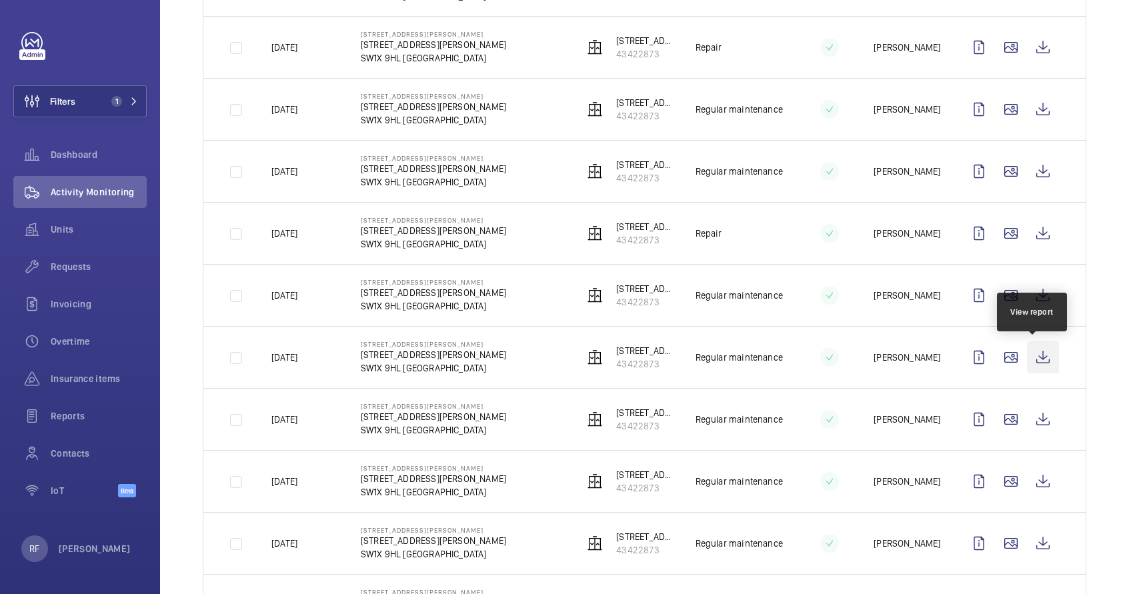
click at [1033, 360] on wm-front-icon-button at bounding box center [1043, 357] width 32 height 32
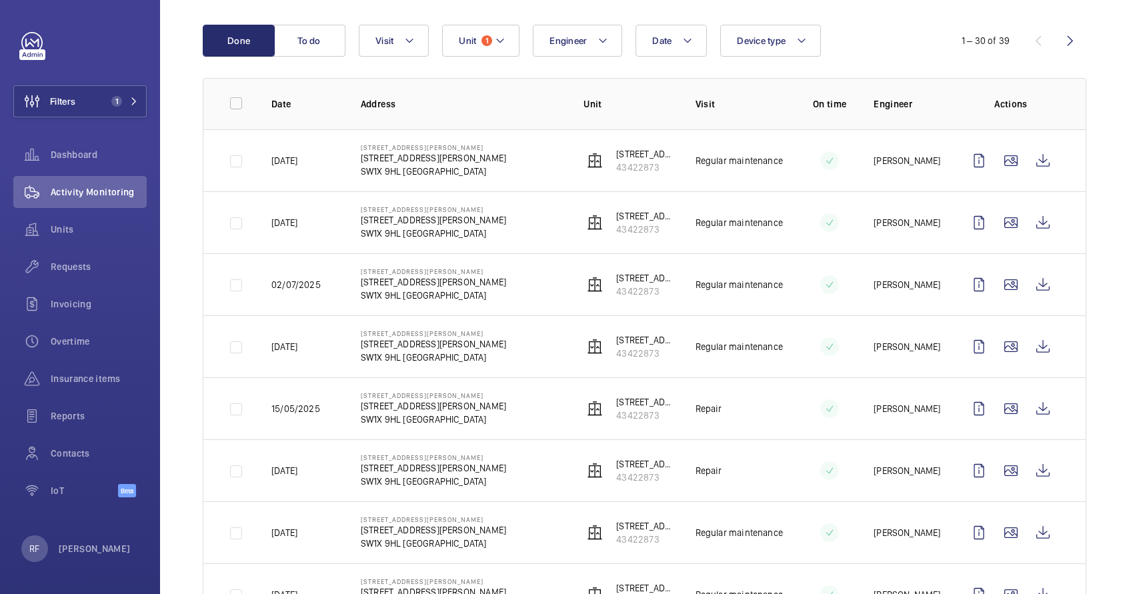
scroll to position [0, 0]
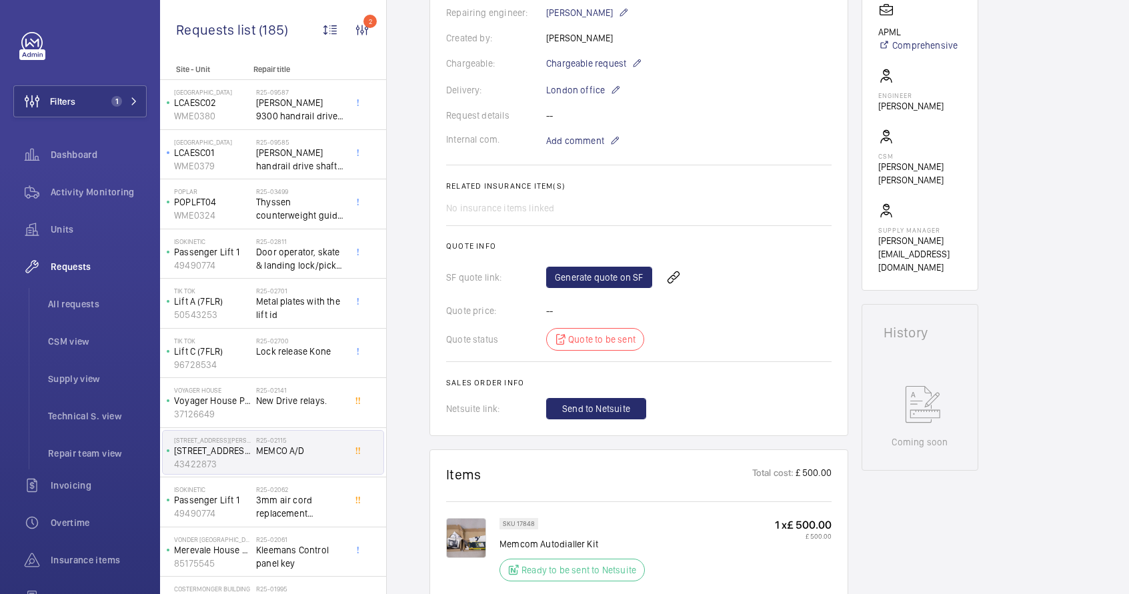
scroll to position [121, 0]
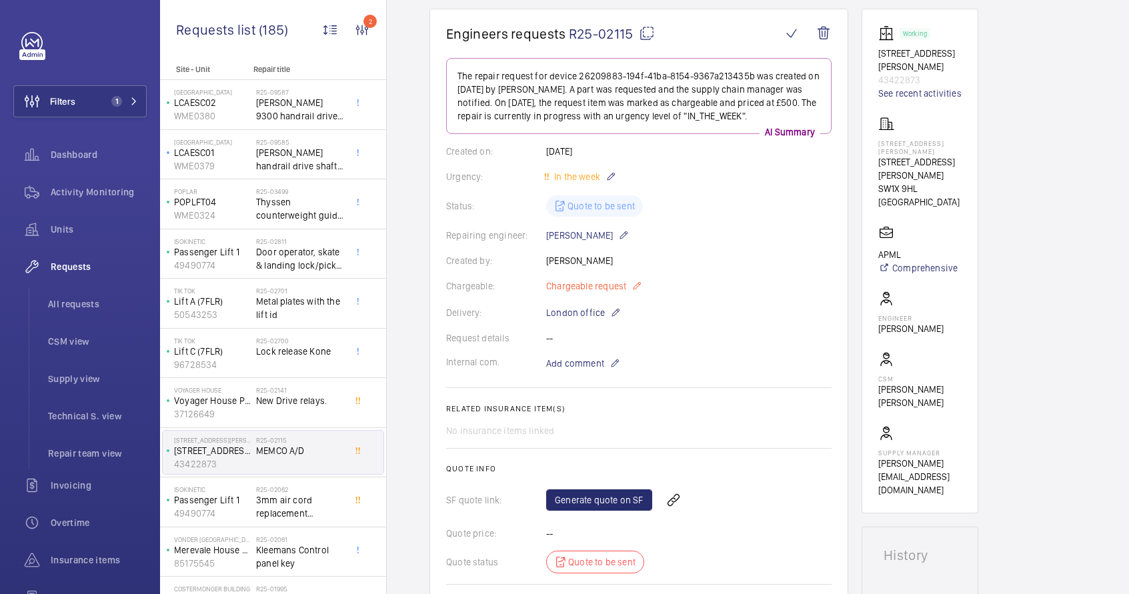
click at [579, 291] on span "Chargeable request" at bounding box center [586, 285] width 80 height 13
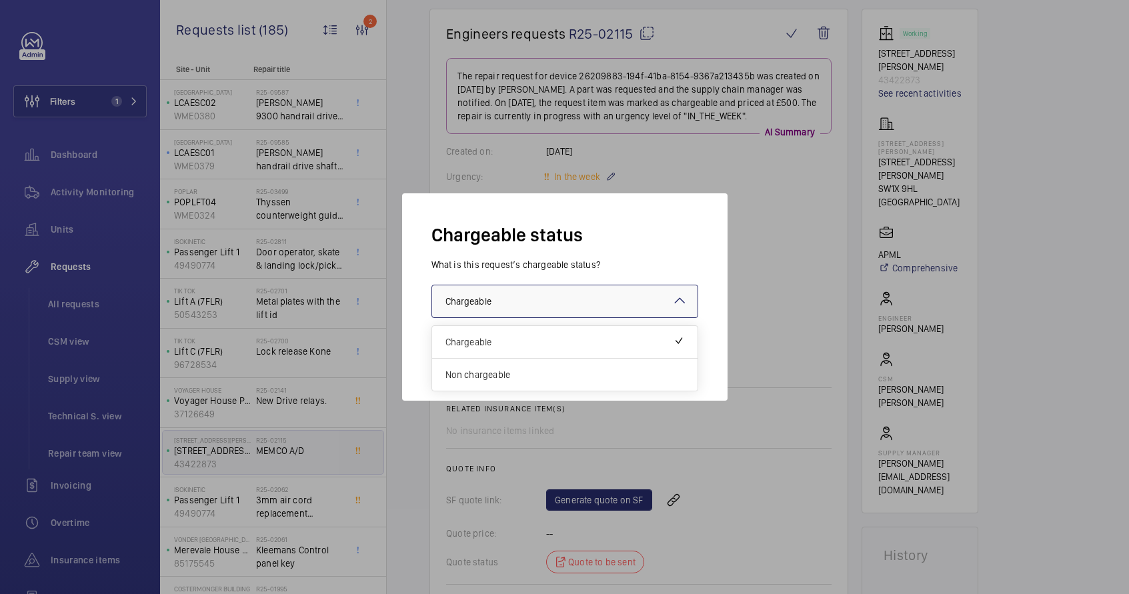
click at [571, 308] on div at bounding box center [564, 301] width 265 height 32
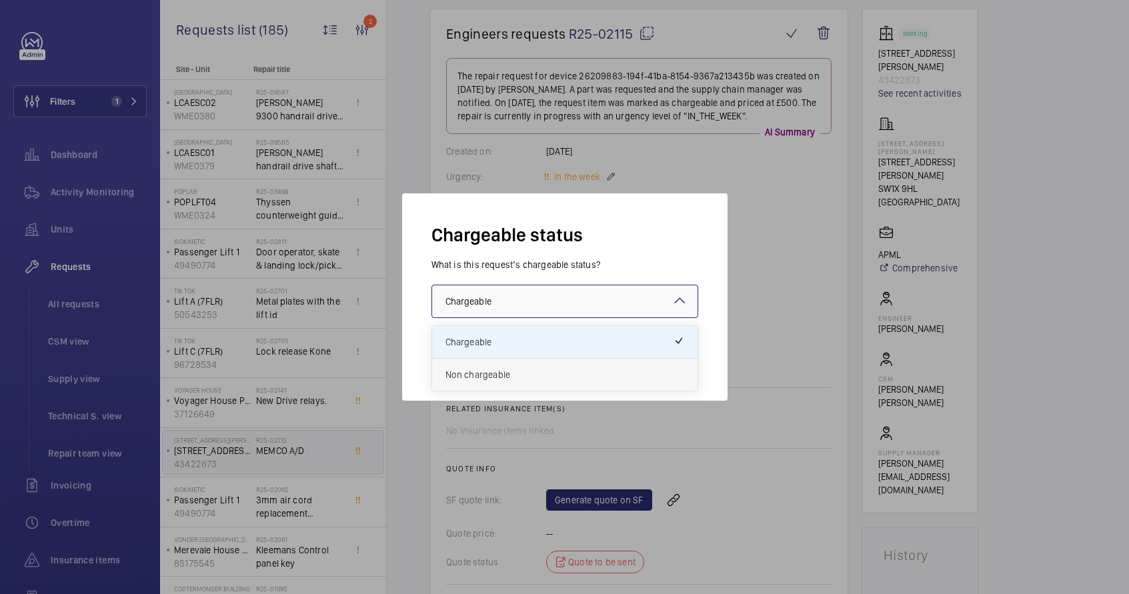
click at [513, 379] on span "Non chargeable" at bounding box center [564, 374] width 239 height 13
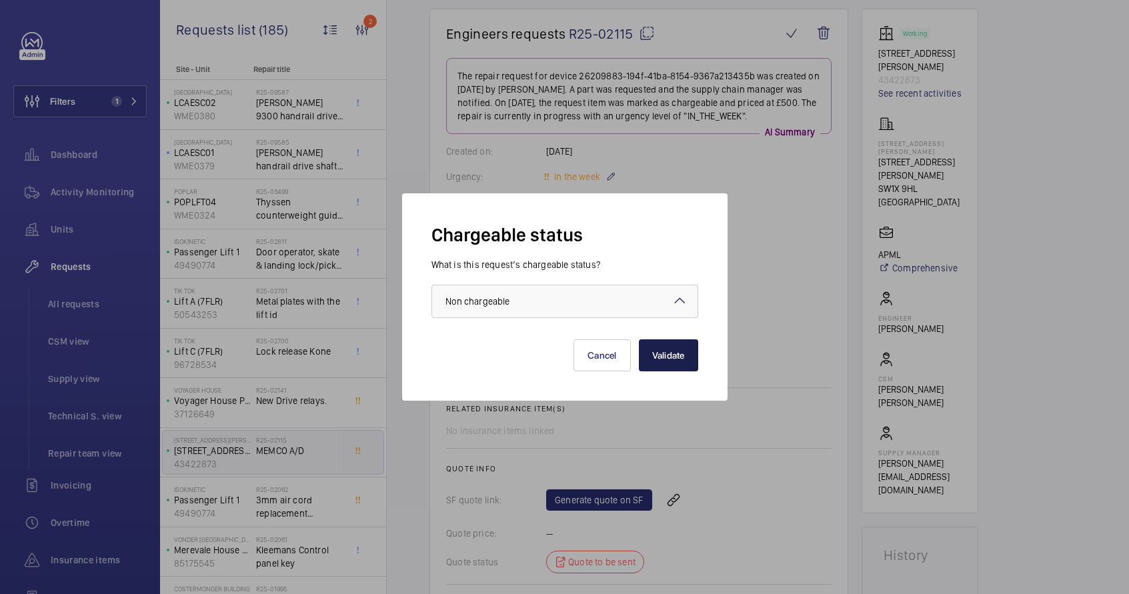
click at [668, 362] on button "Validate" at bounding box center [668, 355] width 59 height 32
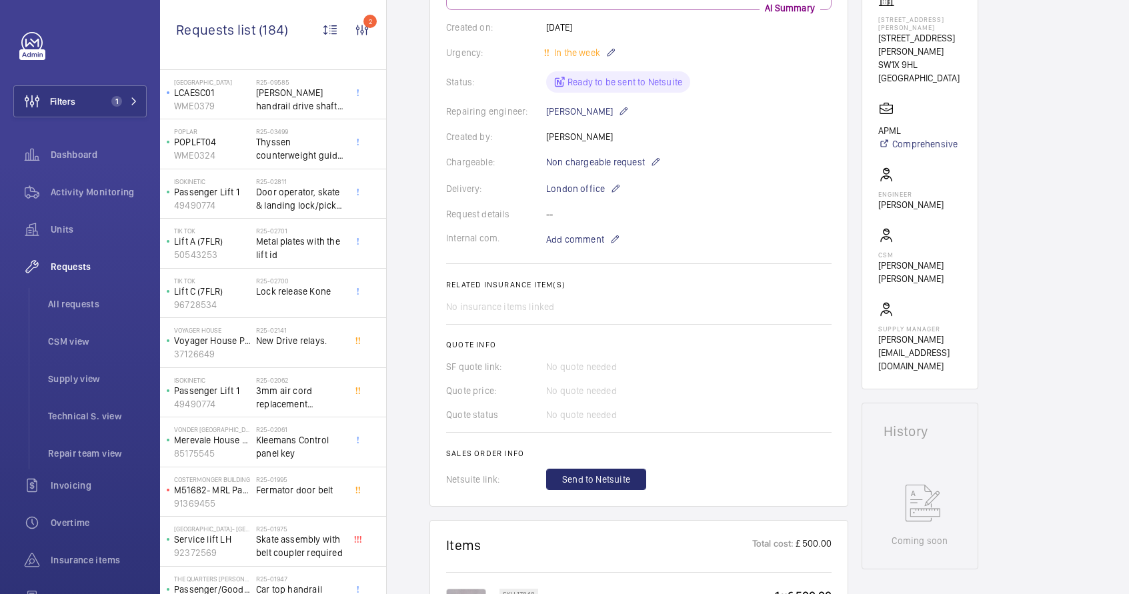
scroll to position [267, 0]
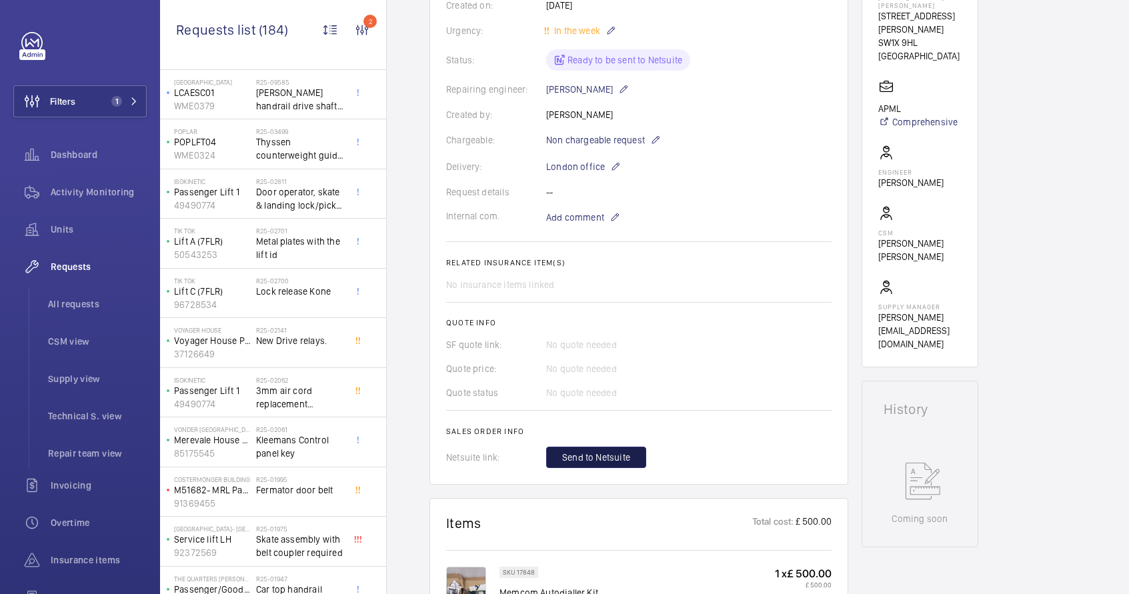
click at [583, 451] on span "Send to Netsuite" at bounding box center [596, 457] width 68 height 13
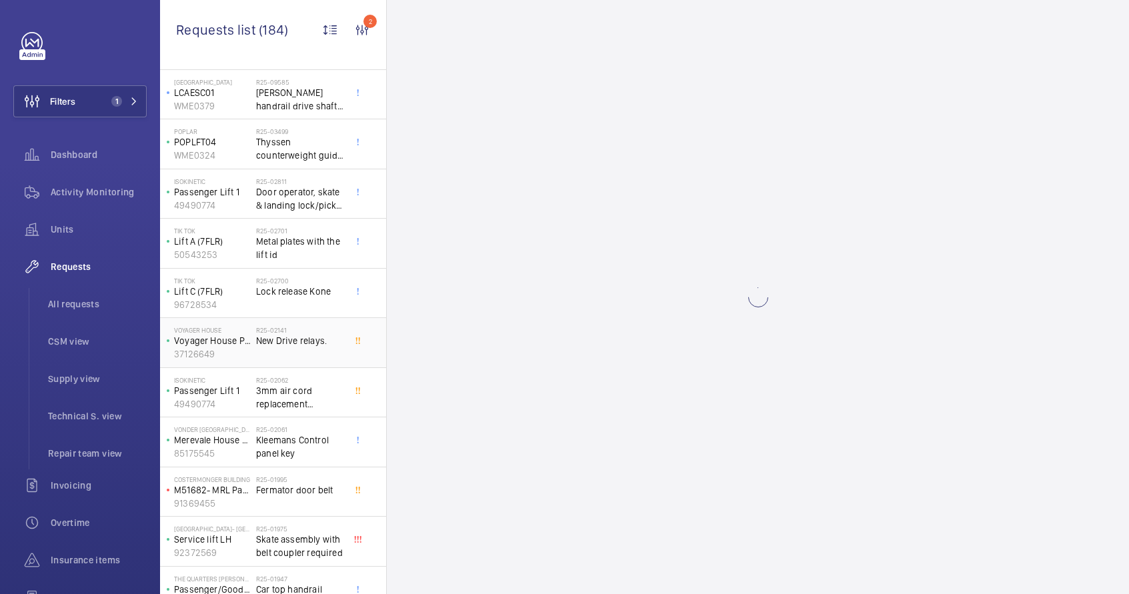
scroll to position [0, 0]
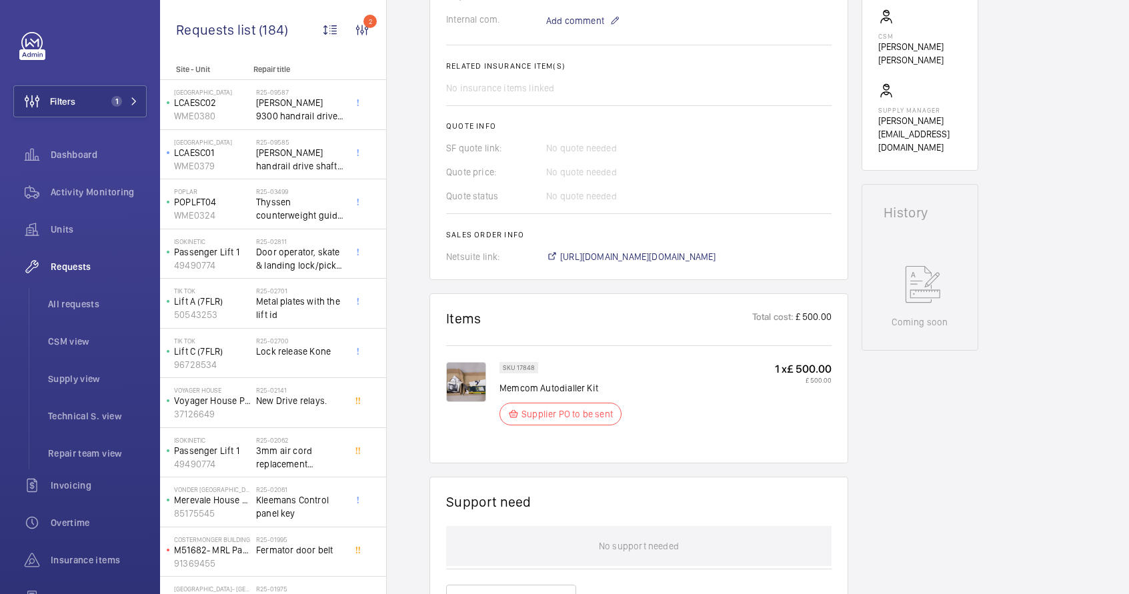
scroll to position [479, 0]
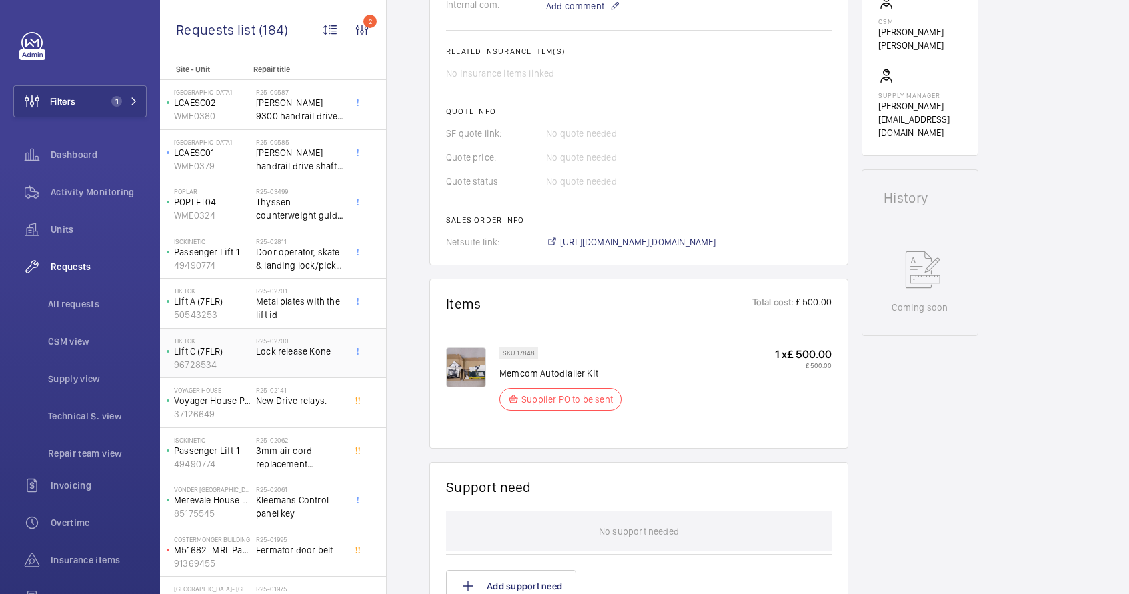
click at [281, 361] on div "R25-02700 Lock release Kone" at bounding box center [300, 356] width 88 height 39
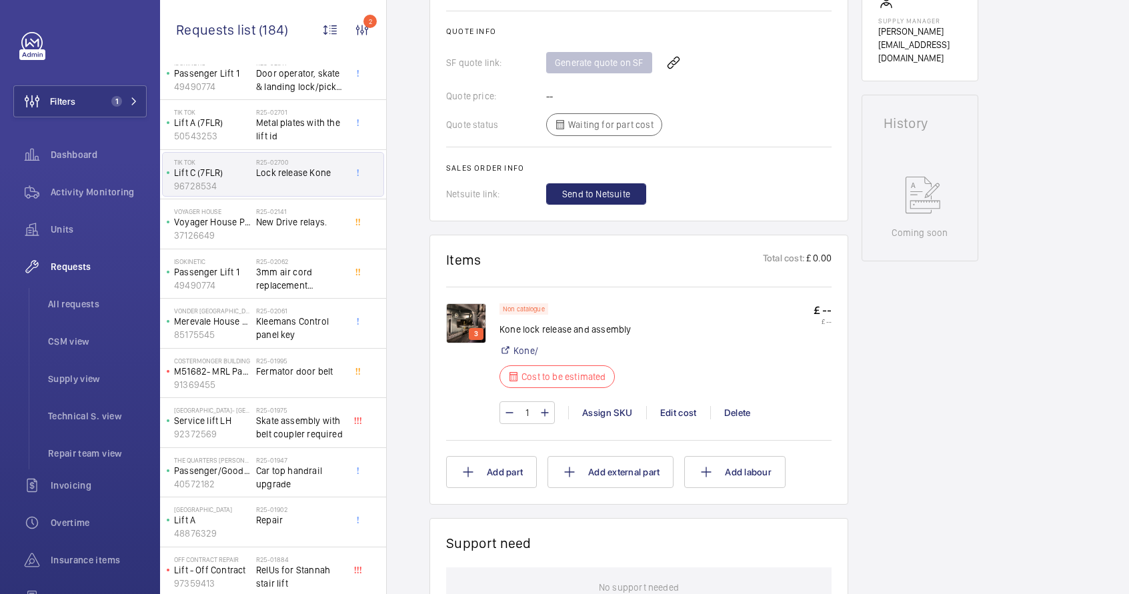
scroll to position [548, 0]
click at [470, 317] on img at bounding box center [466, 321] width 40 height 40
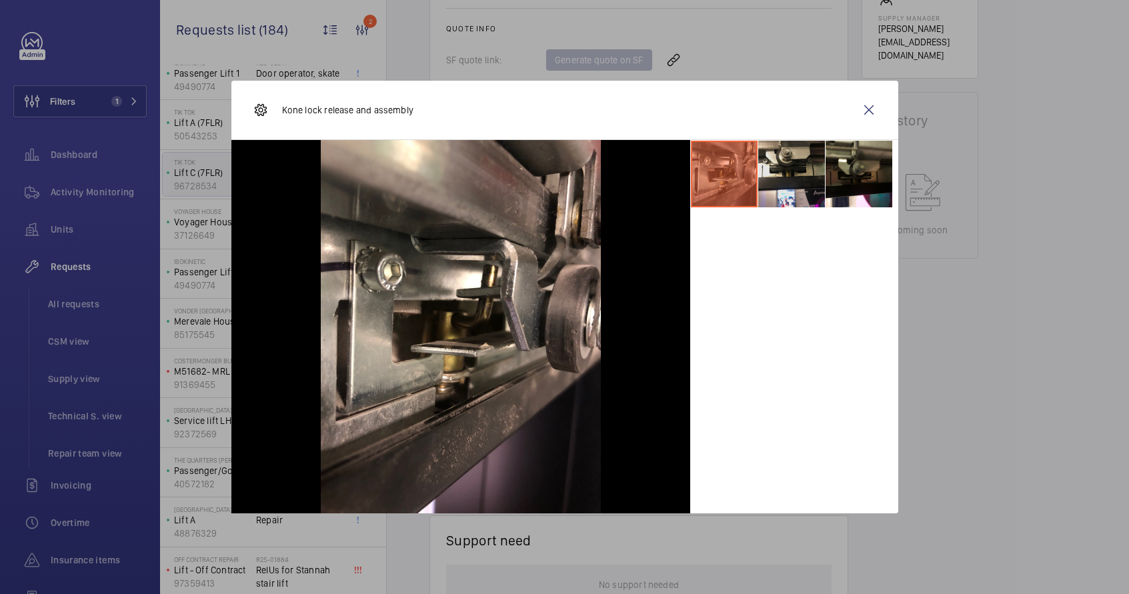
click at [779, 174] on li at bounding box center [791, 174] width 67 height 67
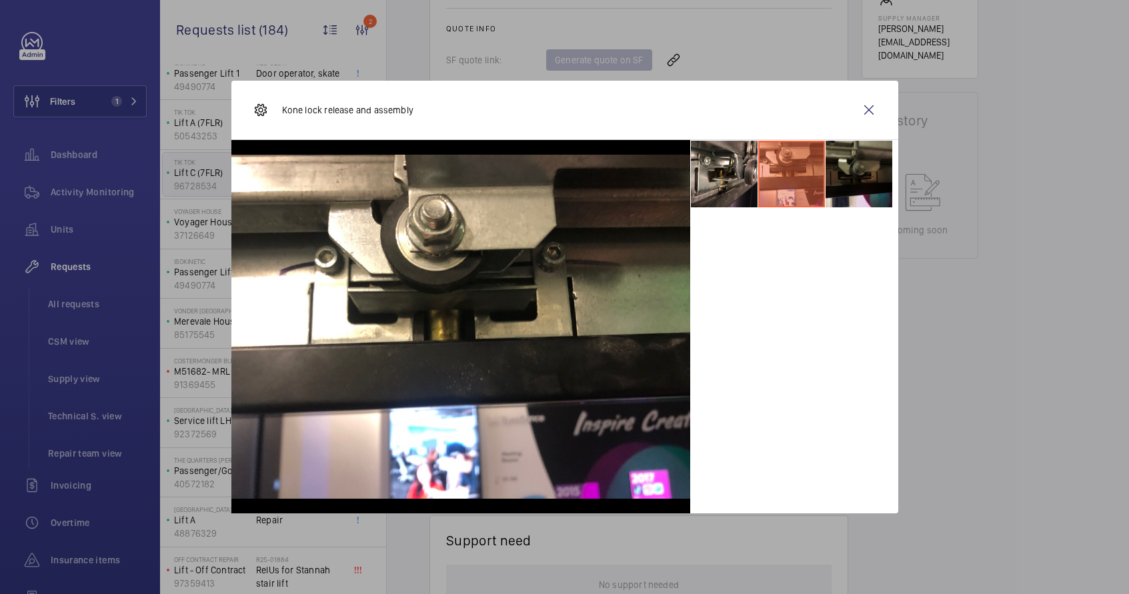
click at [862, 182] on li at bounding box center [858, 174] width 67 height 67
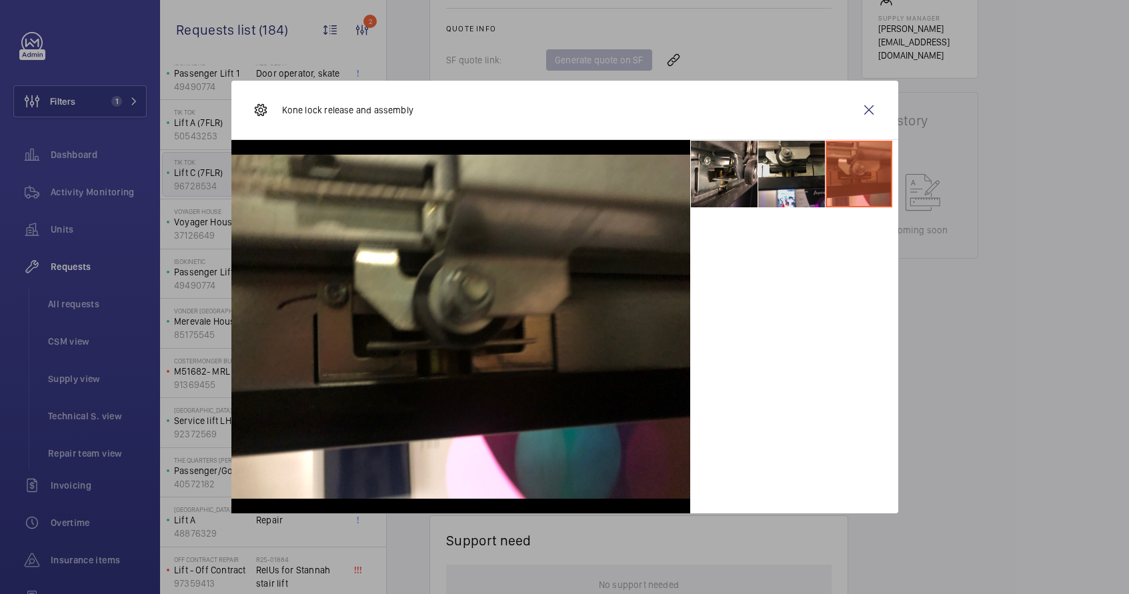
click at [807, 177] on li at bounding box center [791, 174] width 67 height 67
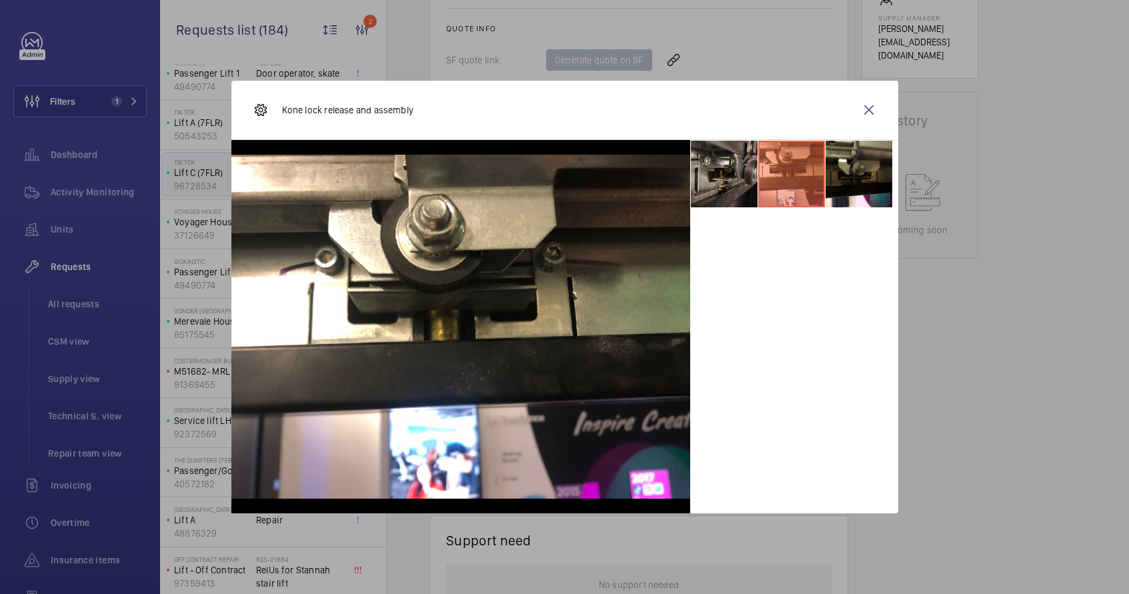
click at [735, 175] on li at bounding box center [724, 174] width 67 height 67
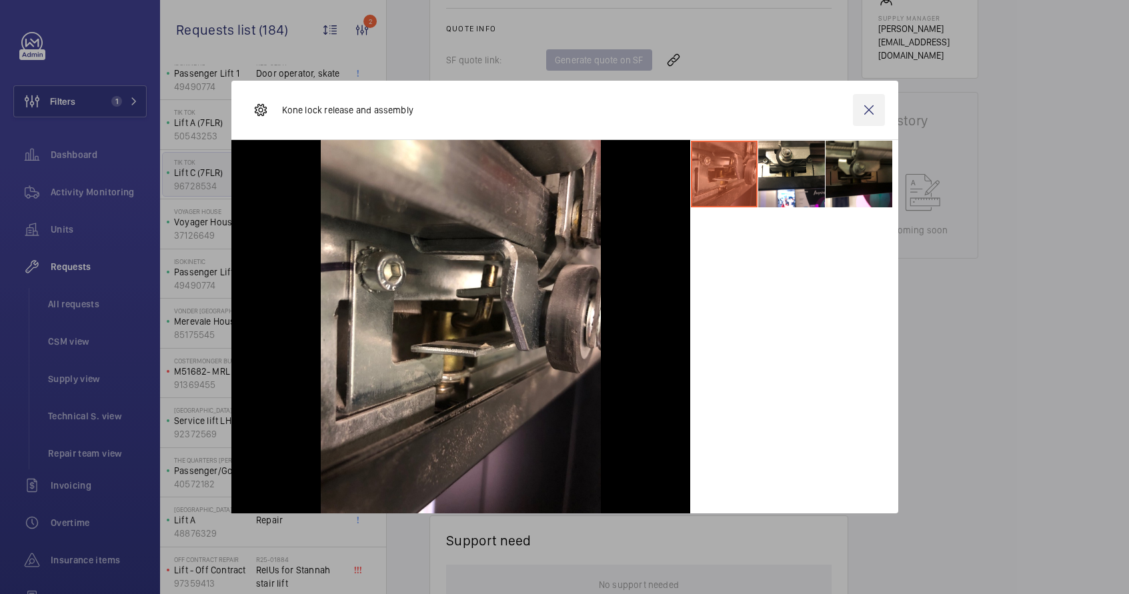
click at [880, 107] on wm-front-icon-button at bounding box center [869, 110] width 32 height 32
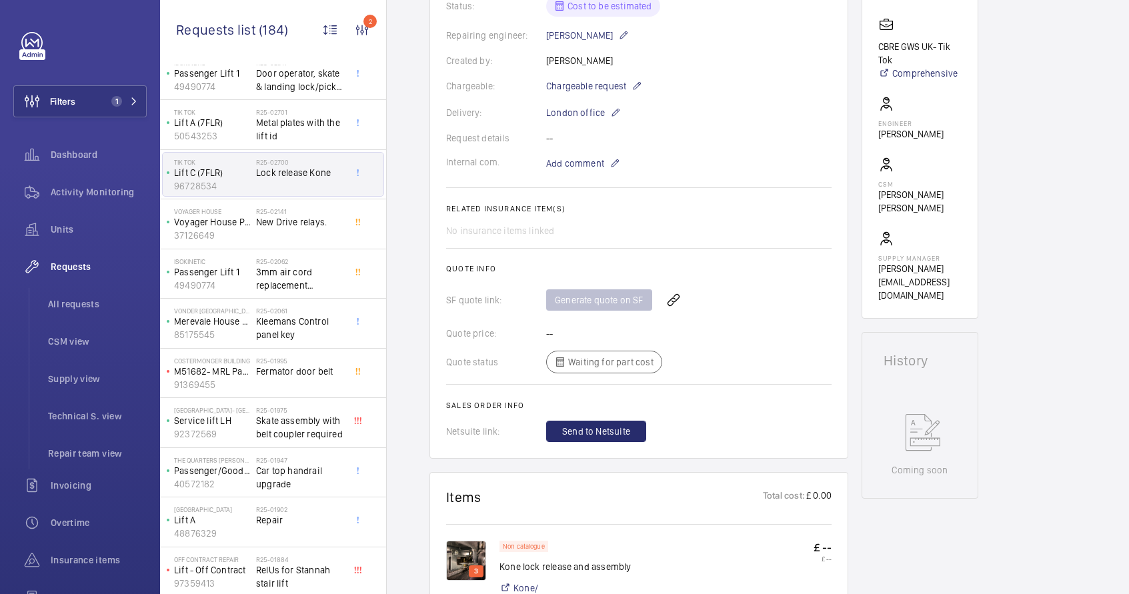
scroll to position [24, 0]
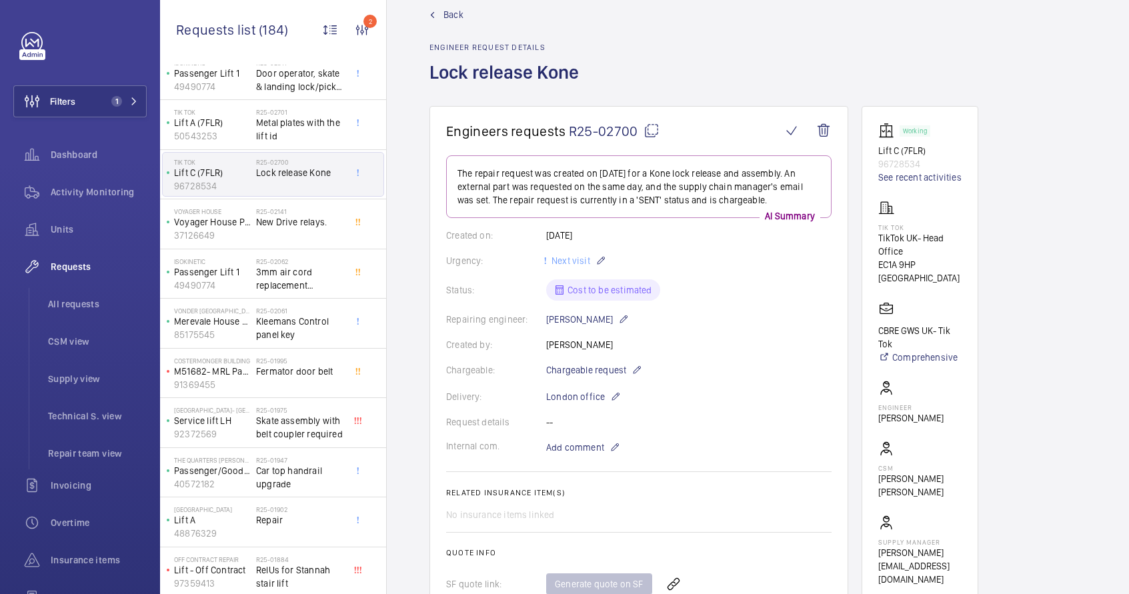
click at [643, 369] on div "Chargeable: Chargeable request" at bounding box center [638, 370] width 385 height 16
click at [636, 369] on mat-icon at bounding box center [636, 370] width 11 height 16
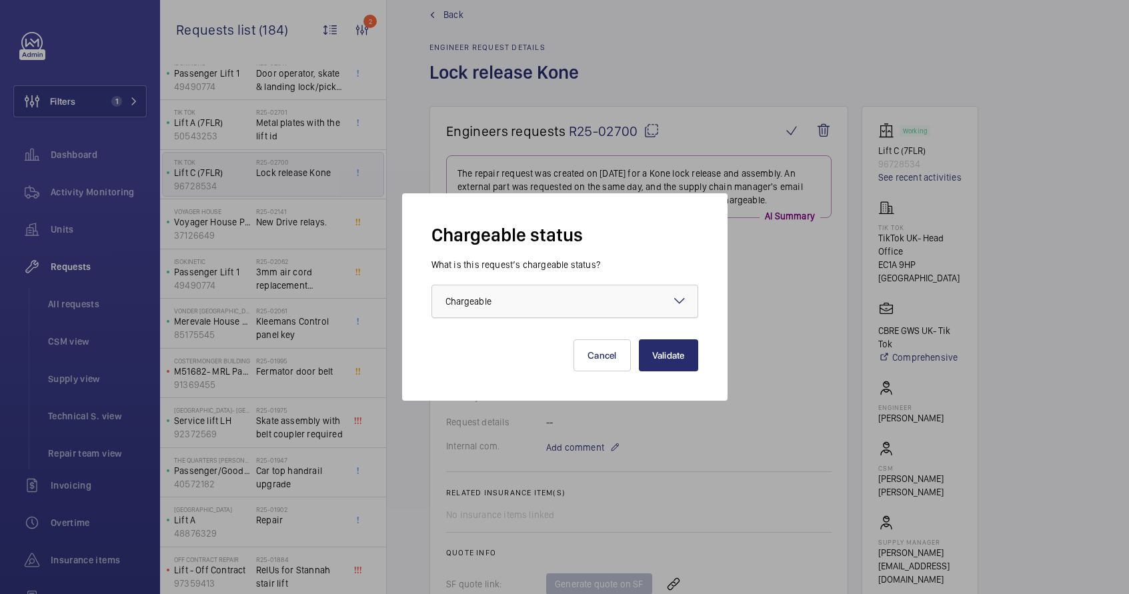
click at [571, 298] on div at bounding box center [564, 301] width 265 height 32
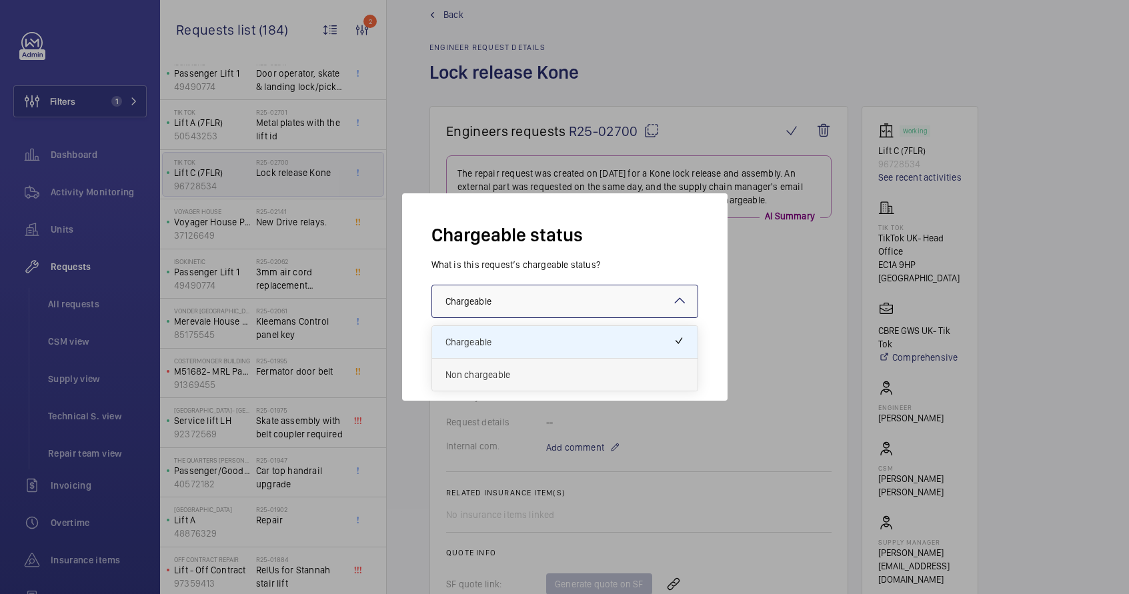
click at [540, 369] on span "Non chargeable" at bounding box center [564, 374] width 239 height 13
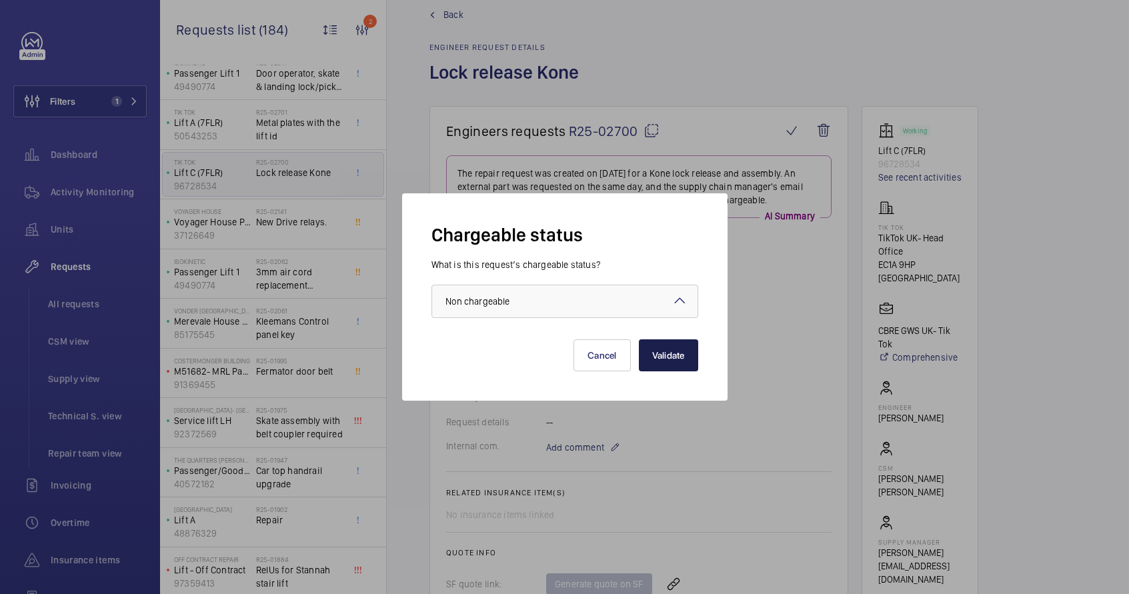
click at [683, 353] on button "Validate" at bounding box center [668, 355] width 59 height 32
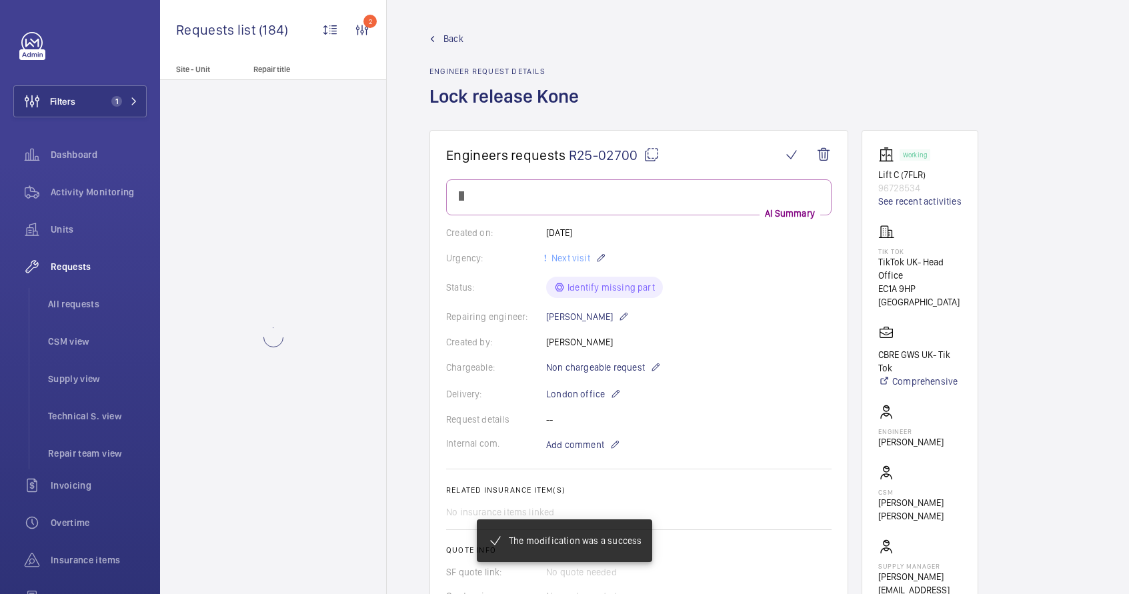
scroll to position [0, 0]
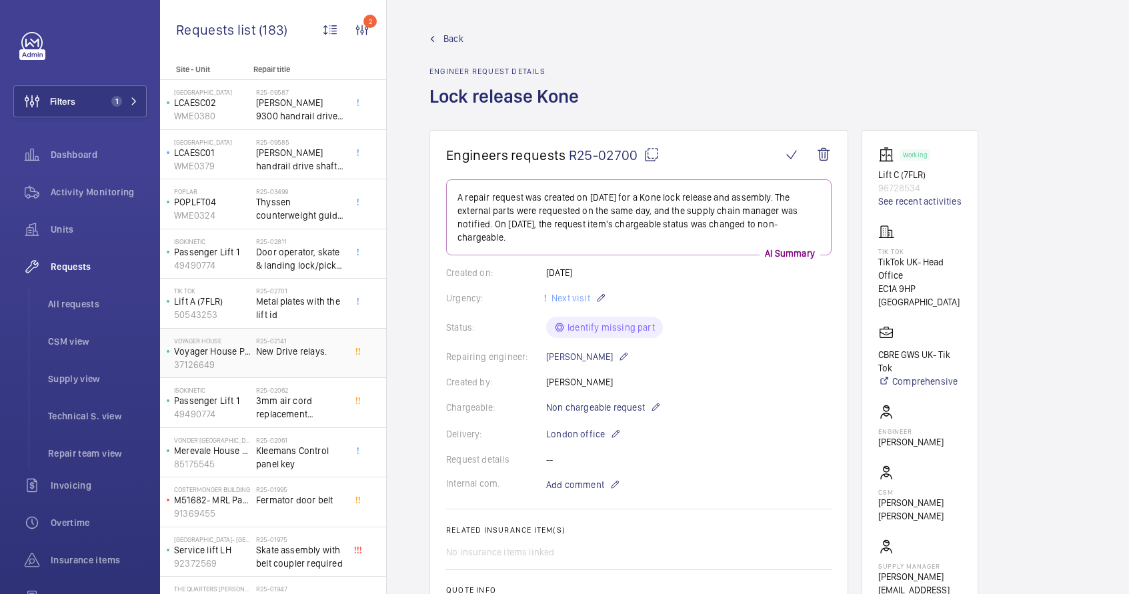
click at [304, 365] on div "R25-02141 New Drive relays." at bounding box center [300, 356] width 88 height 39
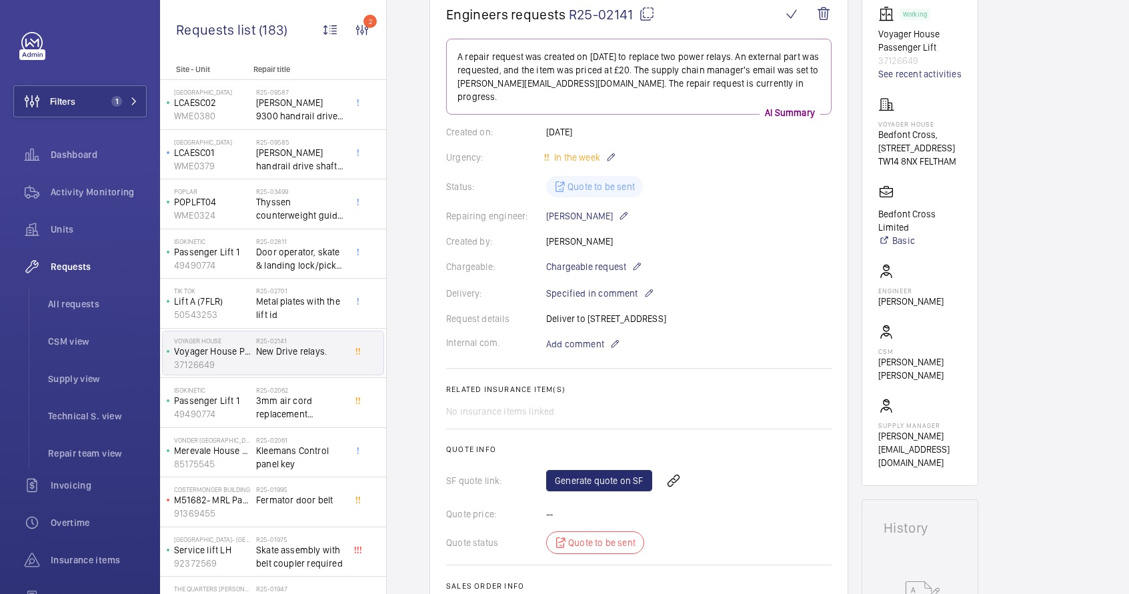
scroll to position [216, 0]
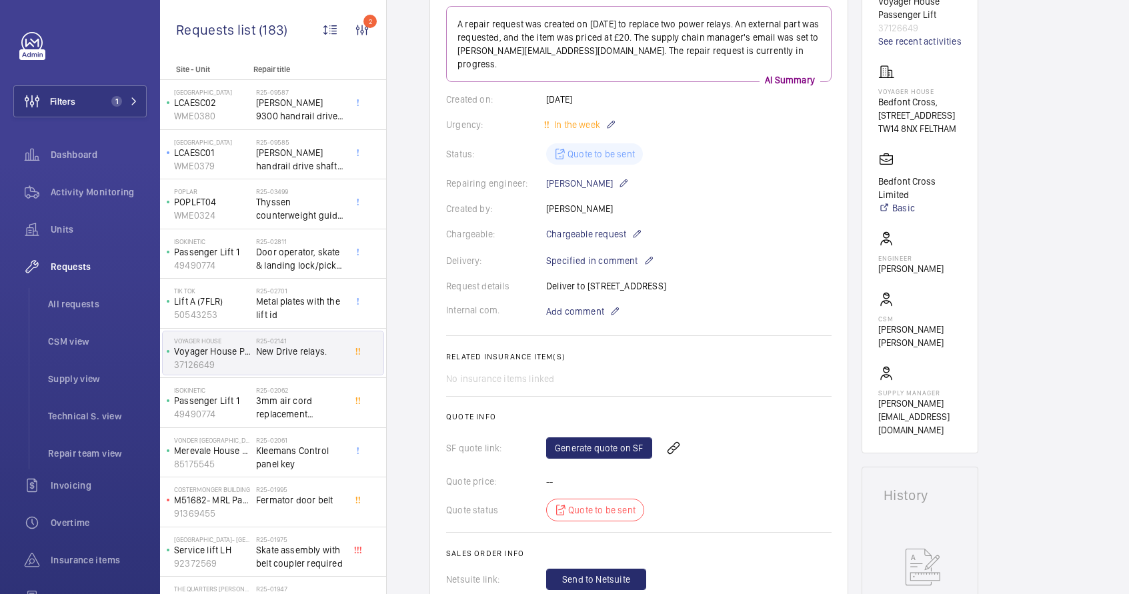
scroll to position [43, 0]
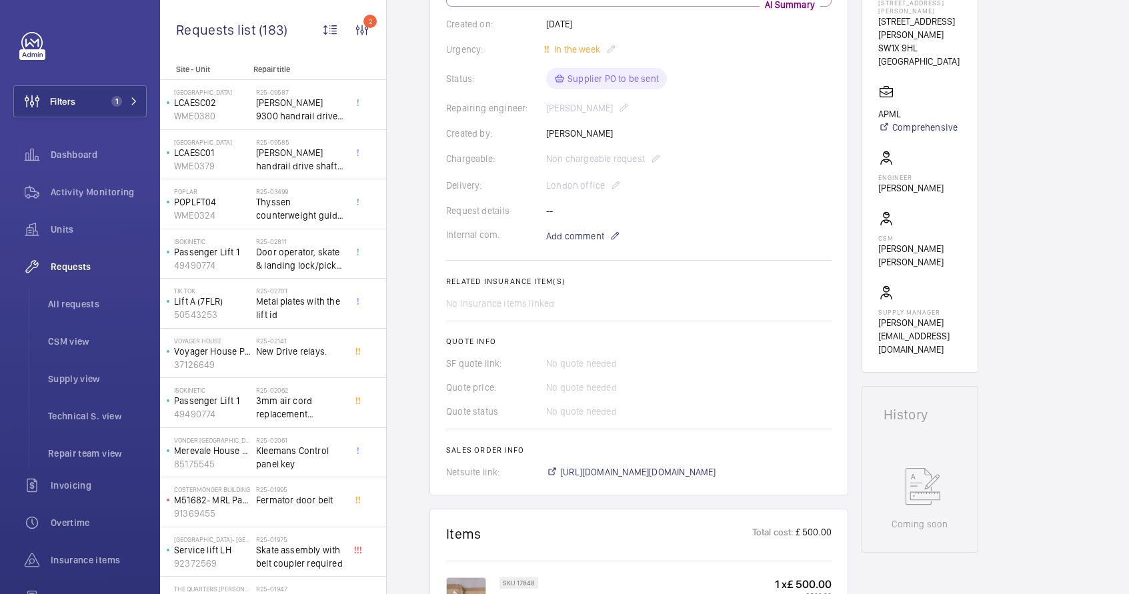
scroll to position [273, 0]
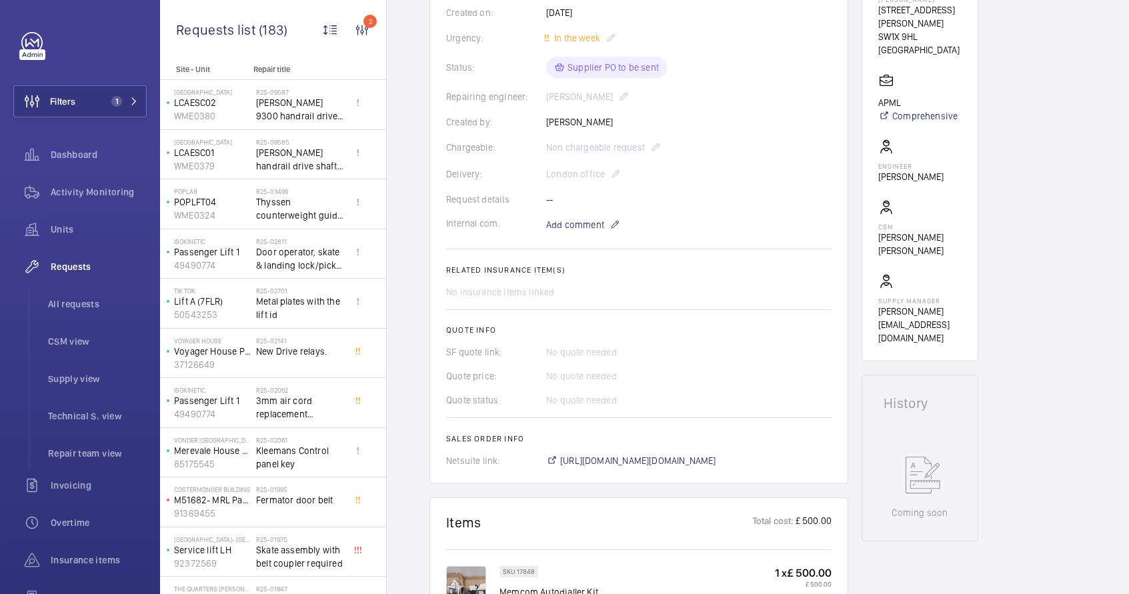
scroll to position [276, 0]
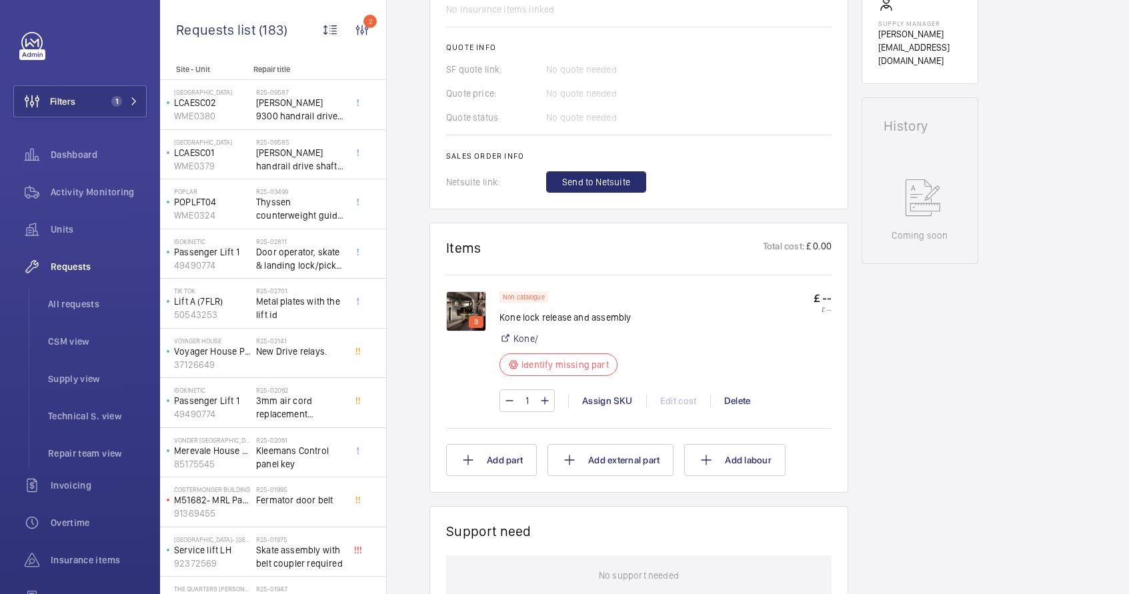
scroll to position [543, 0]
click at [468, 312] on img at bounding box center [466, 311] width 40 height 40
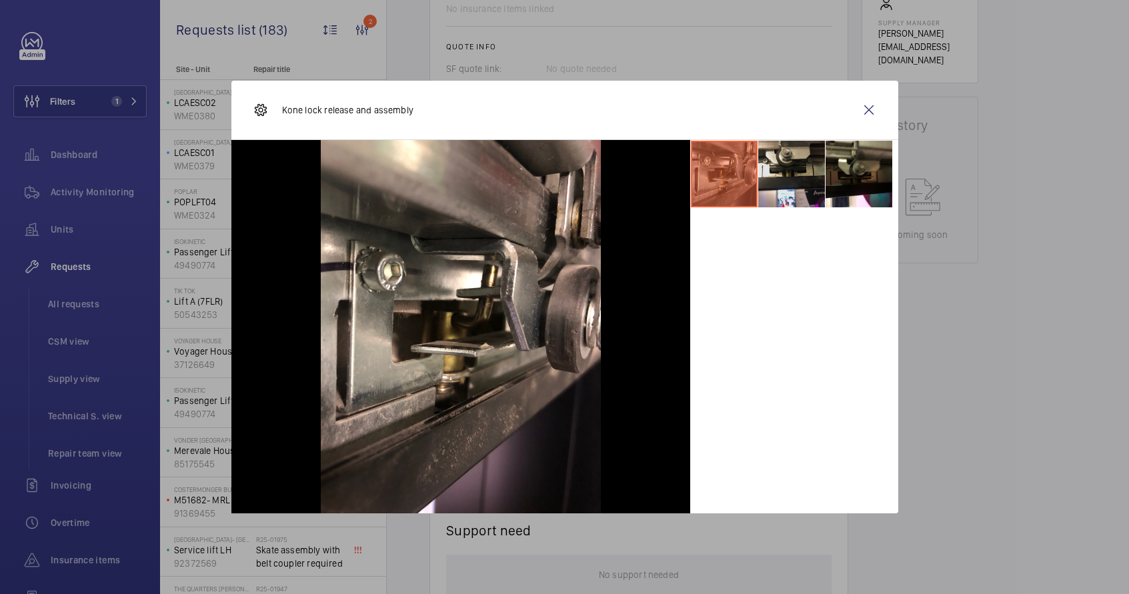
click at [772, 192] on li at bounding box center [791, 174] width 67 height 67
